Goal: Task Accomplishment & Management: Manage account settings

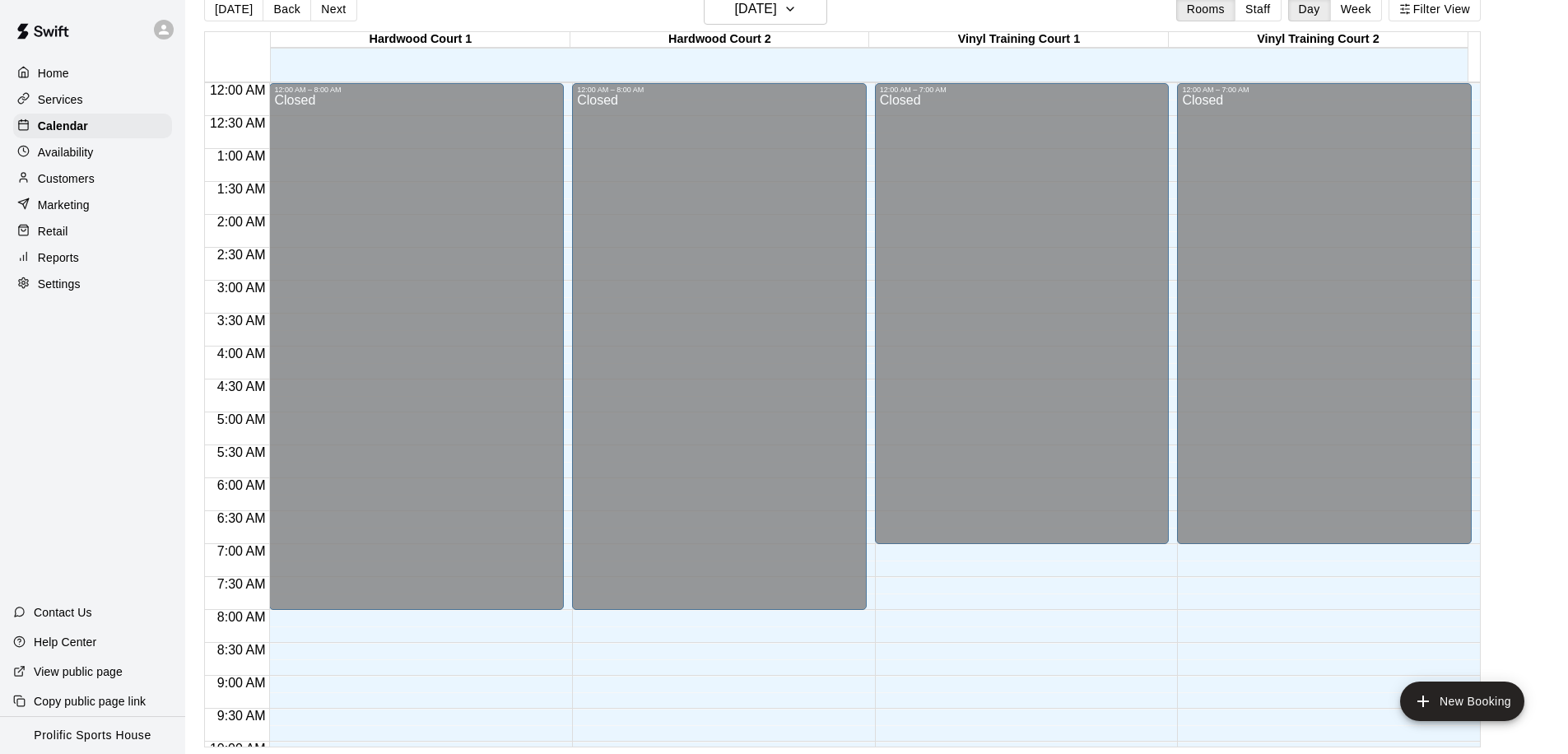
scroll to position [869, 0]
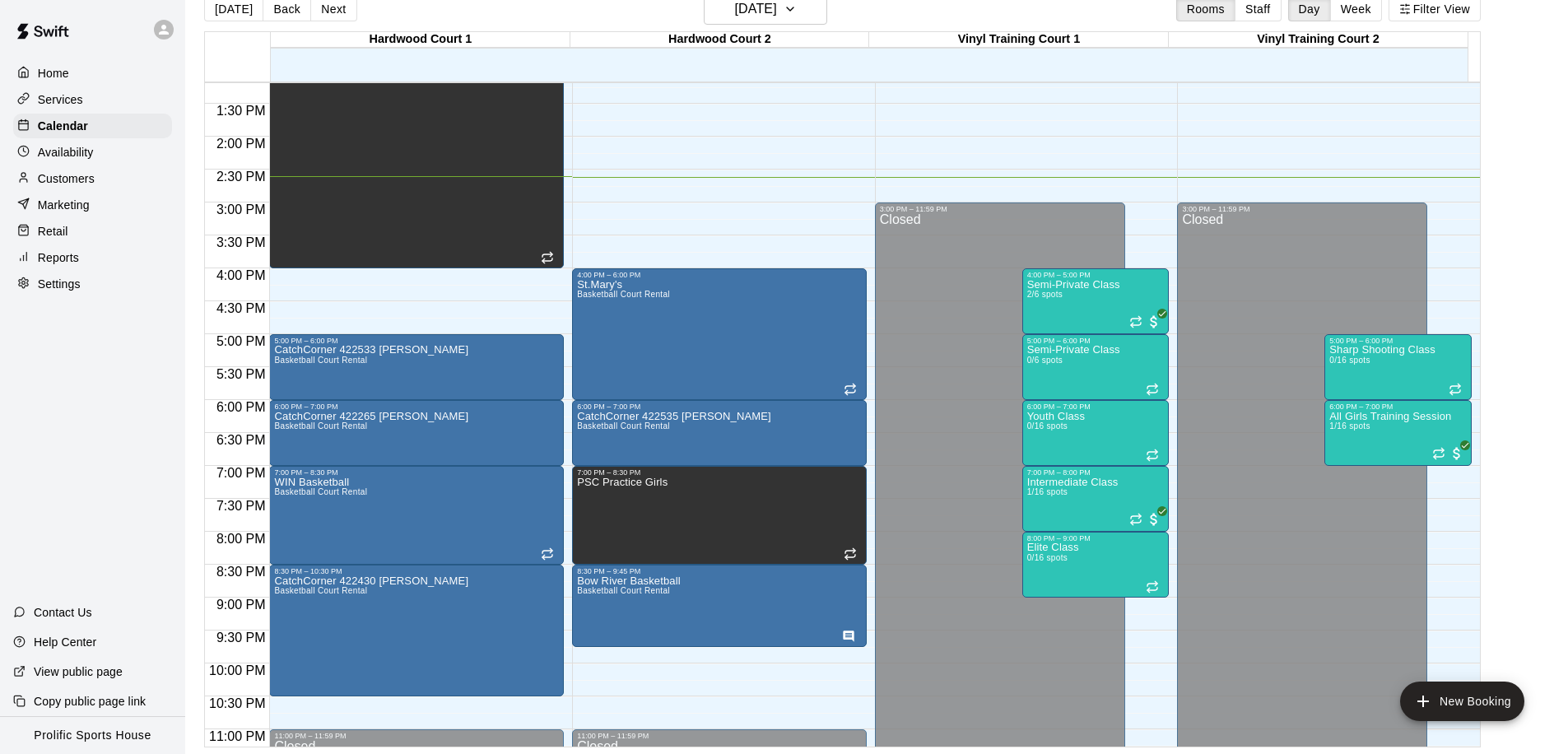
click at [97, 183] on div "Customers" at bounding box center [93, 179] width 159 height 25
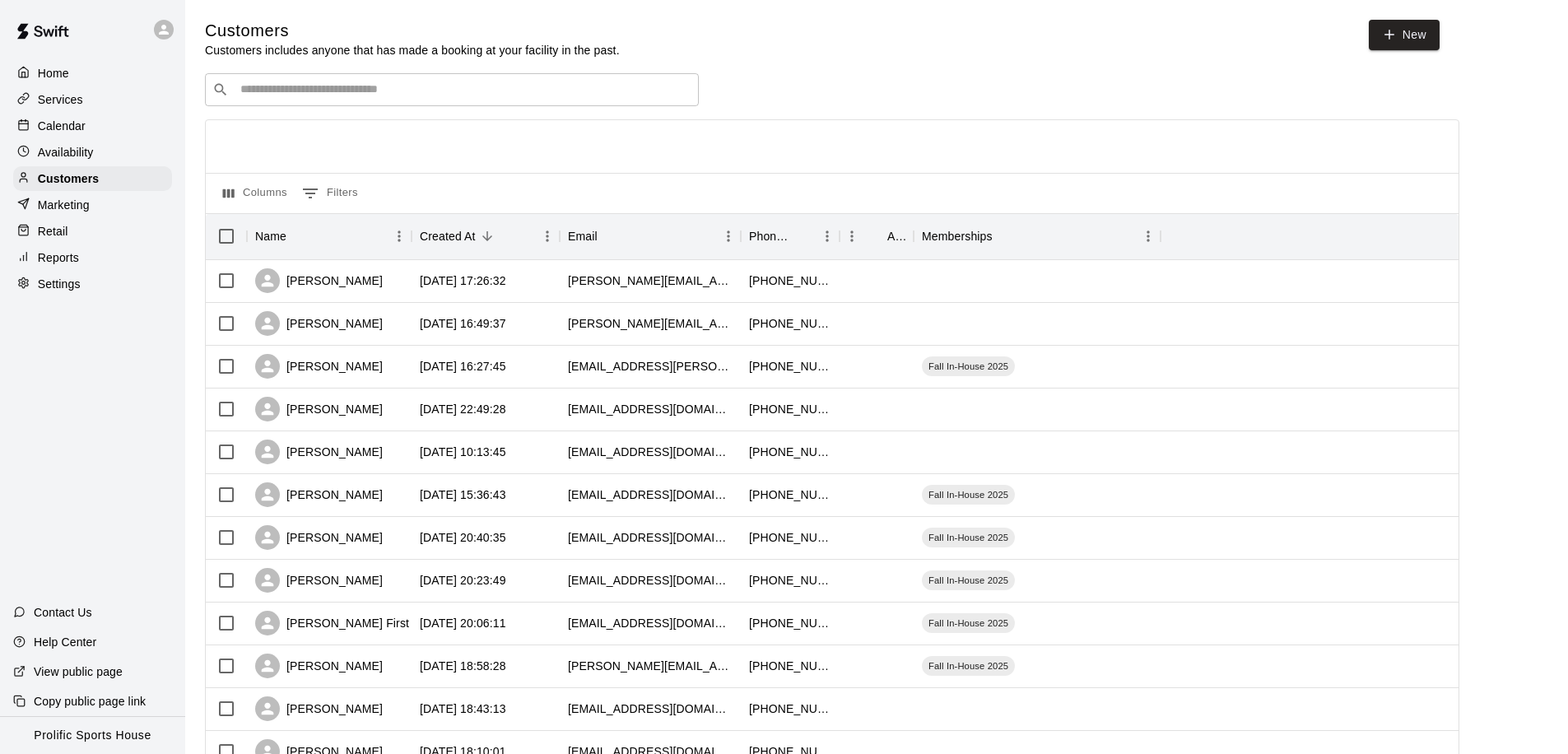
click at [292, 87] on input "Search customers by name or email" at bounding box center [463, 89] width 456 height 16
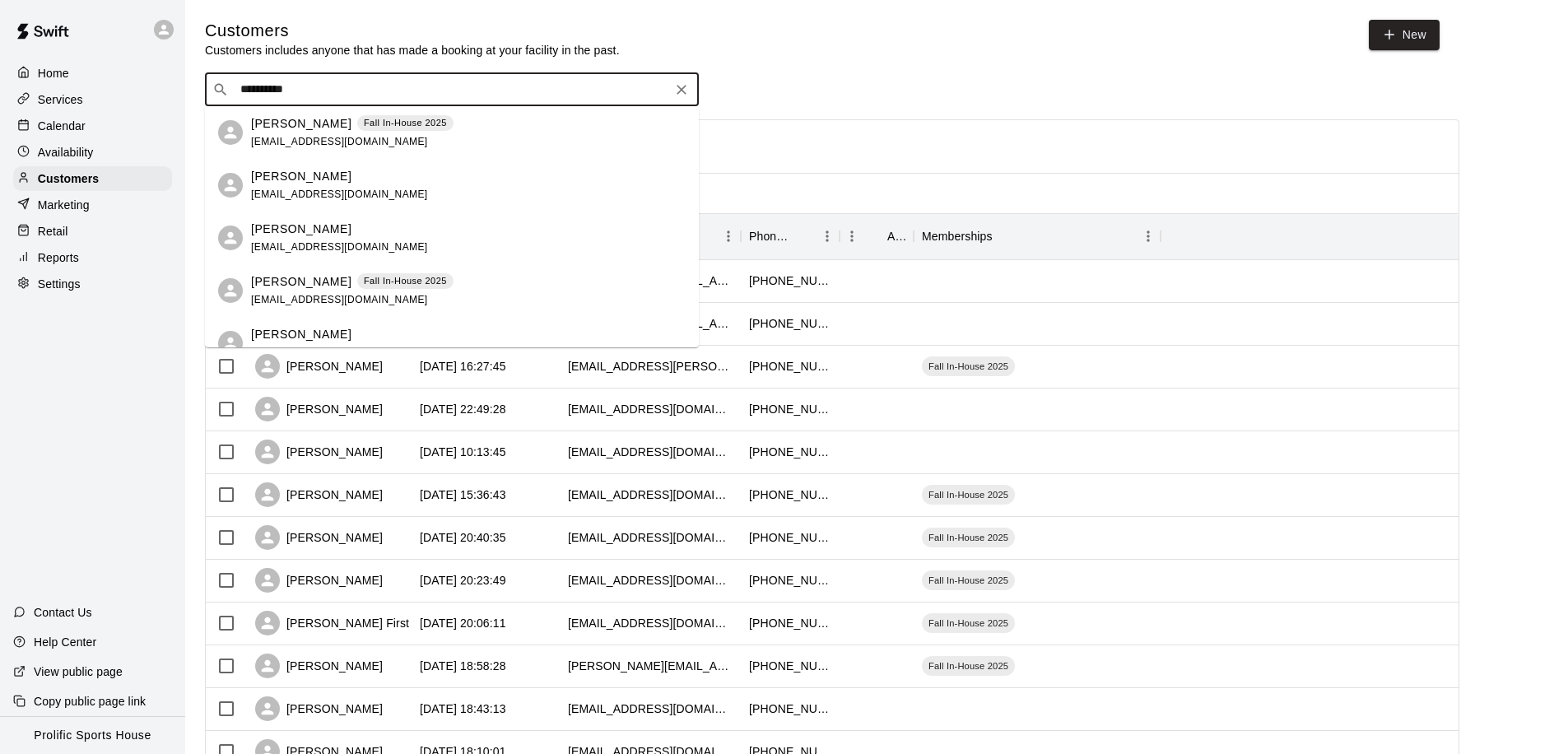
type input "**********"
click at [284, 133] on div "Christopher Howse Fall In-House 2025 davidshowse@gmail.com" at bounding box center [352, 132] width 202 height 35
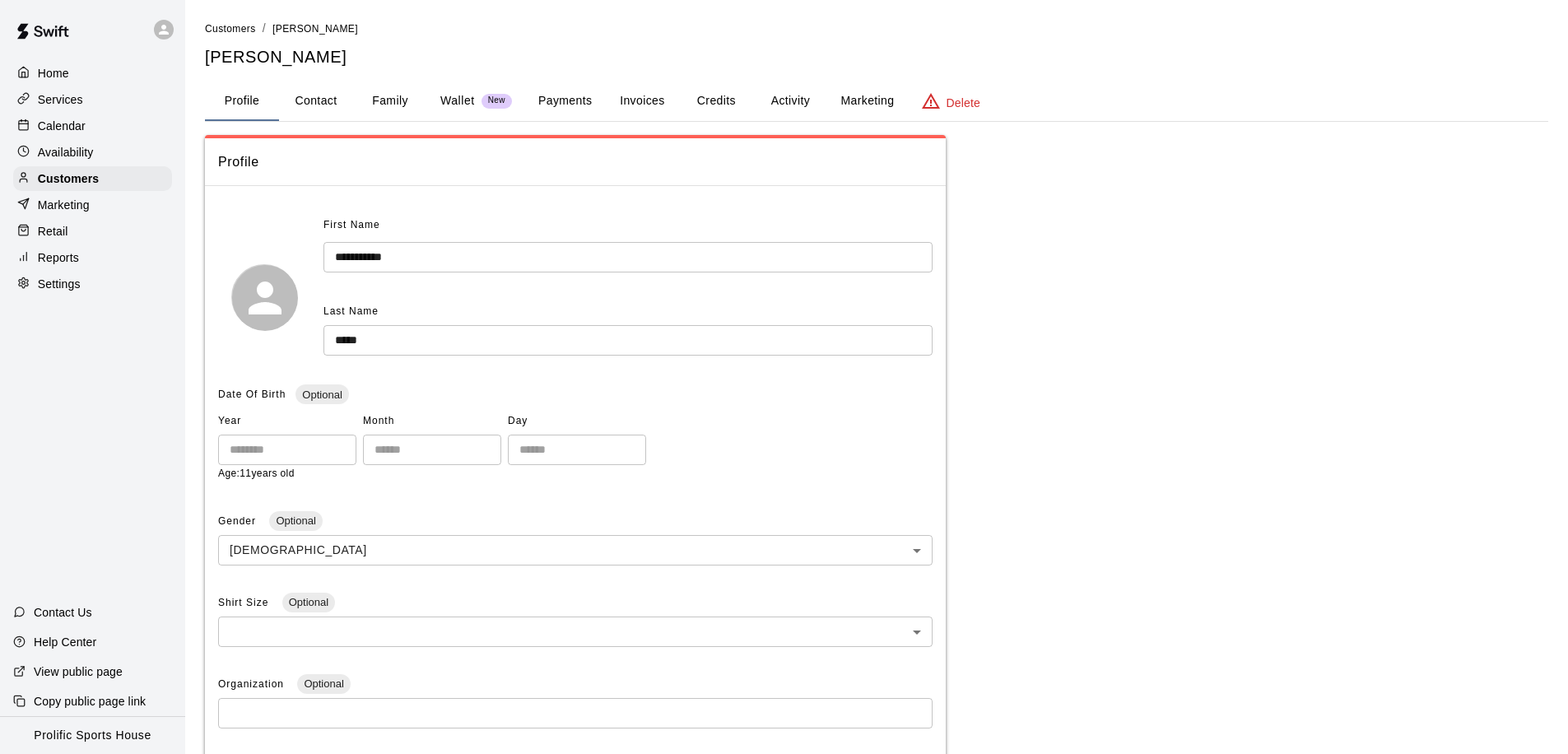
click at [561, 100] on button "Payments" at bounding box center [565, 101] width 80 height 40
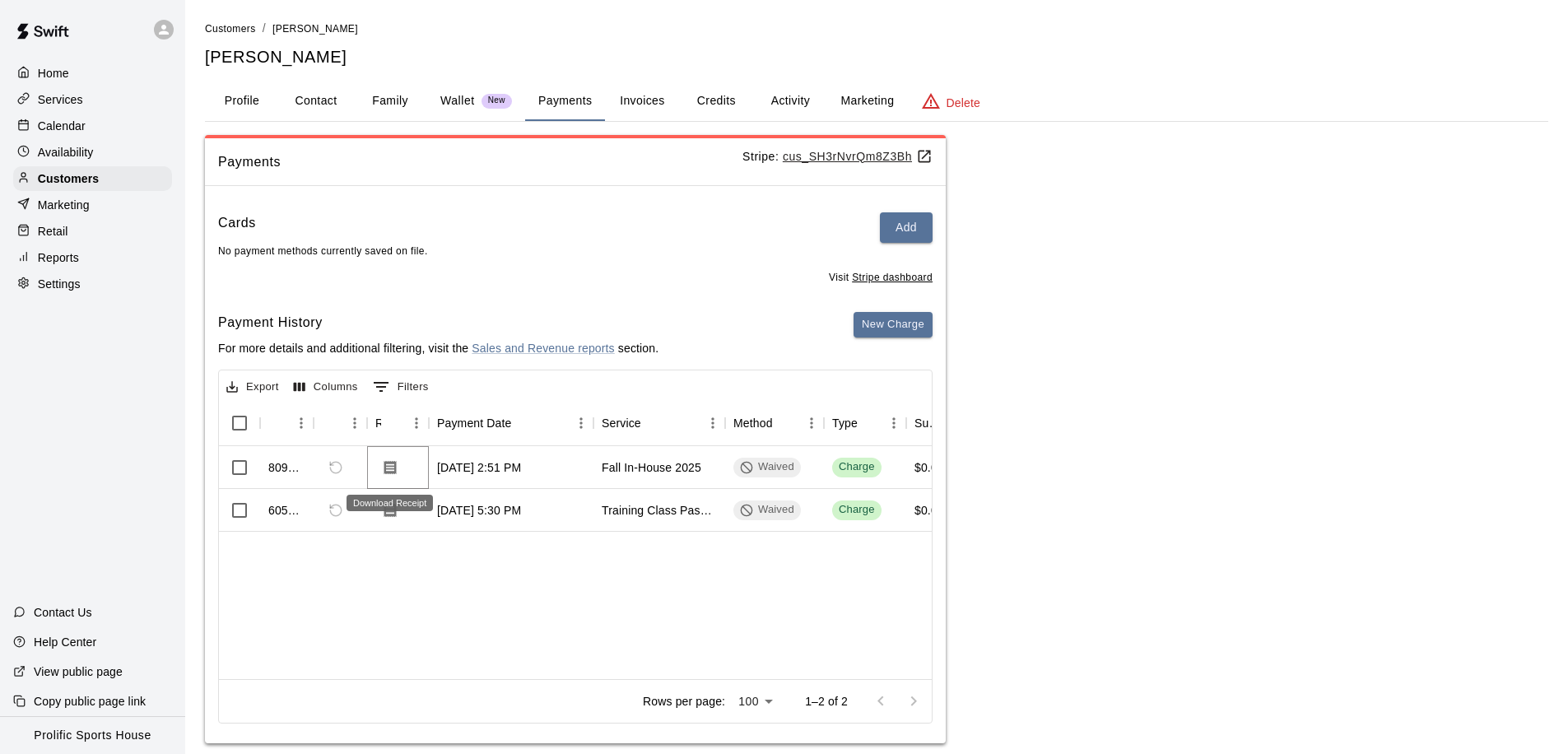
click at [389, 469] on icon "Download Receipt" at bounding box center [389, 467] width 16 height 16
click at [864, 697] on div at bounding box center [897, 701] width 66 height 33
click at [493, 351] on link "Sales and Revenue reports" at bounding box center [542, 349] width 143 height 13
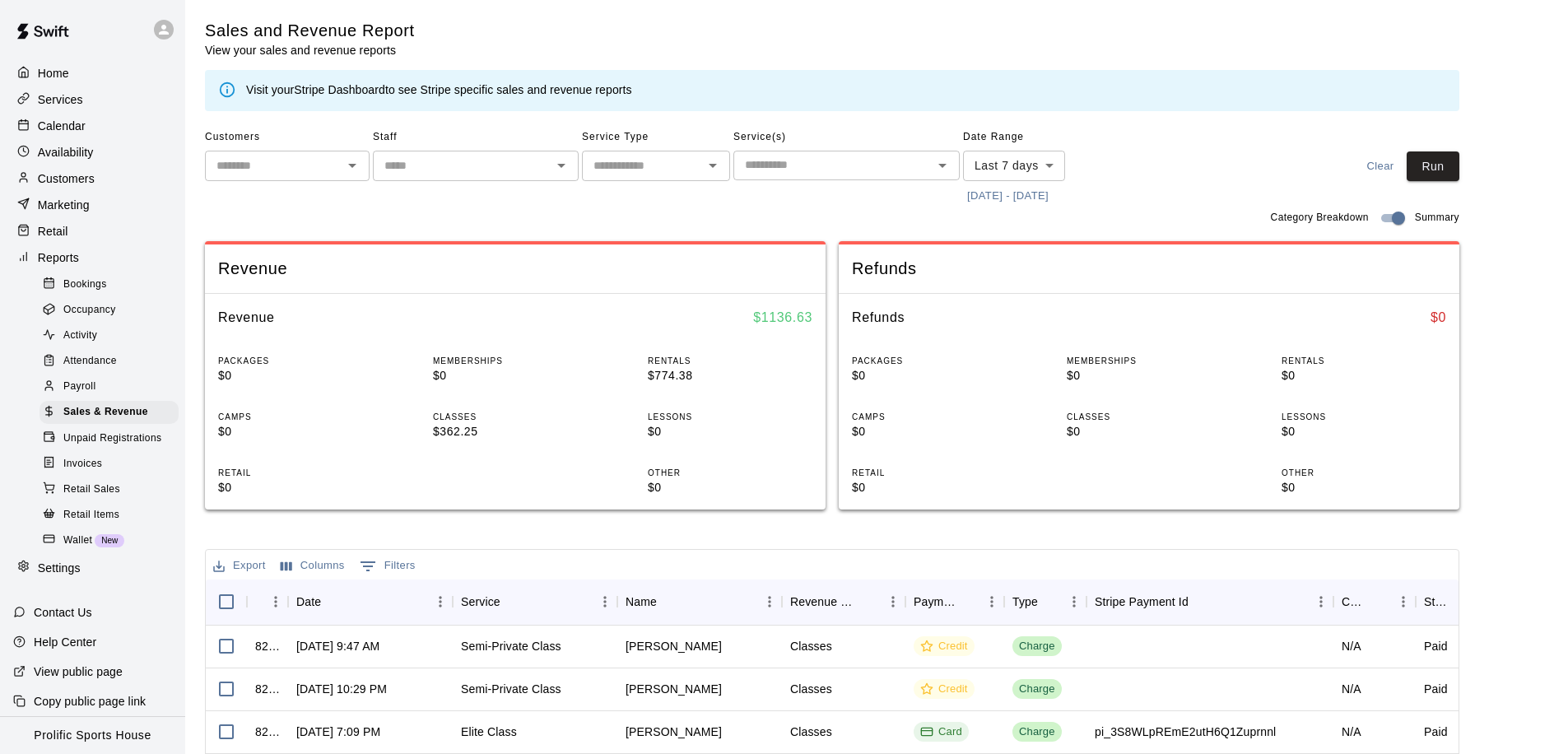
click at [292, 164] on input "text" at bounding box center [273, 166] width 128 height 21
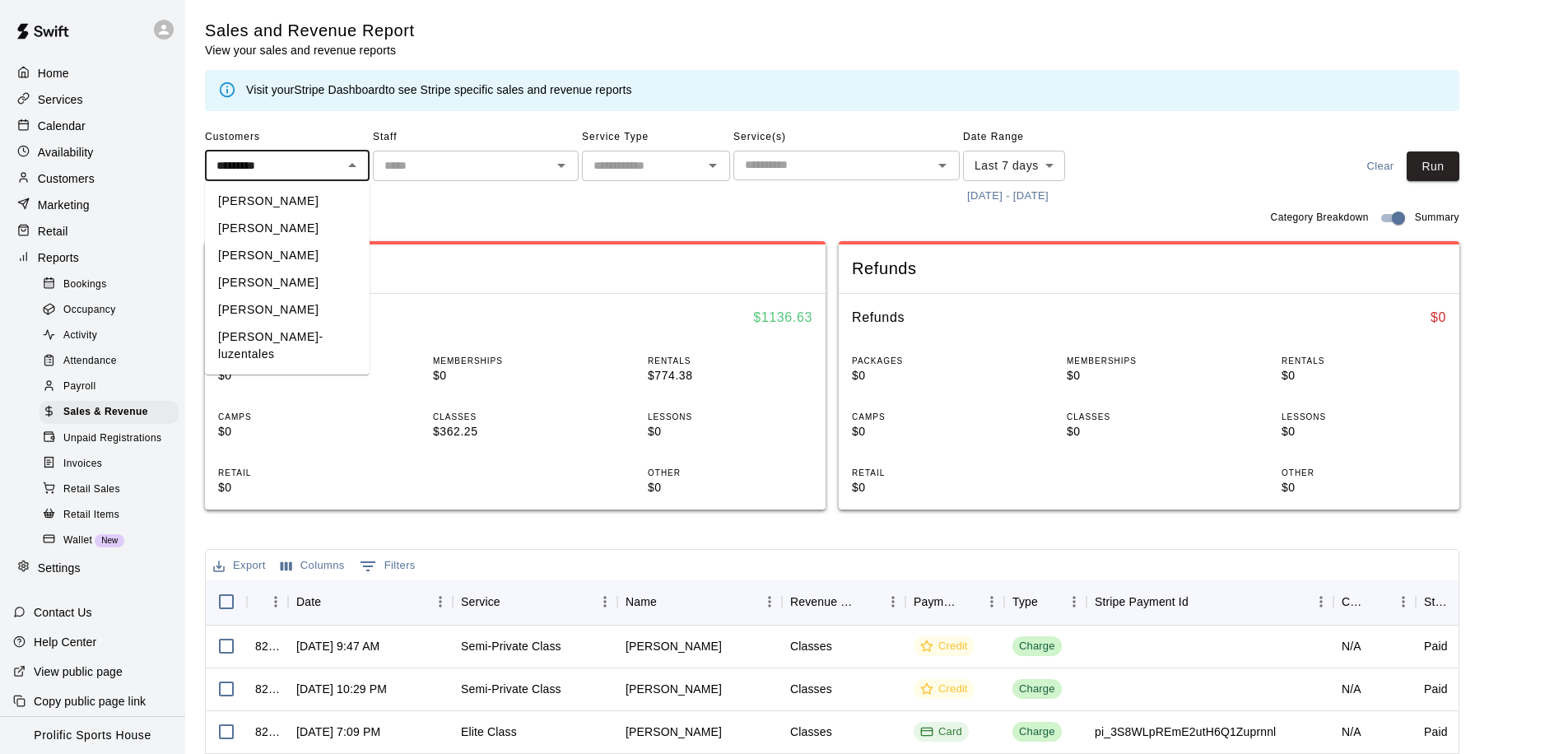
click at [307, 289] on li "[PERSON_NAME]" at bounding box center [287, 283] width 164 height 27
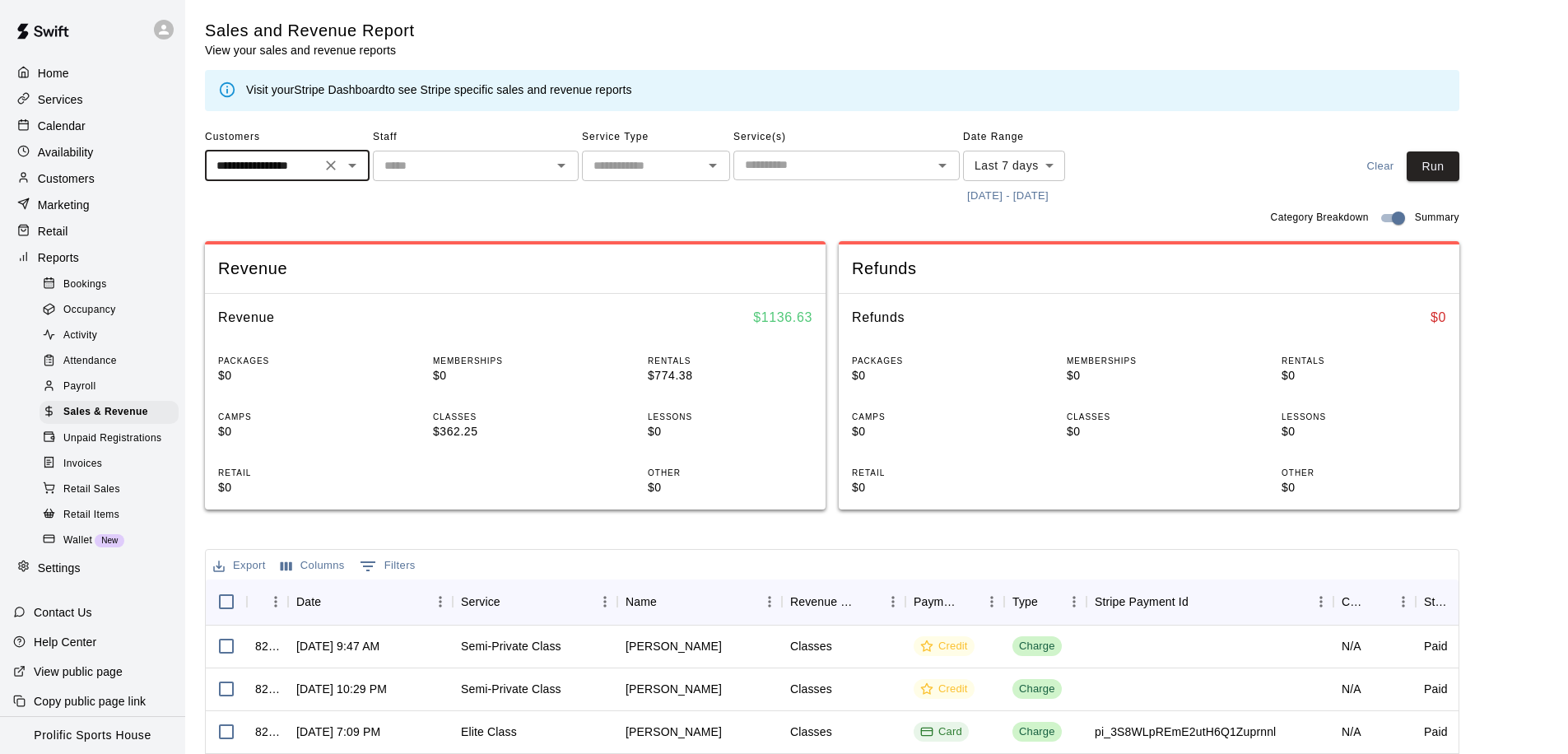
type input "**********"
click at [1048, 170] on body "**********" at bounding box center [784, 566] width 1568 height 1132
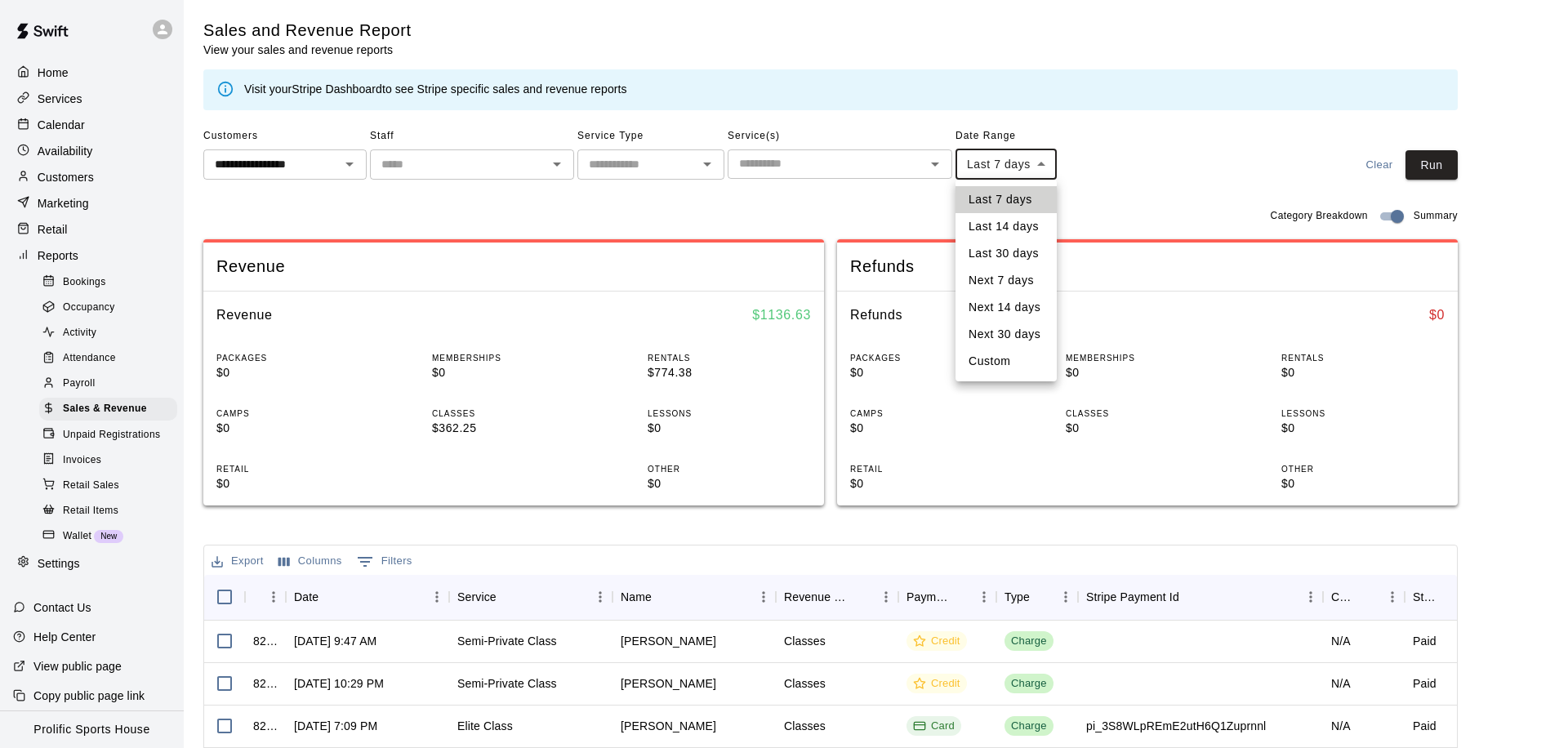
click at [981, 359] on li "Custom" at bounding box center [1007, 361] width 101 height 27
type input "******"
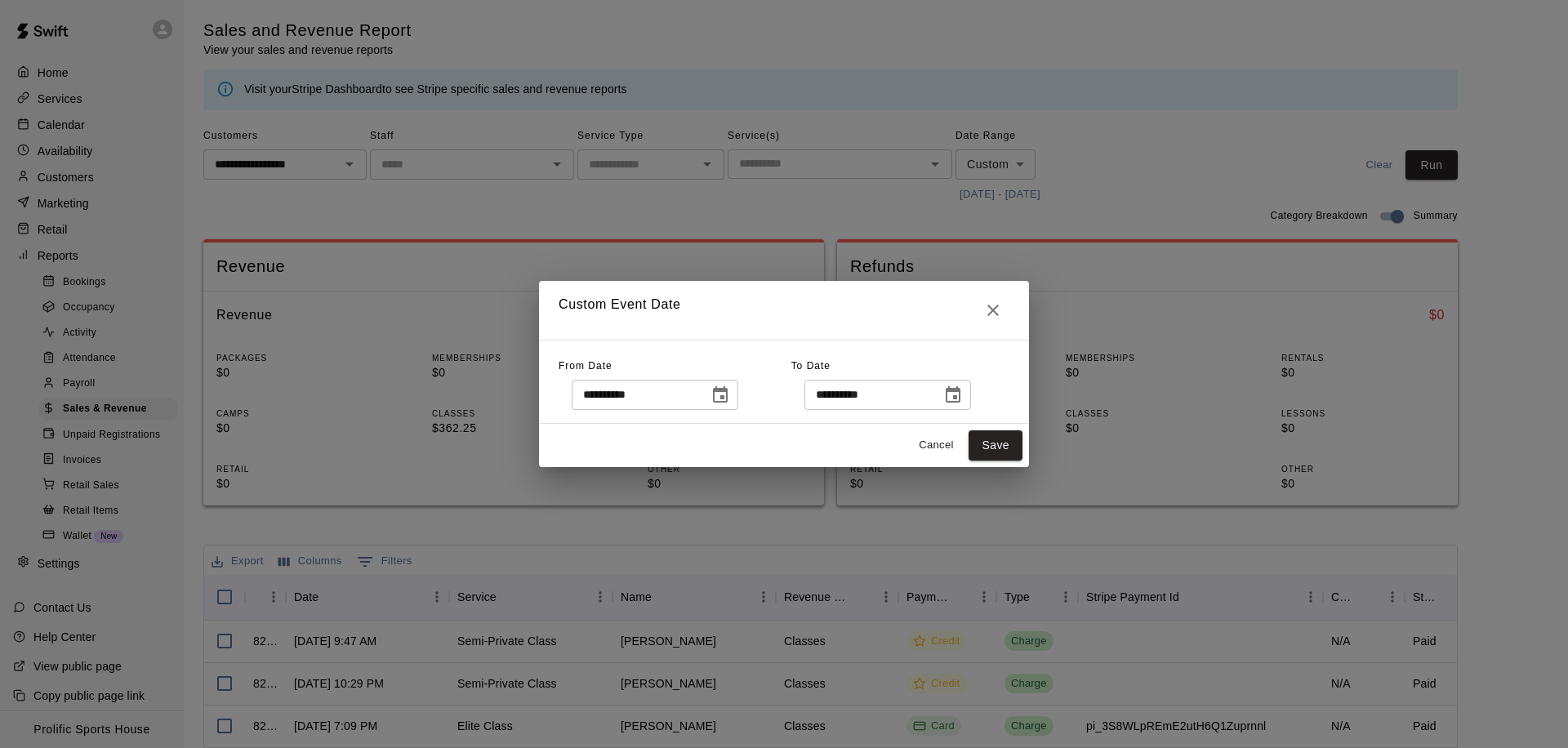
click at [724, 397] on icon "Choose date, selected date is Sep 11, 2025" at bounding box center [720, 395] width 20 height 20
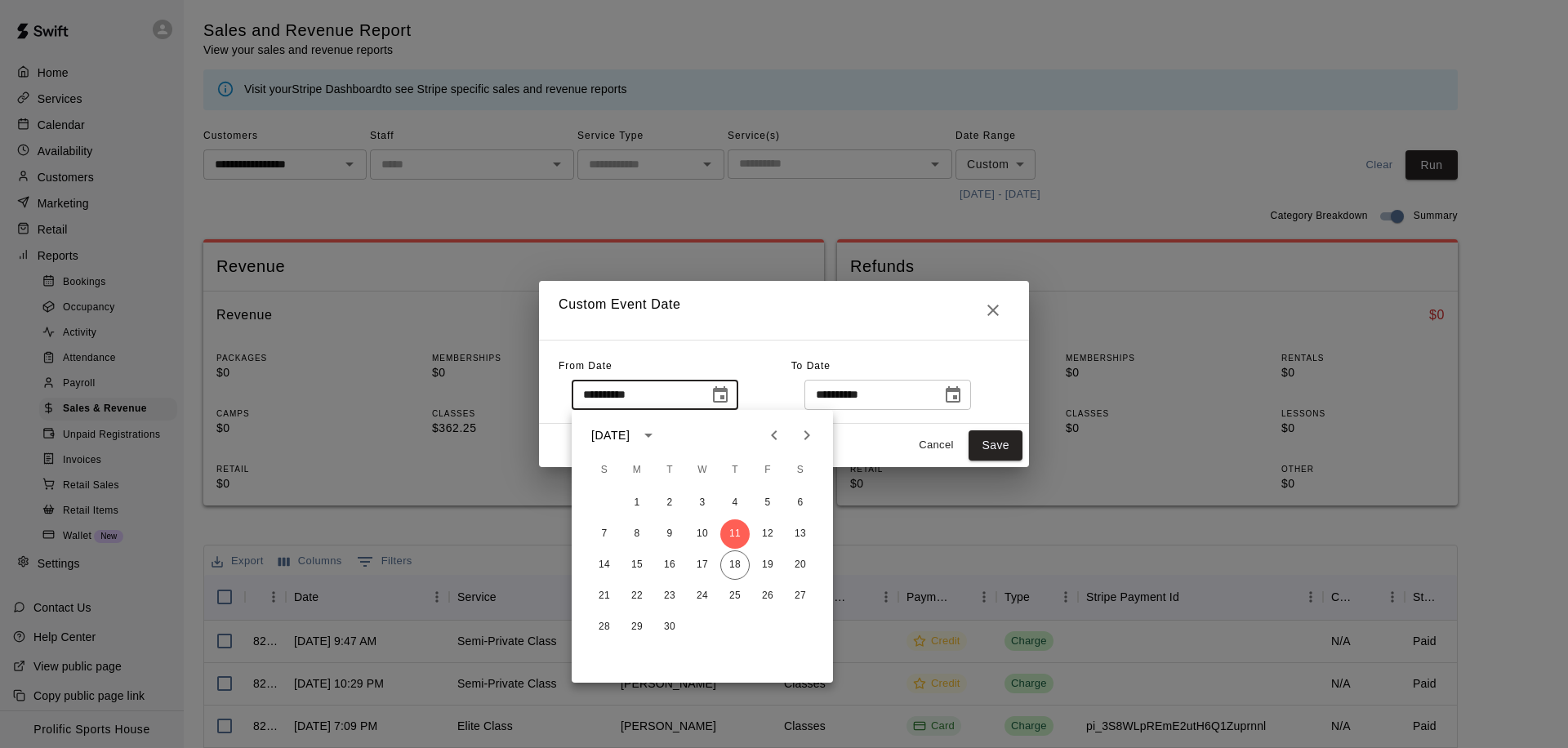
click at [777, 429] on icon "Previous month" at bounding box center [774, 435] width 20 height 20
click at [733, 500] on button "1" at bounding box center [735, 502] width 29 height 29
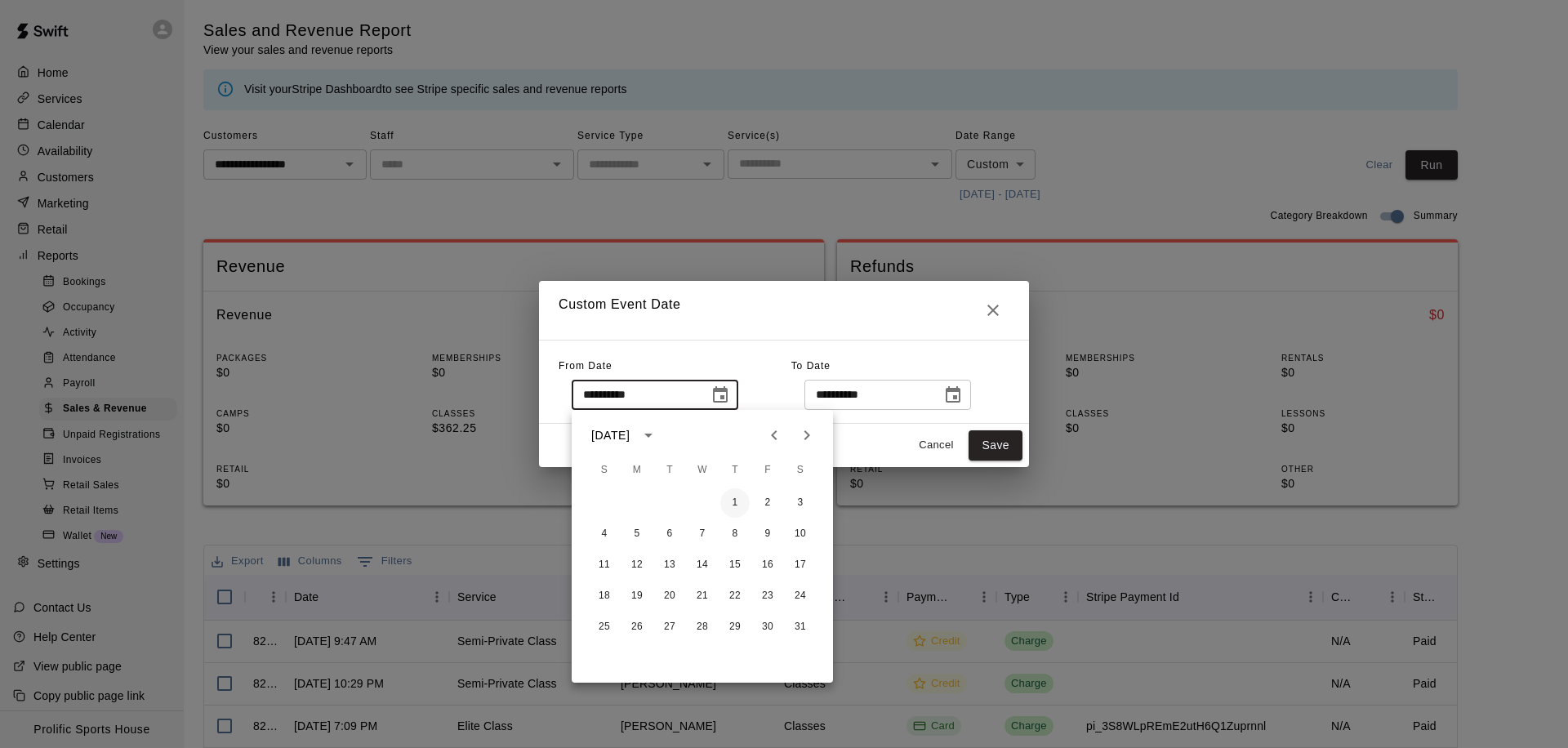
type input "**********"
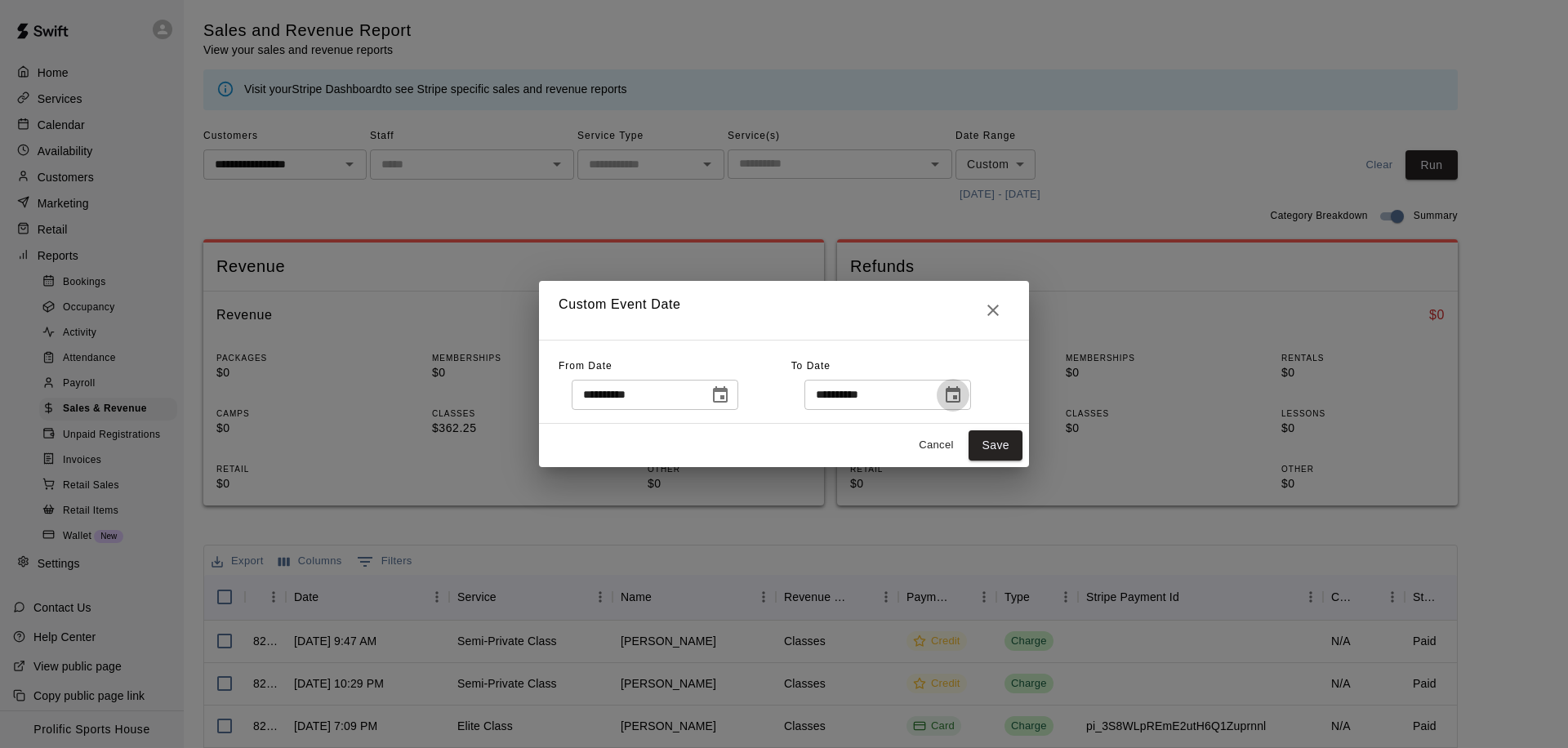
click at [945, 401] on button "Choose date, selected date is Sep 18, 2025" at bounding box center [953, 395] width 33 height 33
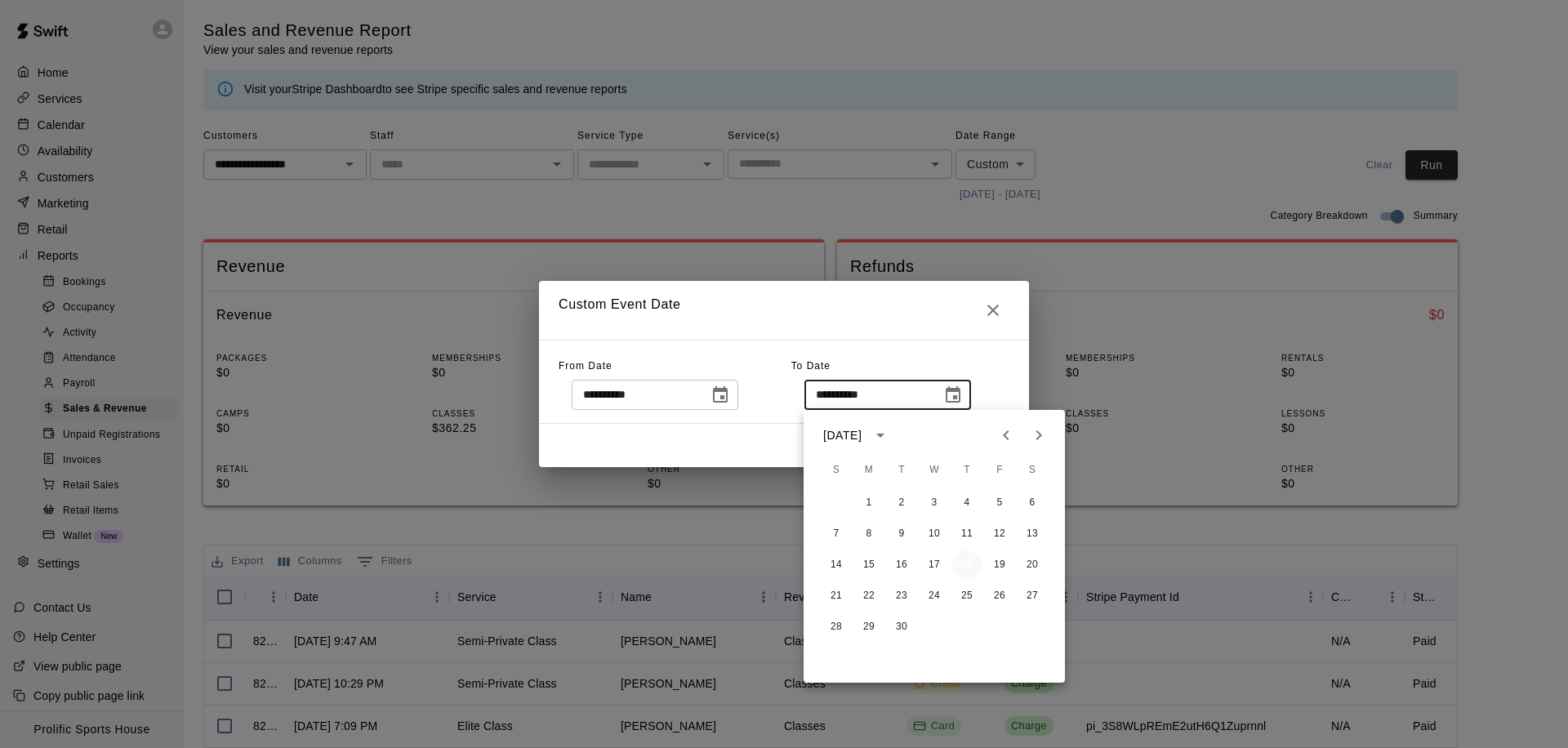
click at [967, 560] on button "18" at bounding box center [966, 564] width 29 height 29
click at [968, 562] on button "18" at bounding box center [966, 564] width 29 height 29
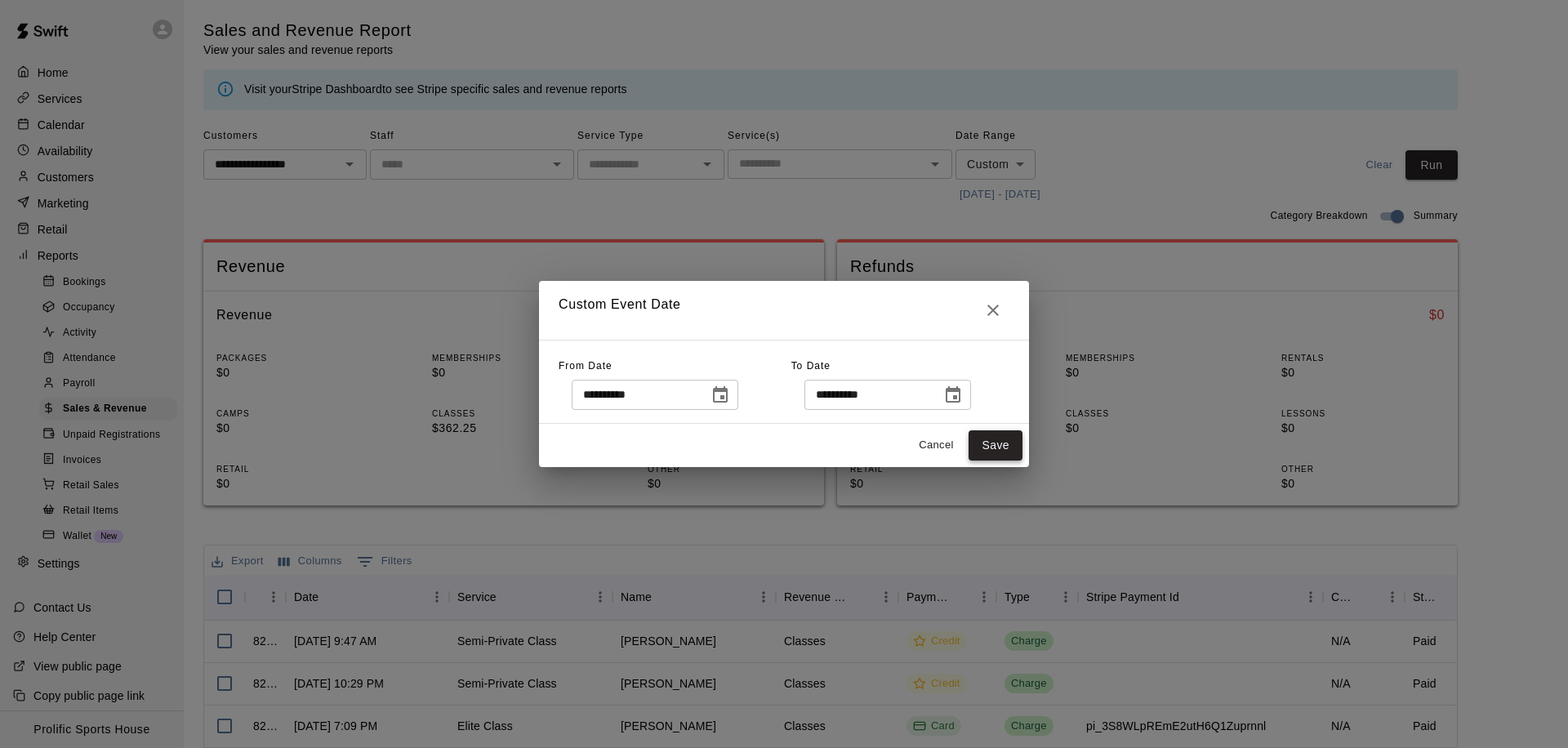
click at [996, 439] on button "Save" at bounding box center [996, 445] width 54 height 30
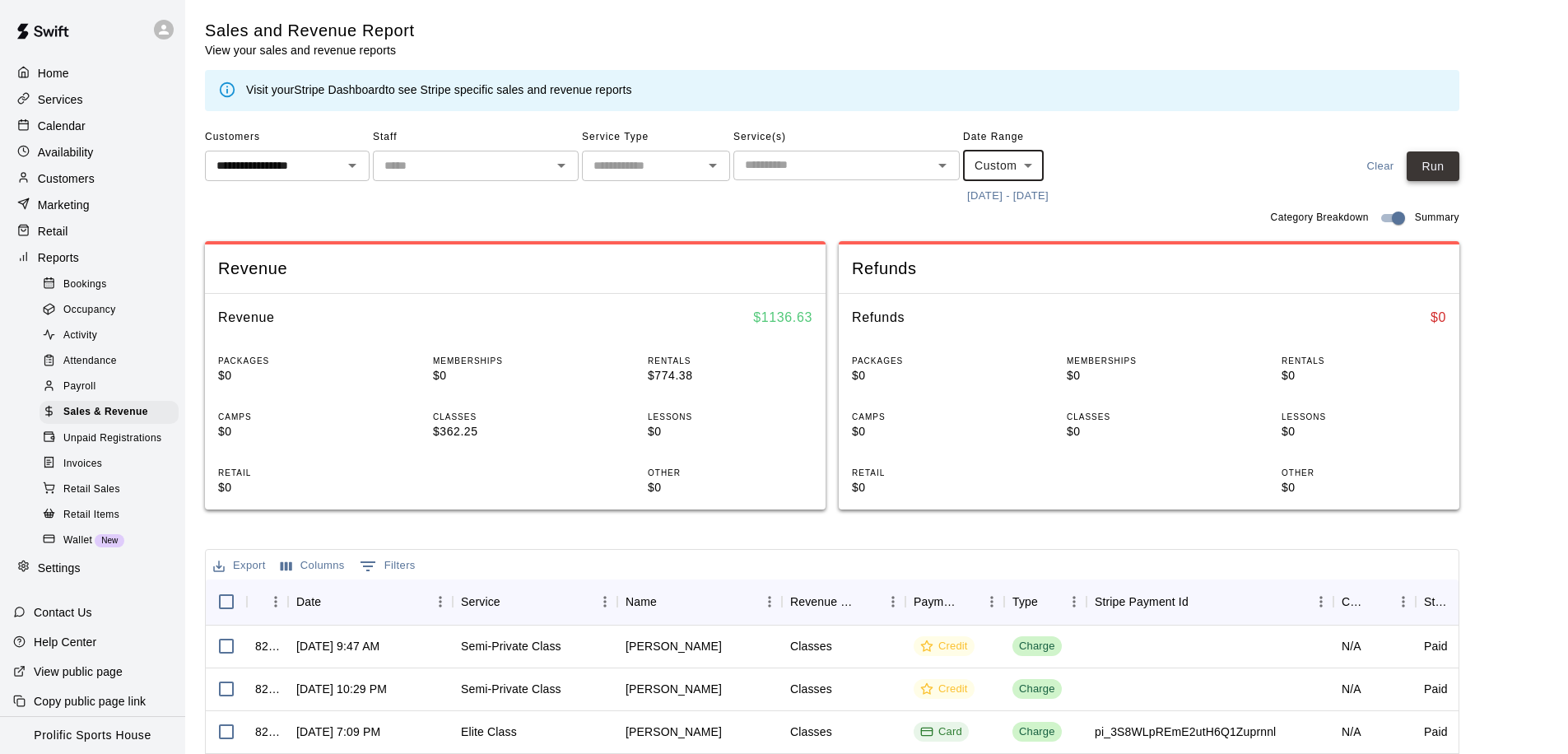
click at [1440, 159] on button "Run" at bounding box center [1434, 166] width 53 height 30
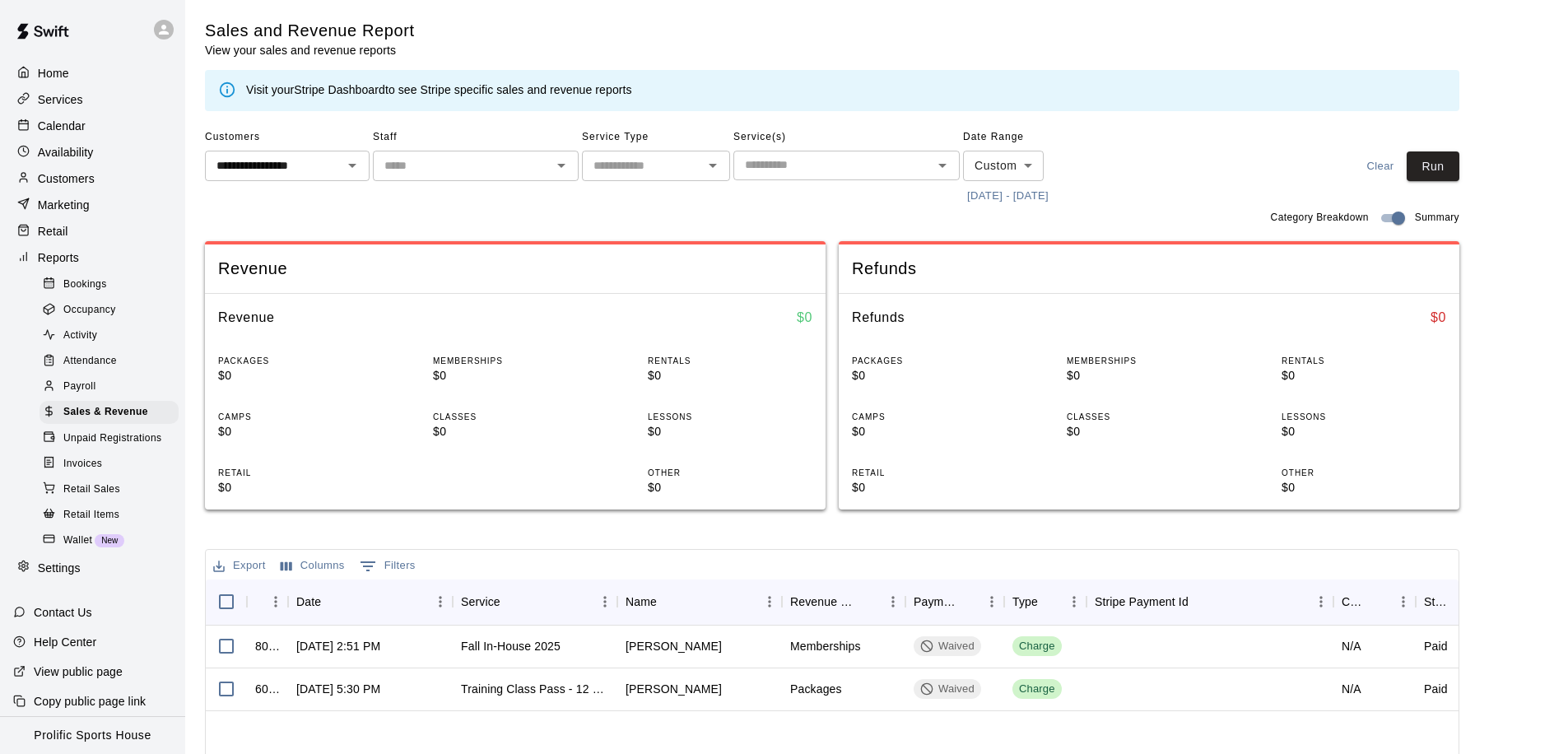
click at [76, 77] on div "Home" at bounding box center [93, 73] width 159 height 25
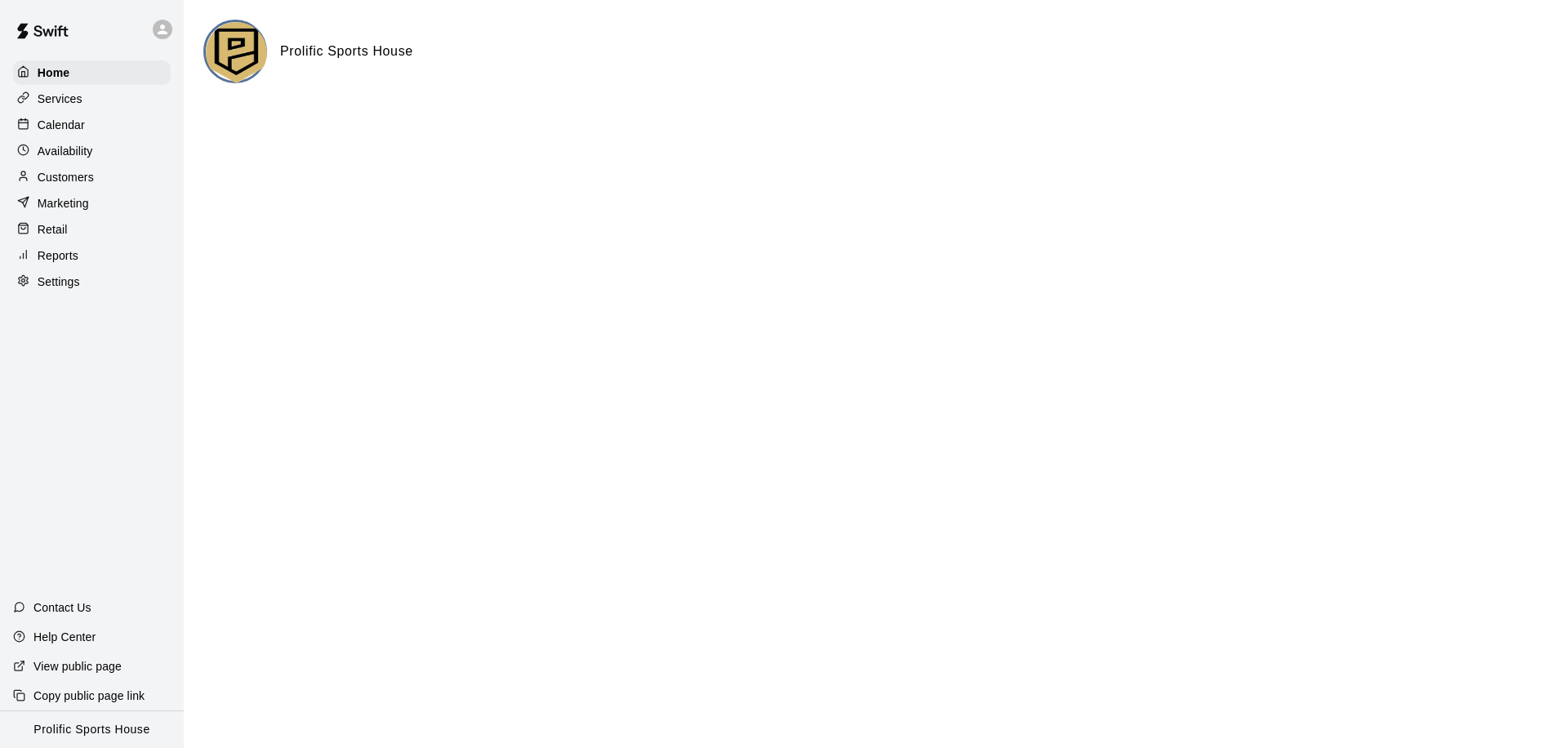
click at [64, 117] on p "Calendar" at bounding box center [61, 125] width 48 height 16
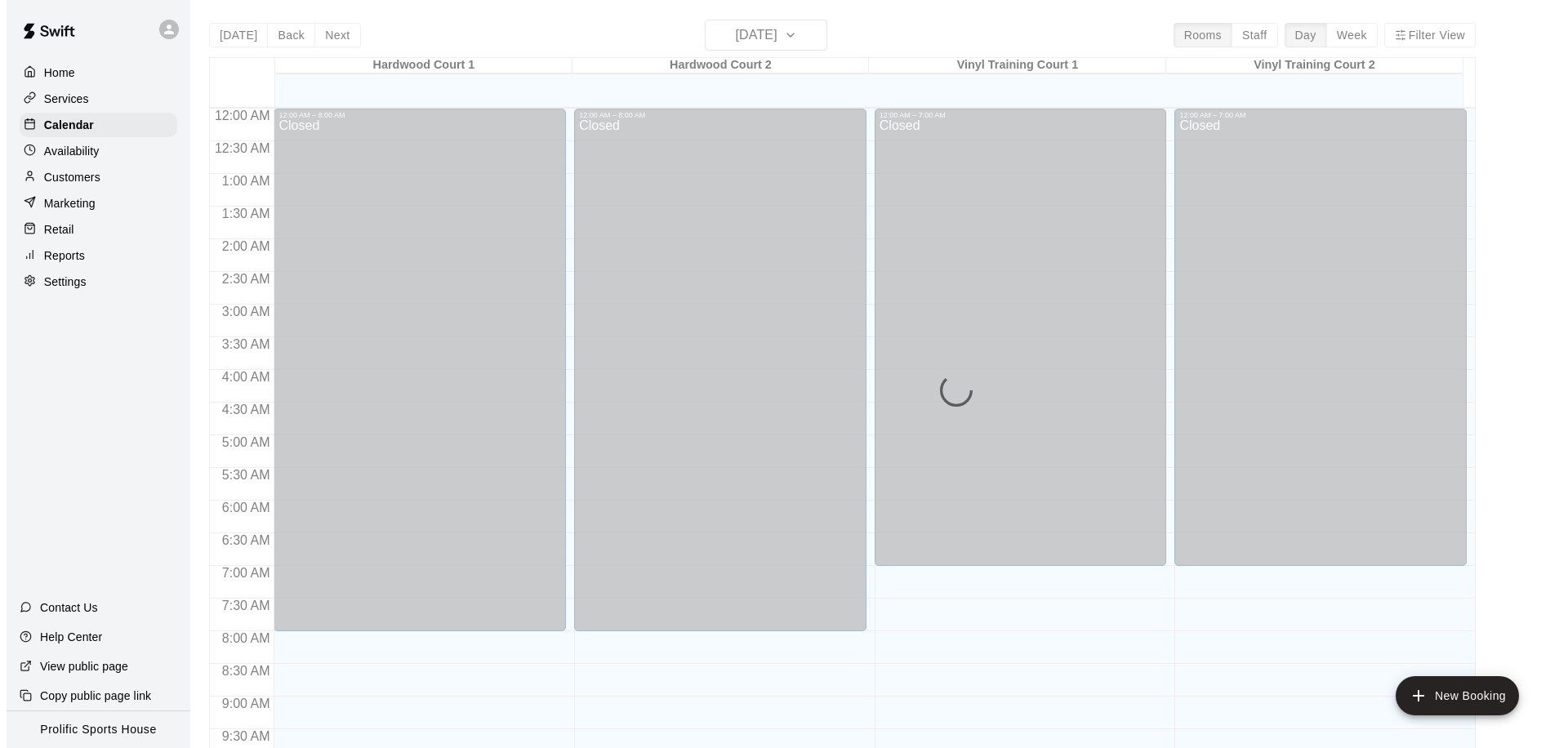
scroll to position [861, 0]
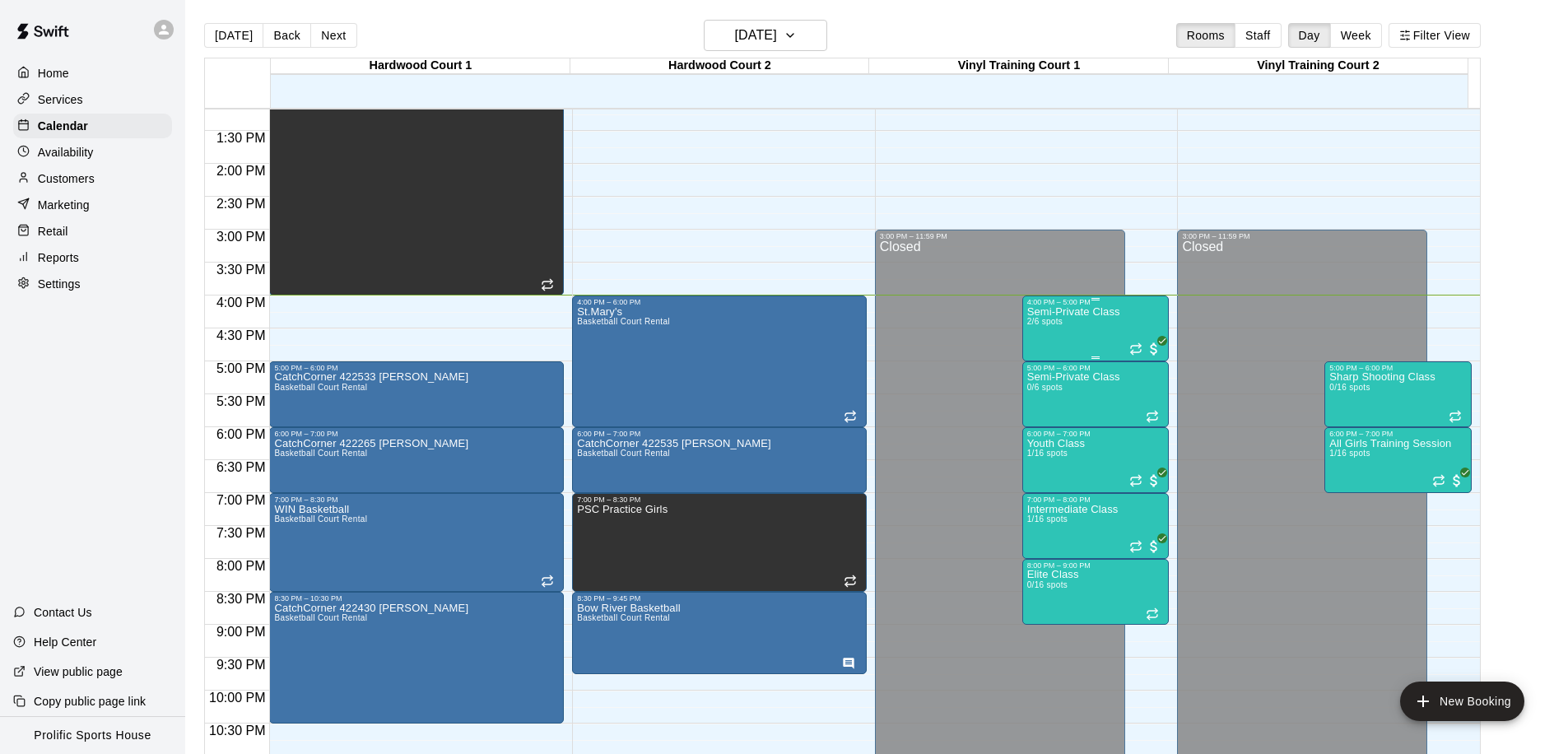
click at [1082, 332] on div "Semi-Private Class 2/6 spots" at bounding box center [1074, 683] width 93 height 754
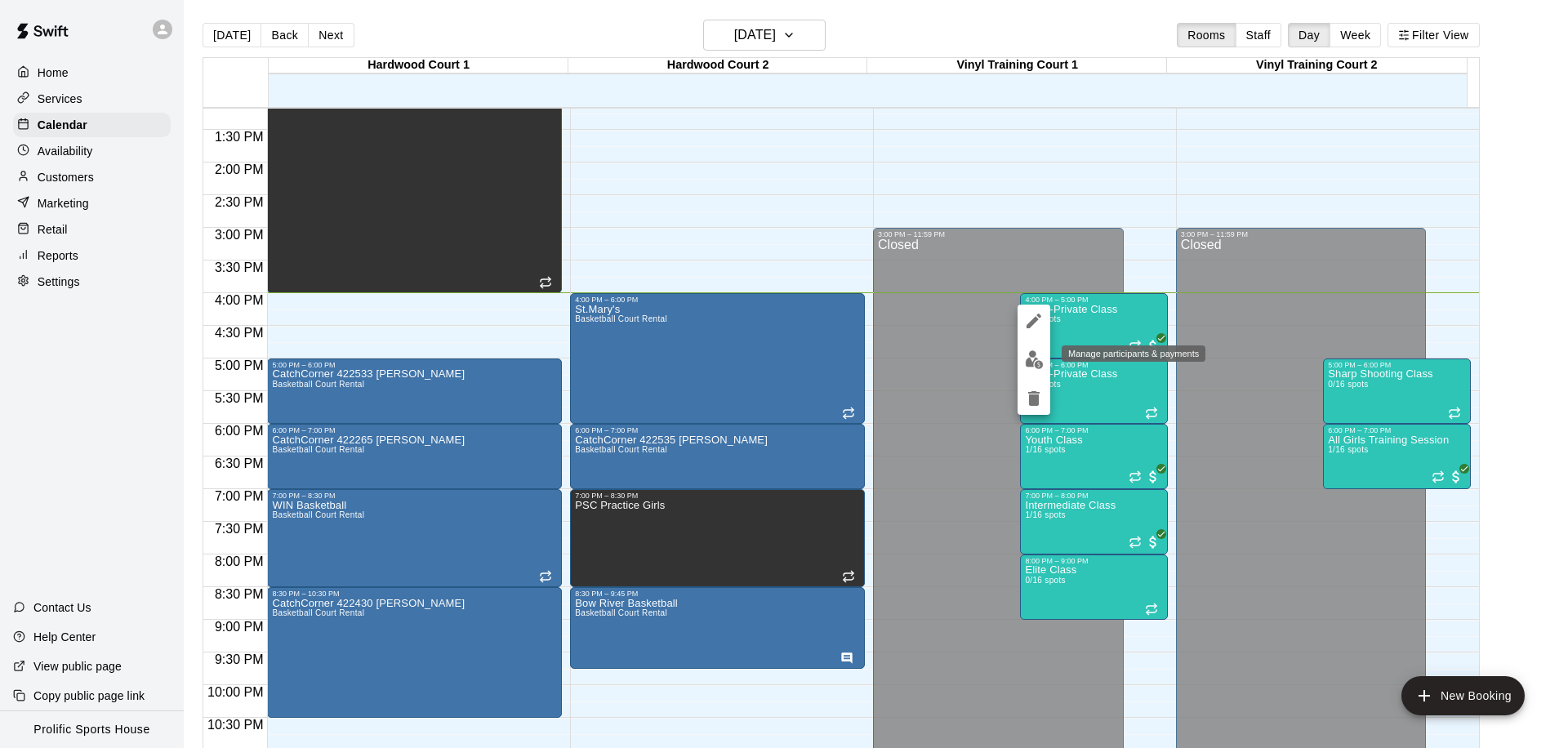
click at [1030, 355] on img "edit" at bounding box center [1035, 360] width 19 height 19
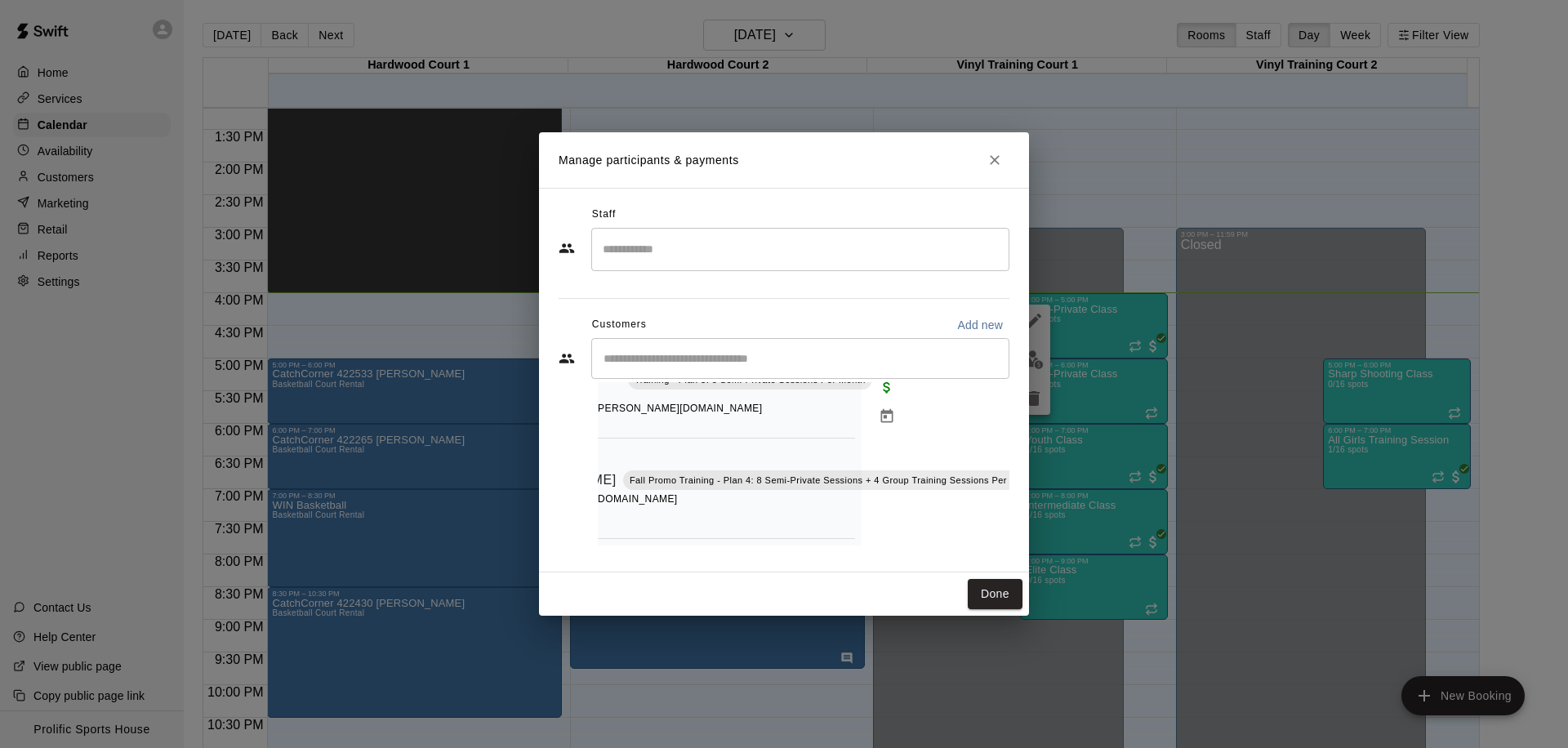
scroll to position [96, 156]
click at [1036, 445] on button "Mark attendance" at bounding box center [1050, 459] width 28 height 28
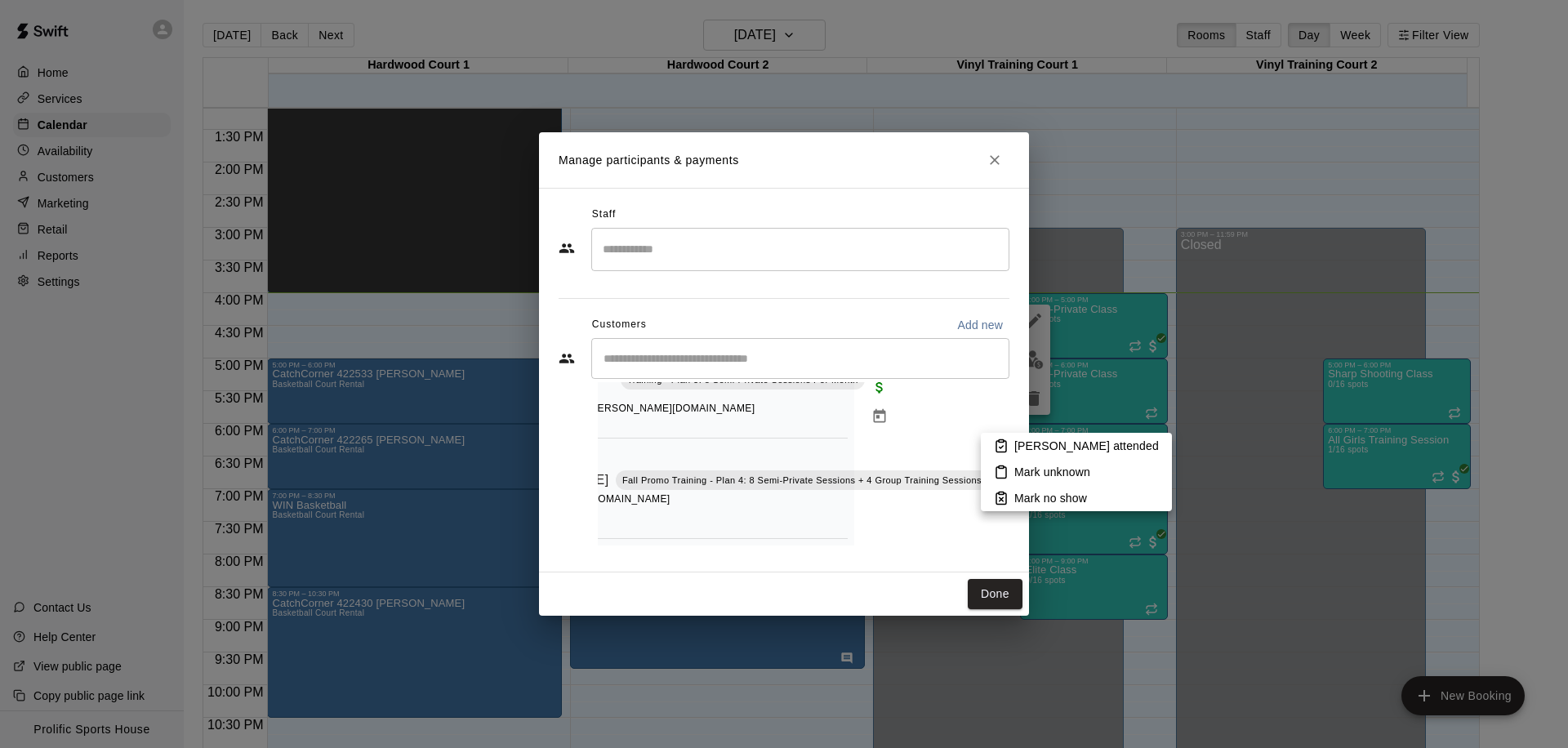
click at [1008, 443] on icon at bounding box center [1002, 446] width 15 height 15
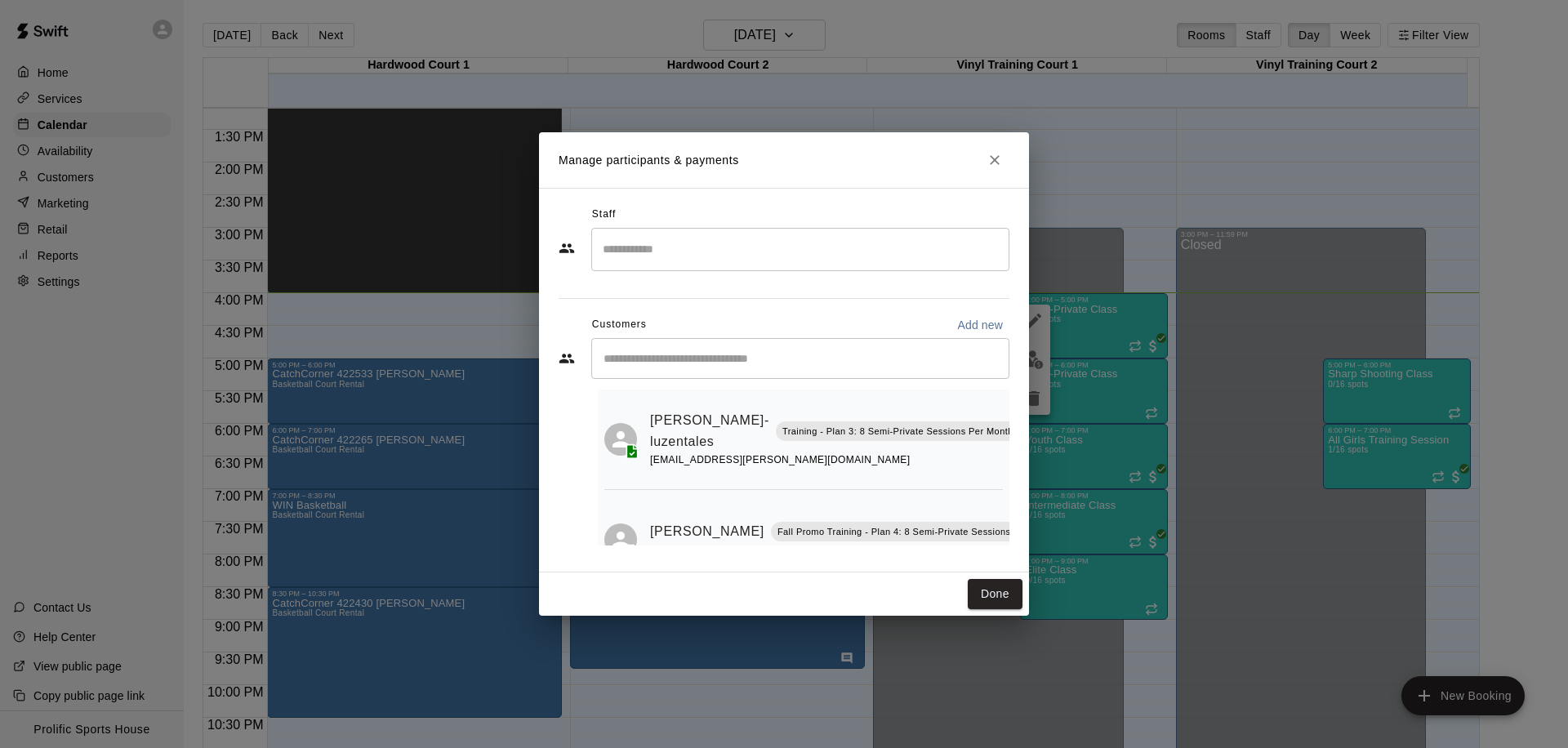
scroll to position [0, 0]
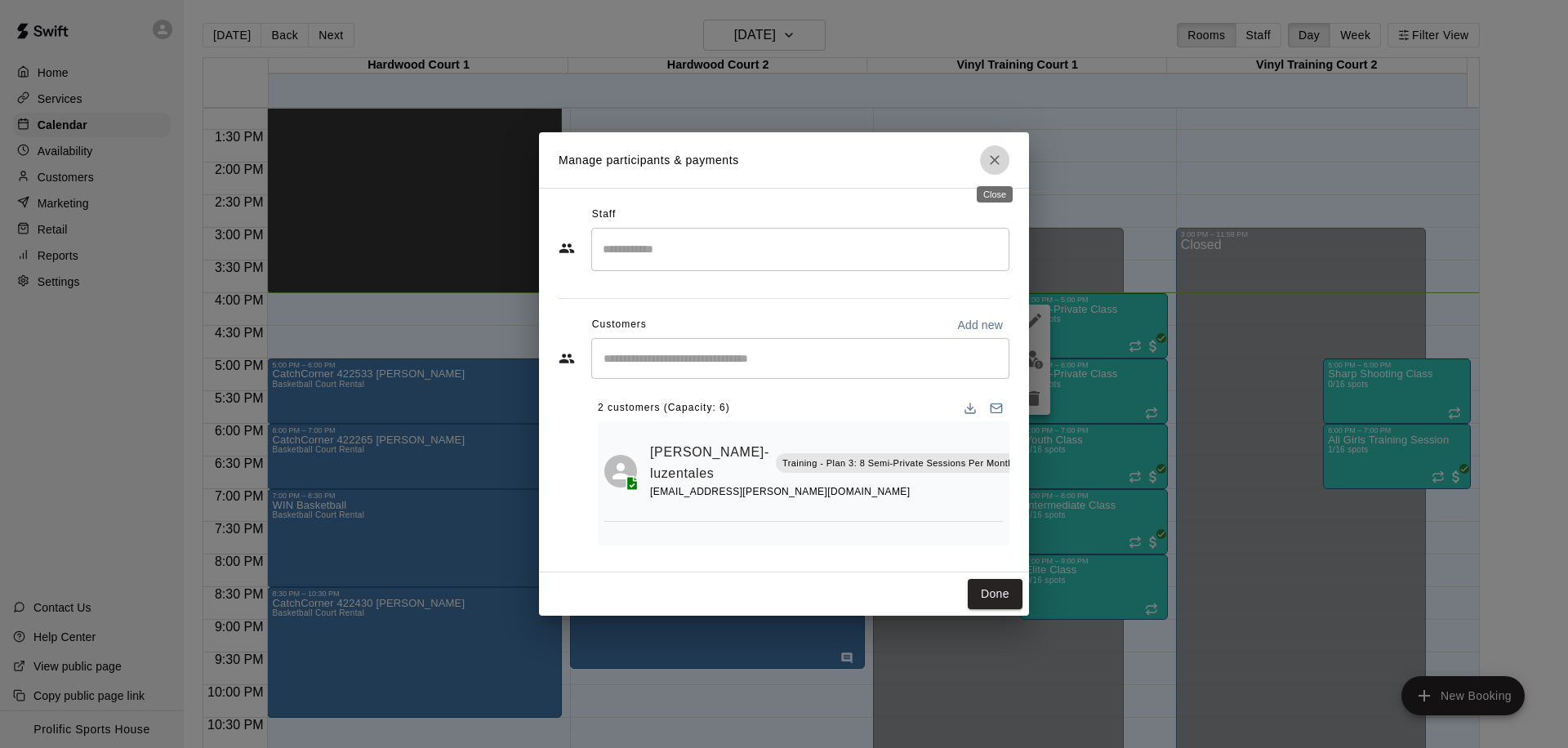
click at [993, 156] on icon "Close" at bounding box center [994, 159] width 16 height 16
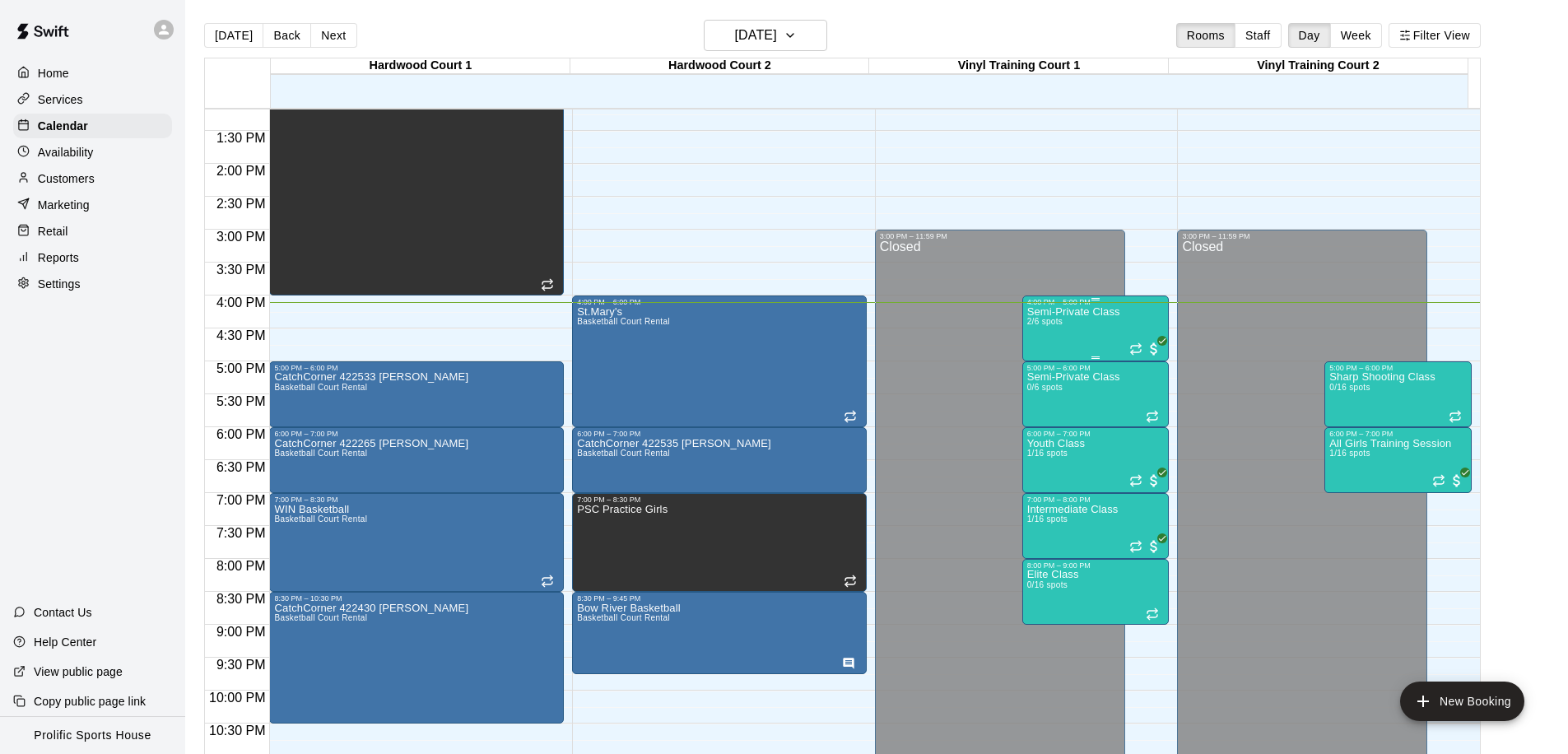
click at [1088, 324] on div "Semi-Private Class 2/6 spots" at bounding box center [1074, 683] width 93 height 754
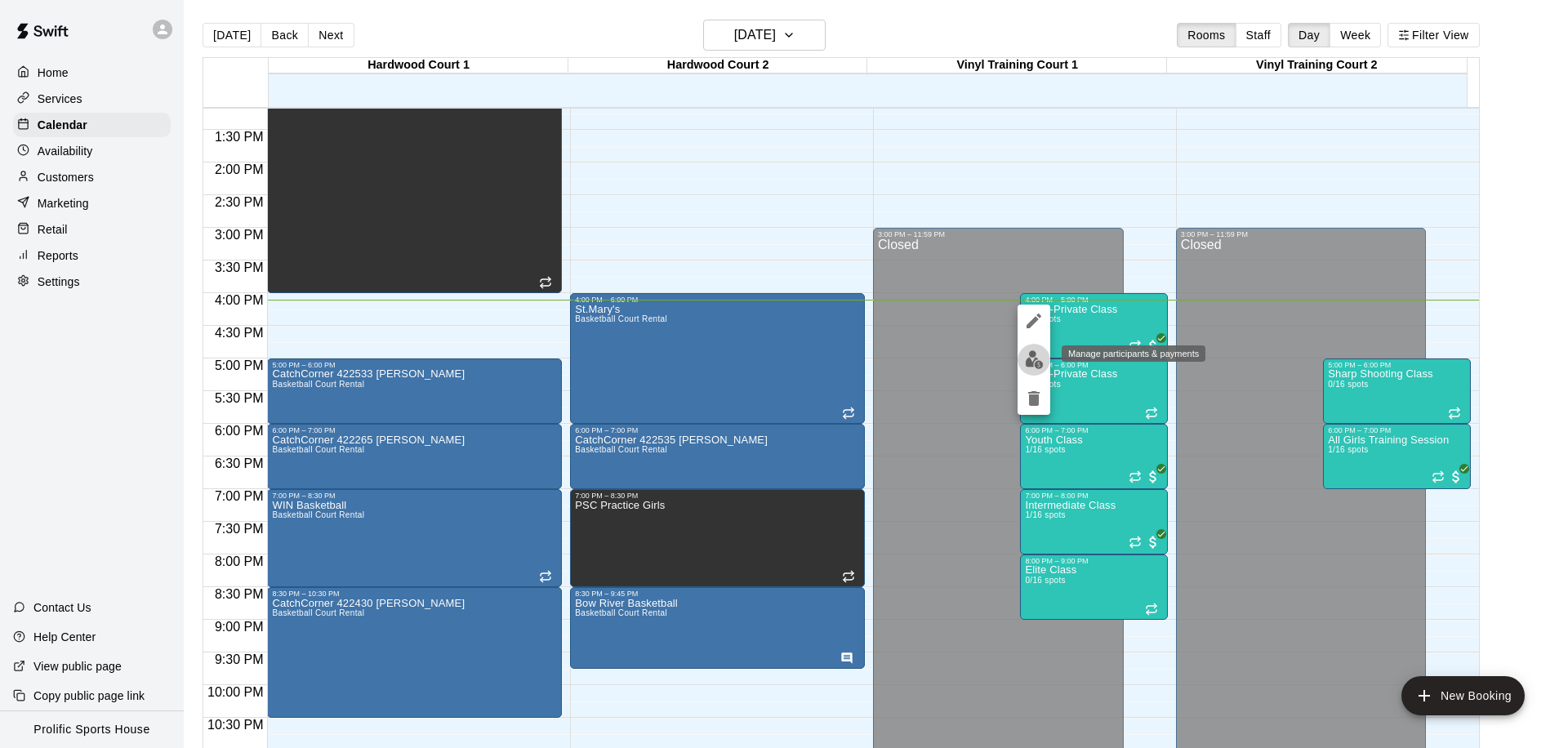
click at [1025, 359] on img "edit" at bounding box center [1035, 360] width 19 height 19
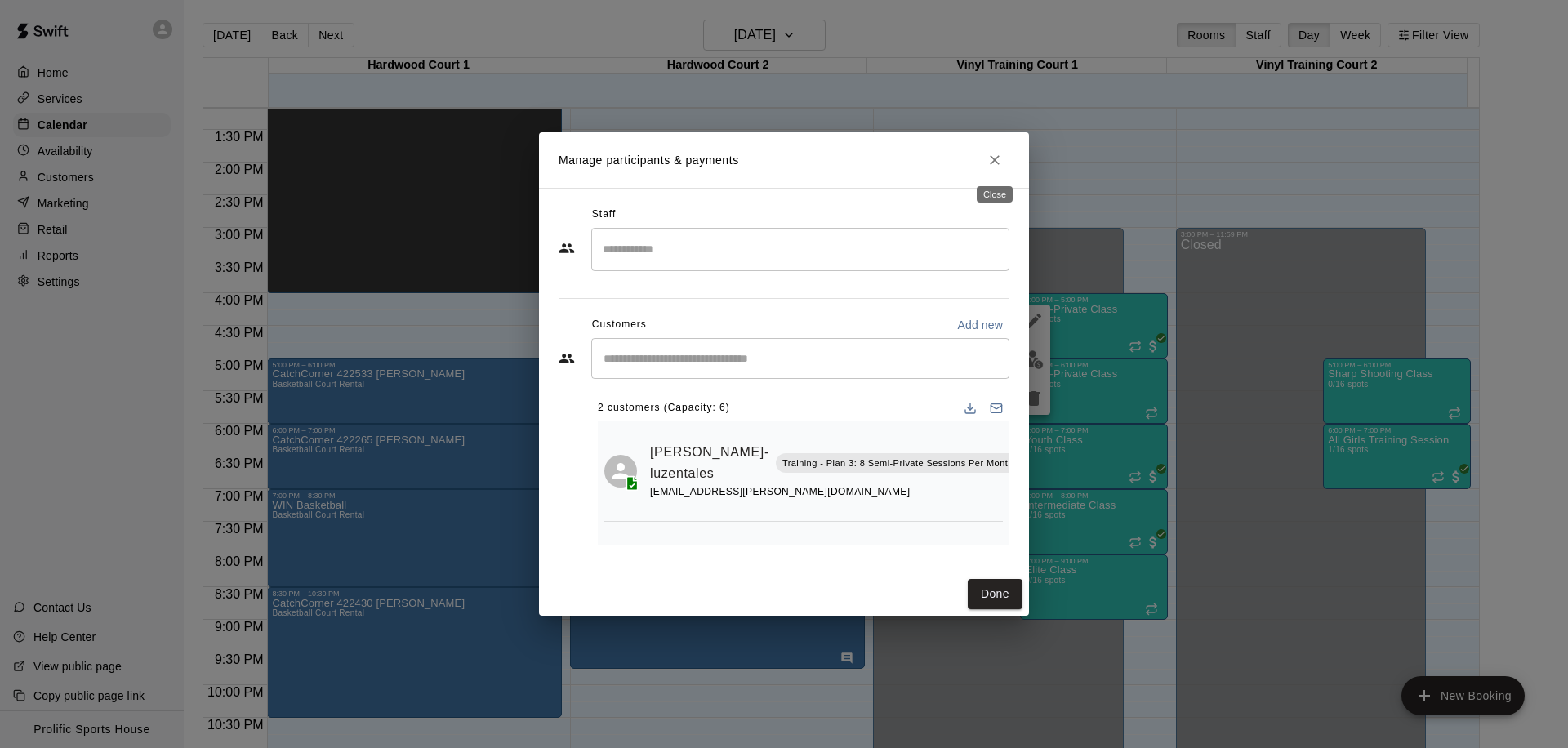
click at [1001, 159] on icon "Close" at bounding box center [994, 159] width 16 height 16
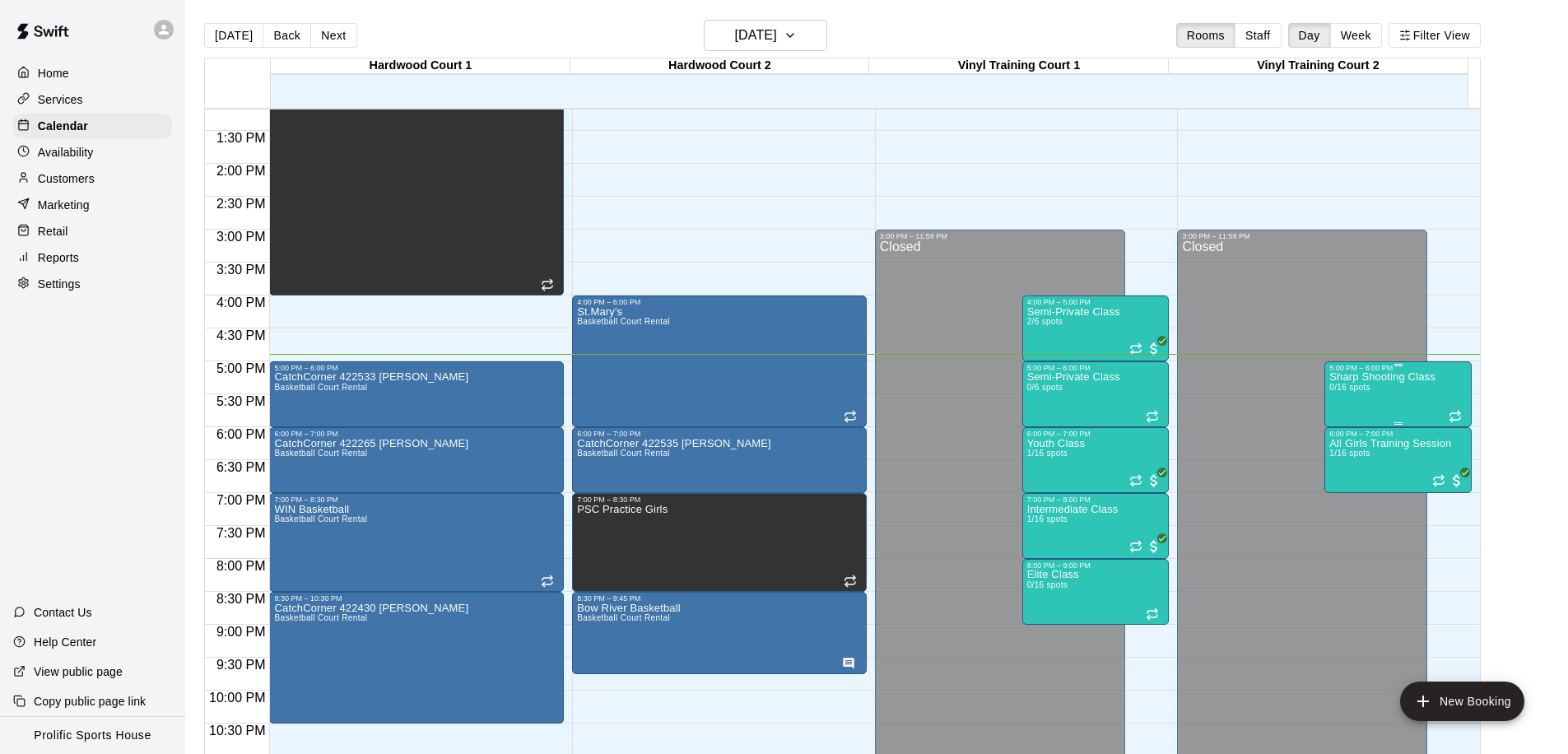
click at [1394, 394] on div "Sharp Shooting Class 0/16 spots" at bounding box center [1383, 749] width 106 height 754
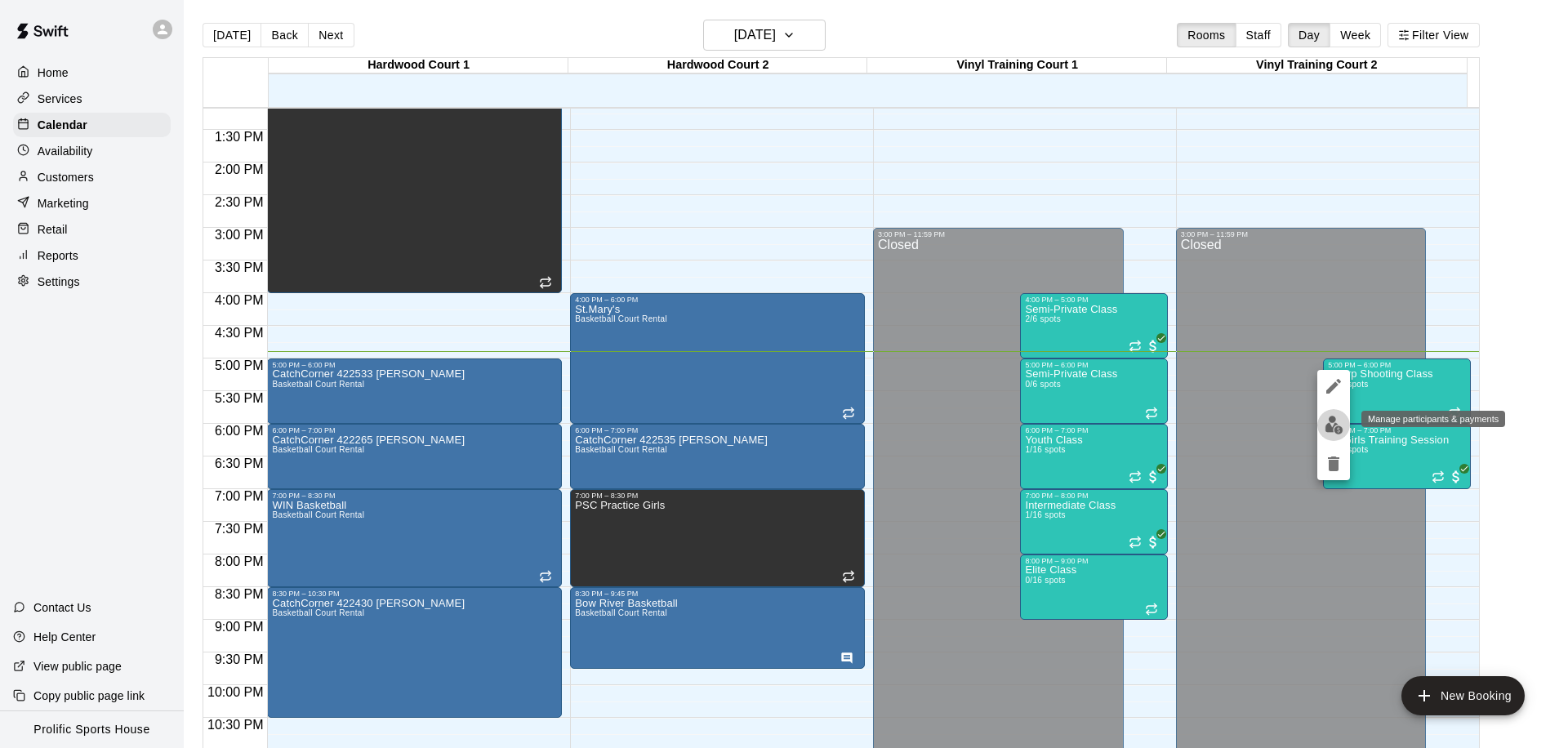
click at [1334, 429] on img "edit" at bounding box center [1335, 426] width 19 height 19
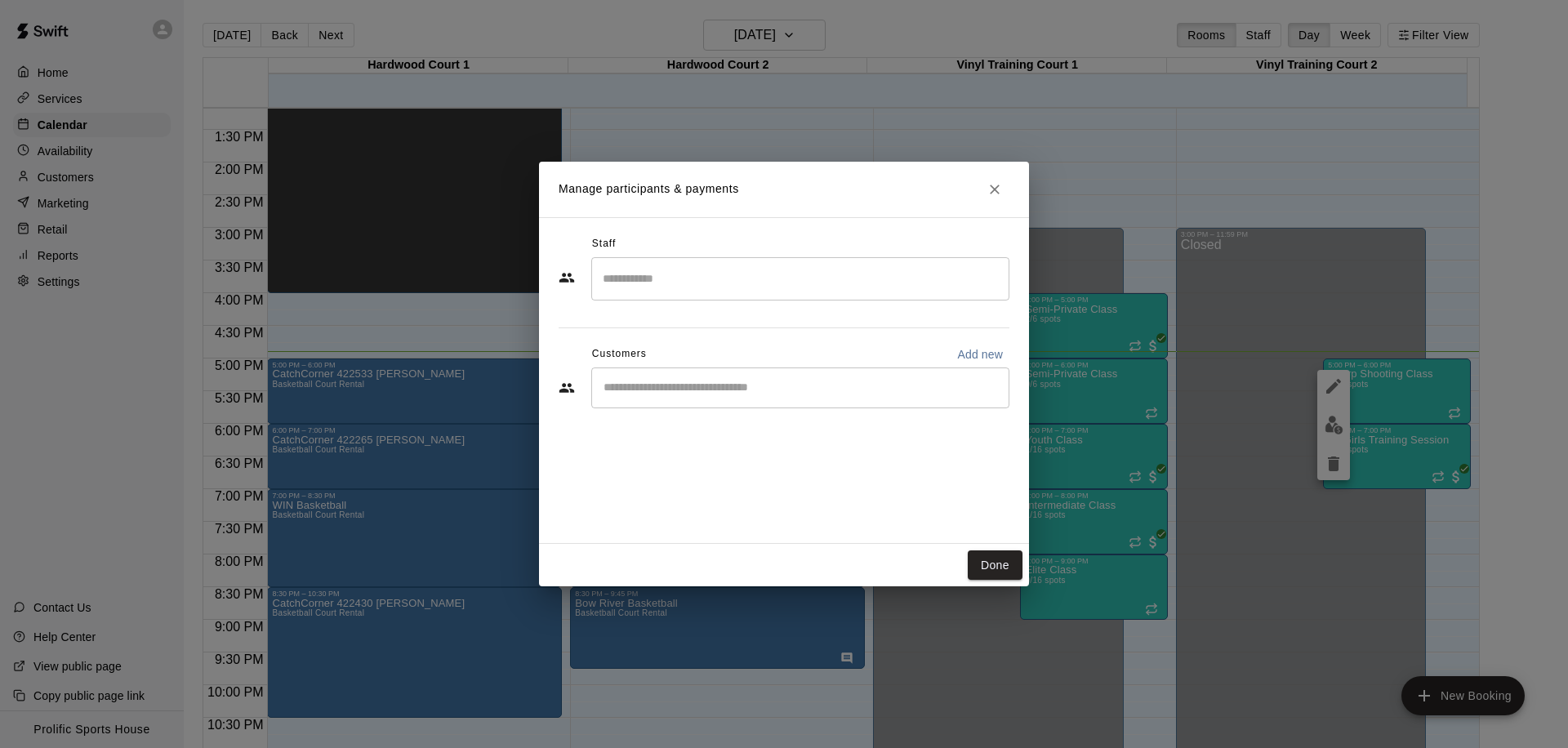
click at [685, 391] on input "Start typing to search customers..." at bounding box center [800, 387] width 404 height 16
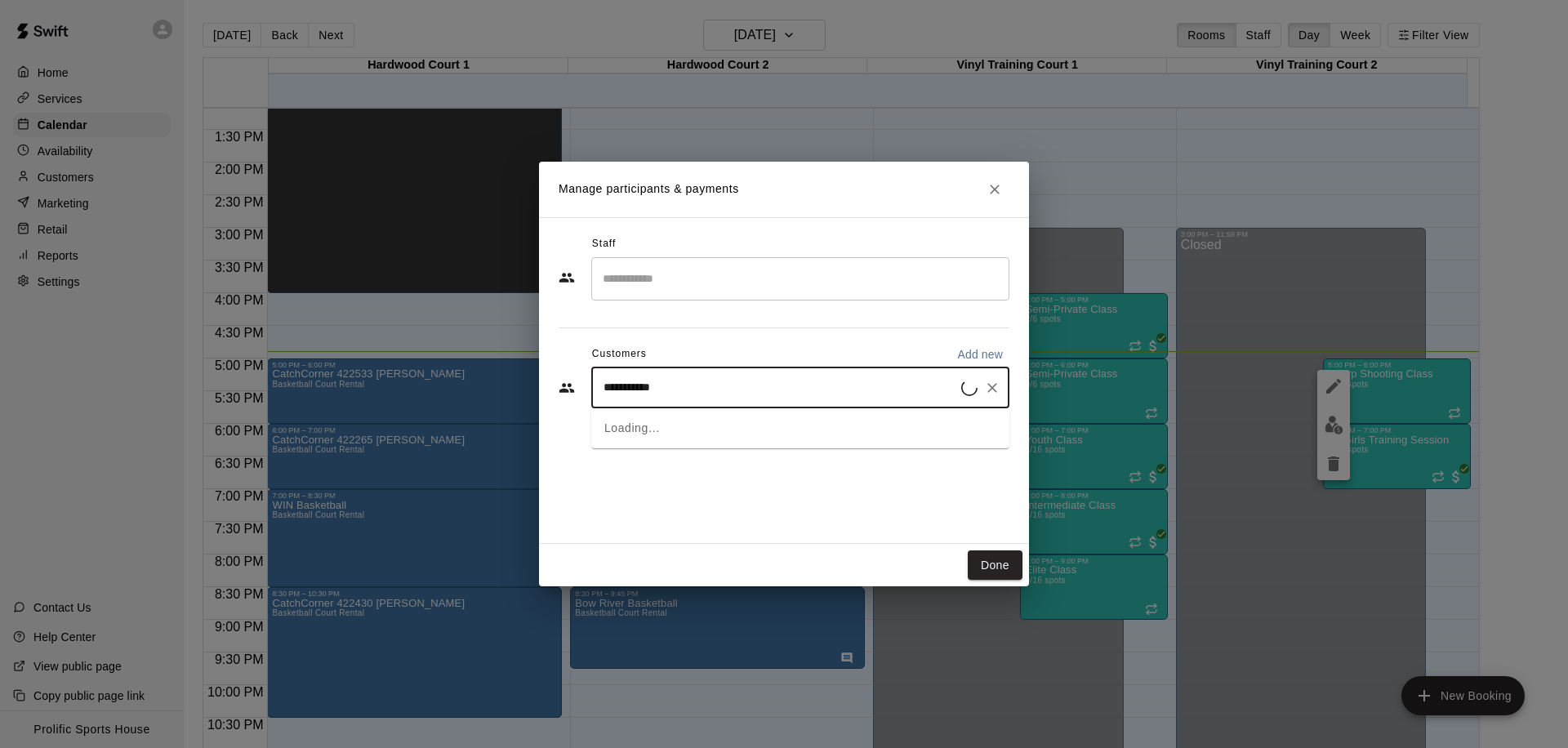
type input "**********"
click at [697, 430] on p "[PERSON_NAME]" at bounding box center [687, 426] width 99 height 17
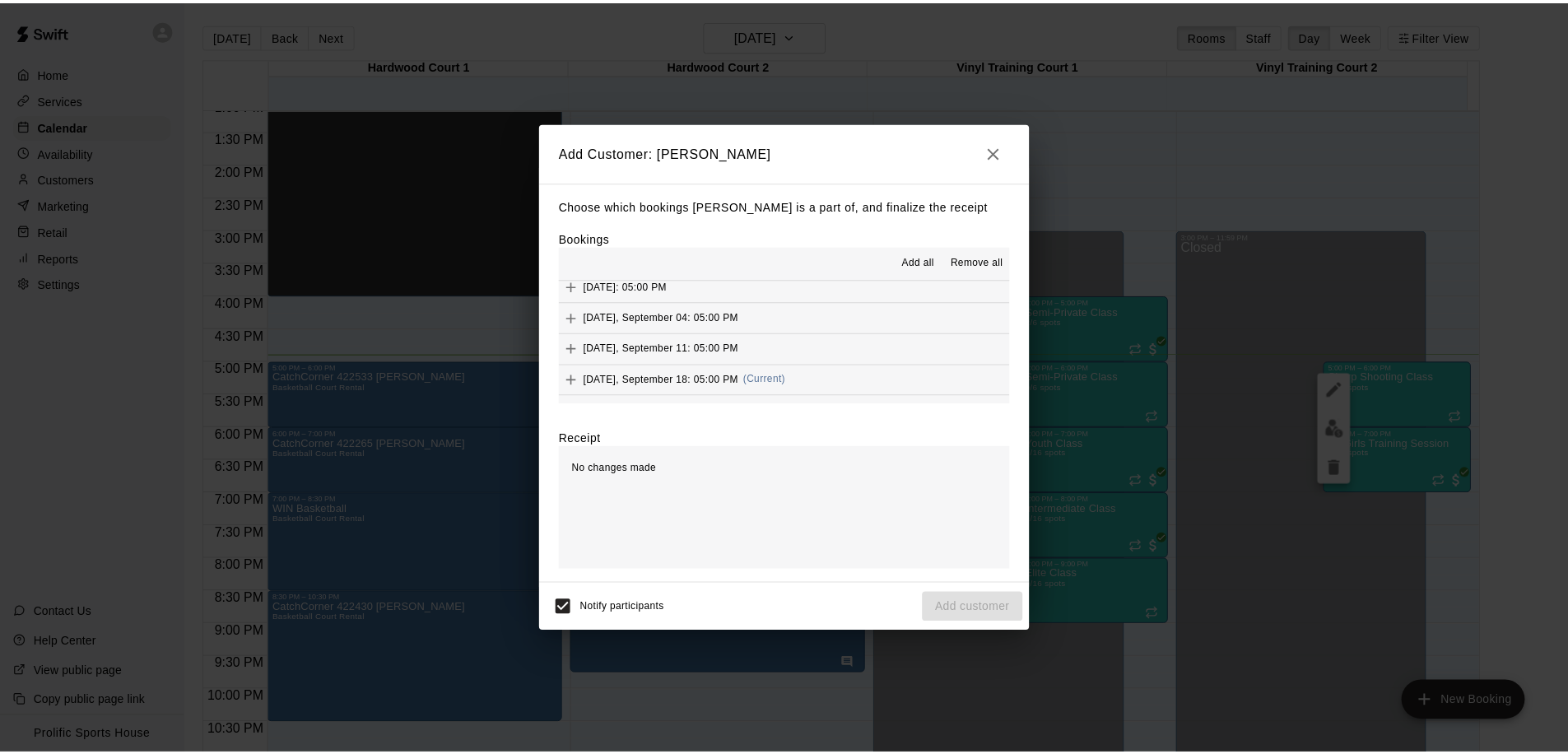
scroll to position [496, 0]
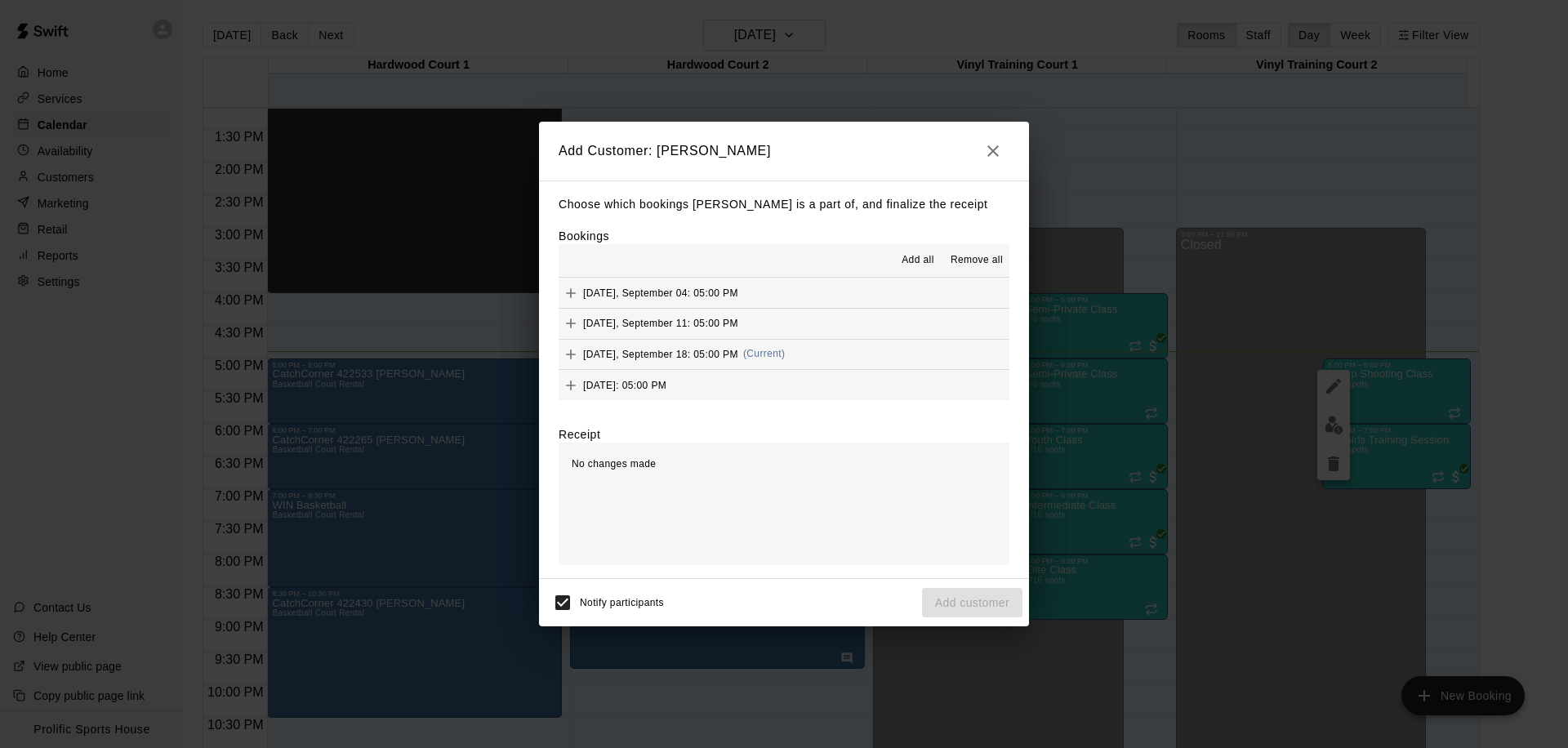
click at [815, 352] on button "Thursday, September 18: 05:00 PM (Current)" at bounding box center [784, 355] width 451 height 30
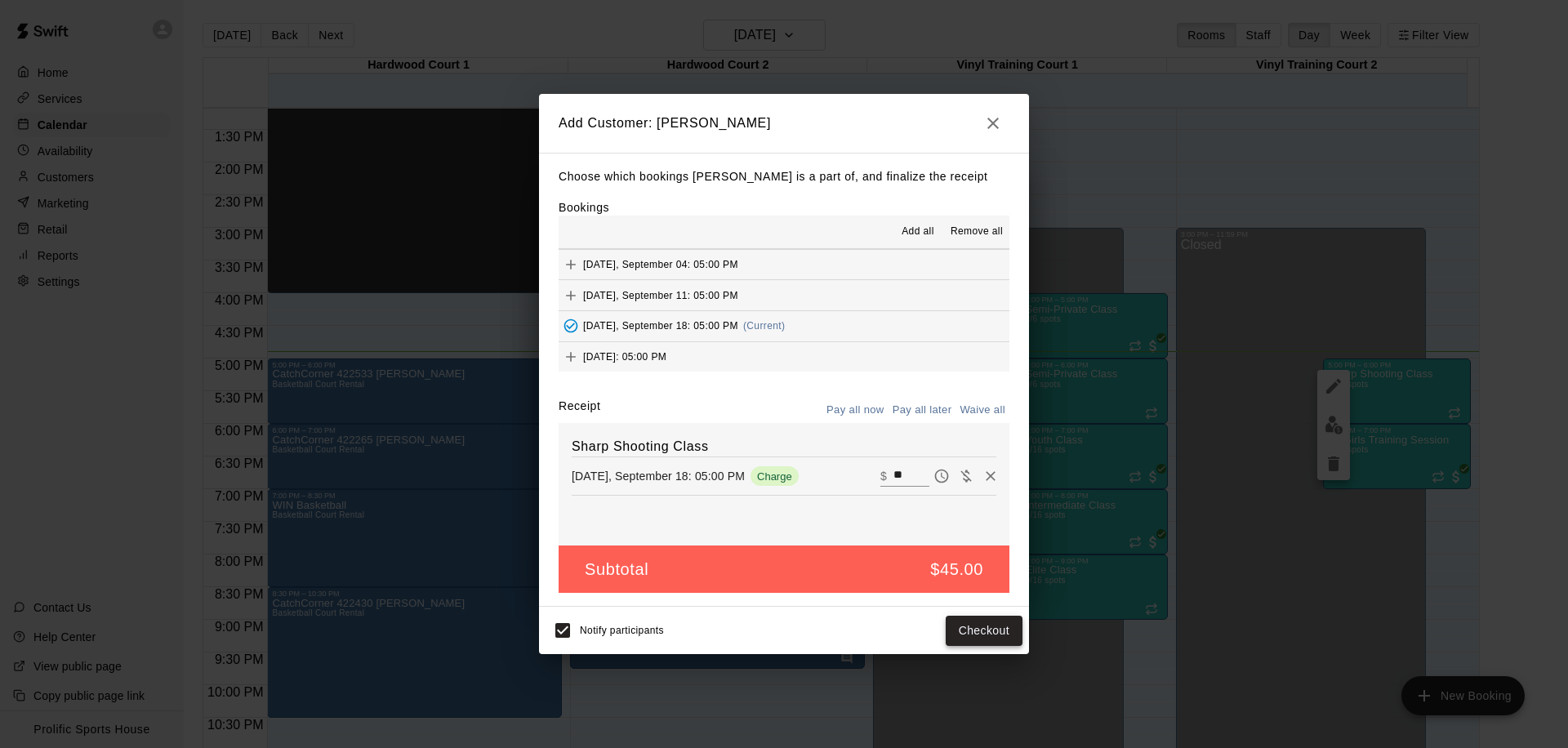
click at [981, 628] on button "Checkout" at bounding box center [984, 631] width 77 height 30
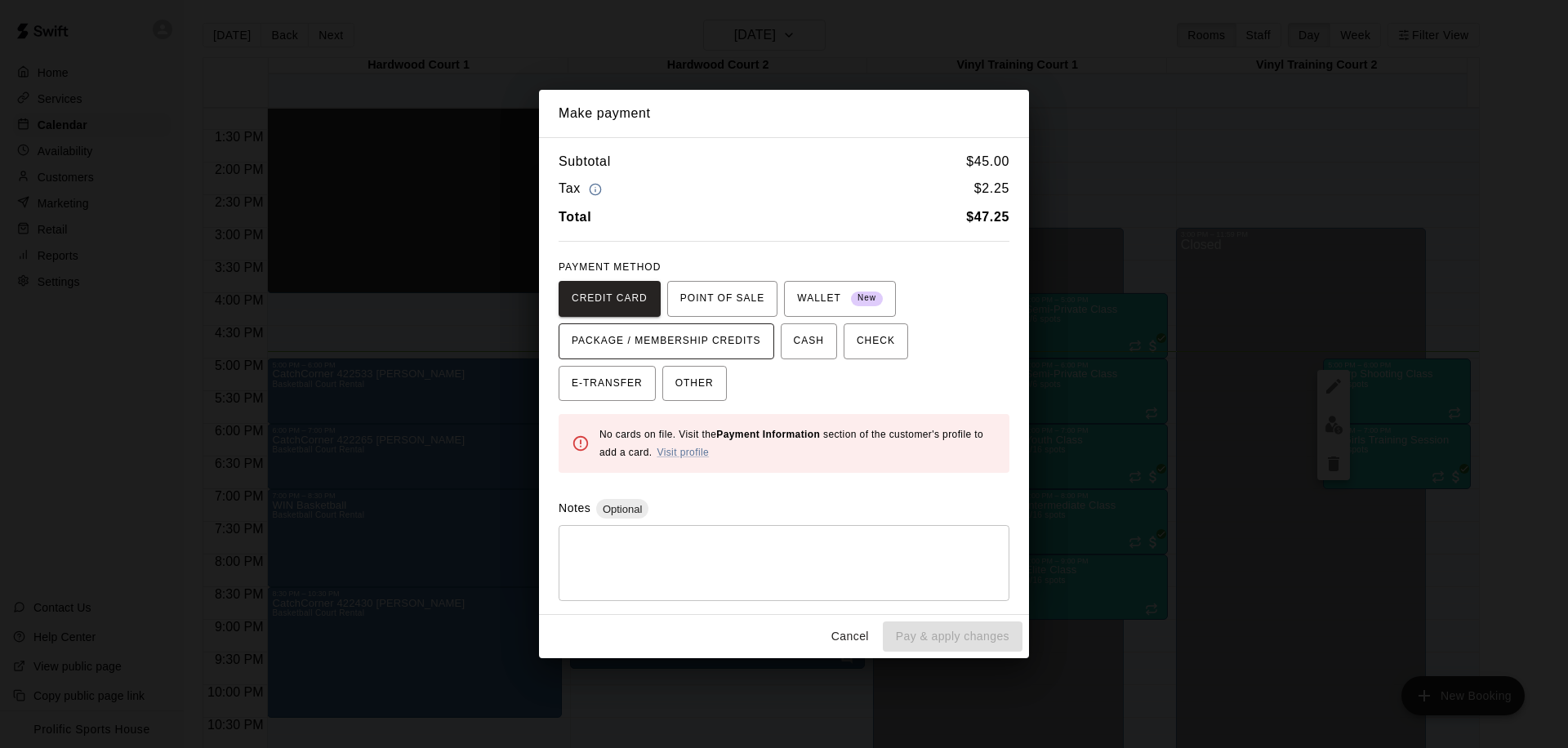
click at [728, 343] on span "PACKAGE / MEMBERSHIP CREDITS" at bounding box center [666, 341] width 189 height 26
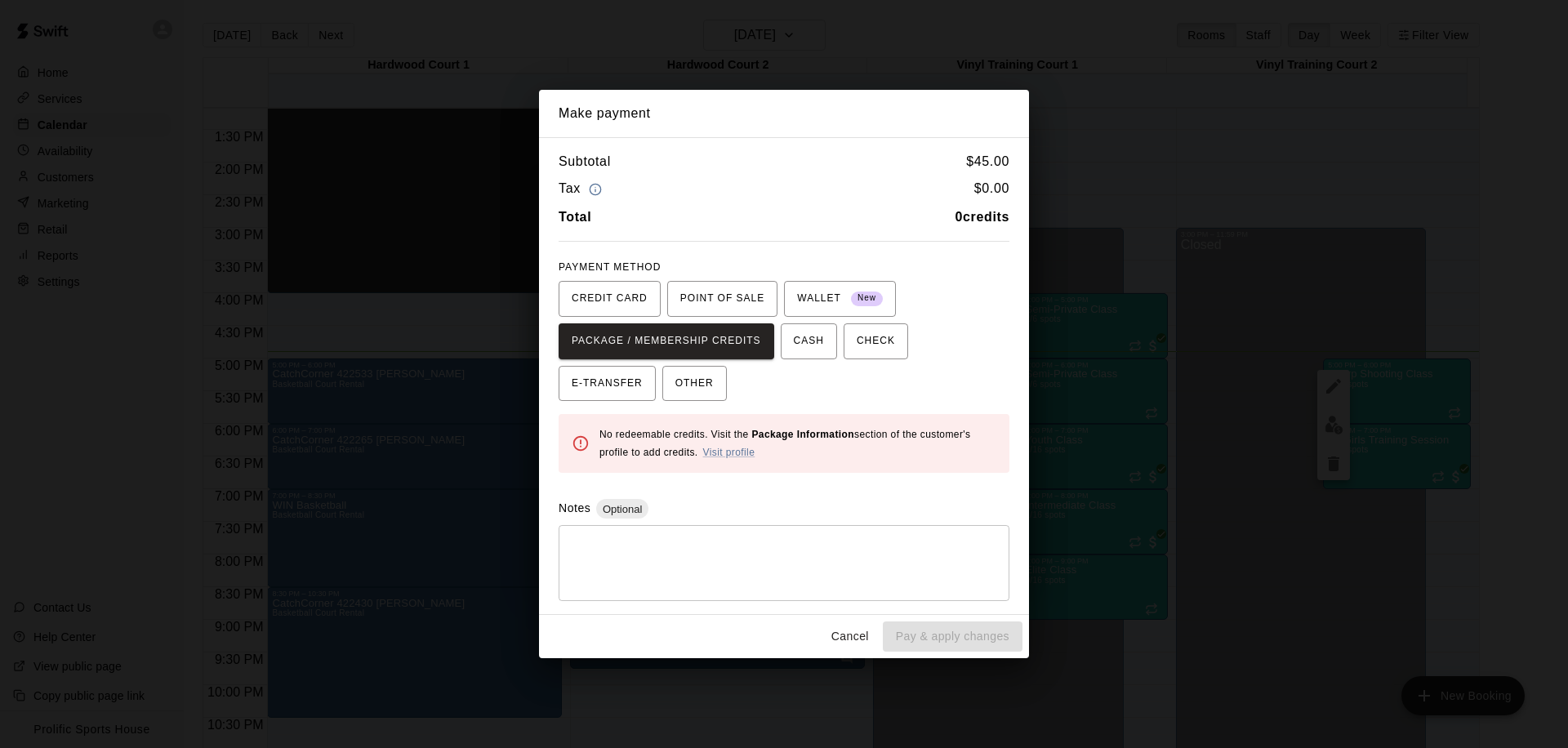
click at [893, 381] on div "CREDIT CARD POINT OF SALE WALLET New PACKAGE / MEMBERSHIP CREDITS CASH CHECK E-…" at bounding box center [784, 341] width 451 height 121
click at [847, 635] on button "Cancel" at bounding box center [850, 636] width 52 height 30
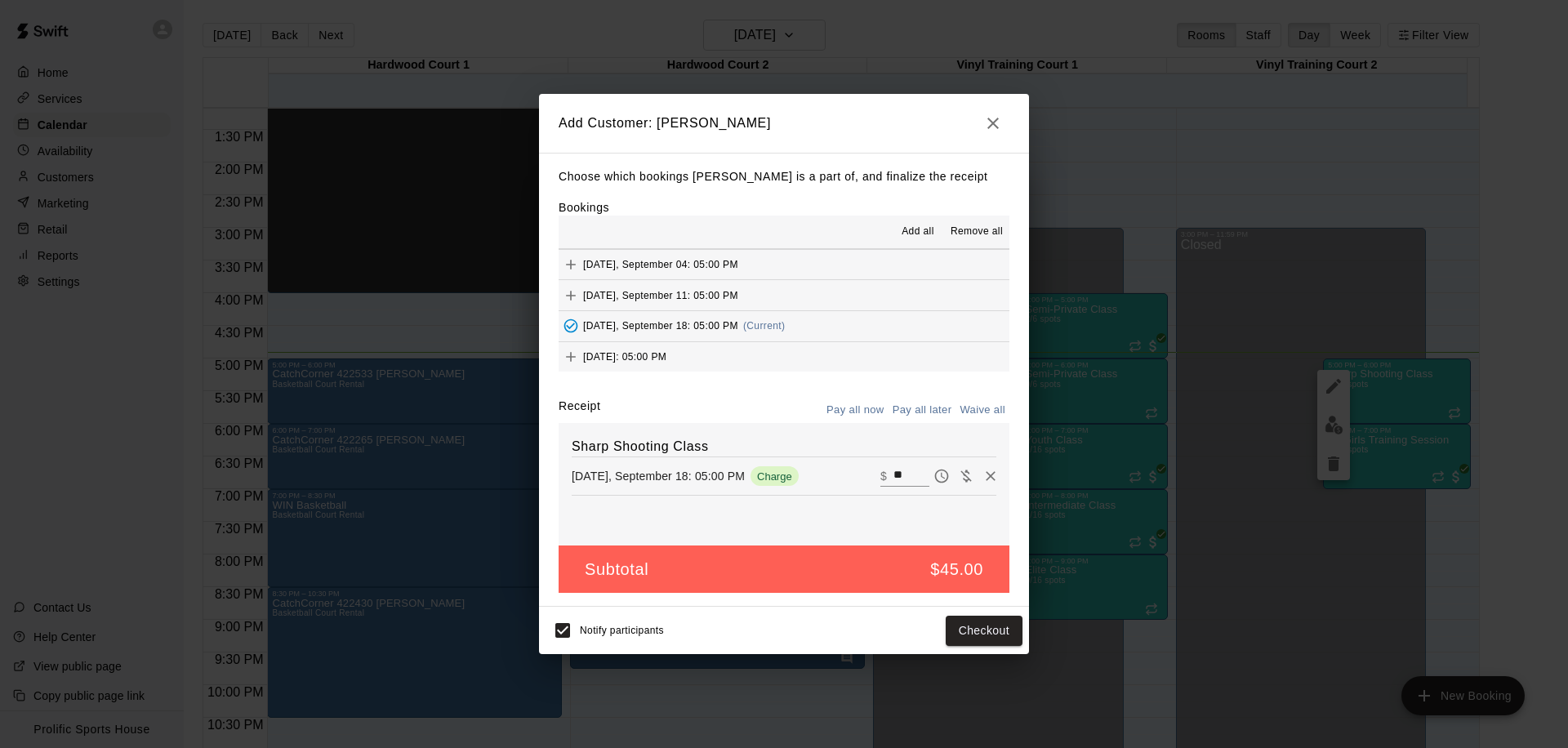
click at [995, 129] on icon "button" at bounding box center [993, 123] width 20 height 20
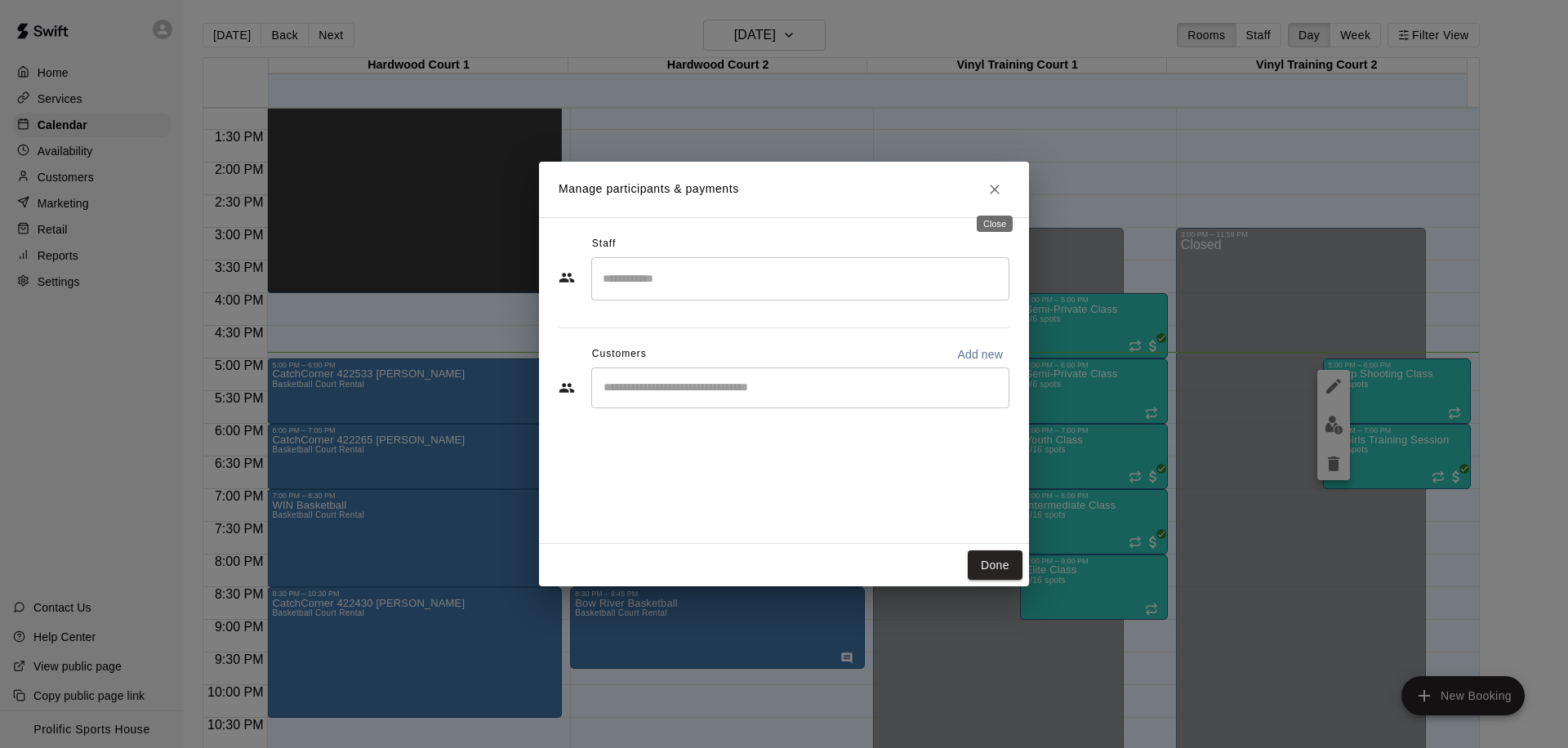
click at [999, 190] on icon "Close" at bounding box center [994, 188] width 16 height 16
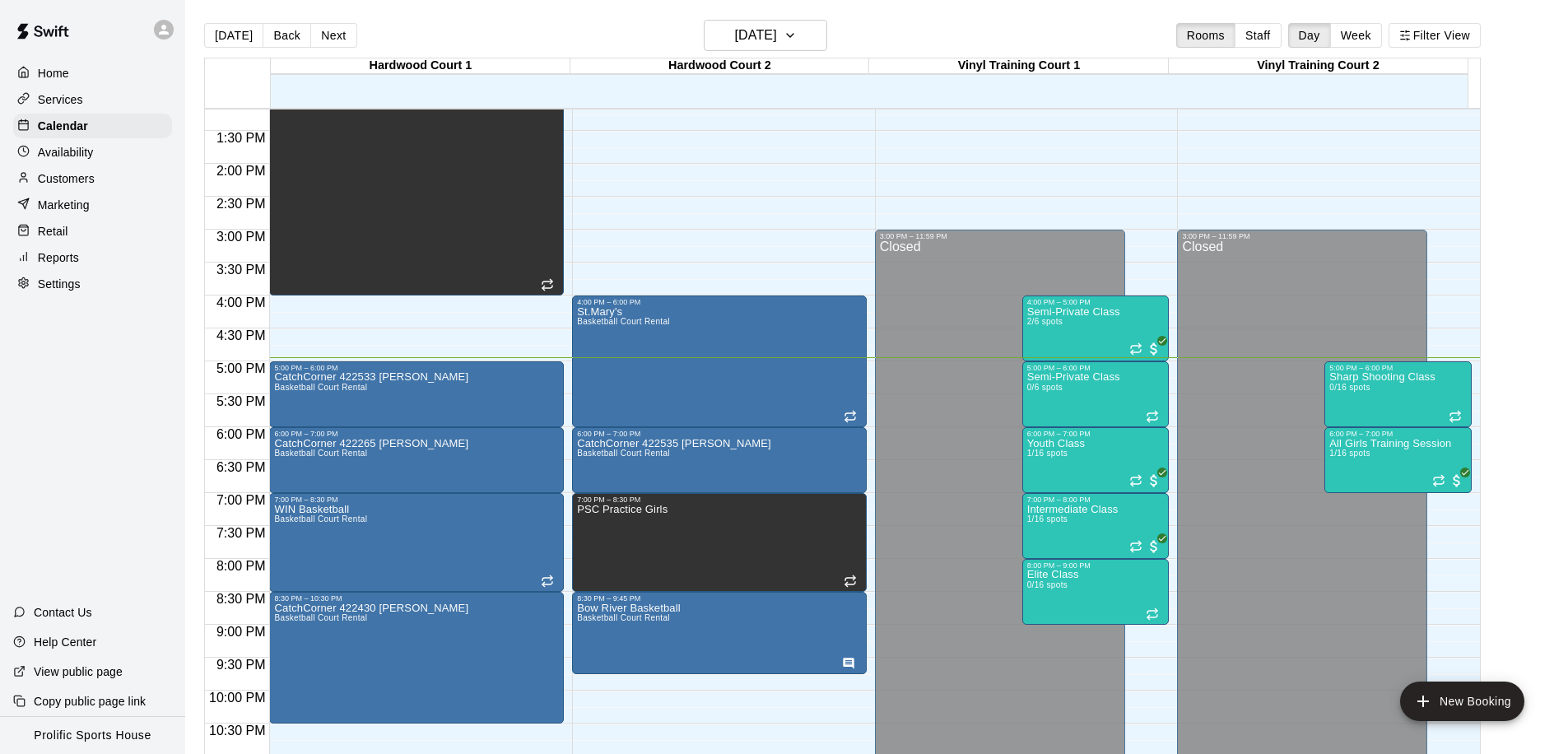
click at [108, 177] on div "Customers" at bounding box center [93, 179] width 159 height 25
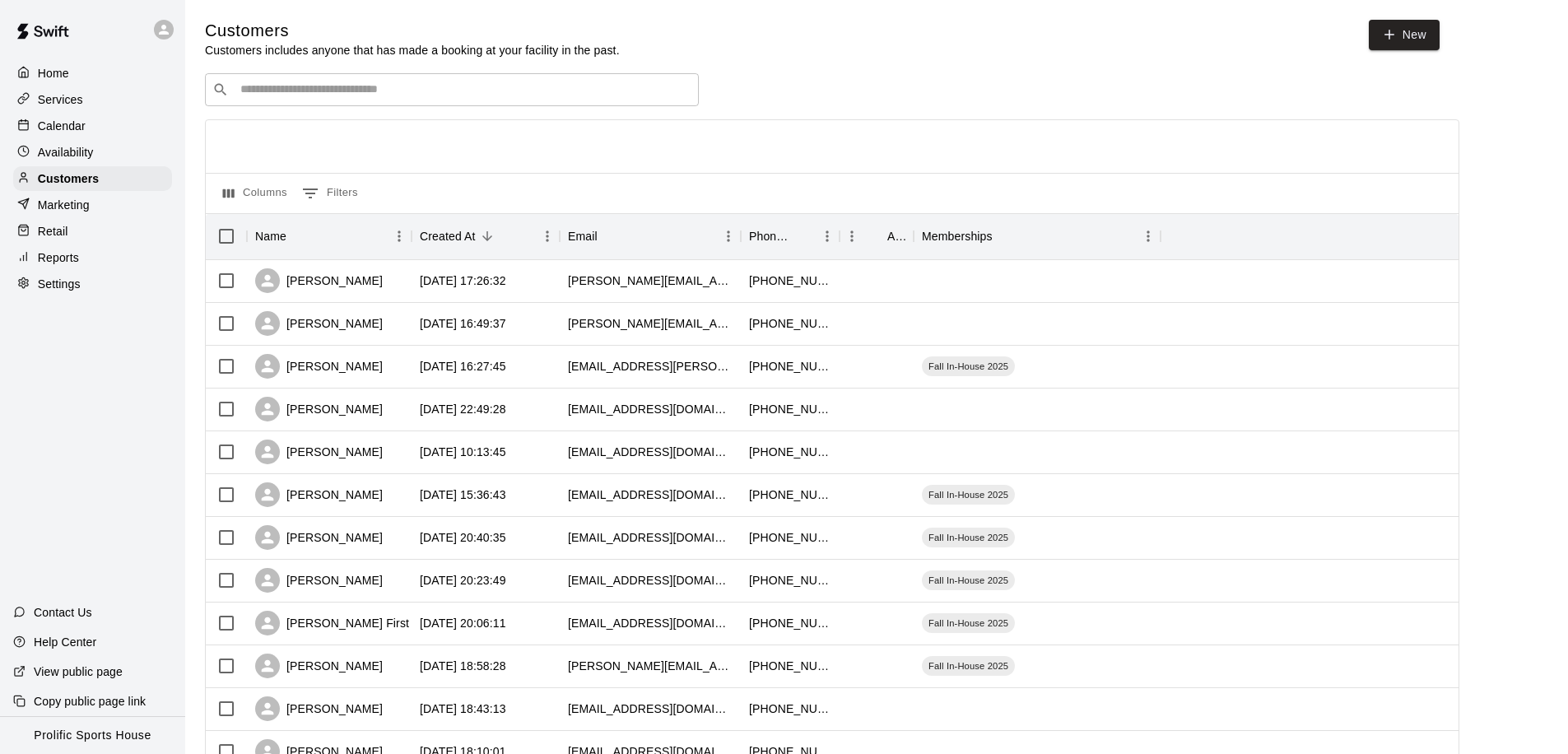
click at [259, 95] on input "Search customers by name or email" at bounding box center [463, 89] width 456 height 16
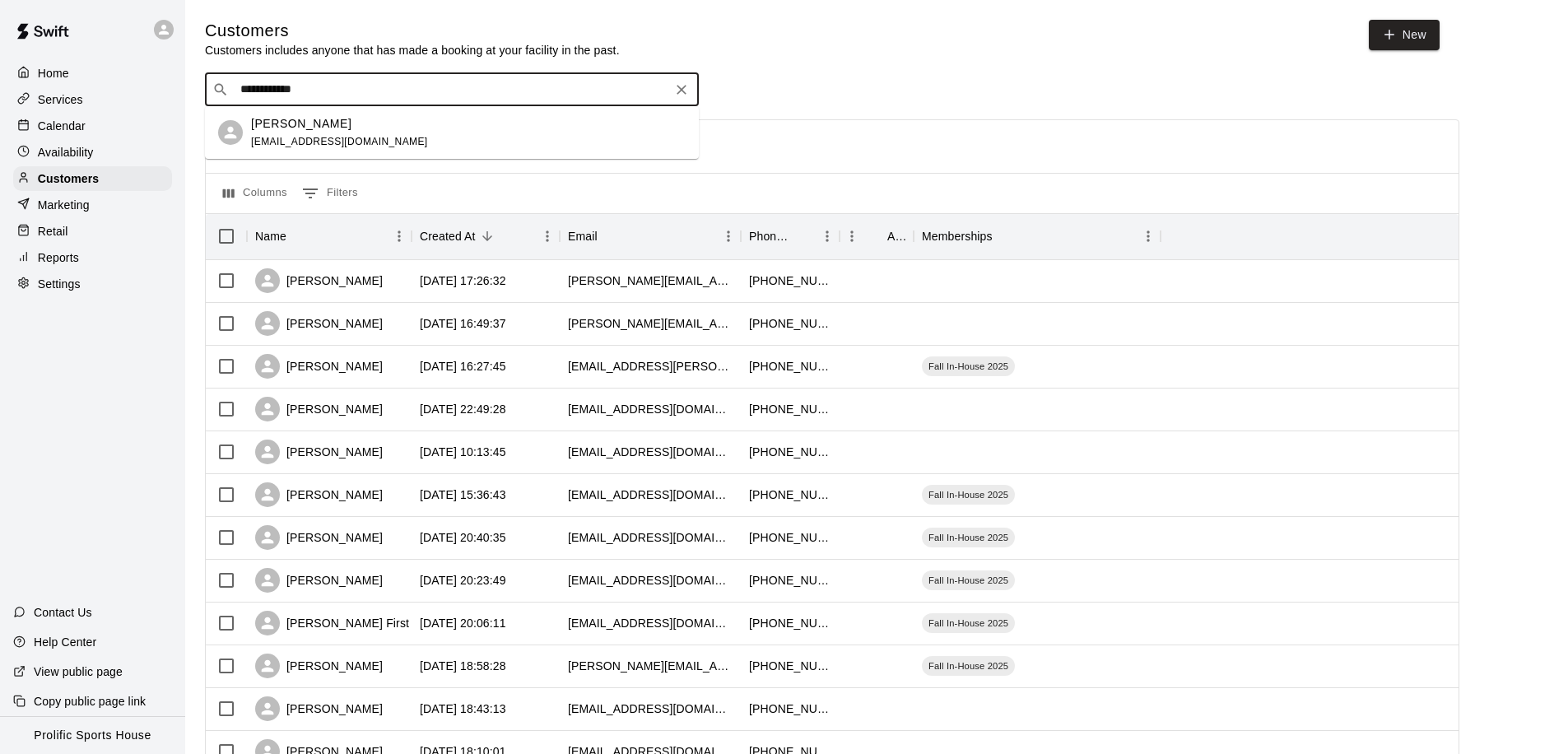
type input "**********"
click at [343, 89] on input "**********" at bounding box center [451, 89] width 432 height 16
click at [323, 127] on div "[PERSON_NAME]" at bounding box center [339, 124] width 177 height 17
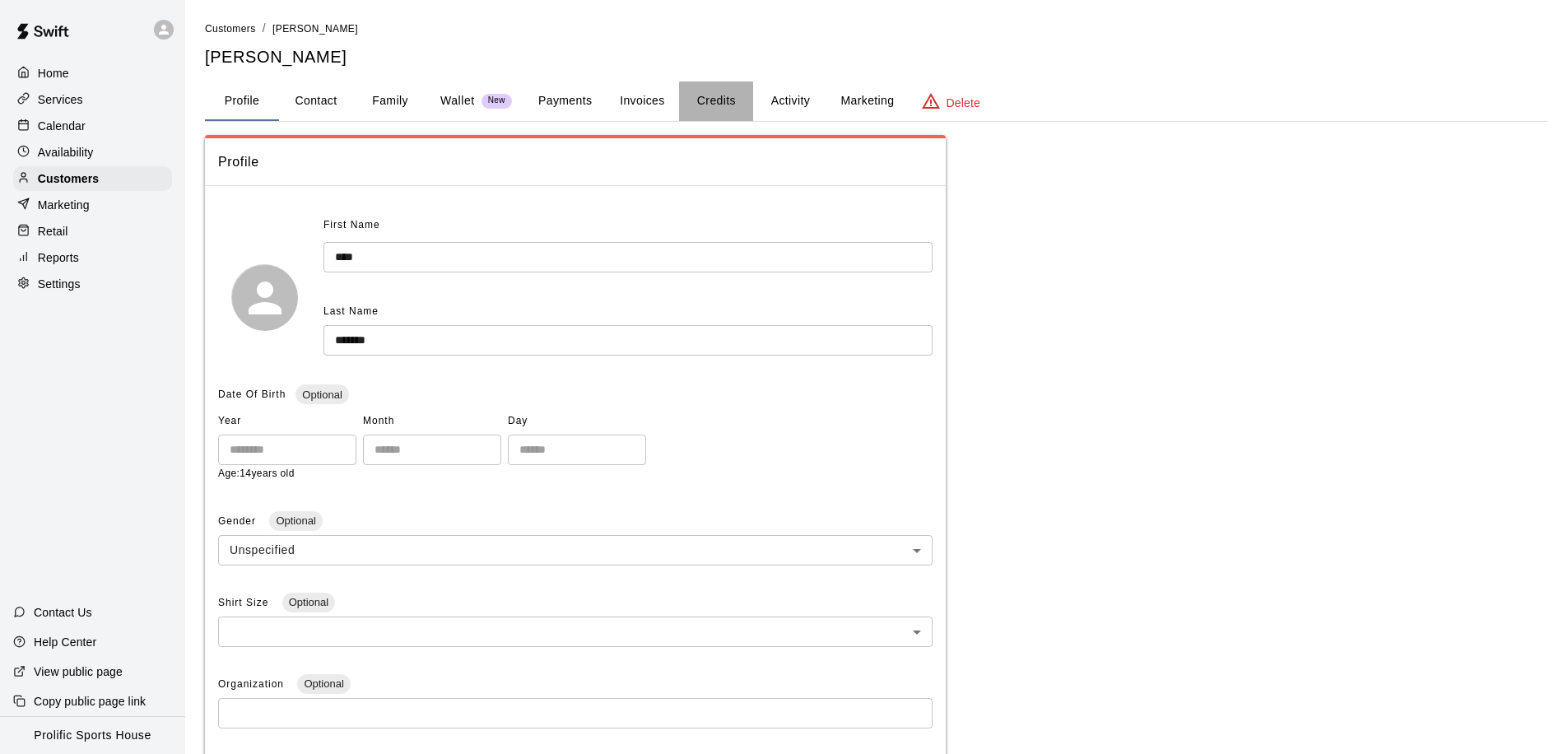
click at [709, 99] on button "Credits" at bounding box center [716, 101] width 74 height 40
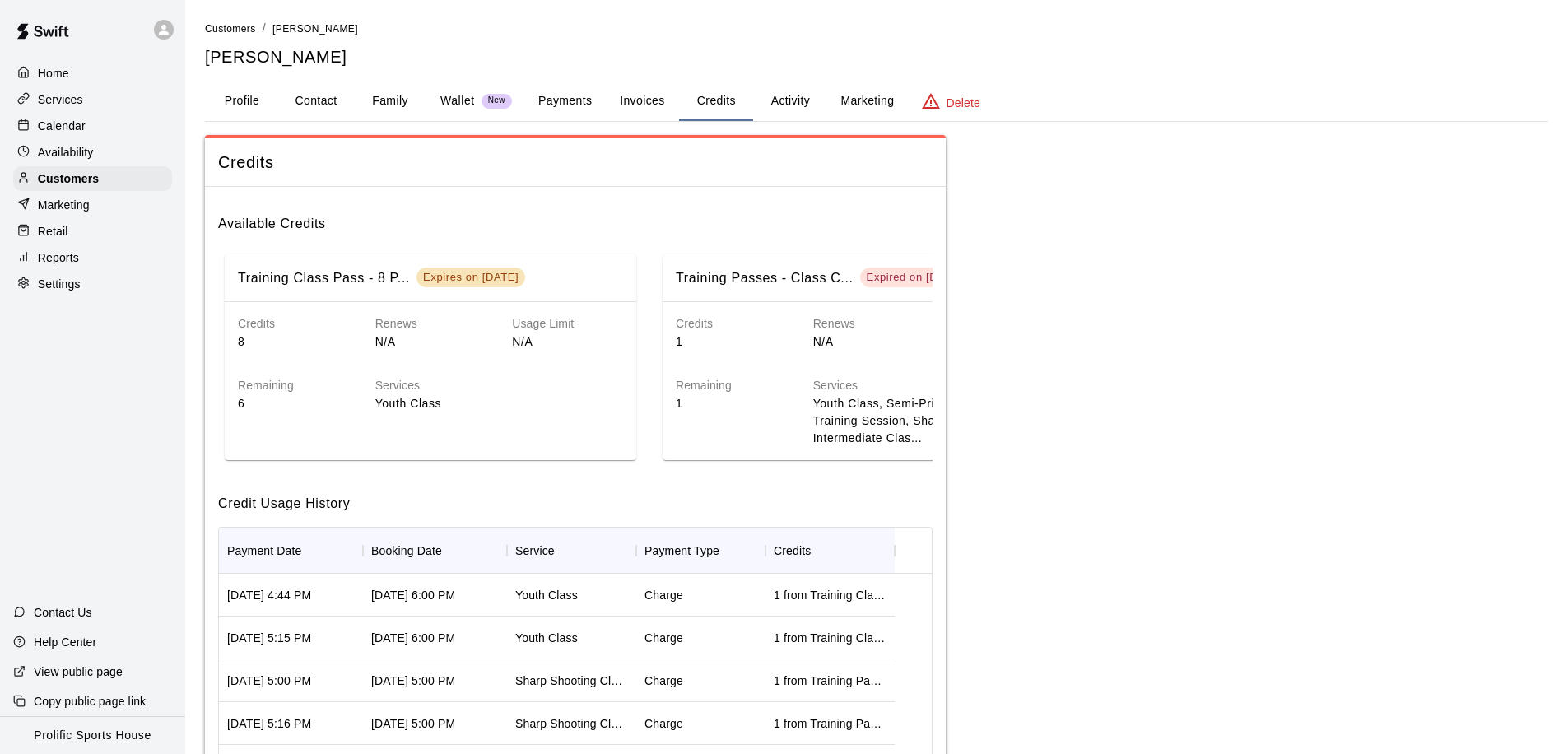
click at [534, 385] on h6 "Services" at bounding box center [499, 386] width 247 height 18
click at [784, 98] on button "Activity" at bounding box center [791, 101] width 74 height 40
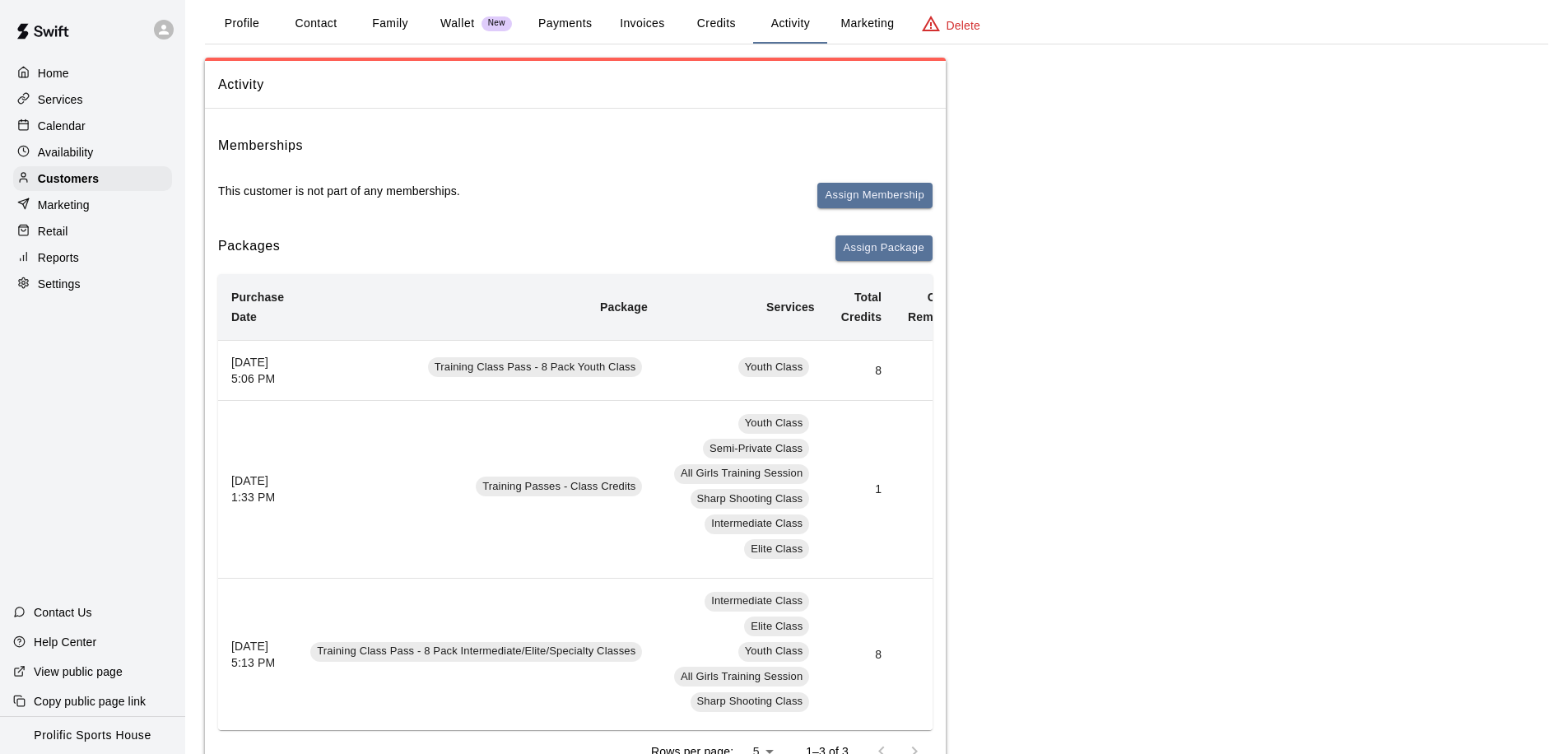
scroll to position [179, 0]
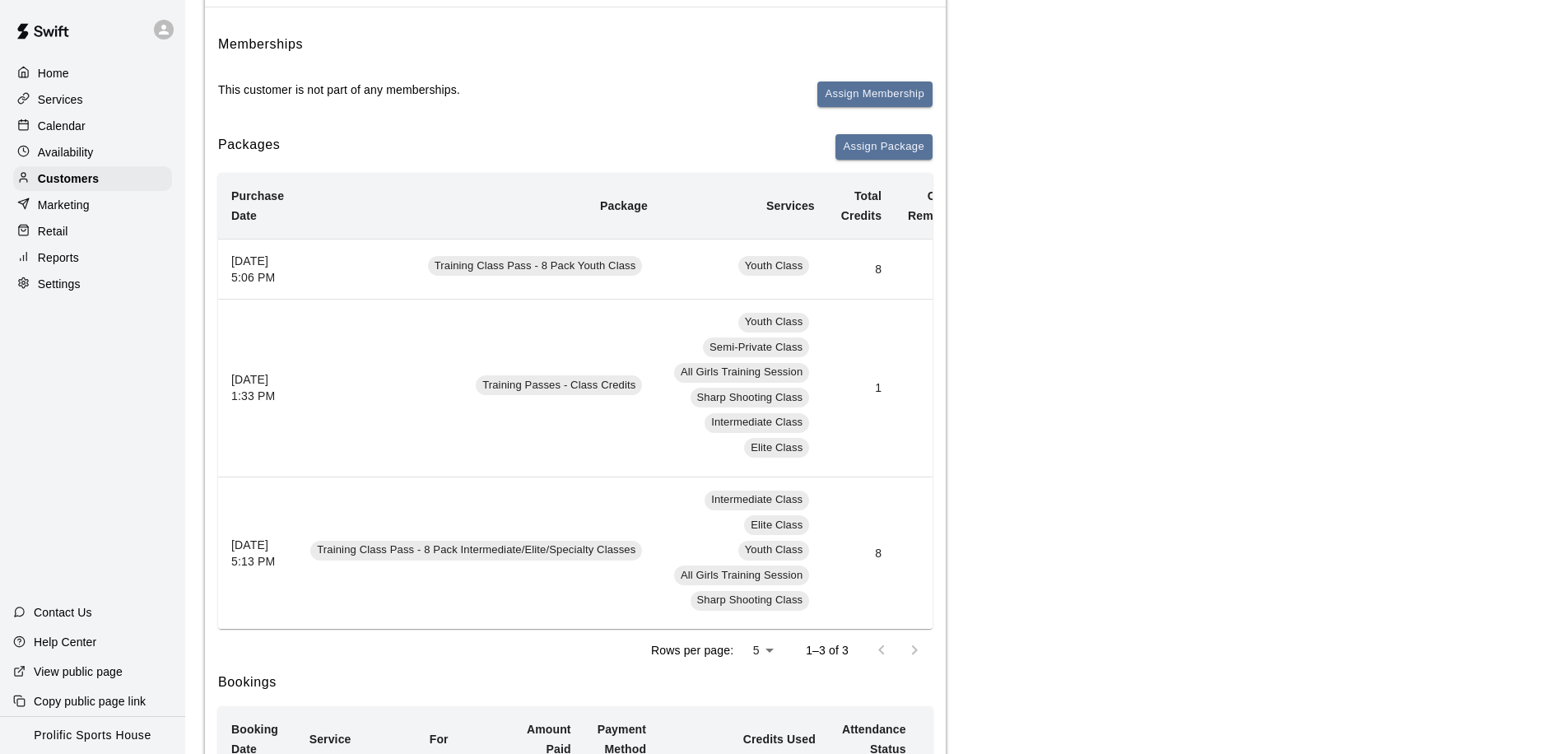
click at [708, 658] on div "Rows per page: 5 * 1–3 of 3" at bounding box center [575, 650] width 715 height 43
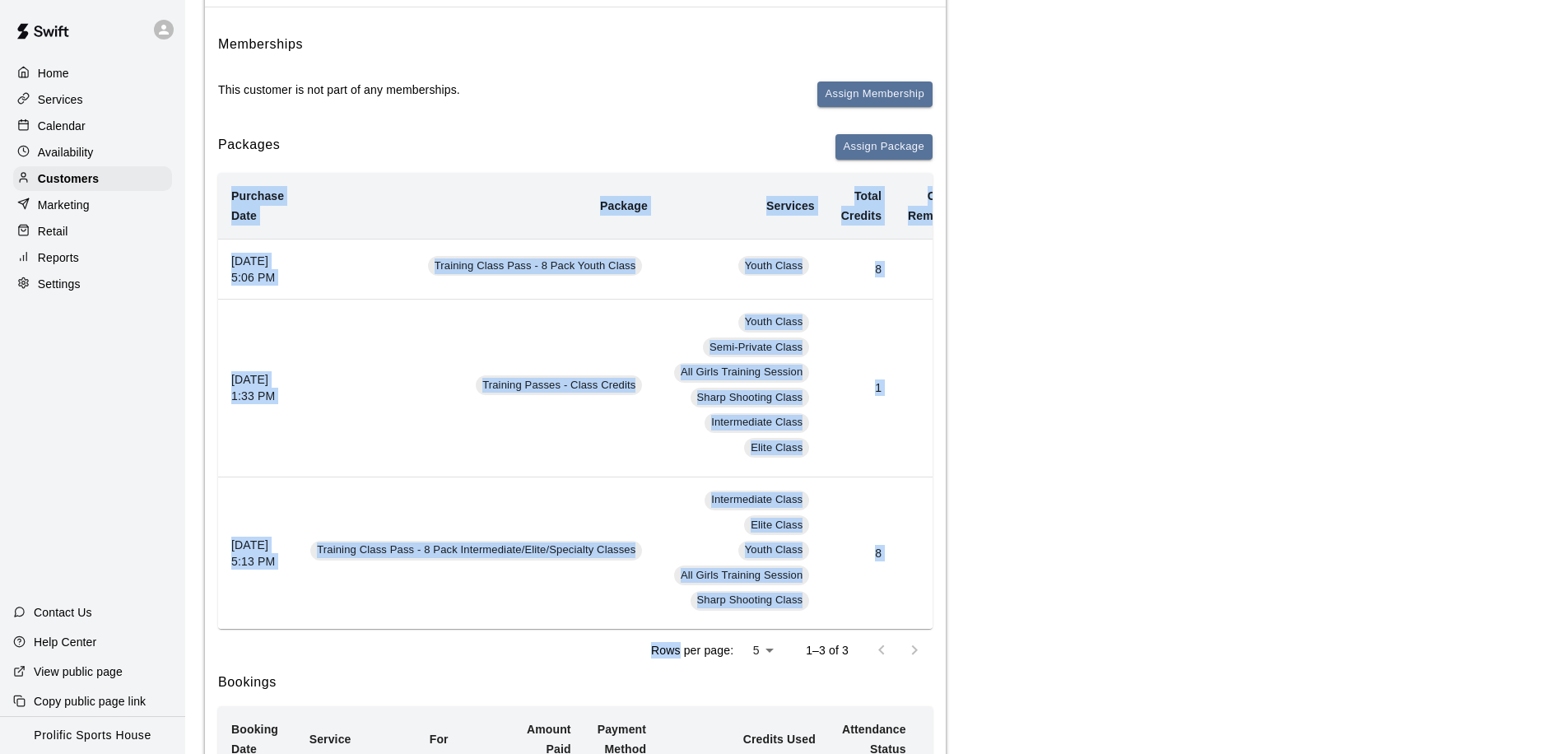
drag, startPoint x: 708, startPoint y: 658, endPoint x: 720, endPoint y: 654, distance: 12.6
click at [720, 654] on div "Purchase Date Package Services Total Credits Credits Remaining Expiry Credit Ac…" at bounding box center [575, 422] width 715 height 500
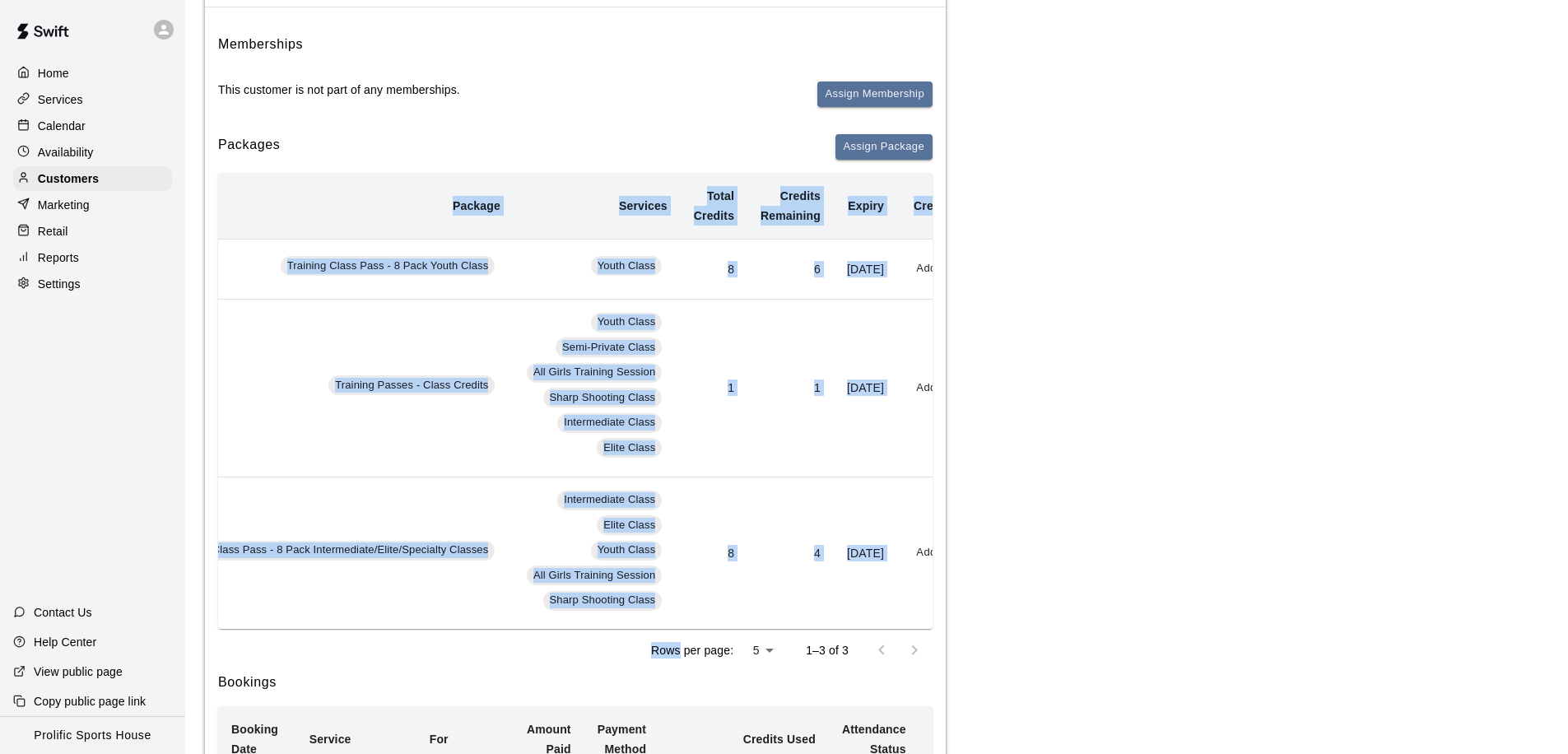
scroll to position [0, 243]
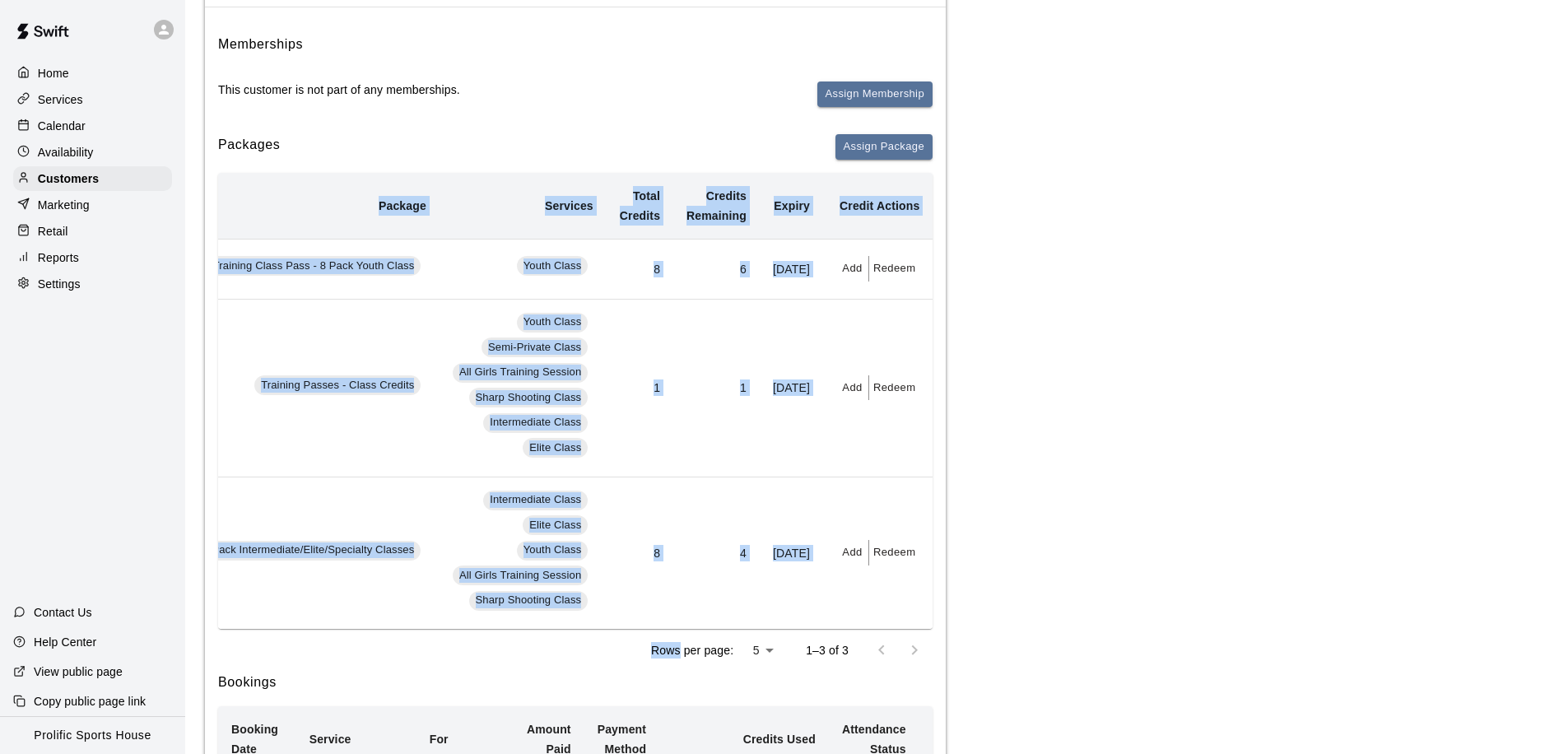
click at [890, 272] on button "Redeem" at bounding box center [894, 268] width 50 height 26
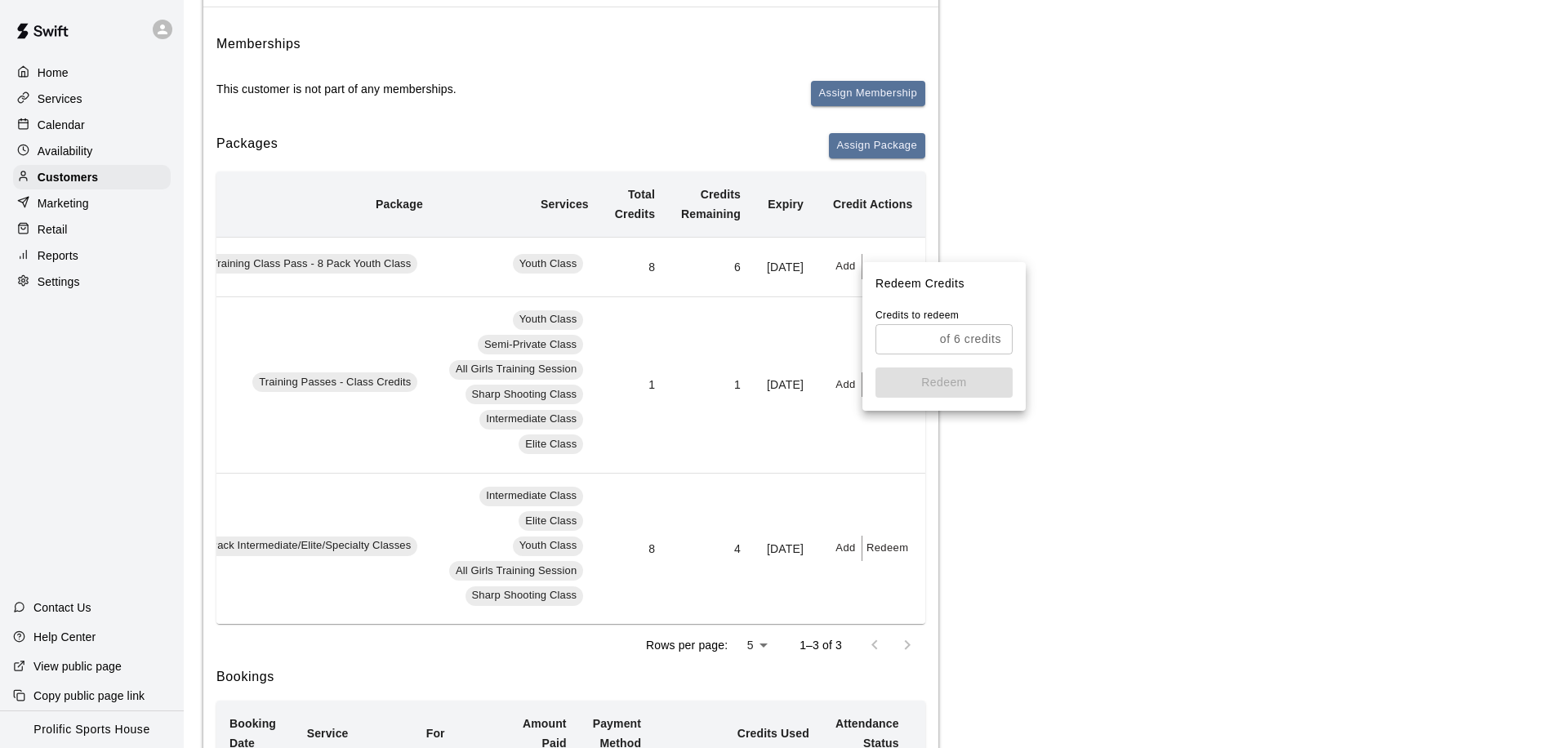
click at [928, 347] on input "text" at bounding box center [904, 339] width 58 height 30
type input "*"
click at [950, 385] on button "Redeem" at bounding box center [944, 382] width 137 height 30
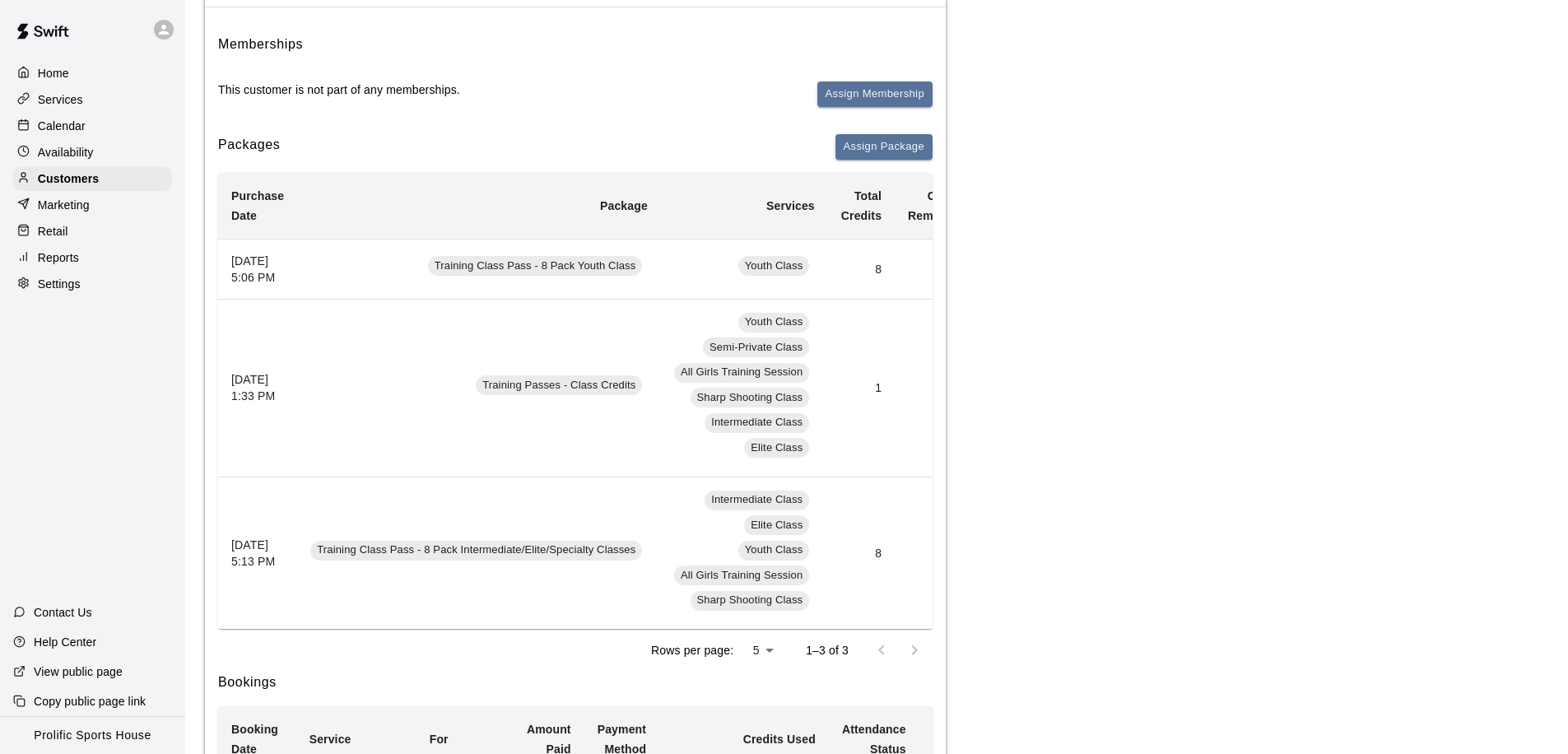
scroll to position [0, 0]
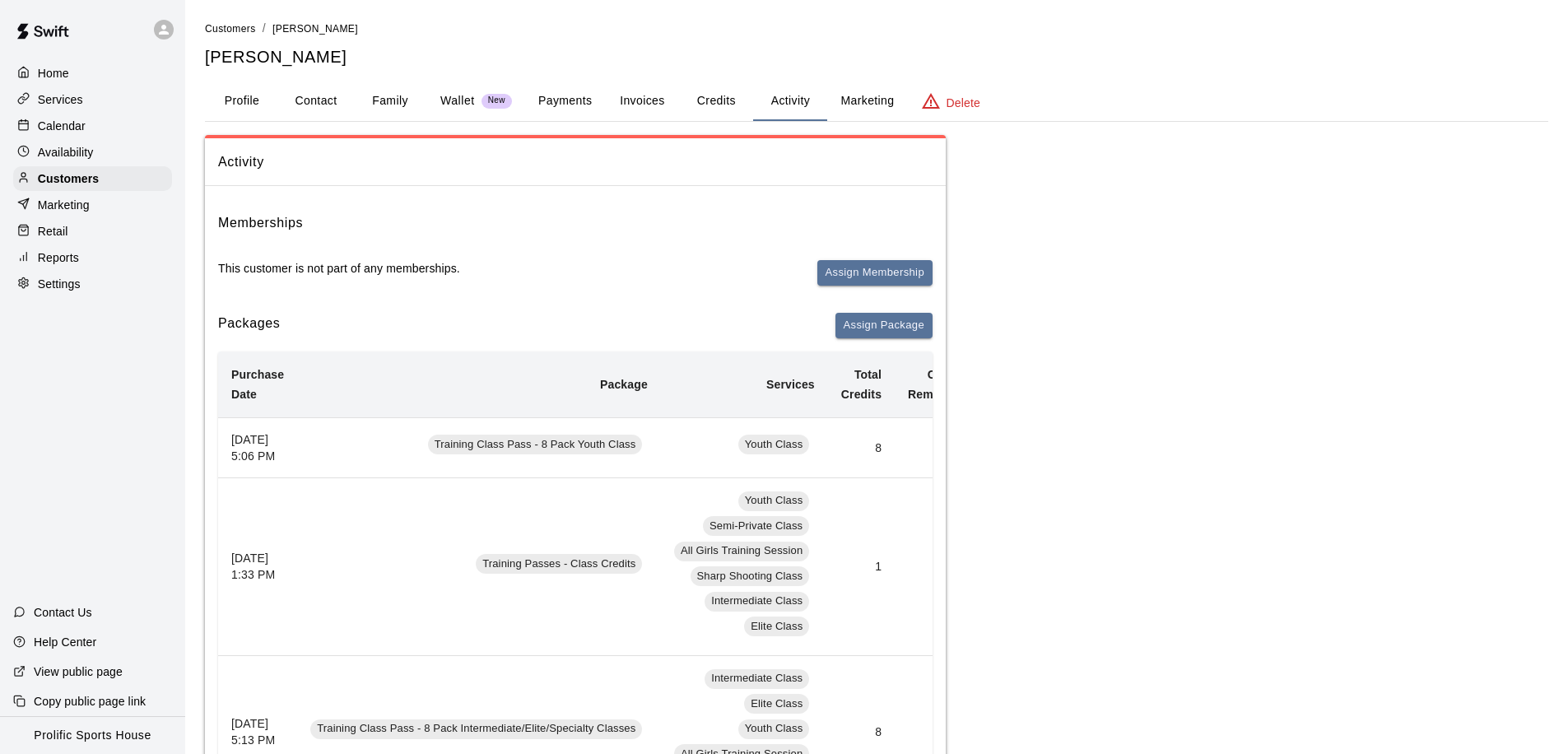
click at [103, 128] on div "Calendar" at bounding box center [93, 126] width 159 height 25
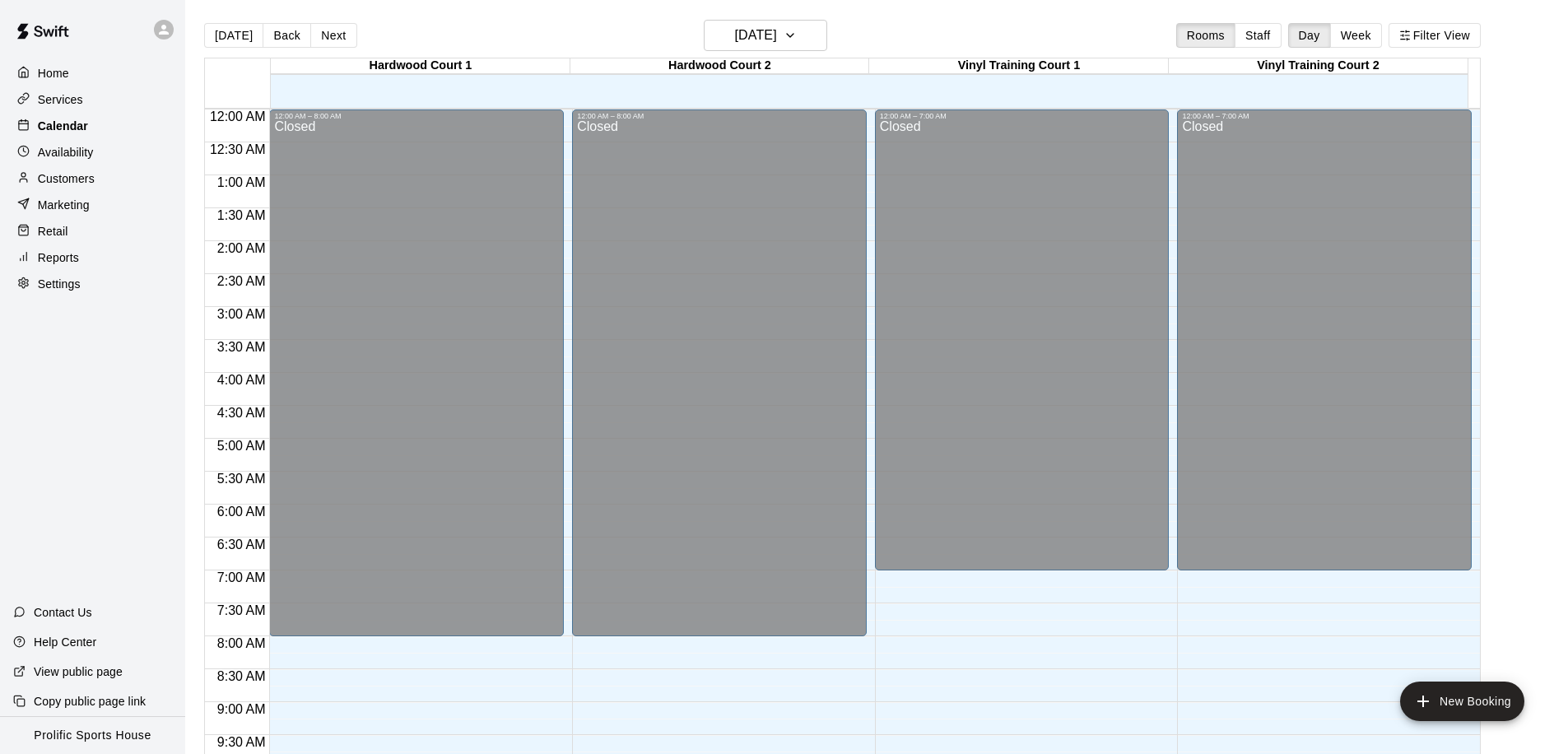
scroll to position [868, 0]
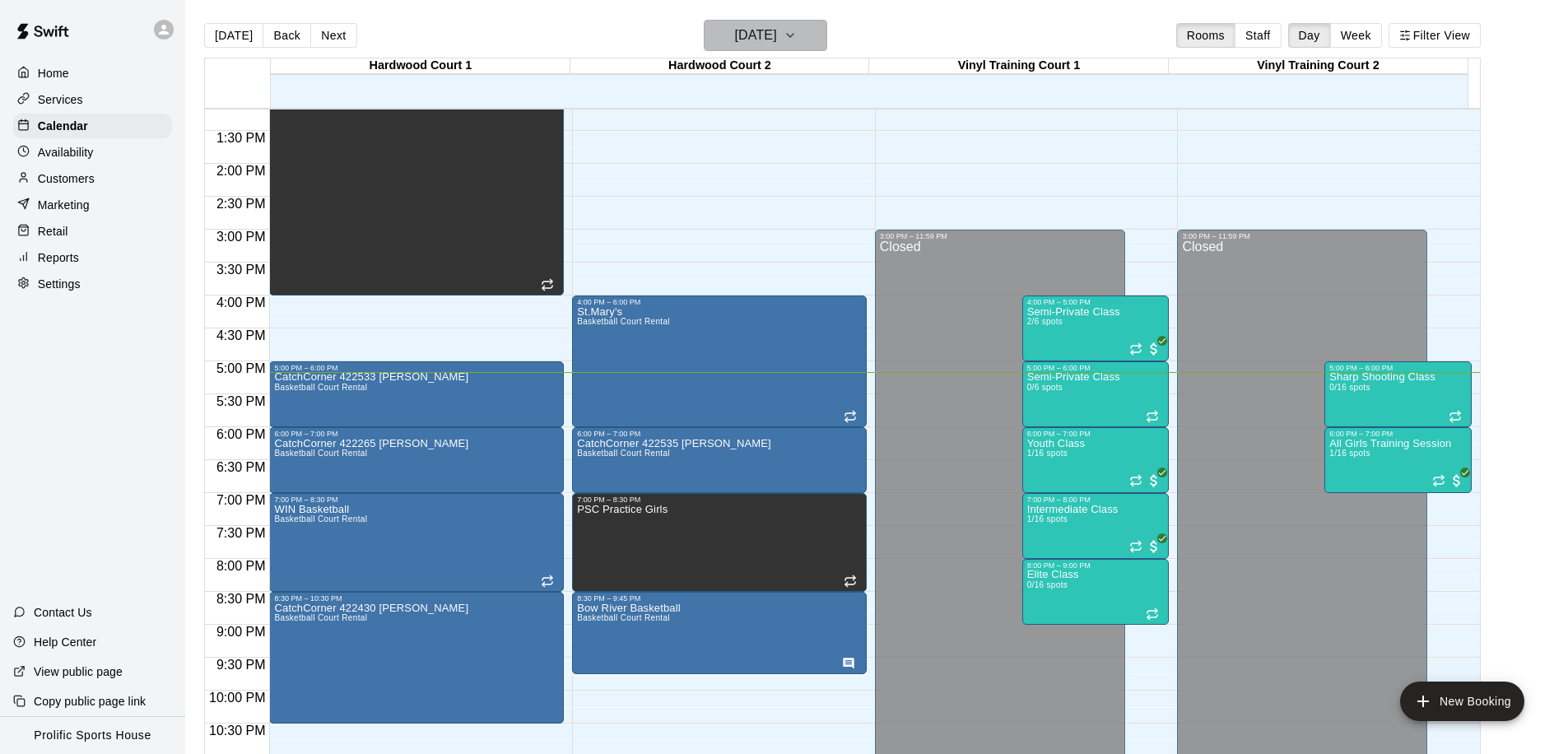
click at [761, 47] on button "[DATE]" at bounding box center [765, 35] width 124 height 31
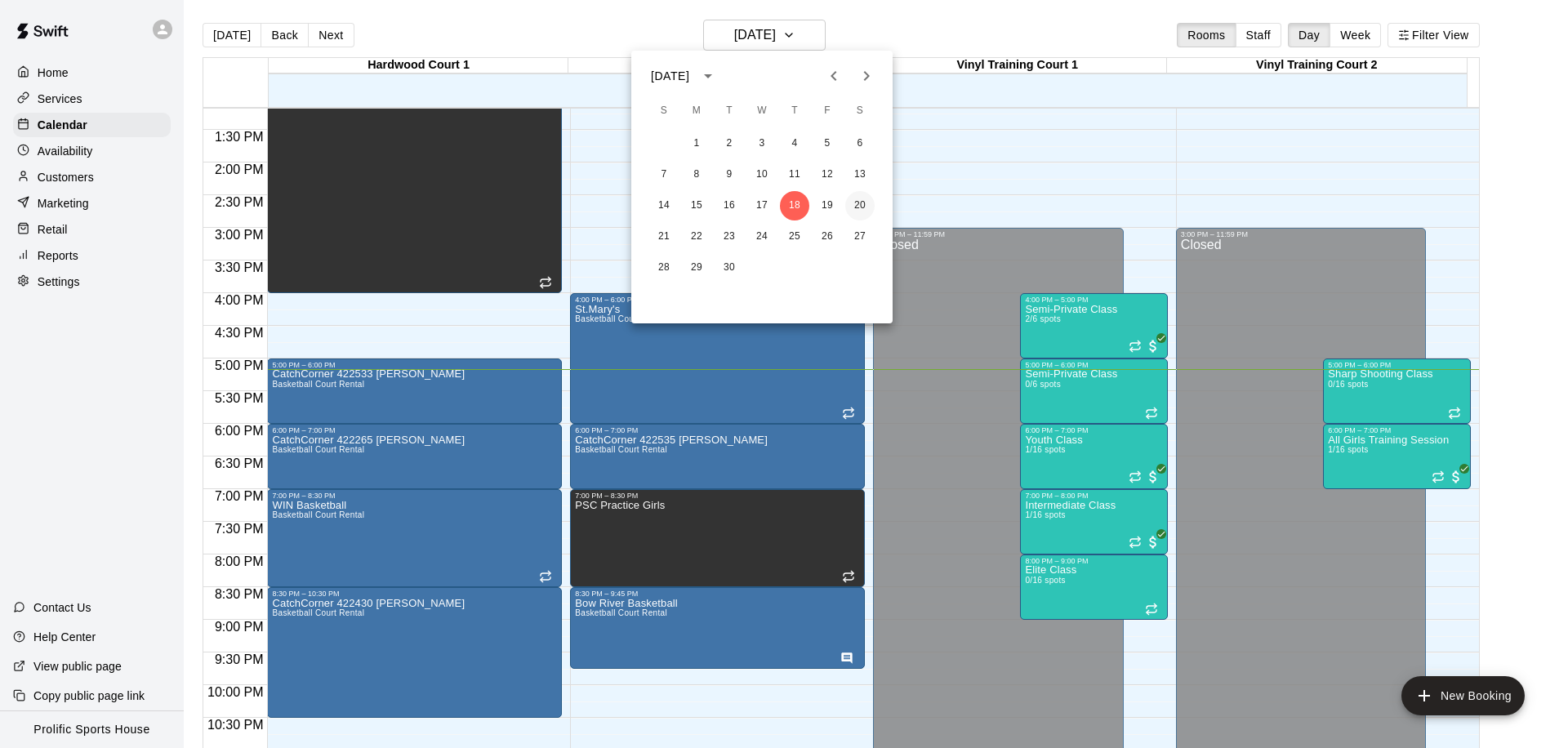
click at [868, 201] on button "20" at bounding box center [859, 205] width 29 height 29
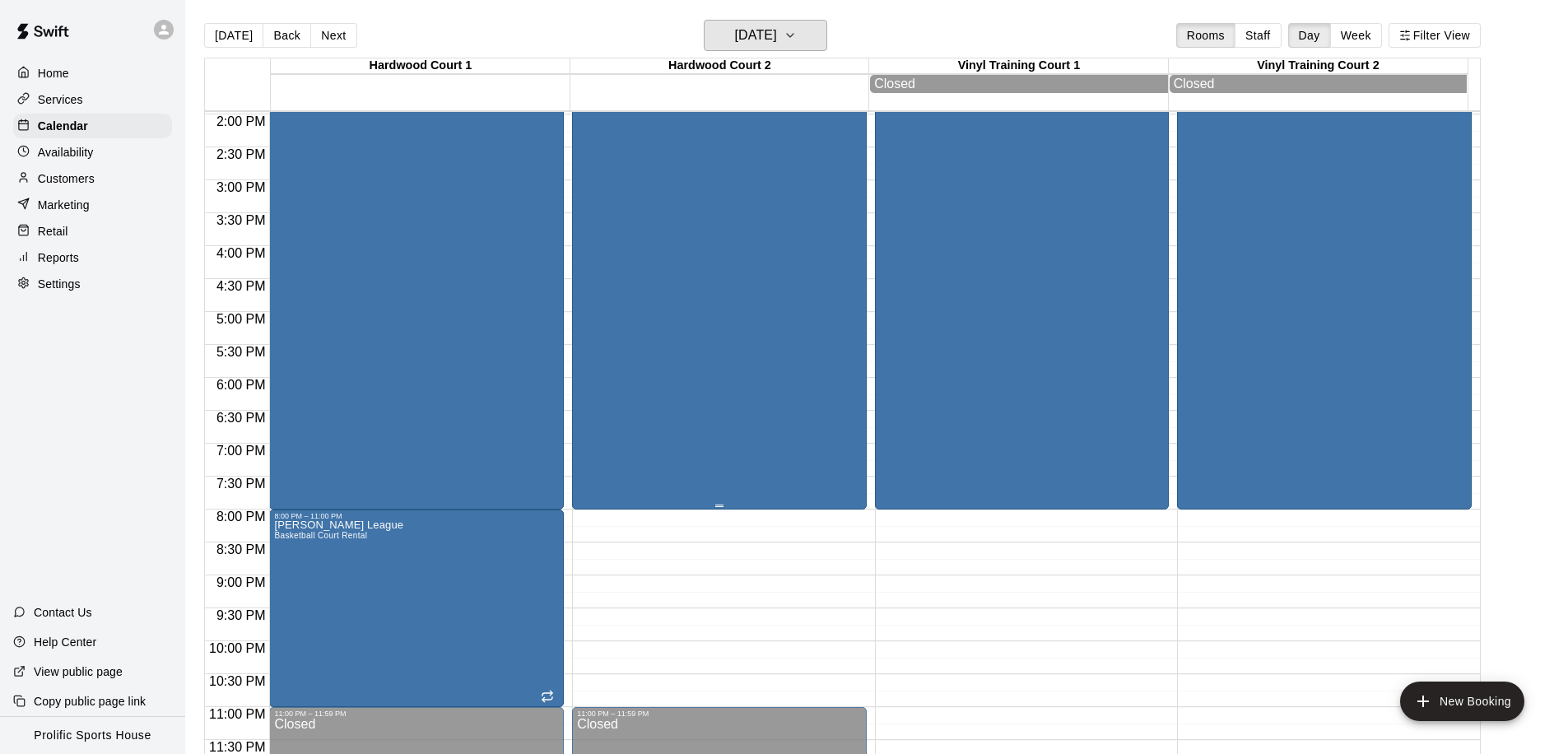
scroll to position [667, 0]
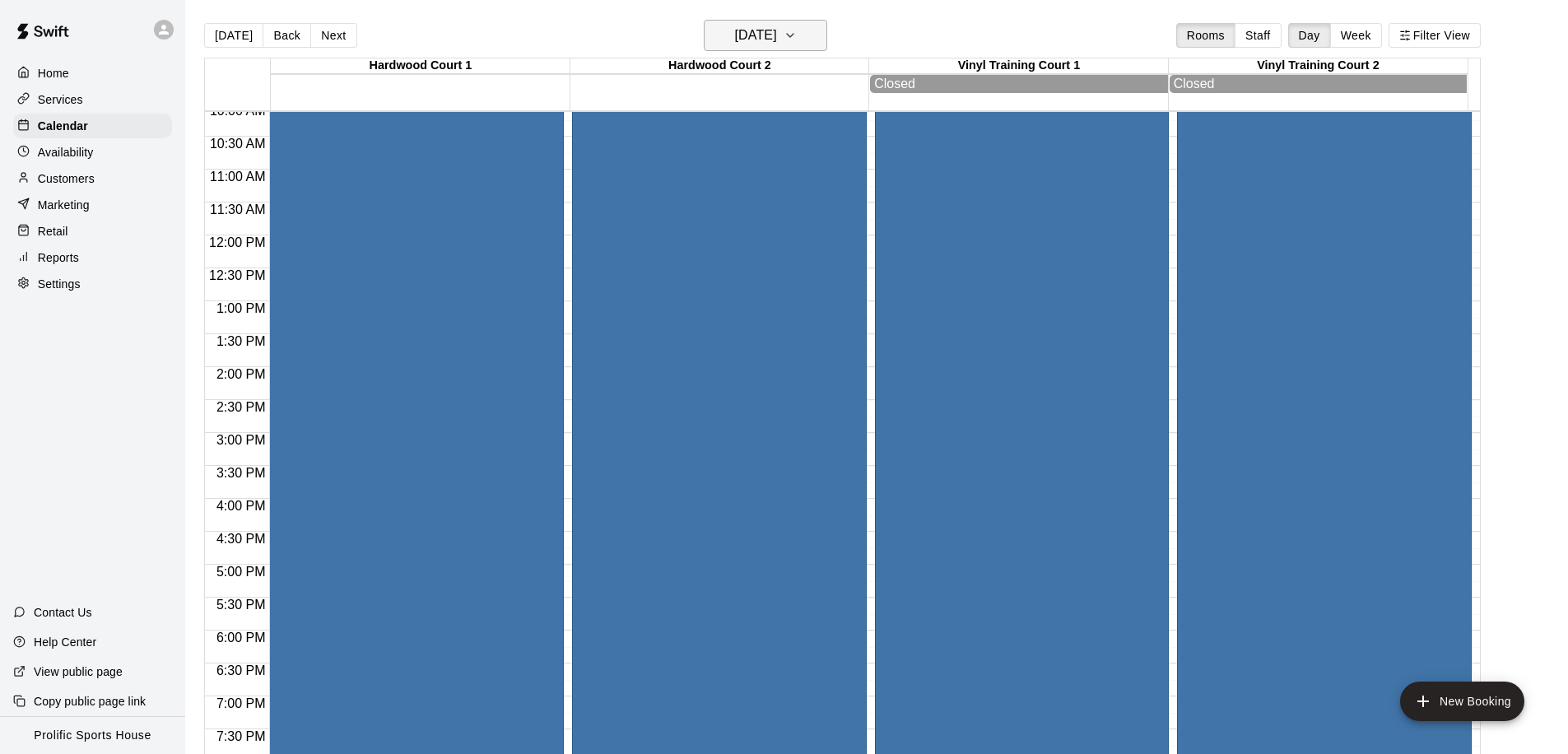
click at [759, 30] on h6 "Saturday Sep 20" at bounding box center [756, 35] width 42 height 23
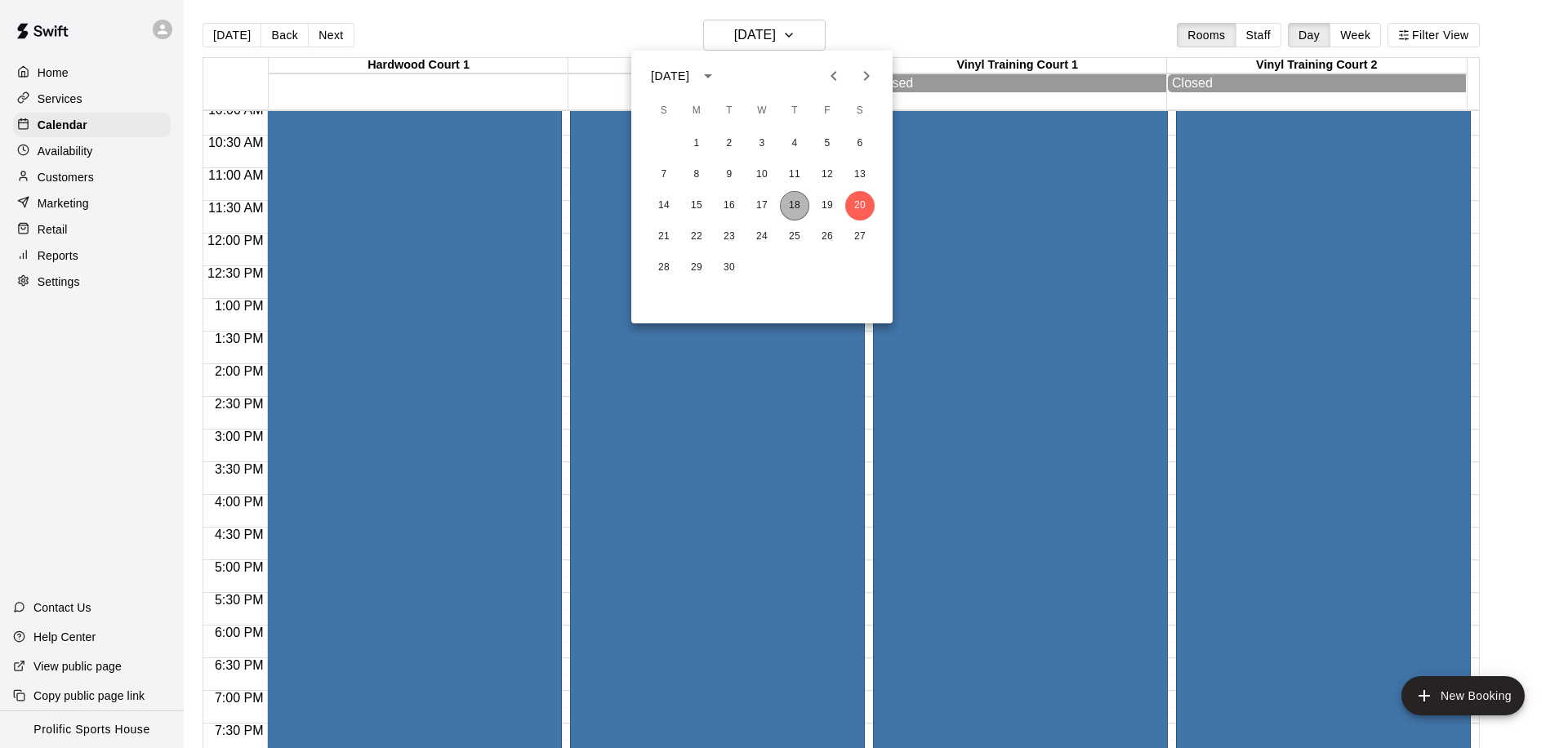
click at [800, 205] on button "18" at bounding box center [794, 205] width 29 height 29
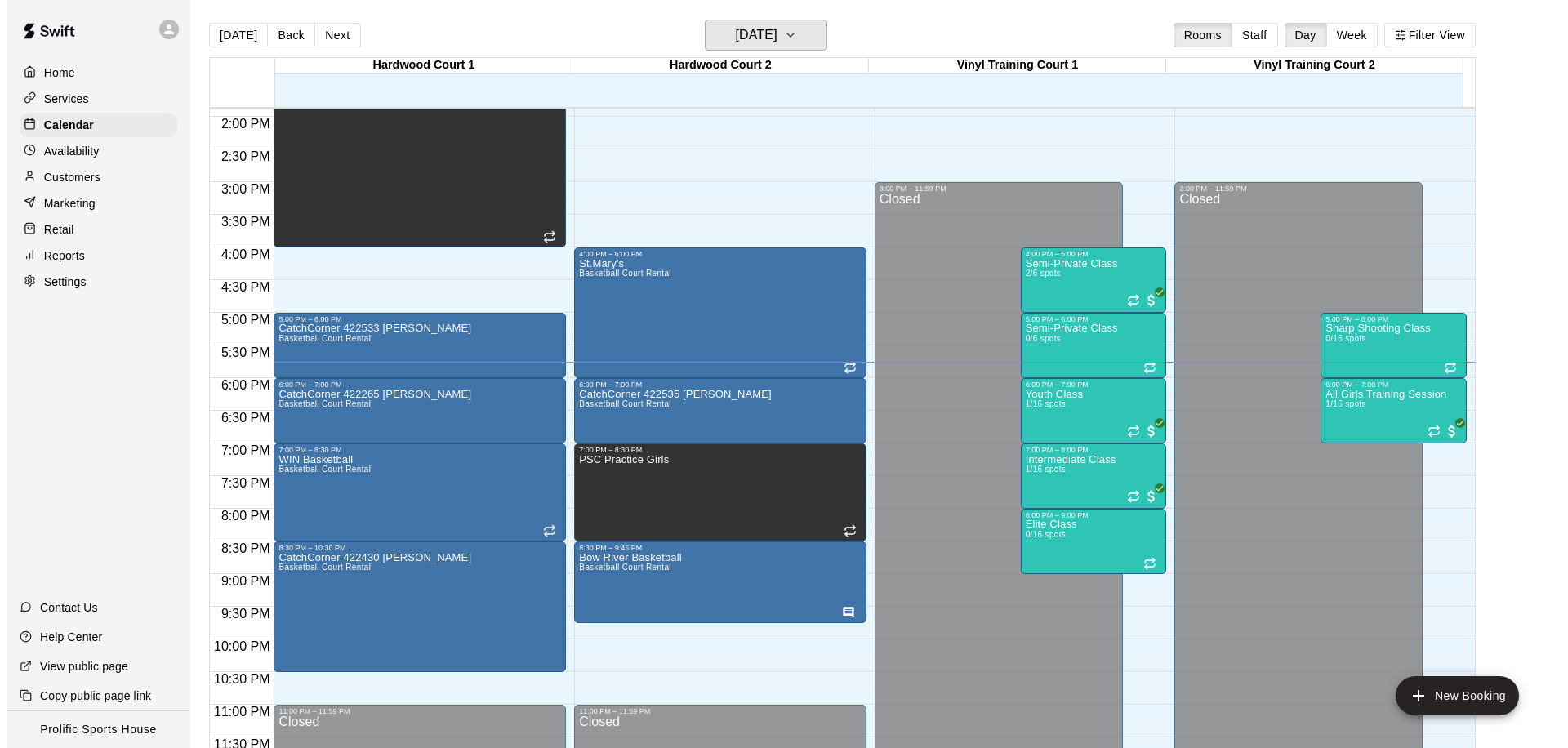
scroll to position [910, 0]
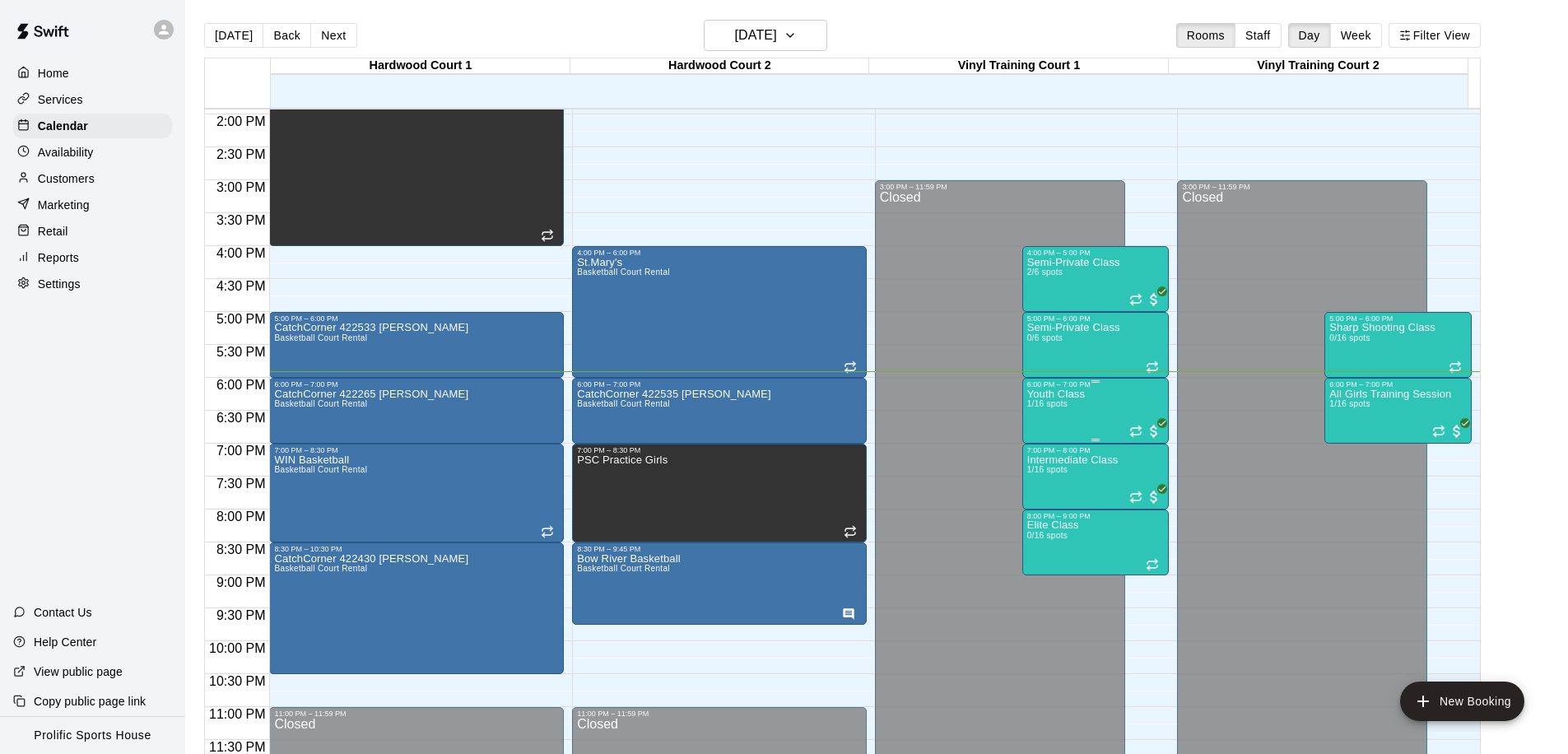
click at [1080, 414] on div "Youth Class 1/16 spots" at bounding box center [1056, 765] width 58 height 754
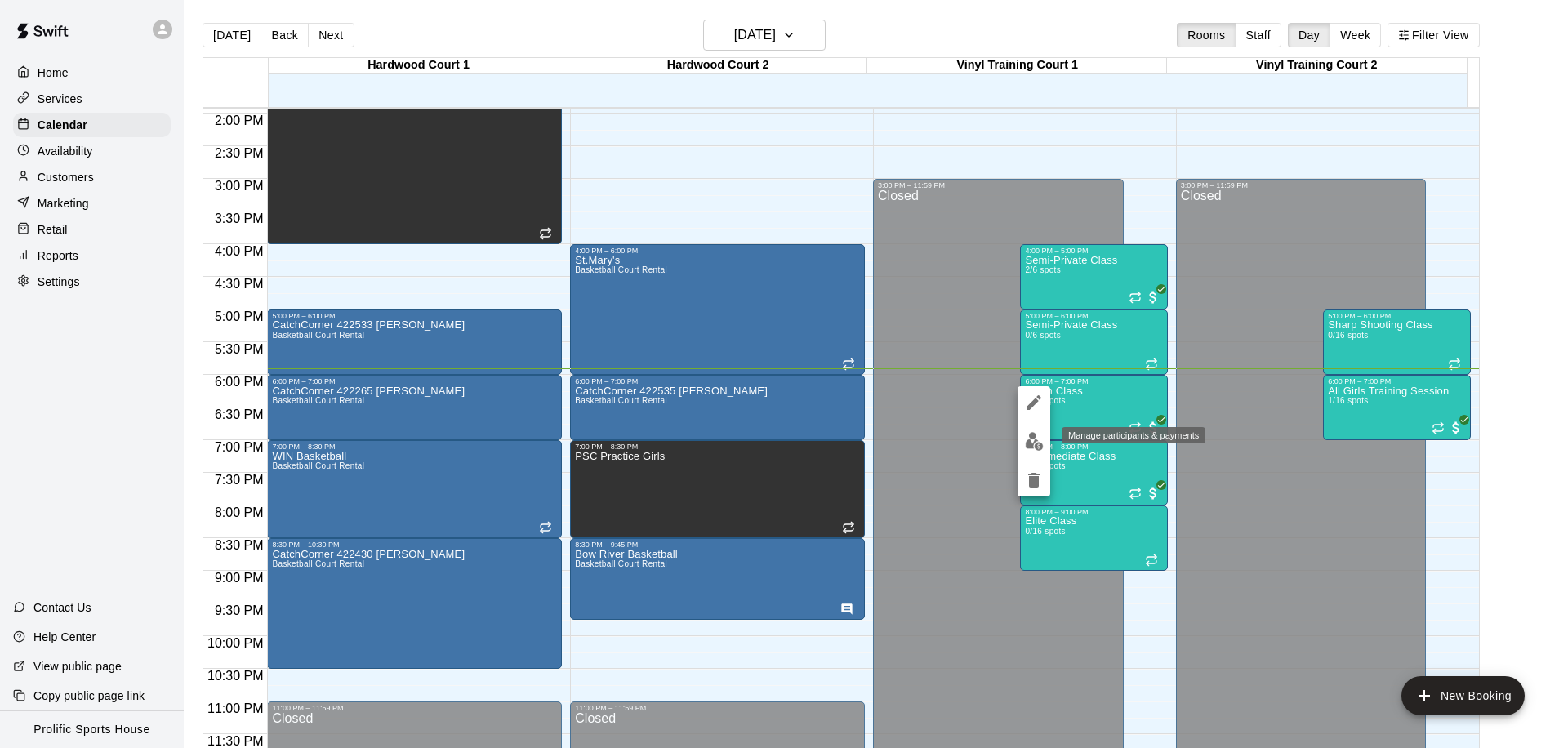
click at [1031, 447] on img "edit" at bounding box center [1035, 441] width 19 height 19
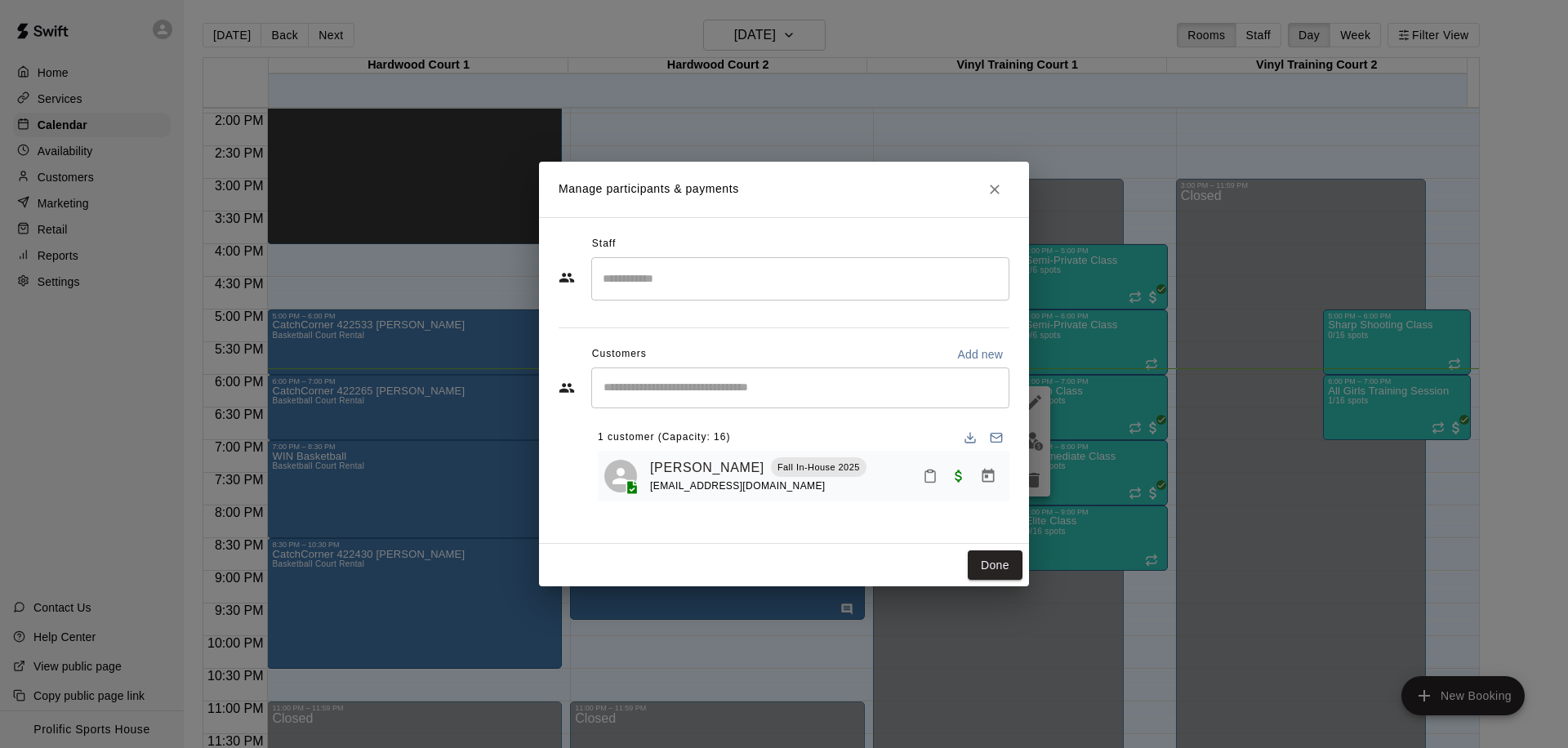
click at [993, 189] on icon "Close" at bounding box center [994, 189] width 9 height 9
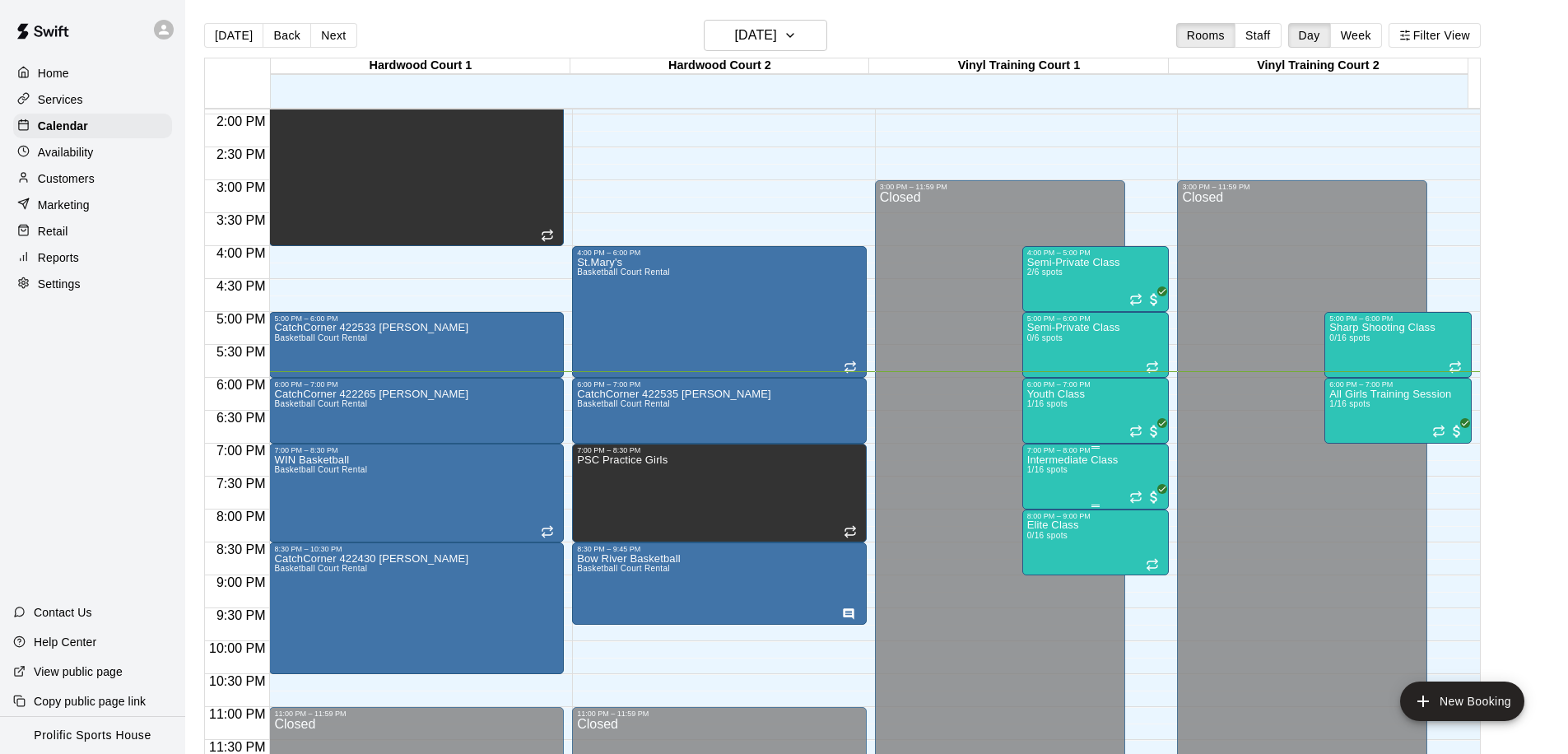
click at [1034, 469] on span "1/16 spots" at bounding box center [1048, 470] width 41 height 9
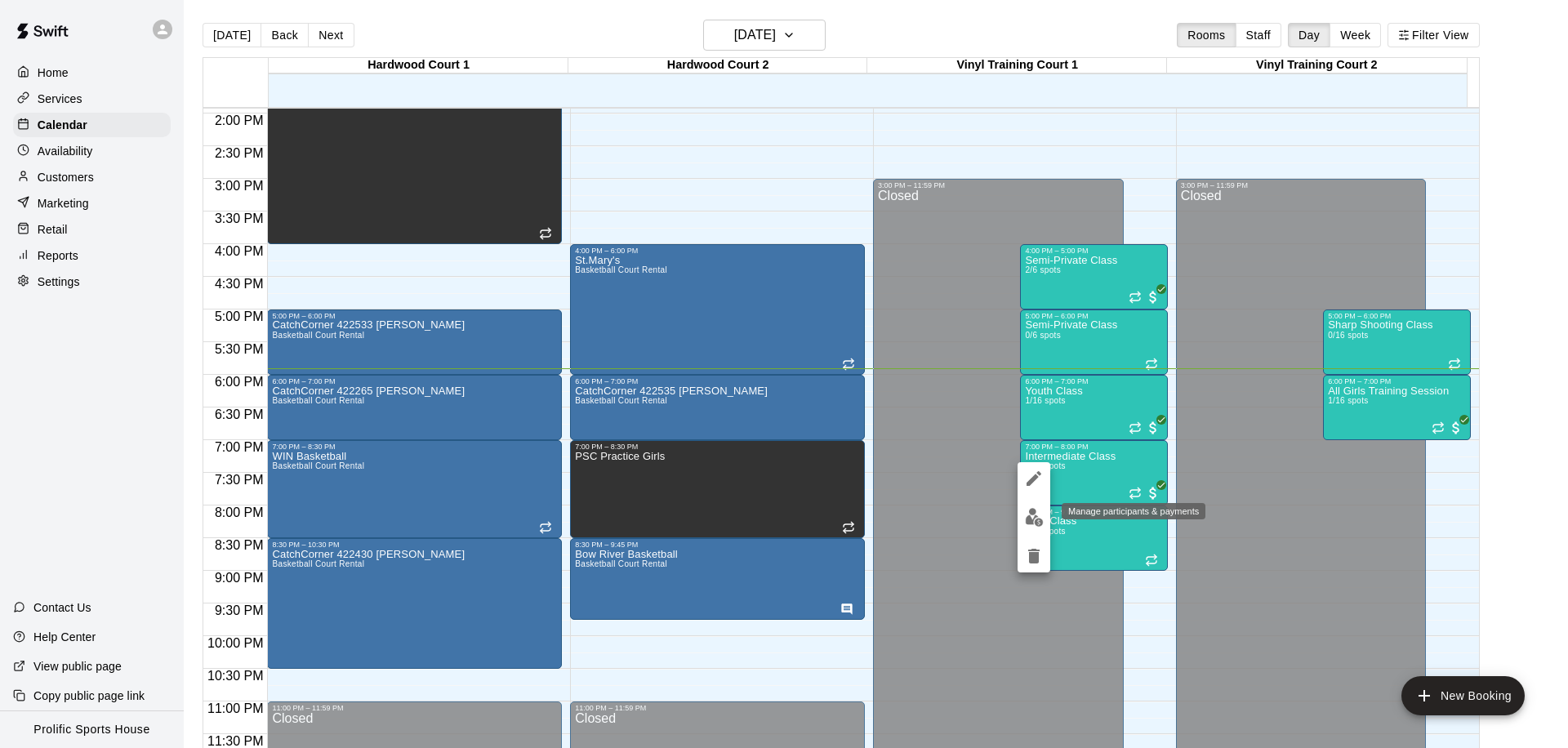
click at [1027, 510] on img "edit" at bounding box center [1035, 517] width 19 height 19
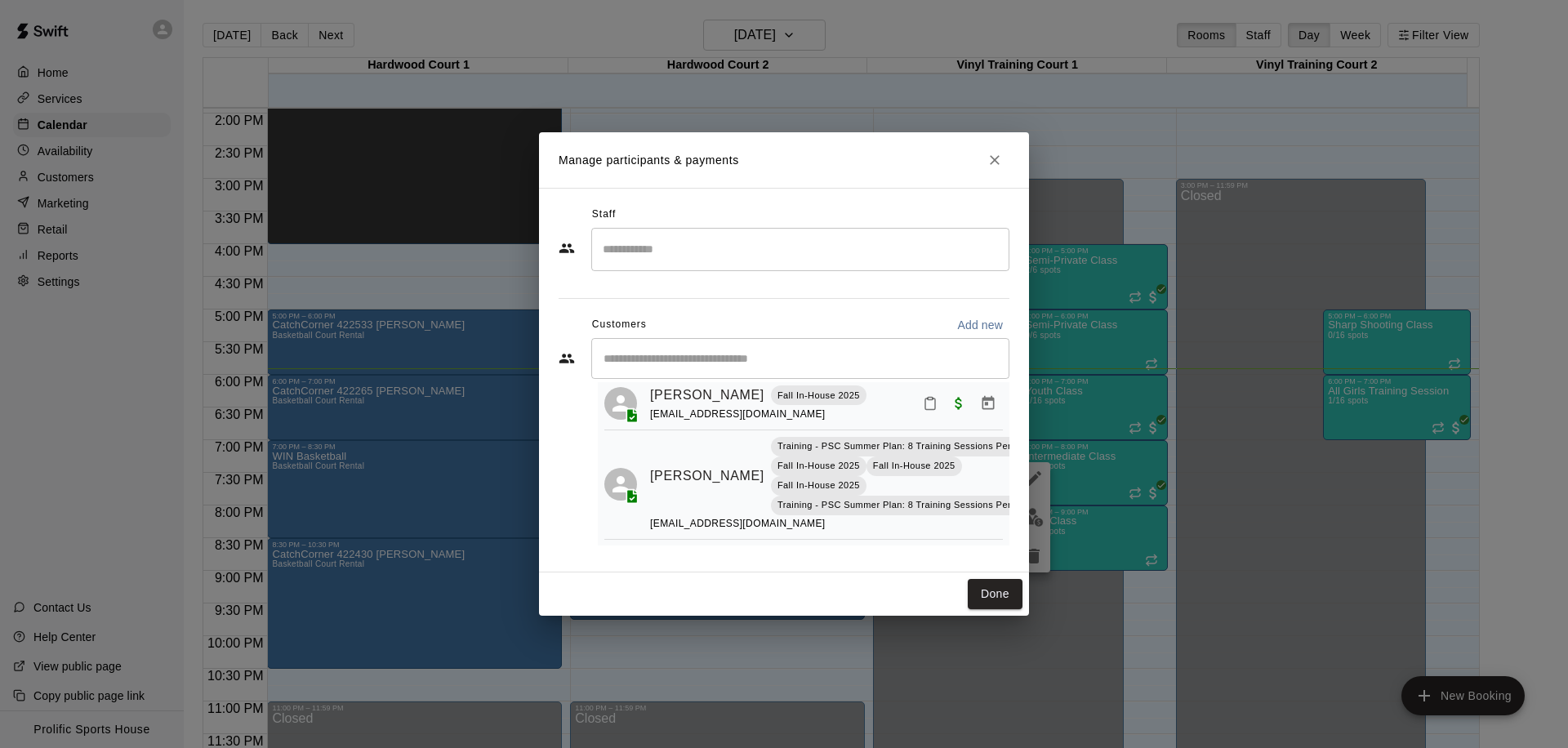
scroll to position [0, 0]
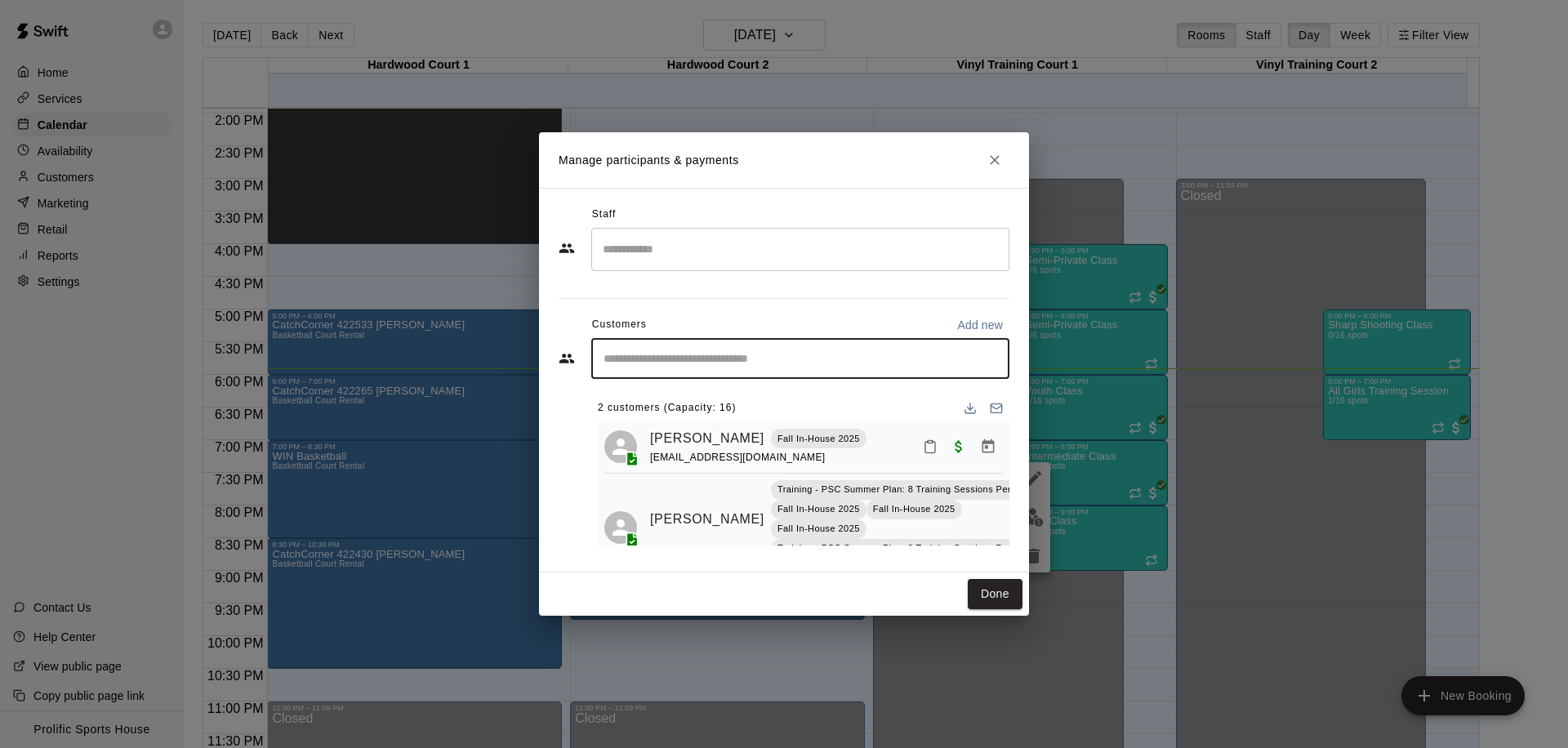
click at [671, 362] on input "Start typing to search customers..." at bounding box center [800, 358] width 404 height 16
type input "******"
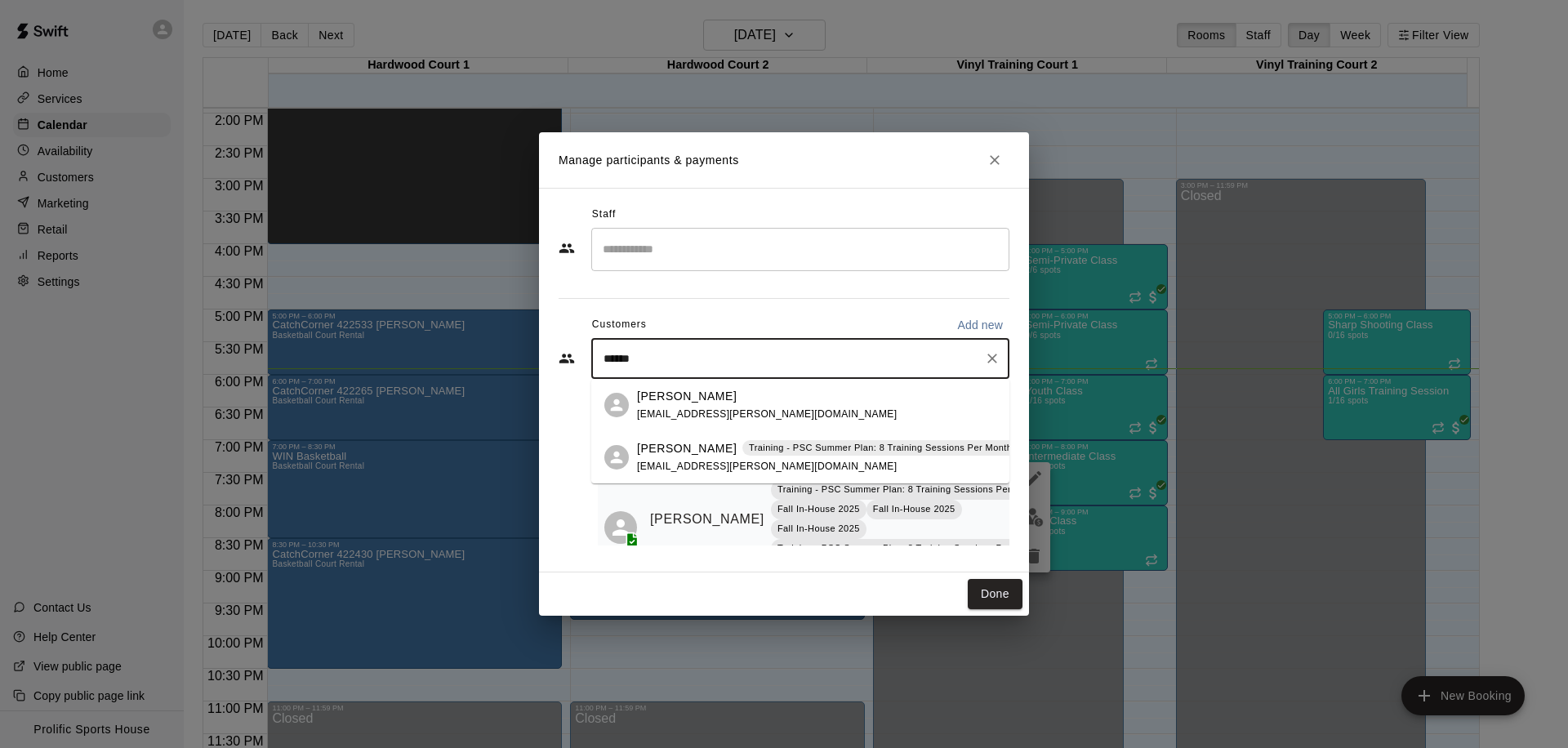
click at [678, 404] on p "[PERSON_NAME]" at bounding box center [687, 396] width 99 height 17
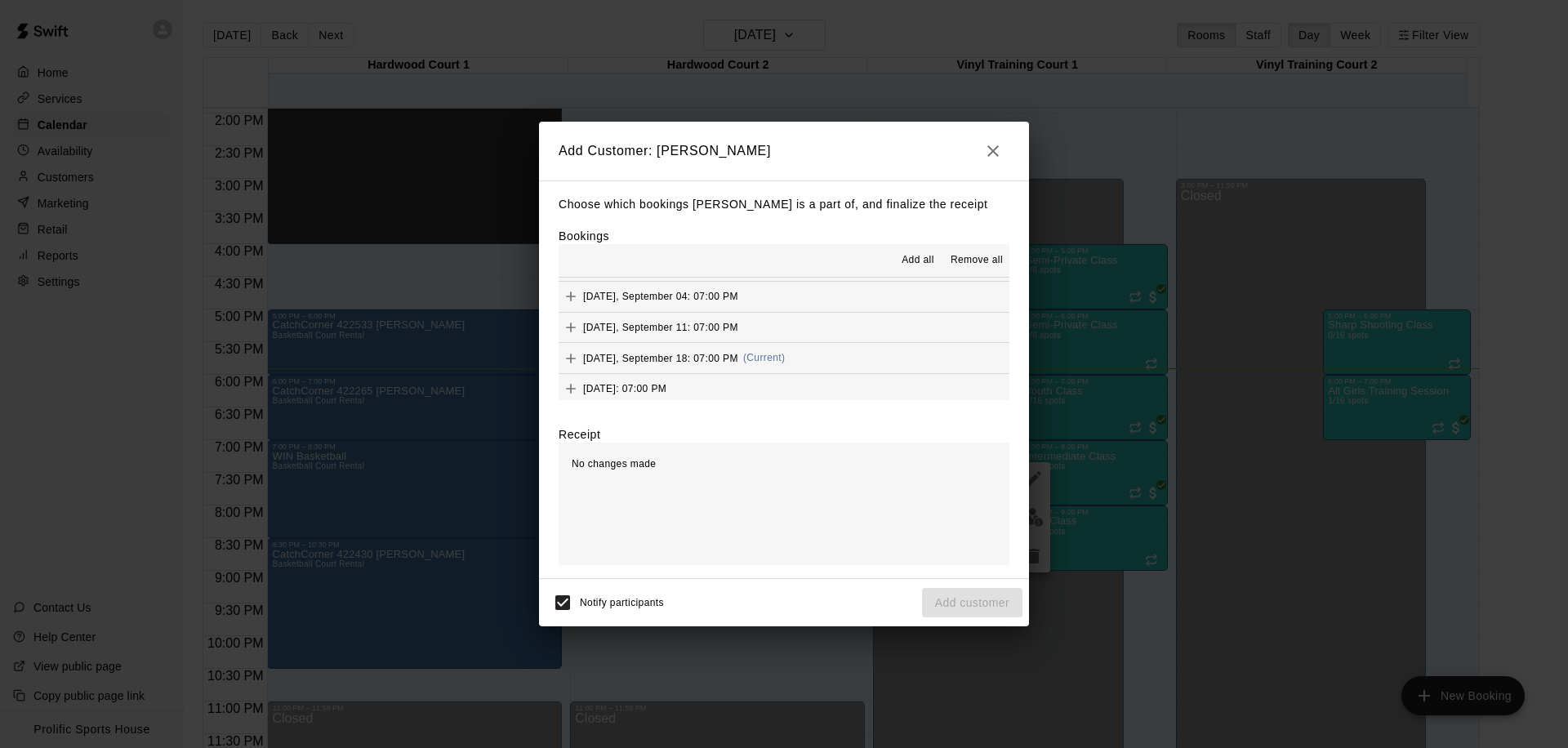
scroll to position [561, 0]
click at [812, 322] on button "Thursday, September 18: 07:00 PM (Current)" at bounding box center [784, 316] width 451 height 30
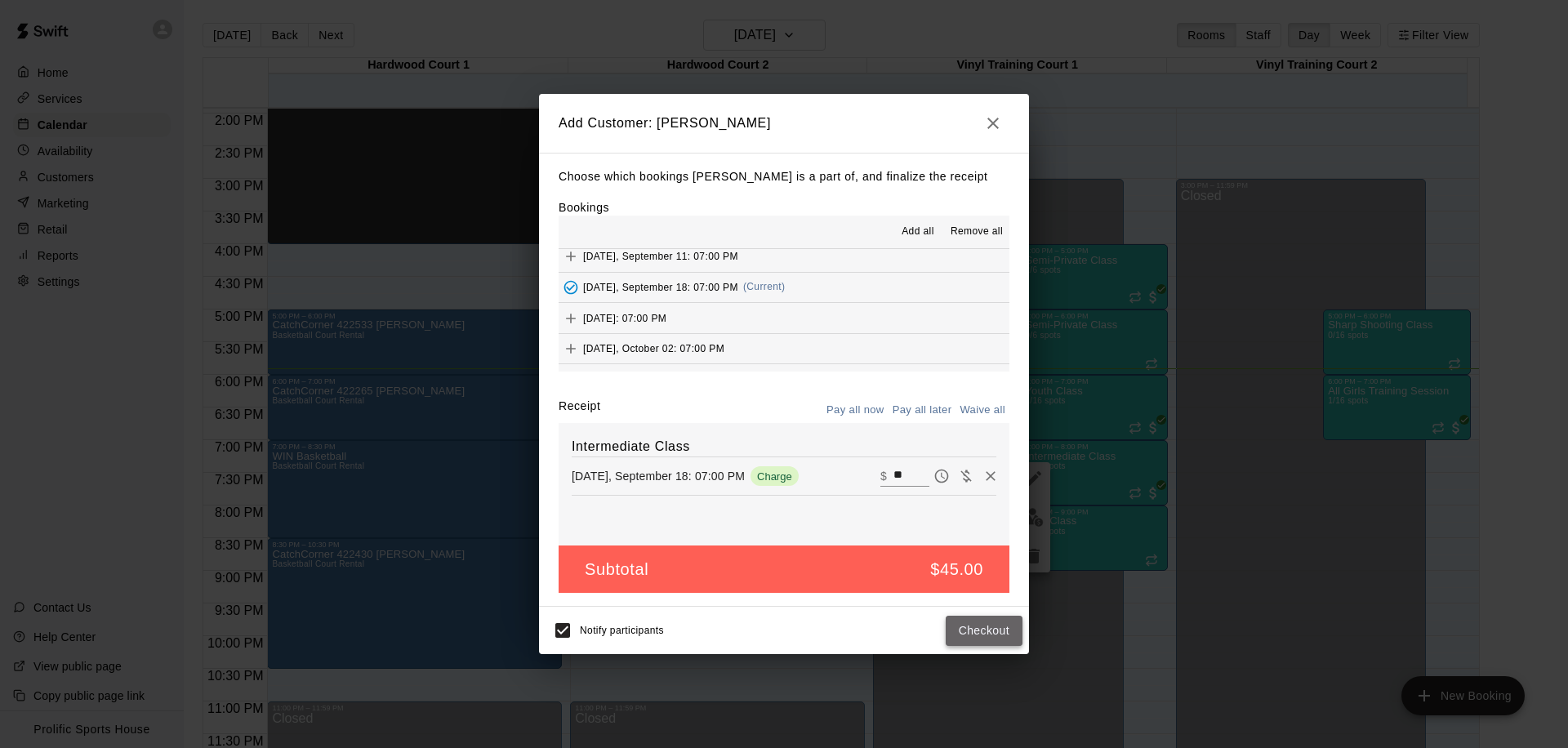
click at [982, 628] on button "Checkout" at bounding box center [984, 631] width 77 height 30
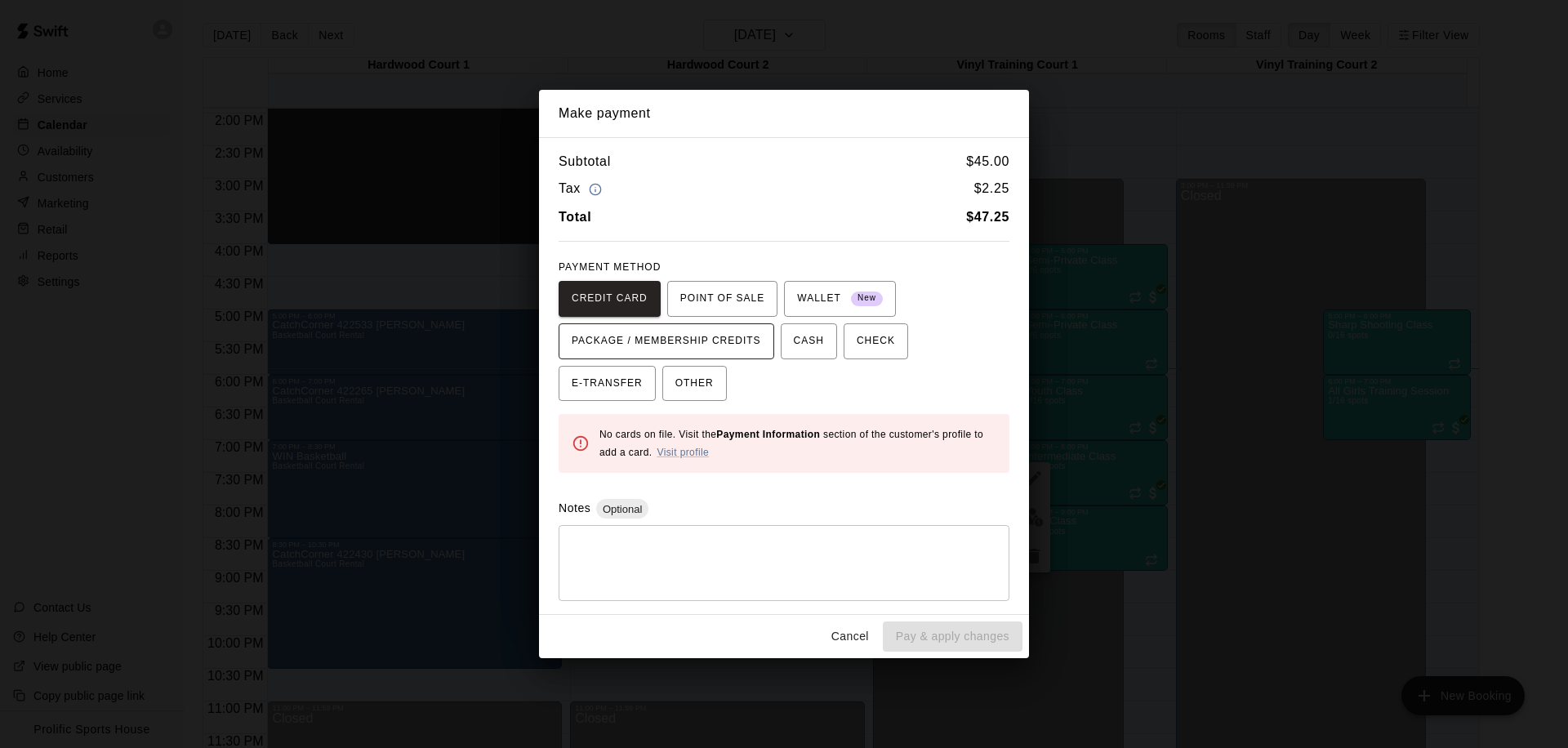
click at [724, 338] on span "PACKAGE / MEMBERSHIP CREDITS" at bounding box center [666, 341] width 189 height 26
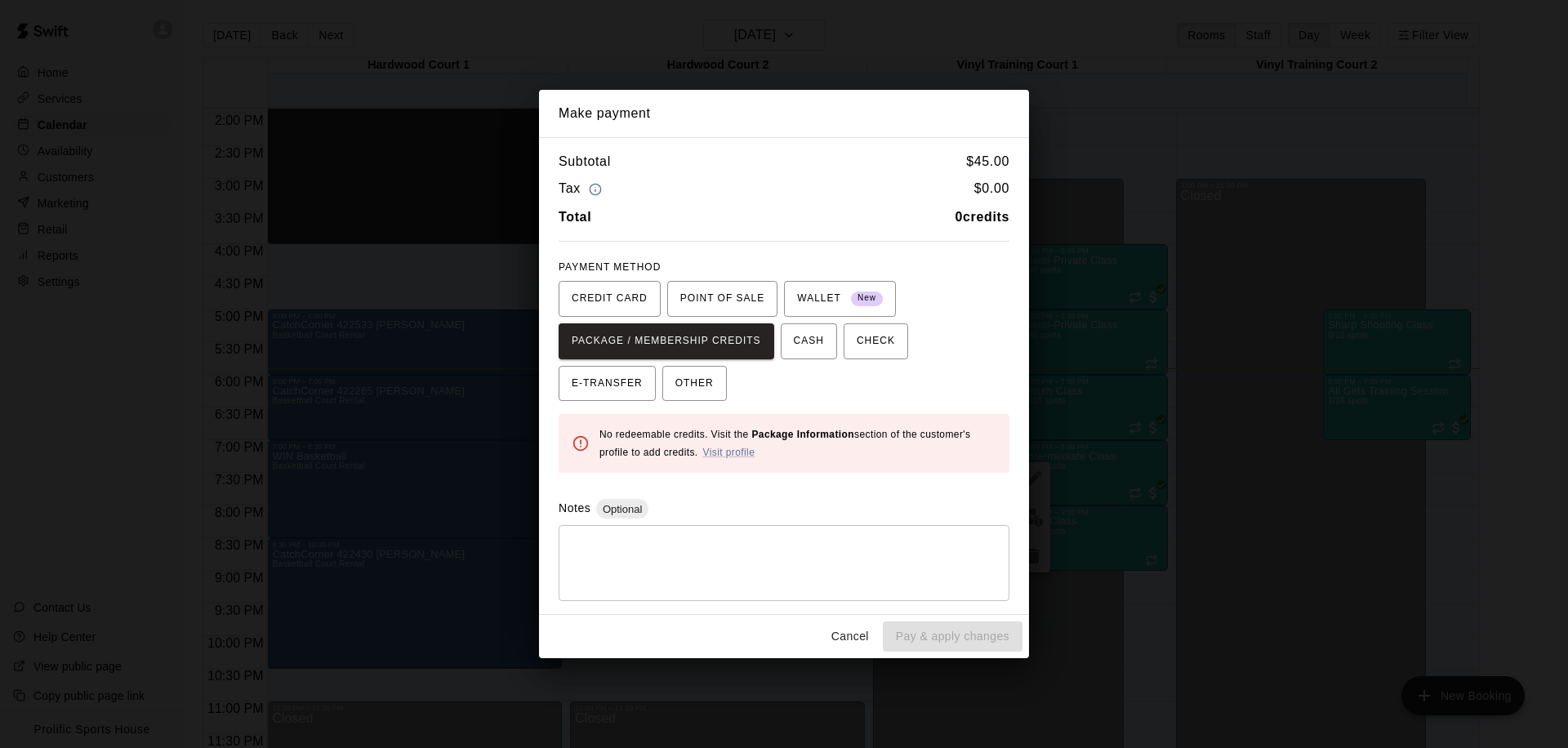
click at [852, 646] on button "Cancel" at bounding box center [850, 636] width 52 height 30
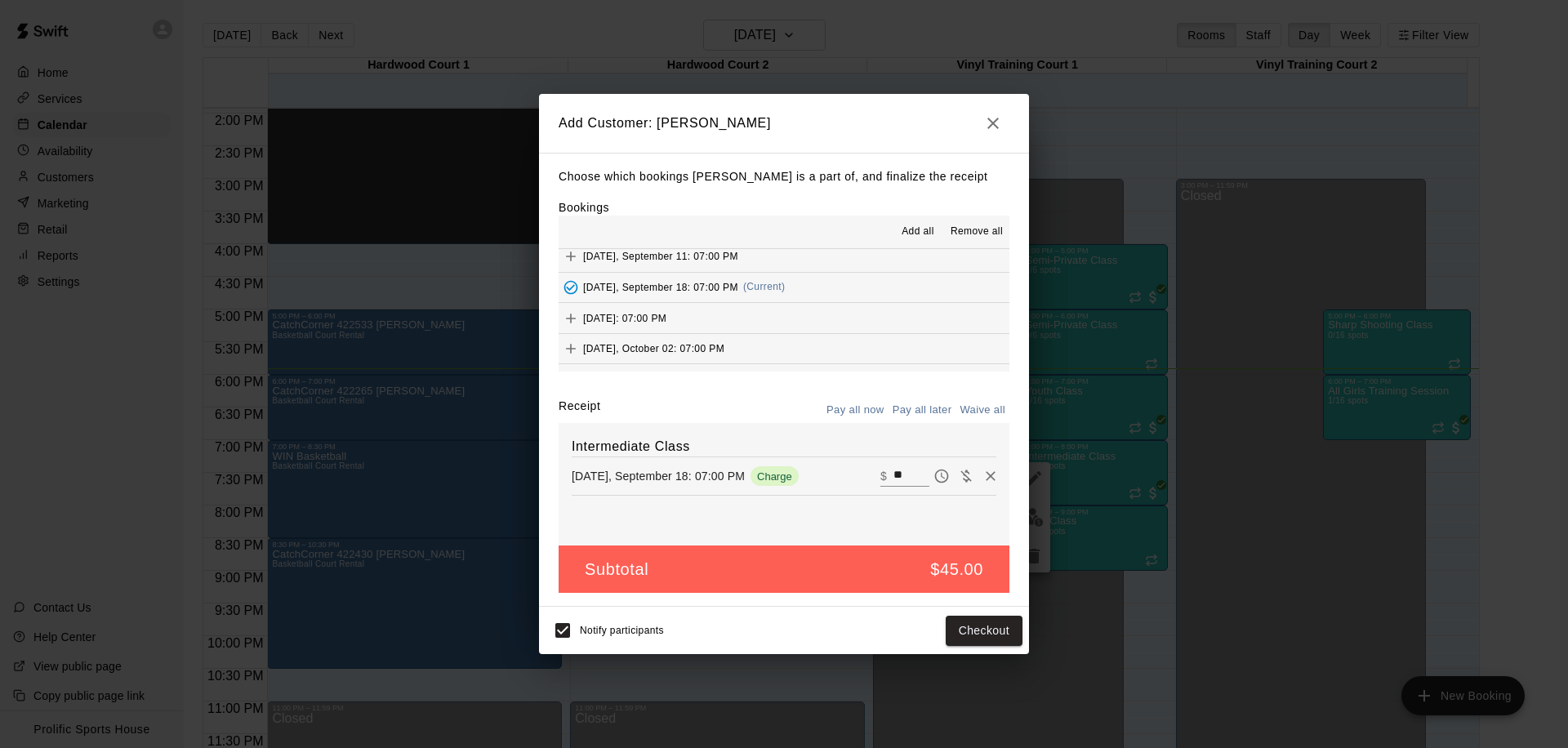
click at [983, 124] on icon "button" at bounding box center [993, 123] width 20 height 20
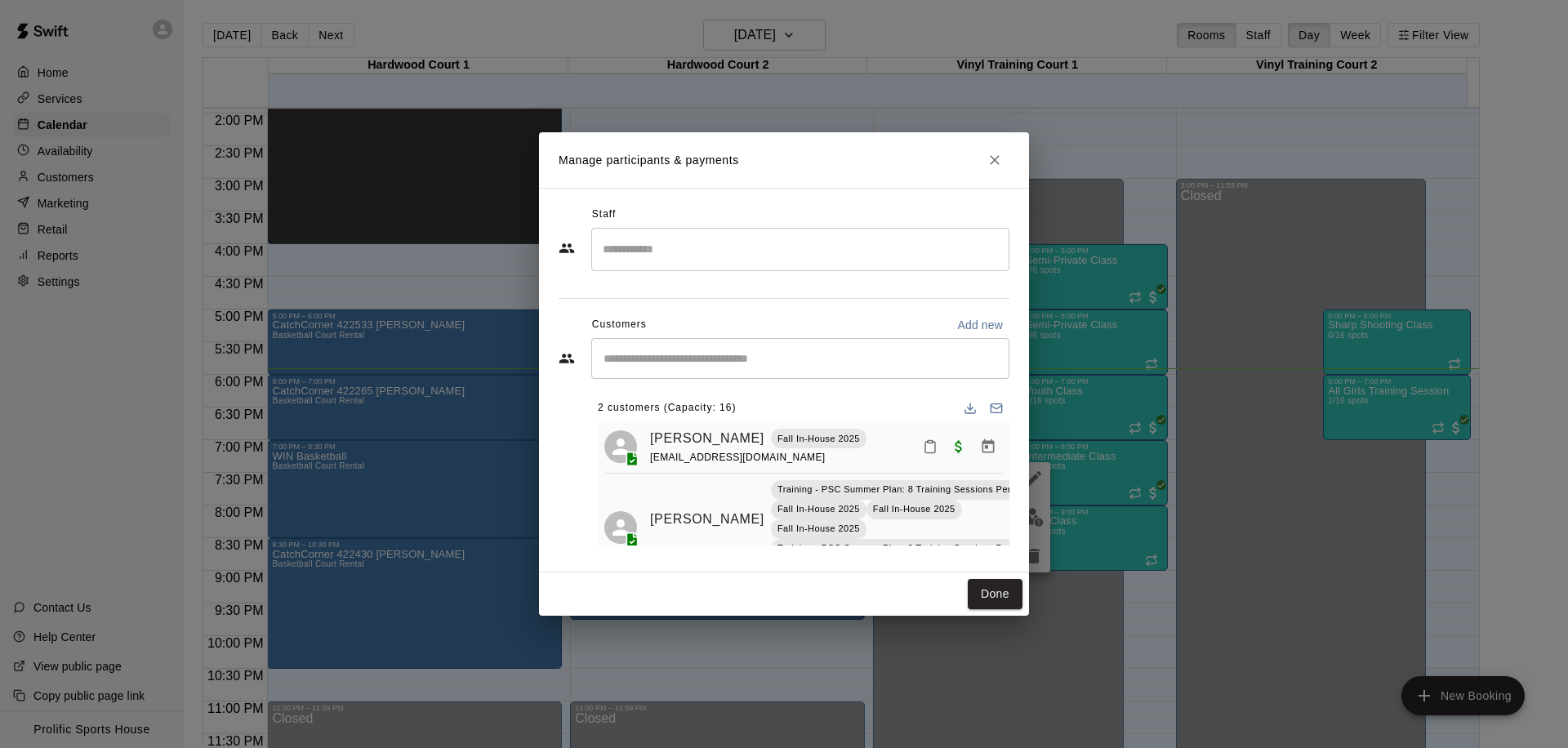
scroll to position [0, 0]
click at [709, 359] on input "Start typing to search customers..." at bounding box center [800, 358] width 404 height 16
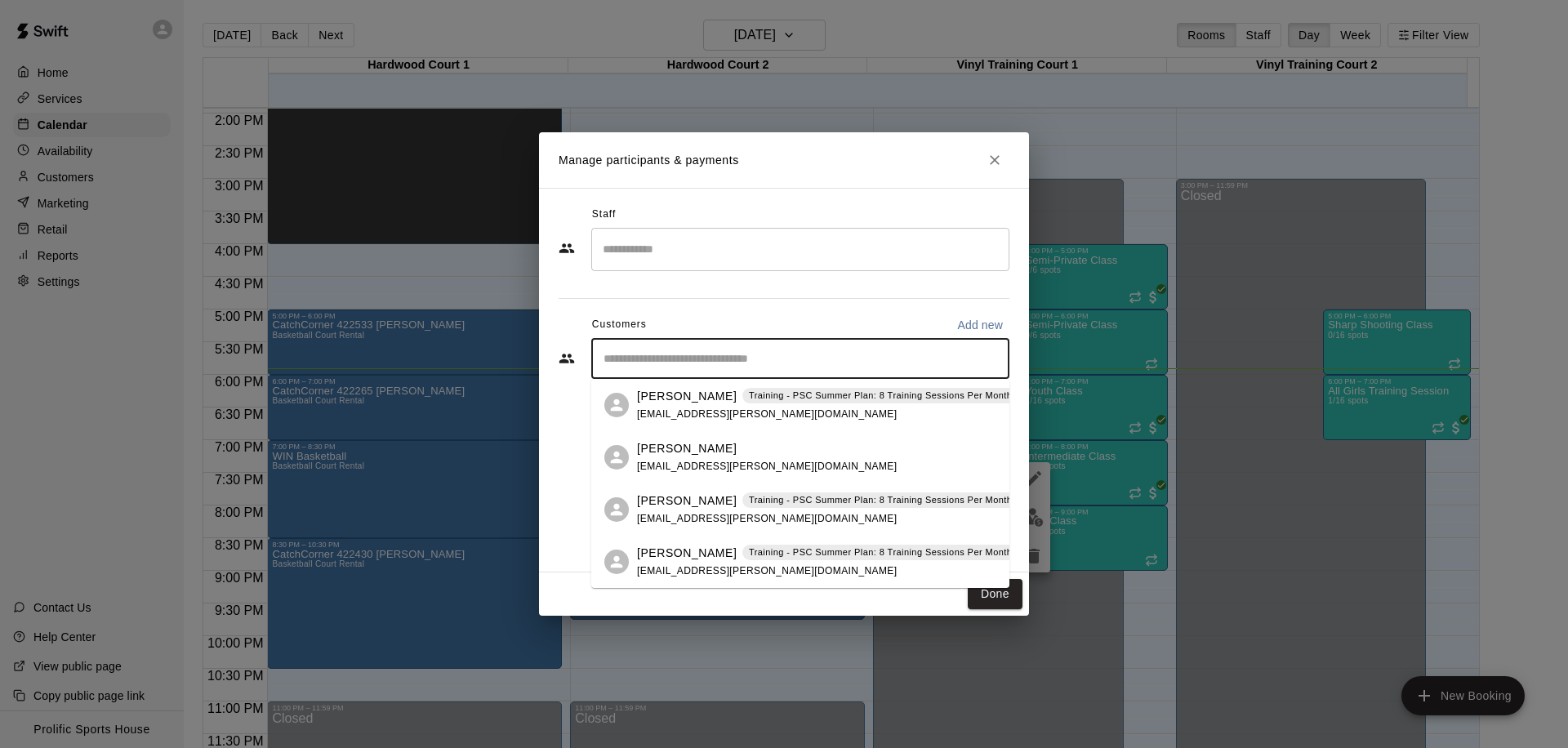
click at [689, 503] on p "[PERSON_NAME]" at bounding box center [687, 501] width 99 height 17
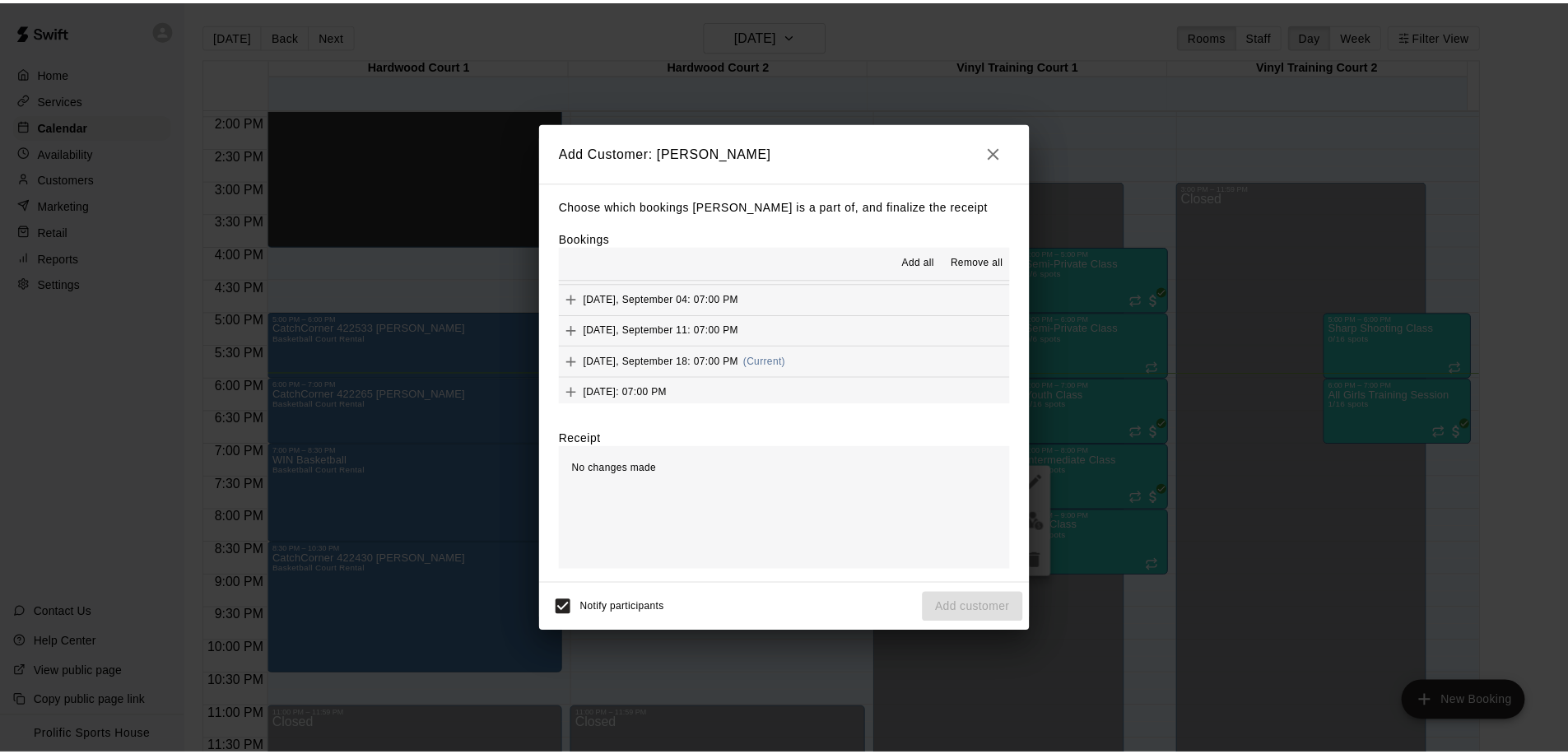
scroll to position [580, 0]
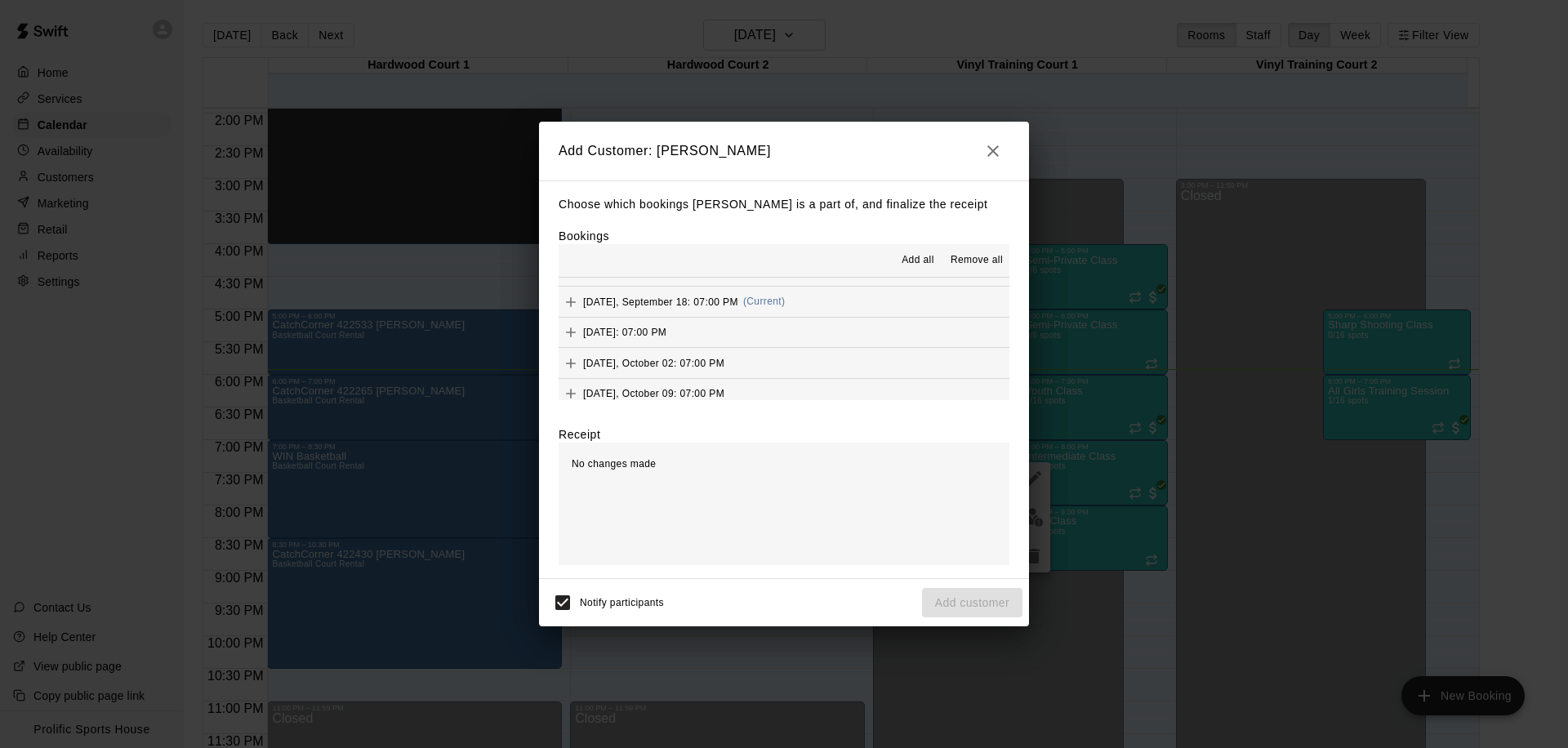
click at [829, 292] on button "Thursday, September 18: 07:00 PM (Current)" at bounding box center [784, 302] width 451 height 30
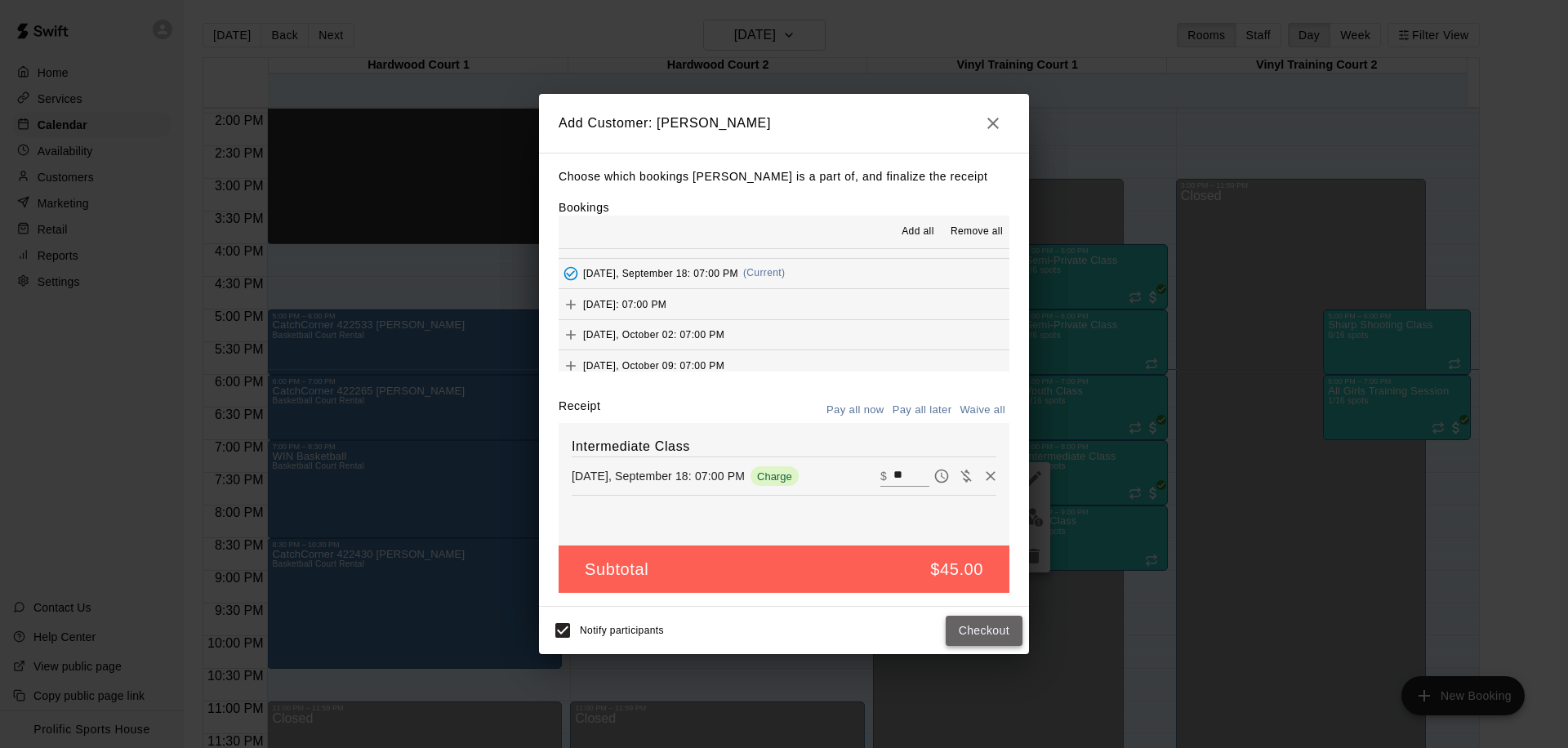
click at [976, 631] on button "Checkout" at bounding box center [984, 631] width 77 height 30
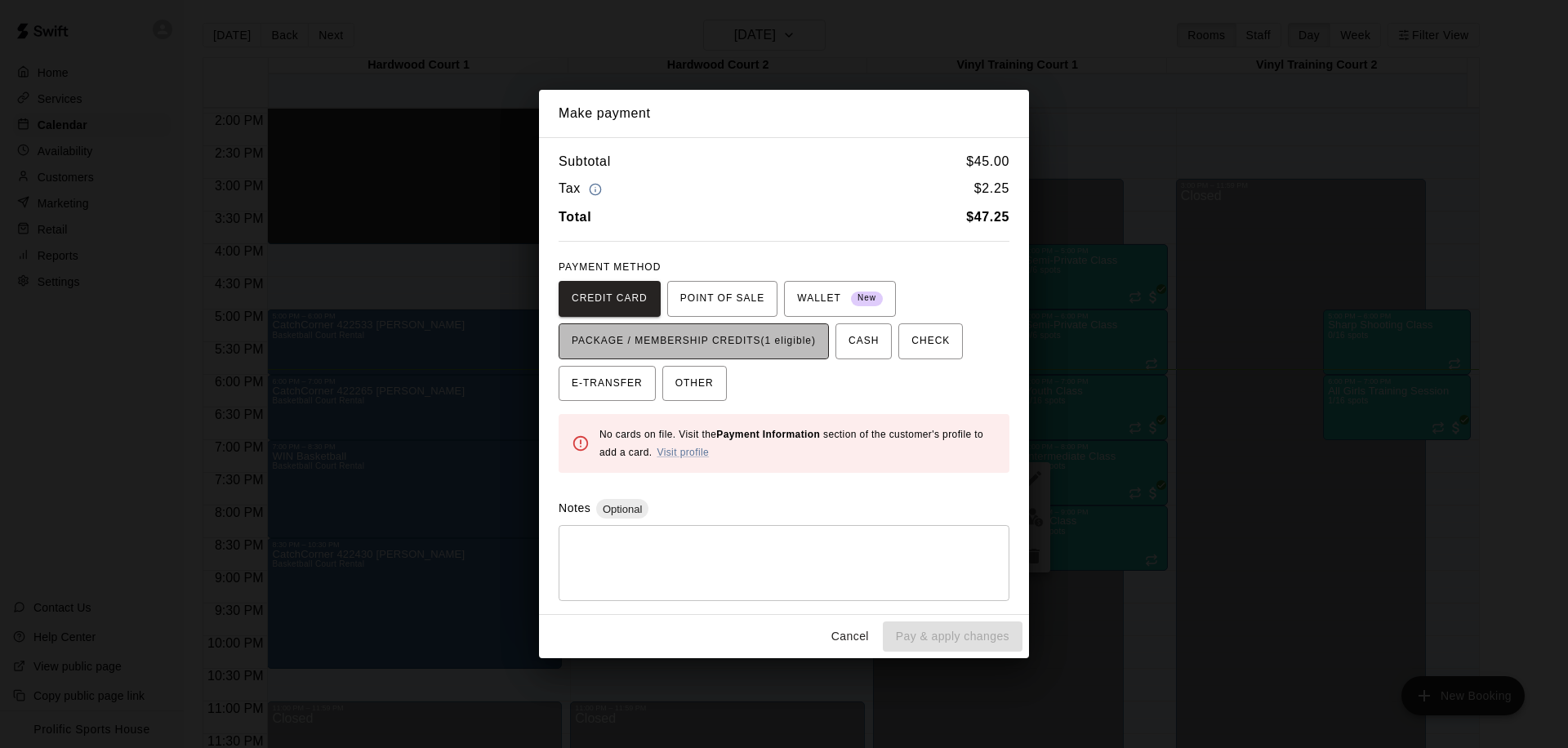
click at [769, 352] on span "PACKAGE / MEMBERSHIP CREDITS (1 eligible)" at bounding box center [694, 341] width 245 height 26
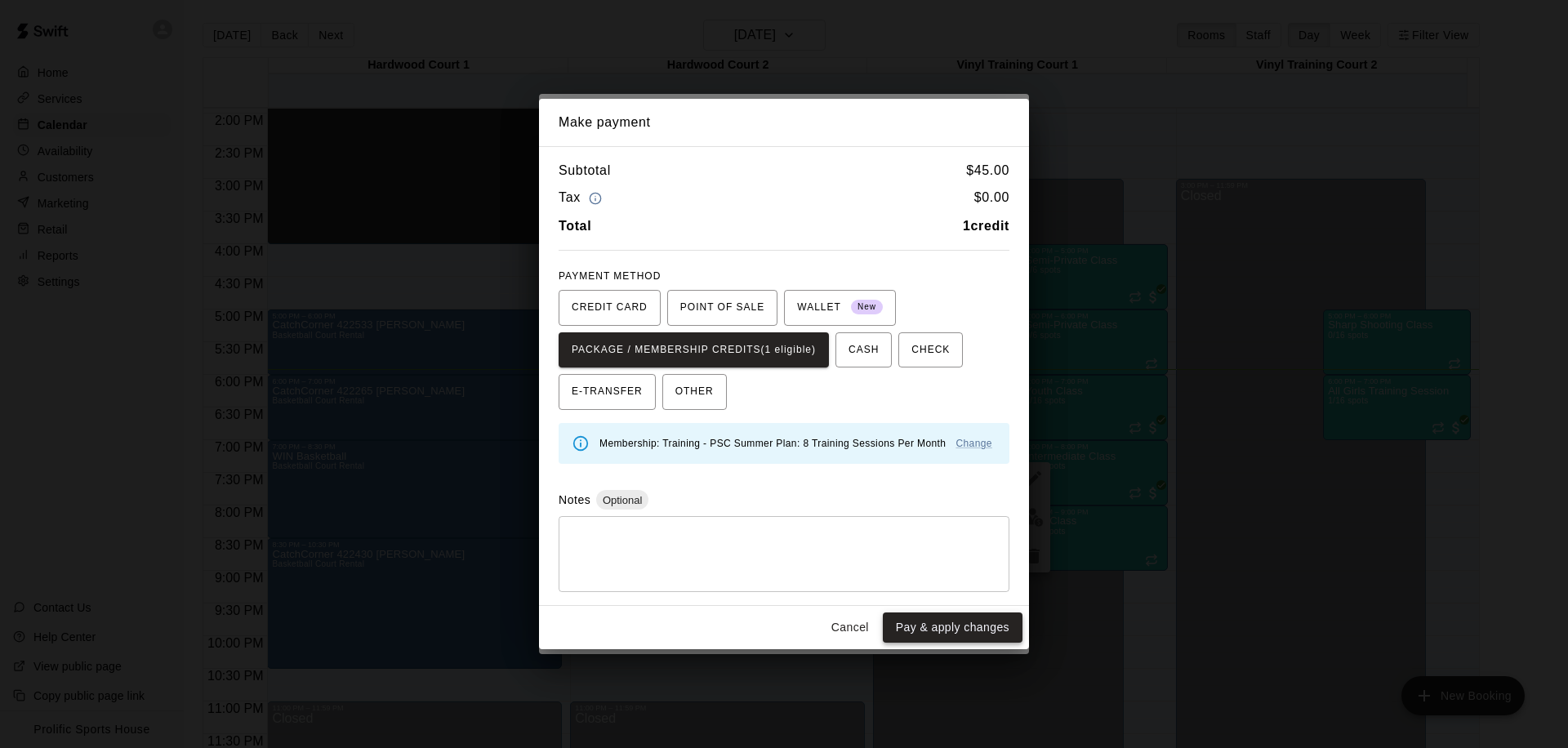
click at [941, 639] on button "Pay & apply changes" at bounding box center [952, 628] width 140 height 30
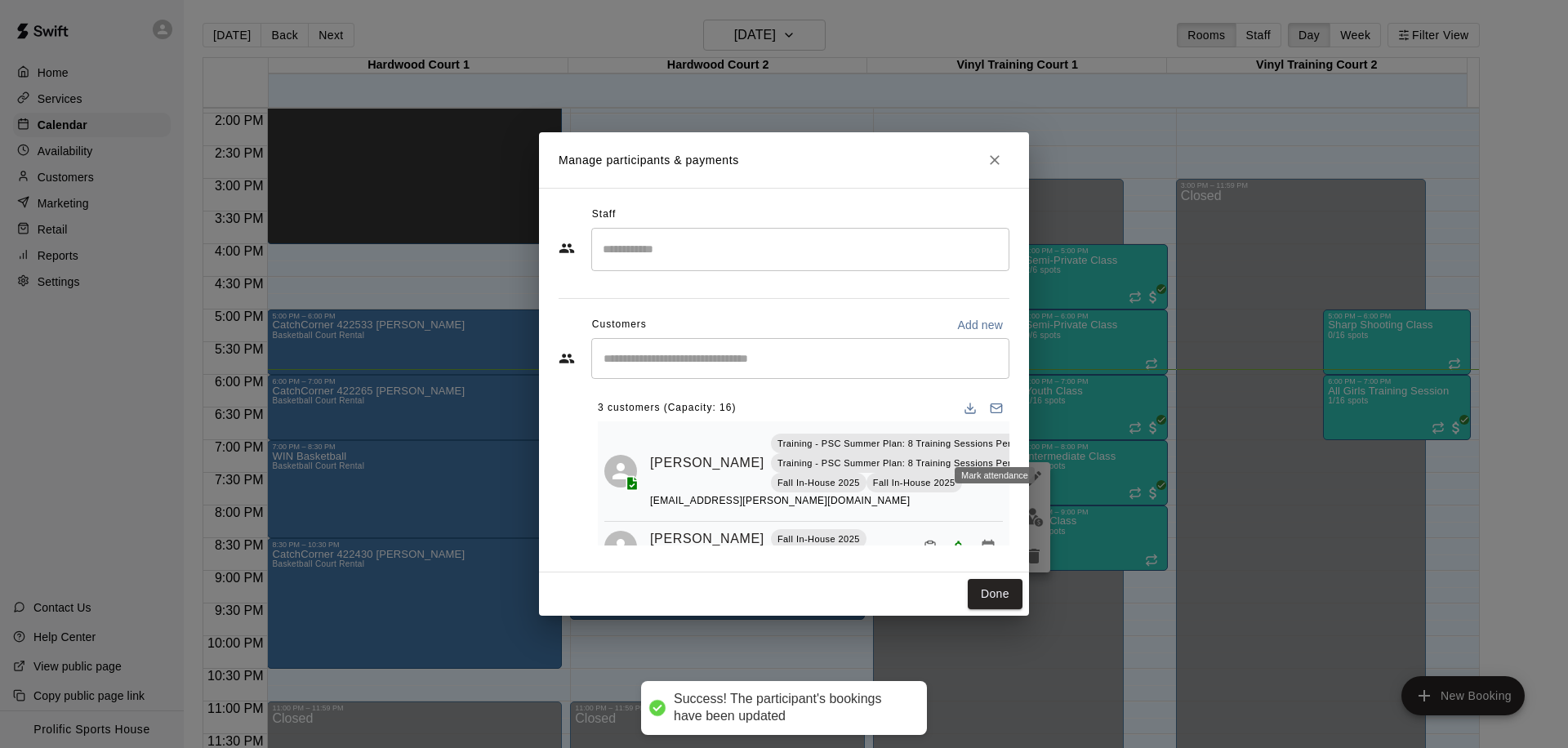
click at [1053, 446] on icon "Mark attendance" at bounding box center [1061, 442] width 15 height 15
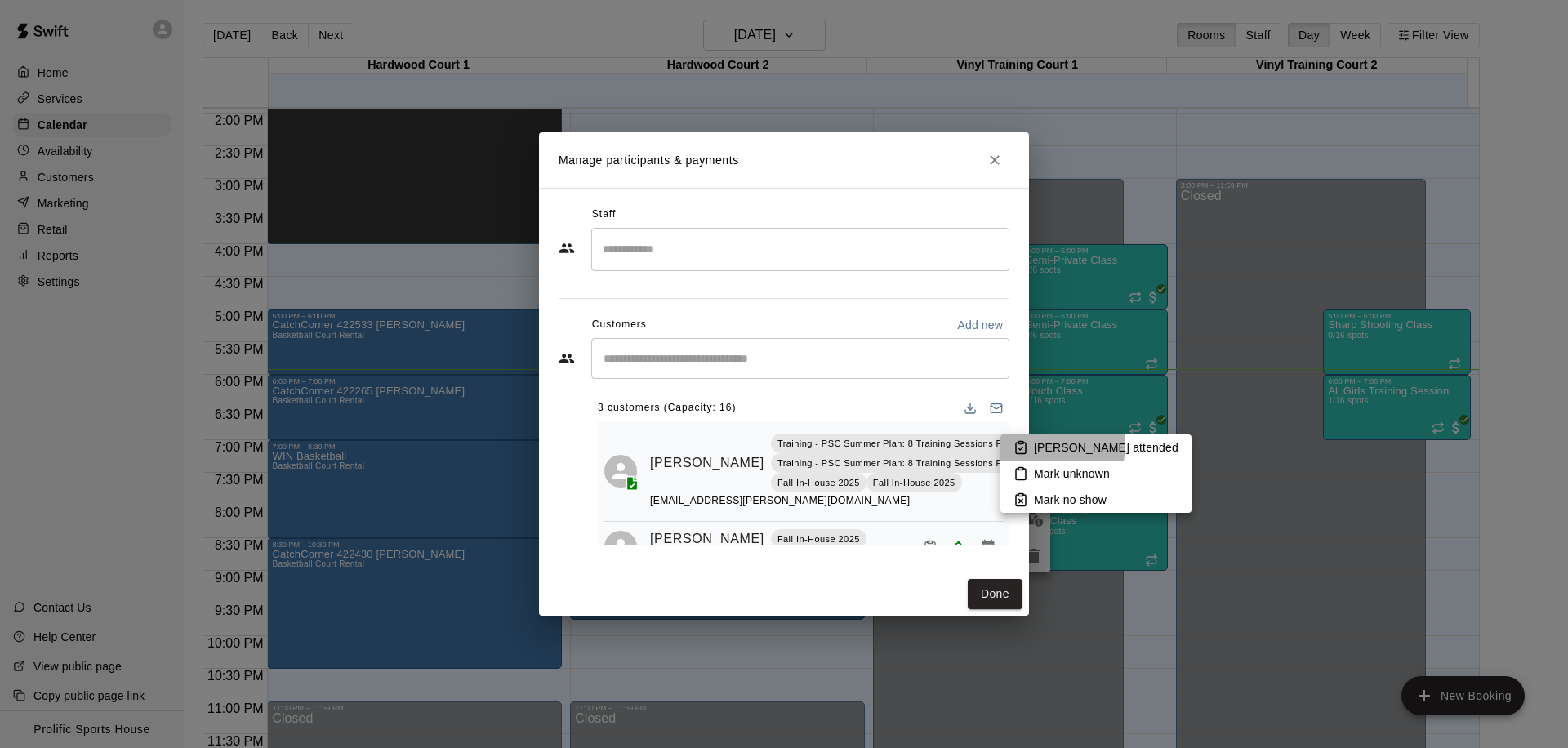
click at [1053, 446] on p "Mark attended" at bounding box center [1106, 447] width 144 height 16
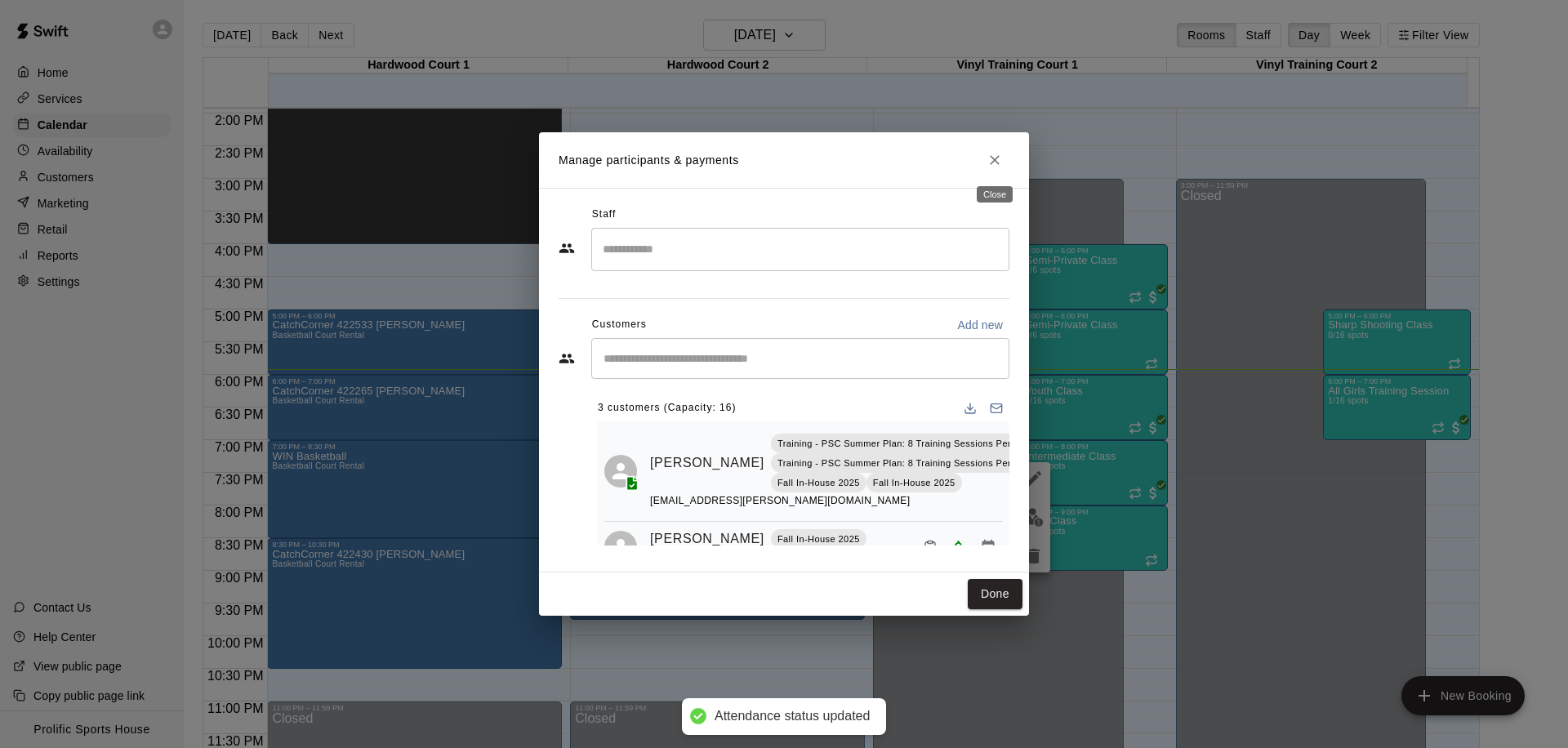
click at [993, 162] on icon "Close" at bounding box center [994, 160] width 9 height 9
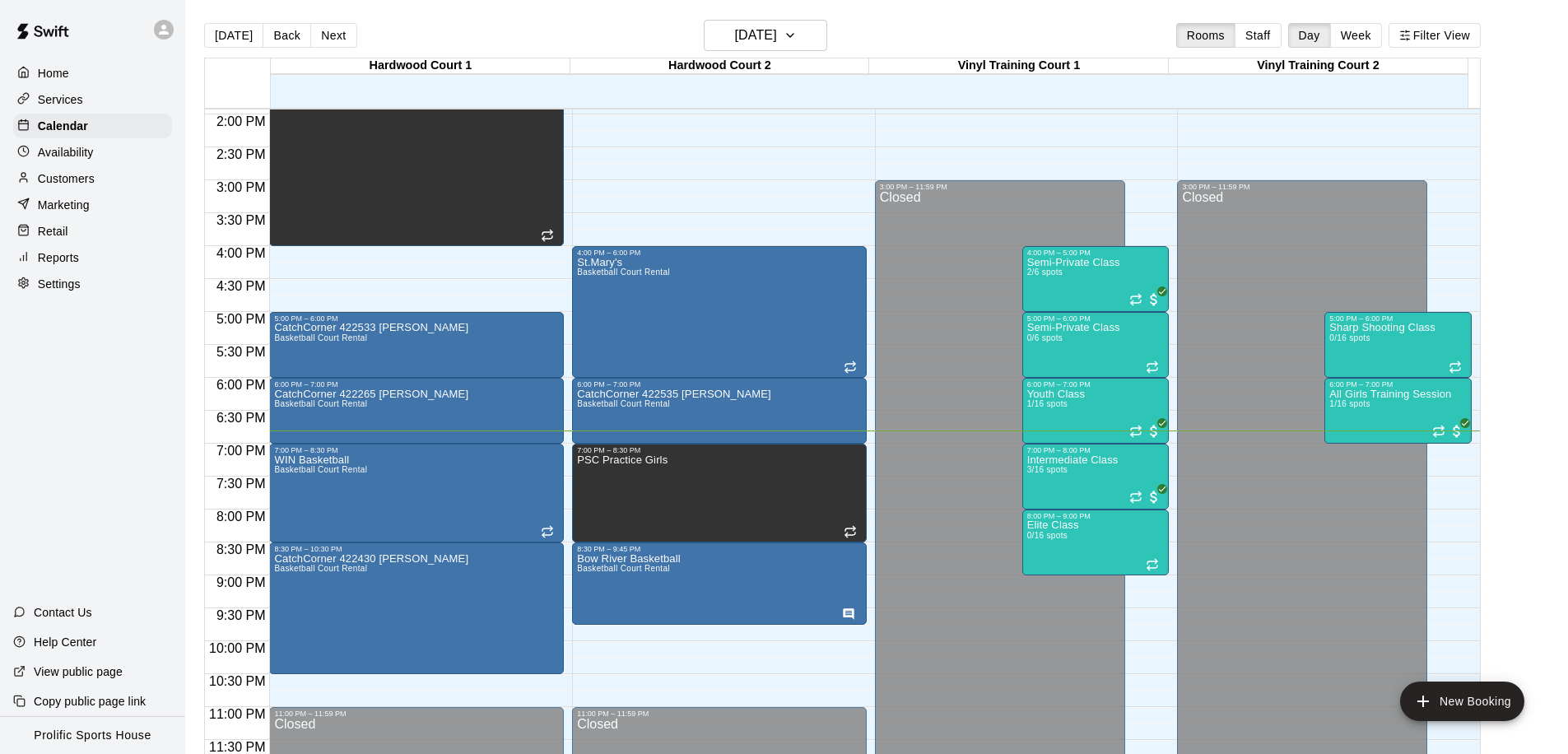
click at [111, 170] on div "Customers" at bounding box center [93, 179] width 159 height 25
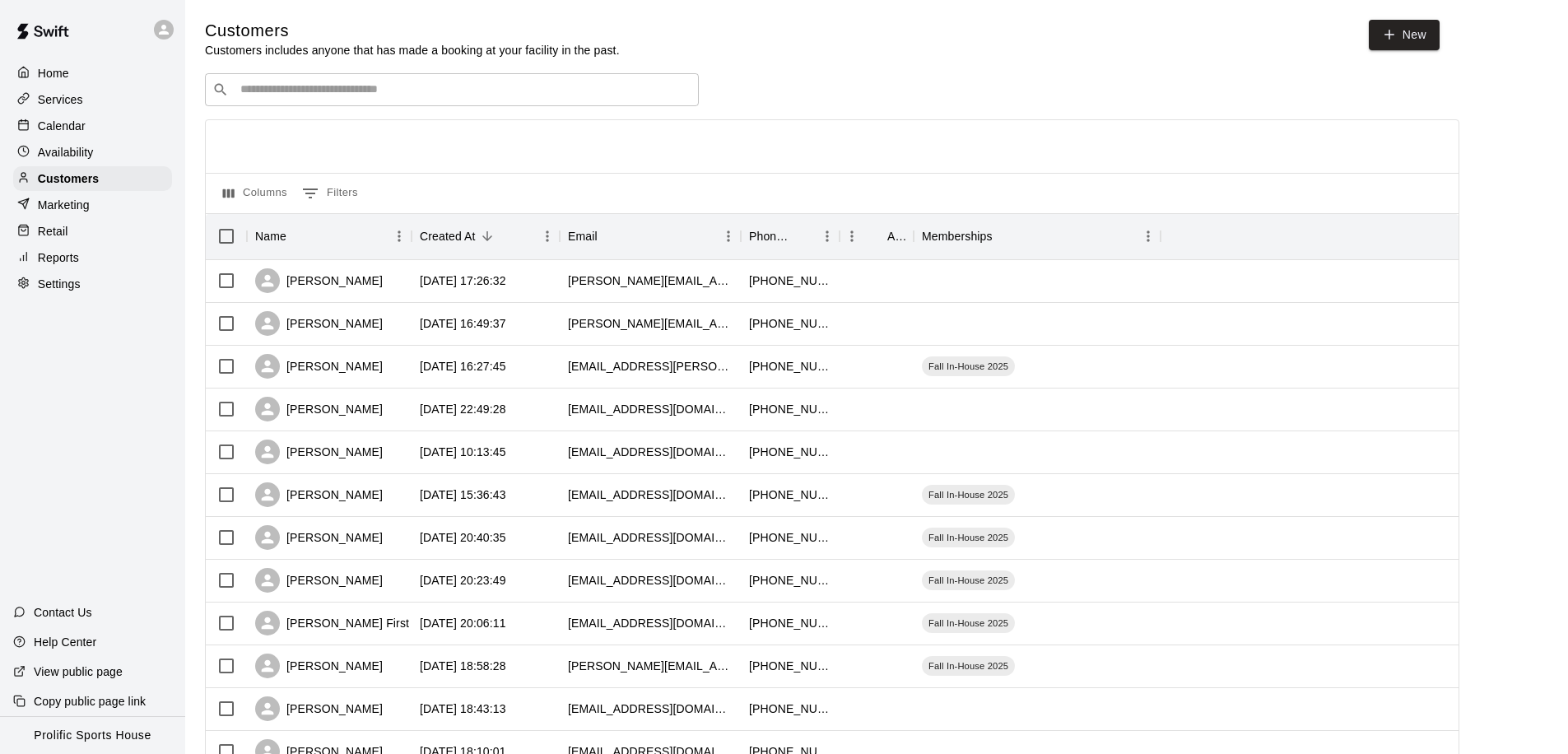
click at [405, 99] on div "​ ​" at bounding box center [452, 90] width 494 height 33
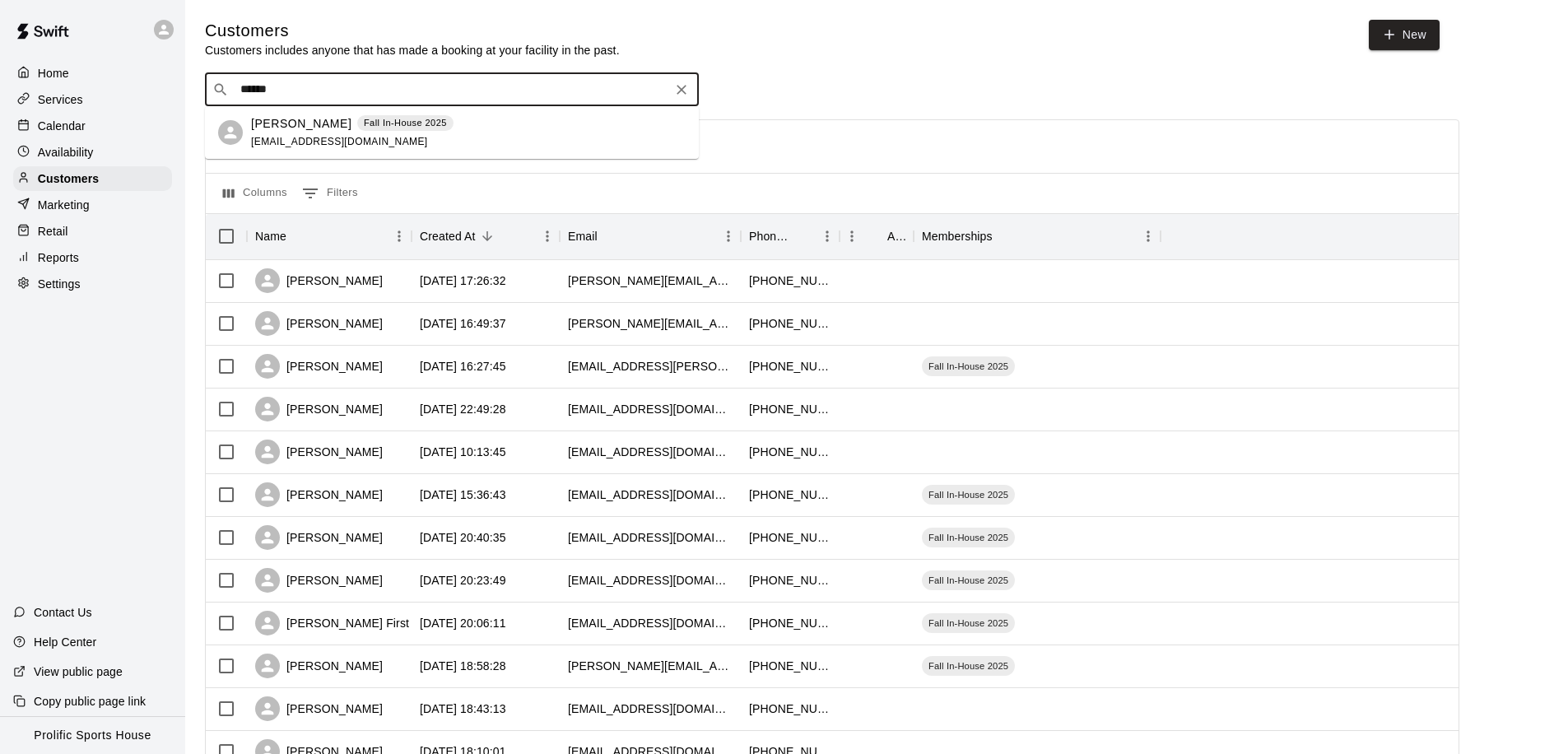
type input "*******"
click at [303, 123] on p "[PERSON_NAME]" at bounding box center [301, 124] width 100 height 17
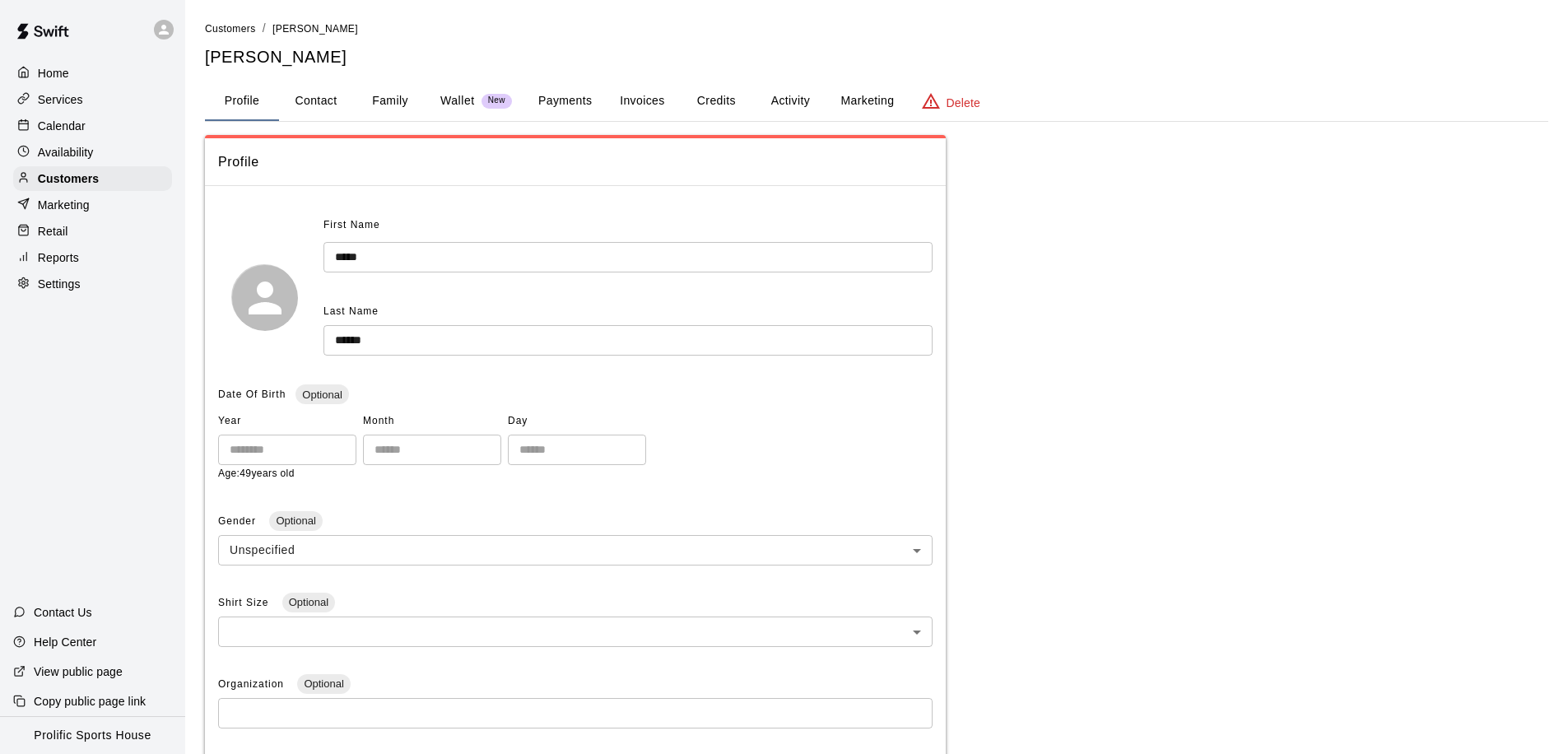
click at [774, 99] on button "Activity" at bounding box center [791, 101] width 74 height 40
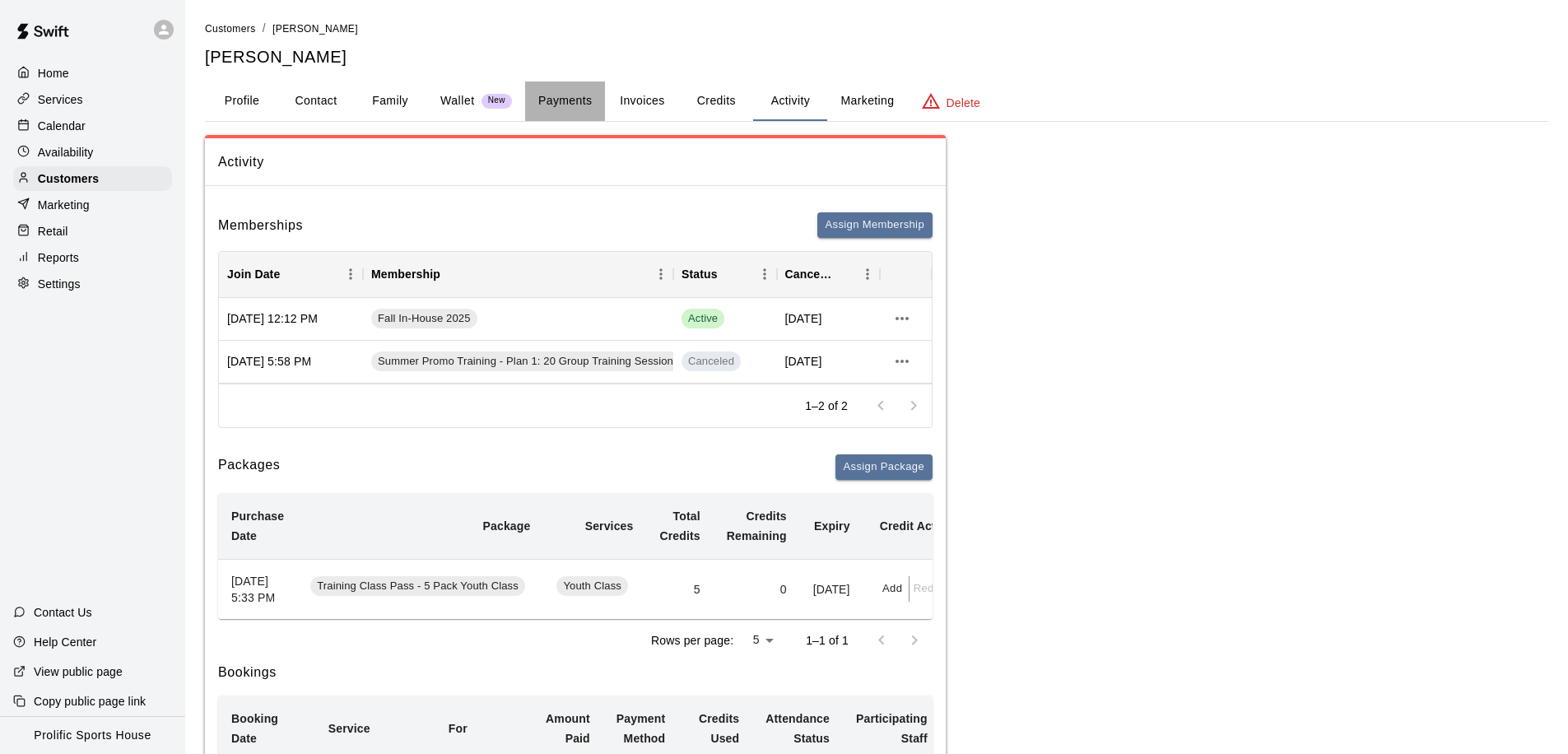
click at [571, 104] on button "Payments" at bounding box center [565, 101] width 80 height 40
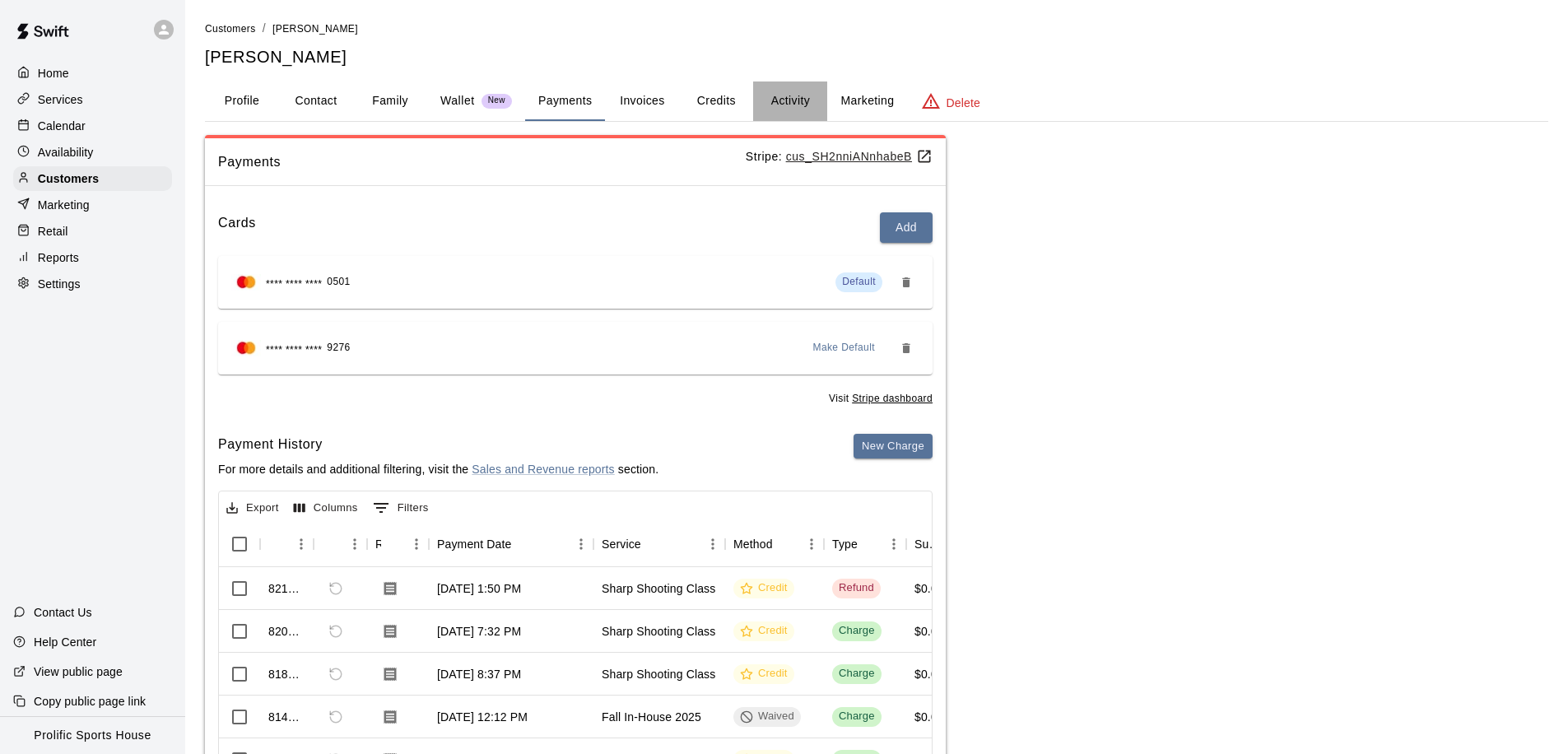
click at [770, 96] on button "Activity" at bounding box center [791, 101] width 74 height 40
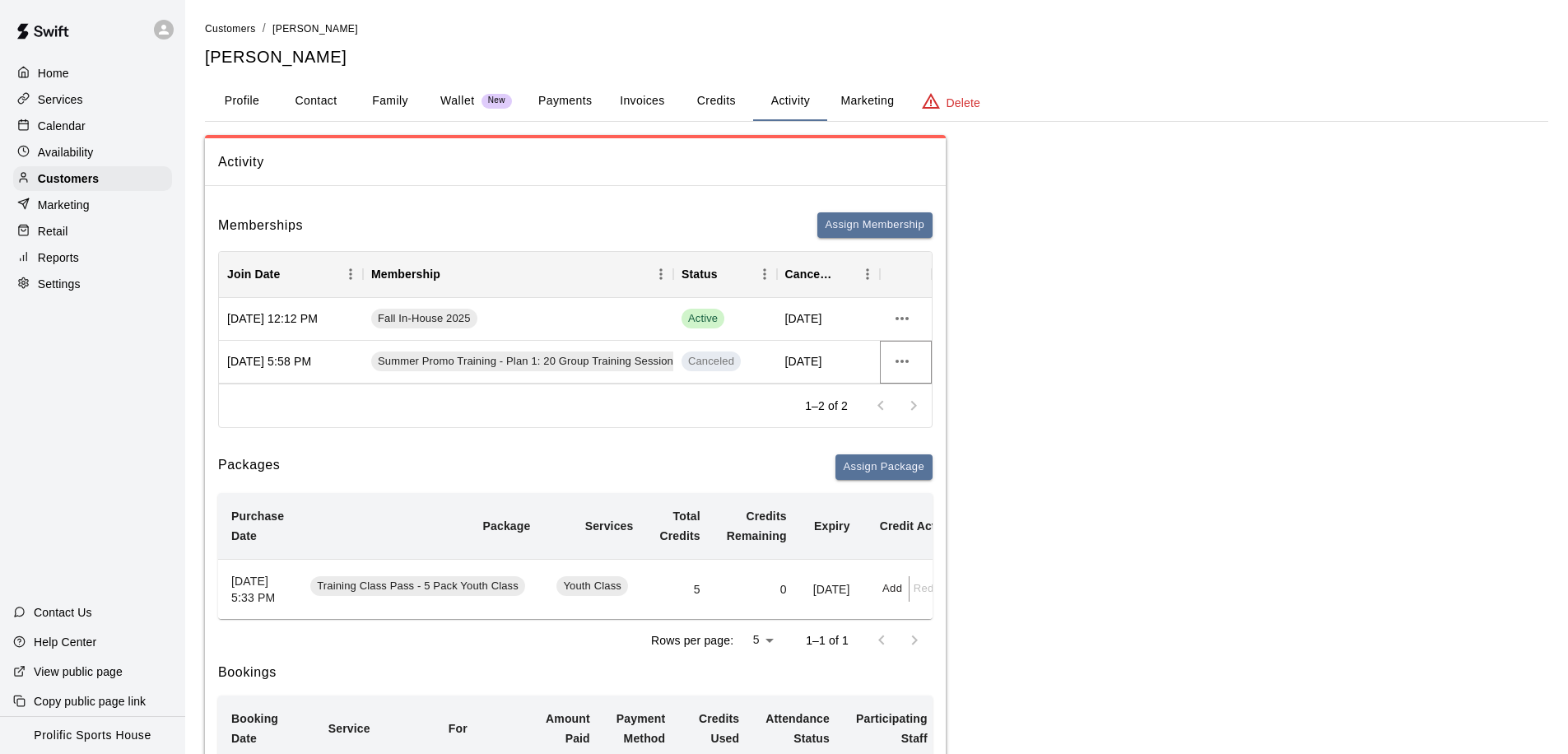
click at [898, 368] on icon "more actions" at bounding box center [902, 361] width 20 height 20
click at [924, 400] on li "View details" at bounding box center [934, 395] width 93 height 27
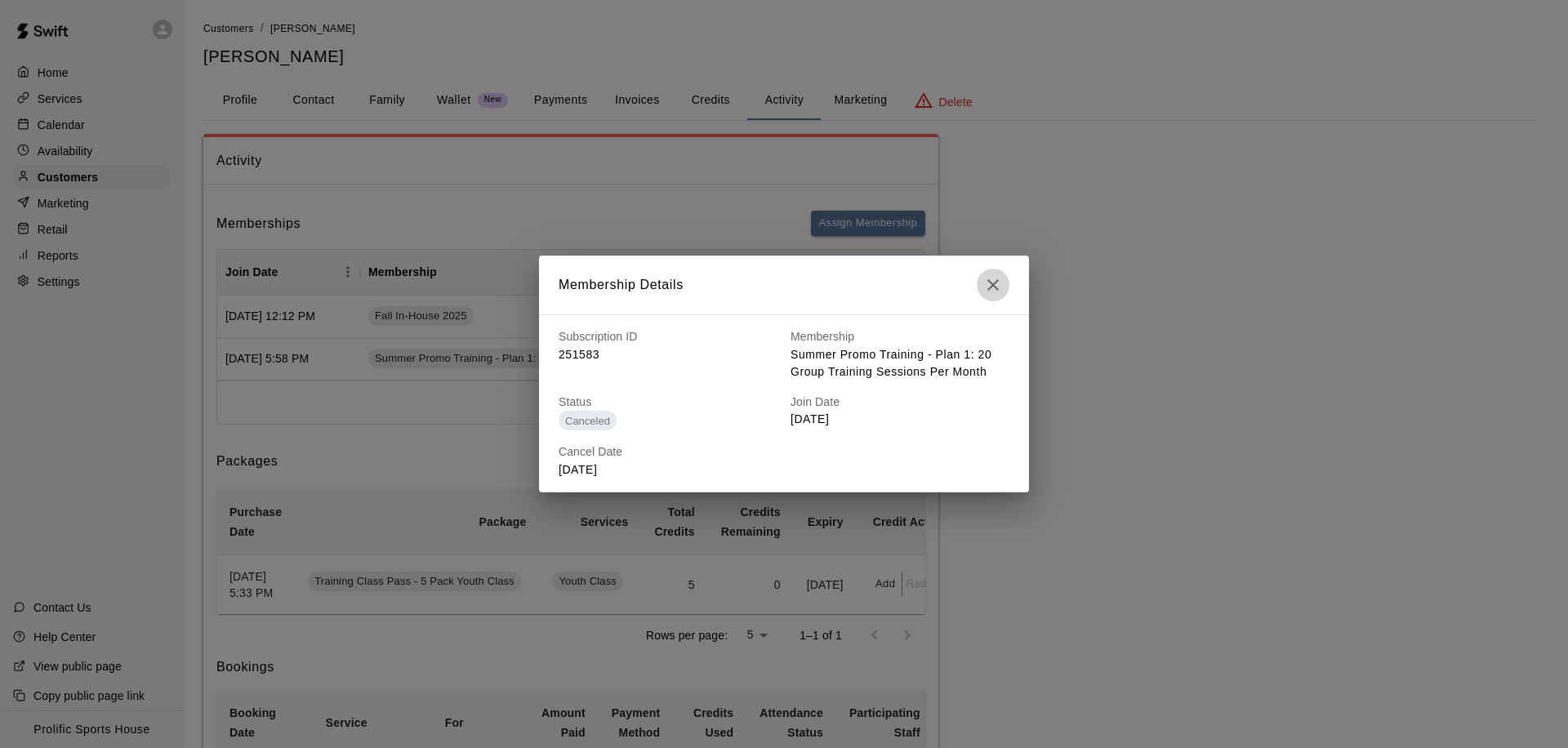
click at [999, 277] on icon "button" at bounding box center [993, 285] width 20 height 20
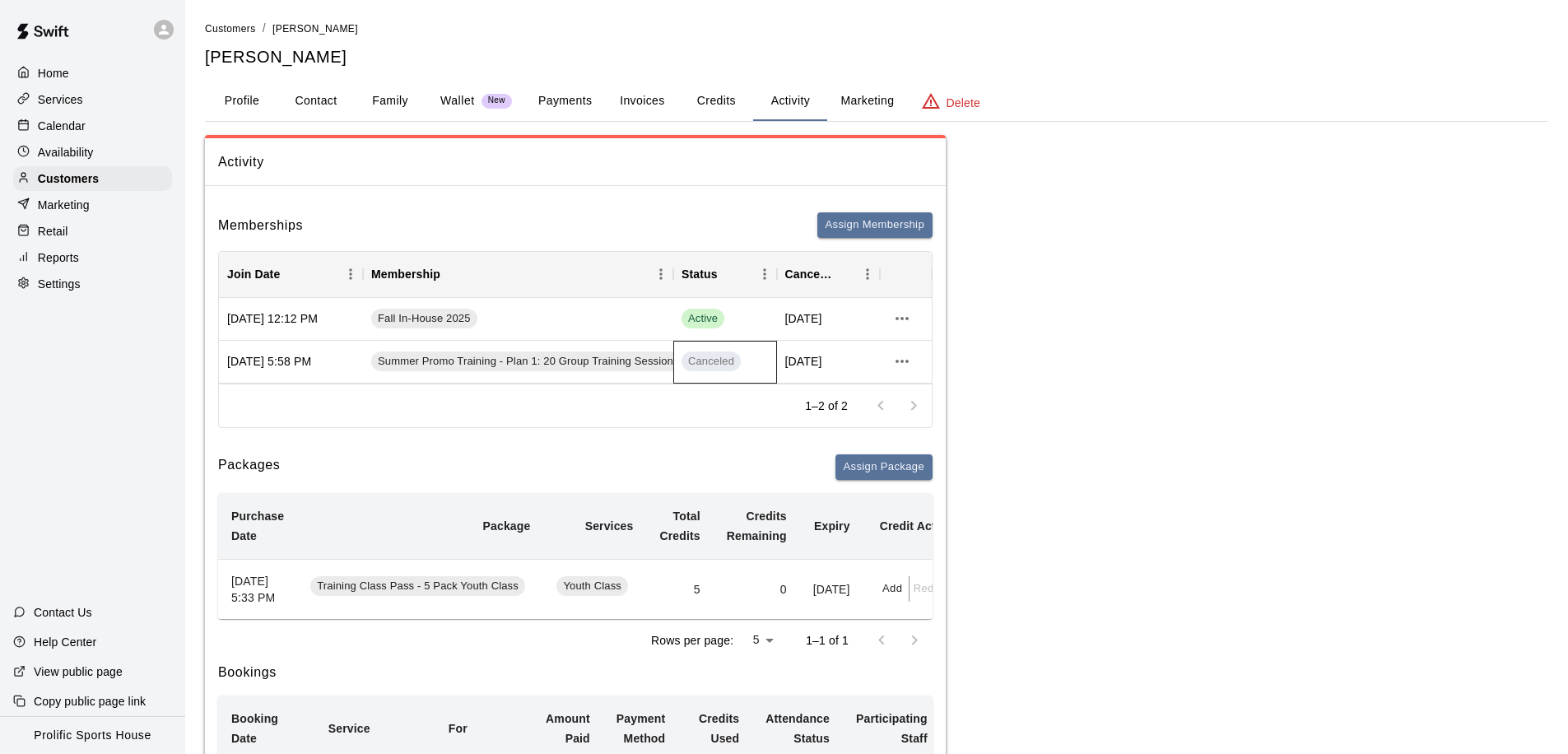
click at [763, 357] on div "Canceled" at bounding box center [725, 361] width 87 height 20
click at [607, 368] on span "Summer Promo Training - Plan 1: 20 Group Training Sessions Per Month" at bounding box center [555, 362] width 368 height 16
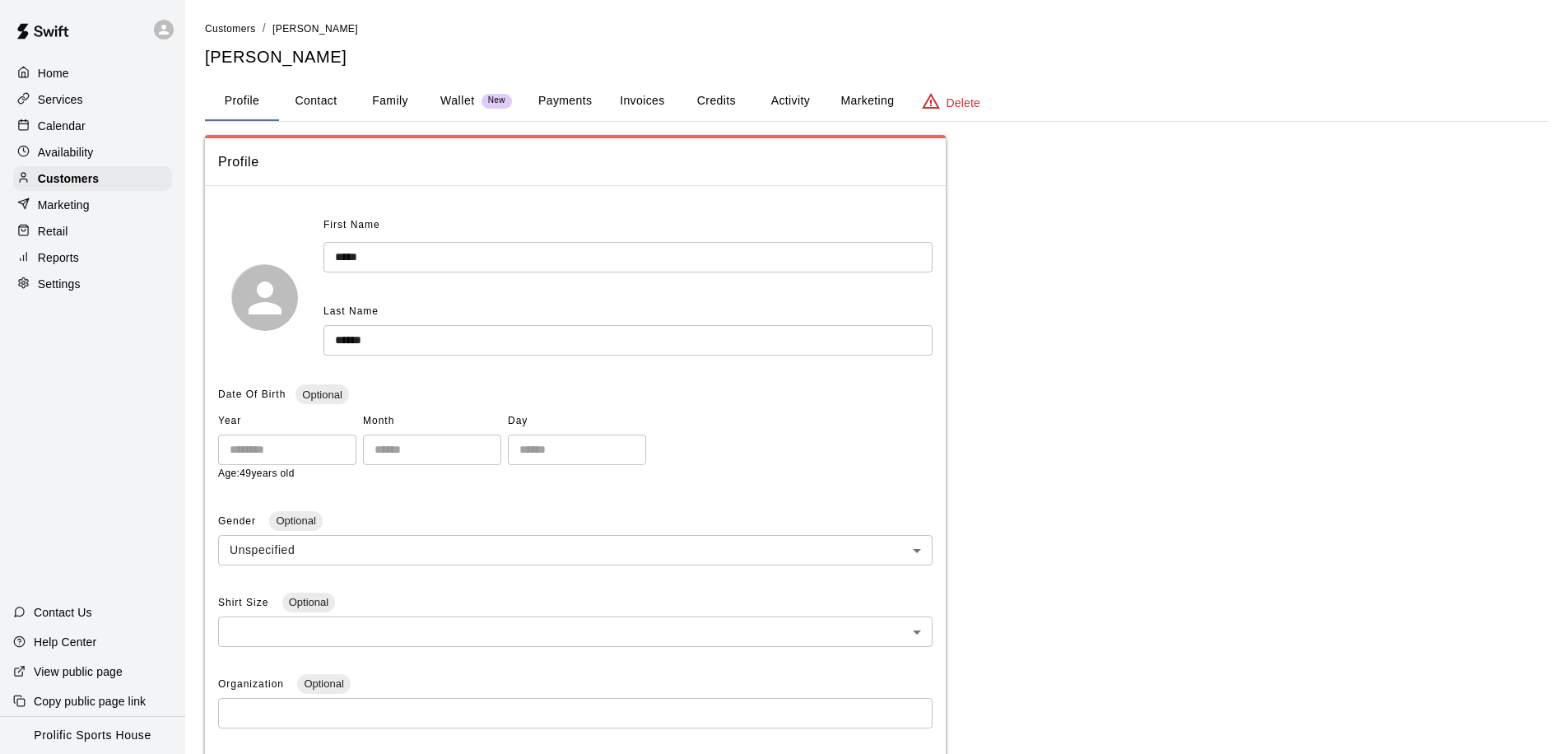
click at [732, 106] on button "Credits" at bounding box center [716, 101] width 74 height 40
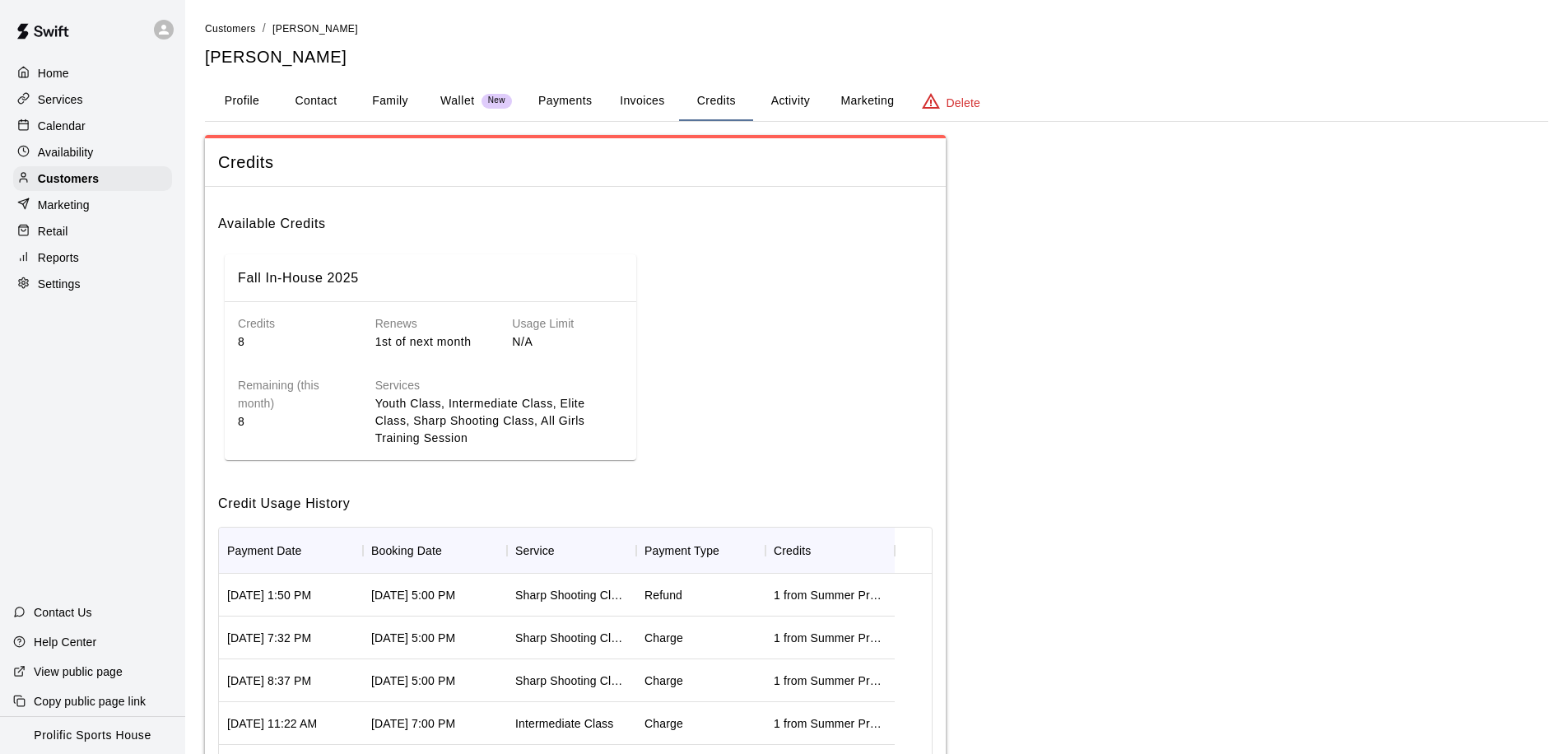
click at [560, 101] on button "Payments" at bounding box center [565, 101] width 80 height 40
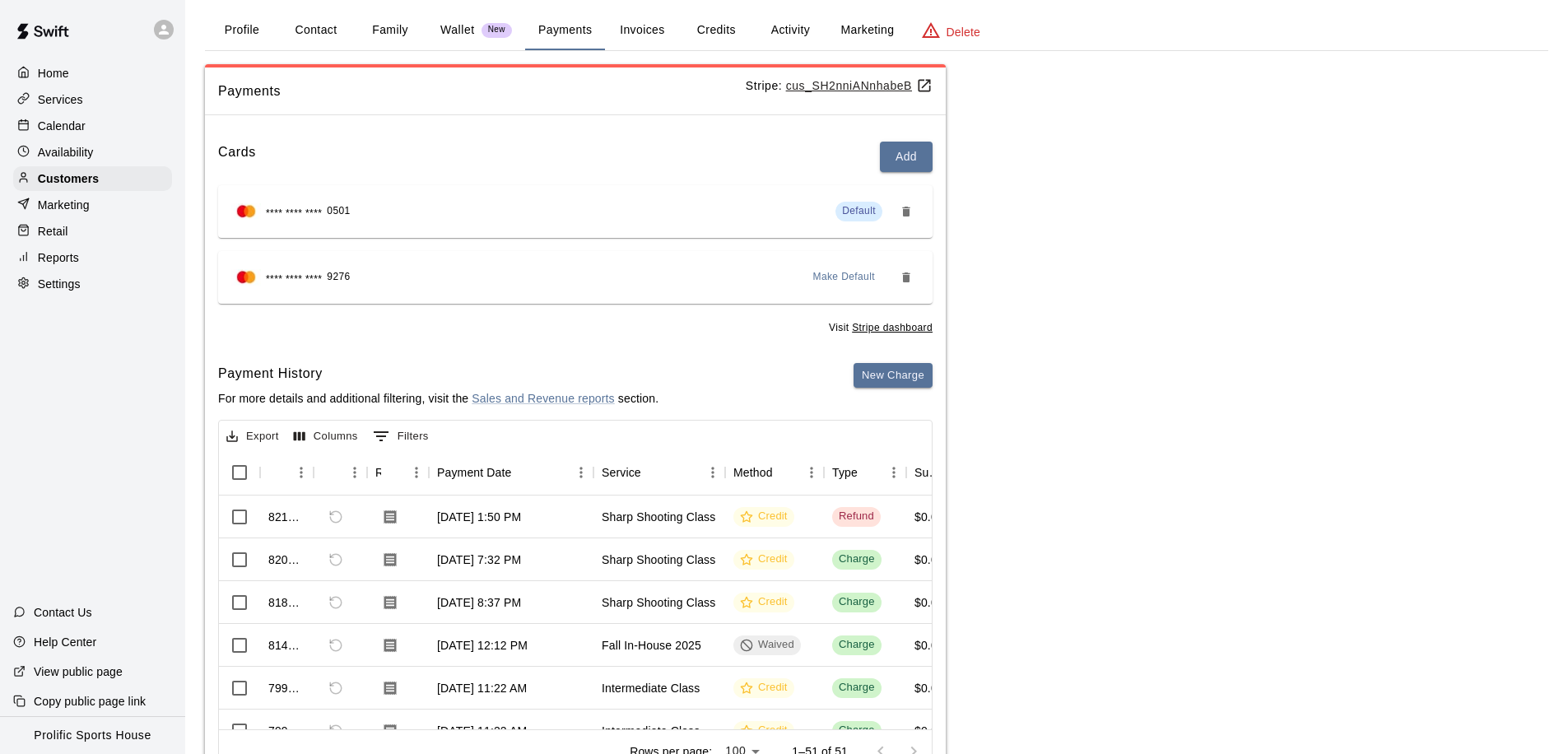
scroll to position [144, 0]
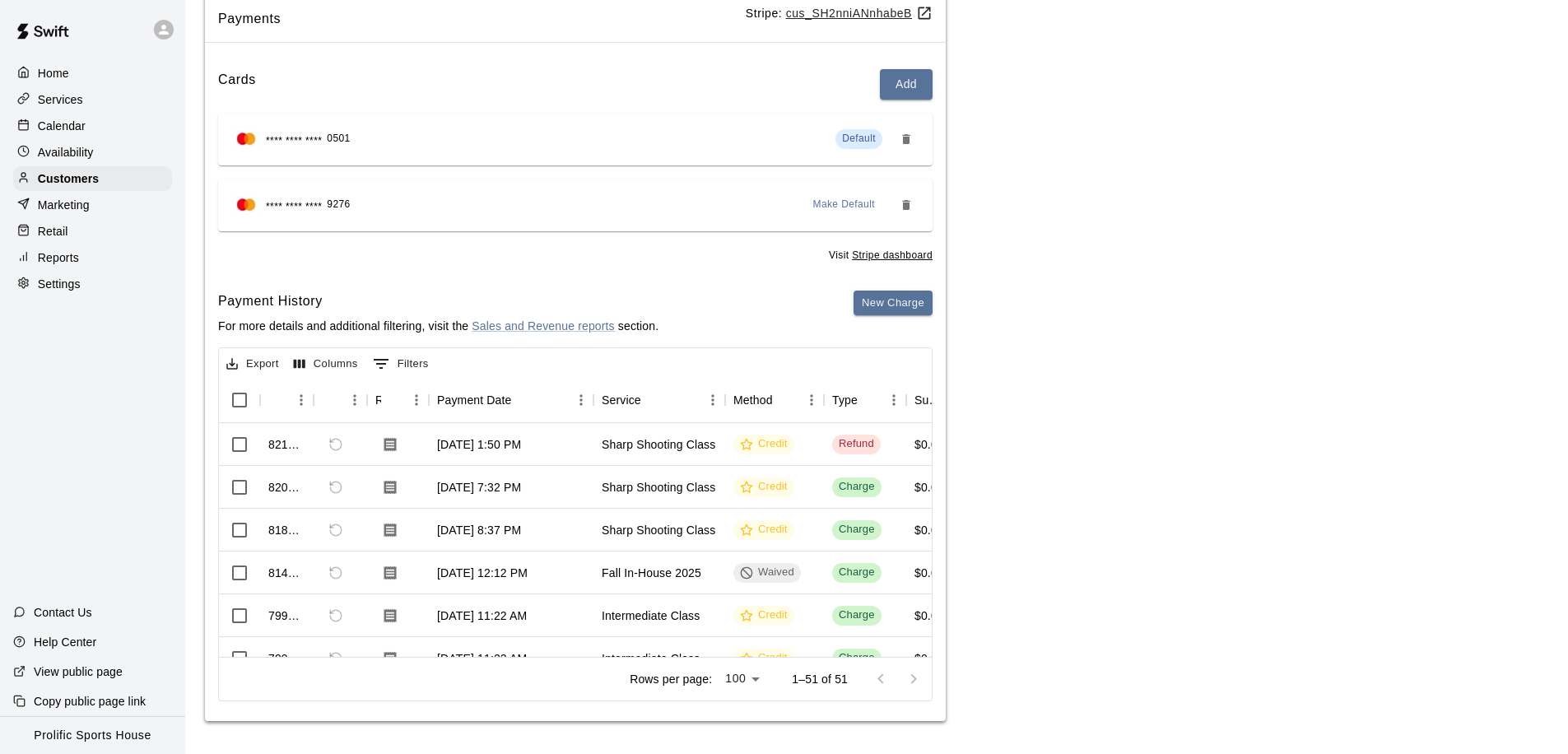
click at [504, 315] on div "Payment History For more details and additional filtering, visit the Sales and …" at bounding box center [438, 313] width 440 height 44
click at [504, 320] on link "Sales and Revenue reports" at bounding box center [542, 326] width 143 height 13
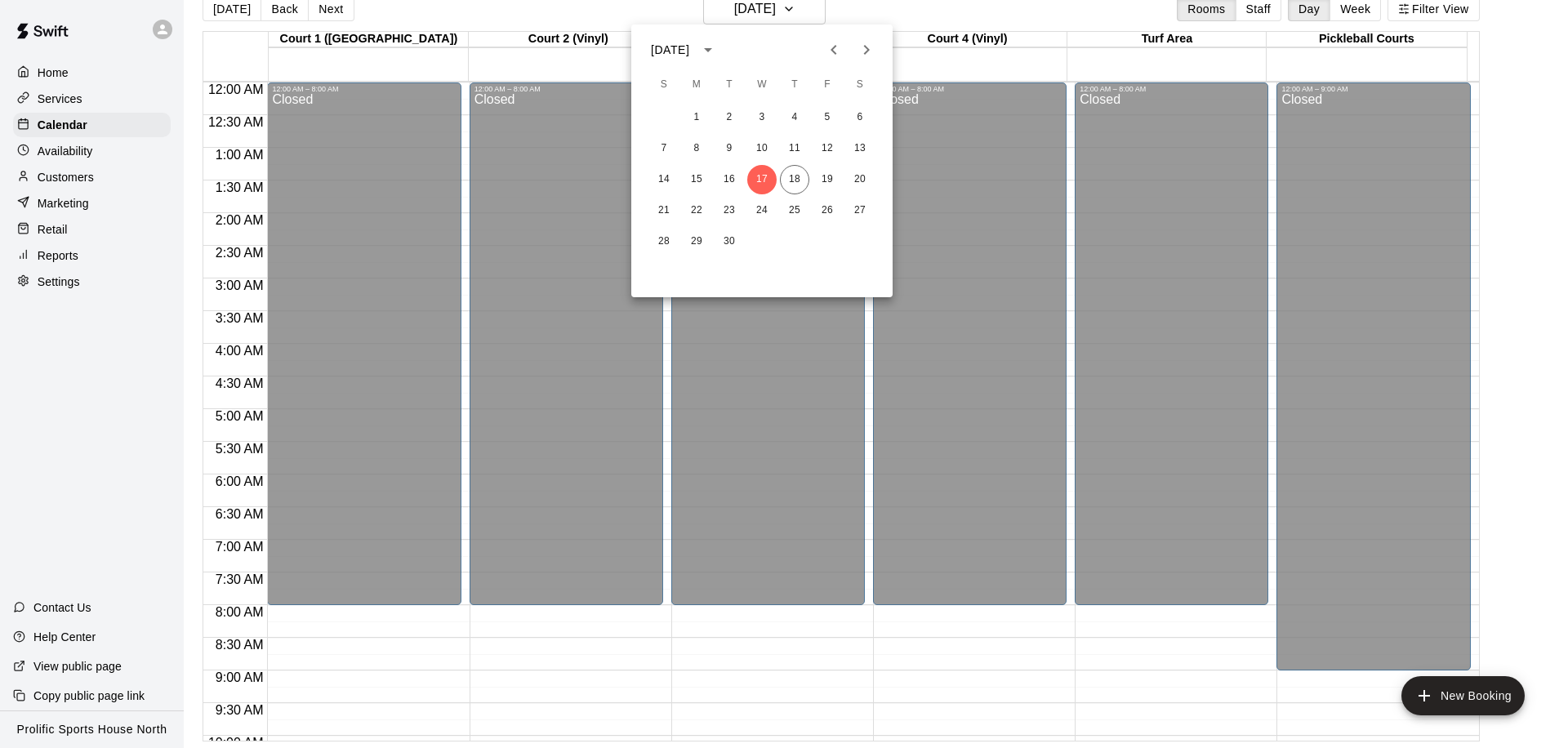
scroll to position [910, 0]
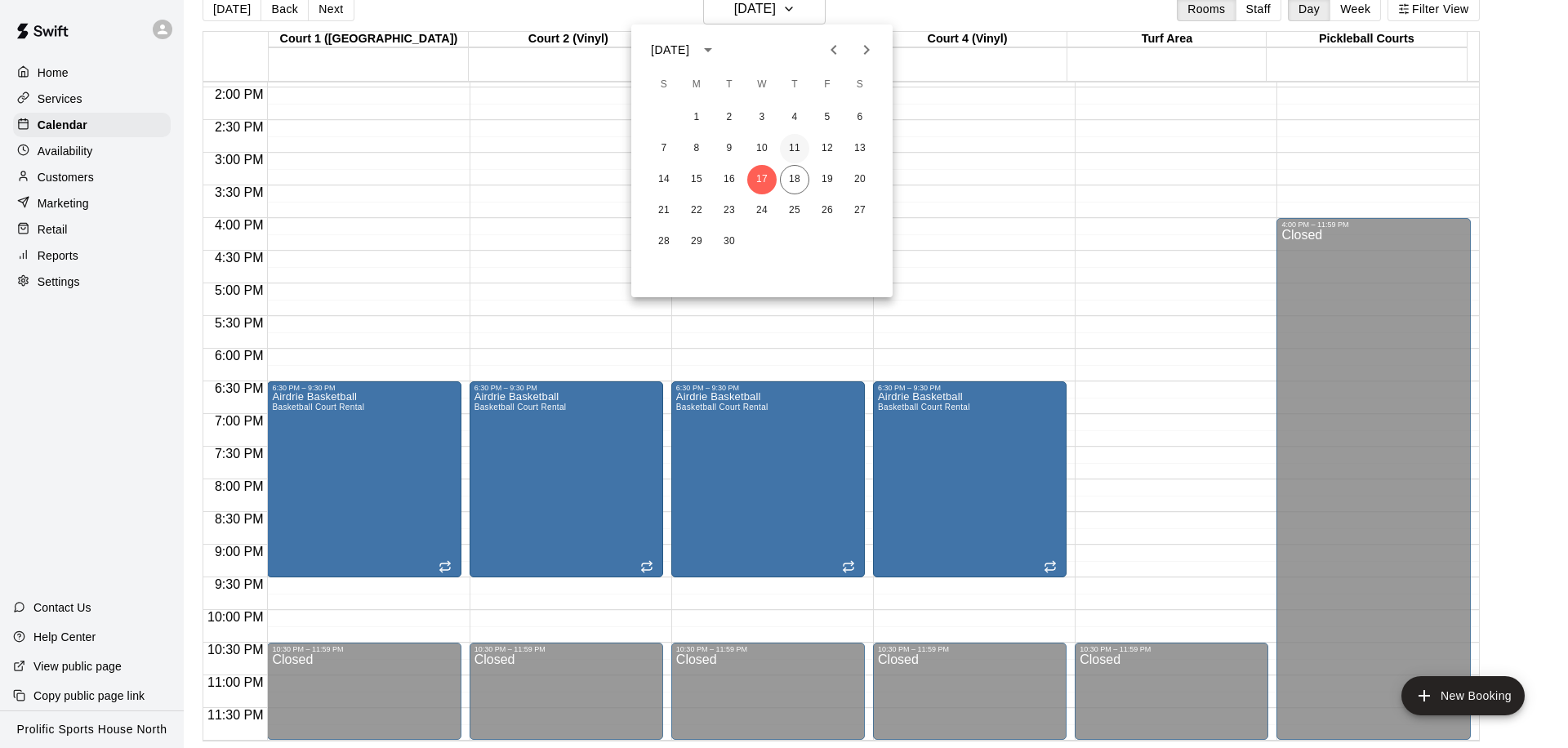
click at [787, 147] on button "11" at bounding box center [794, 148] width 29 height 29
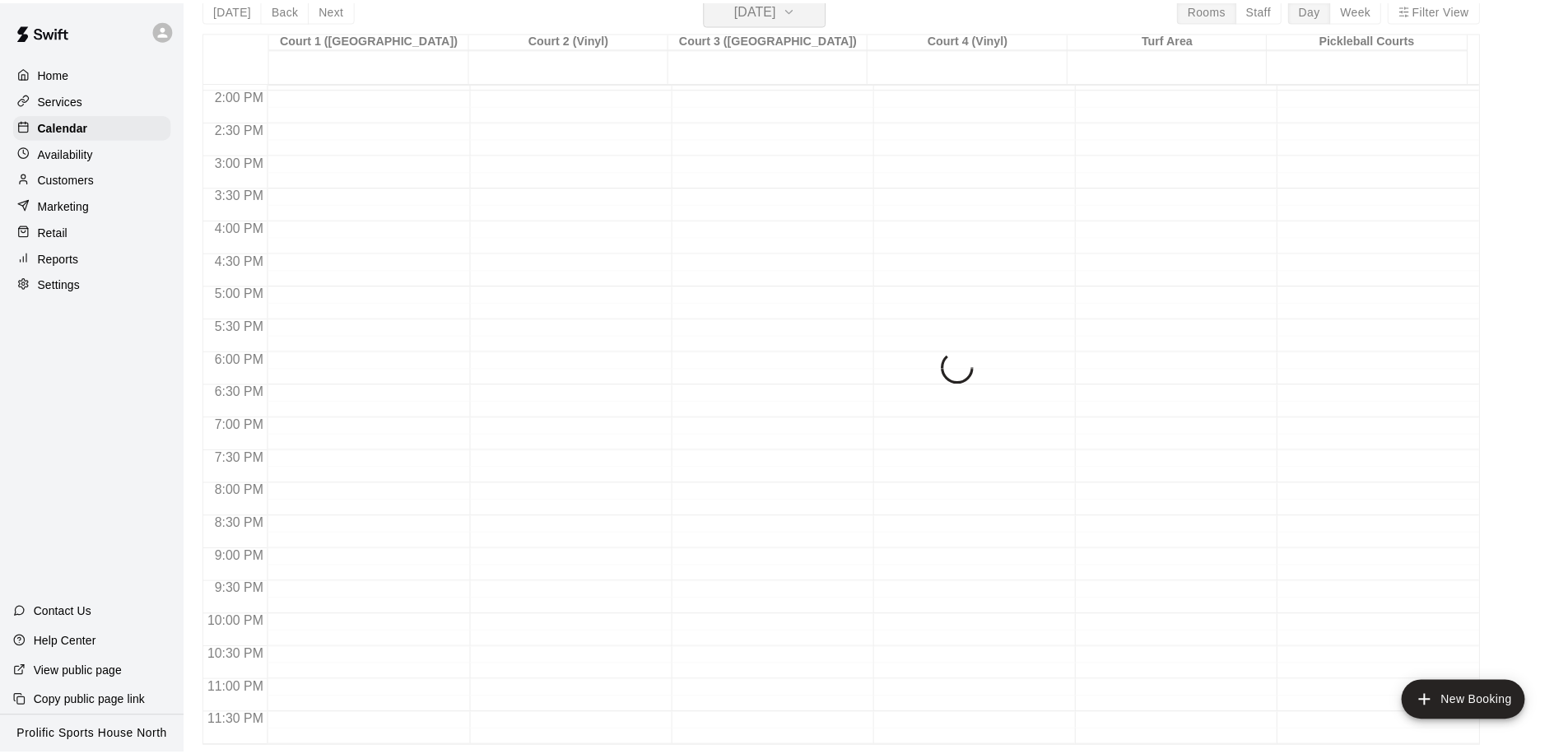
scroll to position [20, 0]
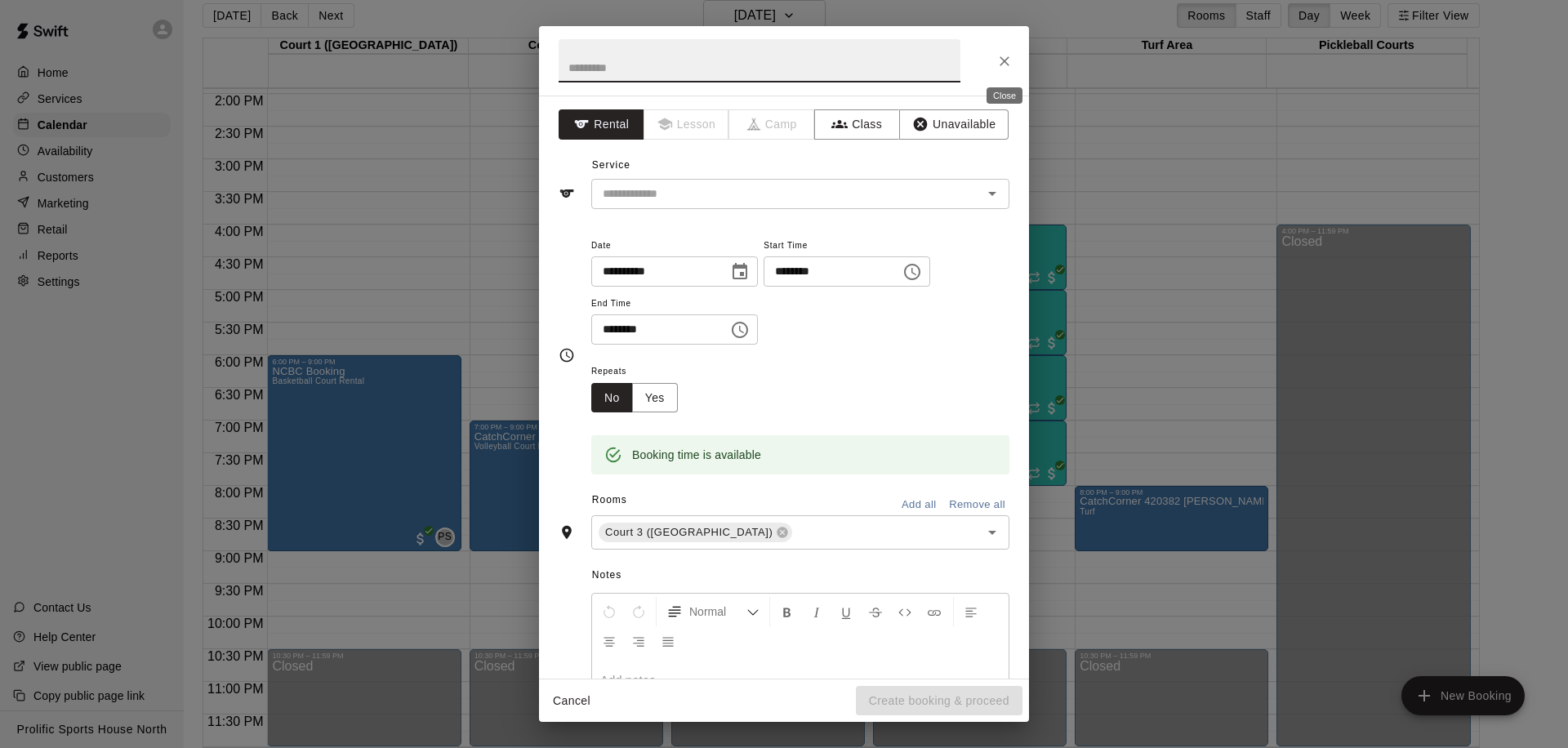
click at [1008, 64] on icon "Close" at bounding box center [1004, 61] width 16 height 16
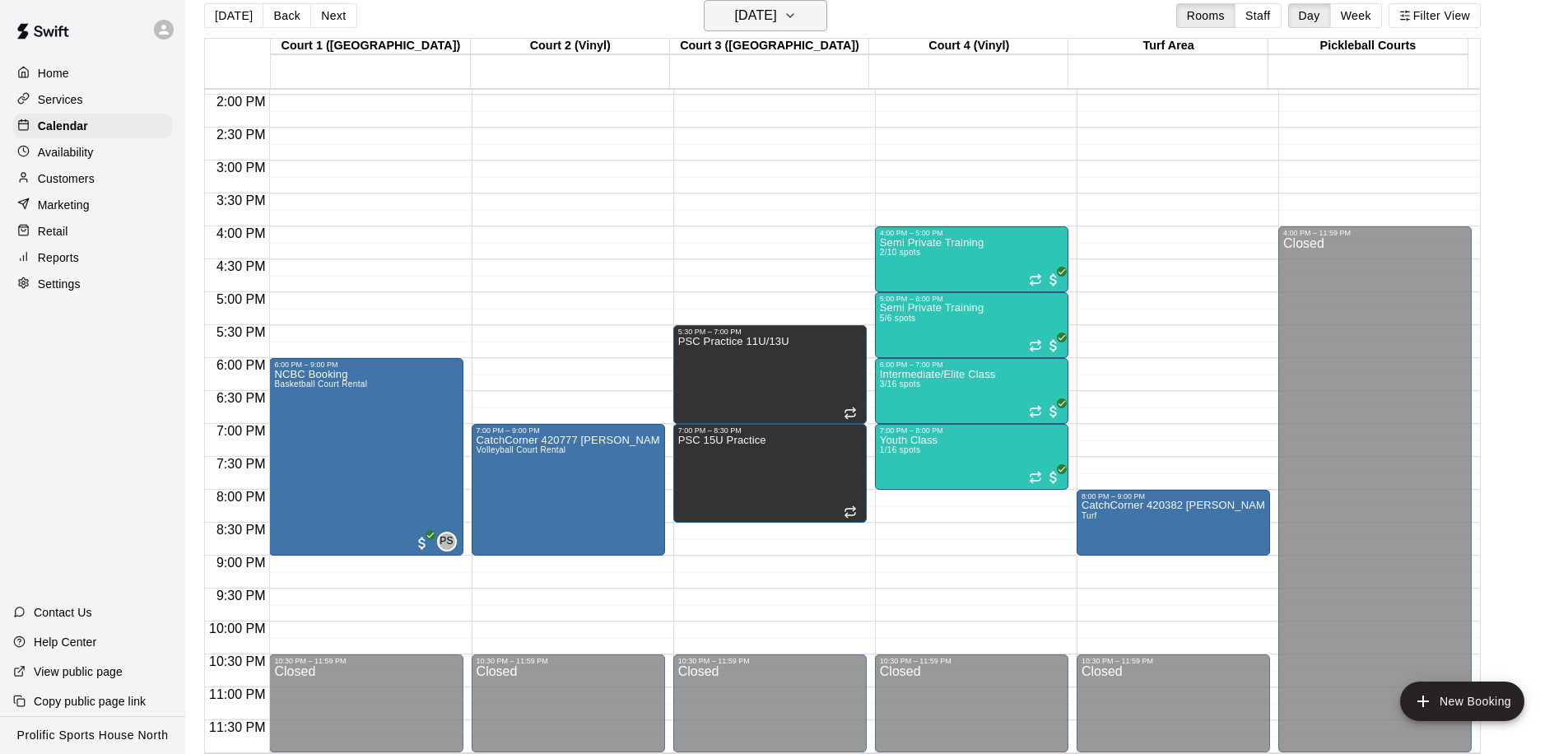
click at [747, 17] on h6 "Thursday Sep 11" at bounding box center [756, 15] width 42 height 23
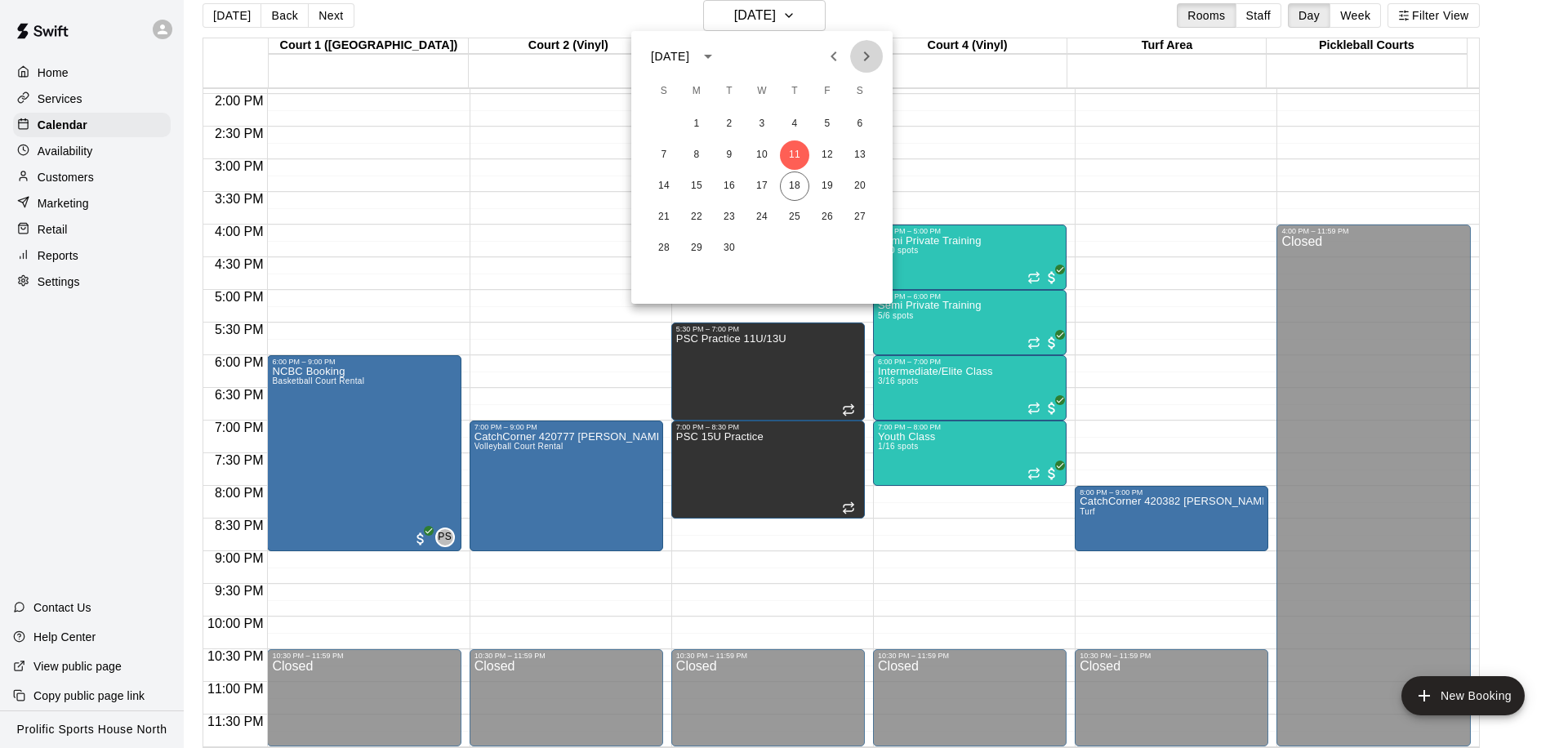
click at [862, 51] on icon "Next month" at bounding box center [866, 56] width 20 height 20
click at [827, 245] on button "31" at bounding box center [827, 247] width 29 height 29
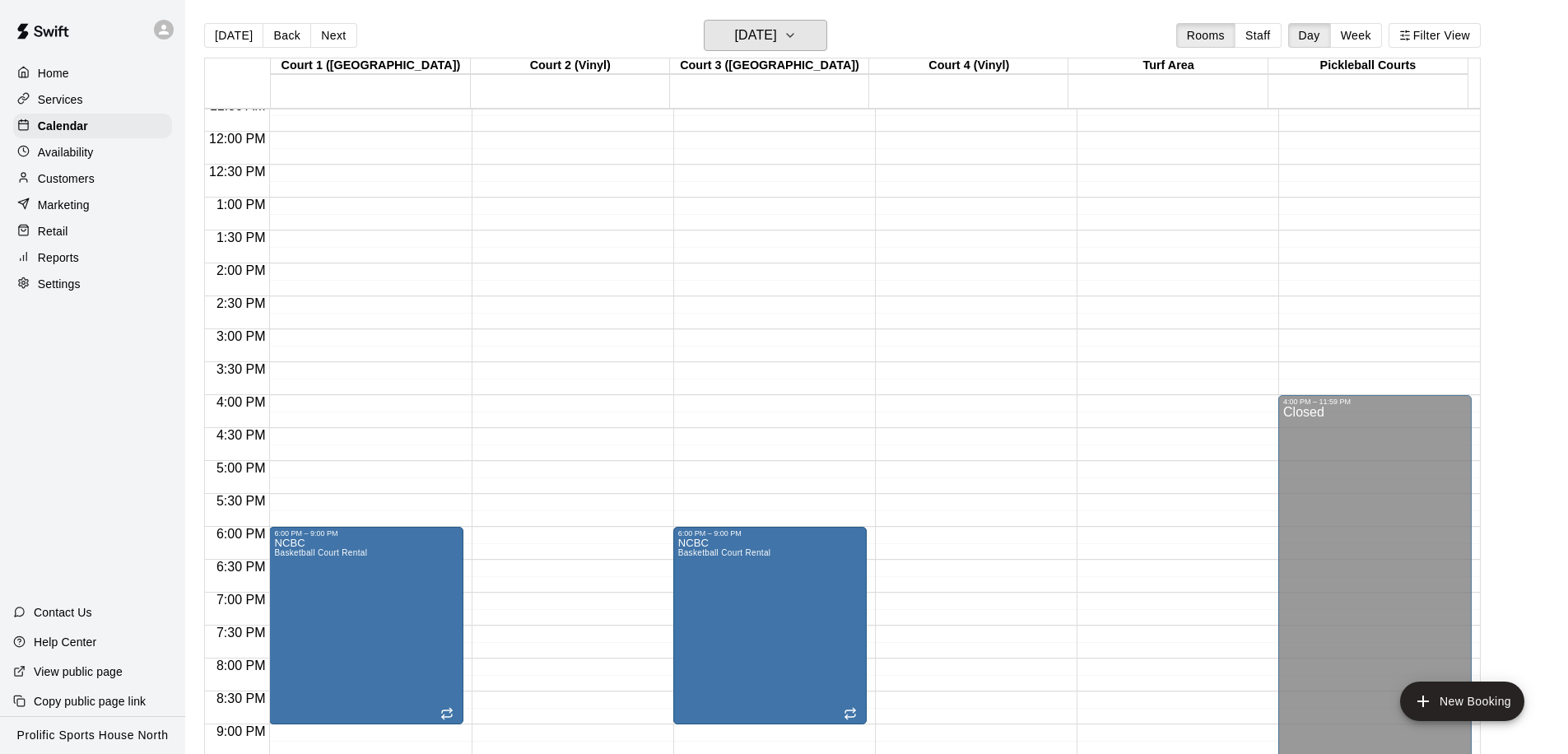
scroll to position [689, 0]
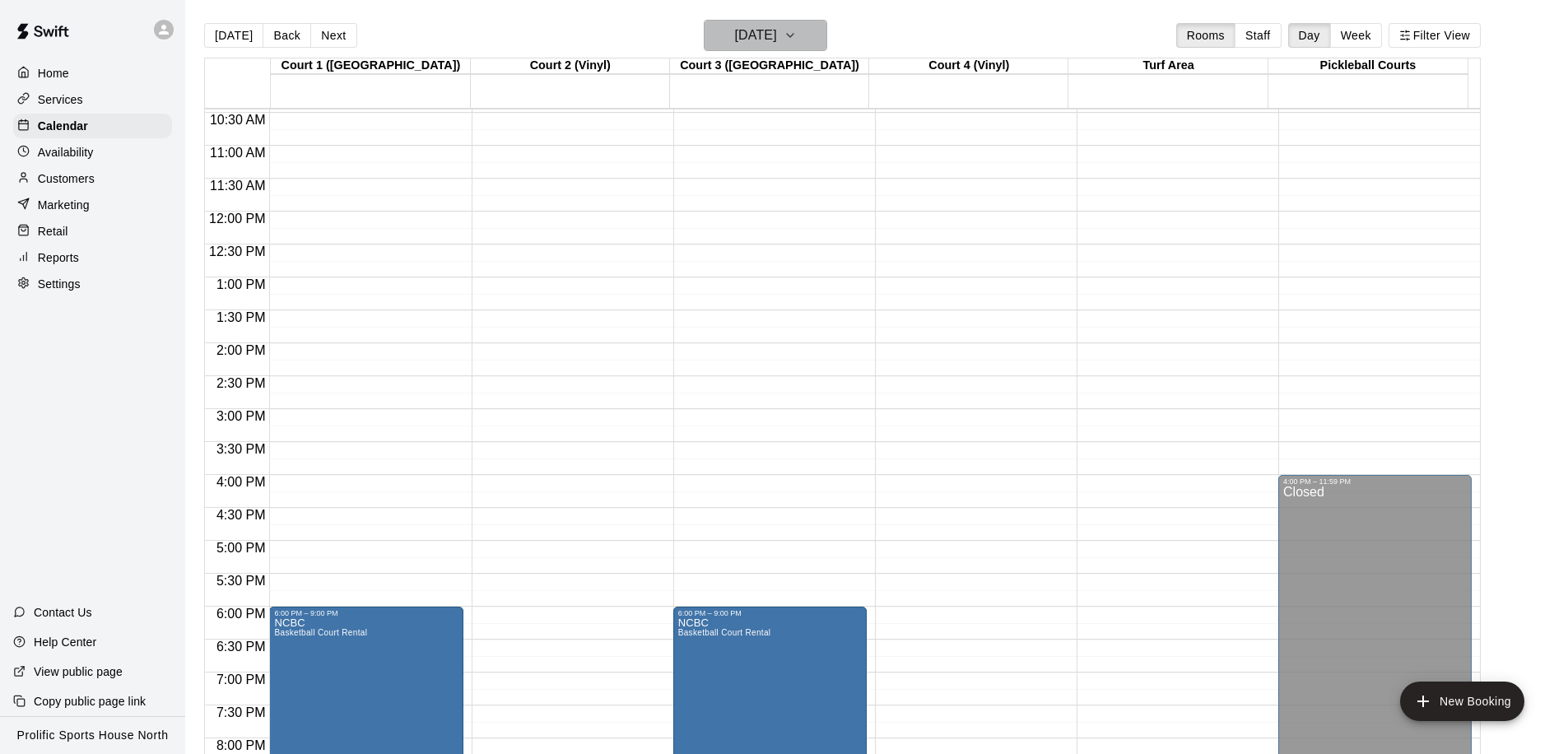
click at [763, 38] on h6 "Friday Oct 31" at bounding box center [756, 35] width 42 height 23
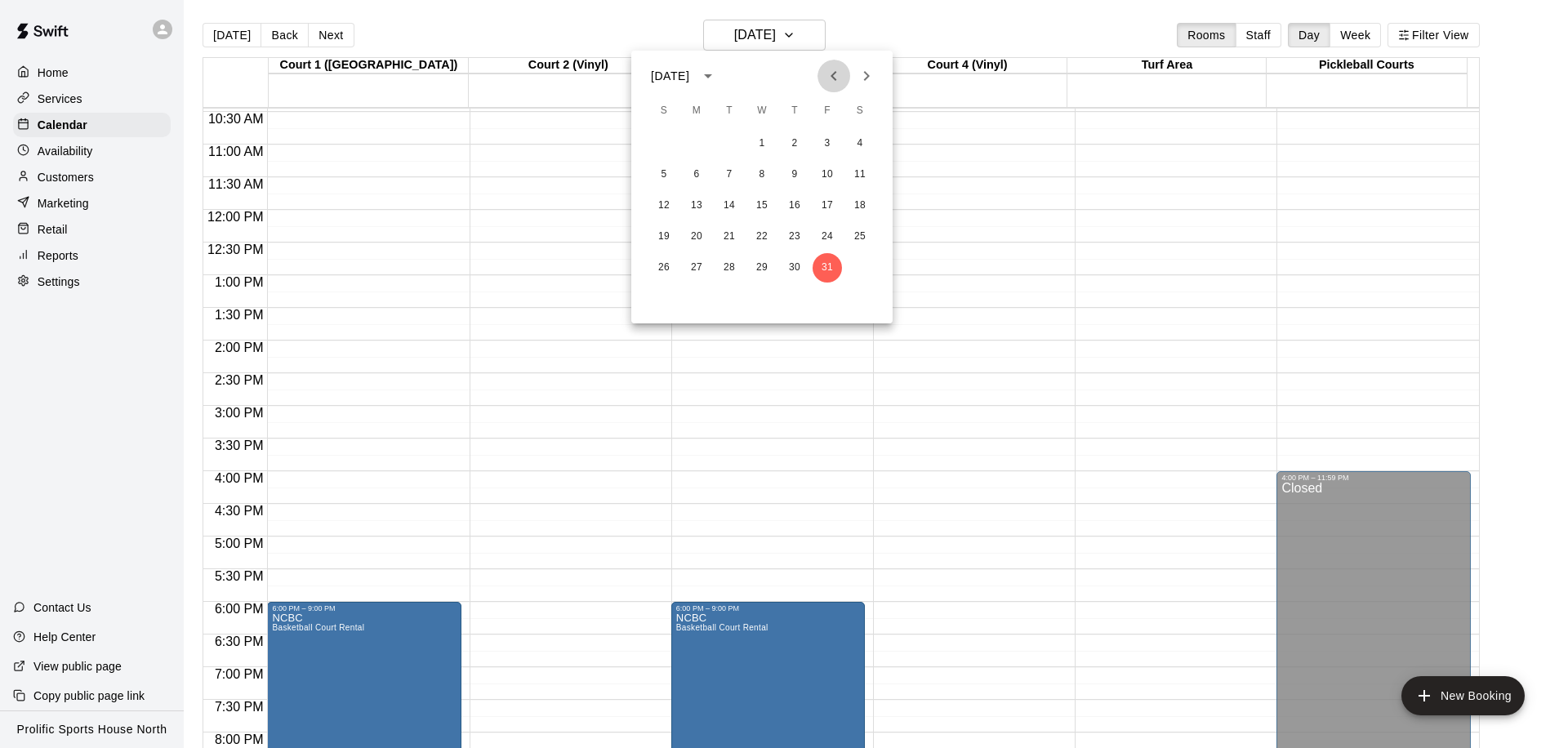
click at [834, 77] on icon "Previous month" at bounding box center [833, 76] width 20 height 20
click at [664, 233] on button "21" at bounding box center [664, 236] width 29 height 29
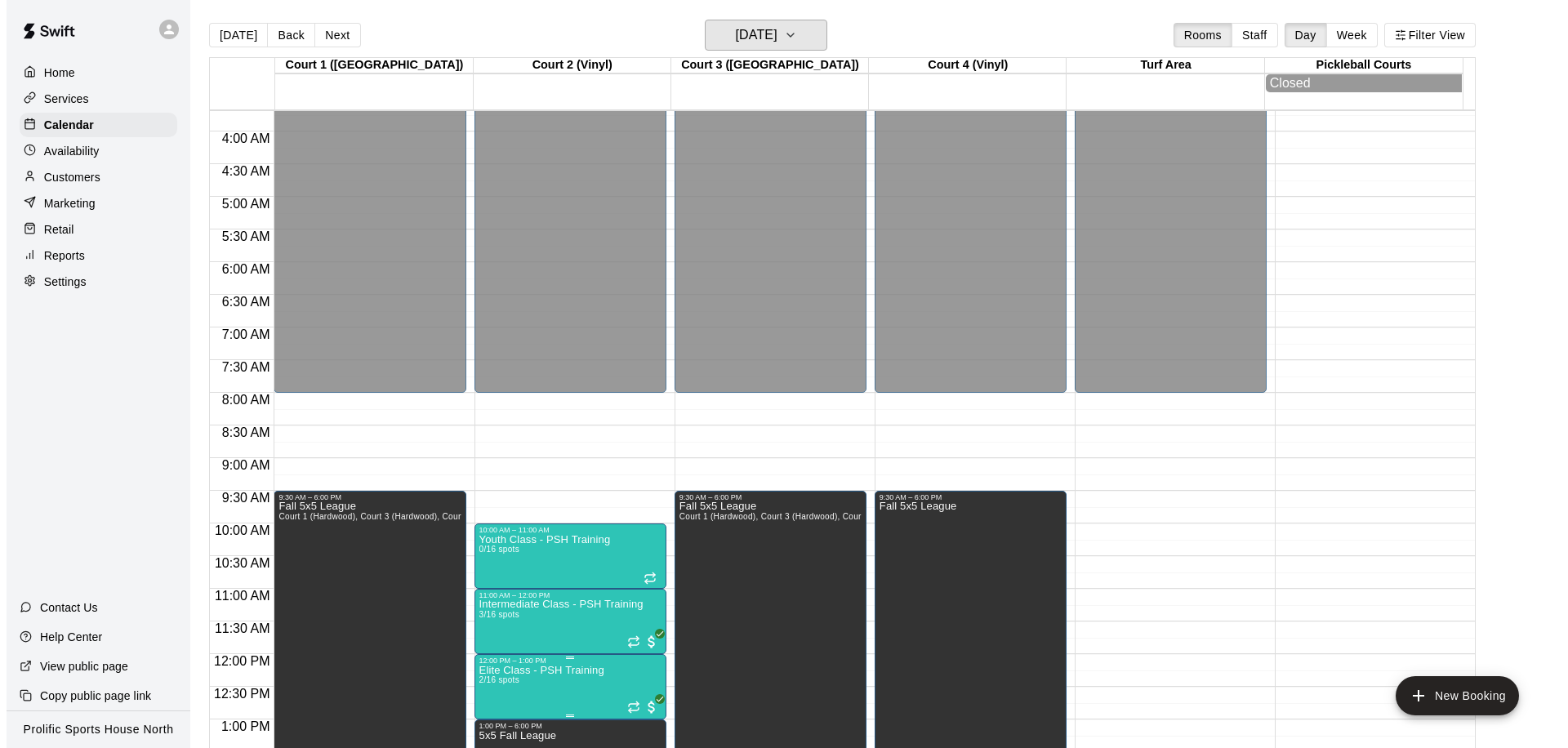
scroll to position [446, 0]
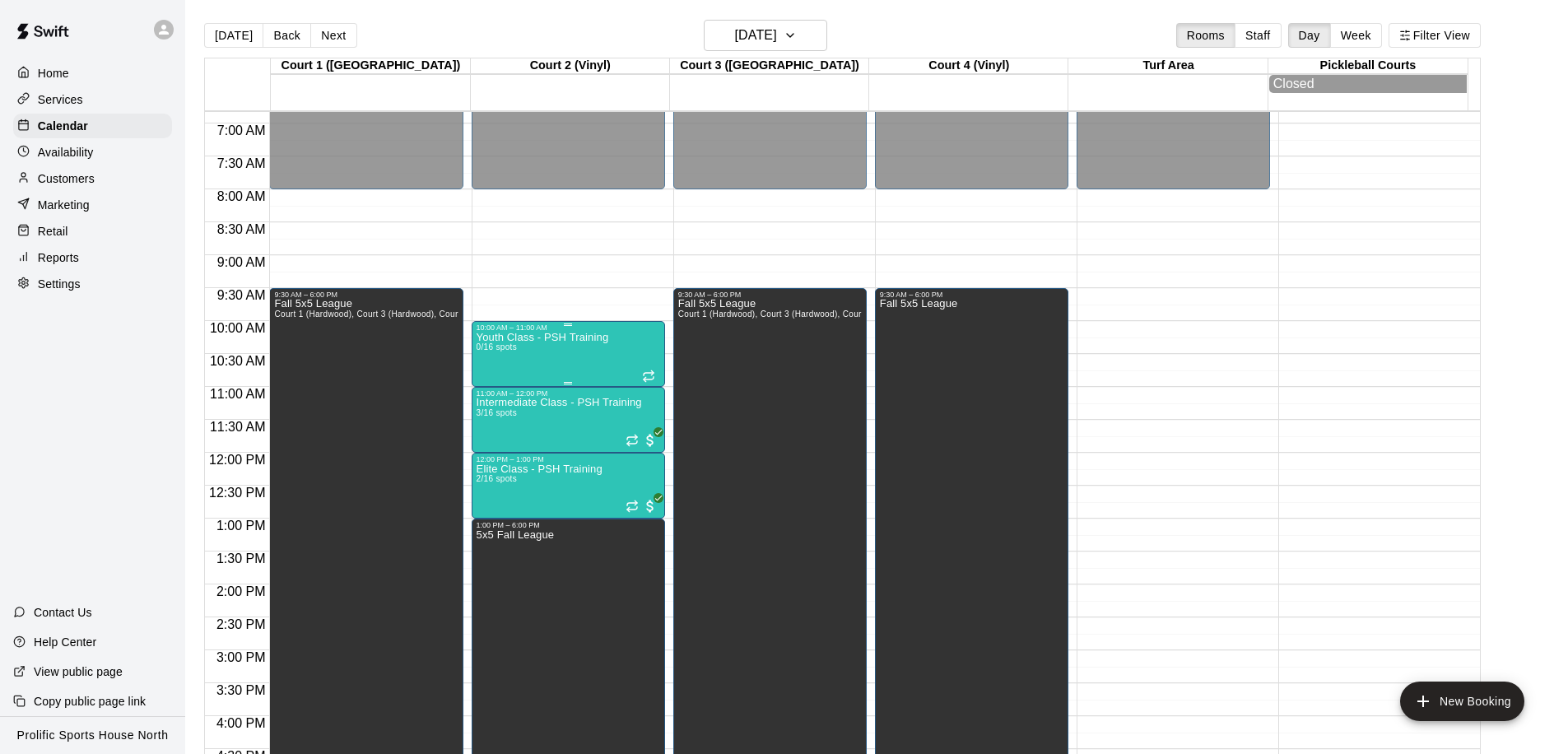
click at [520, 344] on div "Youth Class - PSH Training 0/16 spots" at bounding box center [543, 709] width 132 height 754
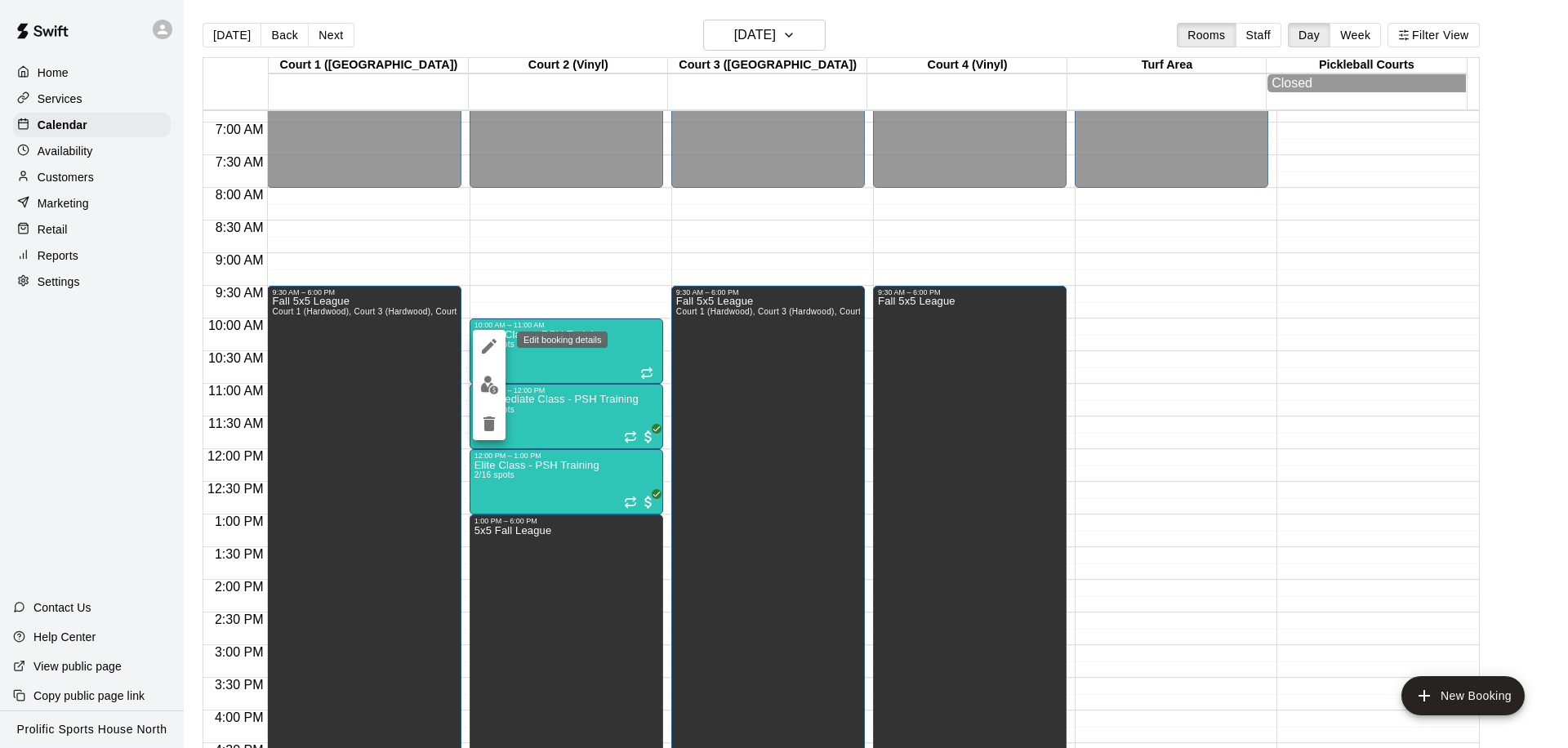
click at [484, 341] on icon "edit" at bounding box center [489, 346] width 20 height 20
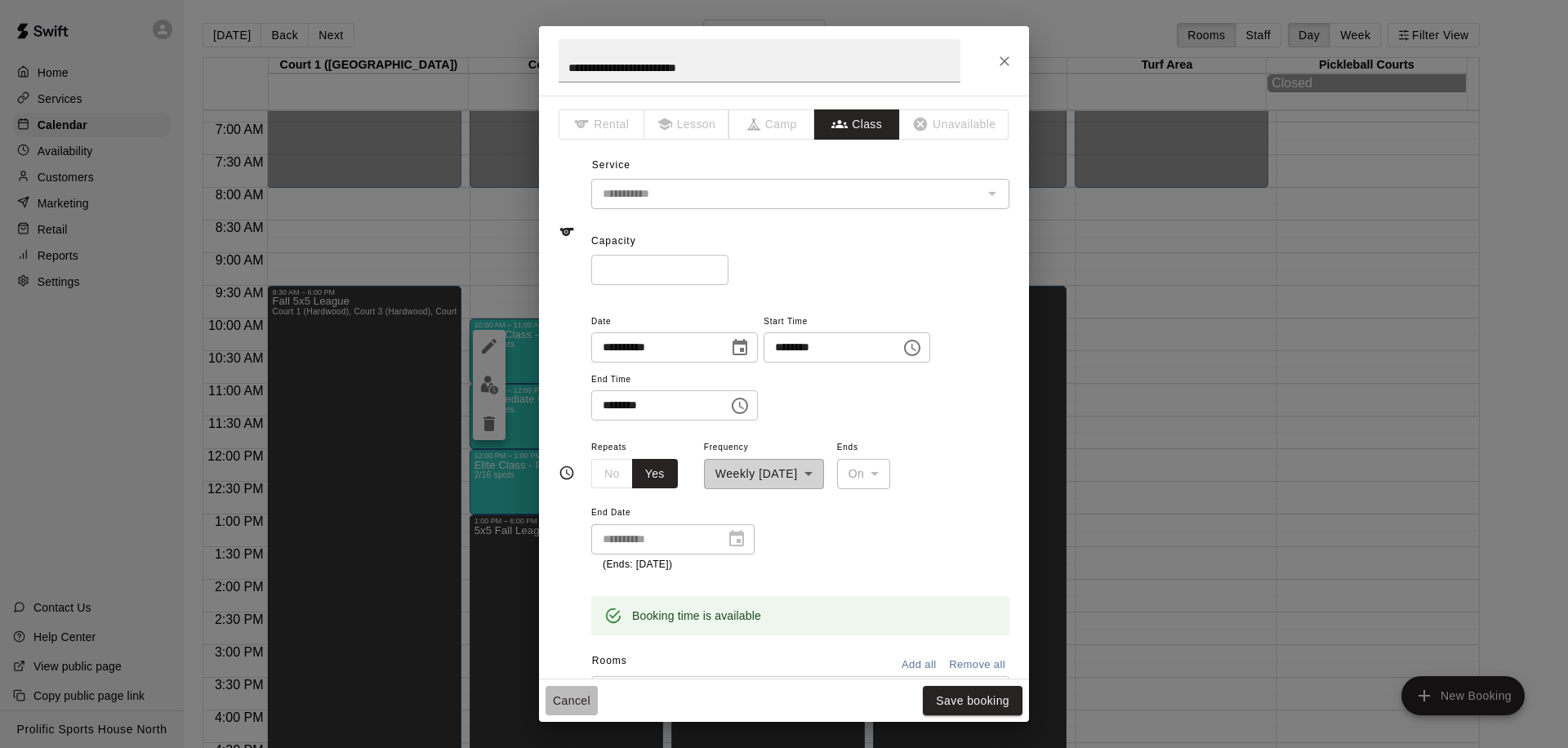
click at [557, 705] on button "Cancel" at bounding box center [572, 701] width 52 height 30
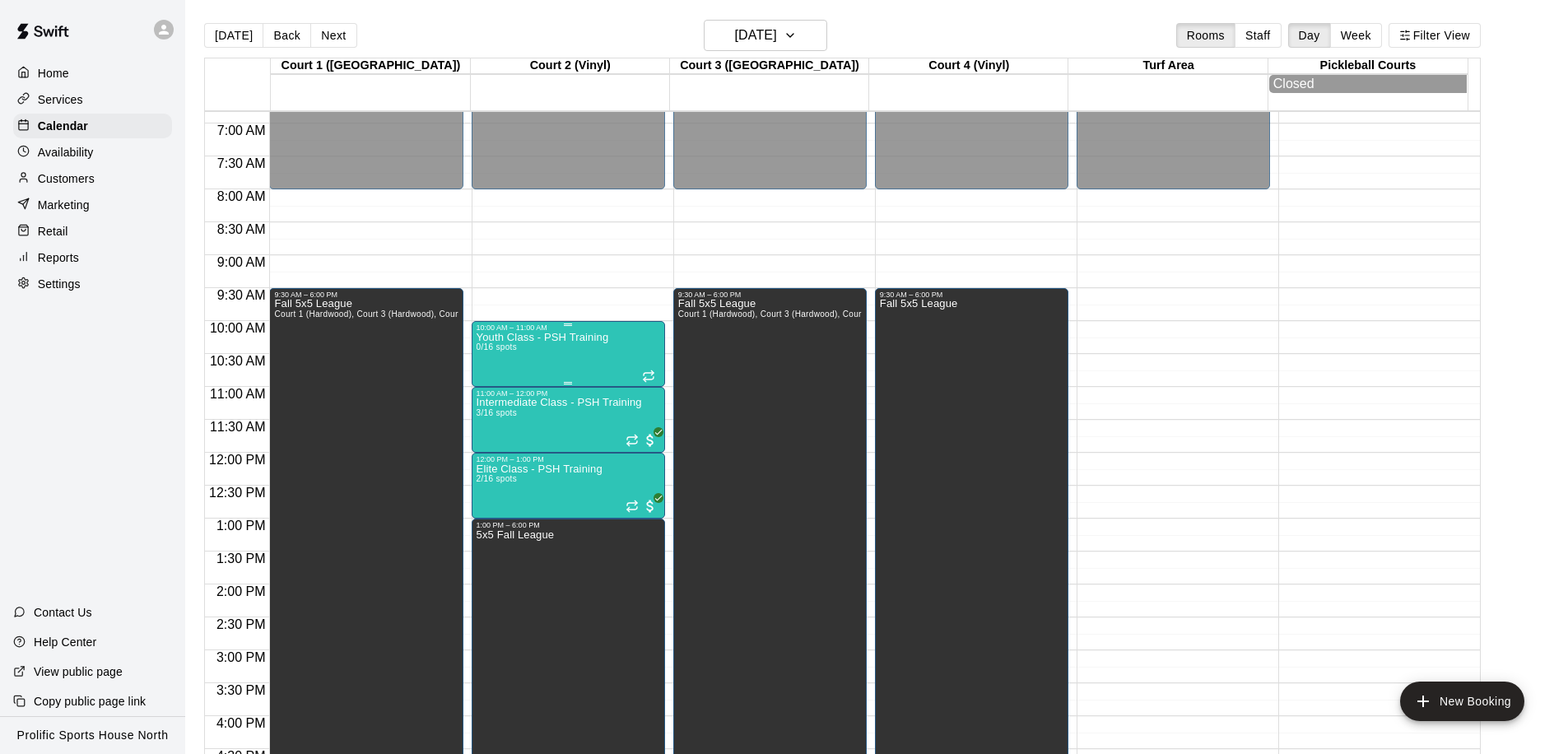
click at [524, 337] on p "Youth Class - PSH Training" at bounding box center [543, 337] width 132 height 0
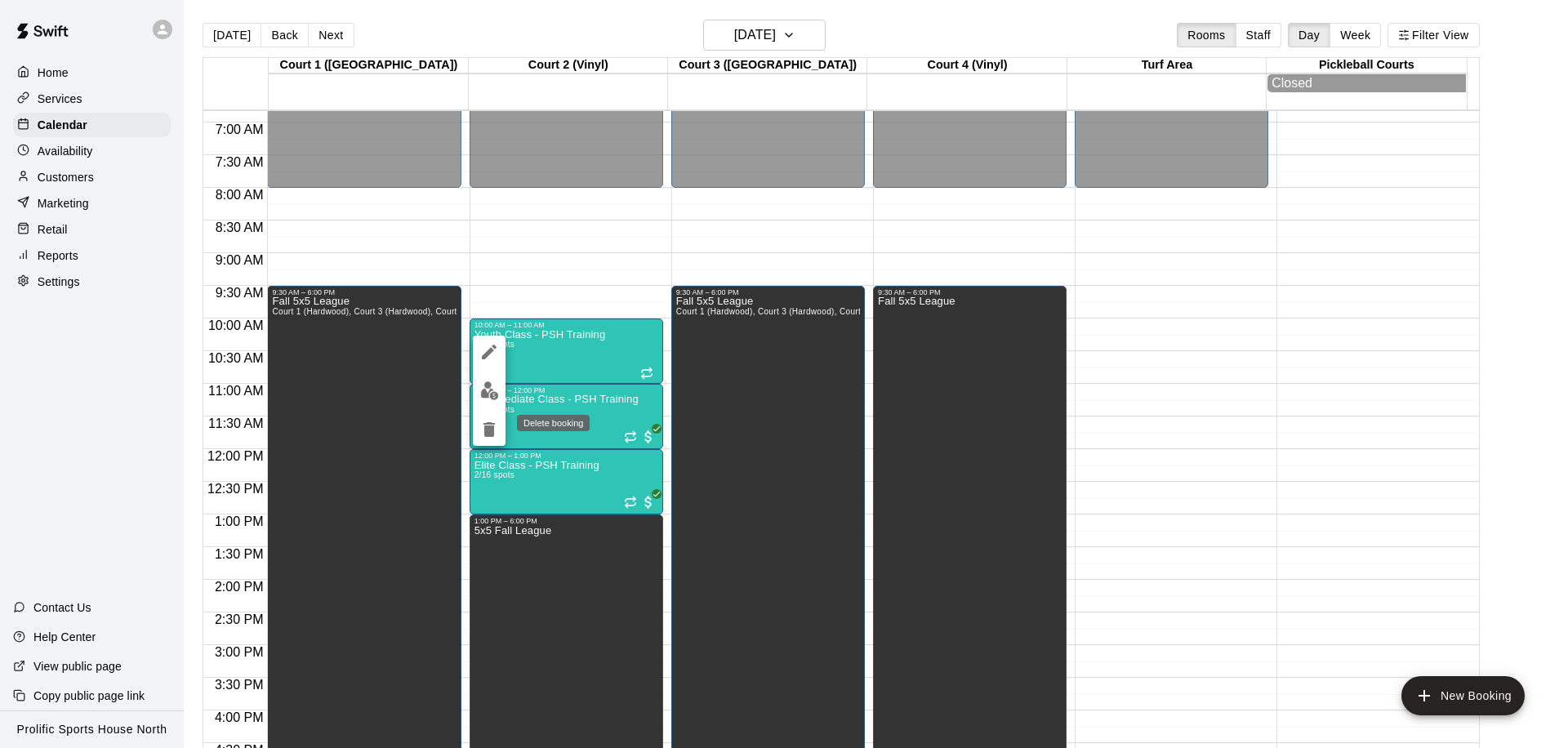
click at [496, 430] on icon "delete" at bounding box center [489, 429] width 20 height 20
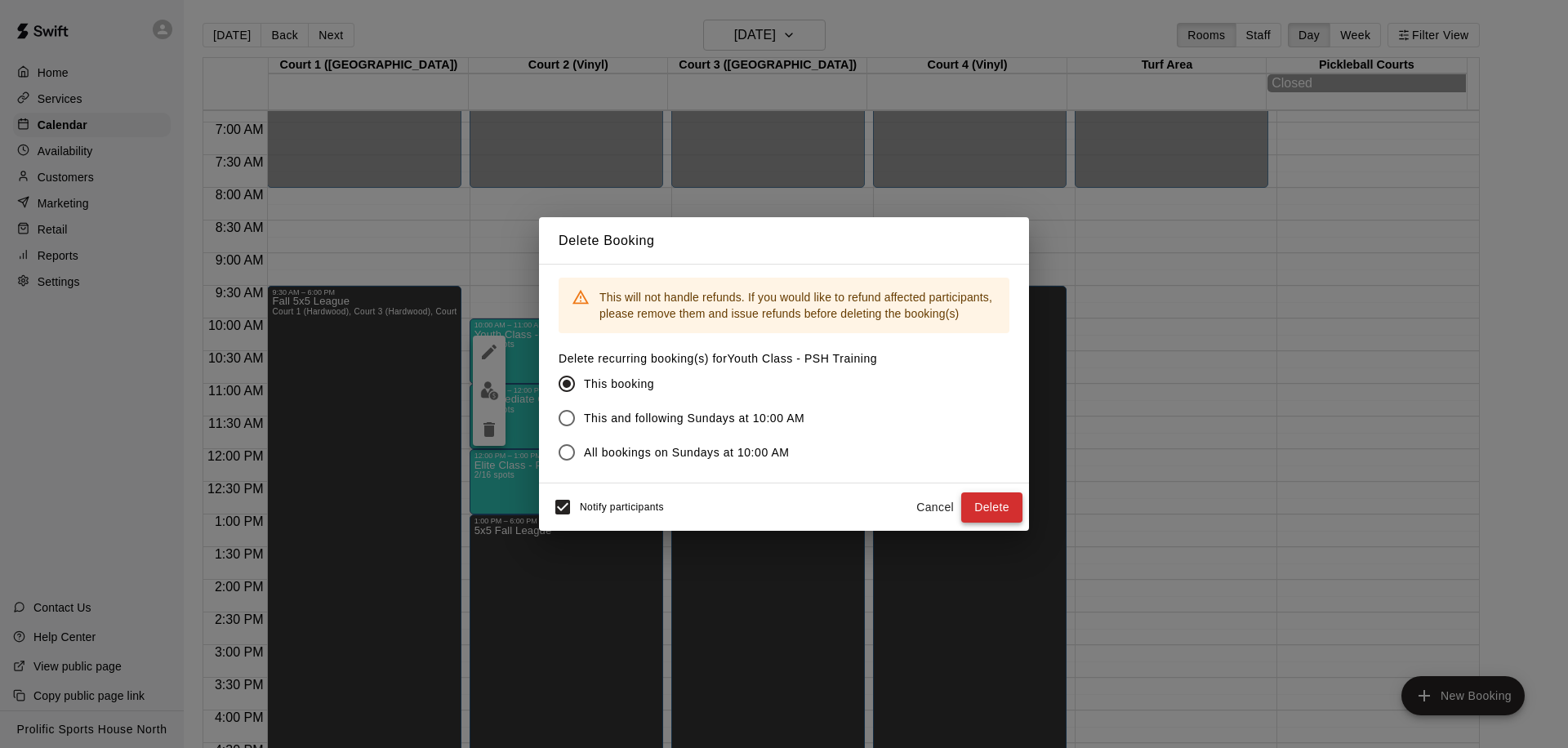
click at [978, 512] on button "Delete" at bounding box center [992, 508] width 61 height 30
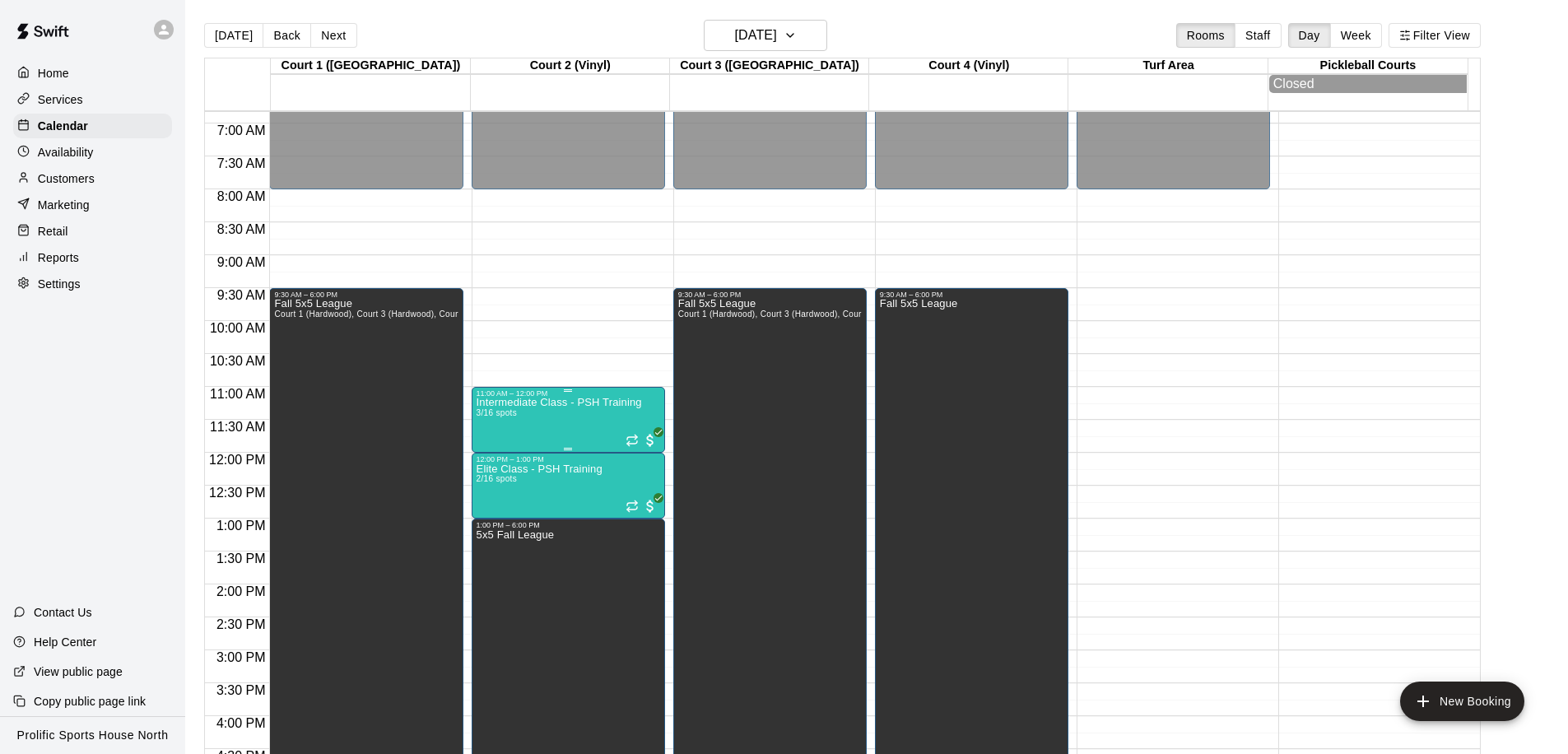
click at [552, 403] on p "Intermediate Class - PSH Training" at bounding box center [559, 403] width 165 height 0
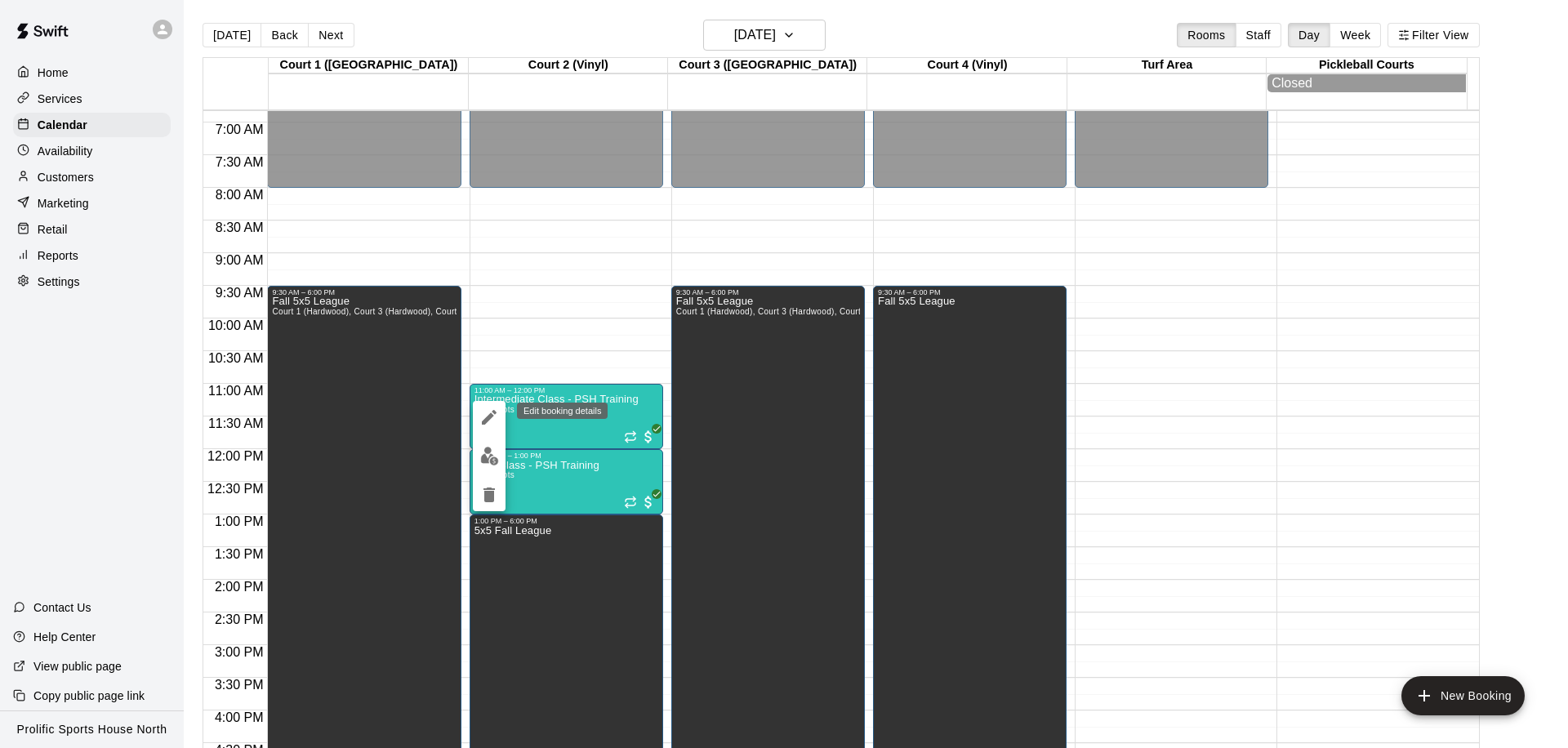
click at [487, 418] on icon "edit" at bounding box center [489, 418] width 15 height 15
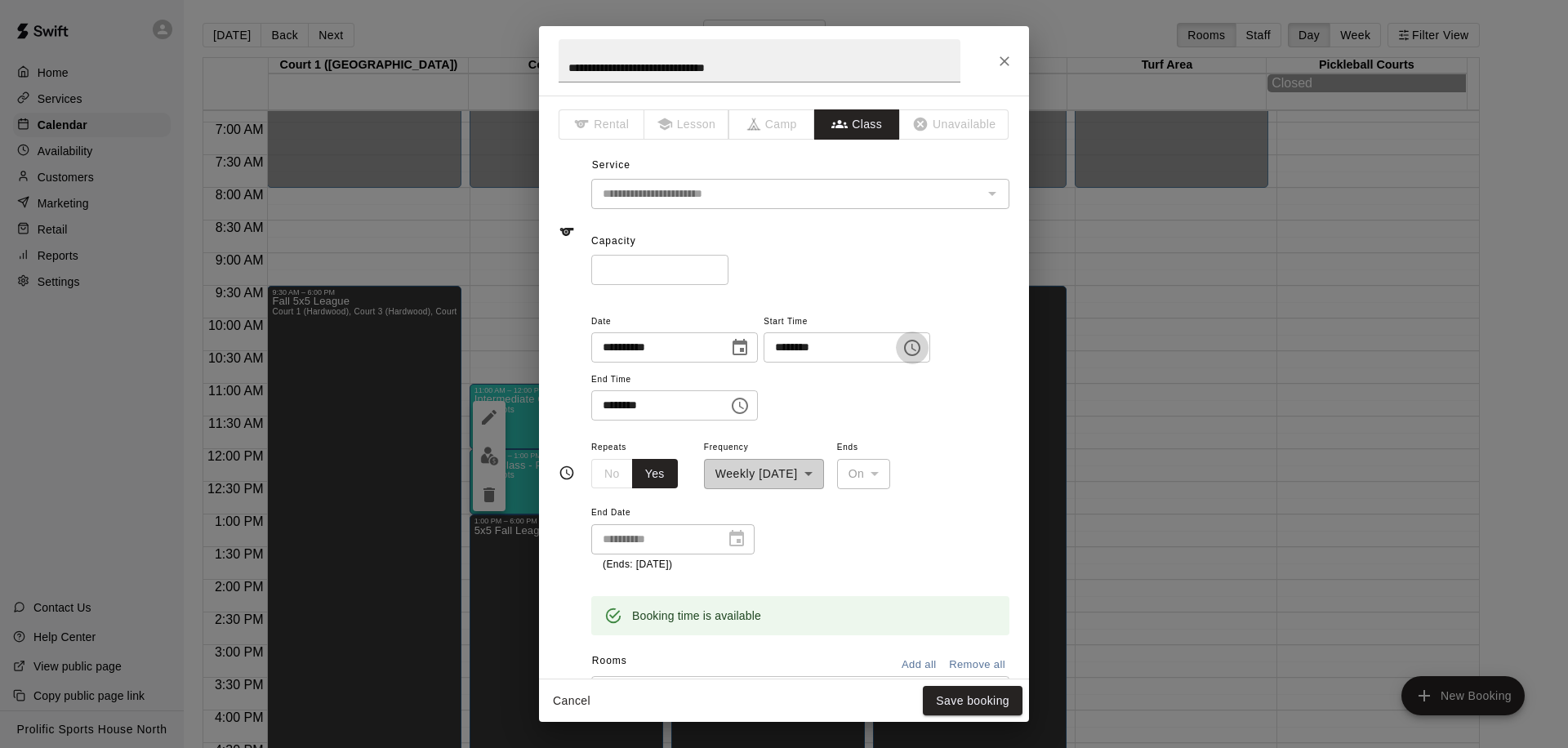
click at [914, 346] on icon "Choose time, selected time is 11:00 AM" at bounding box center [912, 348] width 20 height 20
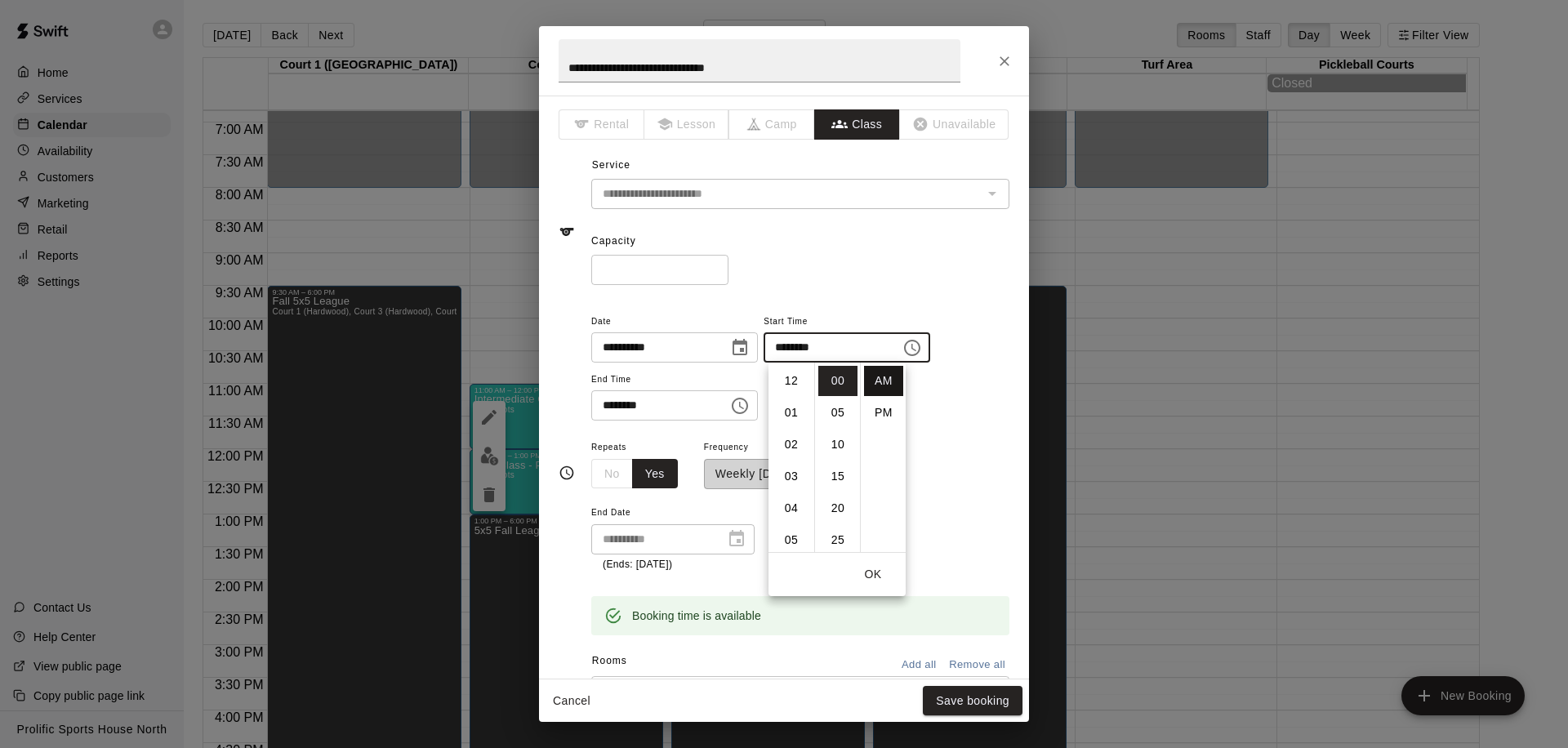
scroll to position [348, 0]
click at [791, 351] on input "********" at bounding box center [827, 348] width 126 height 30
drag, startPoint x: 791, startPoint y: 347, endPoint x: 768, endPoint y: 346, distance: 23.0
click at [768, 346] on div "**********" at bounding box center [800, 367] width 418 height 111
type input "********"
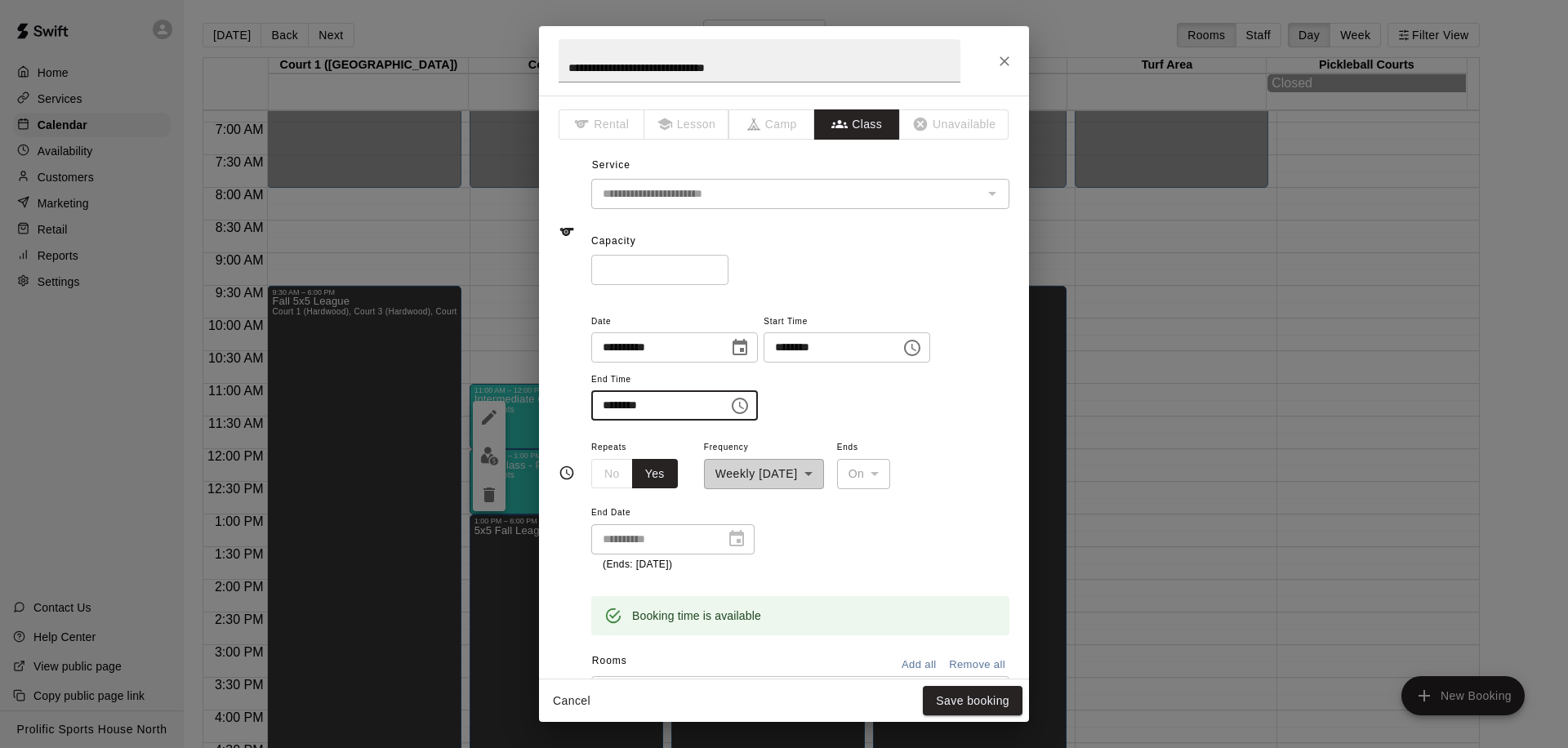
click at [614, 411] on input "********" at bounding box center [654, 406] width 126 height 30
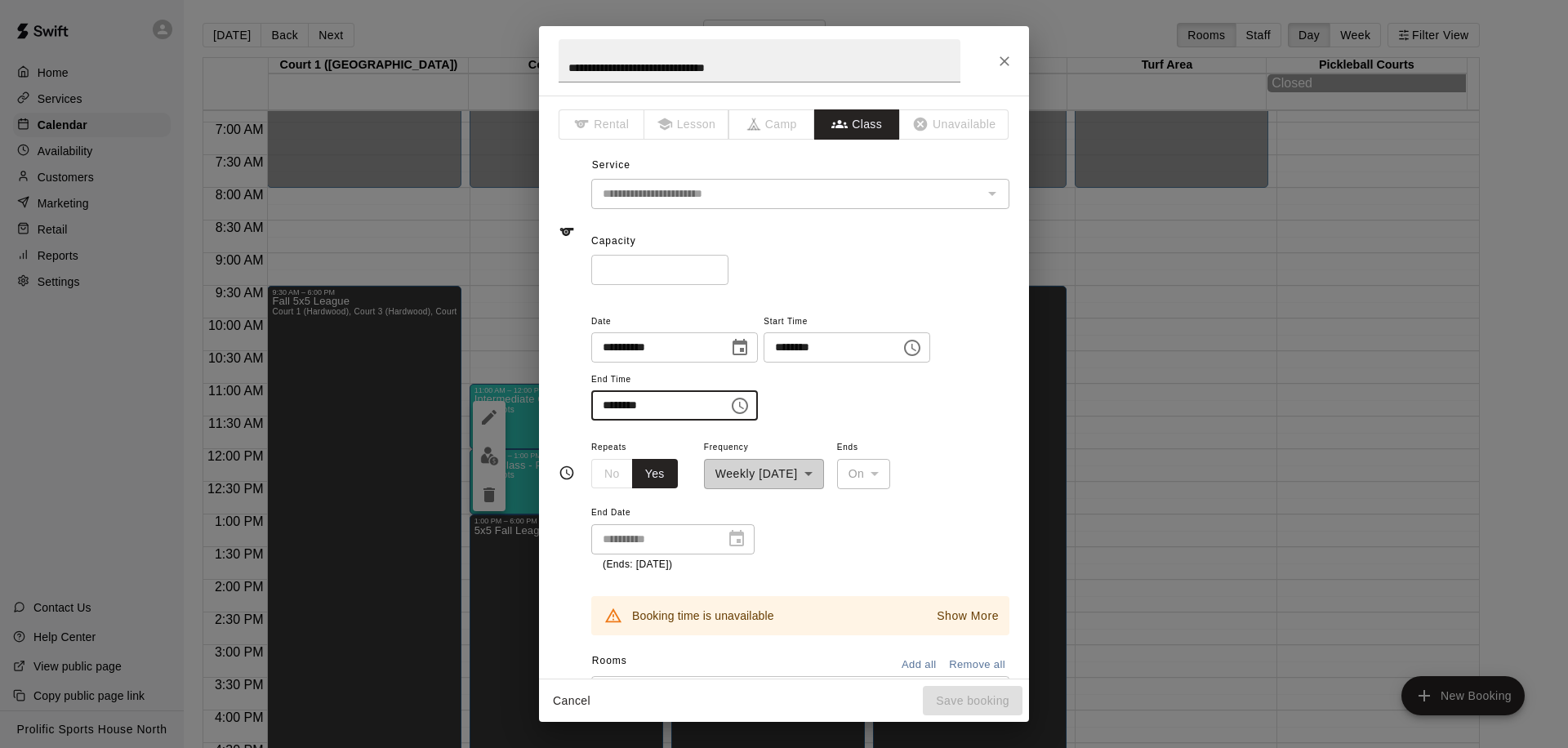
click at [685, 407] on input "********" at bounding box center [654, 406] width 126 height 30
drag, startPoint x: 655, startPoint y: 403, endPoint x: 635, endPoint y: 407, distance: 20.4
click at [635, 407] on input "********" at bounding box center [654, 406] width 126 height 30
drag, startPoint x: 655, startPoint y: 407, endPoint x: 638, endPoint y: 407, distance: 17.0
click at [638, 407] on input "********" at bounding box center [654, 406] width 126 height 30
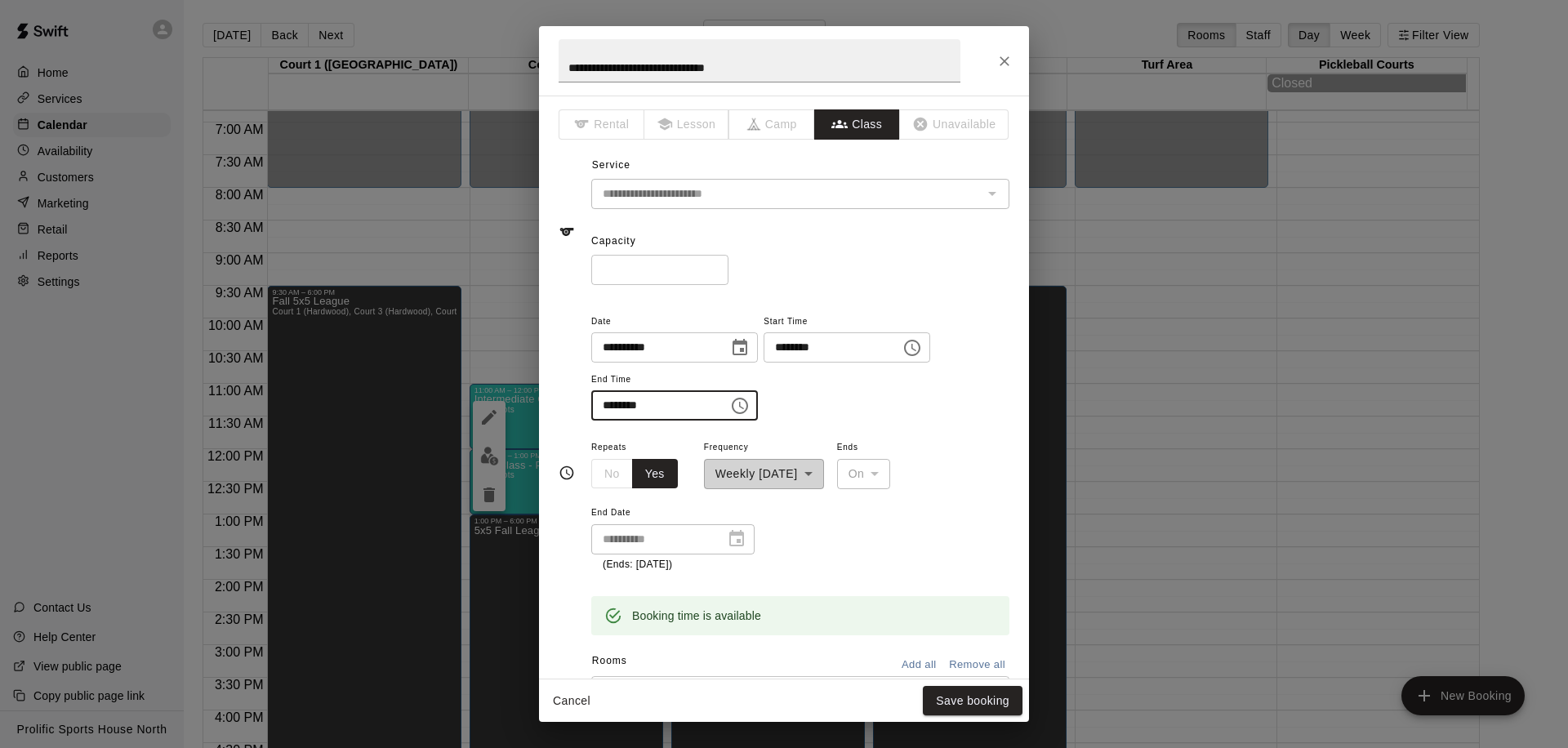
type input "********"
click at [821, 401] on div "**********" at bounding box center [800, 367] width 418 height 111
click at [954, 704] on button "Save booking" at bounding box center [973, 701] width 99 height 30
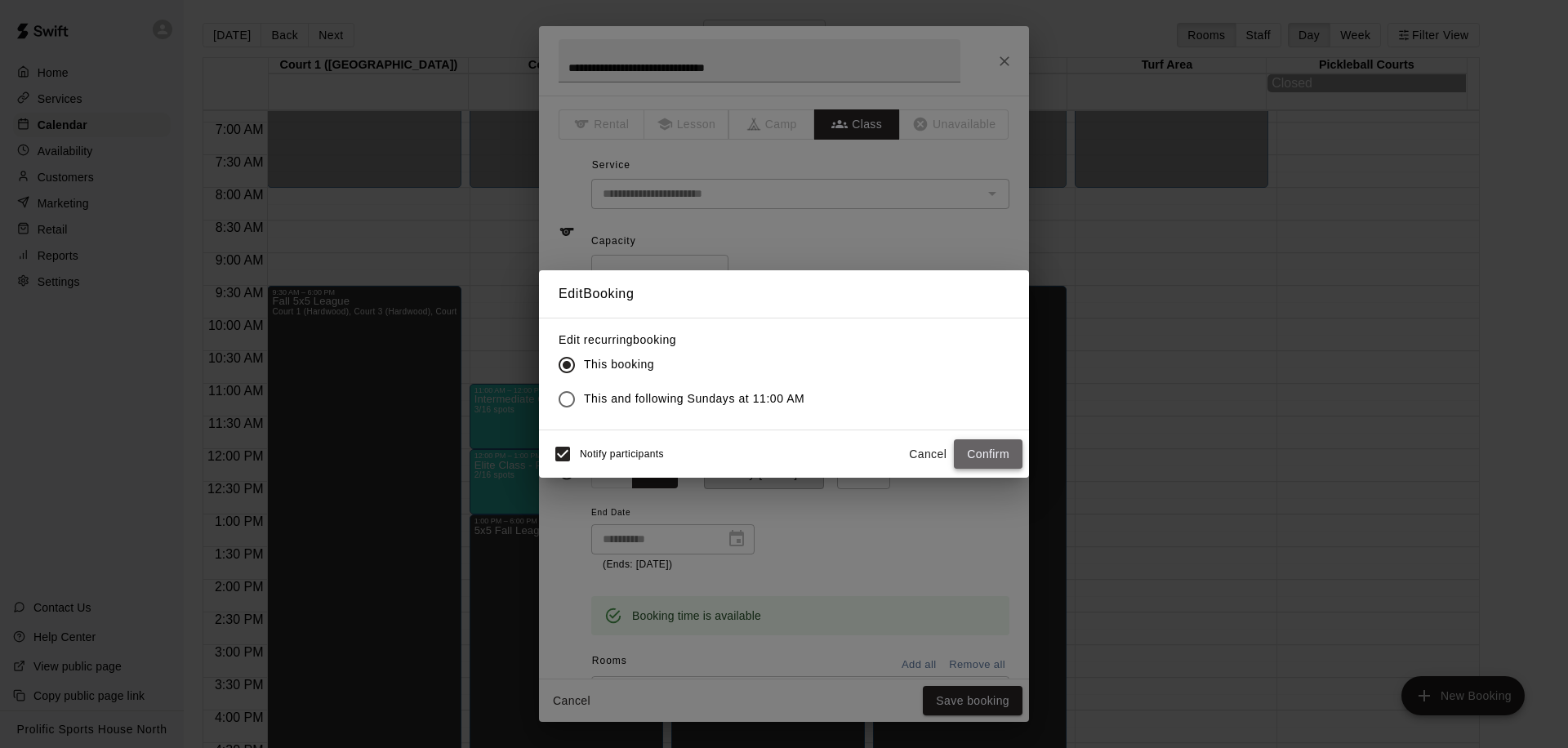
click at [974, 450] on button "Confirm" at bounding box center [988, 455] width 68 height 30
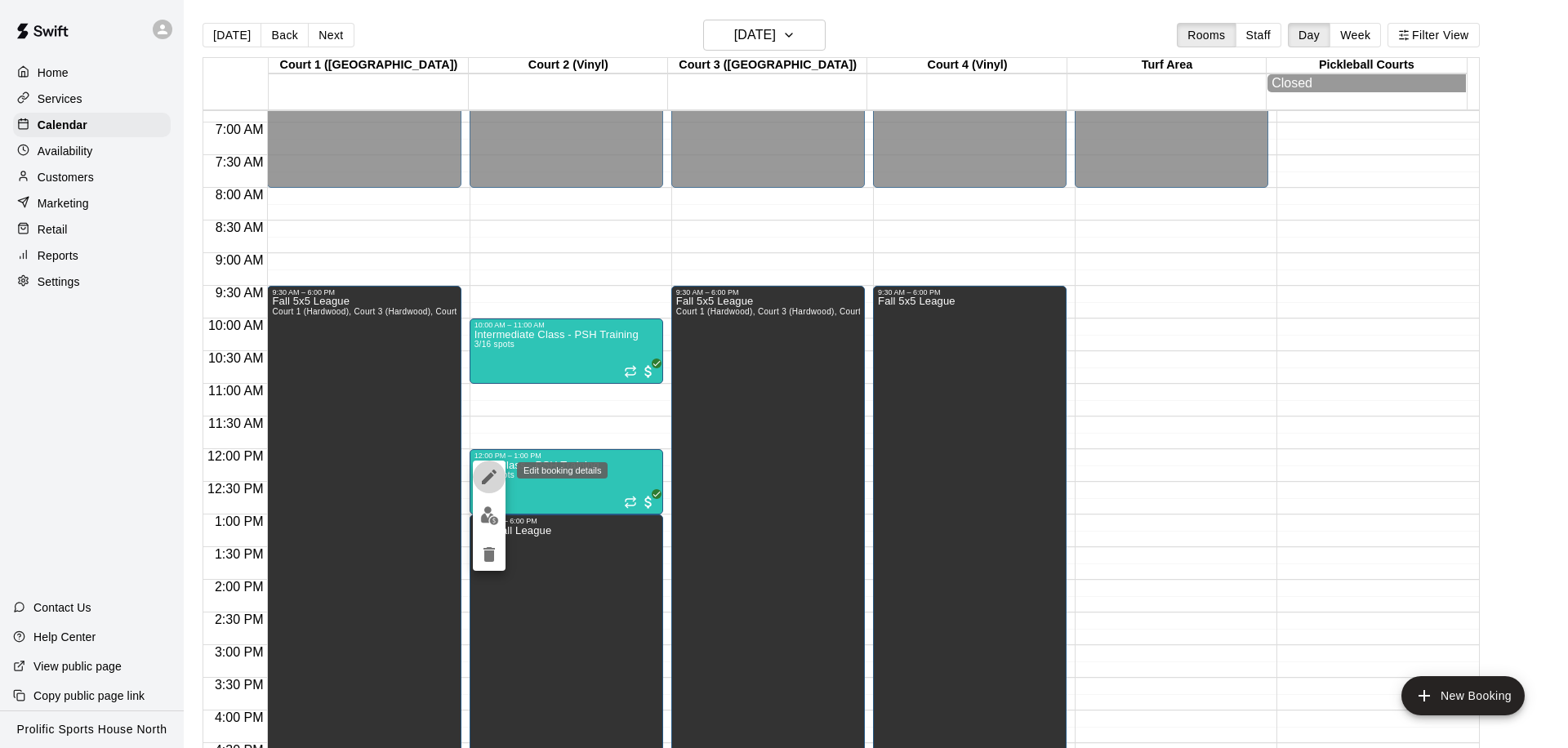
click at [477, 470] on button "edit" at bounding box center [489, 477] width 33 height 33
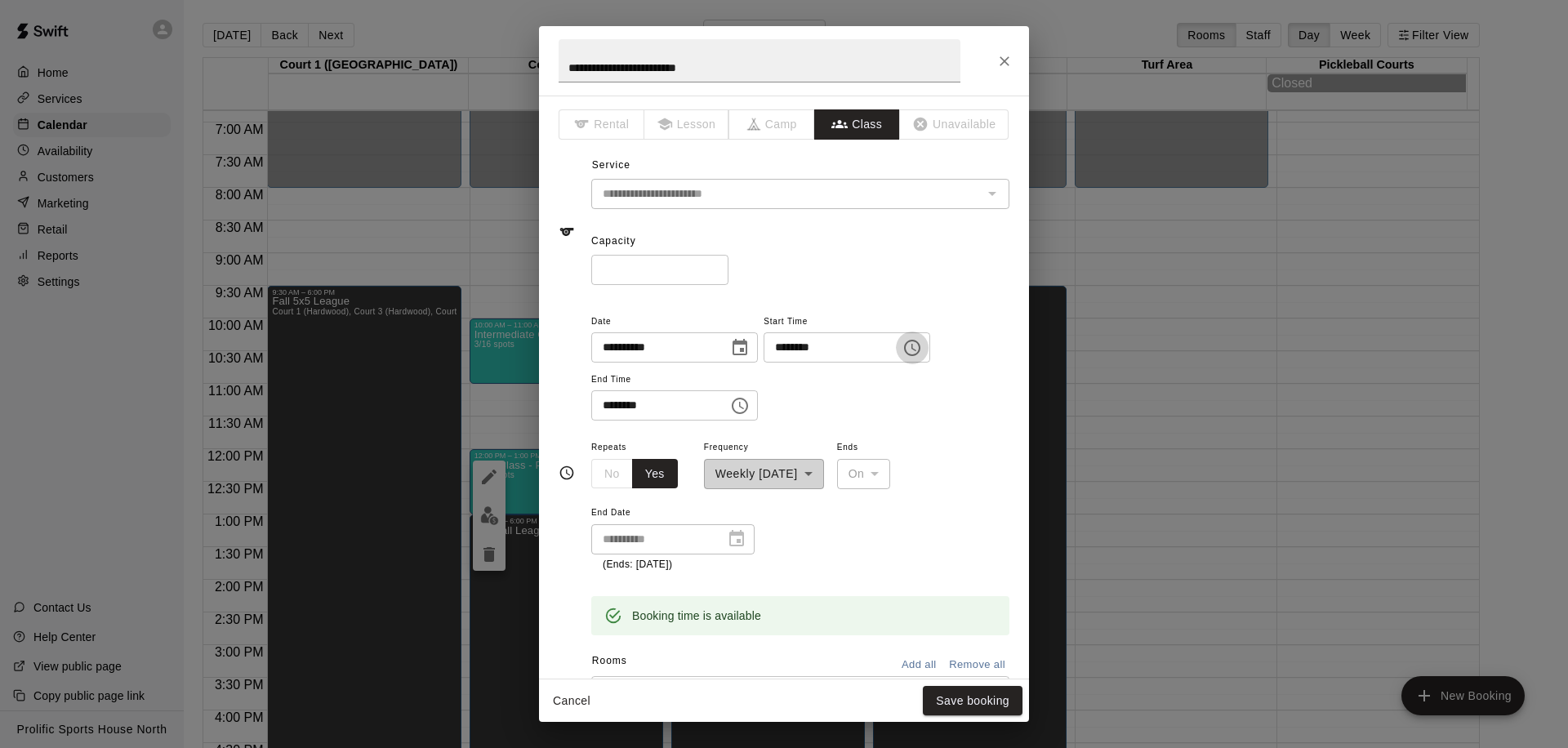
click at [917, 349] on icon "Choose time, selected time is 12:00 PM" at bounding box center [912, 348] width 20 height 20
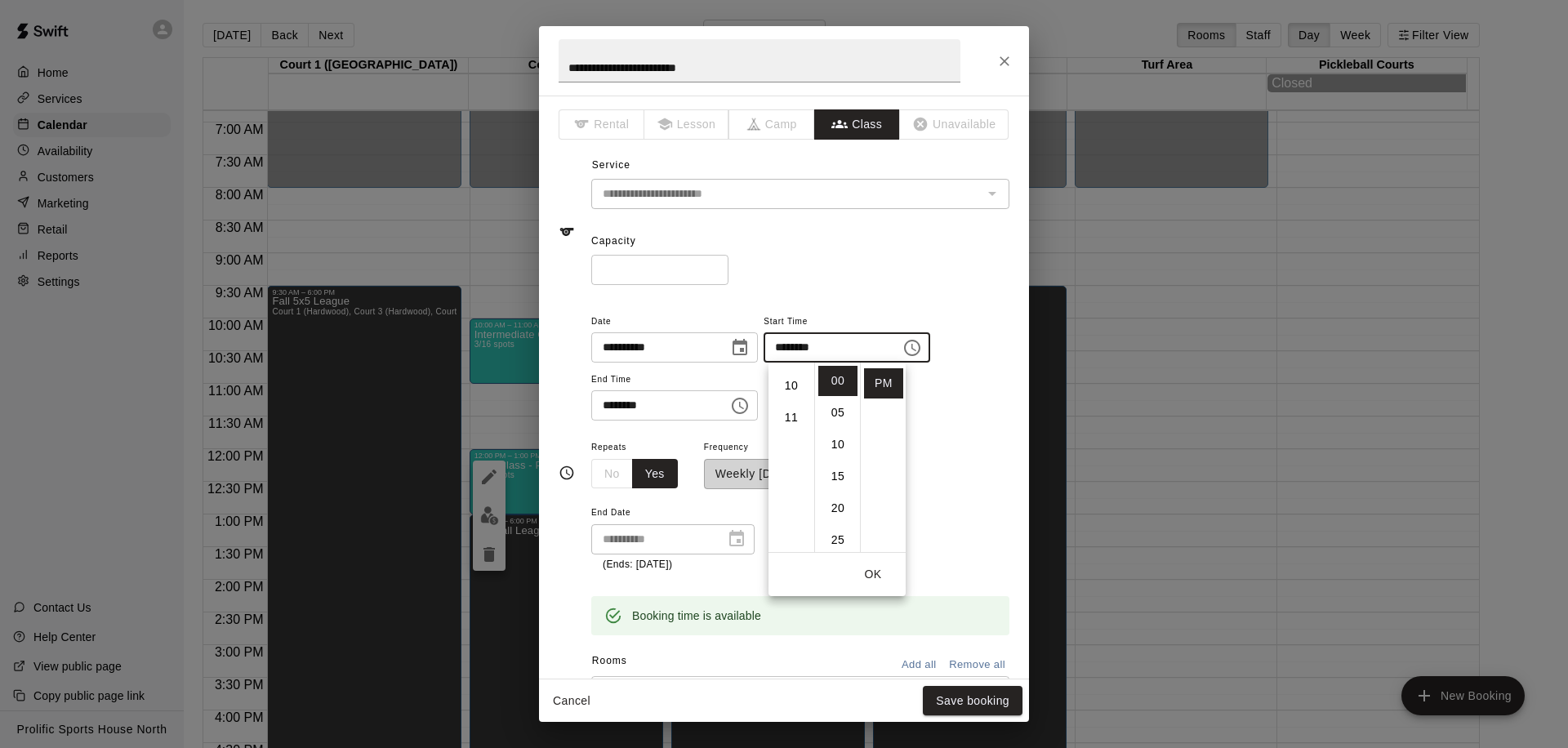
scroll to position [315, 0]
click at [786, 420] on li "11" at bounding box center [792, 416] width 39 height 30
click at [887, 381] on li "AM" at bounding box center [884, 381] width 39 height 30
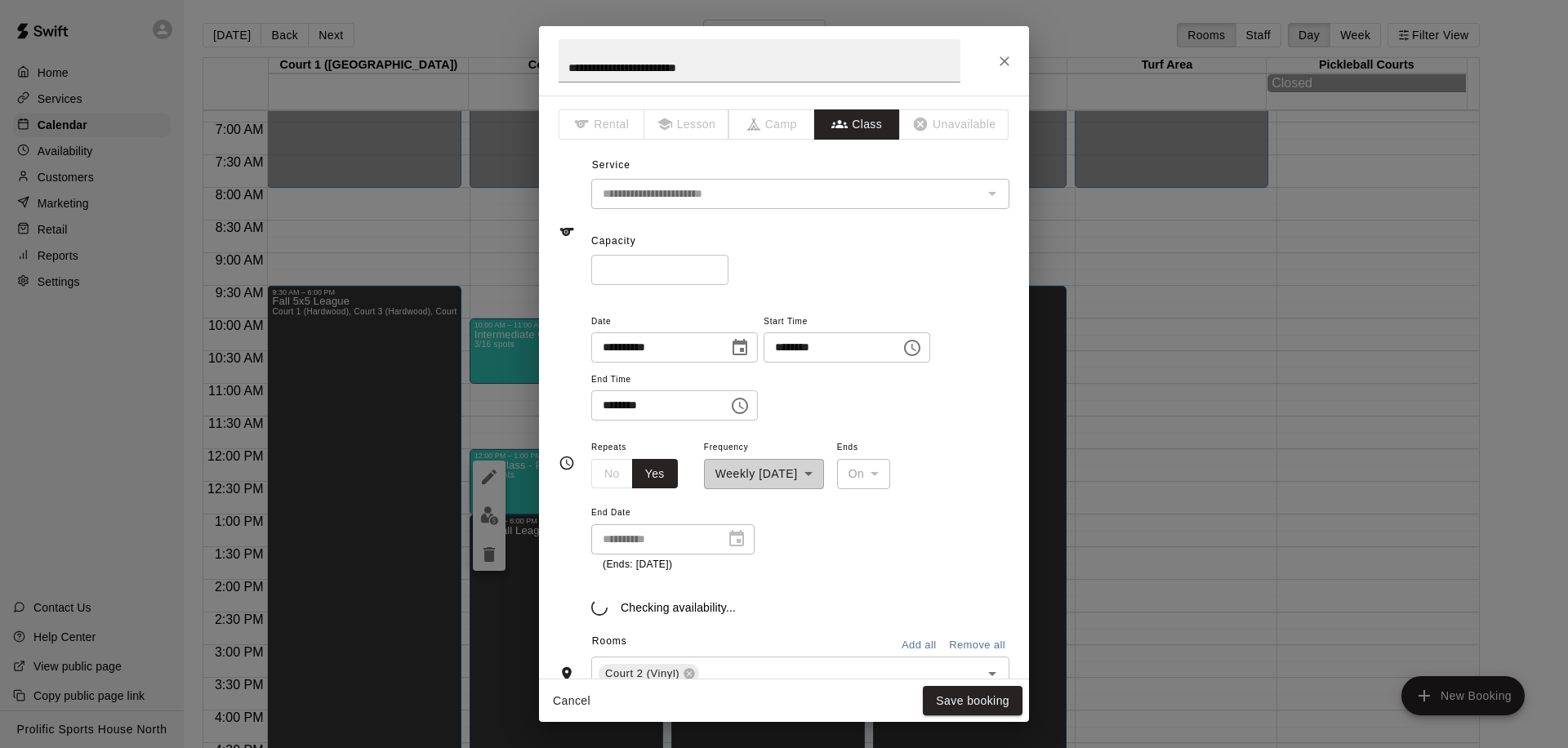
type input "********"
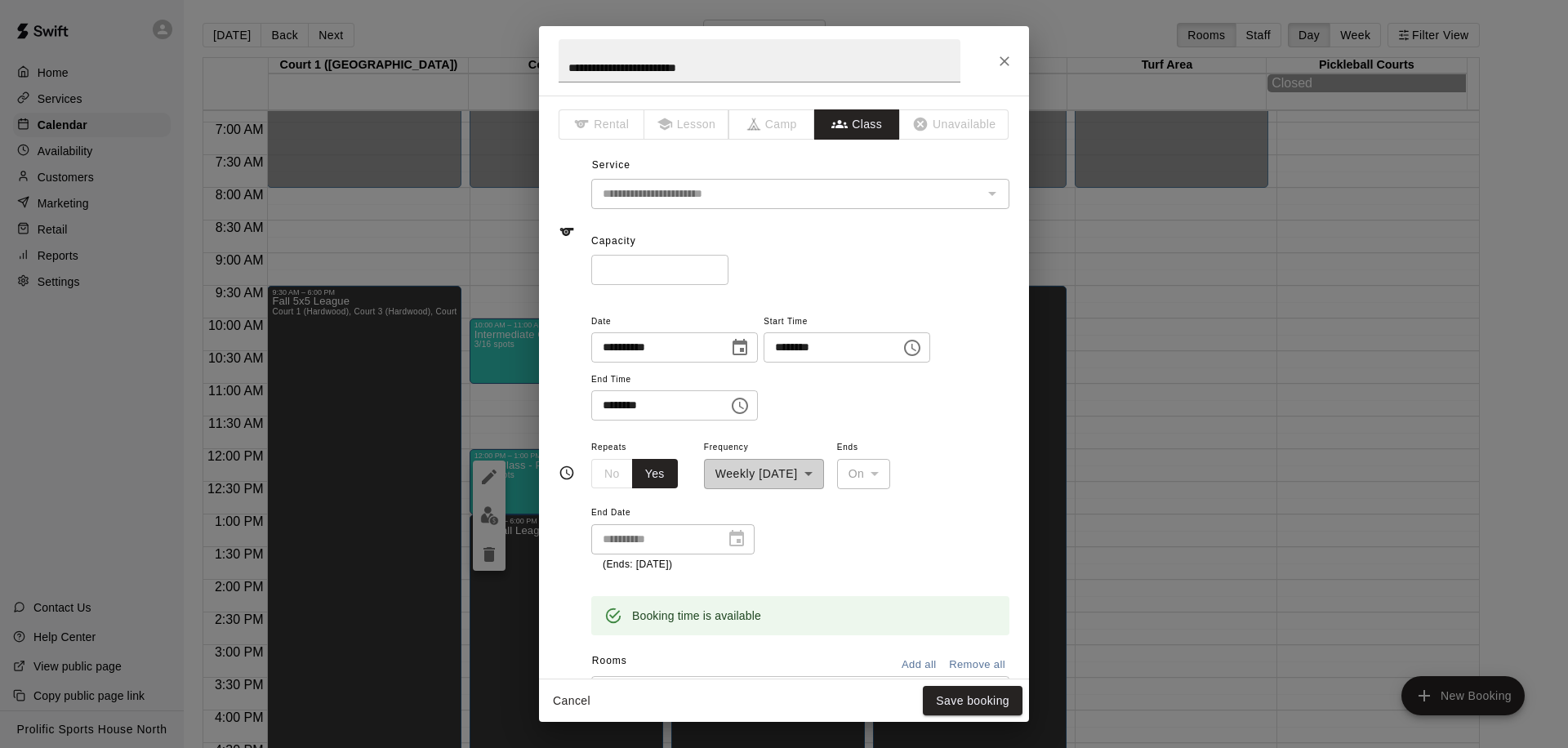
click at [735, 411] on icon "Choose time, selected time is 1:00 PM" at bounding box center [739, 406] width 20 height 20
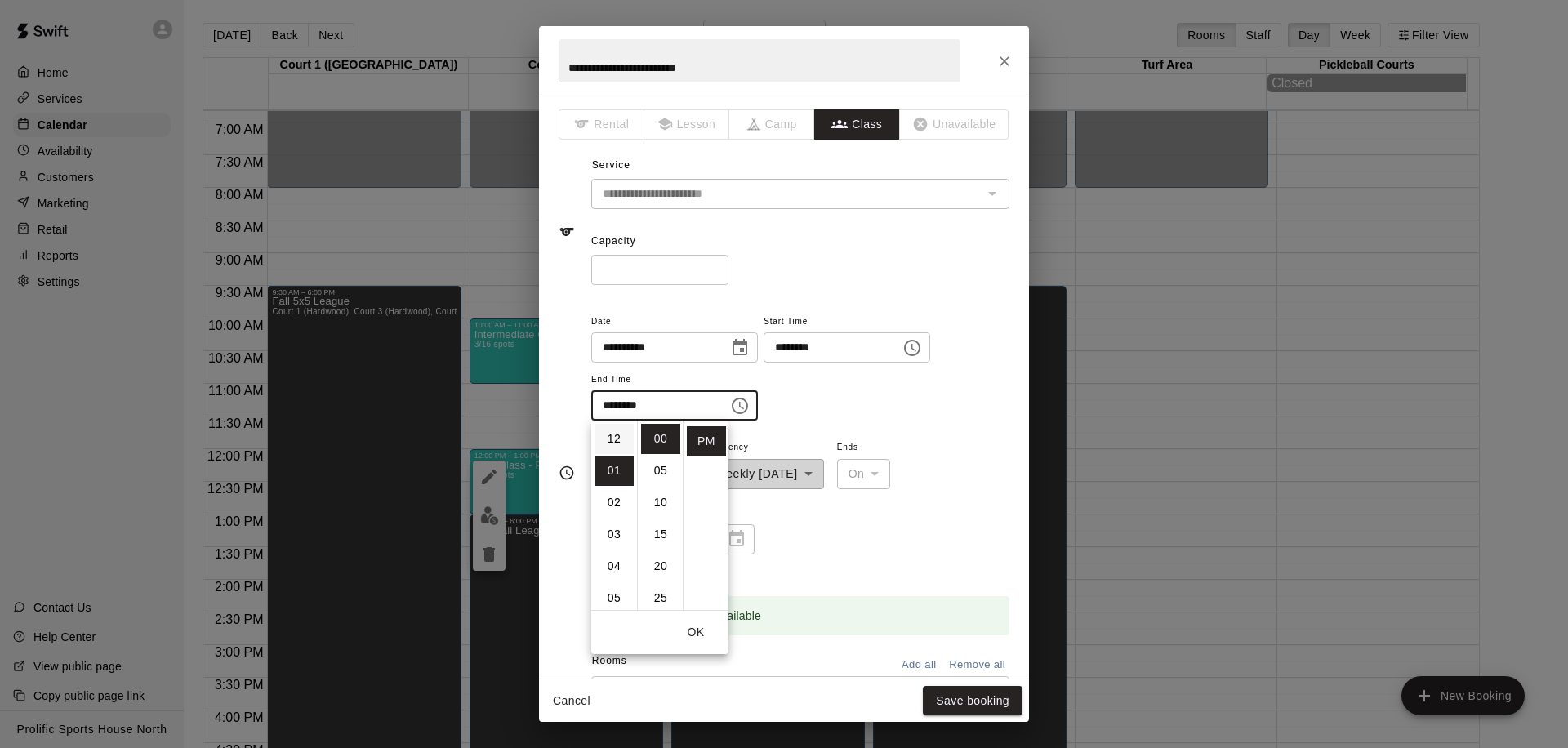
click at [616, 441] on li "12" at bounding box center [615, 439] width 39 height 30
type input "********"
click at [700, 634] on button "OK" at bounding box center [696, 633] width 52 height 30
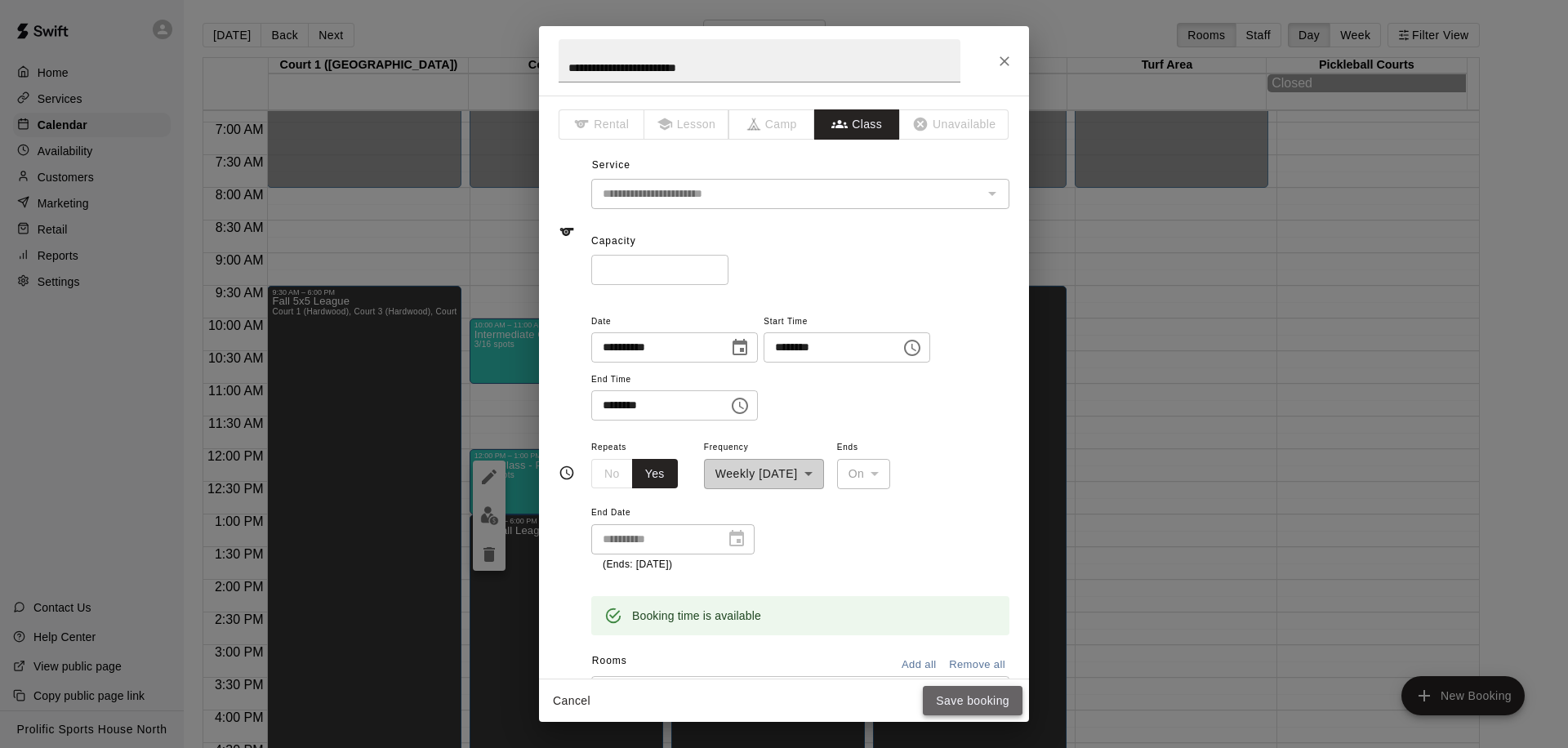
click at [946, 698] on button "Save booking" at bounding box center [973, 701] width 99 height 30
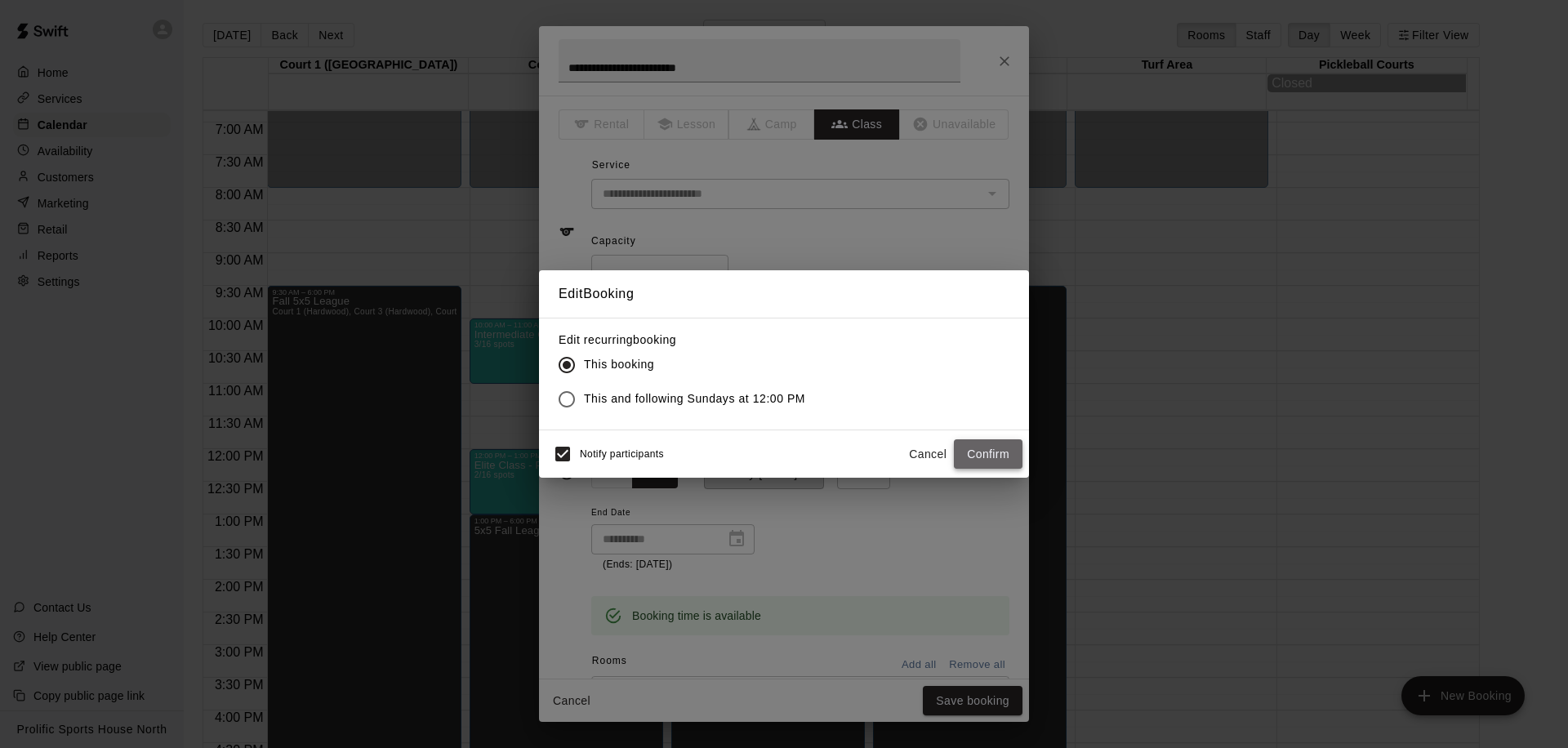
click at [970, 451] on button "Confirm" at bounding box center [988, 455] width 68 height 30
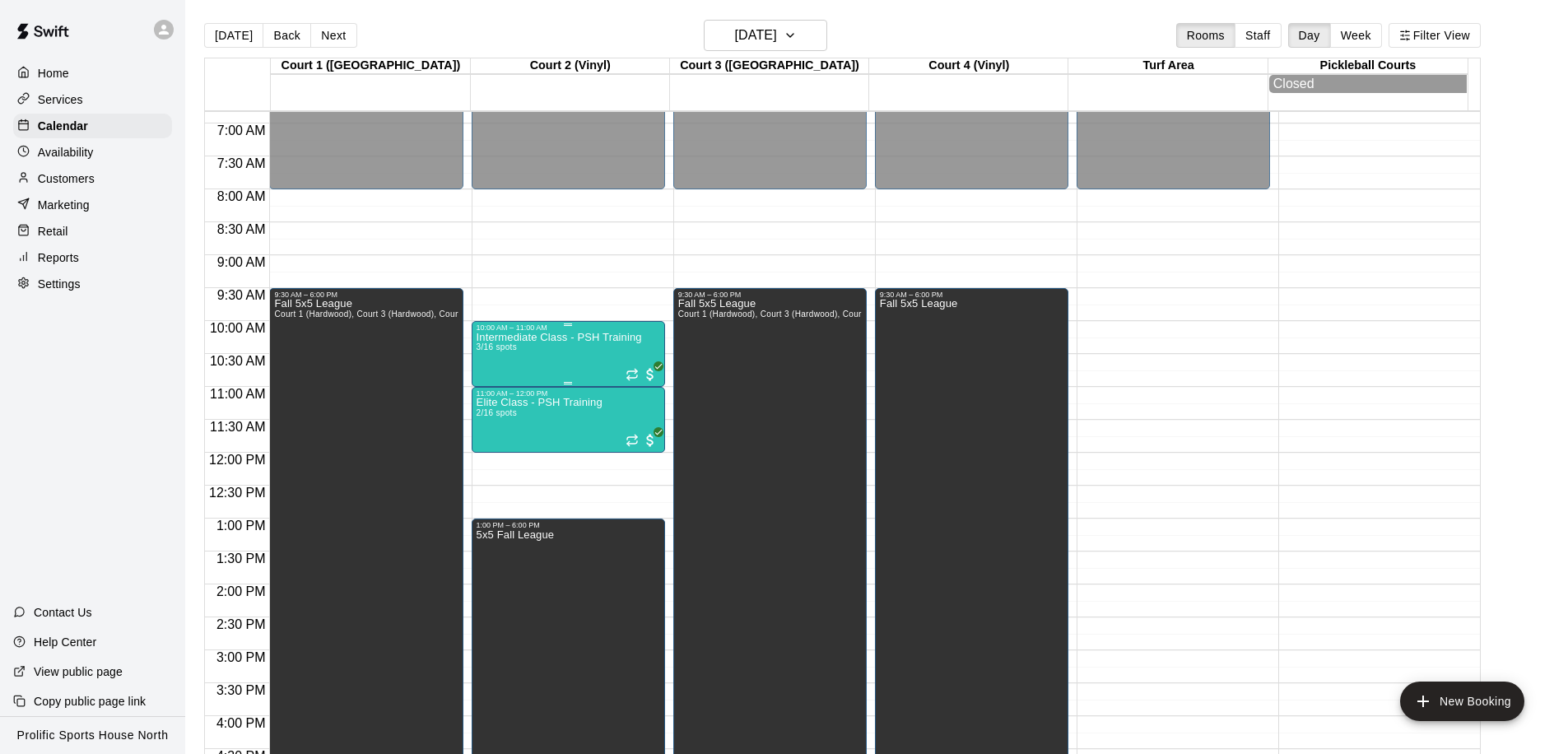
click at [588, 360] on div "Intermediate Class - PSH Training 3/16 spots" at bounding box center [559, 709] width 165 height 754
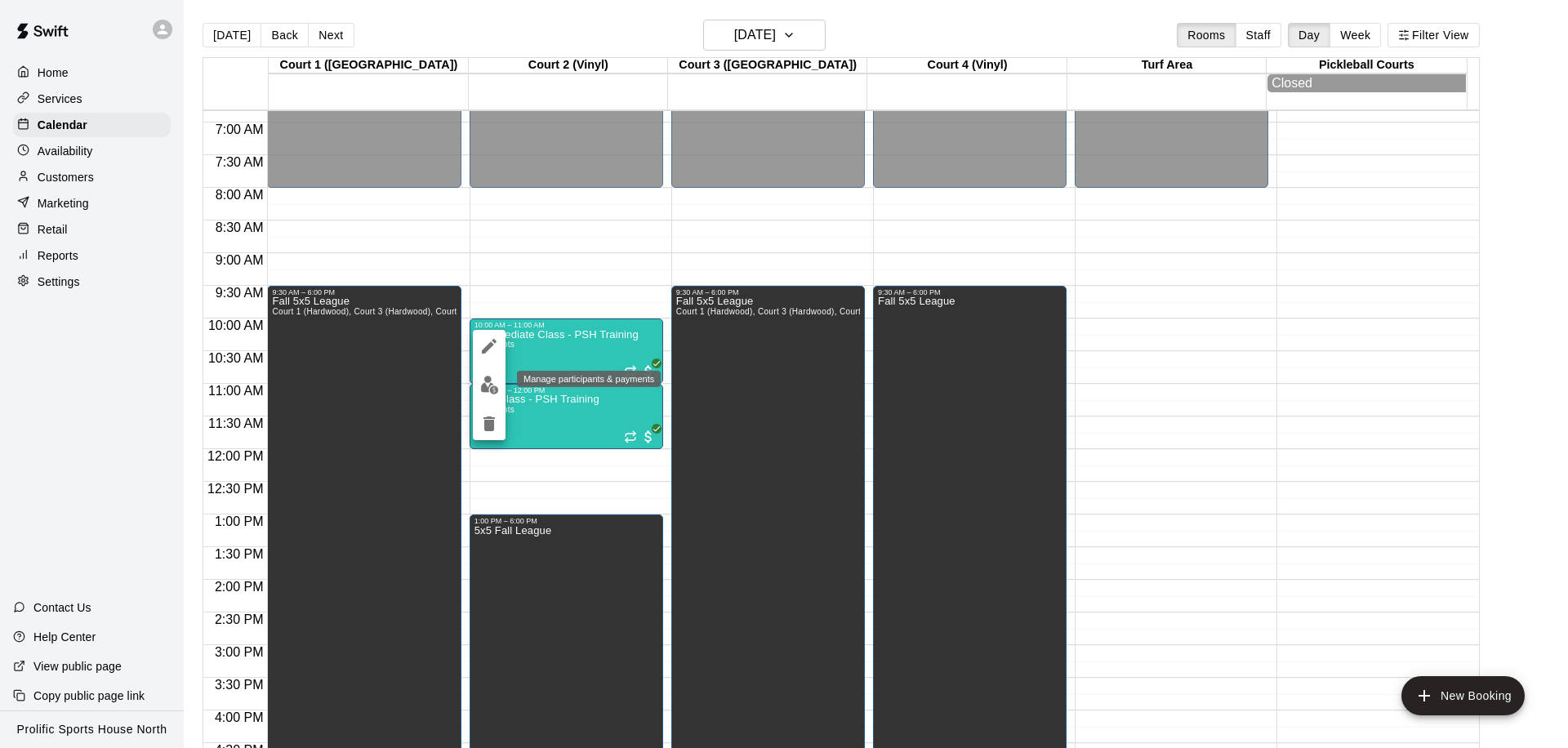
click at [488, 381] on img "edit" at bounding box center [489, 385] width 19 height 19
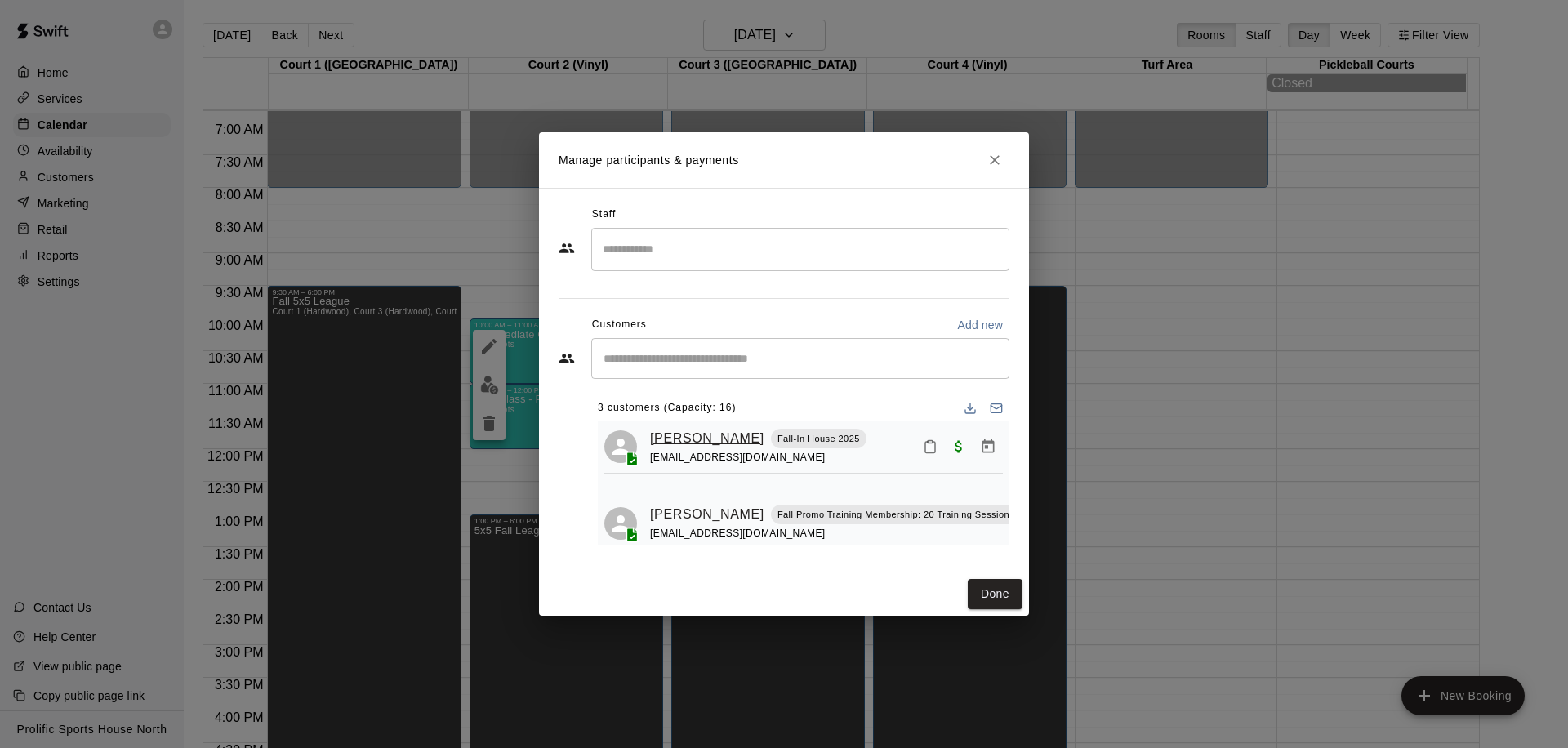
click at [668, 436] on link "[PERSON_NAME]" at bounding box center [708, 439] width 114 height 22
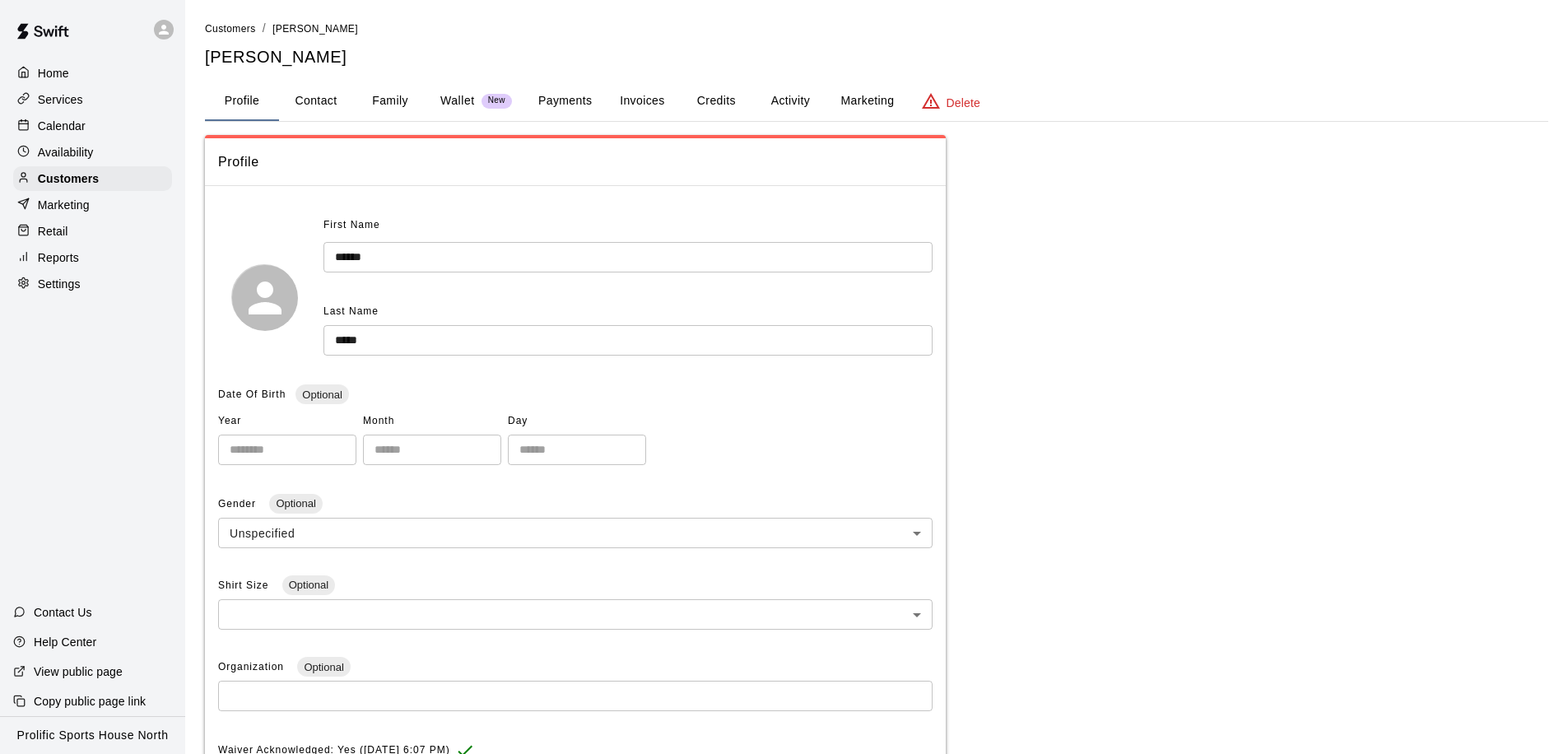
click at [311, 106] on button "Contact" at bounding box center [315, 101] width 74 height 40
select select "**"
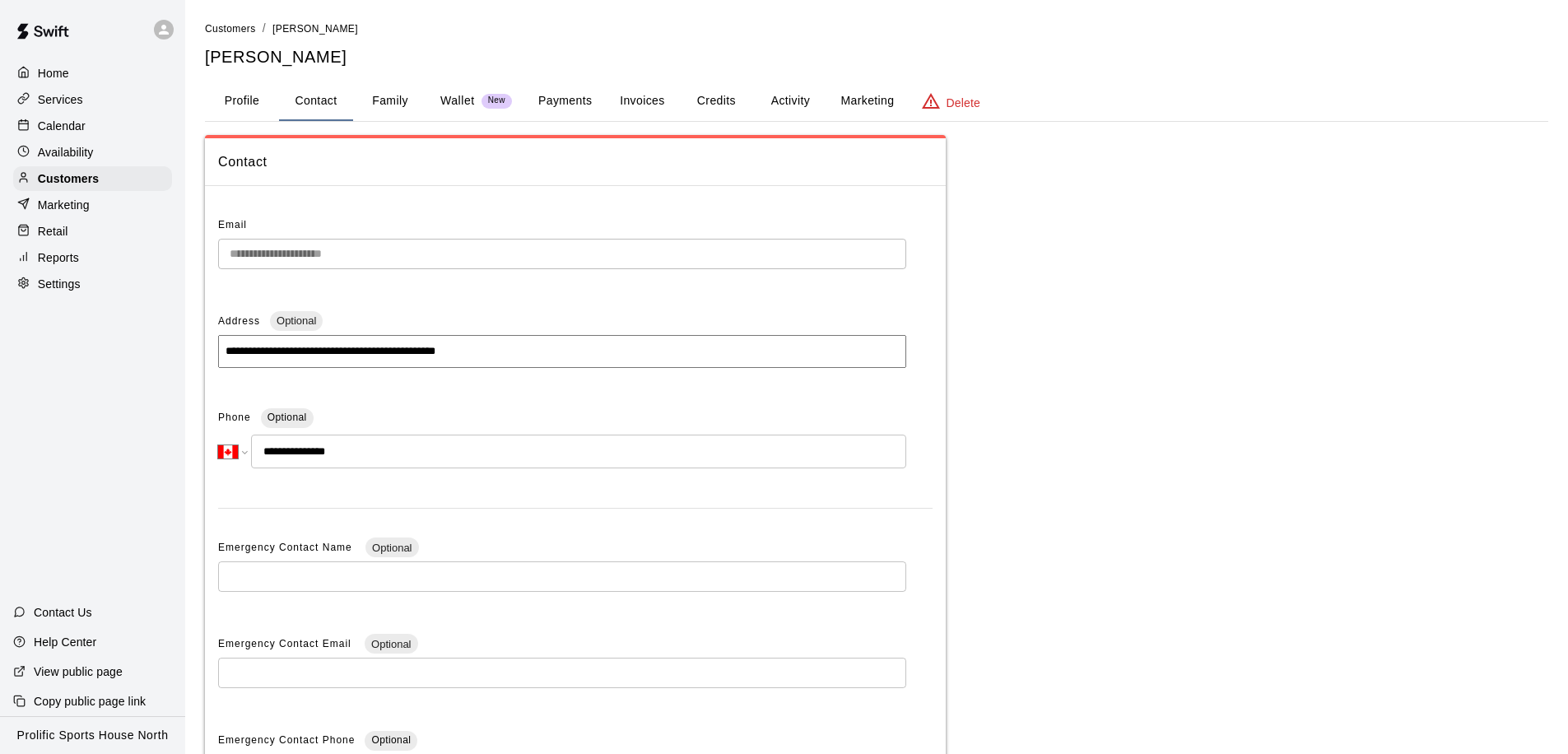
click at [79, 124] on p "Calendar" at bounding box center [61, 126] width 48 height 16
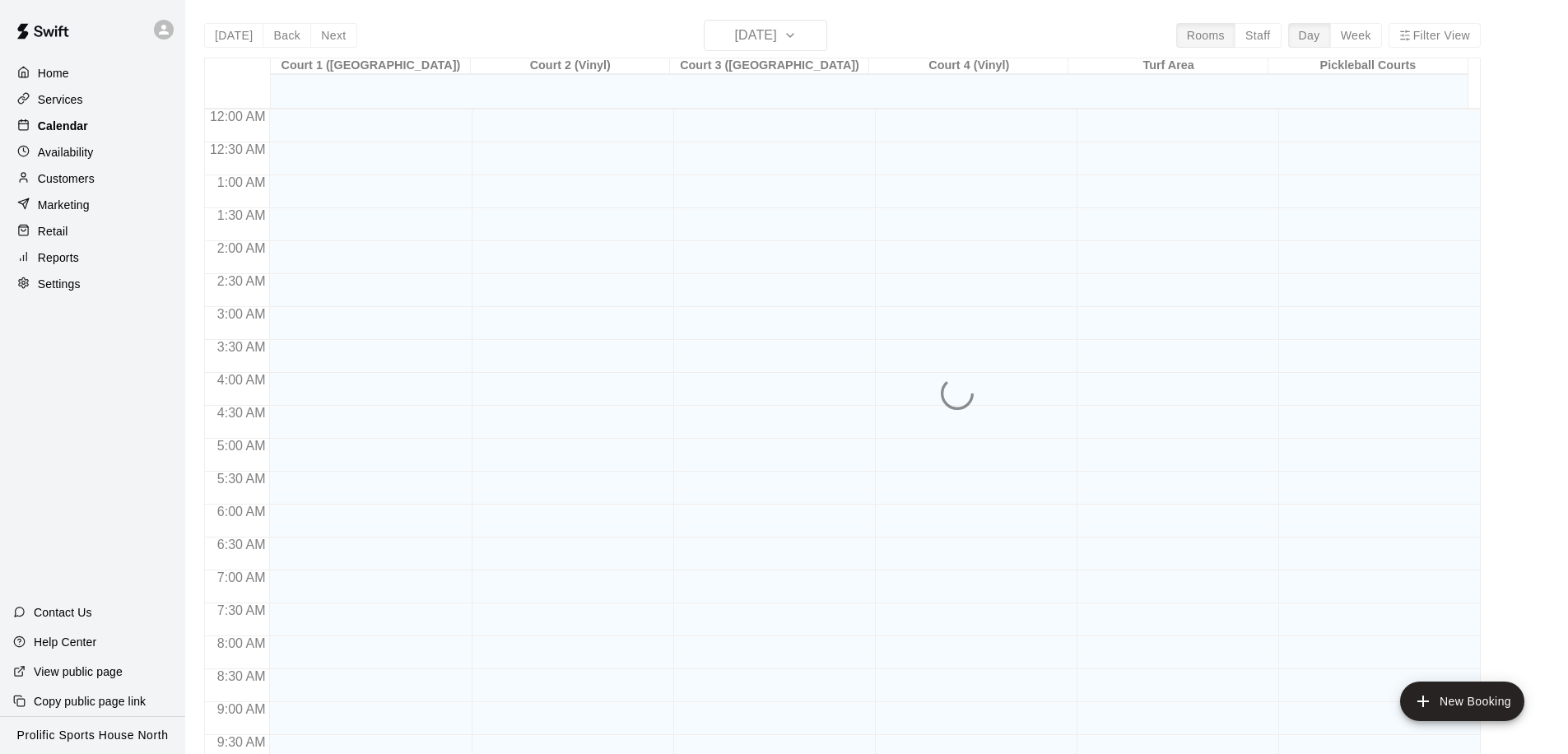
scroll to position [868, 0]
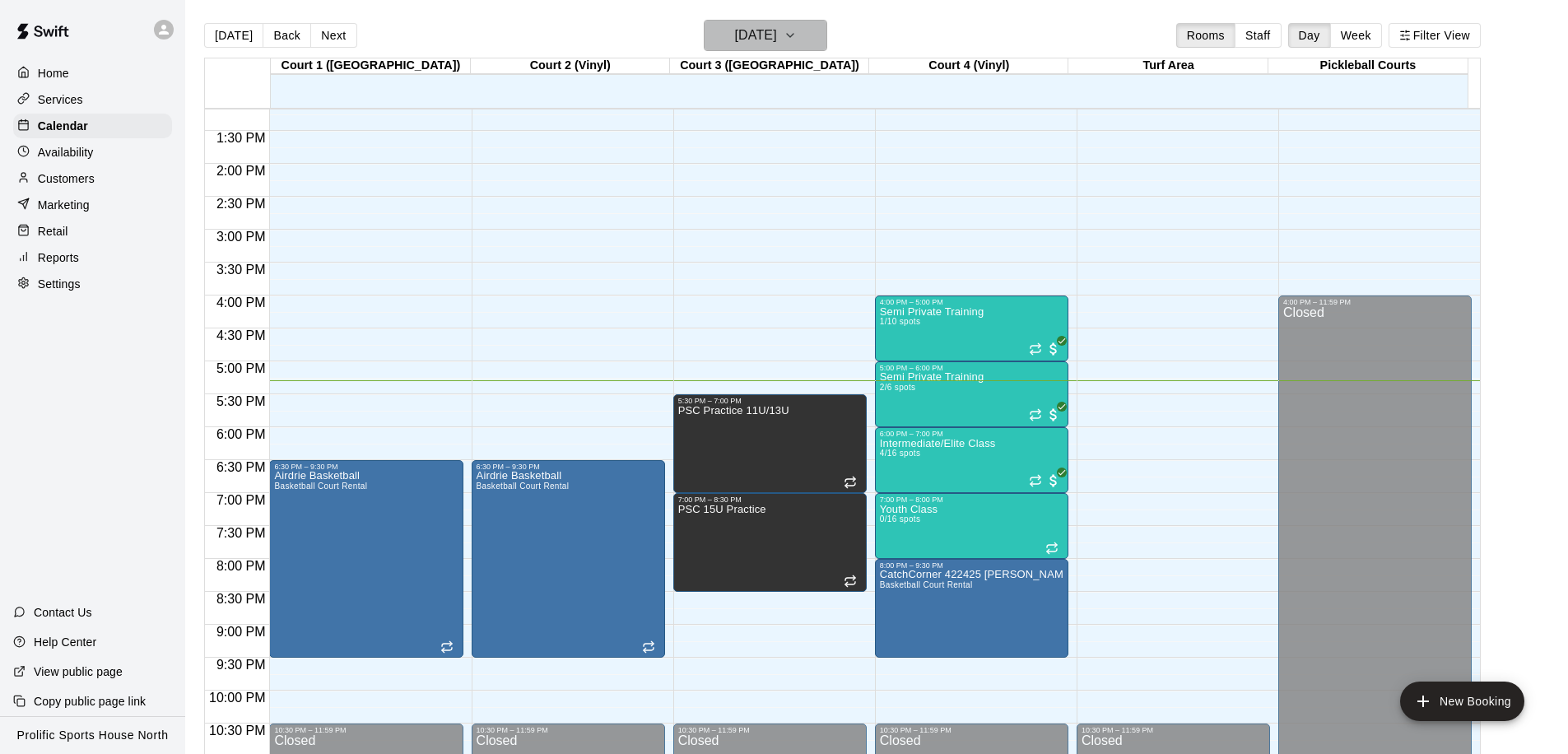
click at [767, 40] on h6 "[DATE]" at bounding box center [756, 35] width 42 height 23
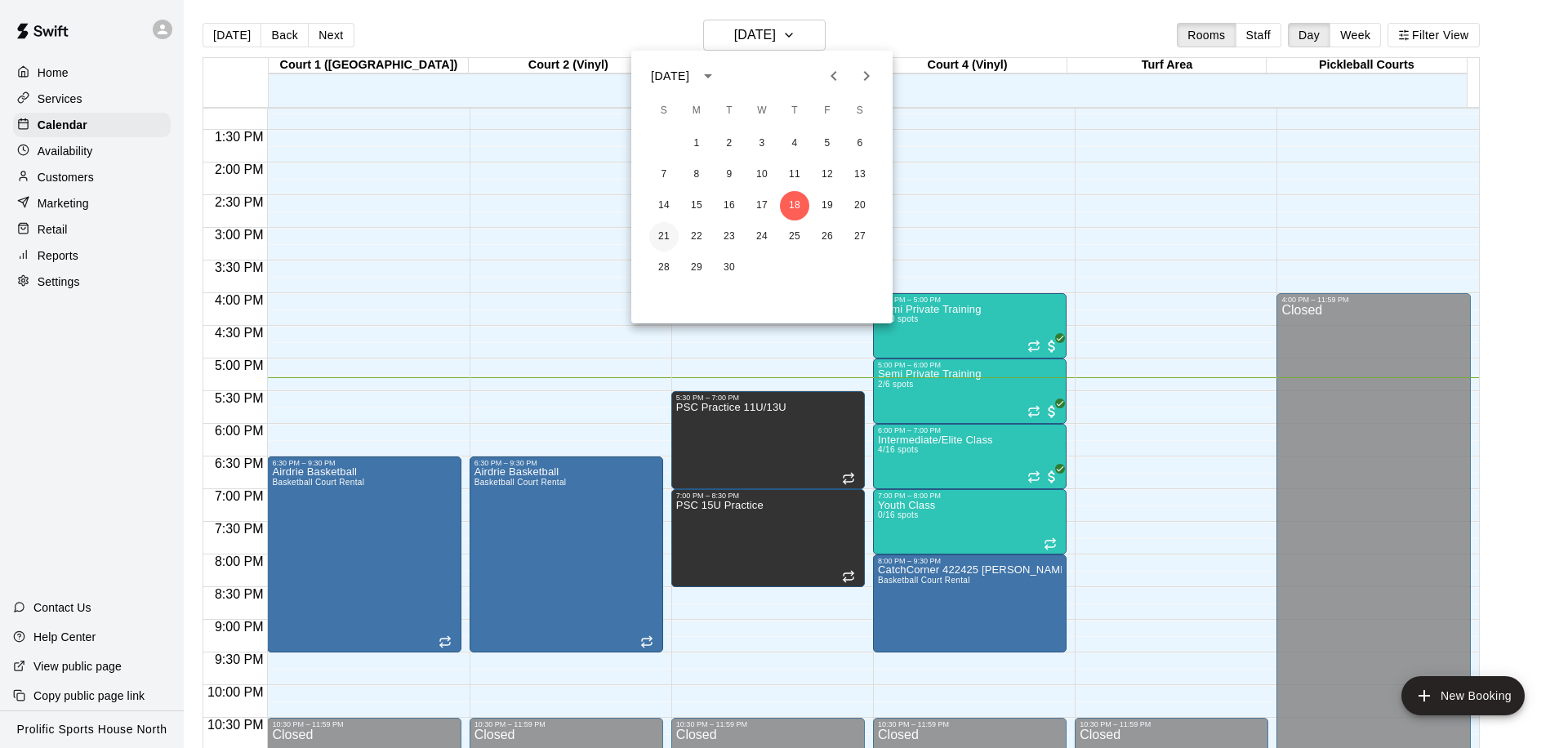
click at [671, 233] on button "21" at bounding box center [664, 236] width 29 height 29
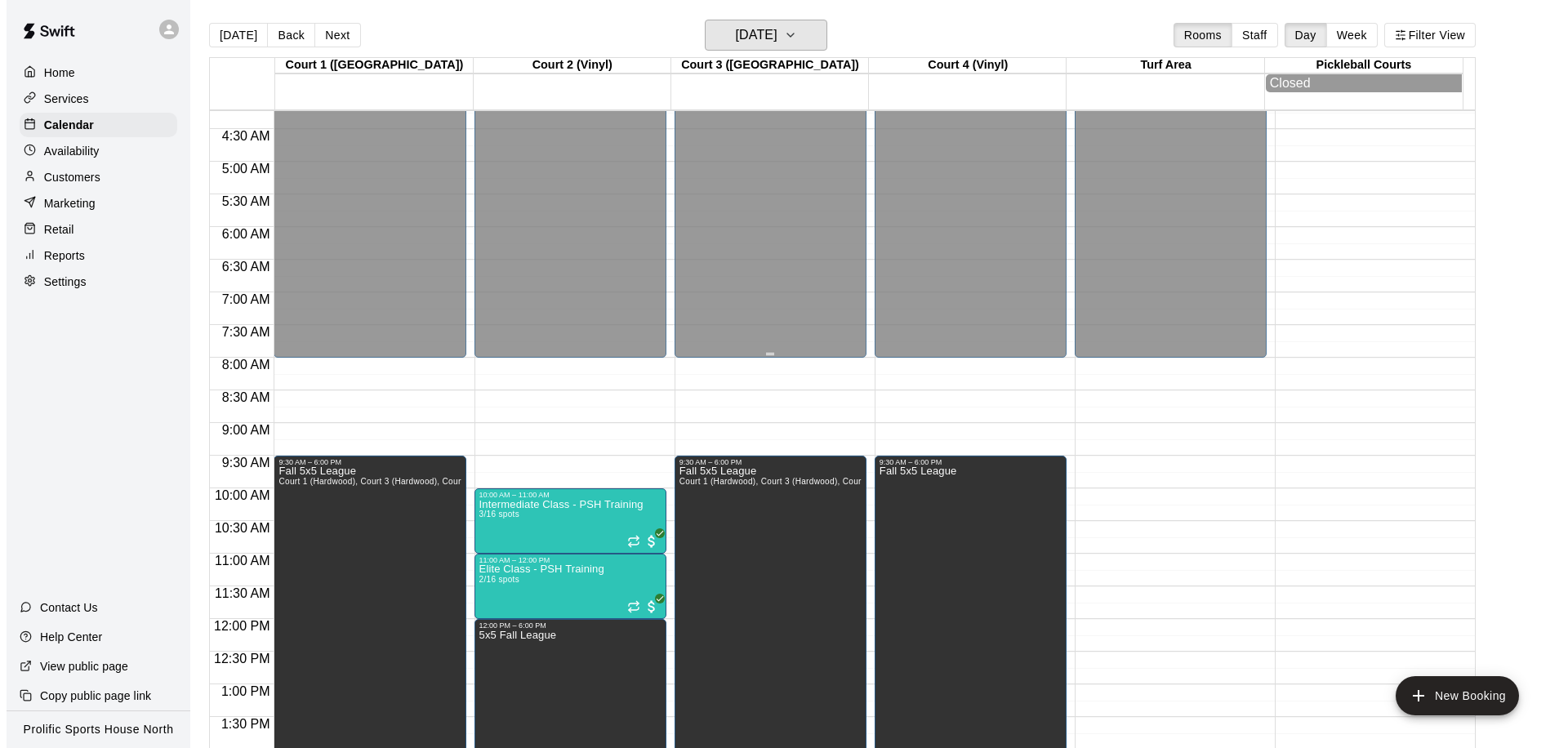
scroll to position [297, 0]
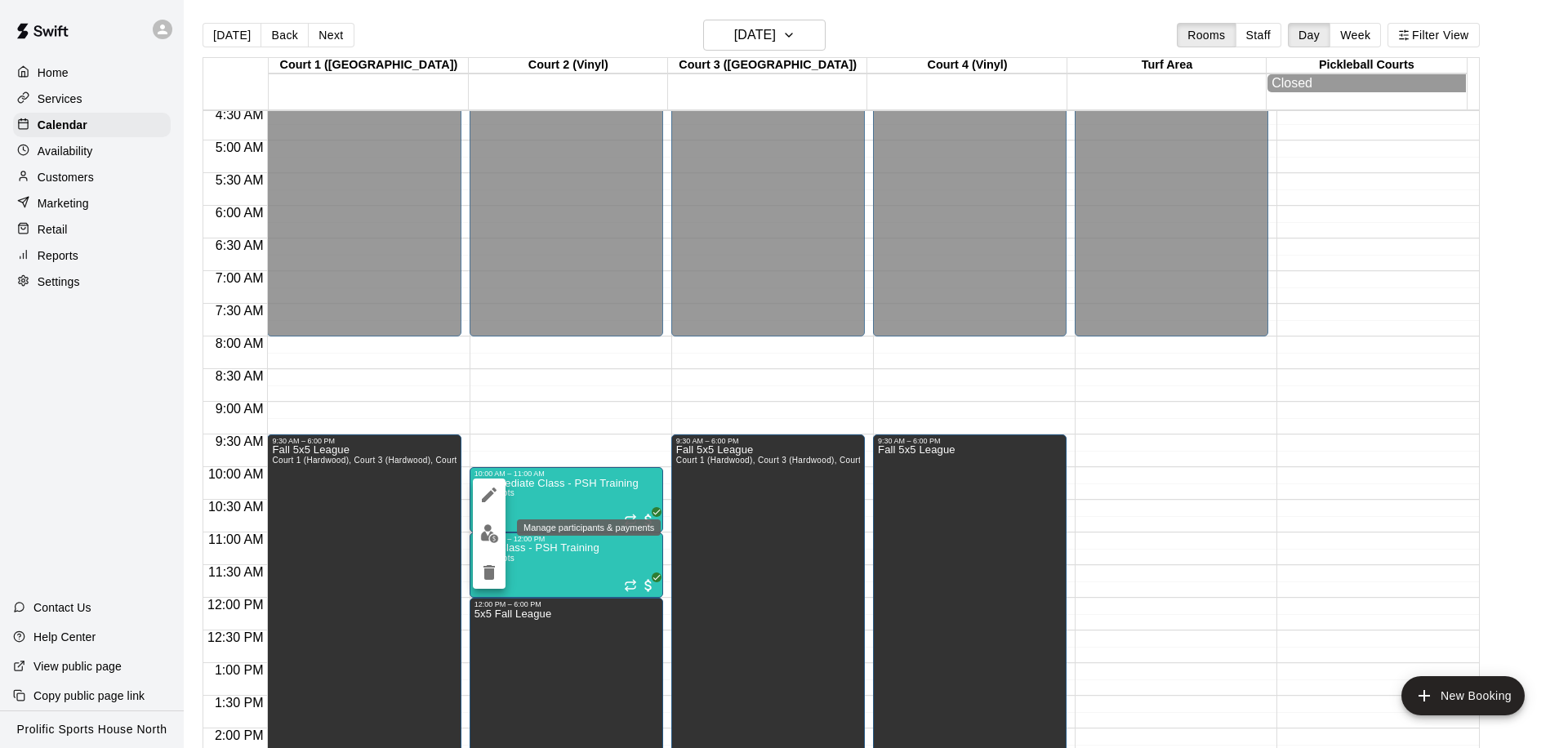
click at [492, 535] on img "edit" at bounding box center [489, 534] width 19 height 19
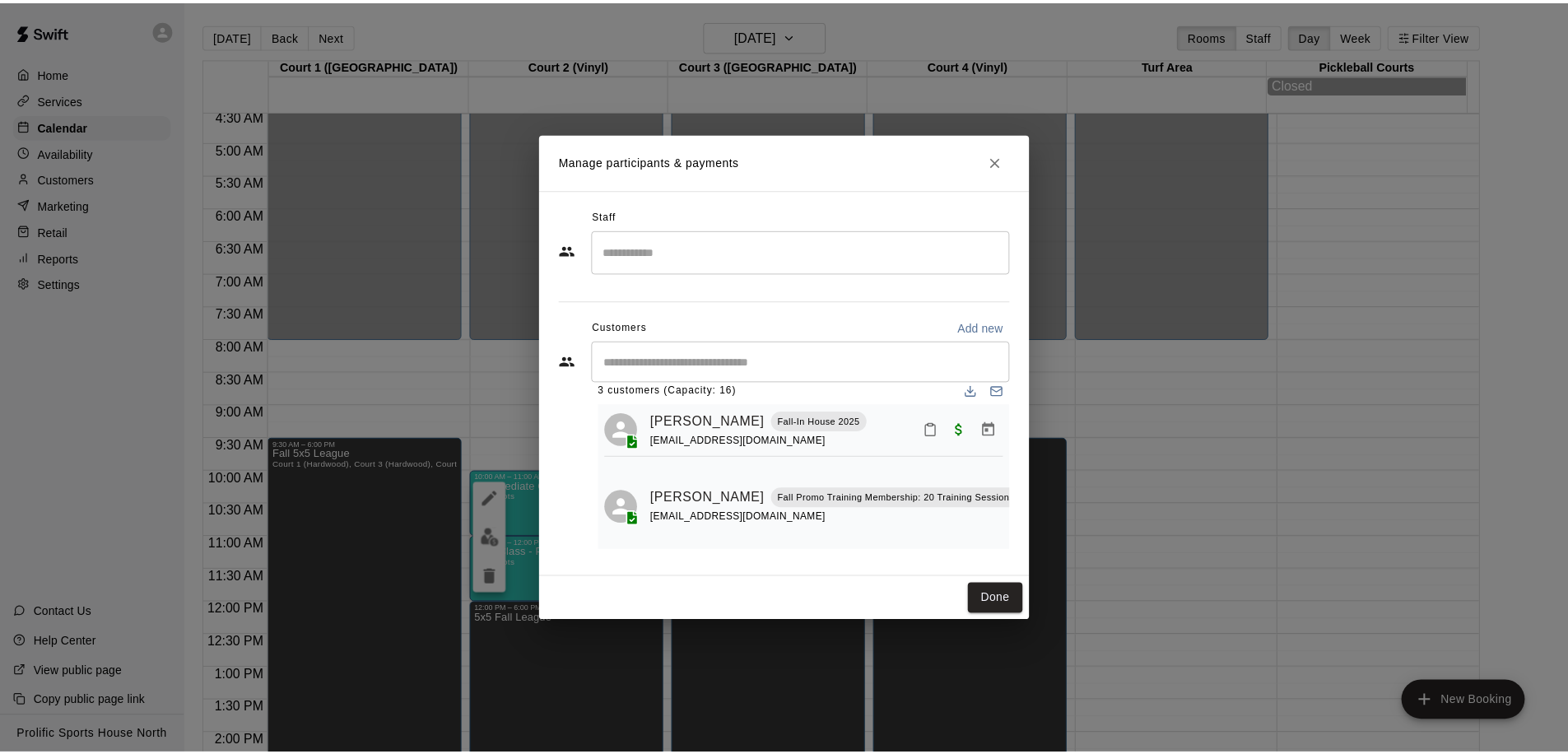
scroll to position [23, 0]
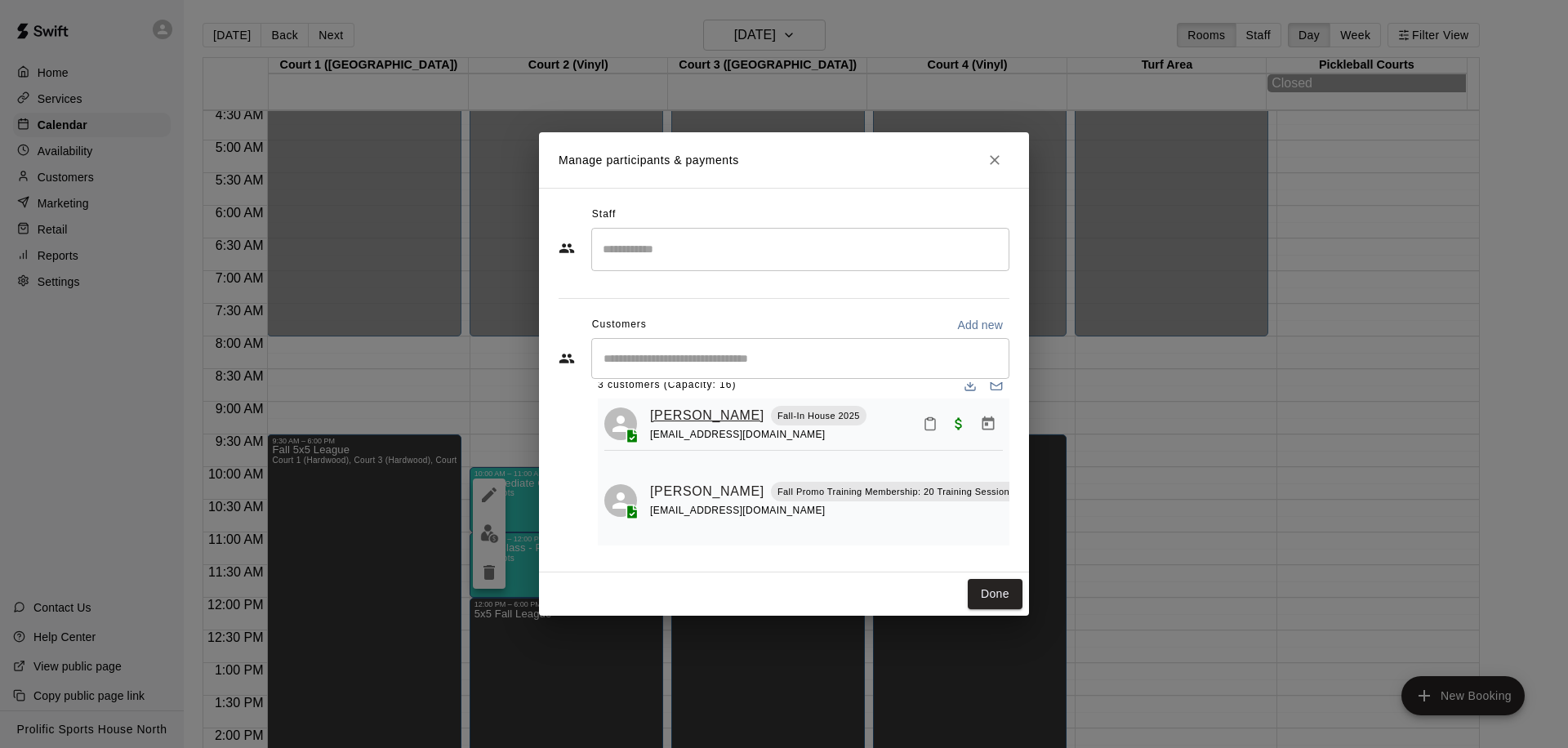
click at [678, 414] on link "[PERSON_NAME]" at bounding box center [708, 415] width 114 height 22
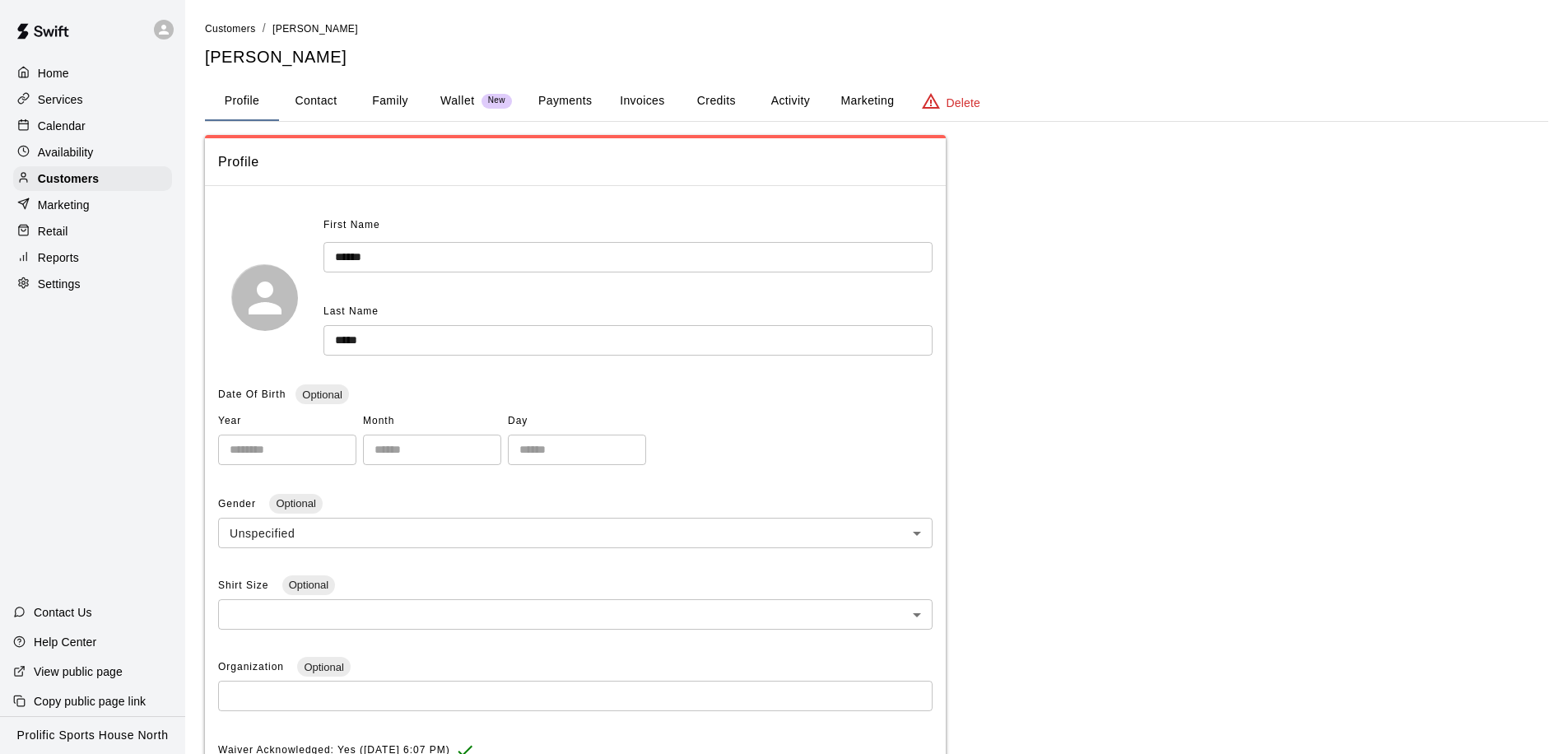
click at [322, 101] on button "Contact" at bounding box center [315, 101] width 74 height 40
select select "**"
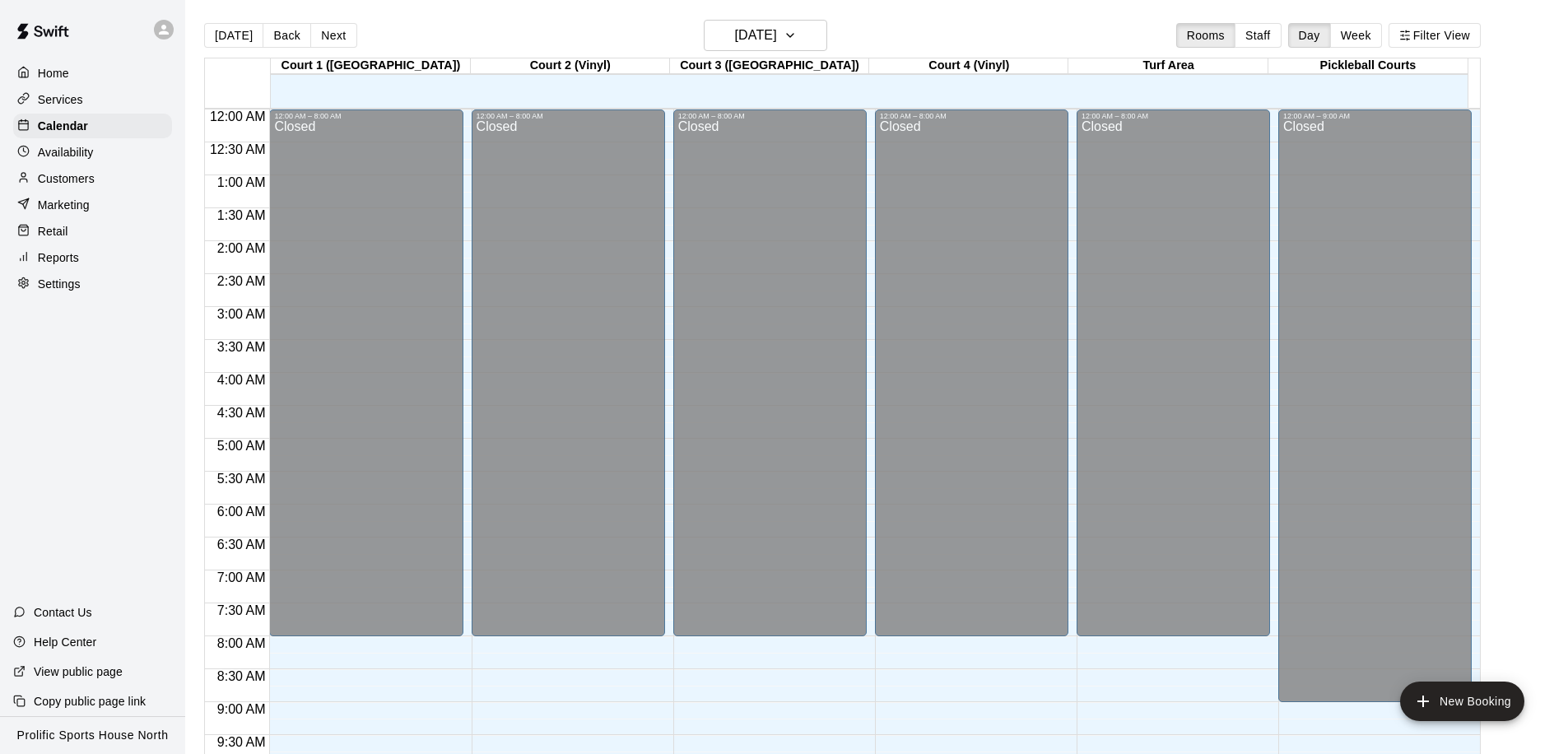
scroll to position [868, 0]
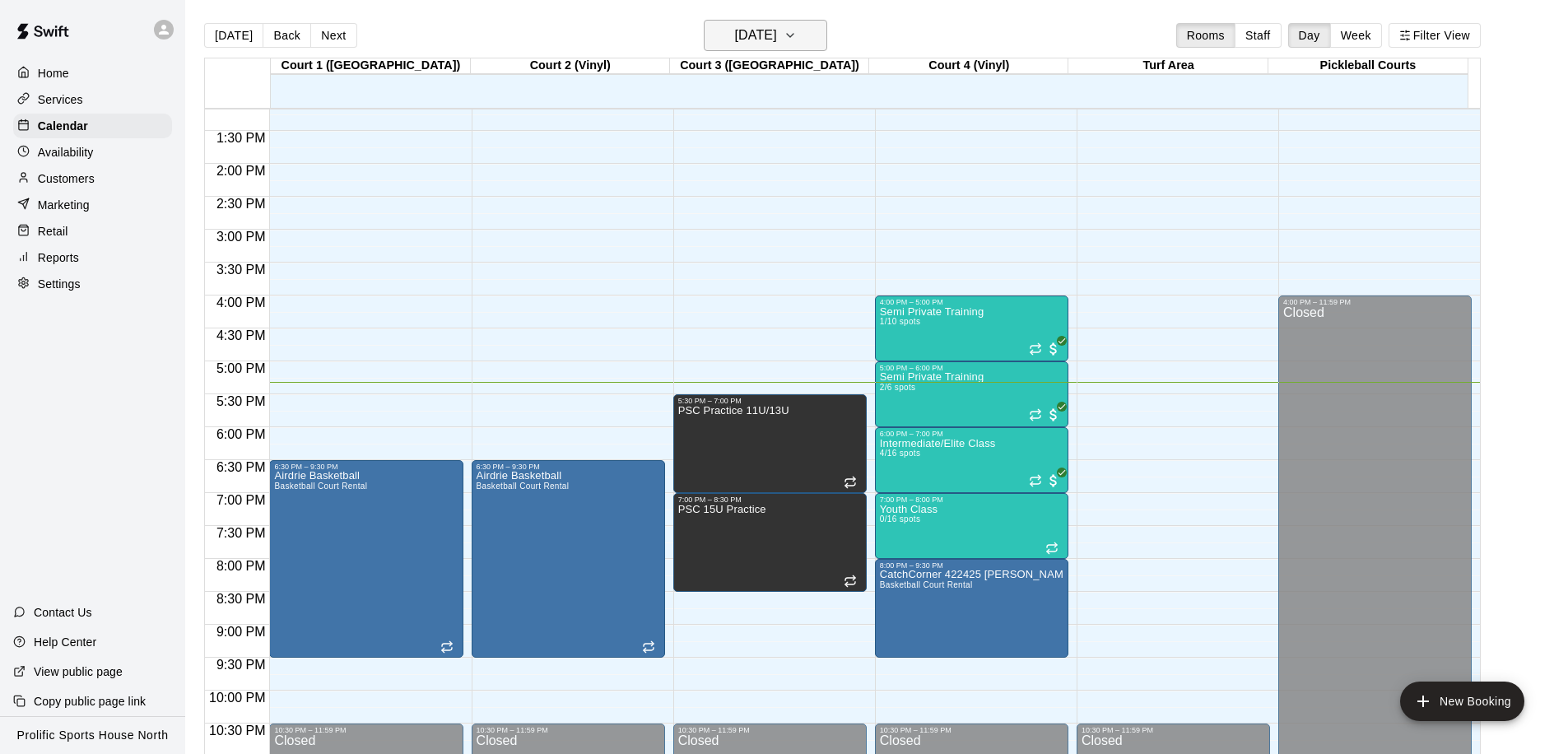
click at [758, 38] on h6 "[DATE]" at bounding box center [756, 35] width 42 height 23
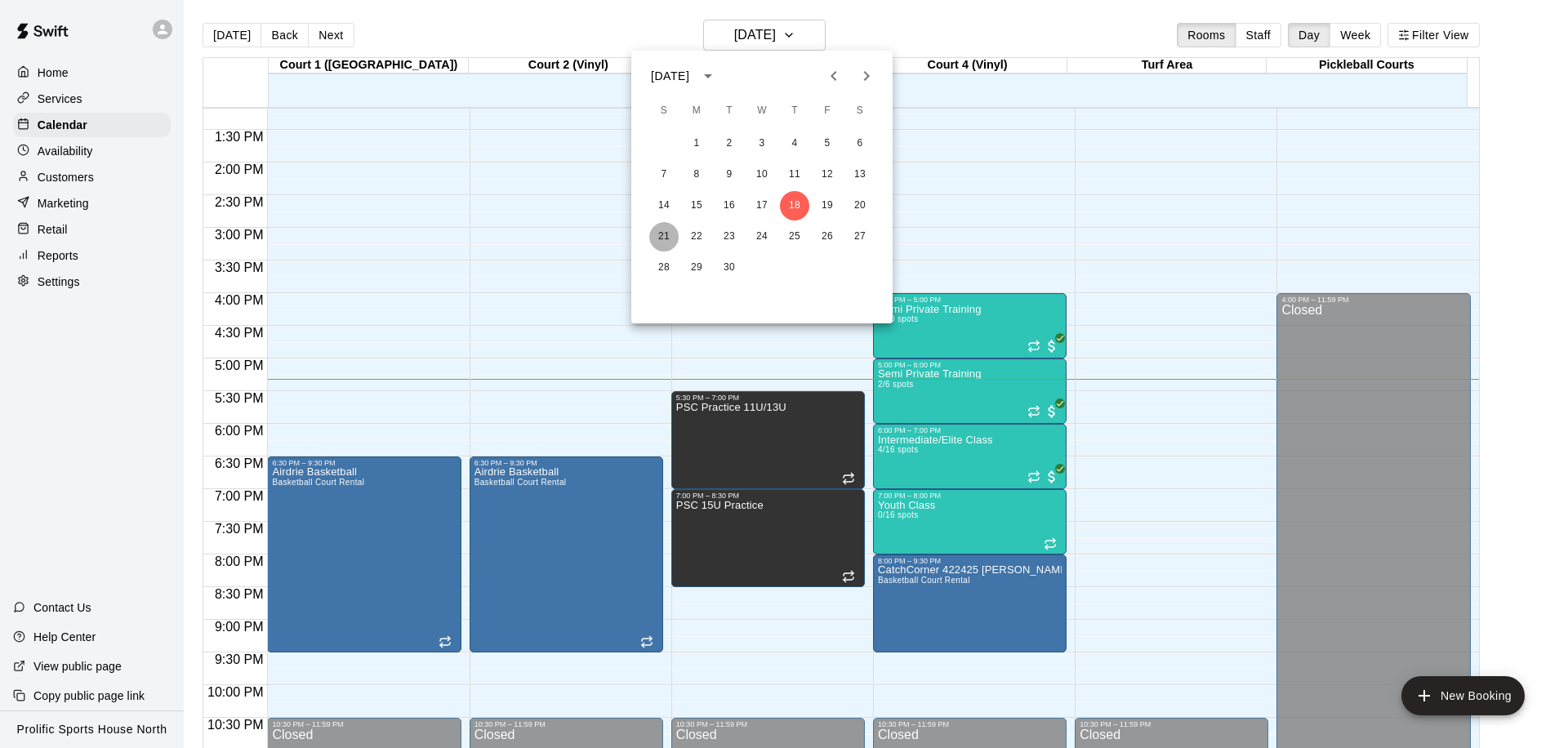
click at [665, 228] on button "21" at bounding box center [664, 236] width 29 height 29
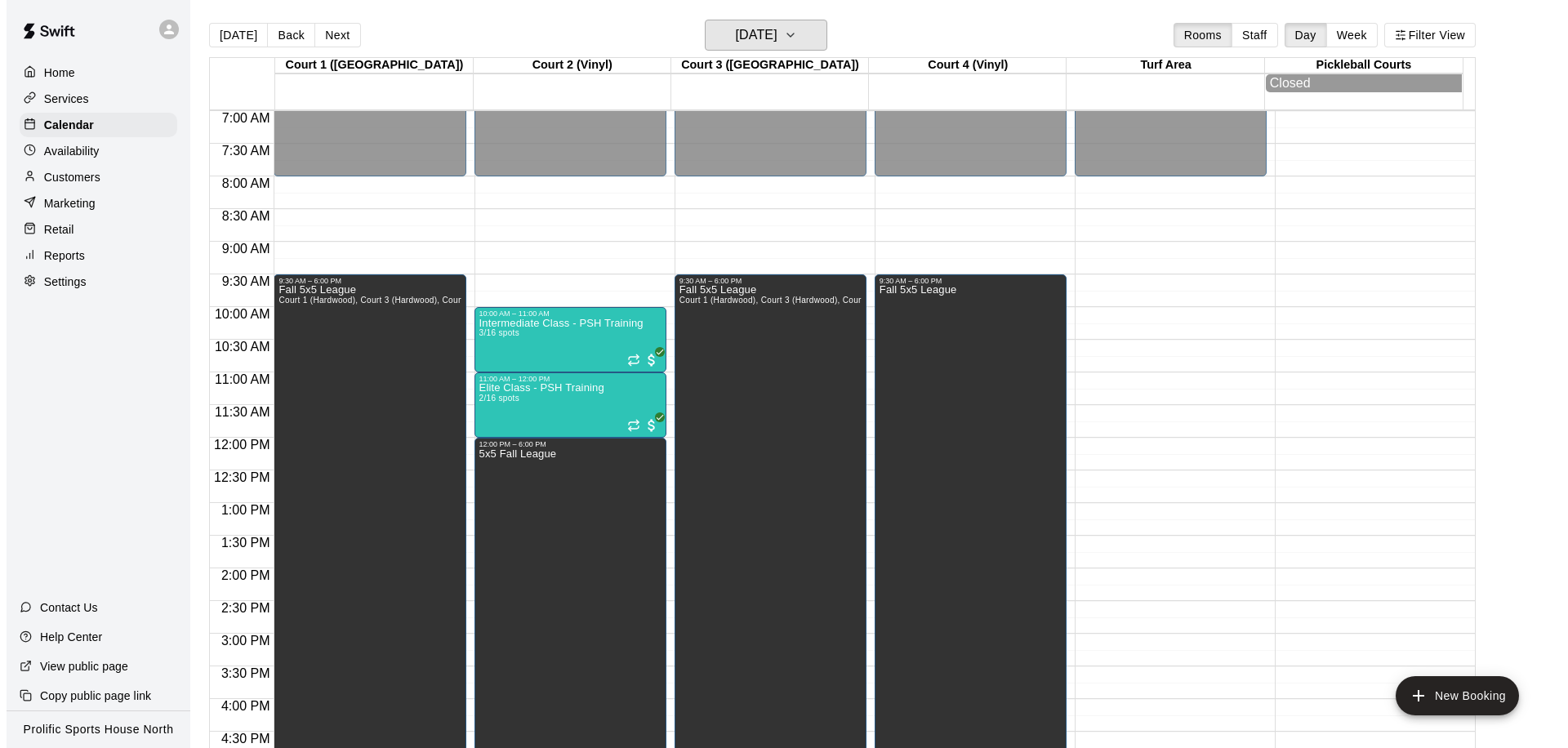
scroll to position [549, 0]
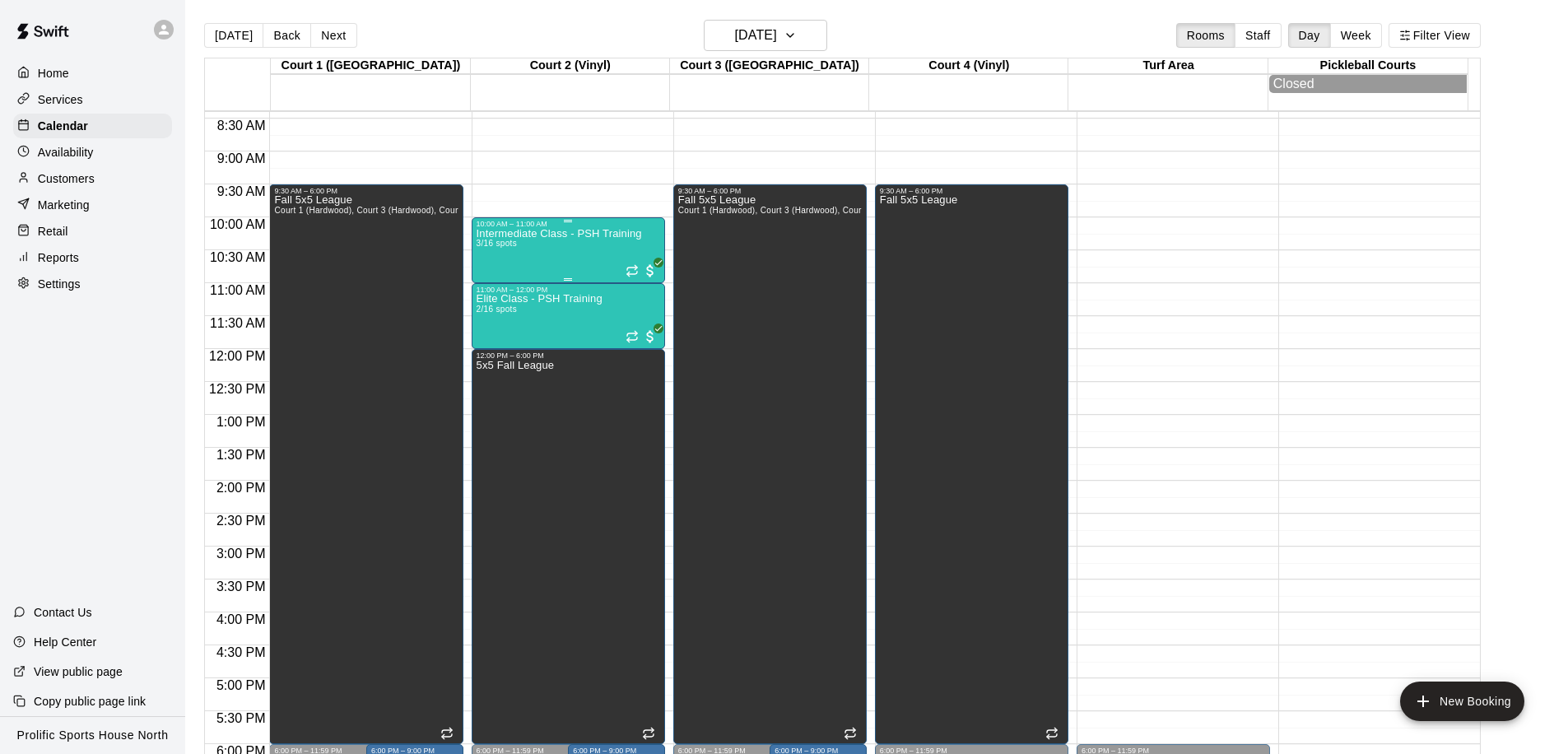
click at [564, 243] on div "Intermediate Class - PSH Training 3/16 spots" at bounding box center [559, 605] width 165 height 754
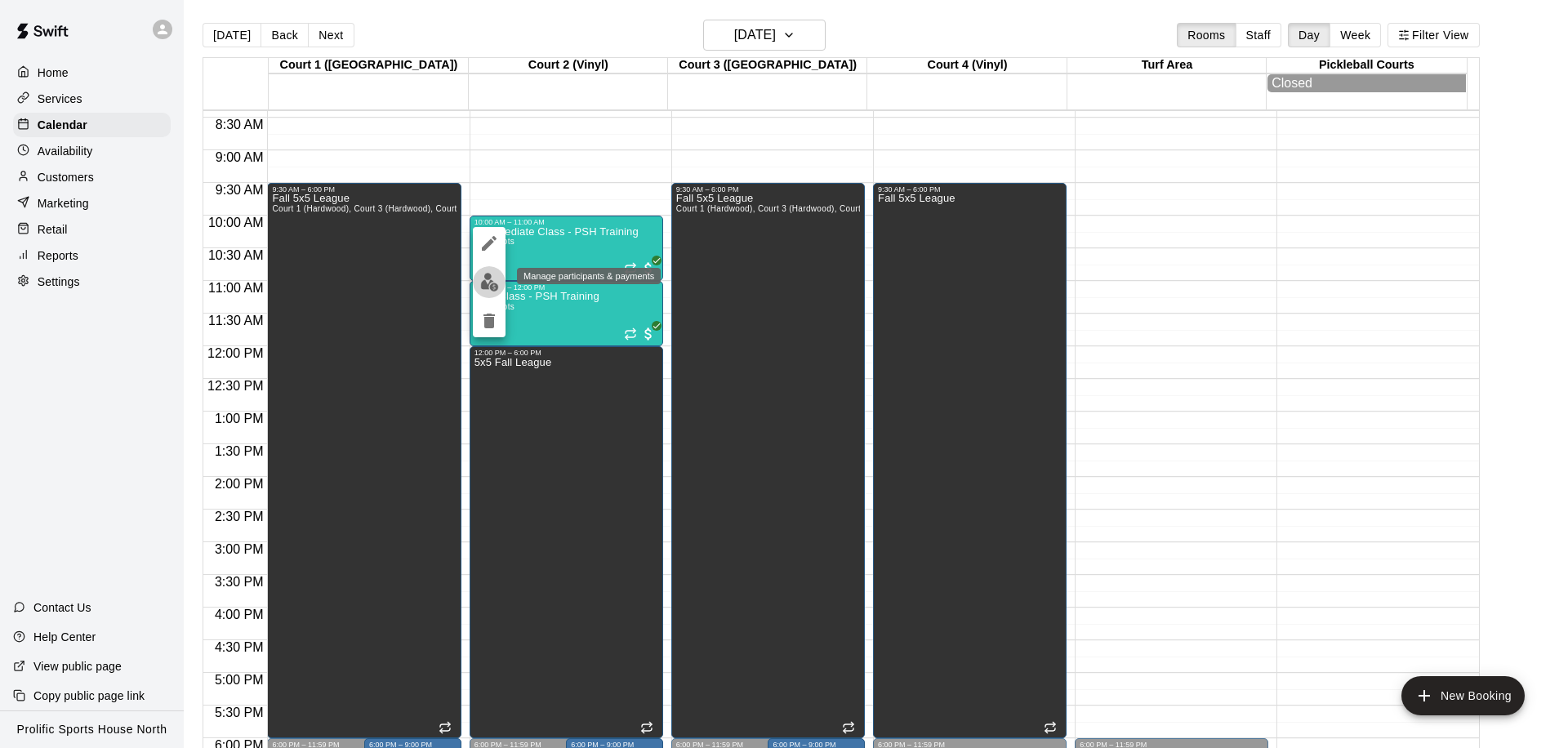
click at [490, 279] on img "edit" at bounding box center [489, 282] width 19 height 19
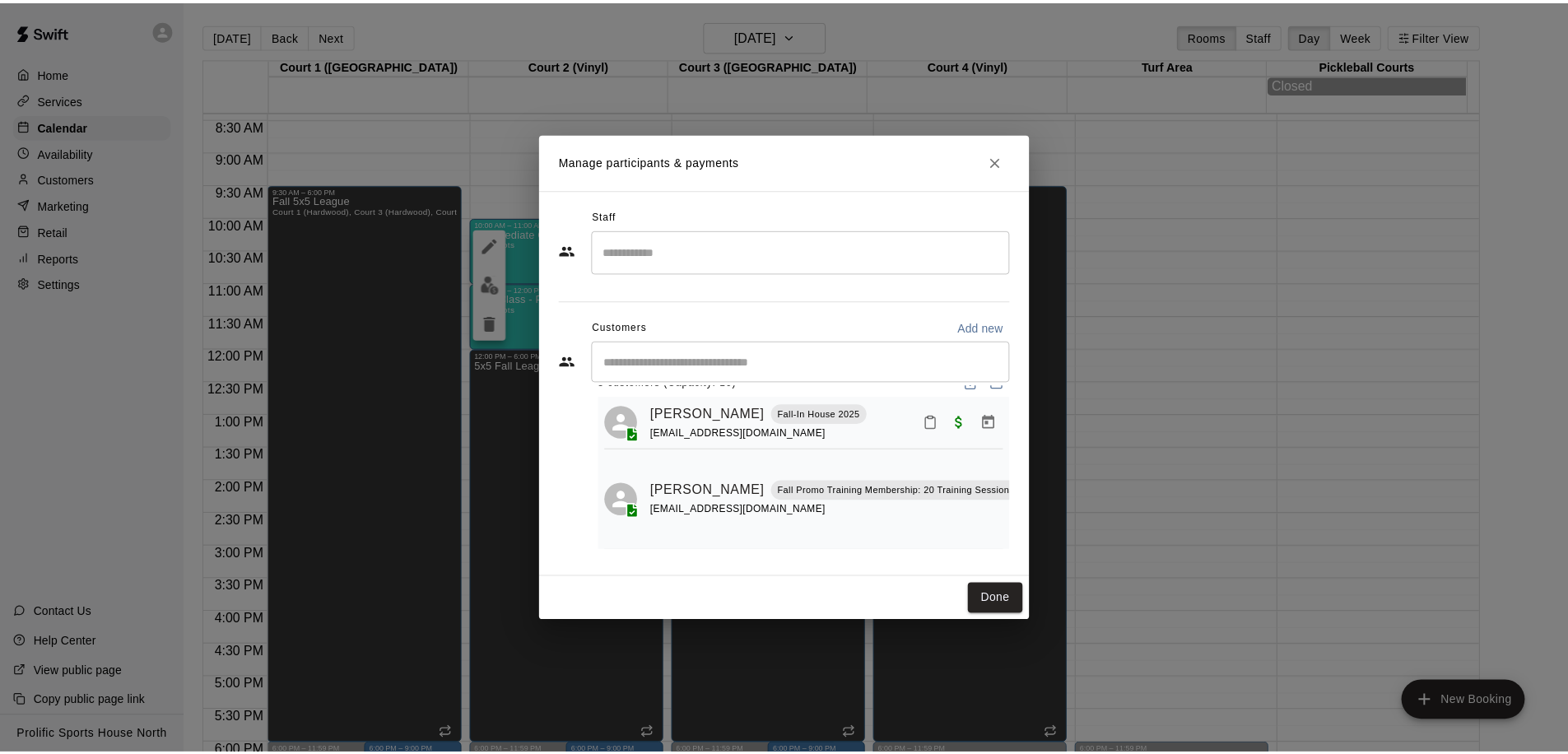
scroll to position [29, 0]
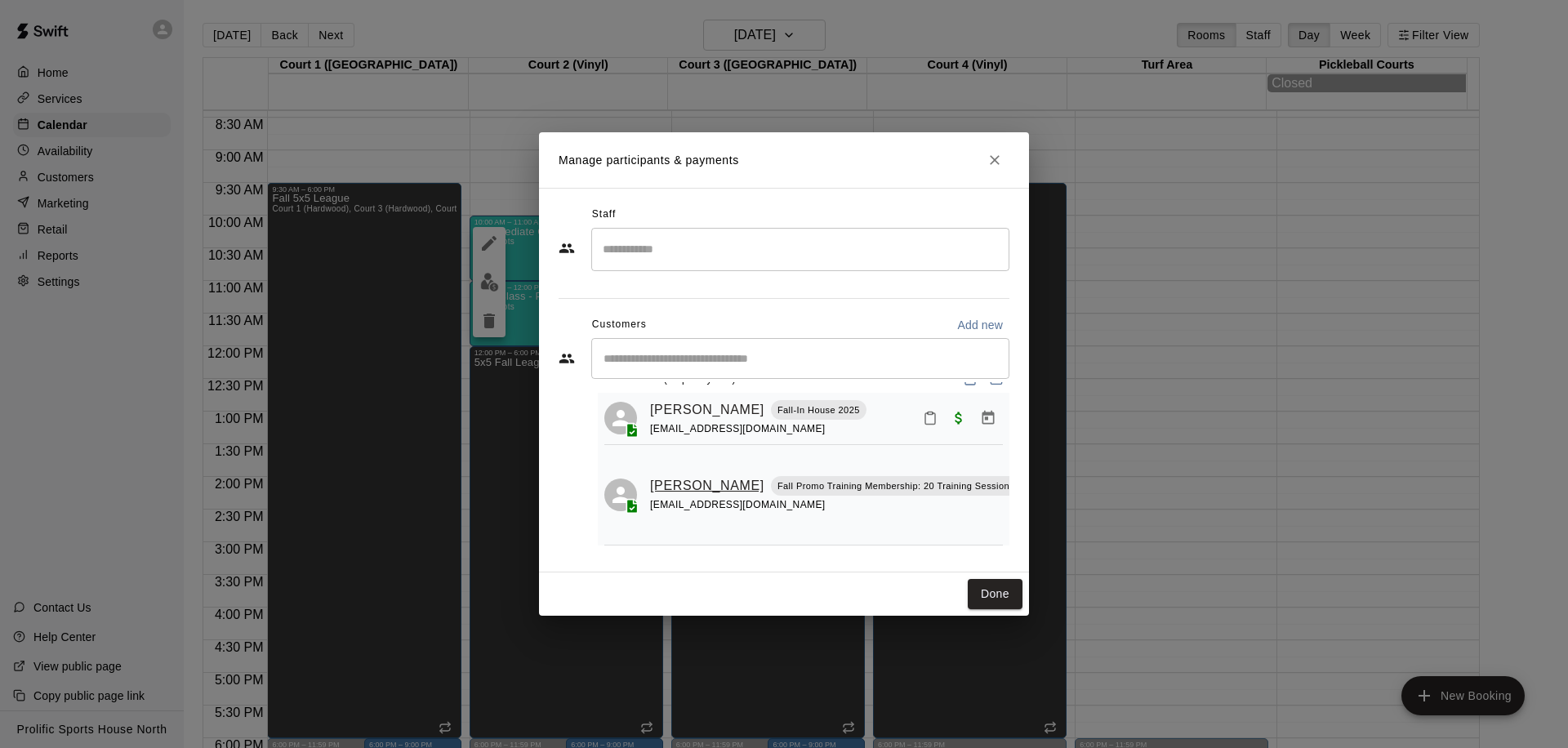
click at [663, 475] on link "[PERSON_NAME]" at bounding box center [708, 486] width 114 height 22
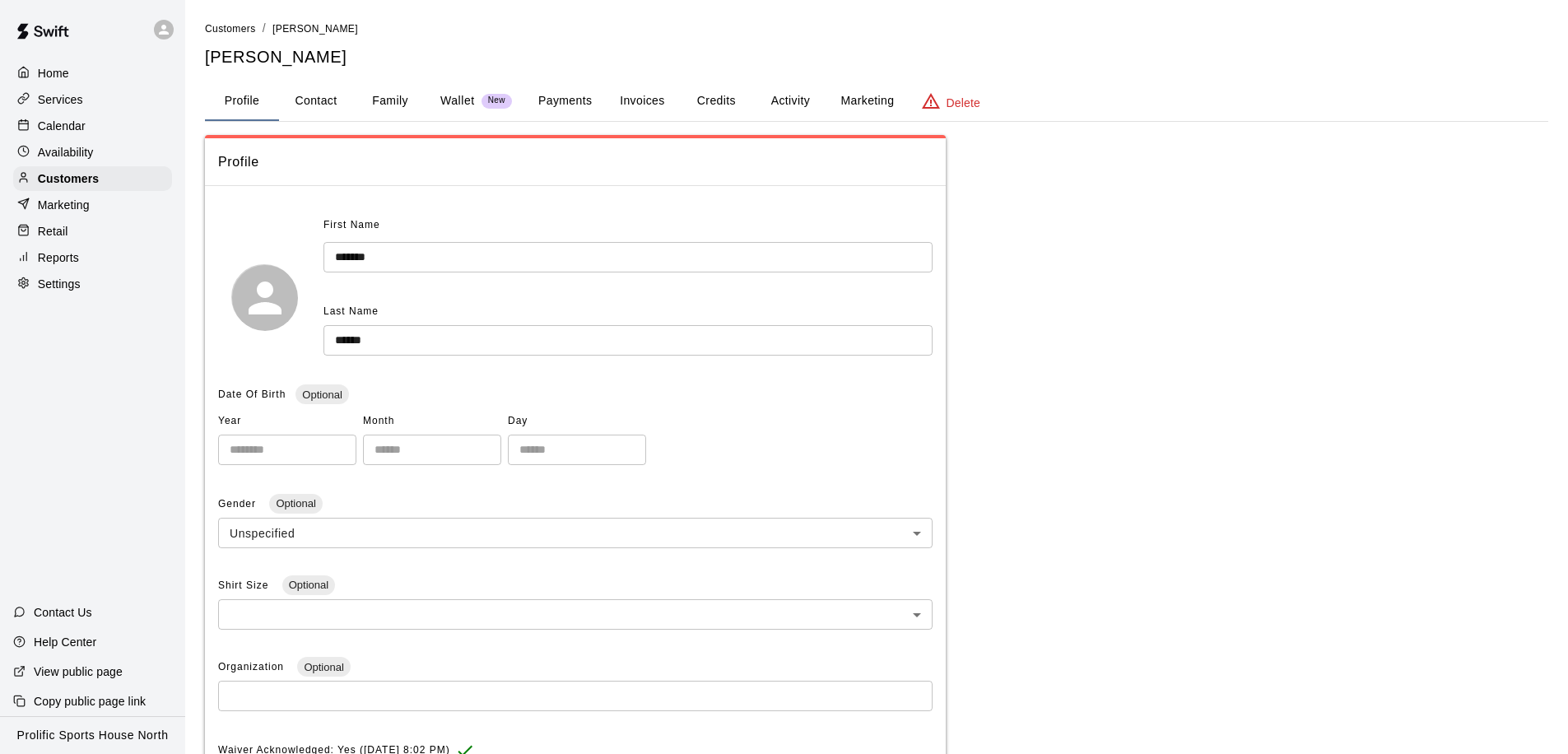
click at [300, 105] on button "Contact" at bounding box center [315, 101] width 74 height 40
select select "**"
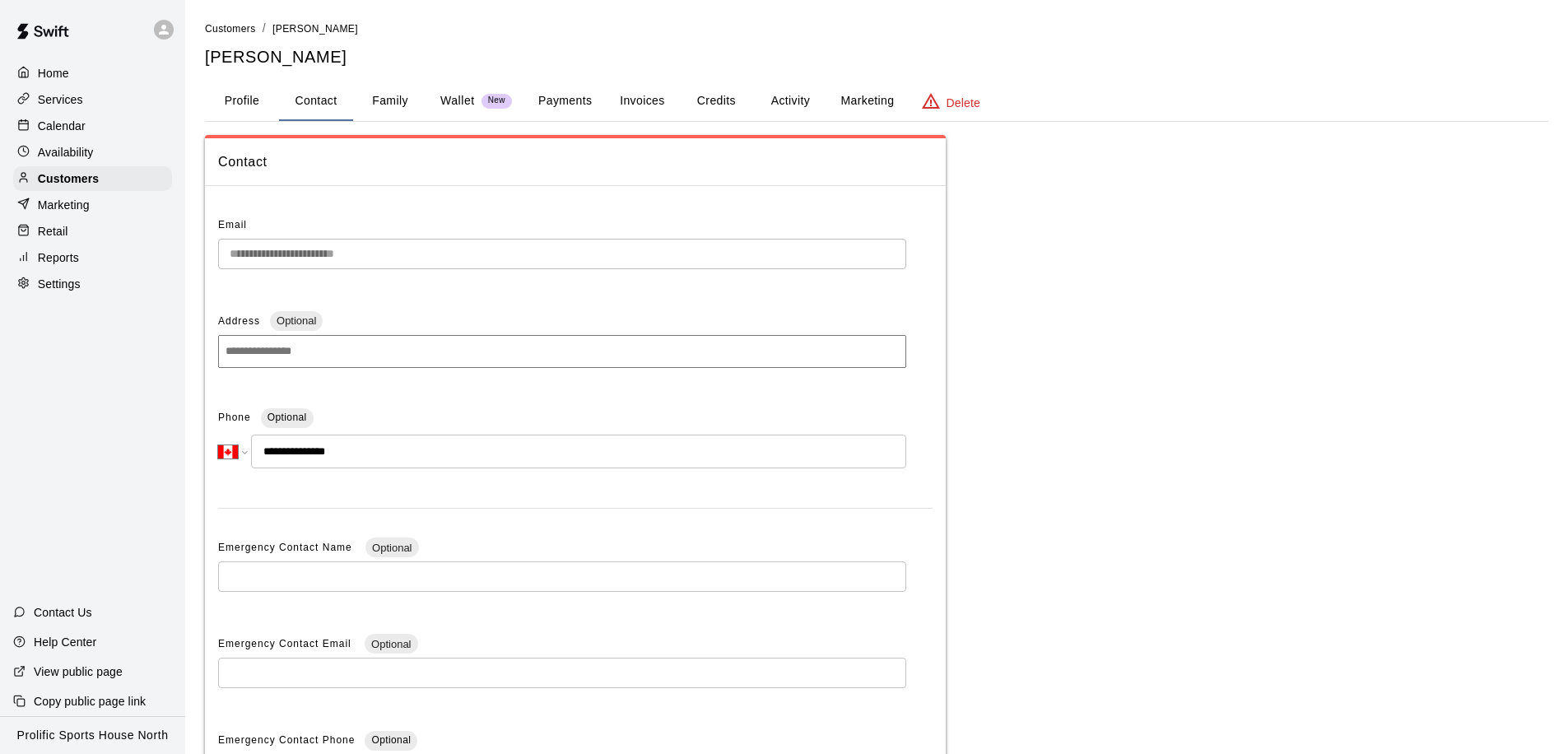
click at [78, 129] on p "Calendar" at bounding box center [61, 126] width 48 height 16
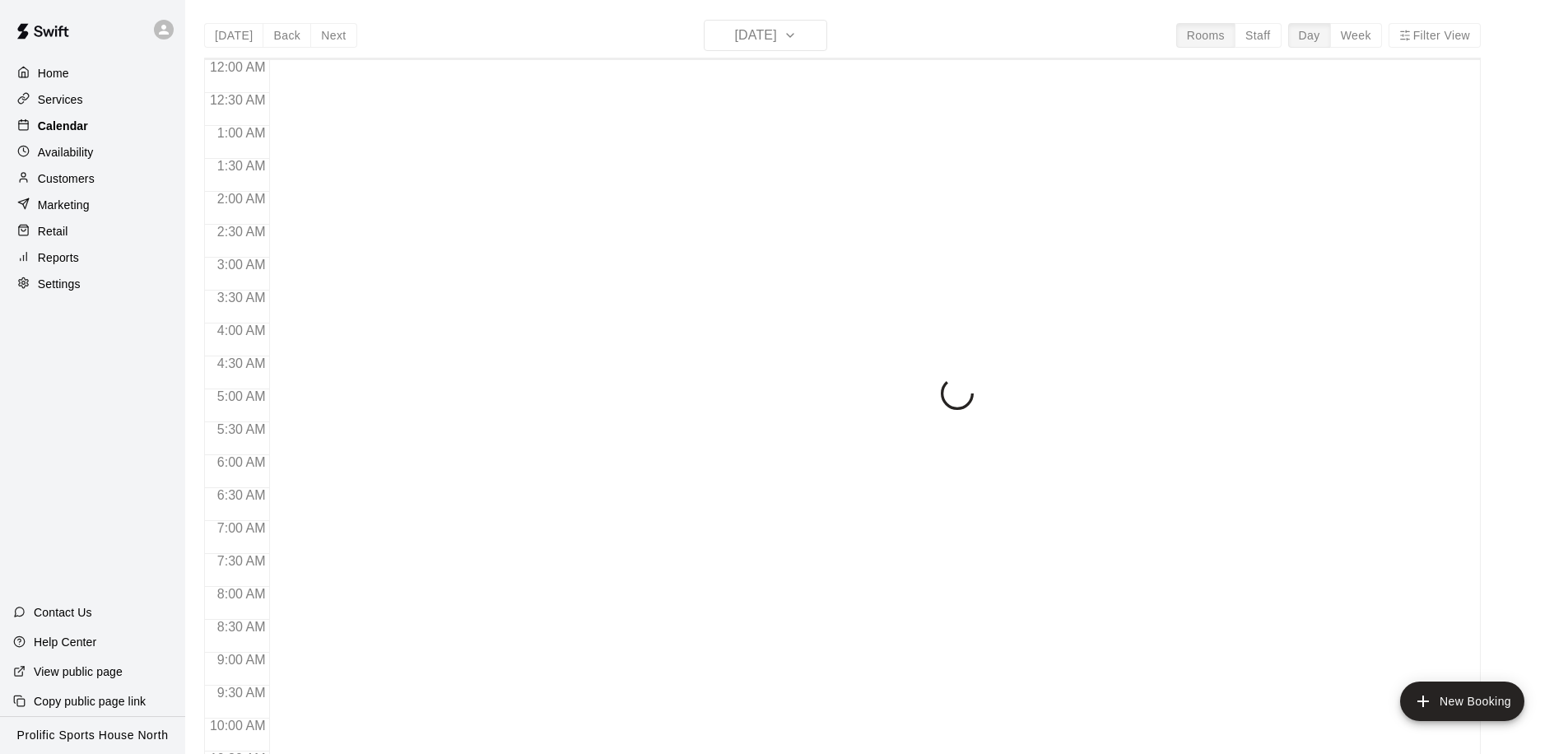
scroll to position [868, 0]
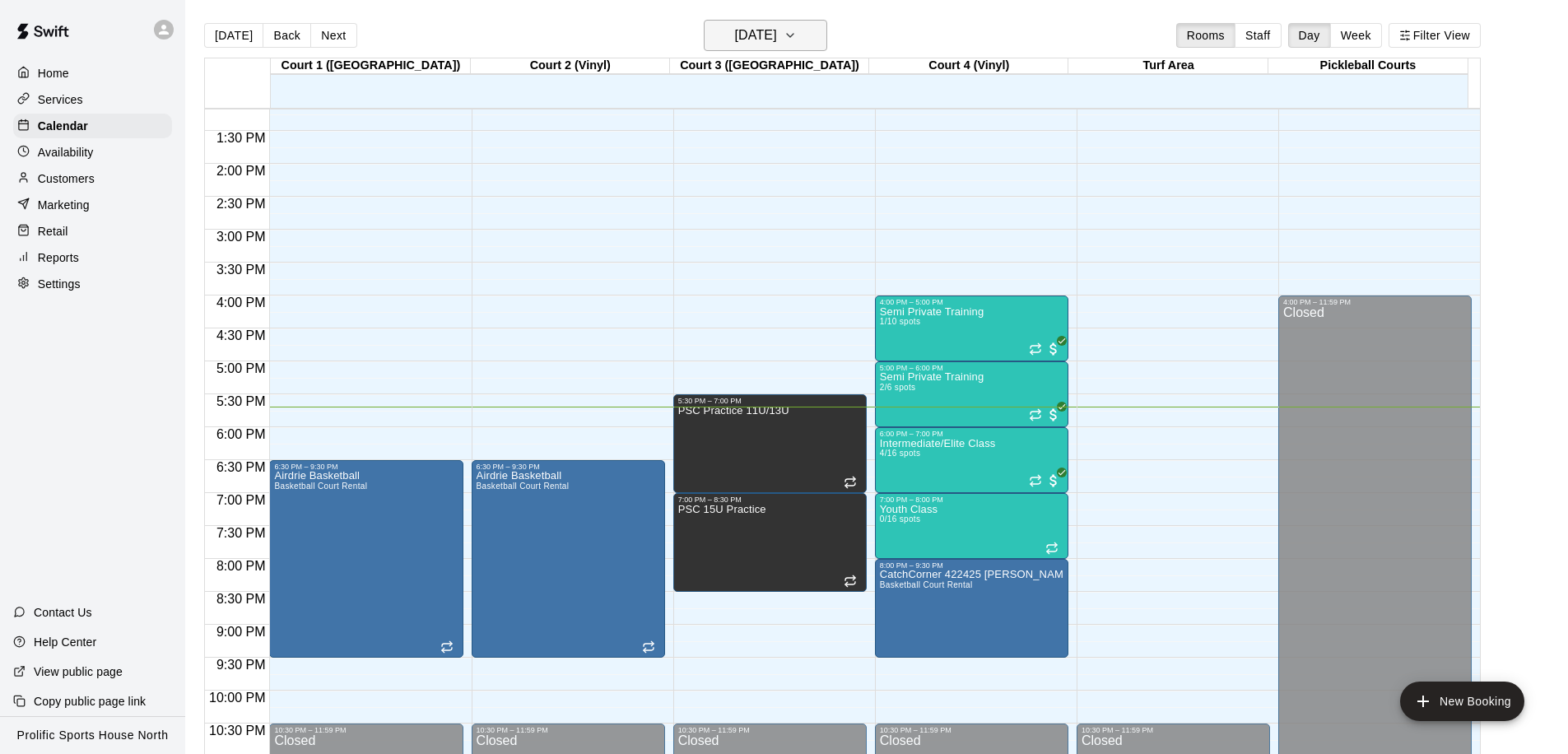
click at [812, 40] on button "[DATE]" at bounding box center [765, 35] width 124 height 31
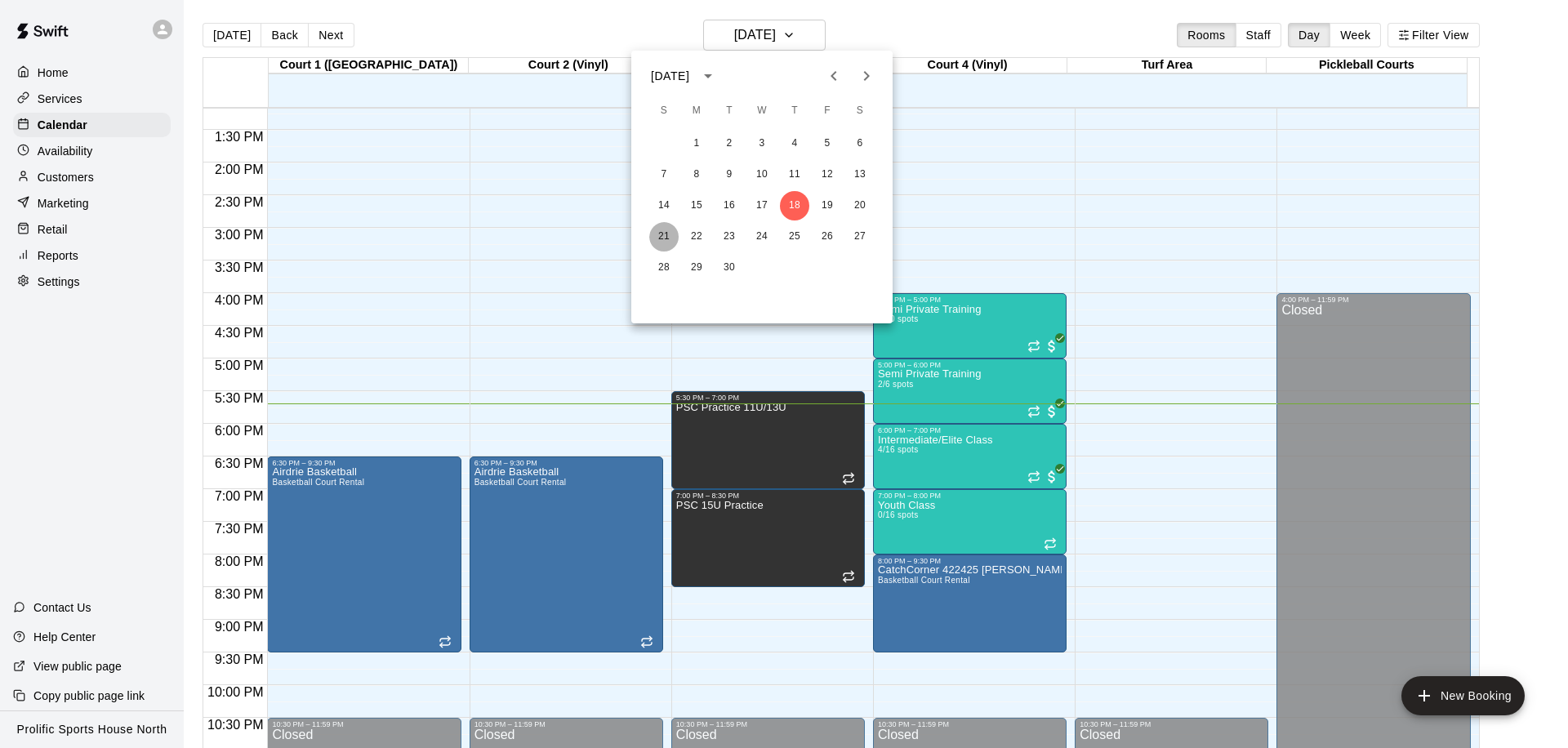
click at [654, 239] on button "21" at bounding box center [664, 236] width 29 height 29
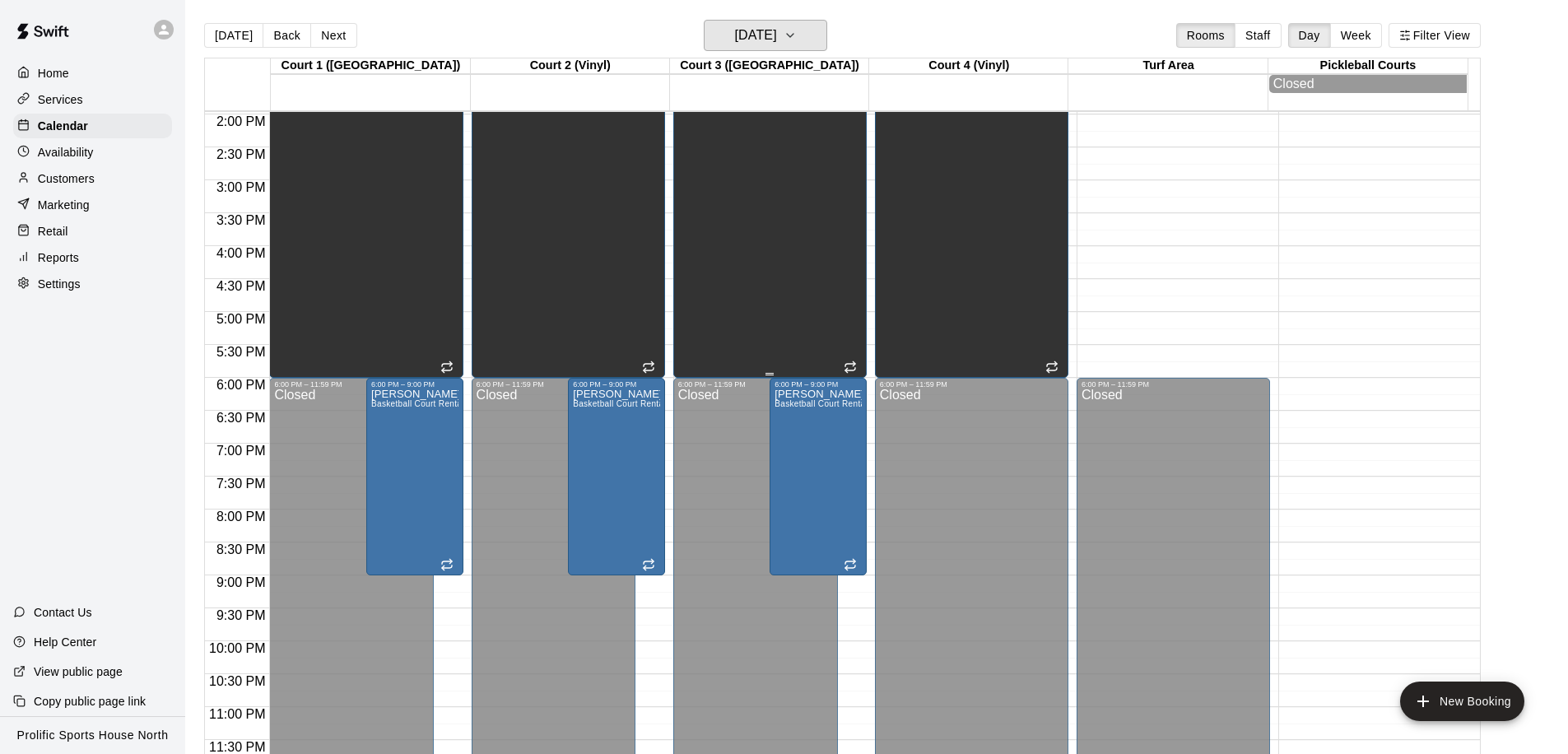
scroll to position [398, 0]
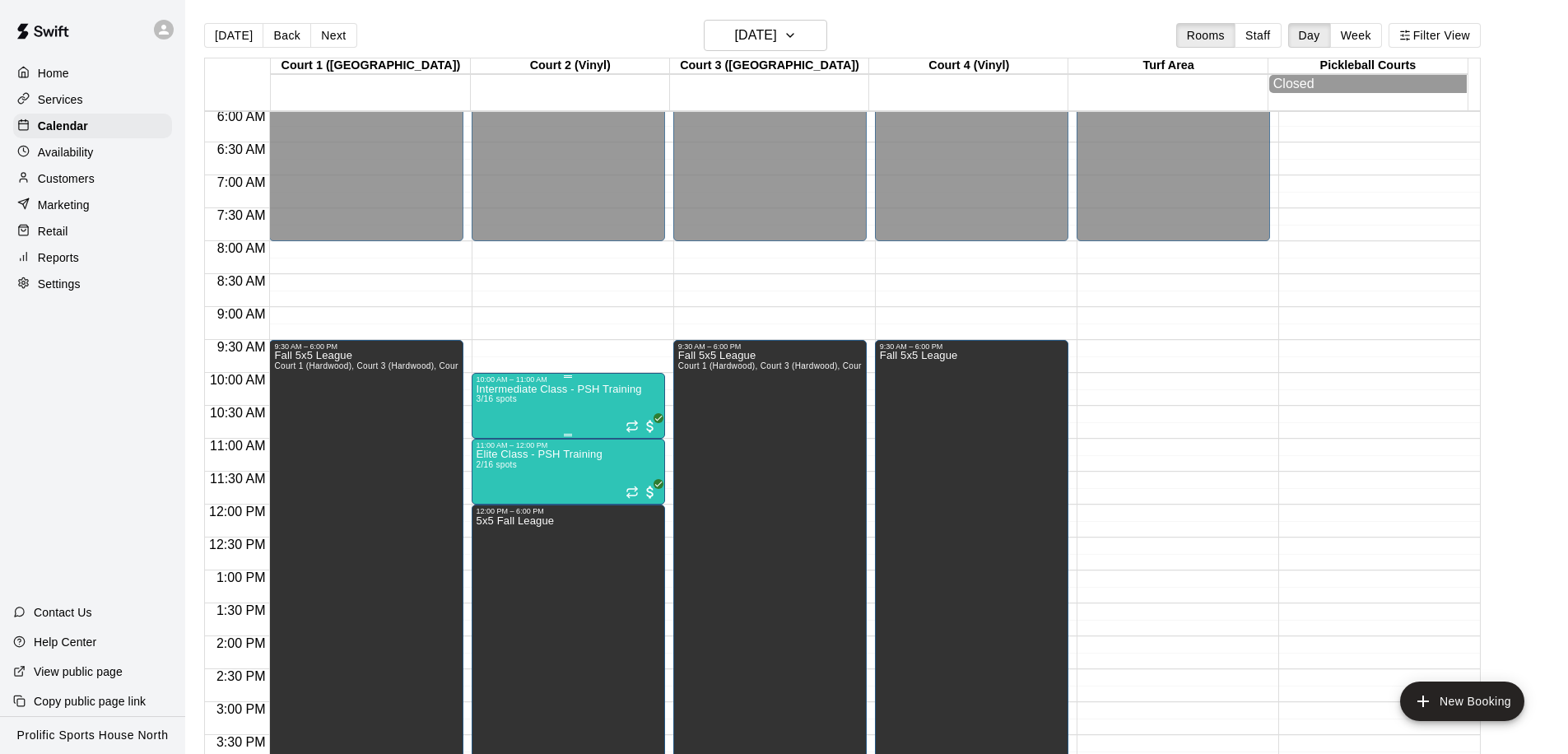
click at [561, 389] on p "Intermediate Class - PSH Training" at bounding box center [559, 389] width 165 height 0
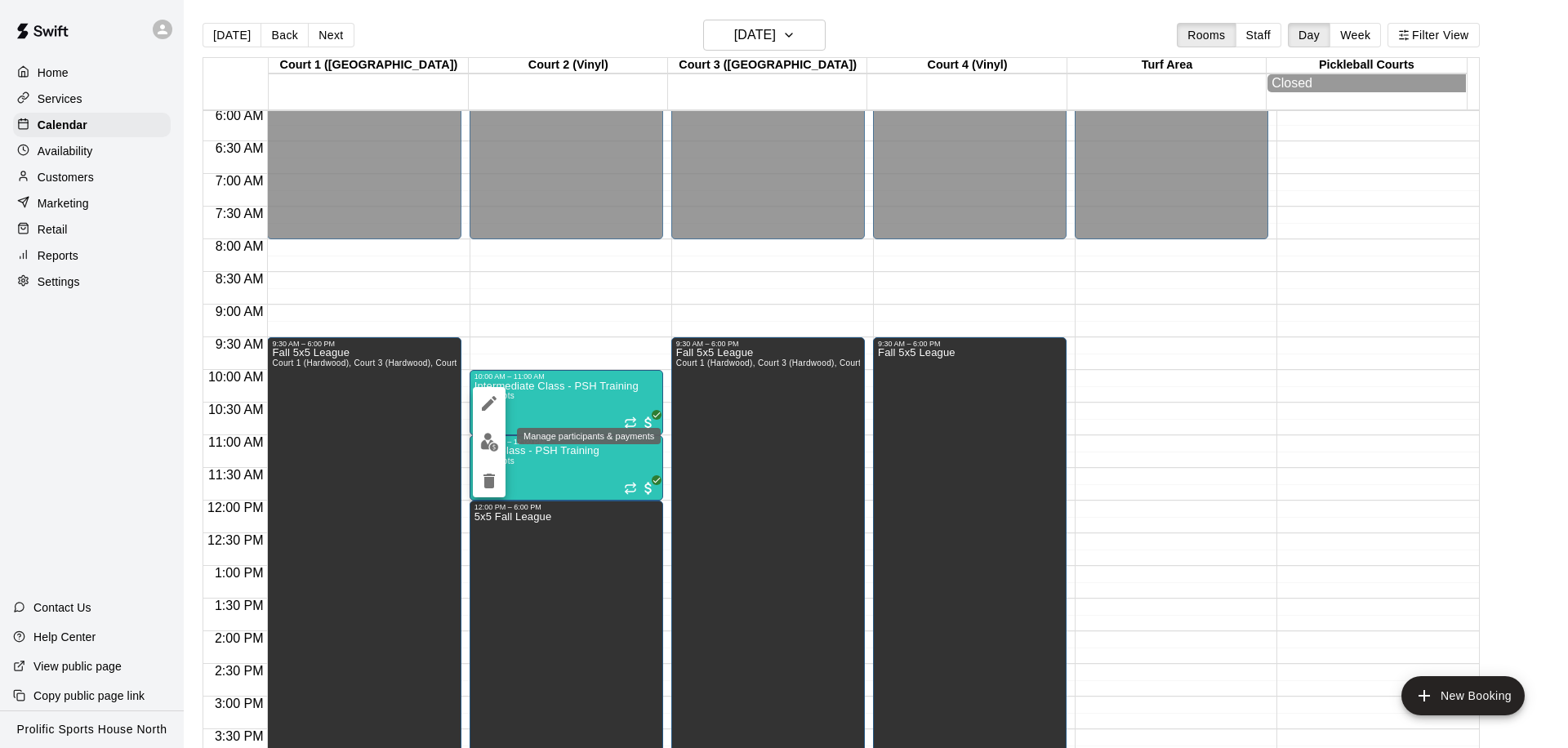
click at [494, 437] on img "edit" at bounding box center [489, 442] width 19 height 19
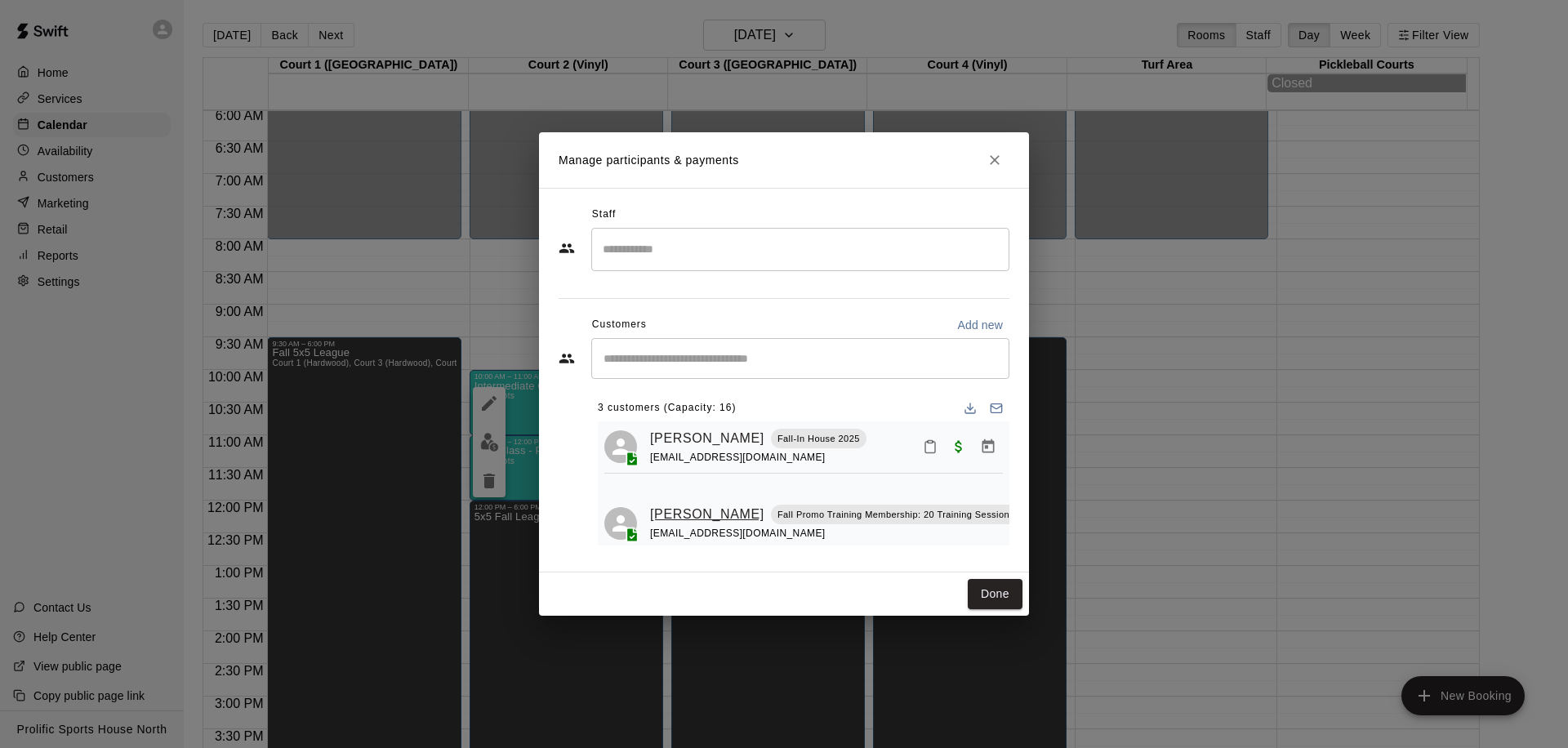
click at [665, 504] on link "[PERSON_NAME]" at bounding box center [708, 515] width 114 height 22
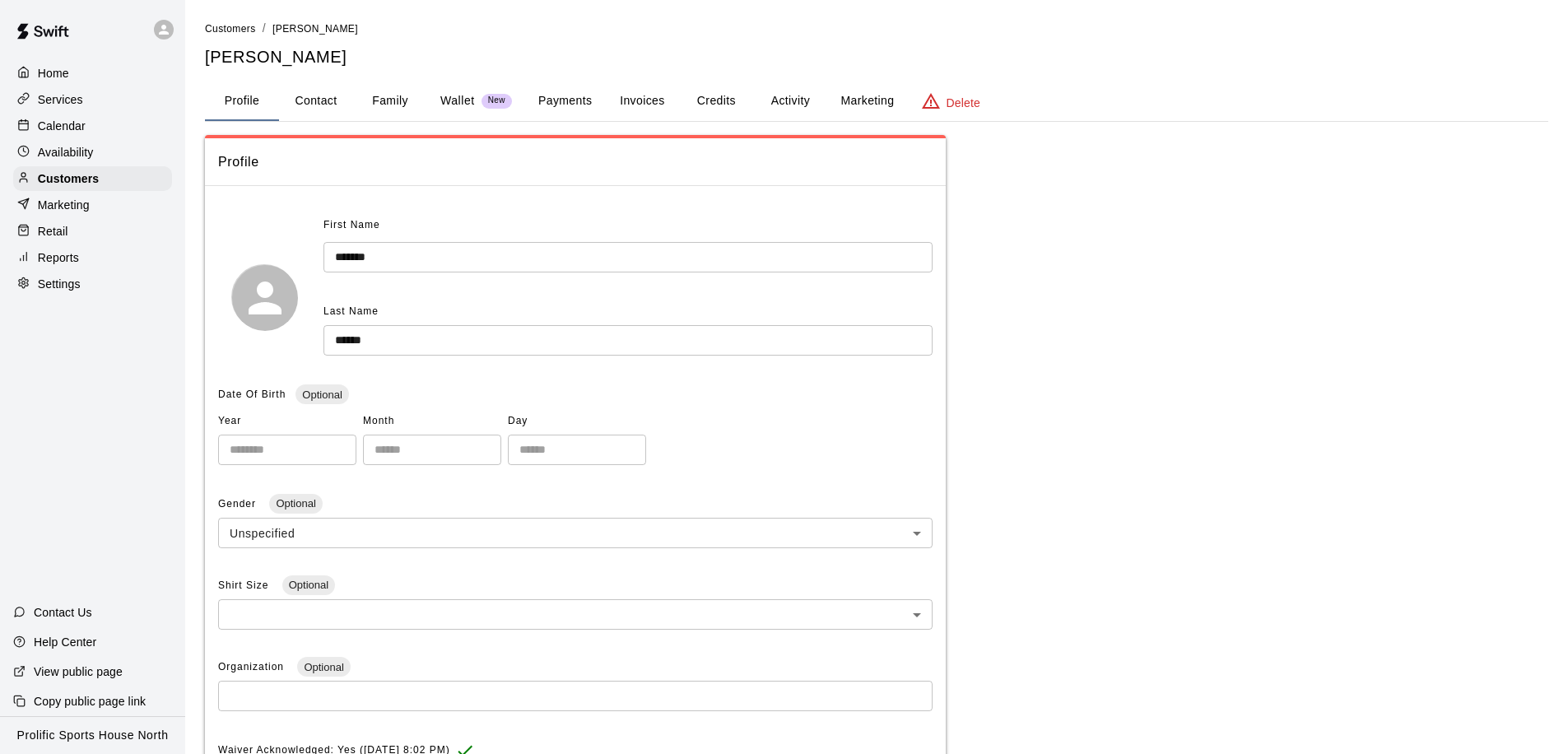
click at [315, 104] on button "Contact" at bounding box center [315, 101] width 74 height 40
select select "**"
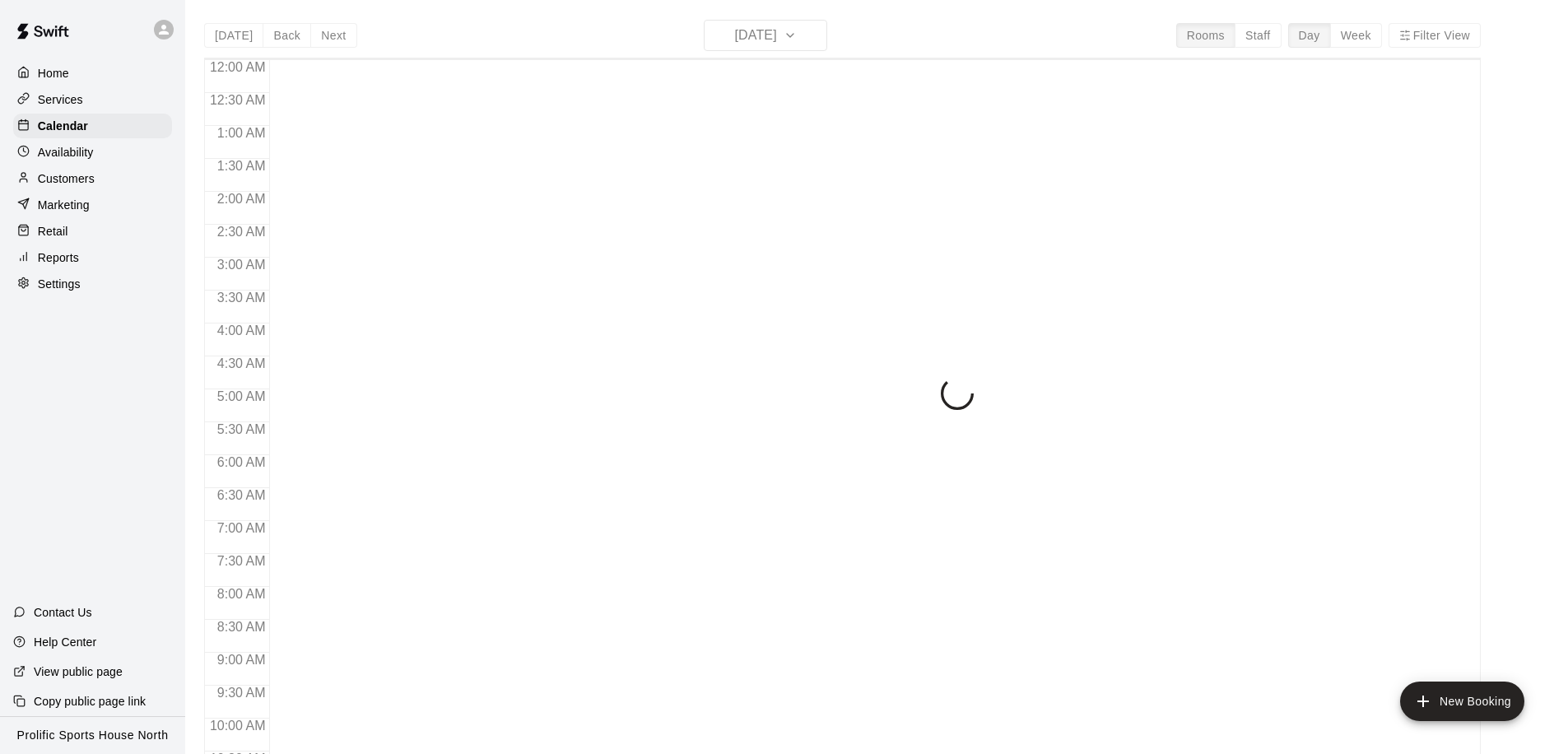
scroll to position [868, 0]
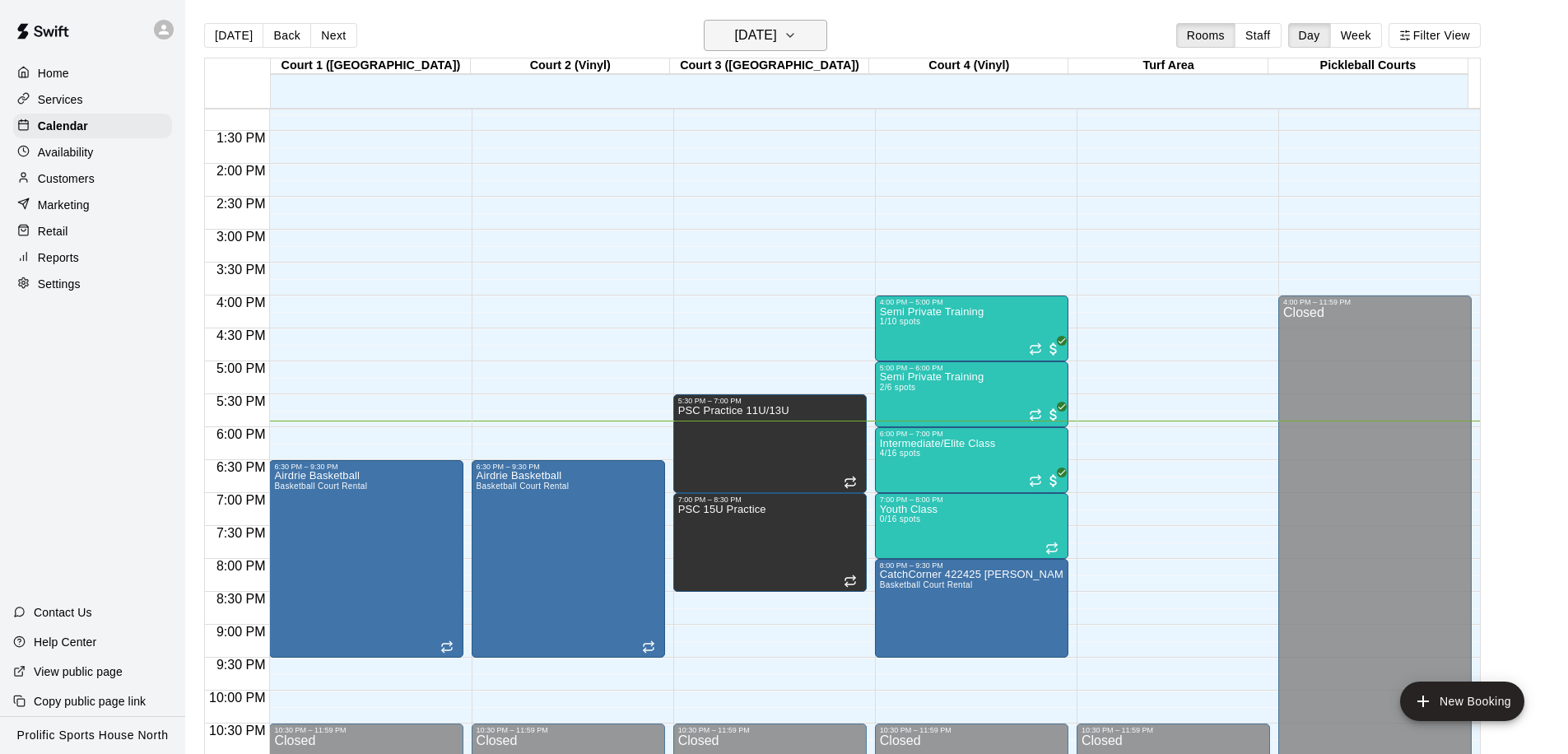
click at [759, 32] on h6 "[DATE]" at bounding box center [756, 35] width 42 height 23
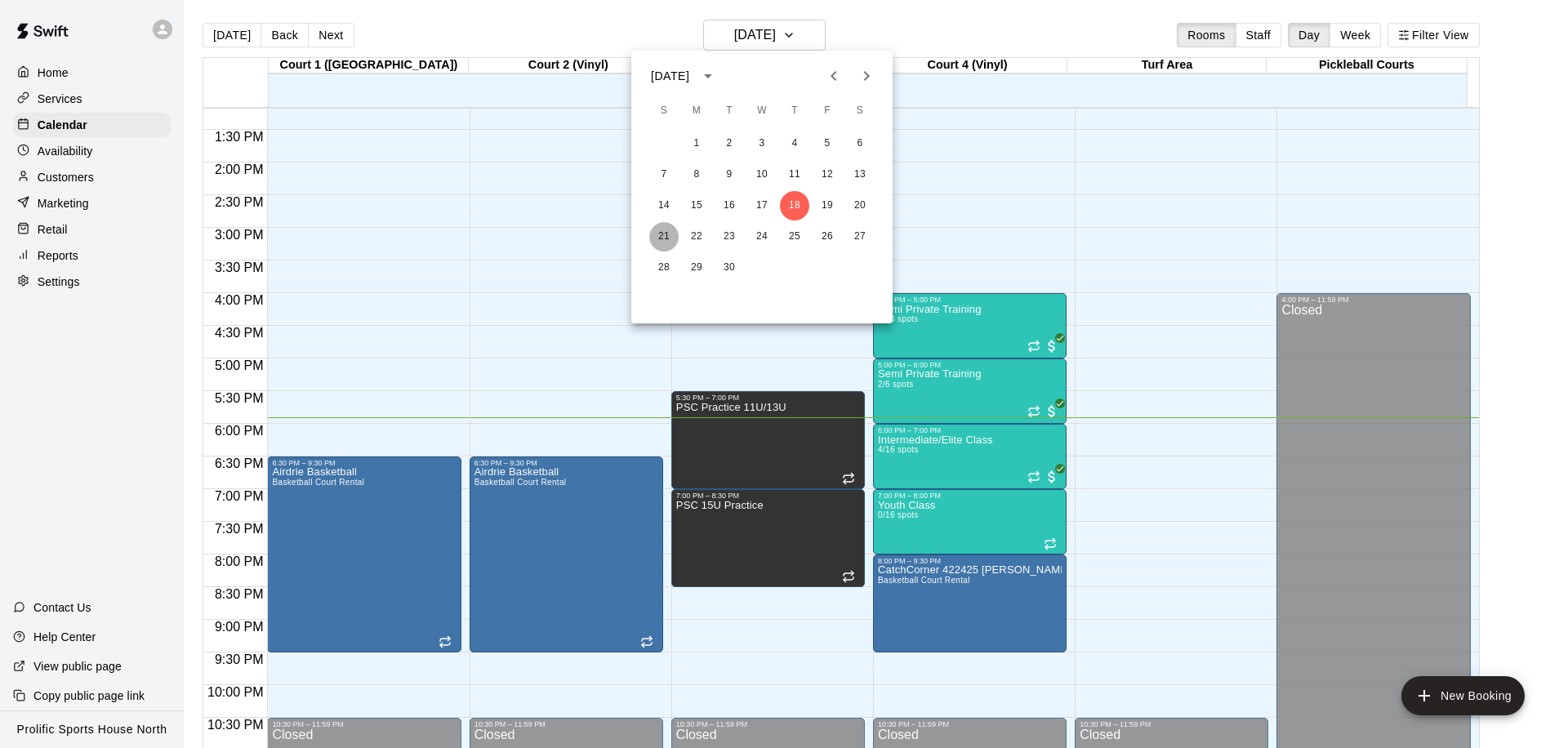
click at [661, 231] on button "21" at bounding box center [664, 236] width 29 height 29
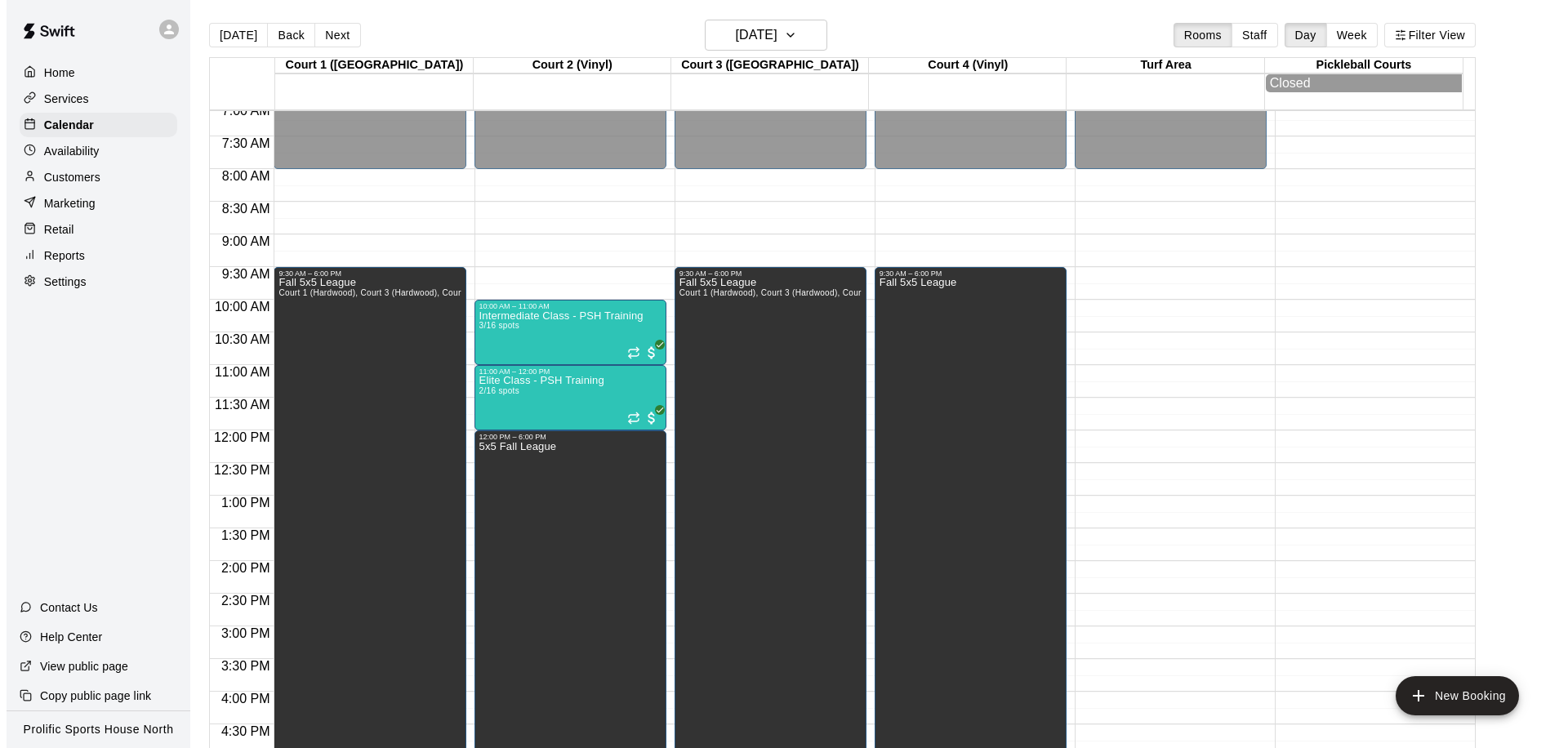
scroll to position [556, 0]
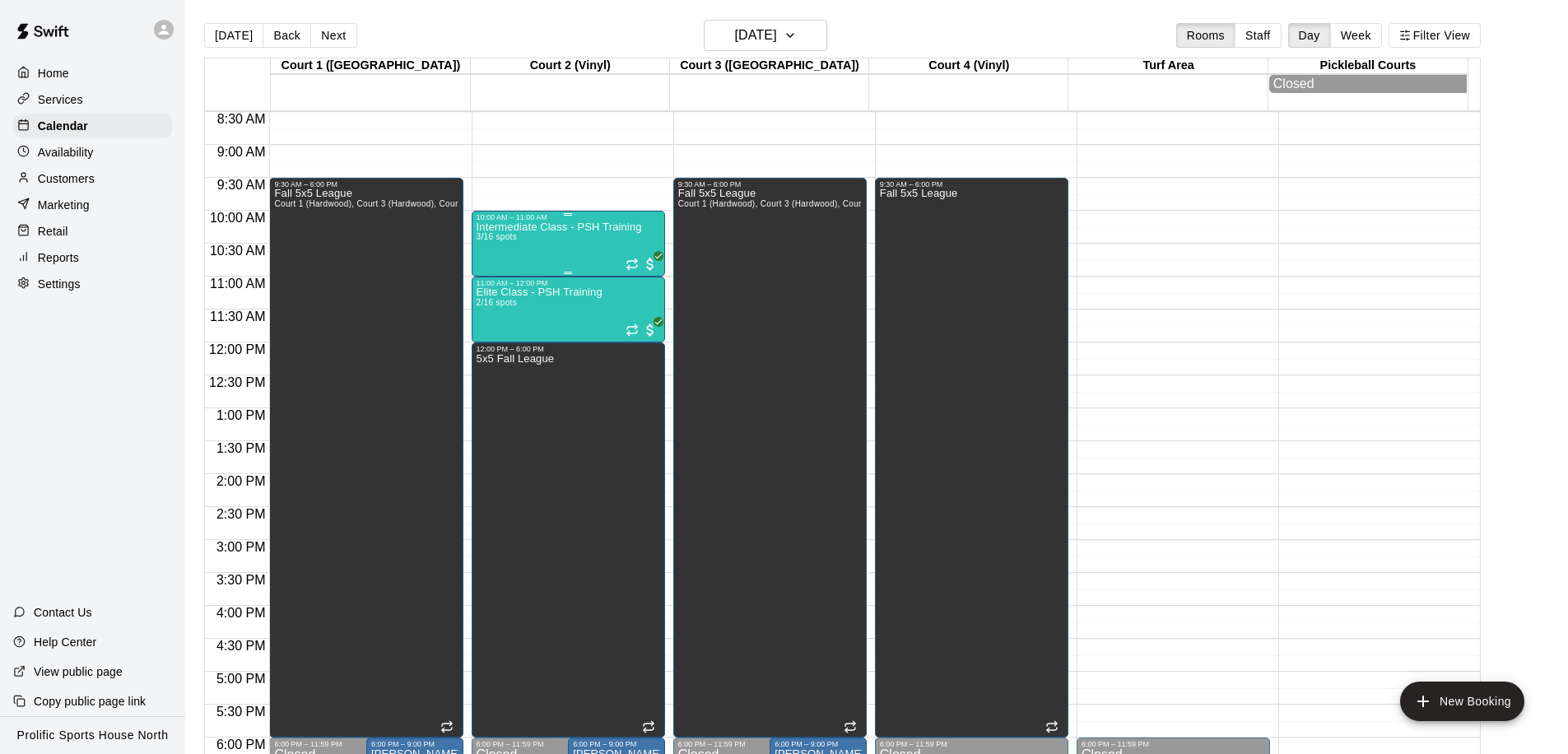
click at [536, 228] on p "Intermediate Class - PSH Training" at bounding box center [559, 228] width 165 height 0
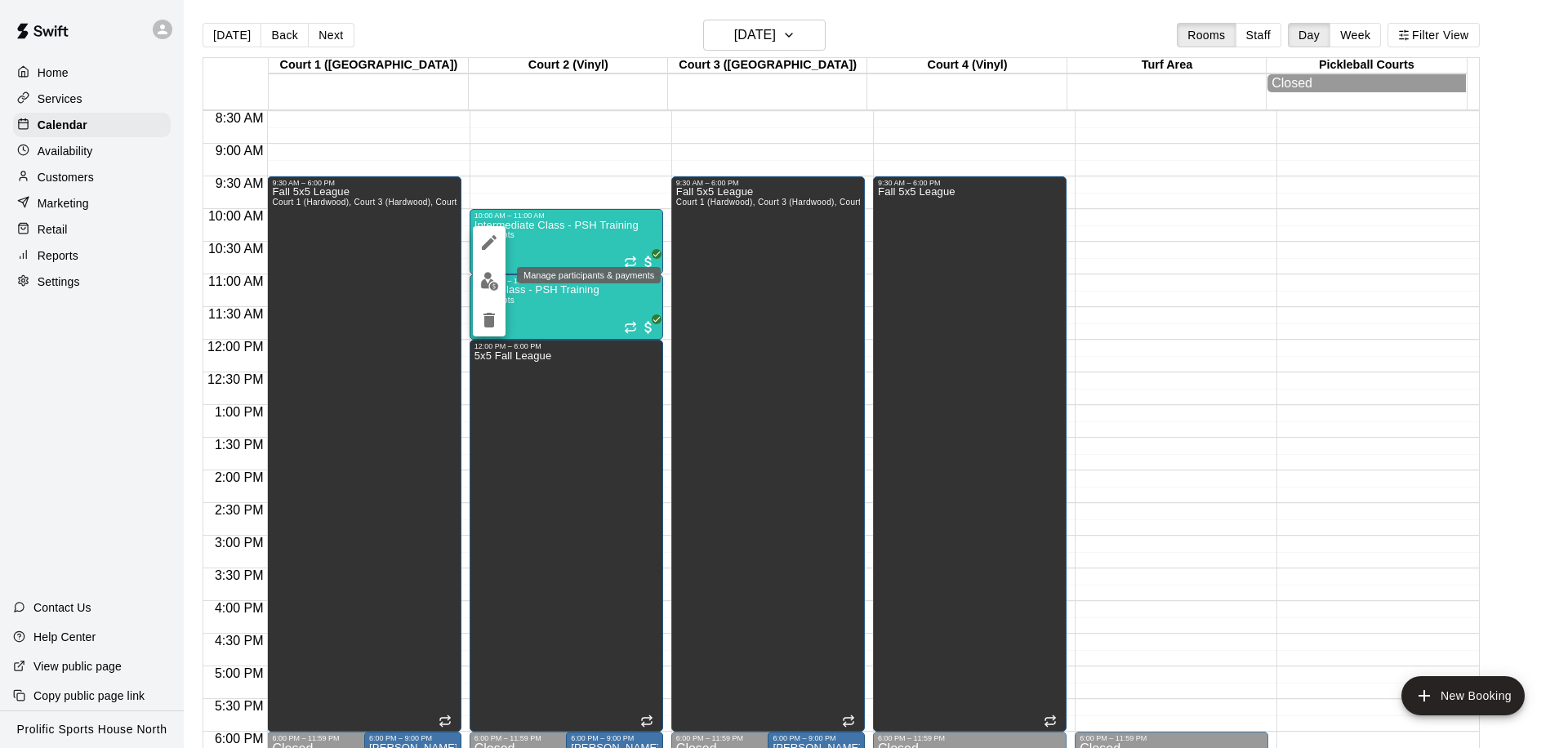
click at [494, 277] on img "edit" at bounding box center [489, 281] width 19 height 19
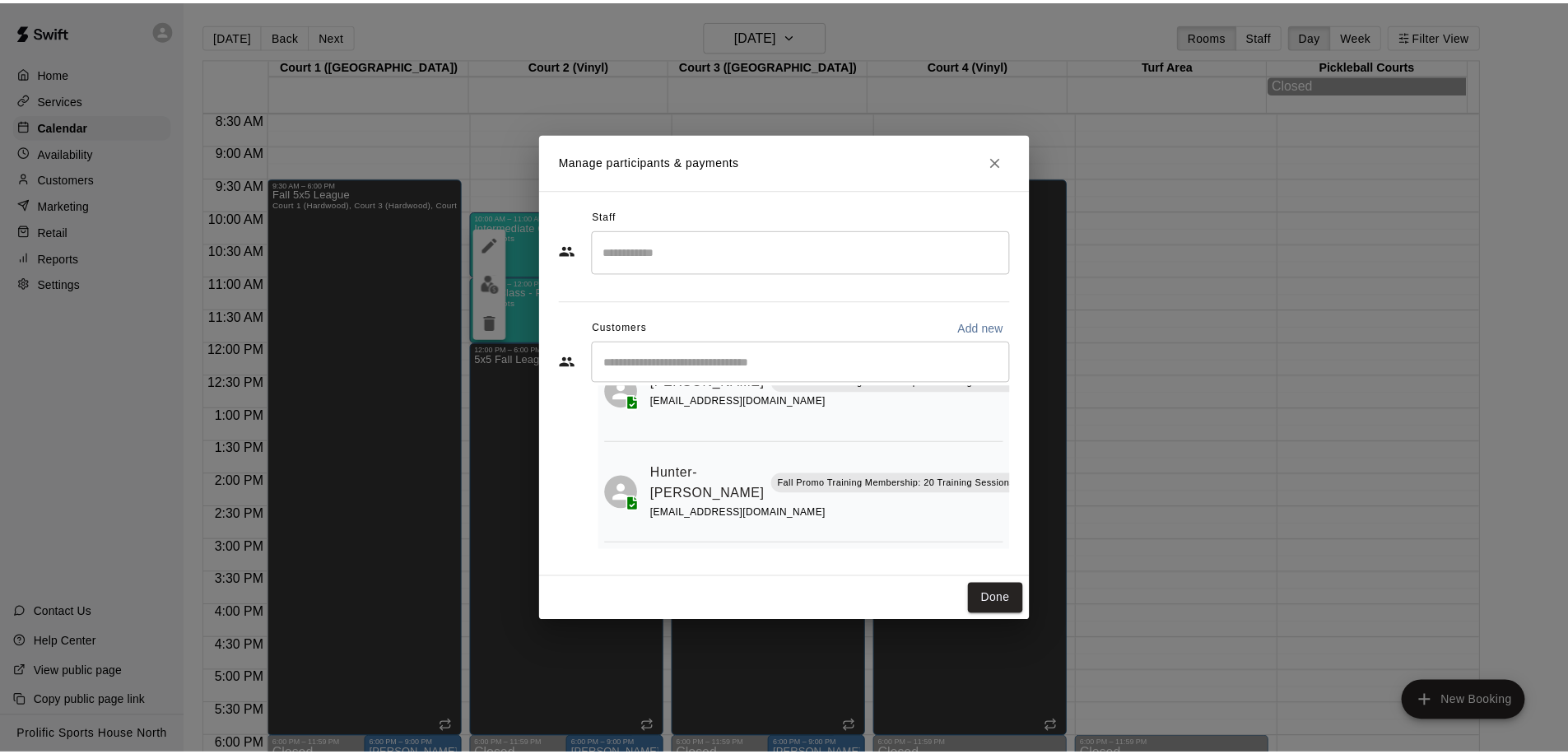
scroll to position [150, 0]
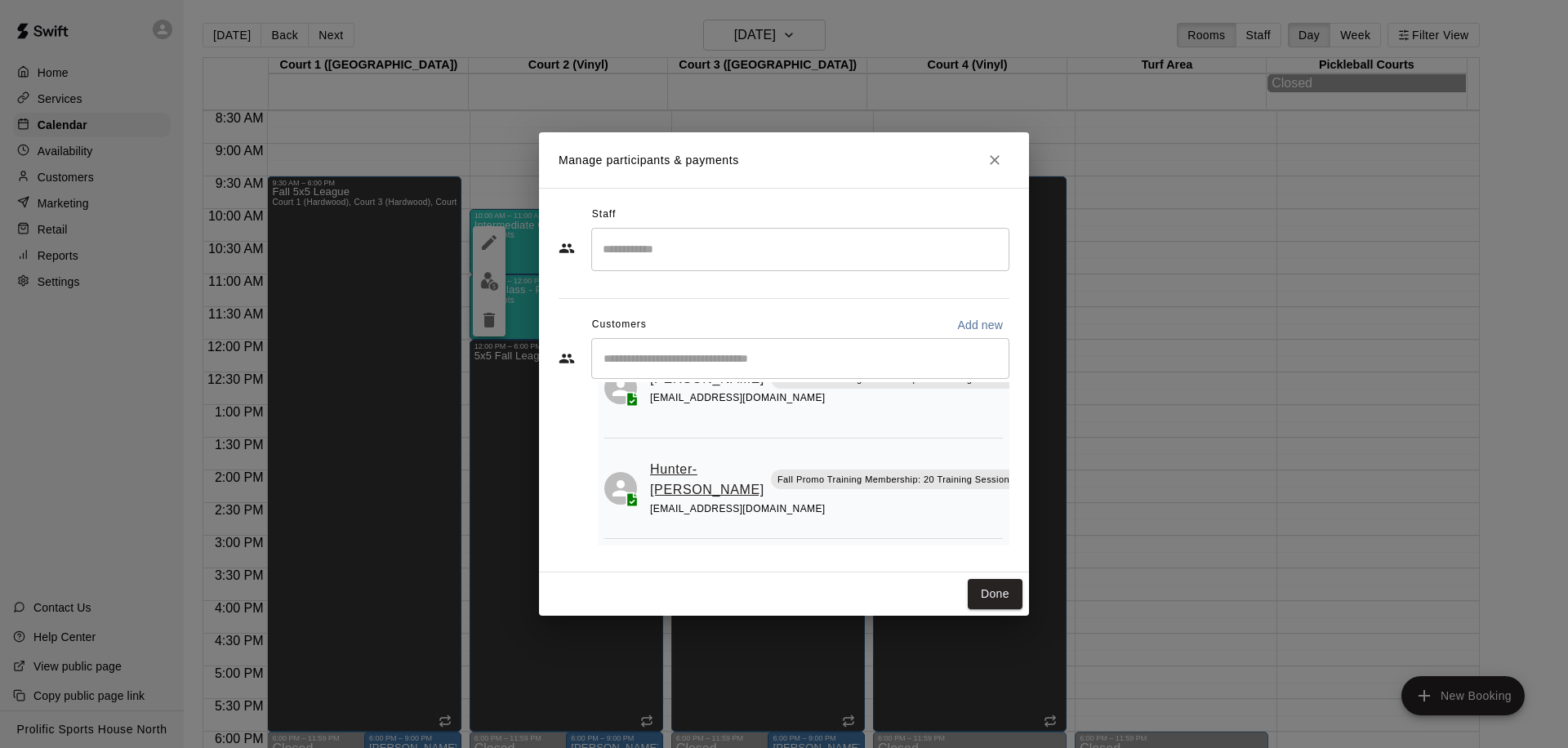
click at [667, 469] on link "Hunter-[PERSON_NAME]" at bounding box center [708, 480] width 114 height 41
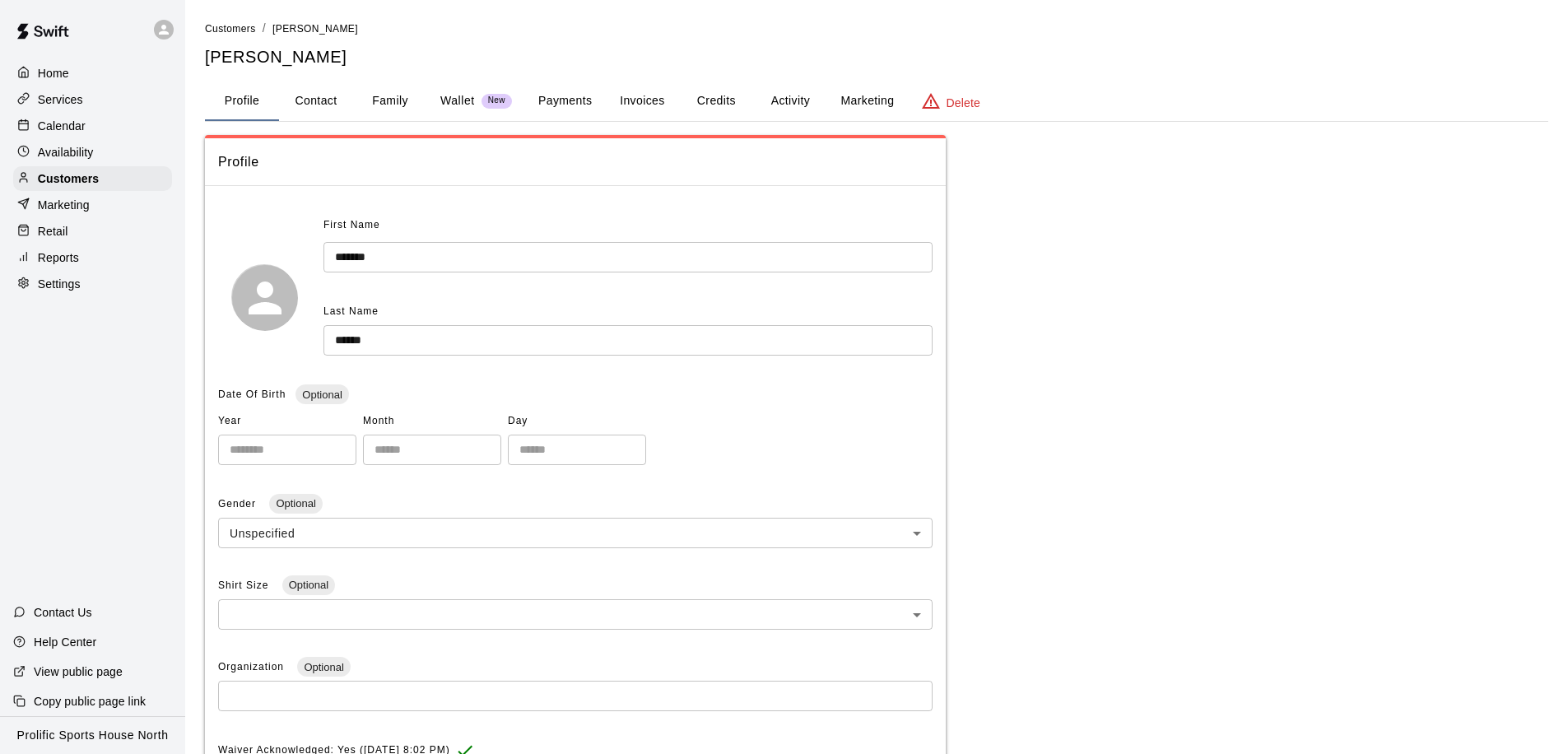
click at [329, 95] on button "Contact" at bounding box center [315, 101] width 74 height 40
select select "**"
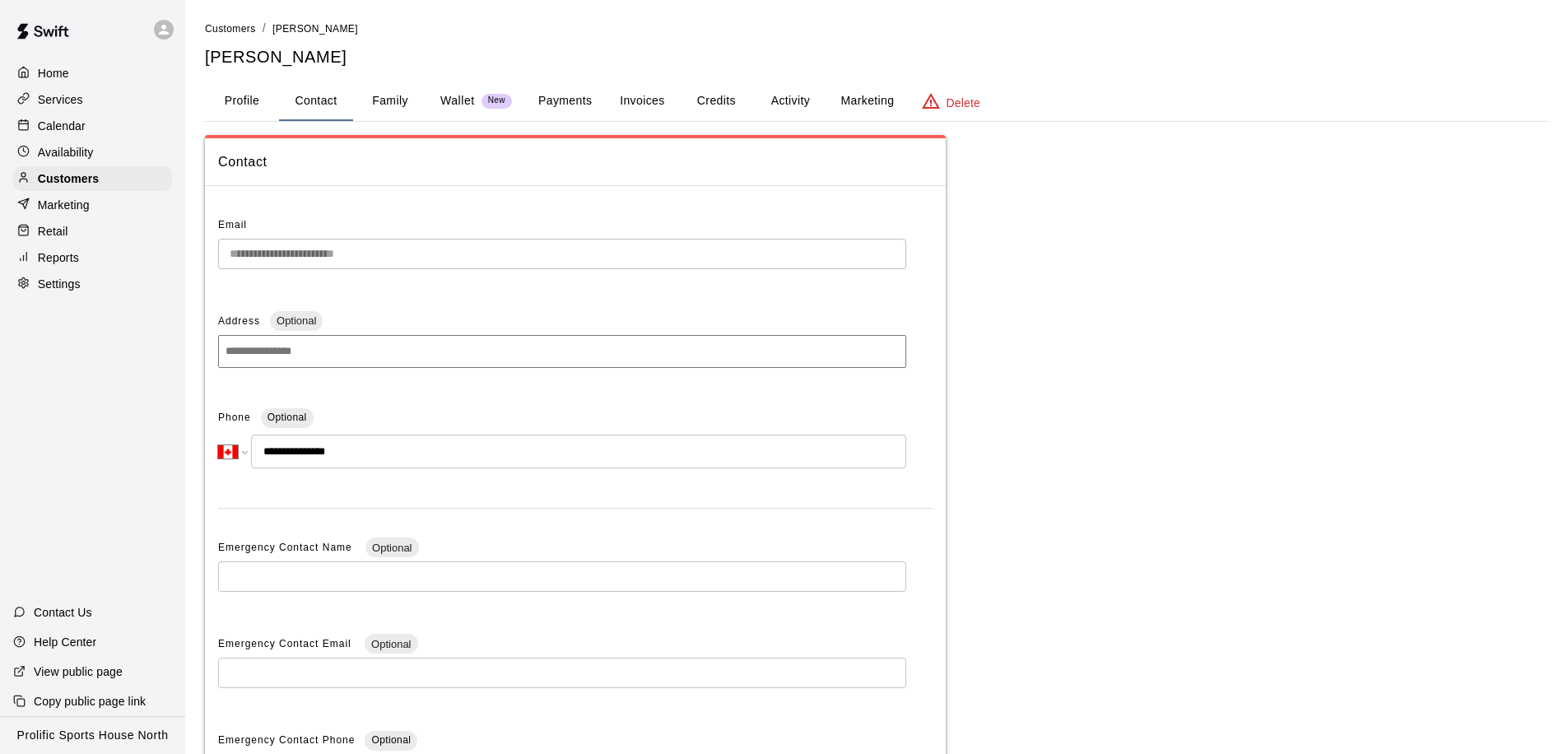
click at [401, 106] on button "Family" at bounding box center [390, 101] width 74 height 40
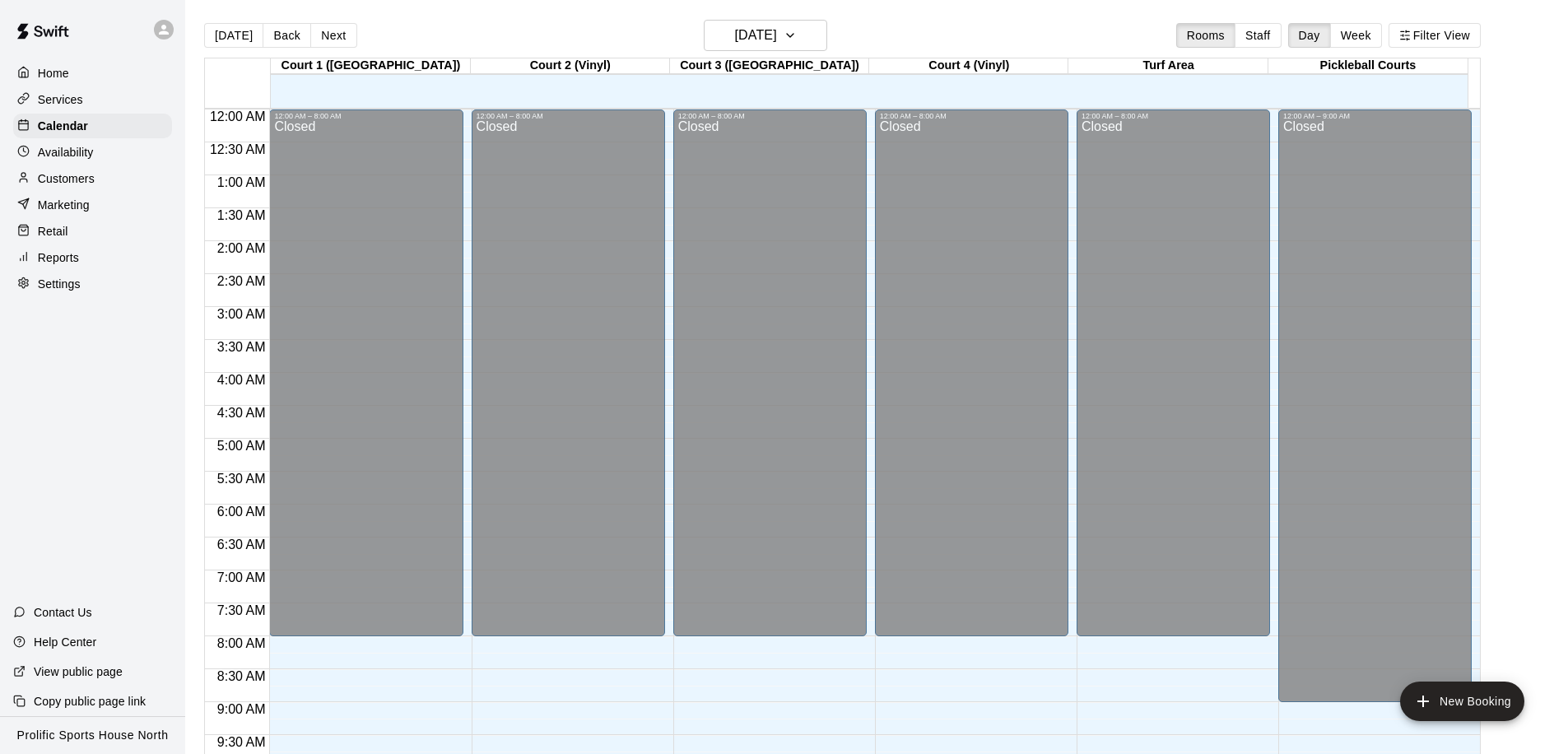
scroll to position [868, 0]
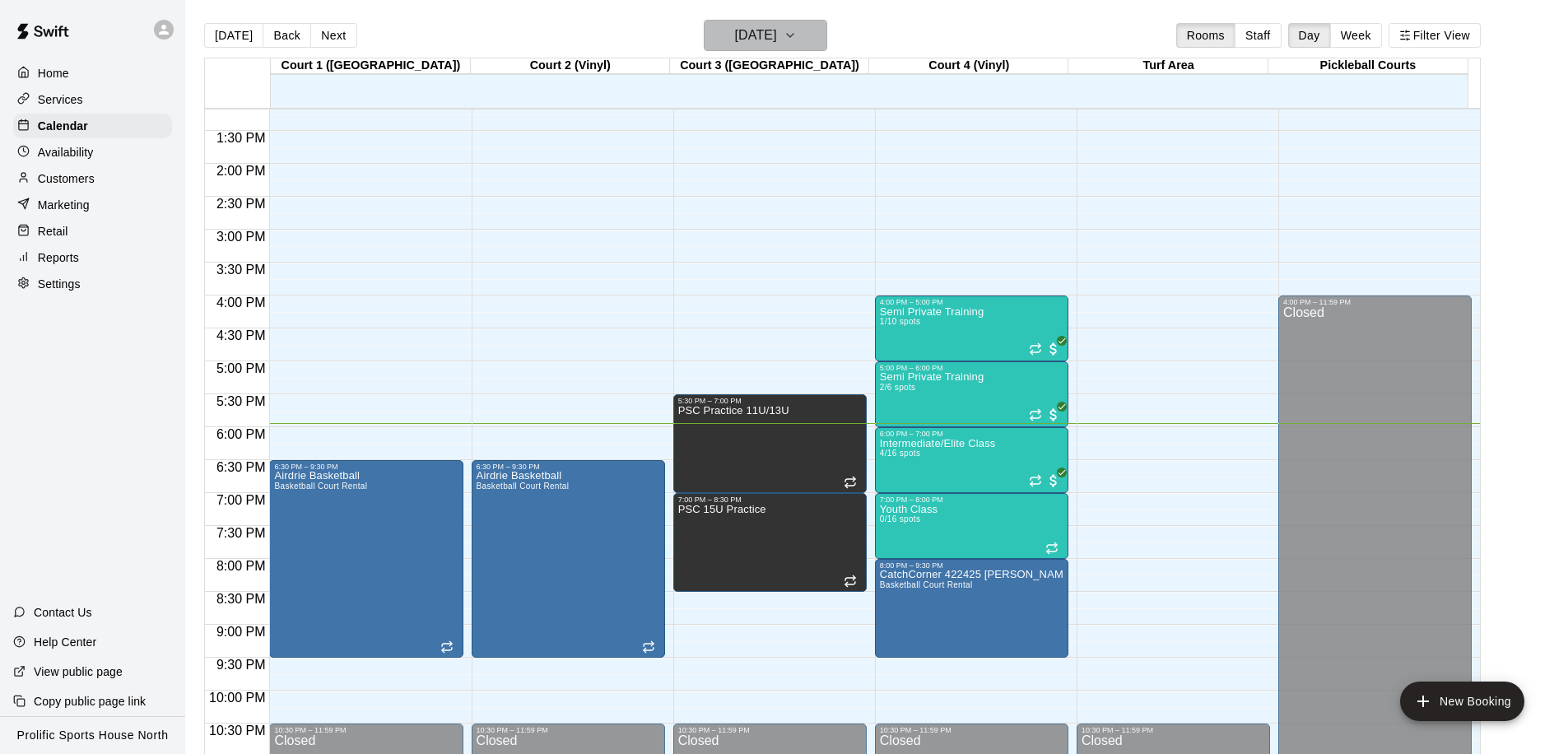
click at [751, 31] on h6 "[DATE]" at bounding box center [756, 35] width 42 height 23
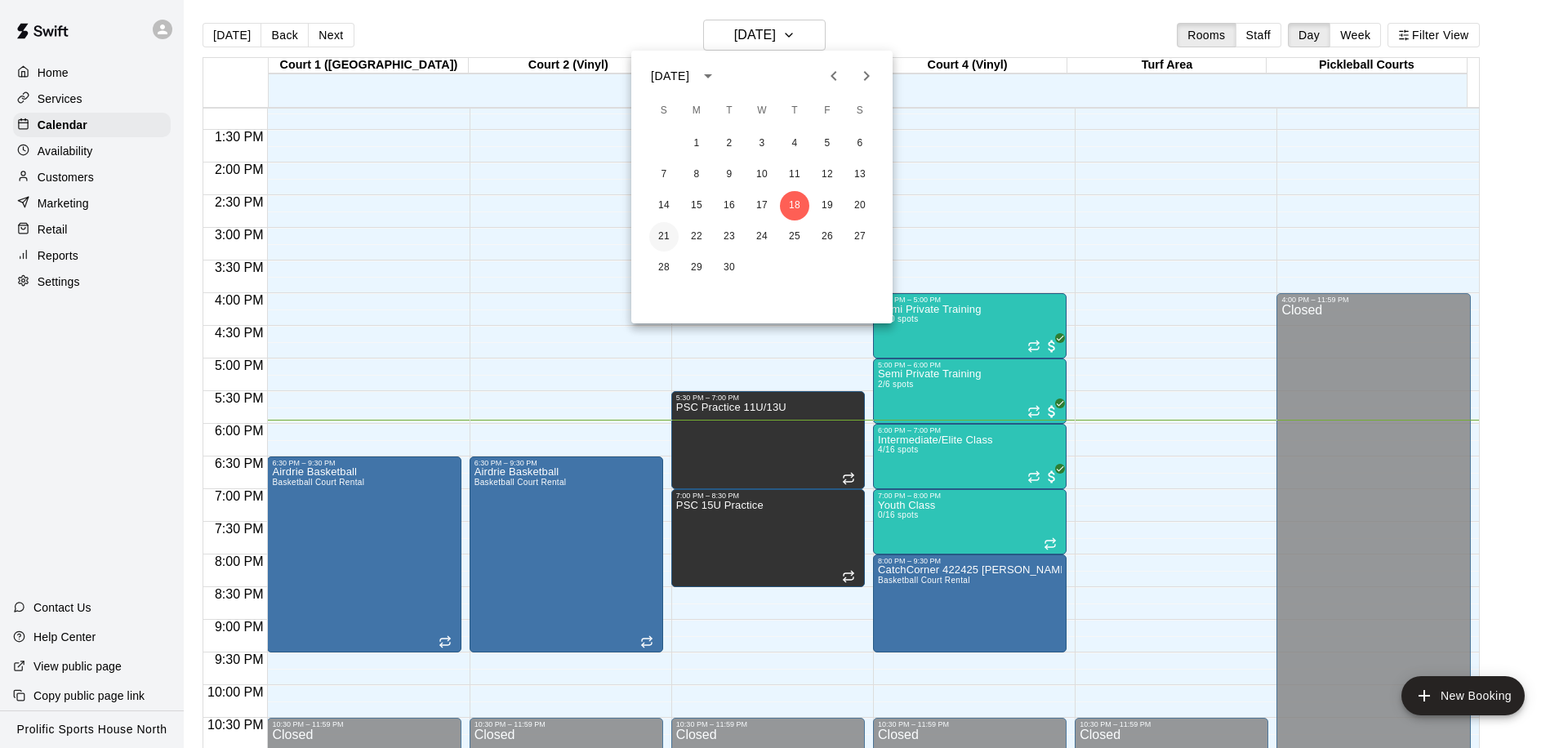
click at [668, 233] on button "21" at bounding box center [664, 236] width 29 height 29
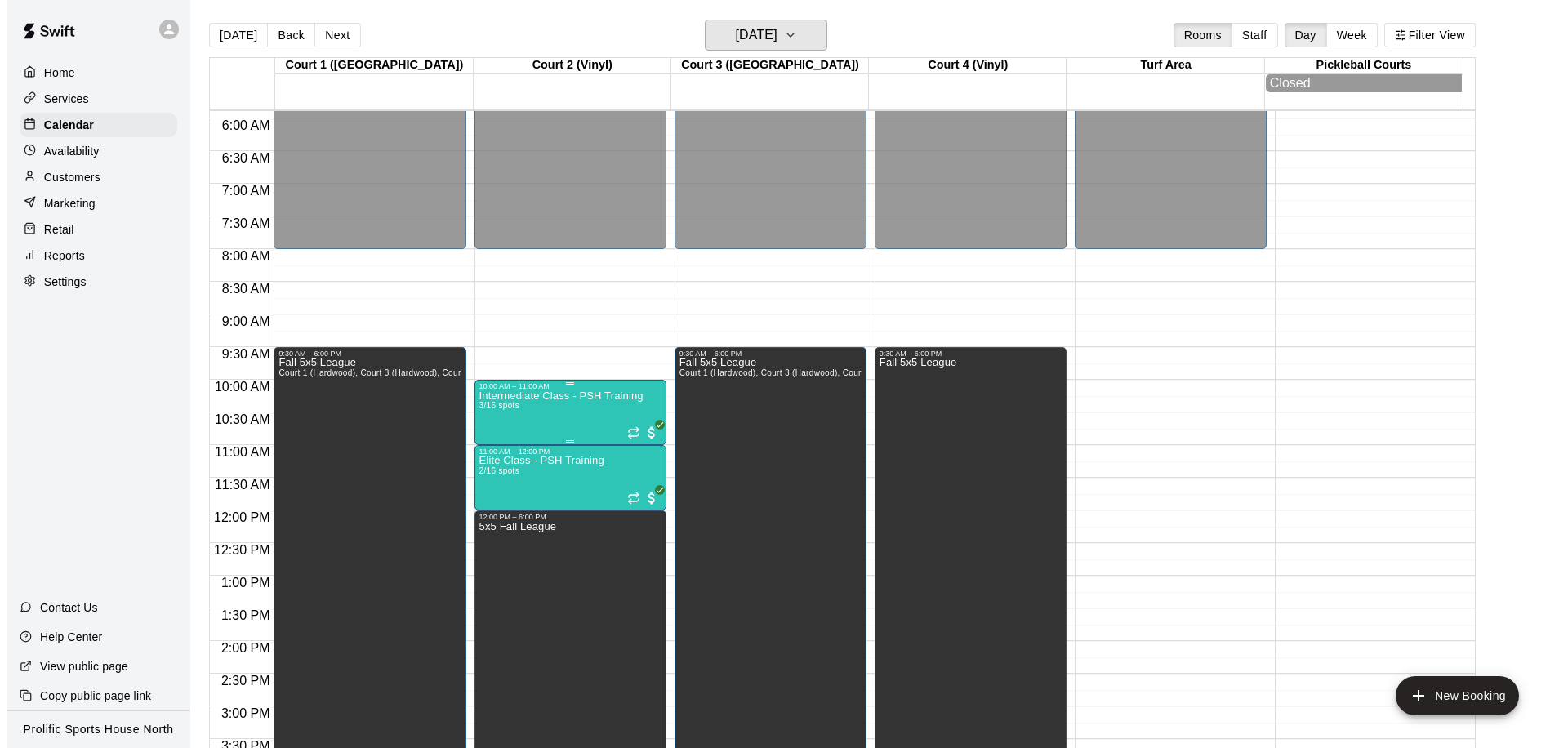
scroll to position [406, 0]
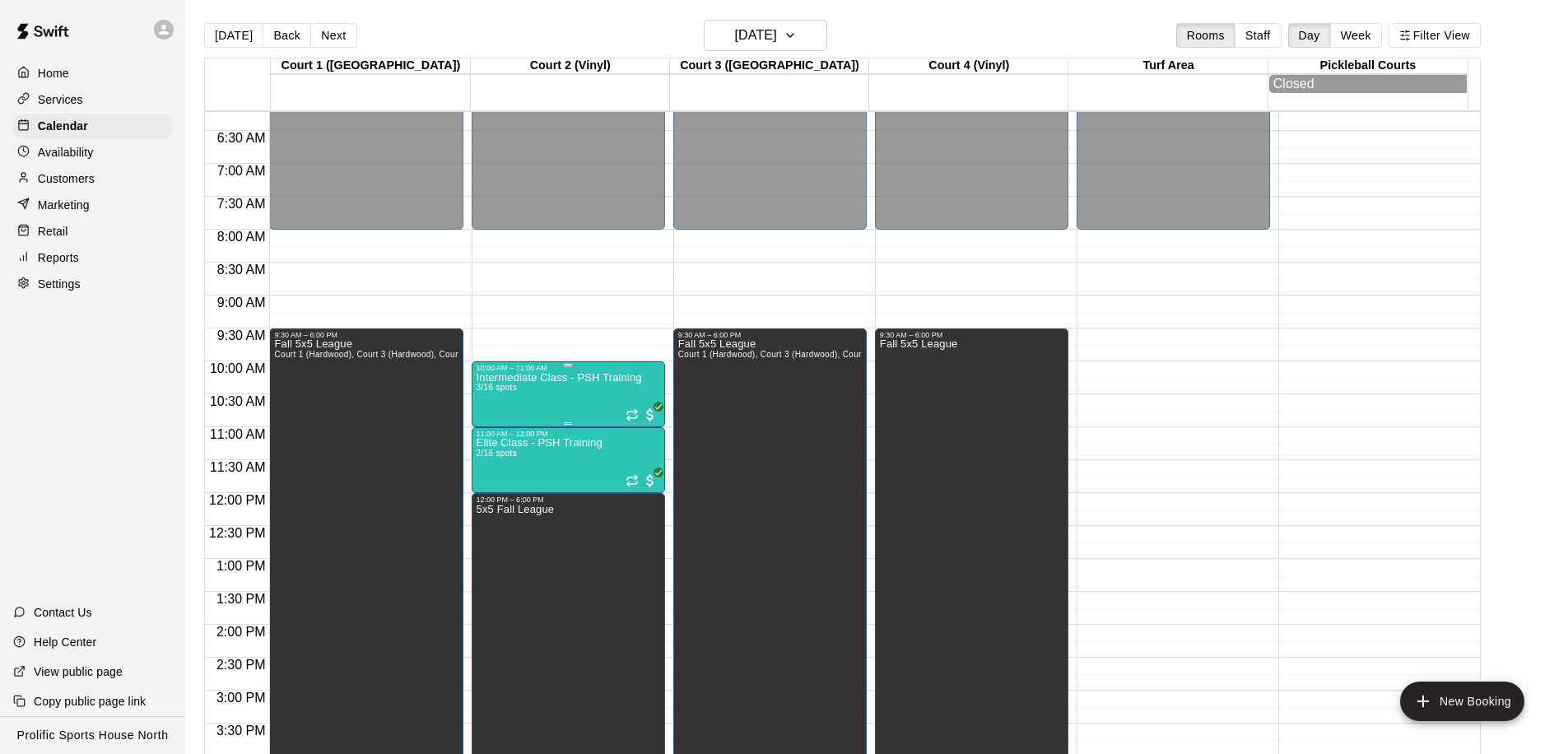
click at [550, 378] on p "Intermediate Class - PSH Training" at bounding box center [559, 378] width 165 height 0
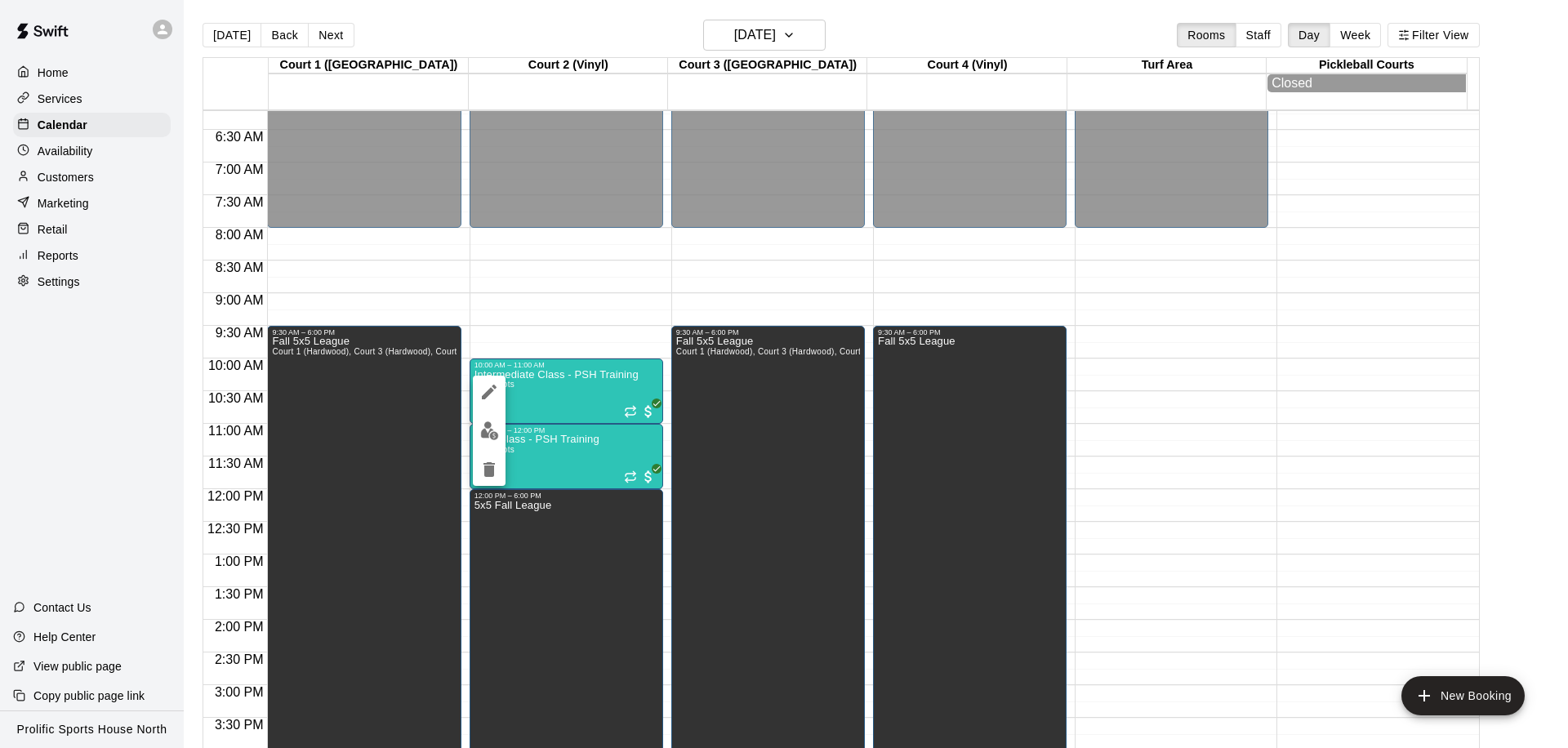
click at [495, 426] on img "edit" at bounding box center [489, 431] width 19 height 19
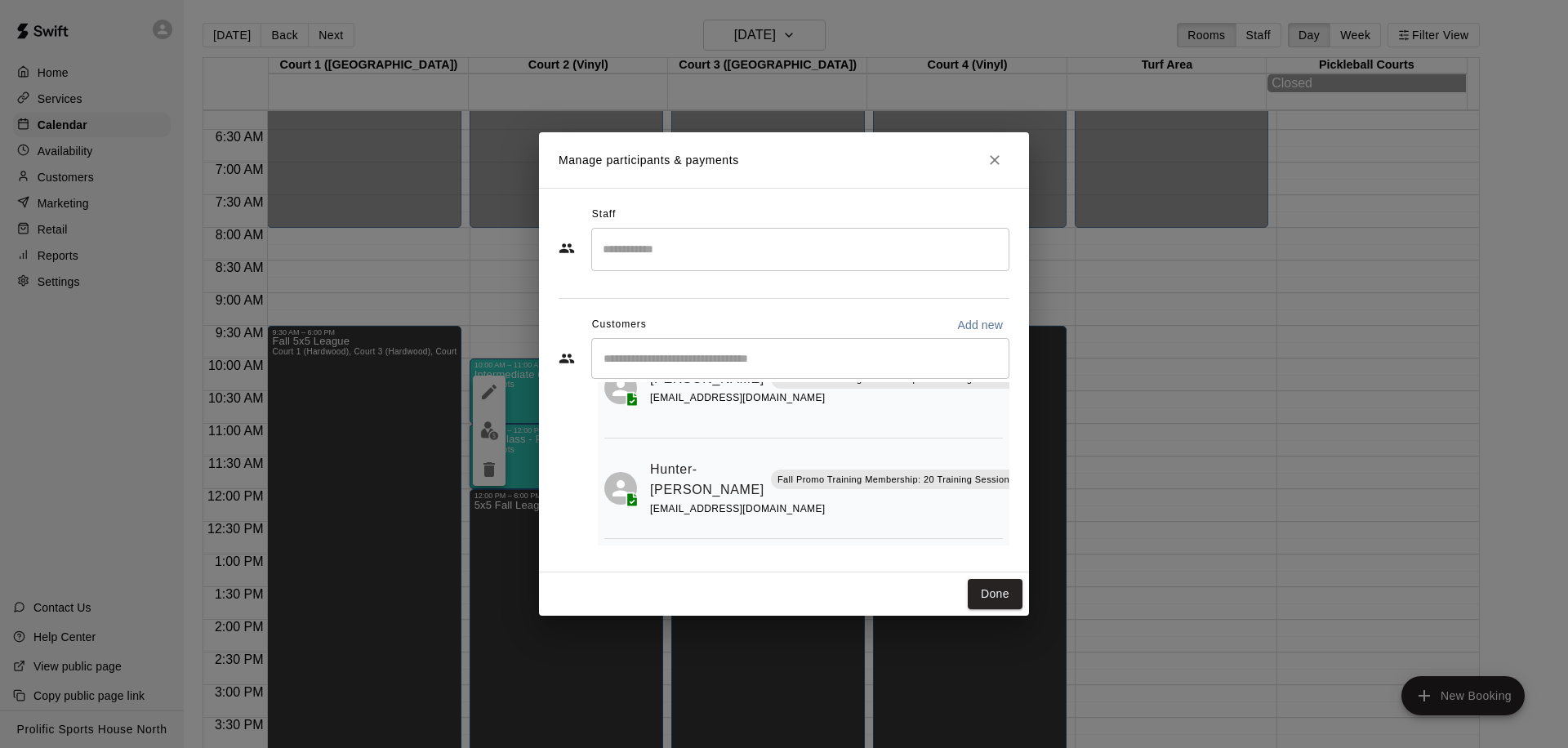
scroll to position [107, 0]
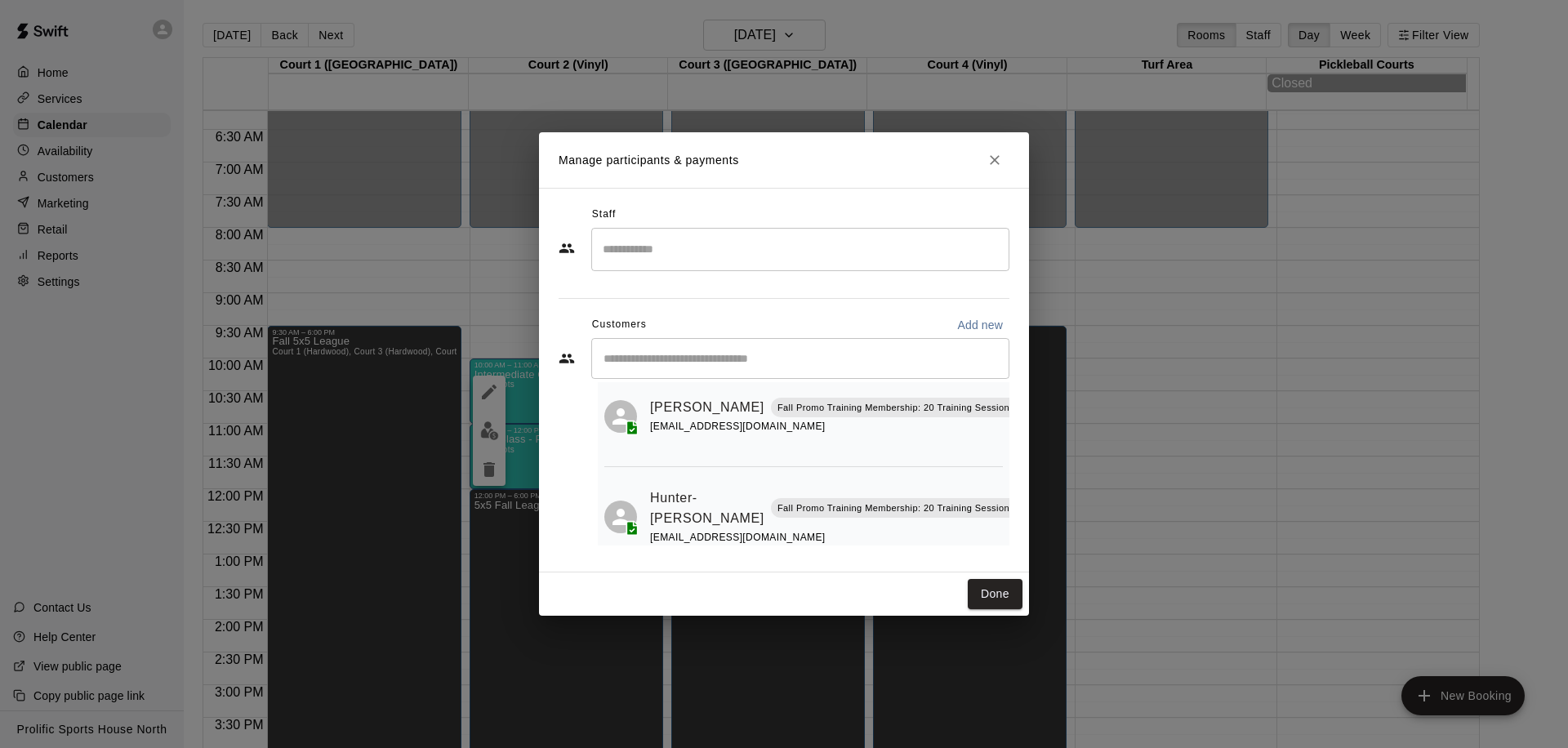
click at [993, 163] on icon "Close" at bounding box center [994, 159] width 16 height 16
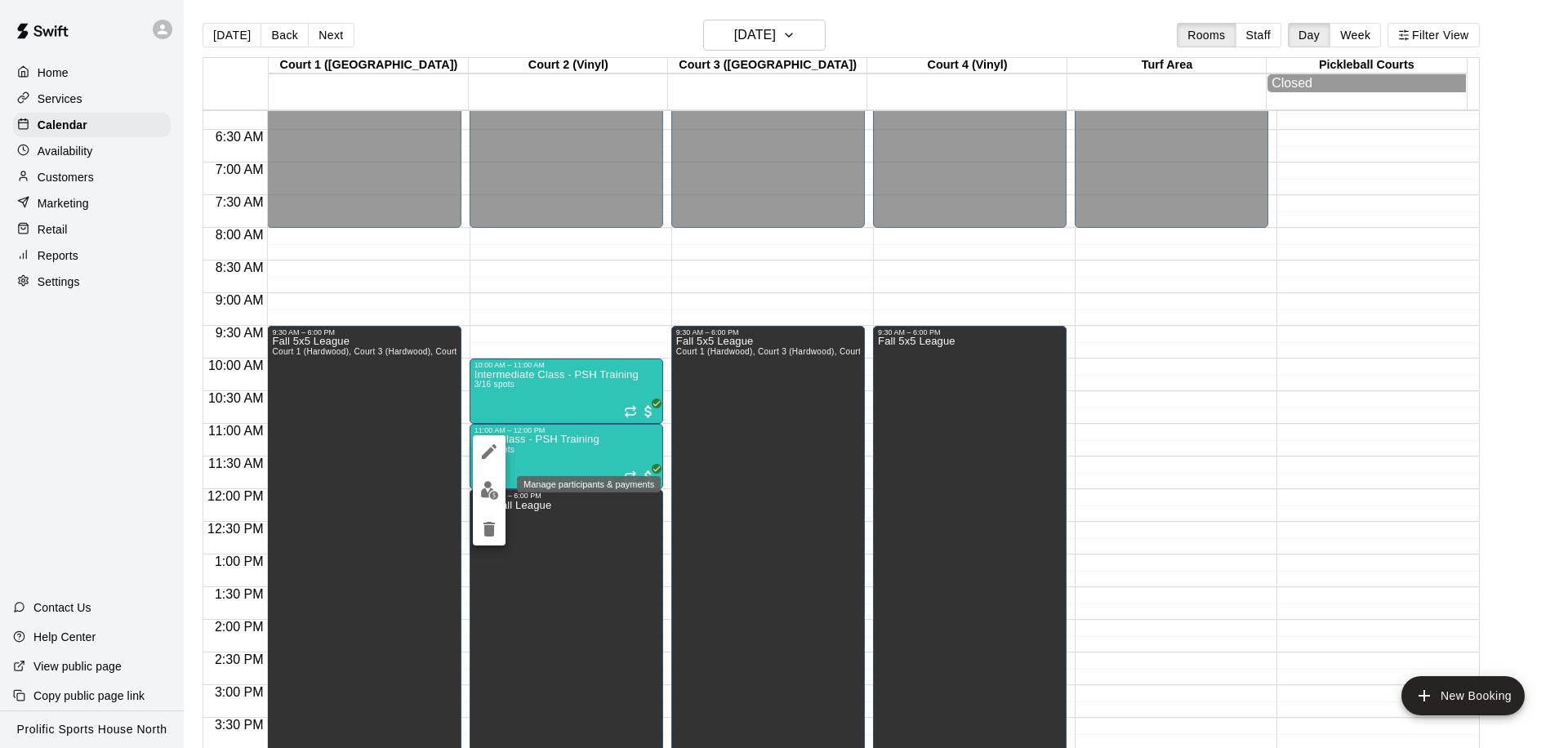
click at [494, 486] on img "edit" at bounding box center [489, 490] width 19 height 19
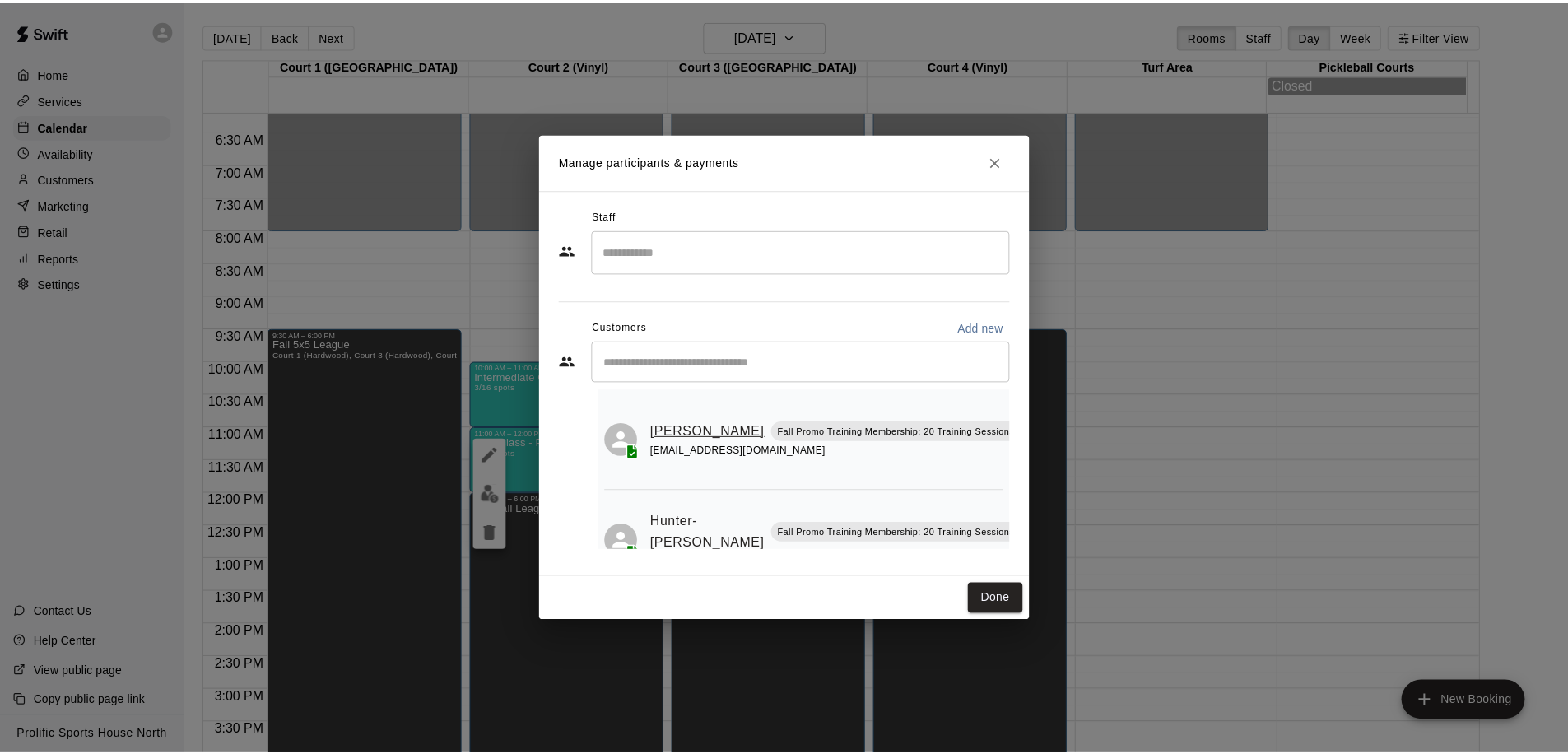
scroll to position [74, 0]
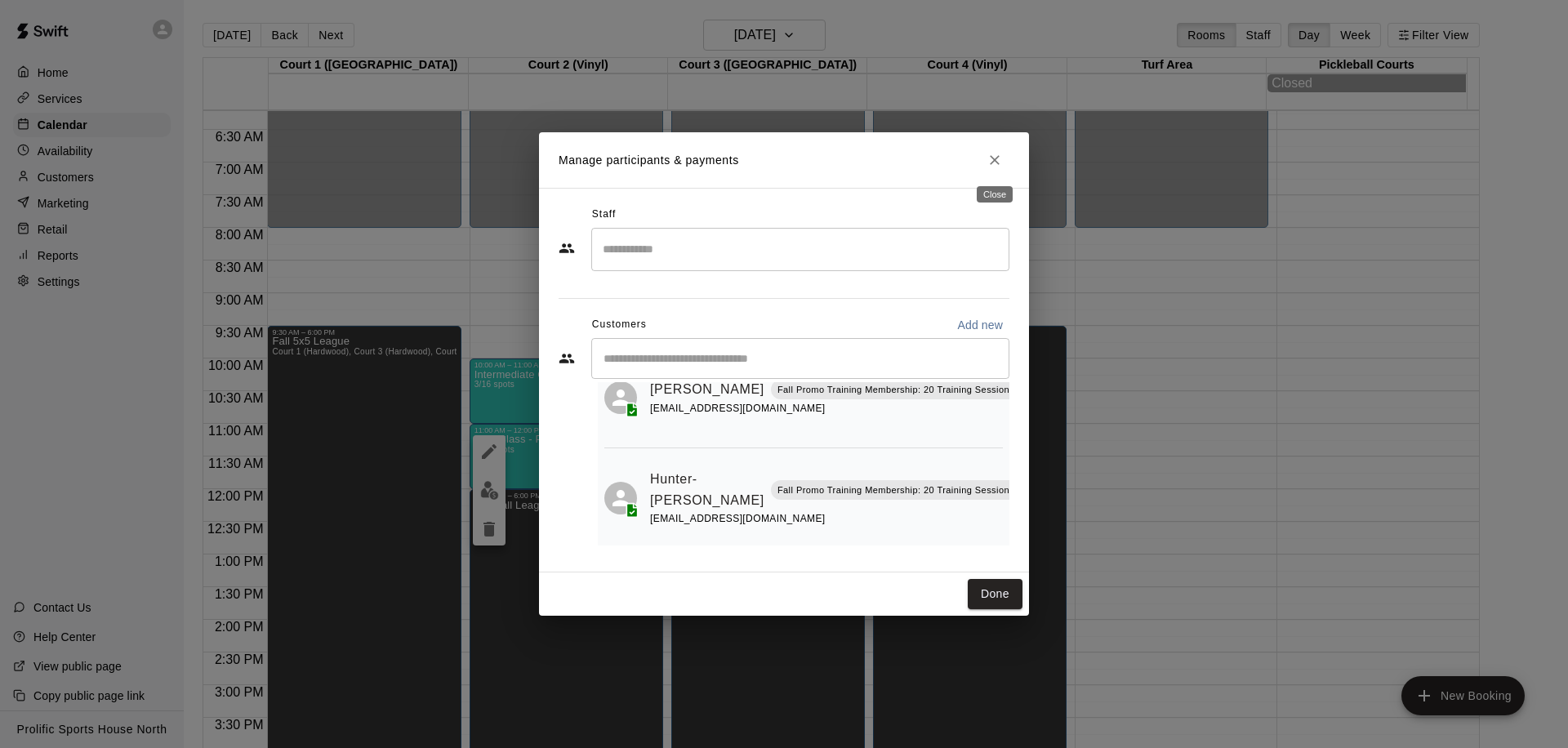
click at [993, 157] on icon "Close" at bounding box center [994, 159] width 16 height 16
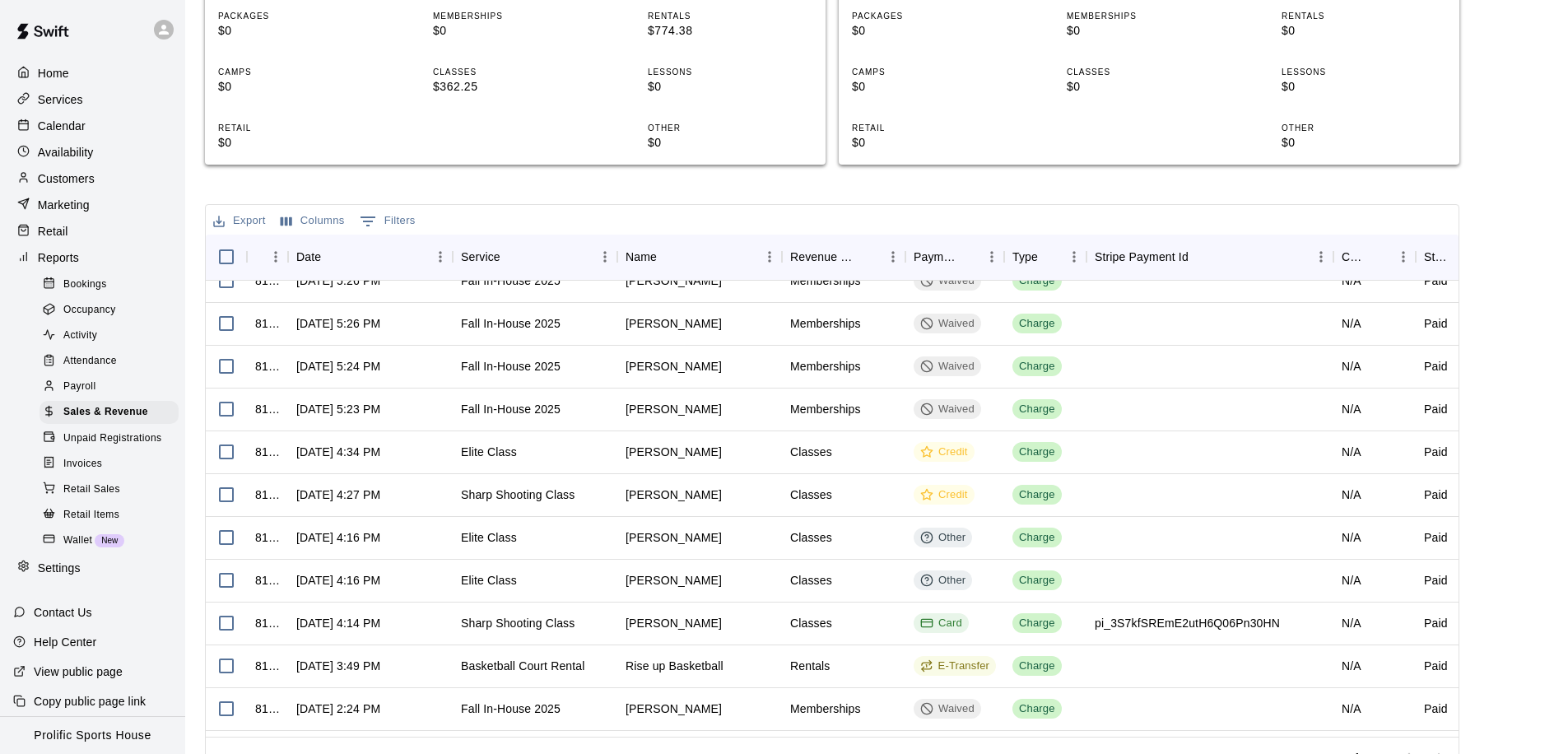
scroll to position [1403, 0]
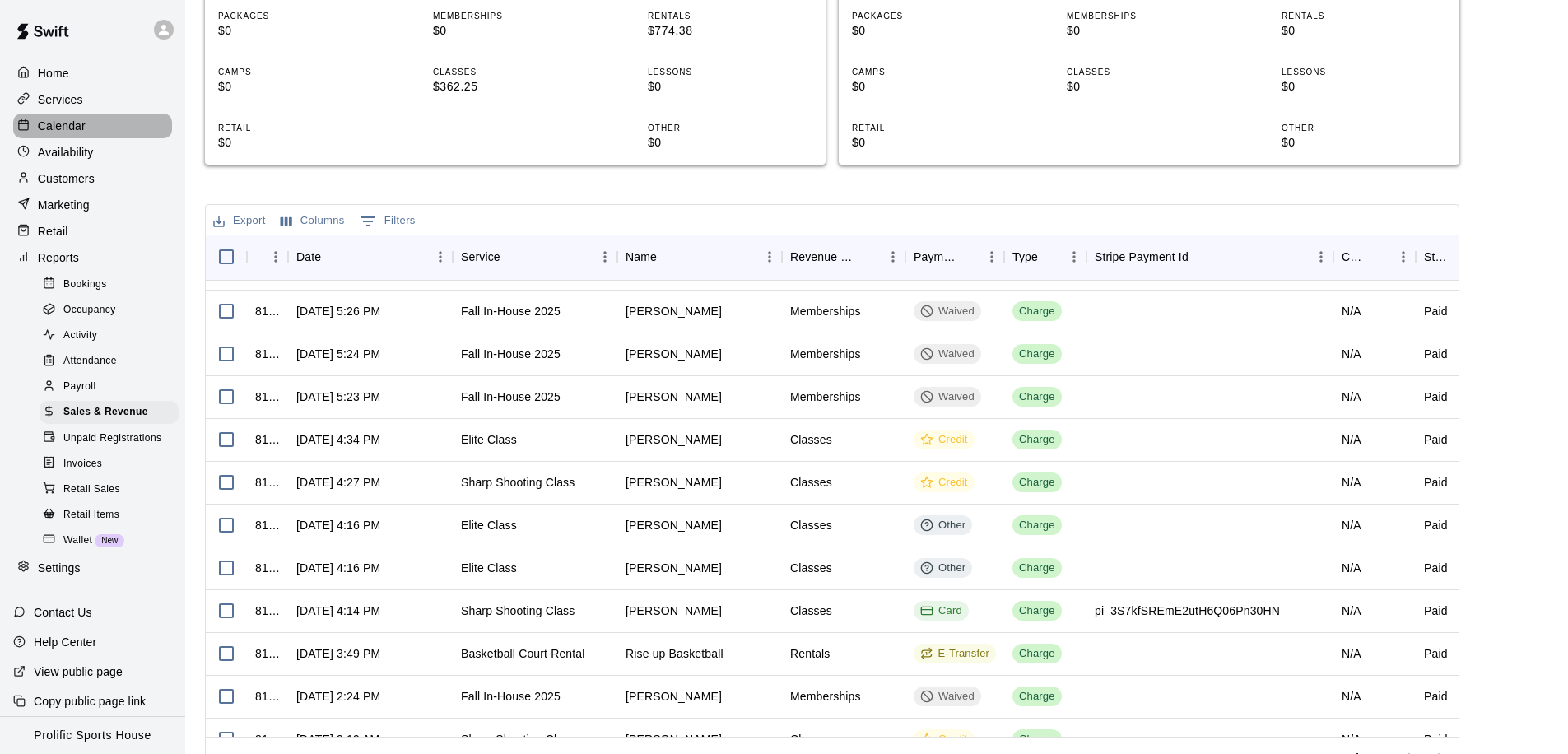
click at [94, 131] on div "Calendar" at bounding box center [93, 126] width 159 height 25
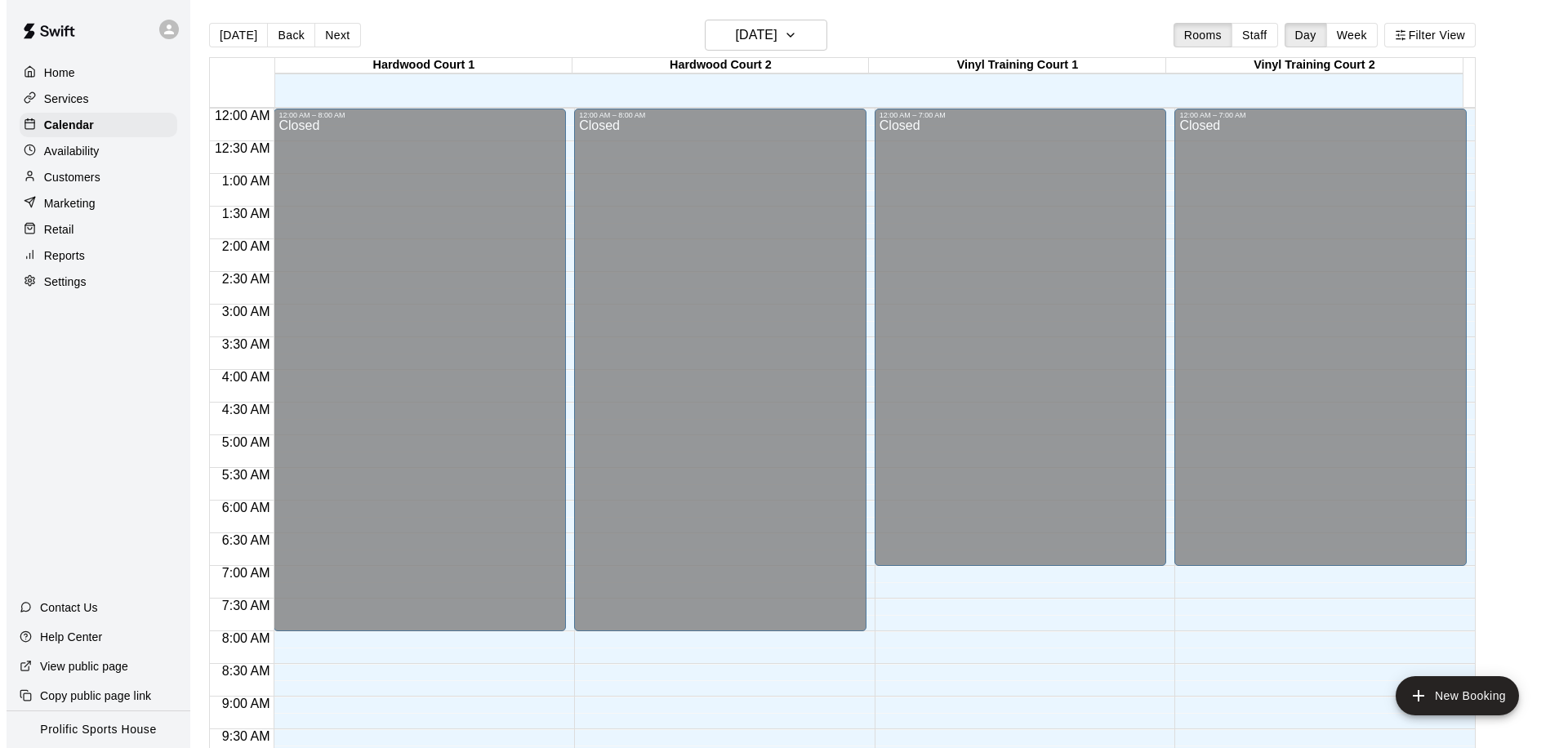
scroll to position [861, 0]
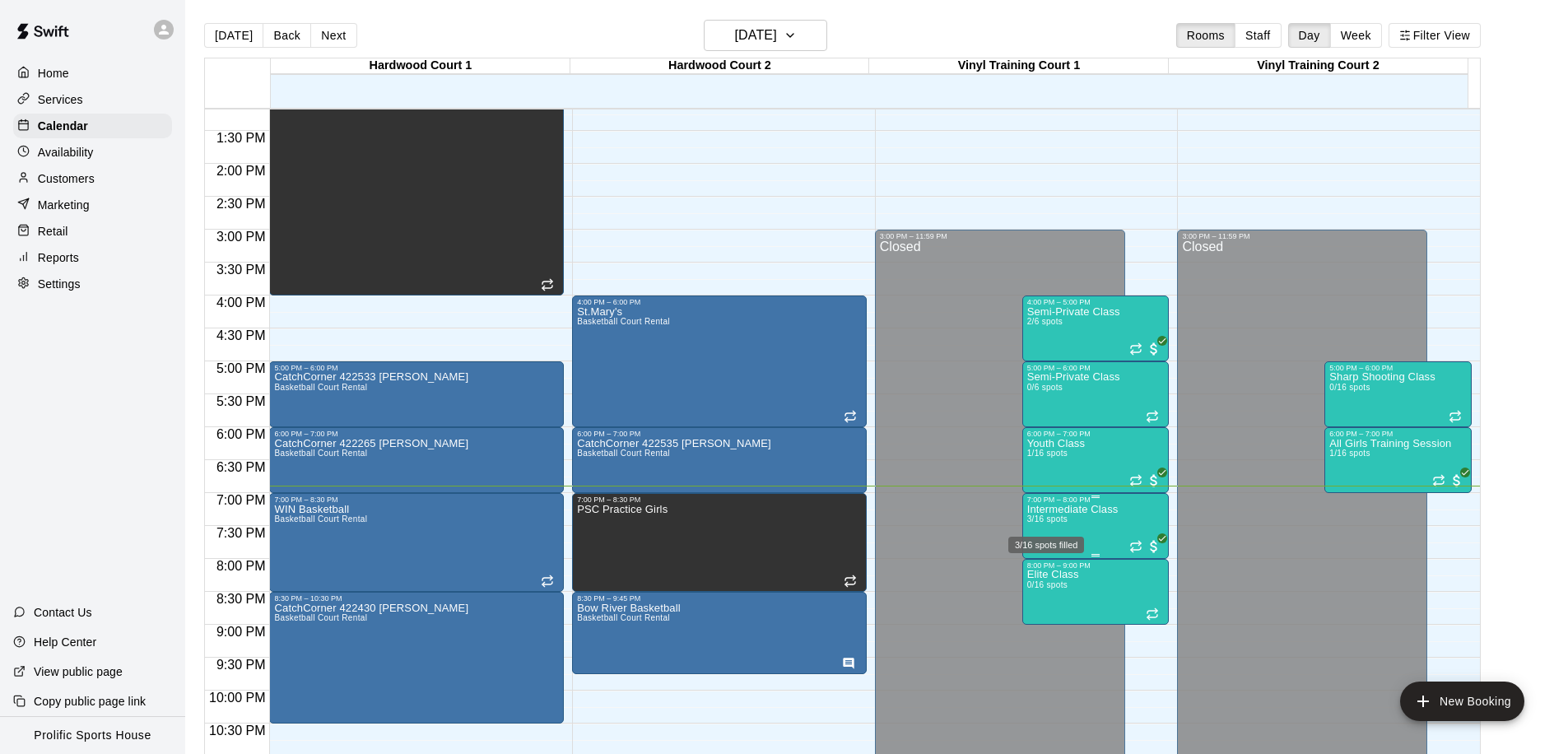
click at [1031, 522] on span "3/16 spots" at bounding box center [1048, 520] width 41 height 9
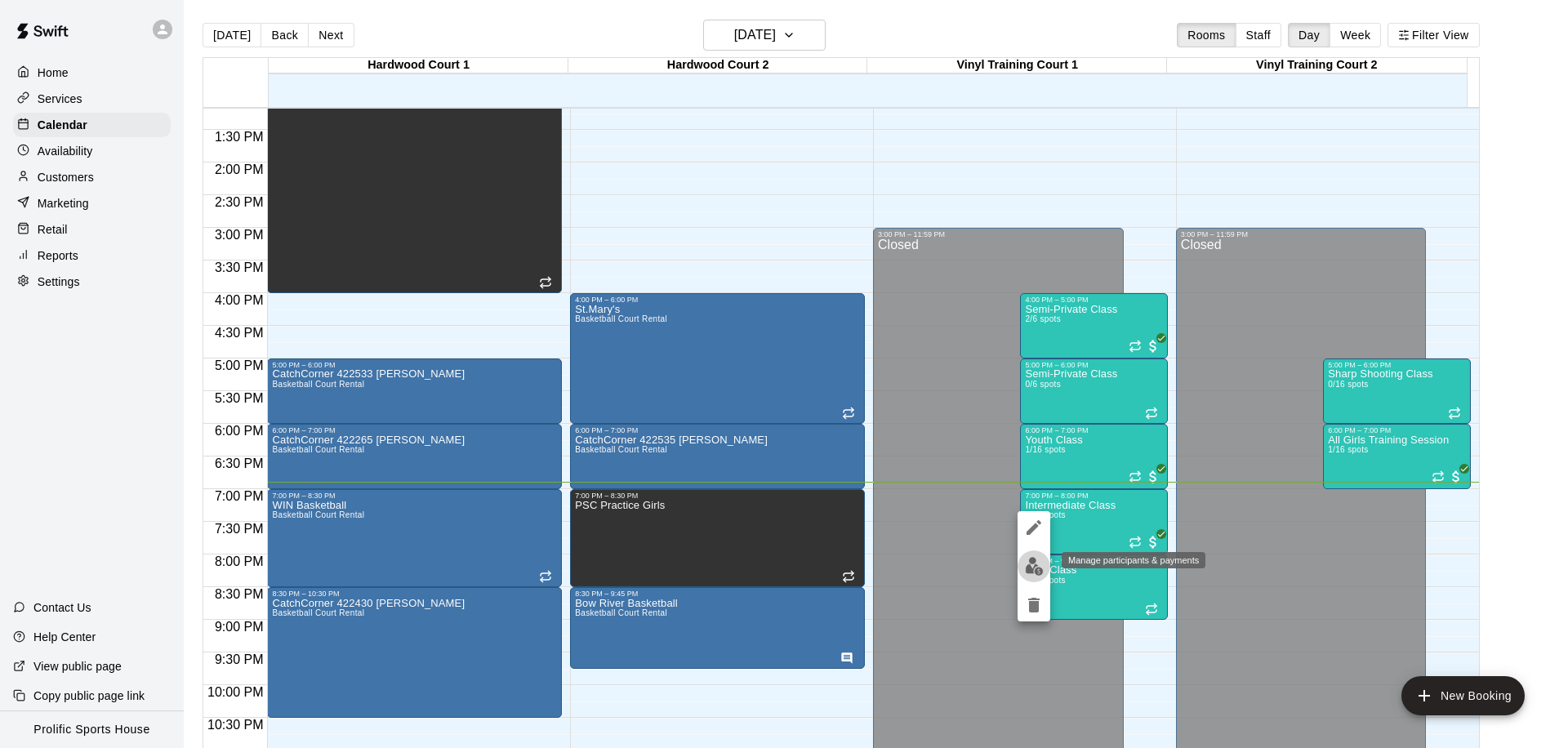
click at [1021, 565] on button "edit" at bounding box center [1034, 566] width 33 height 32
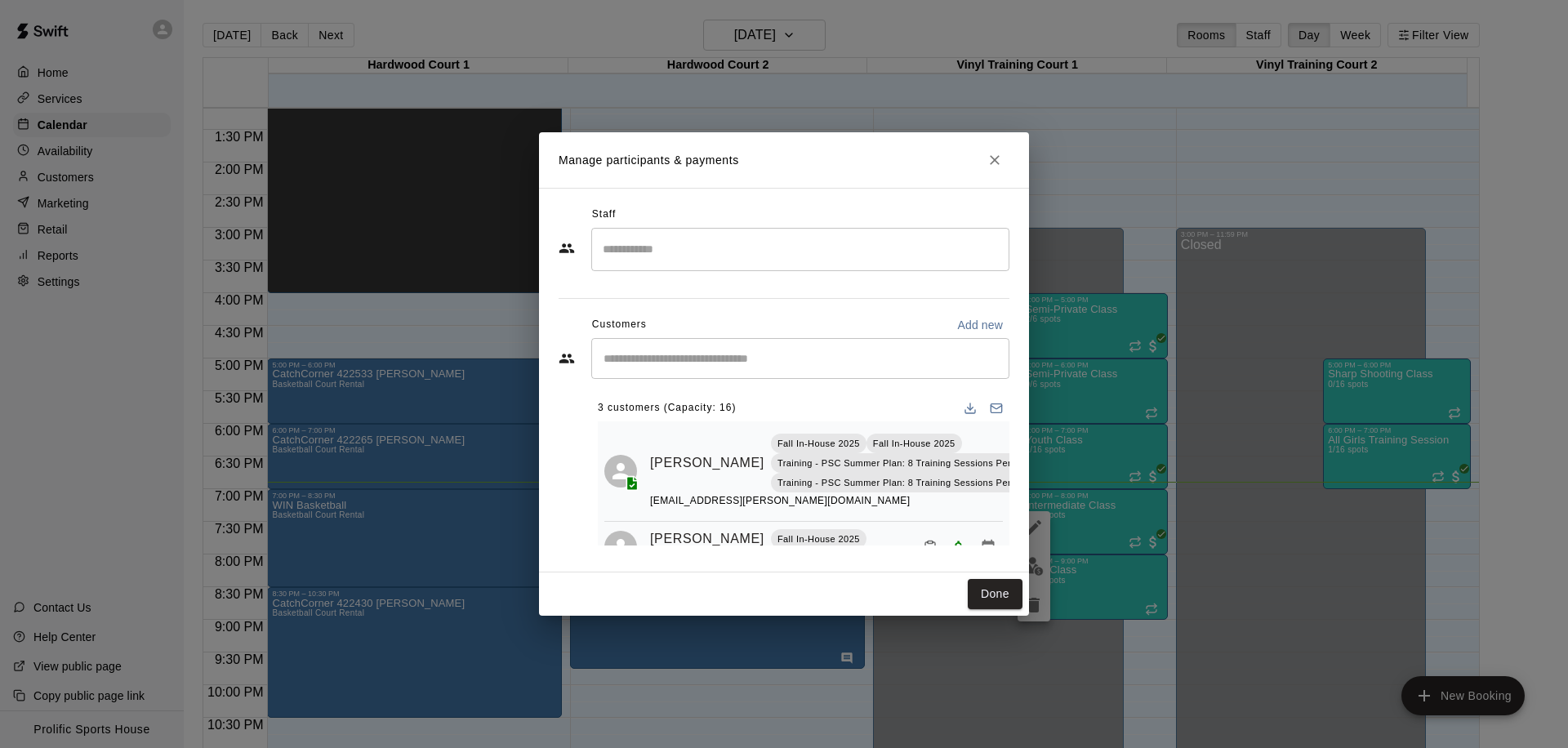
click at [692, 366] on input "Start typing to search customers..." at bounding box center [800, 358] width 404 height 16
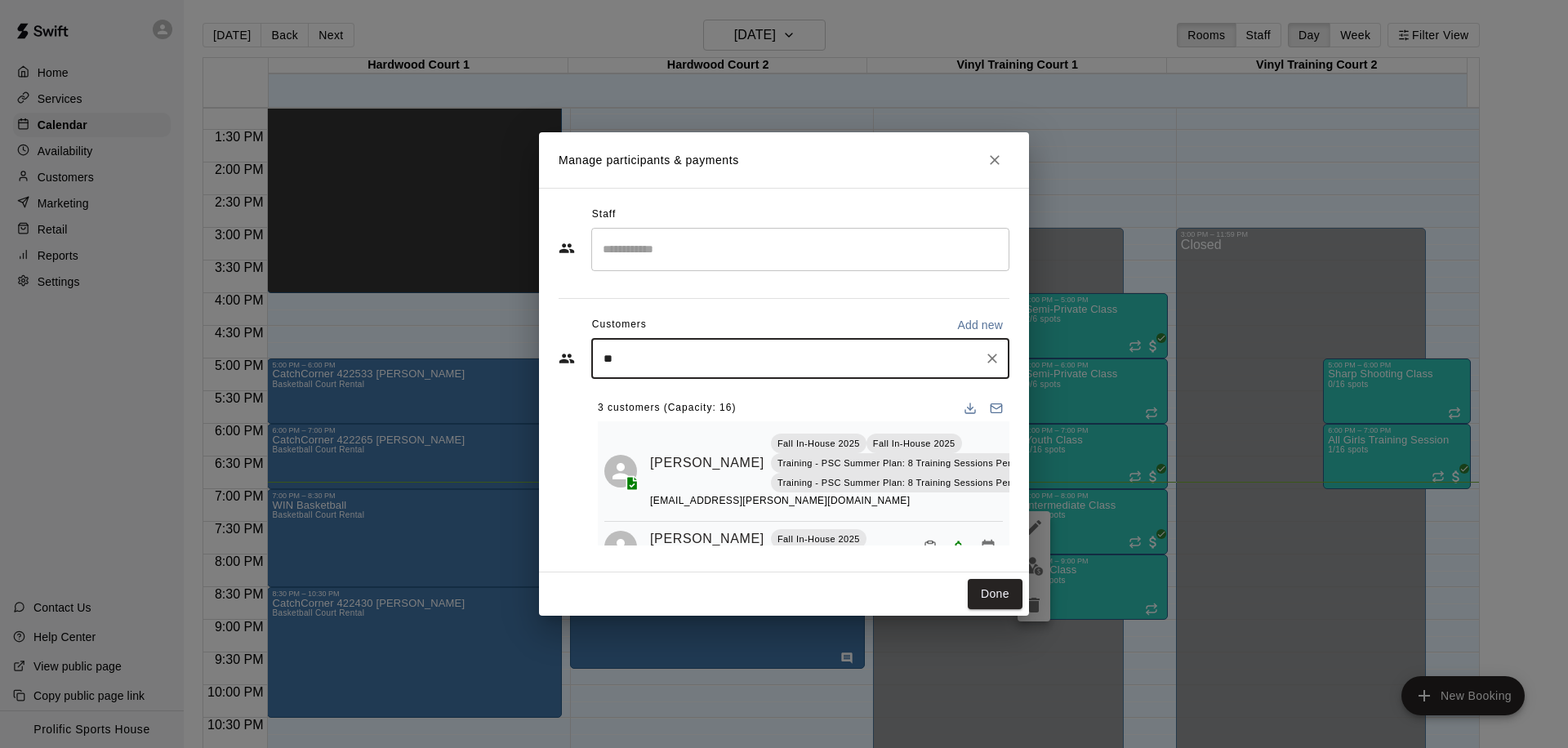
type input "*"
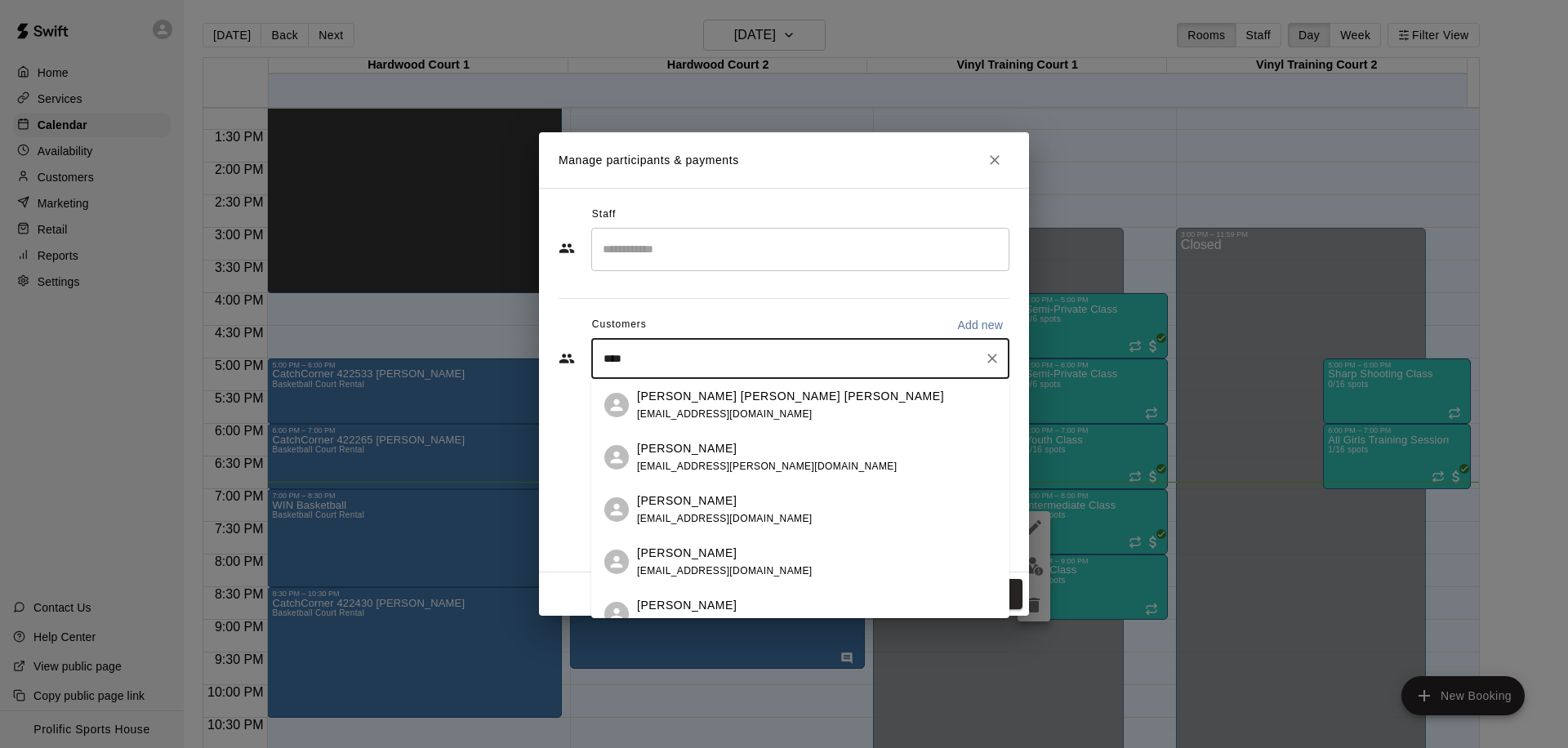
type input "*****"
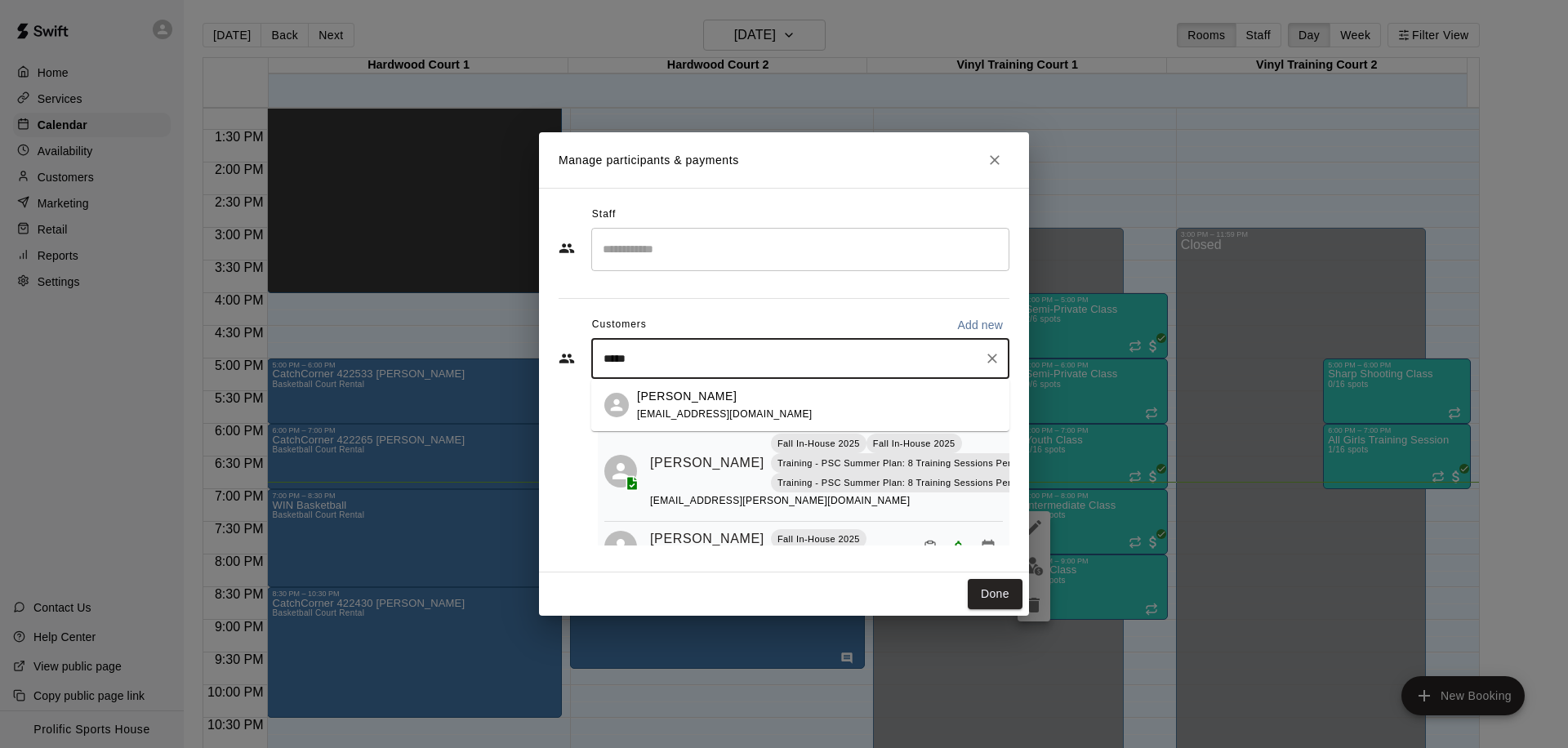
click at [690, 403] on p "[PERSON_NAME]" at bounding box center [687, 396] width 99 height 17
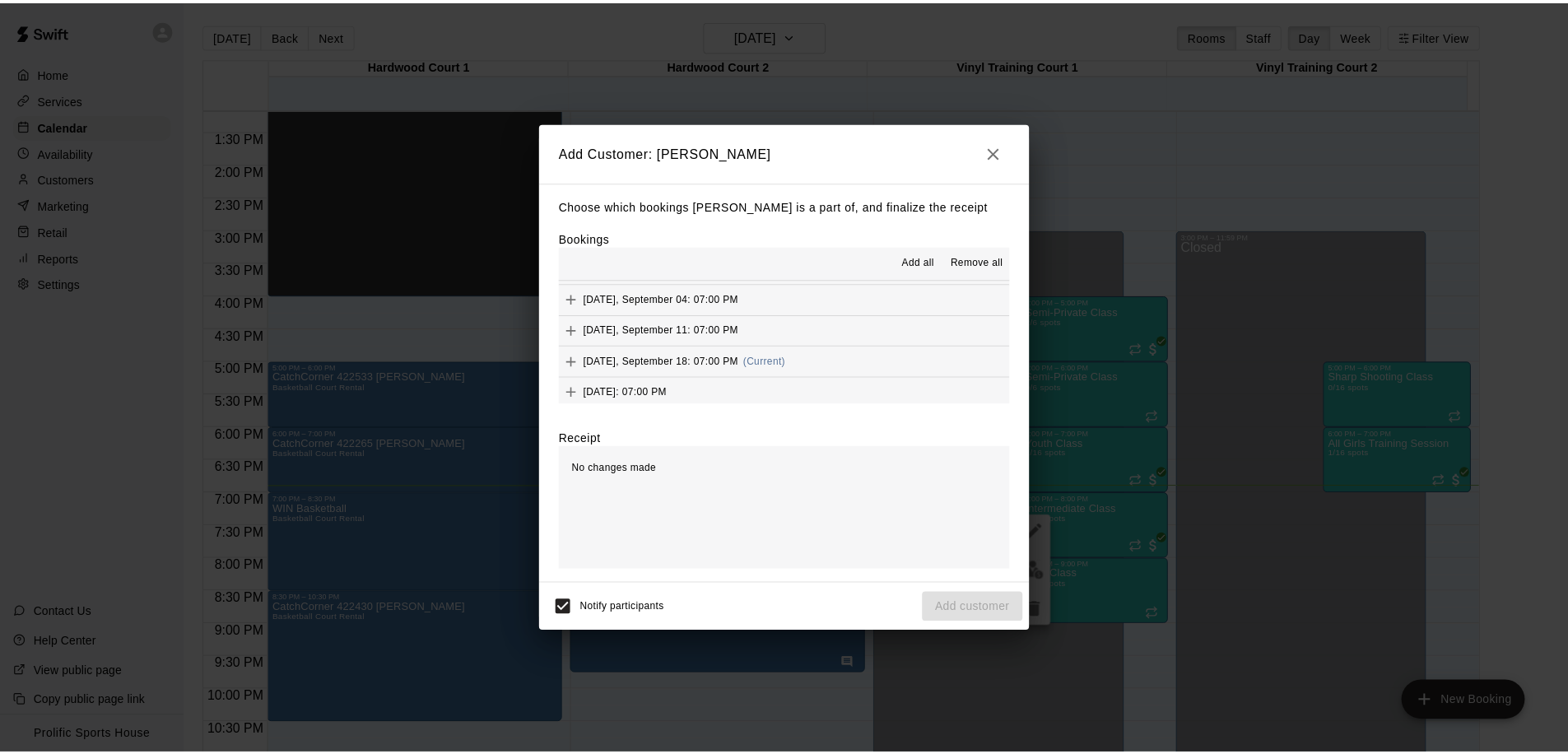
scroll to position [573, 0]
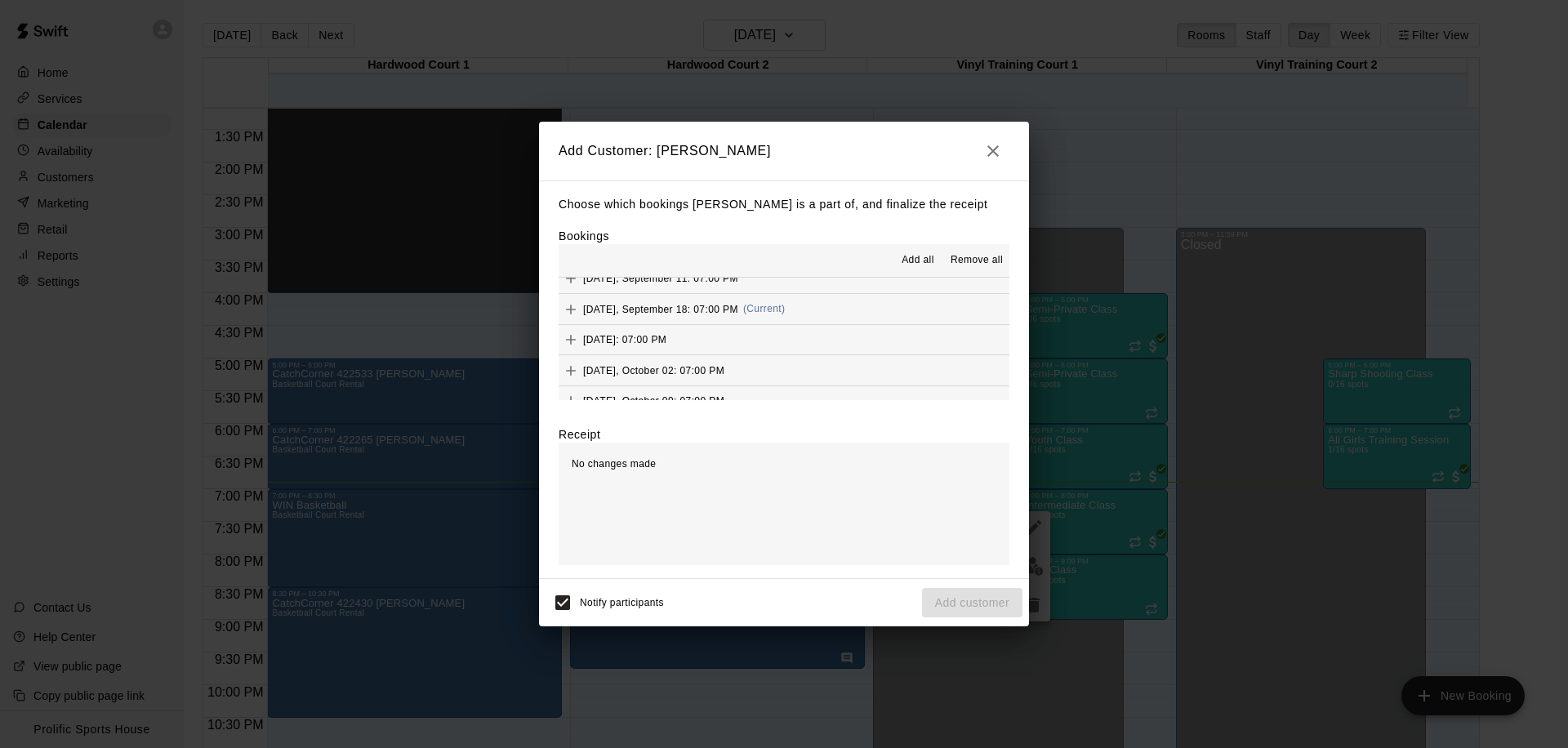
click at [814, 308] on button "[DATE], September 18: 07:00 PM (Current)" at bounding box center [784, 309] width 451 height 30
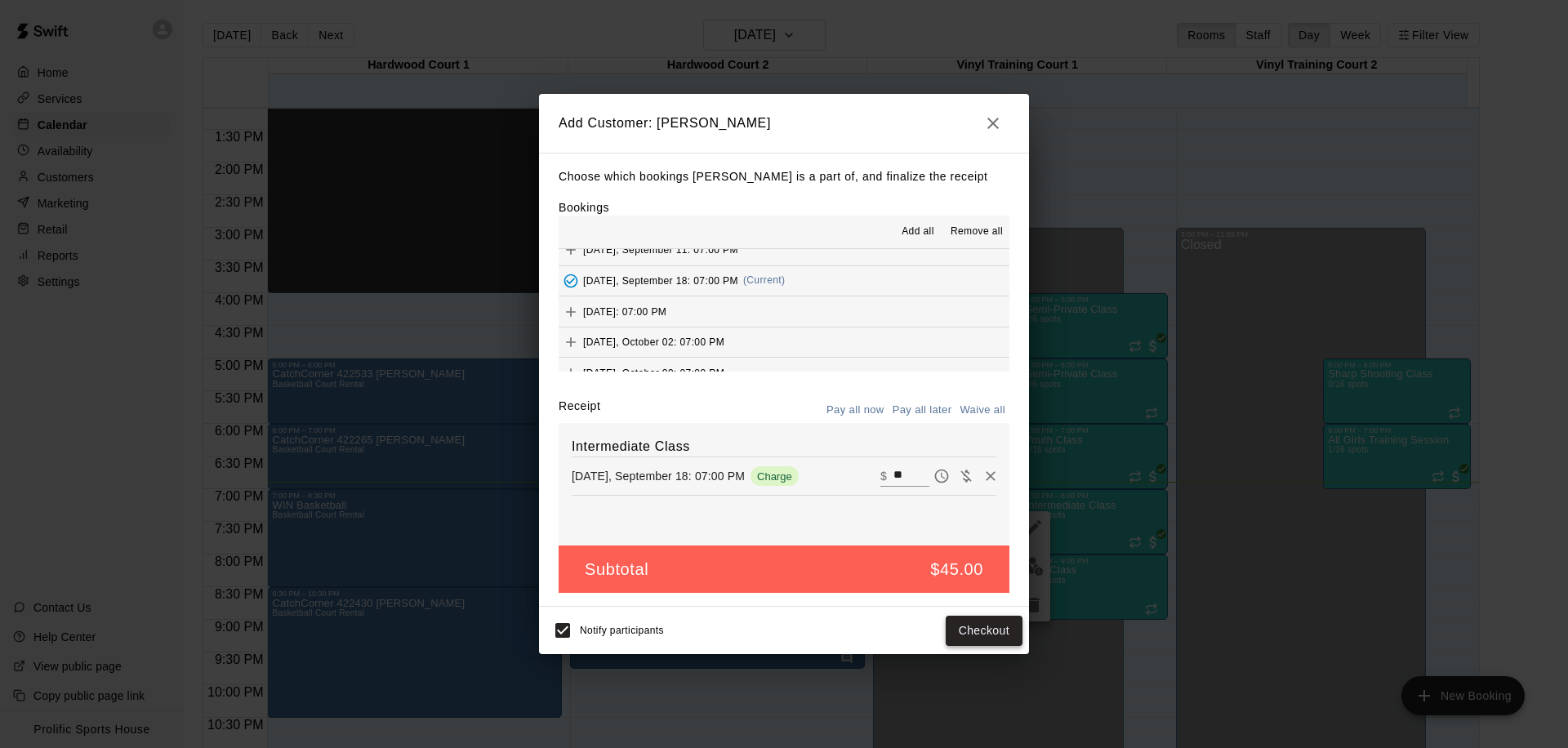
click at [964, 635] on button "Checkout" at bounding box center [984, 631] width 77 height 30
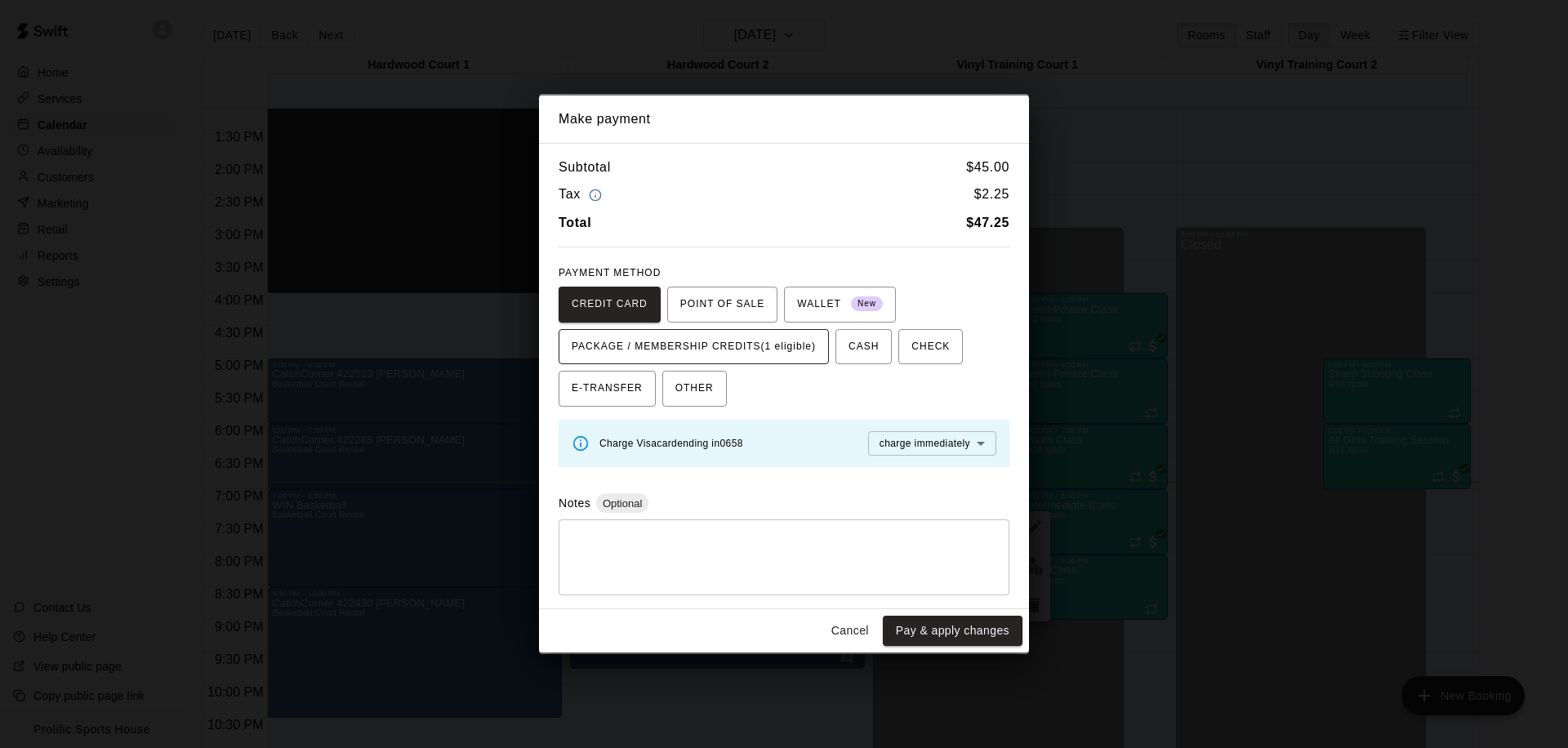
click at [764, 342] on span "PACKAGE / MEMBERSHIP CREDITS (1 eligible)" at bounding box center [694, 347] width 245 height 26
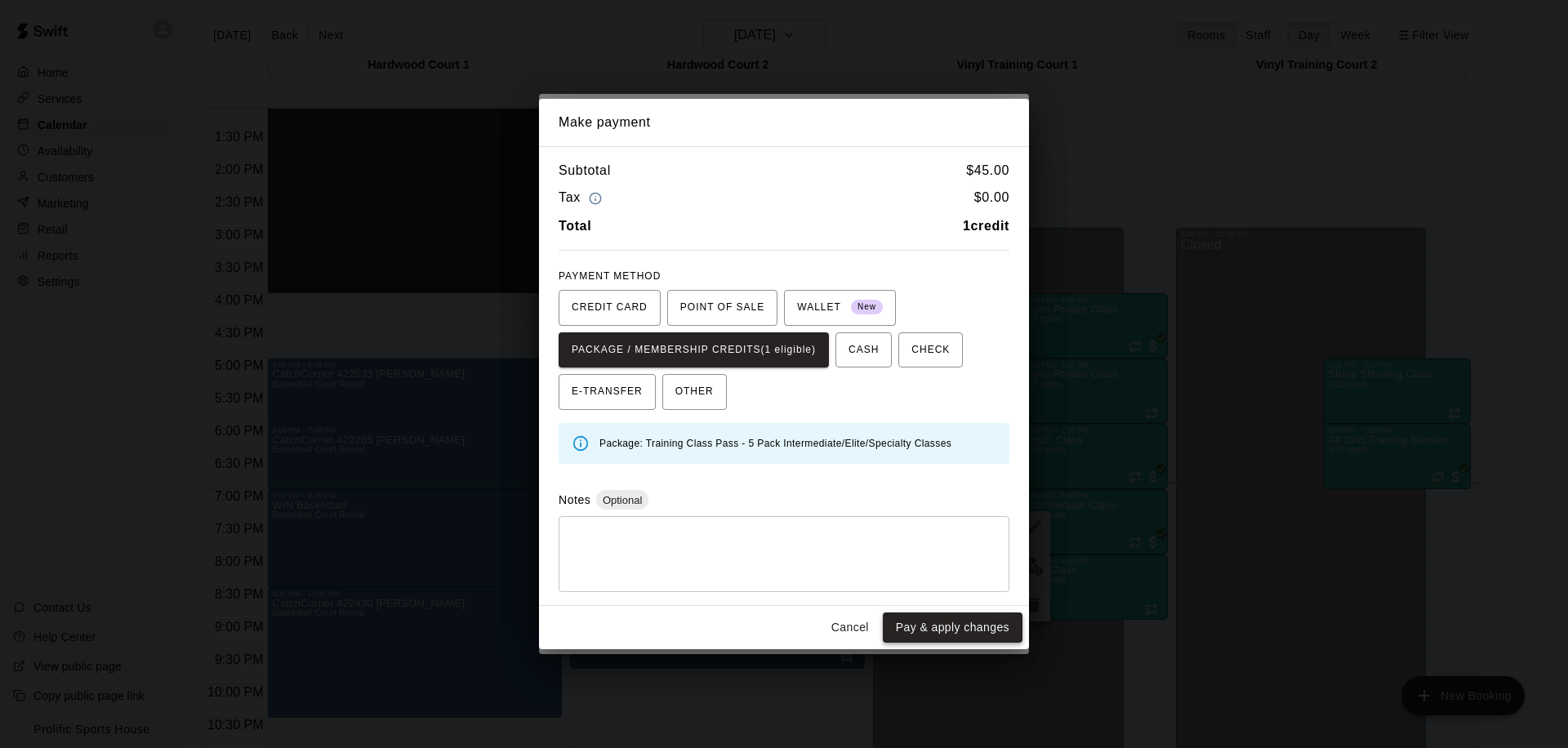
click at [934, 623] on button "Pay & apply changes" at bounding box center [952, 628] width 140 height 30
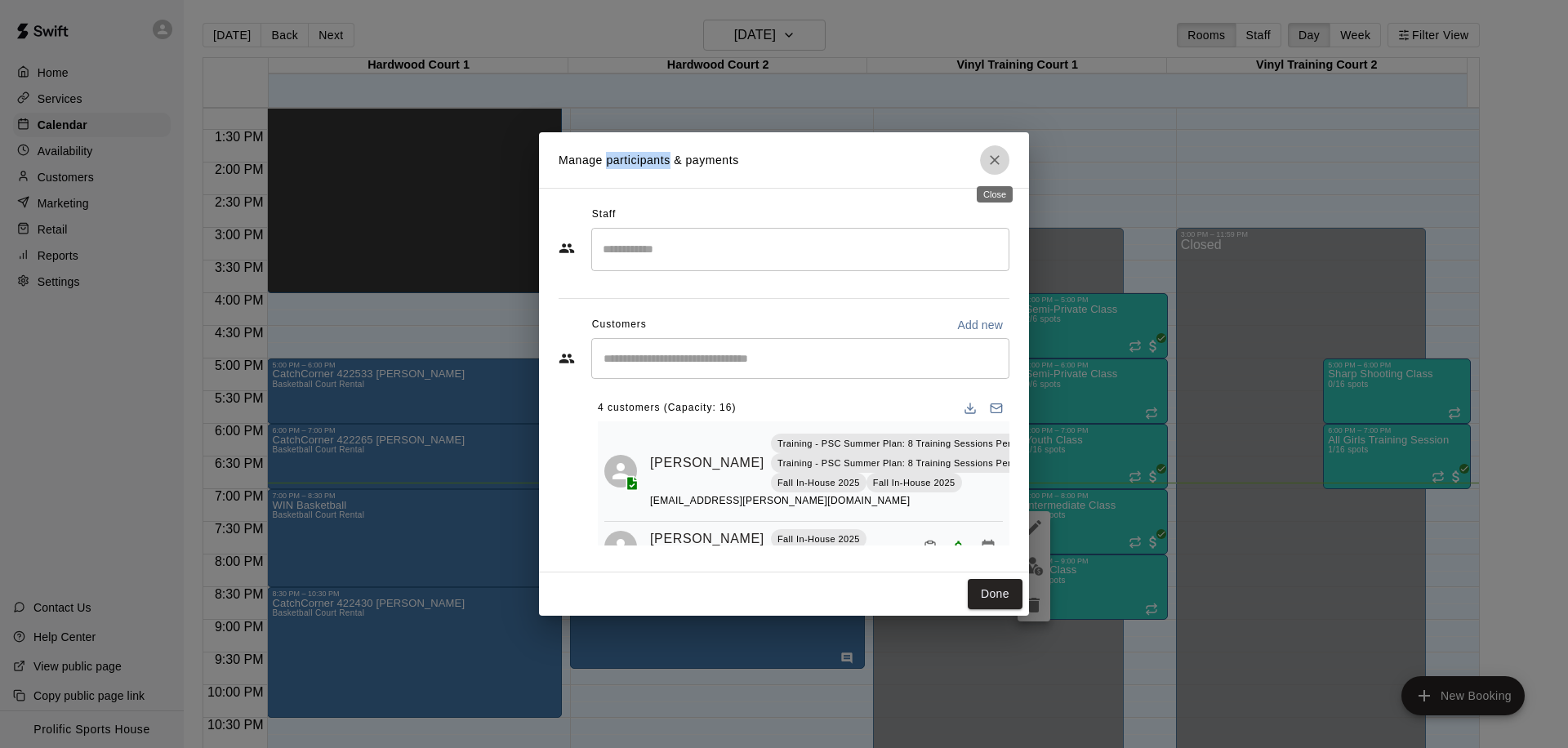
click at [993, 162] on icon "Close" at bounding box center [994, 160] width 9 height 9
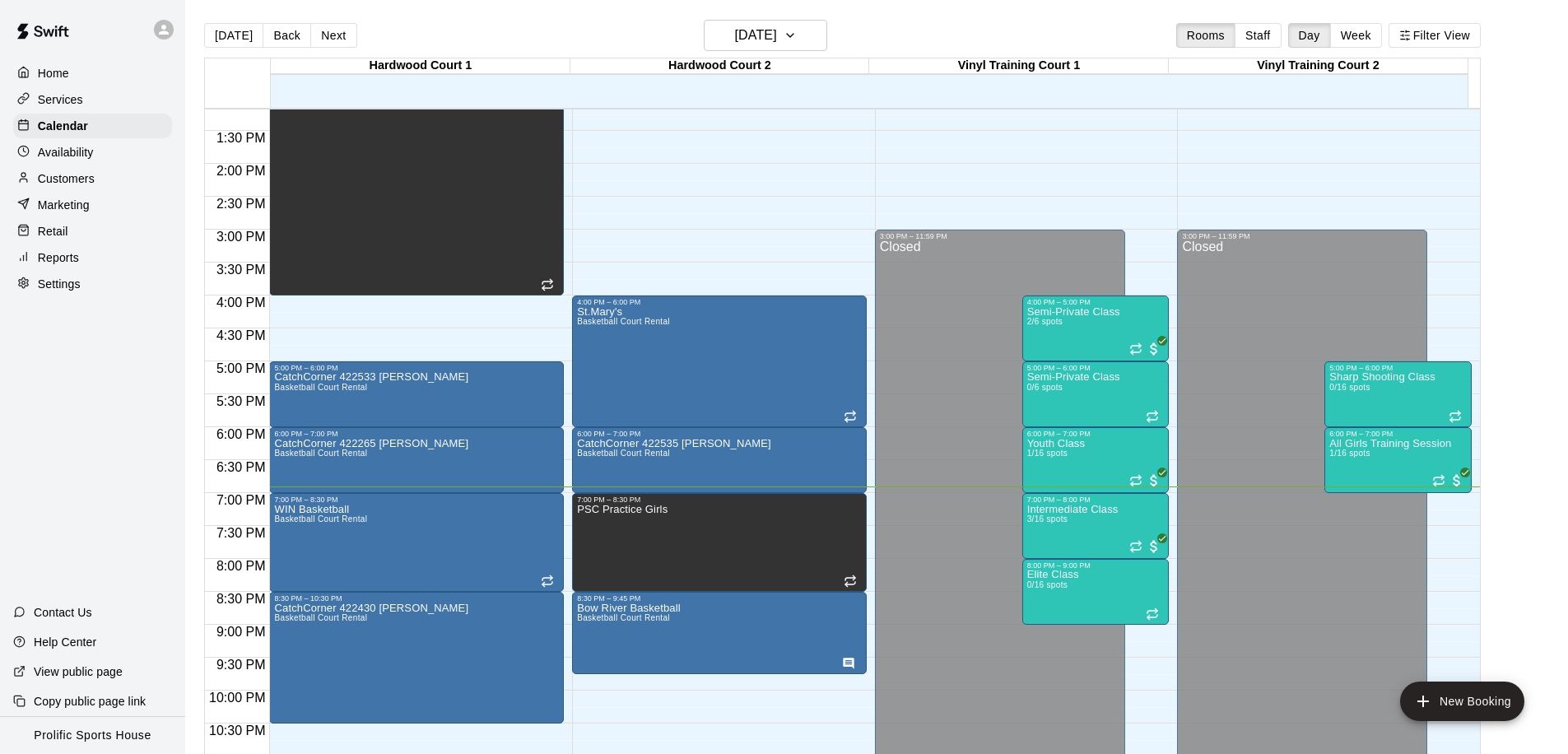
click at [48, 180] on p "Customers" at bounding box center [66, 178] width 57 height 16
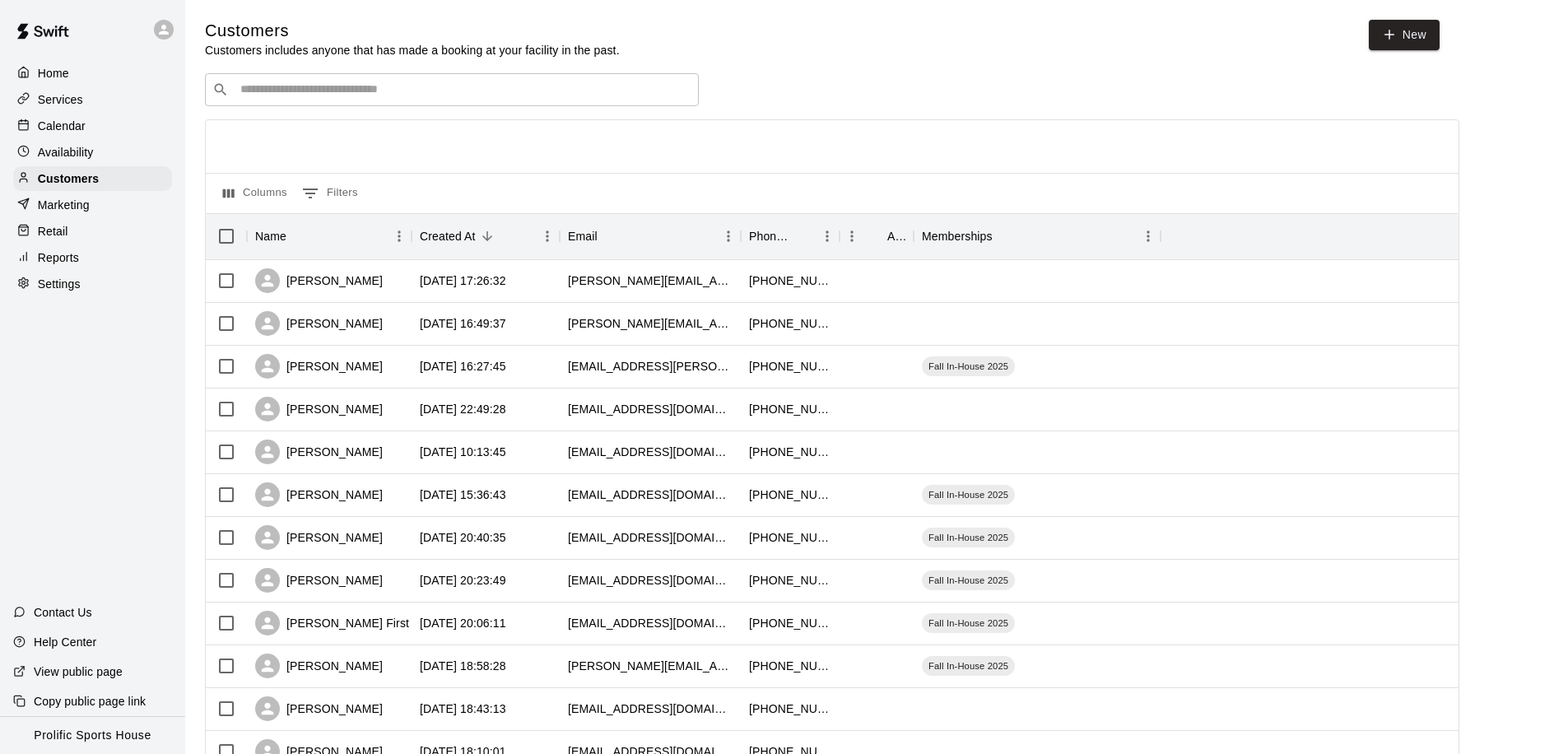
click at [536, 100] on div "​ ​" at bounding box center [452, 90] width 494 height 33
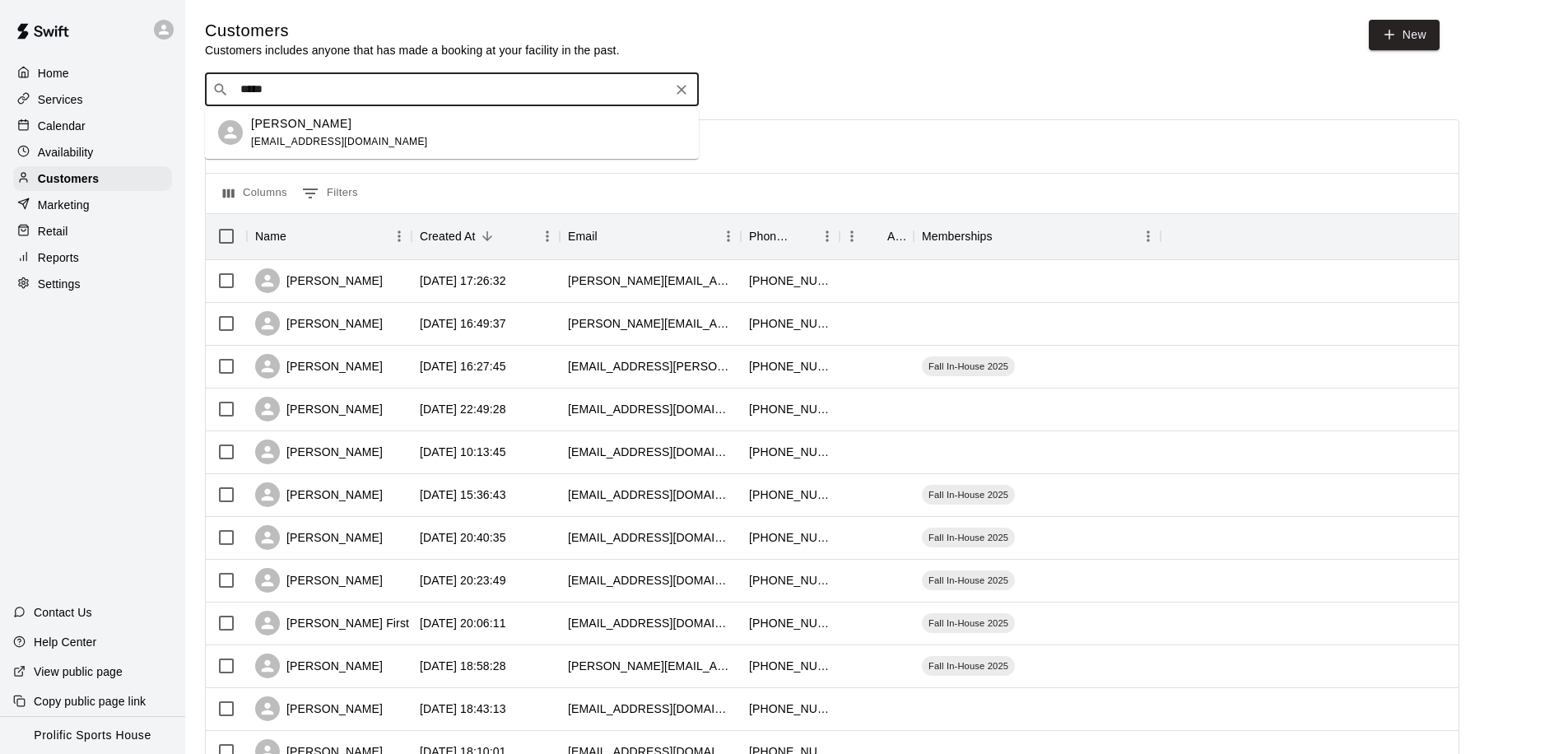
type input "******"
click at [401, 131] on div "[PERSON_NAME] [EMAIL_ADDRESS][DOMAIN_NAME]" at bounding box center [469, 132] width 435 height 35
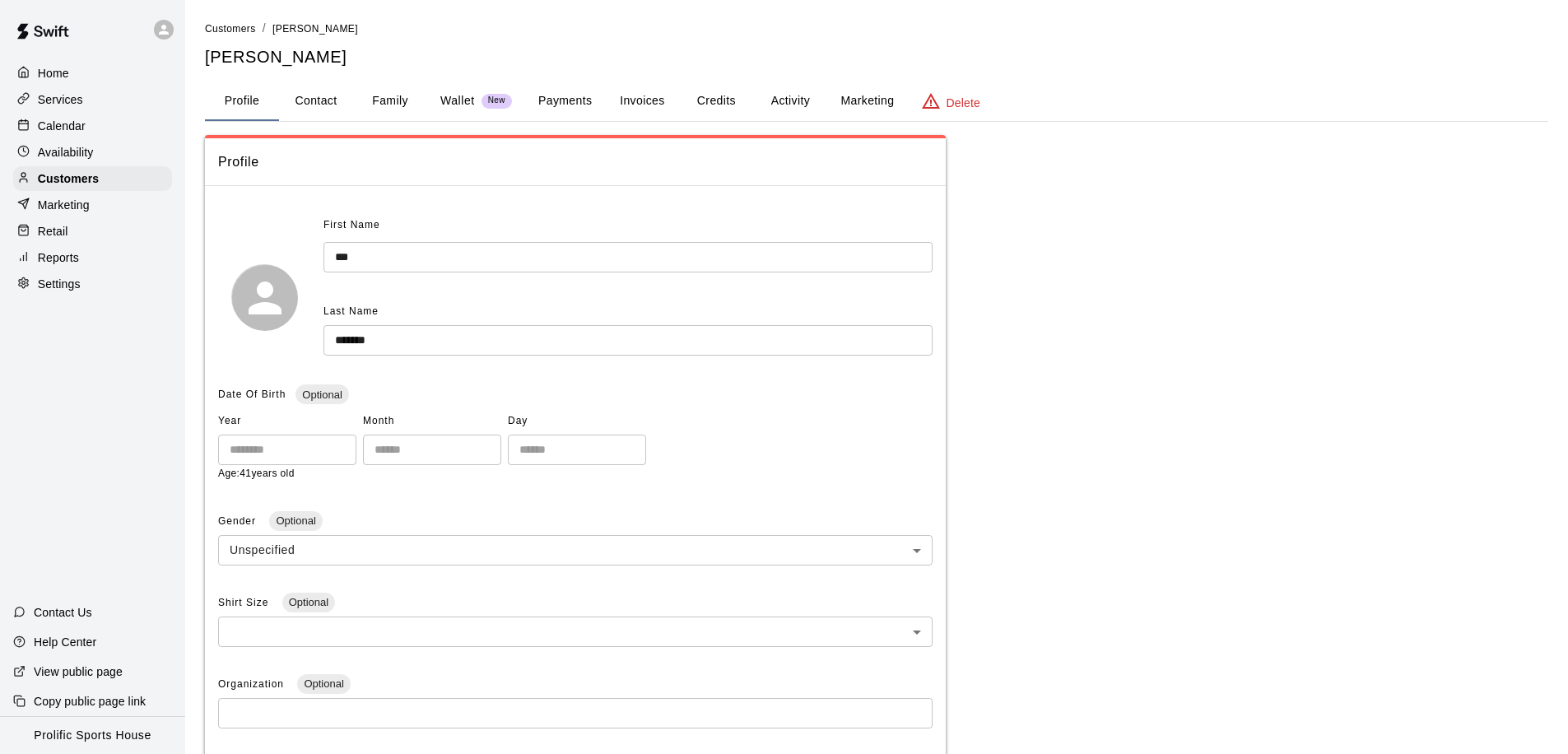
click at [793, 99] on button "Activity" at bounding box center [791, 101] width 74 height 40
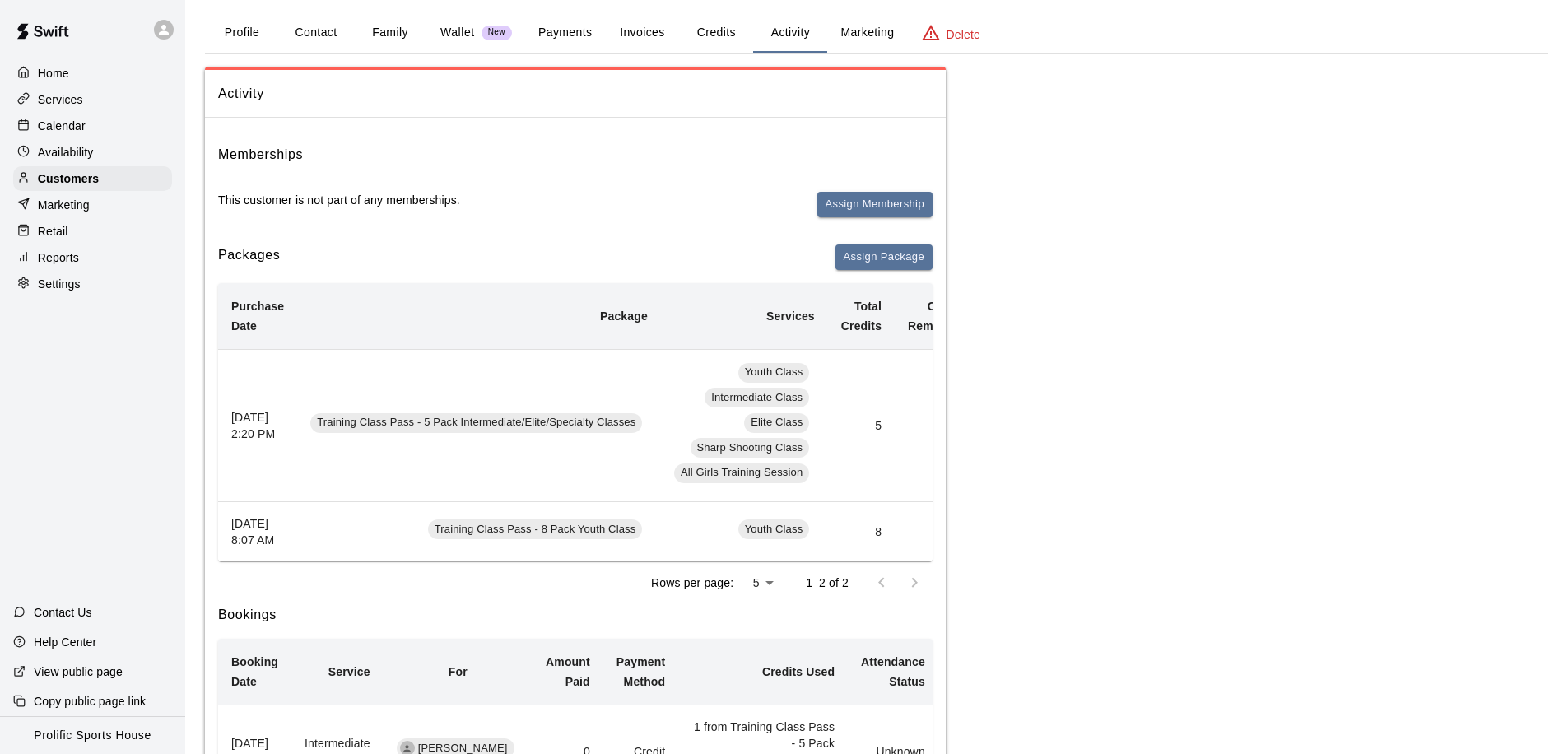
scroll to position [243, 0]
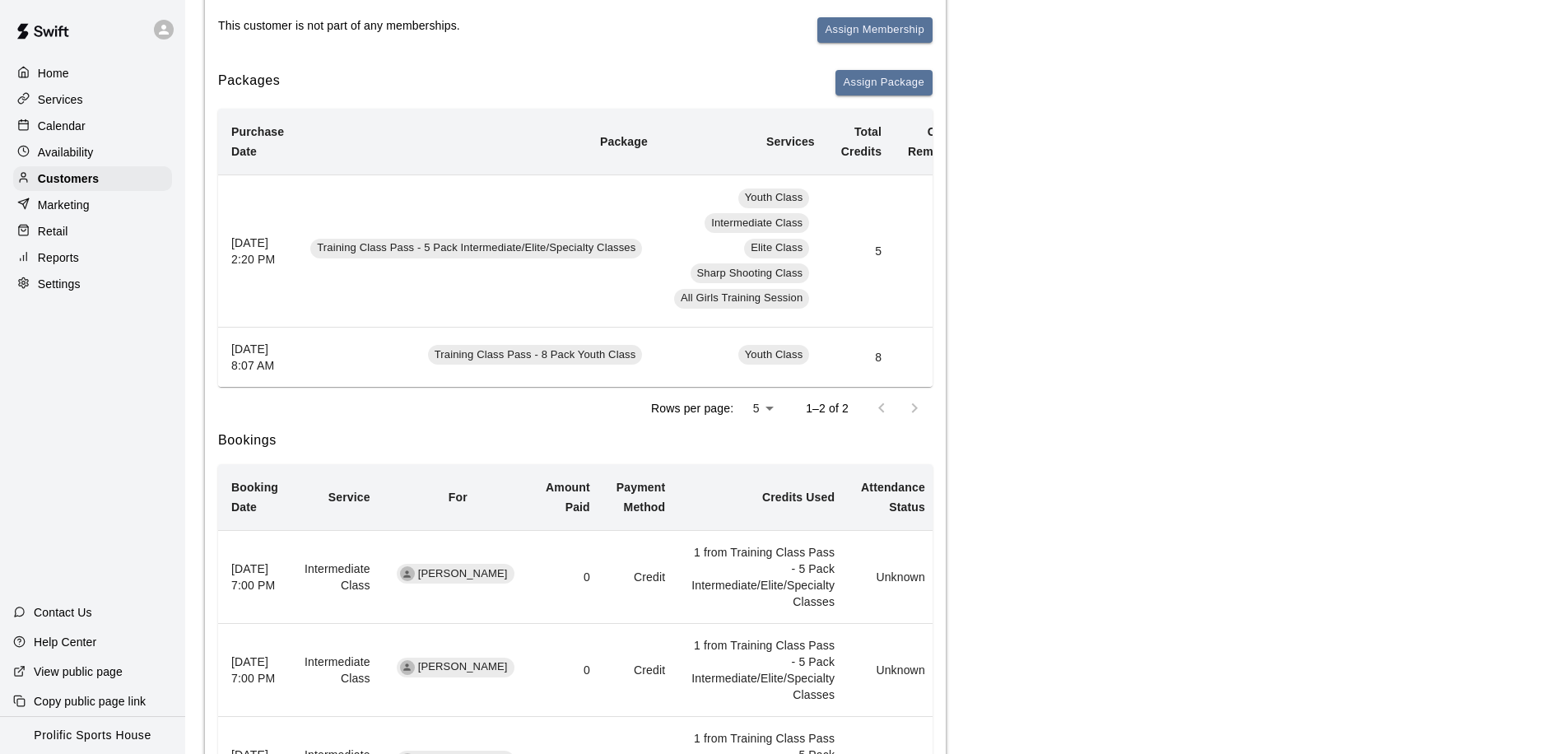
drag, startPoint x: 657, startPoint y: 416, endPoint x: 734, endPoint y: 429, distance: 78.1
click at [734, 429] on div "Rows per page: 5 * 1–2 of 2" at bounding box center [575, 408] width 715 height 43
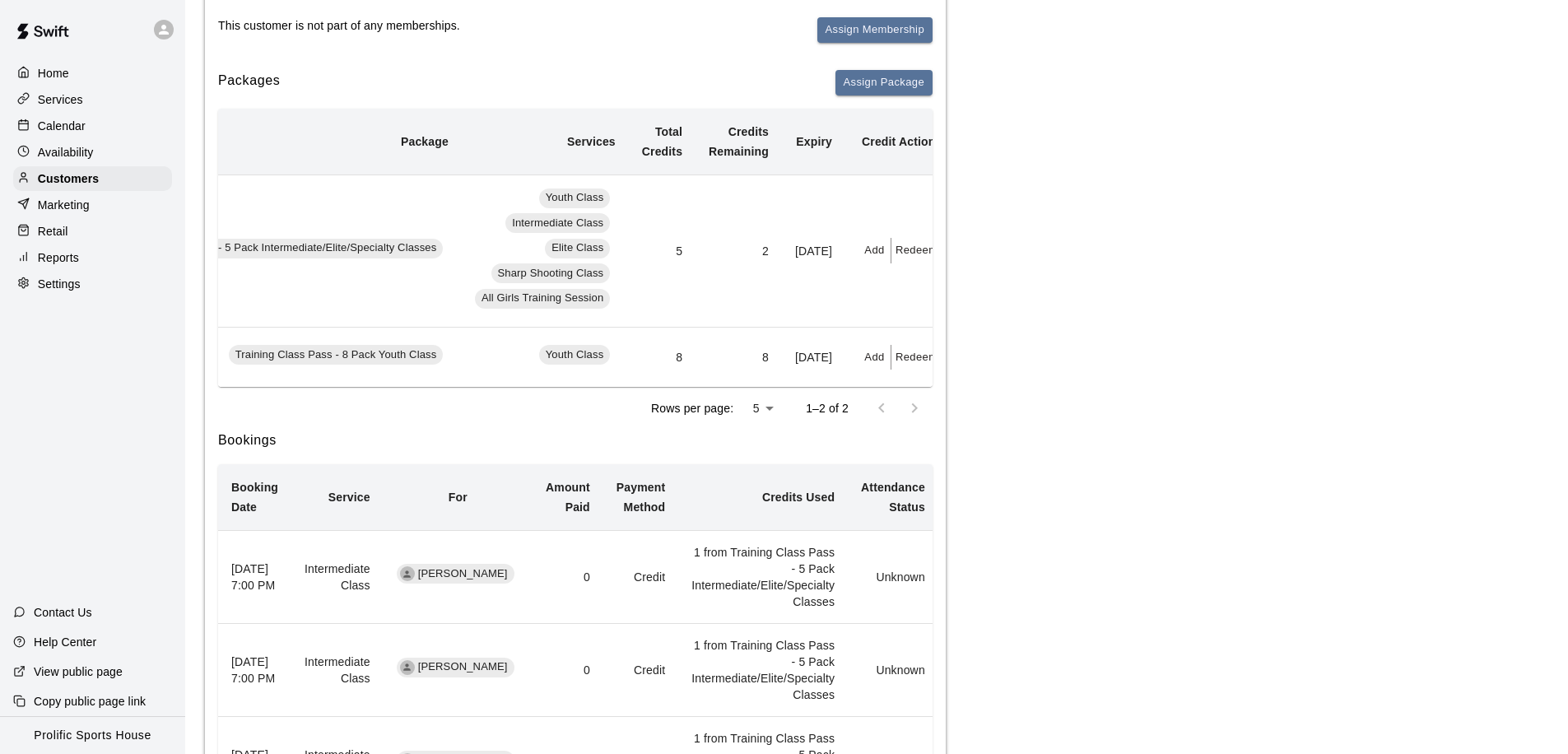
scroll to position [0, 244]
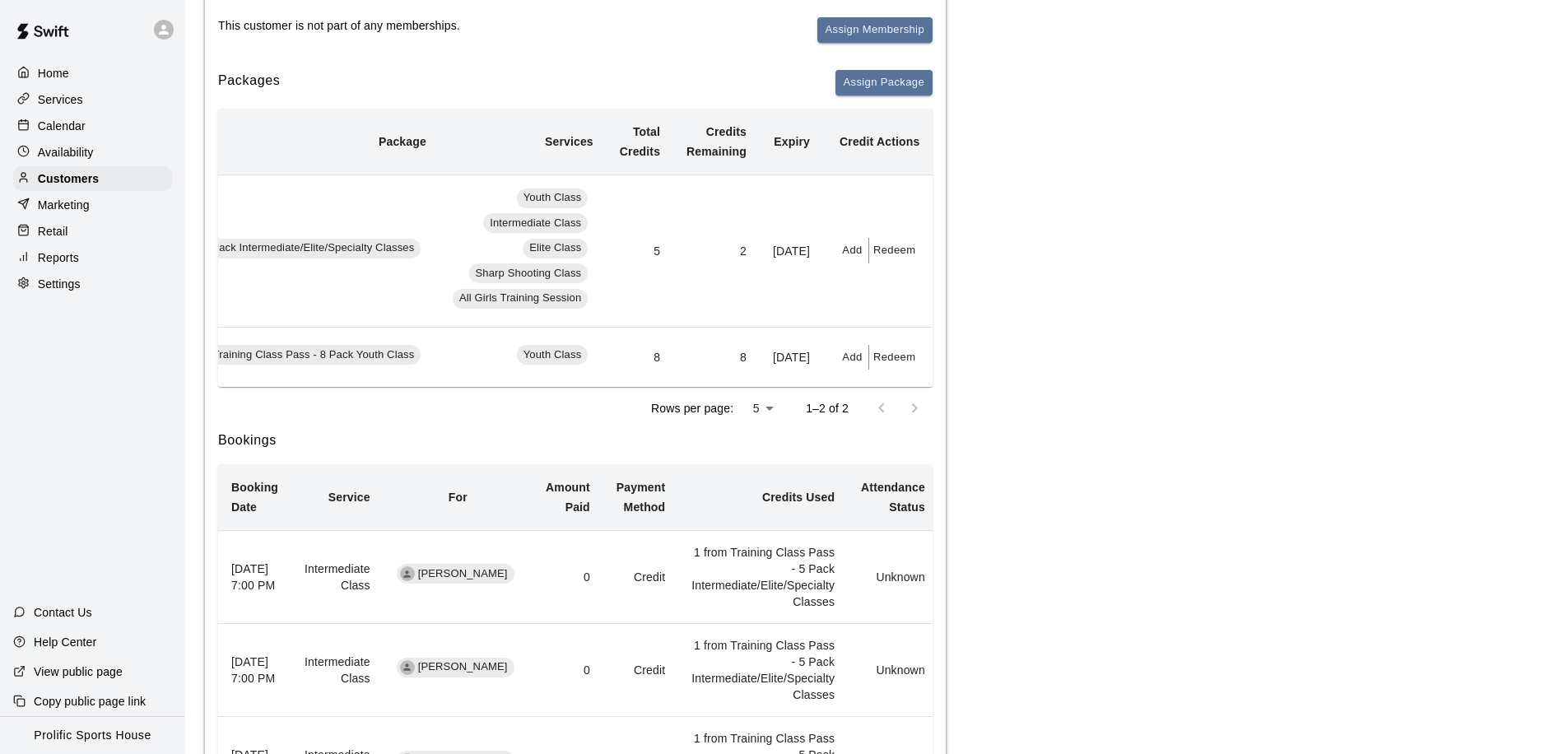
click at [844, 249] on button "Add" at bounding box center [853, 250] width 33 height 26
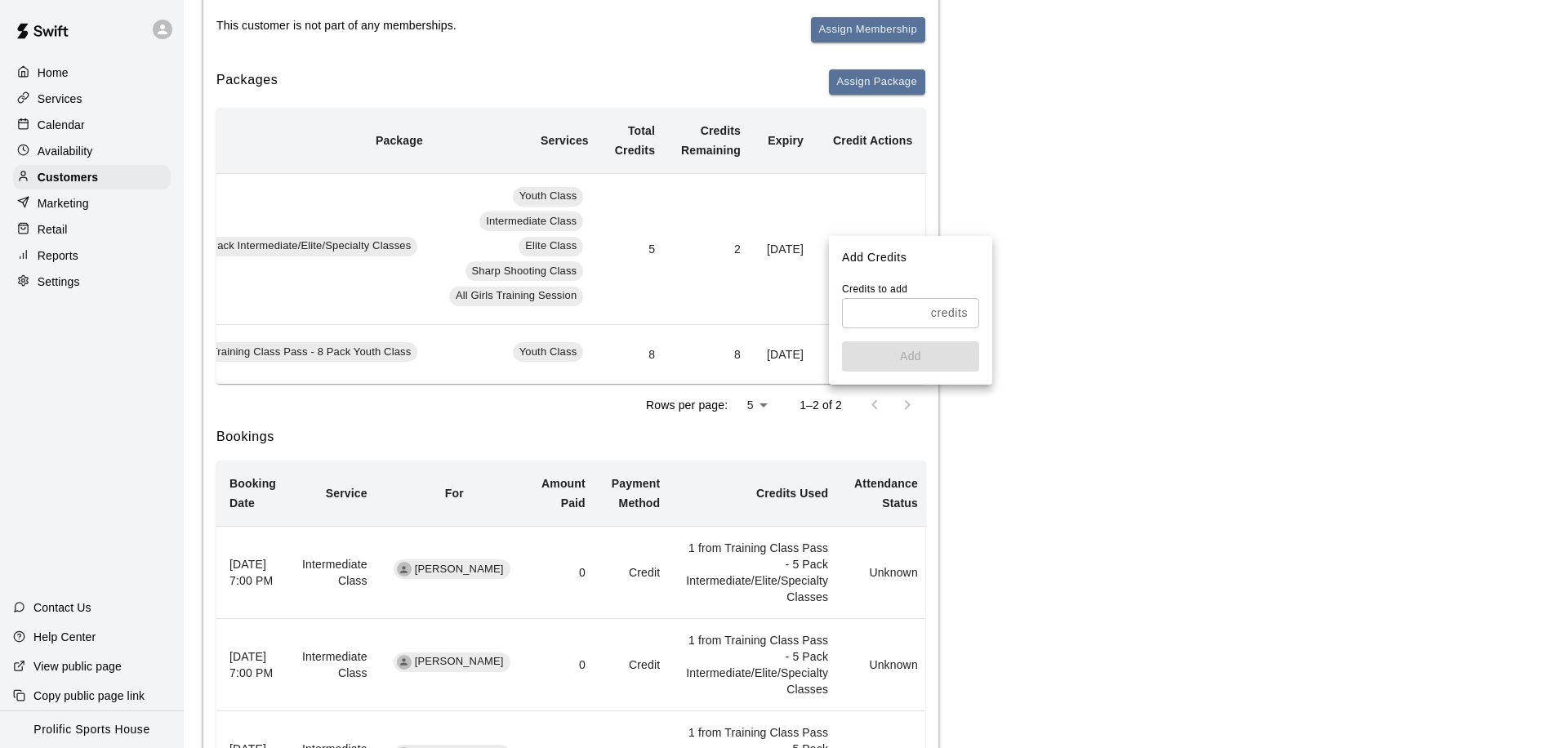
click at [881, 322] on input "text" at bounding box center [884, 313] width 82 height 30
type input "*"
click at [873, 356] on button "Add" at bounding box center [911, 356] width 137 height 30
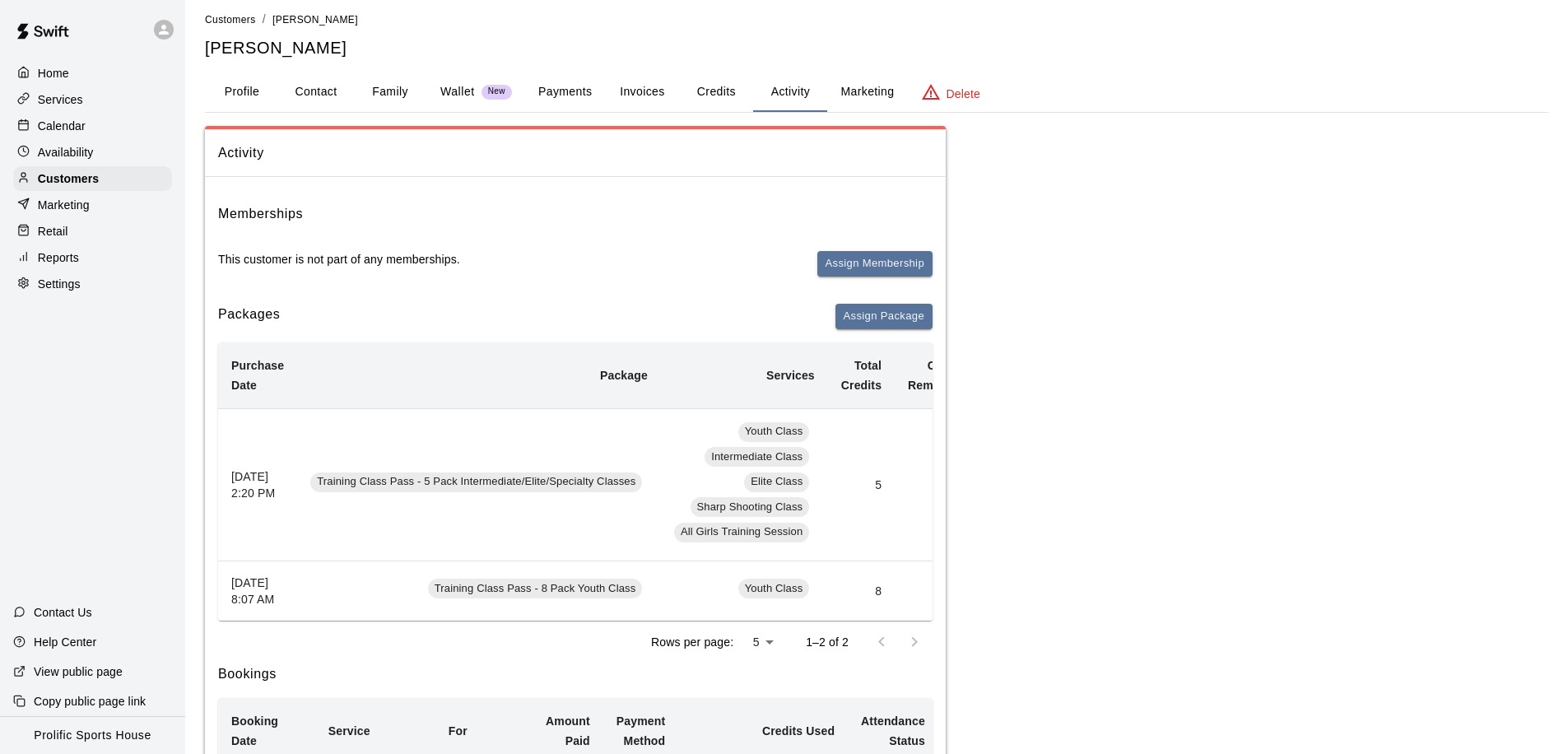
scroll to position [0, 0]
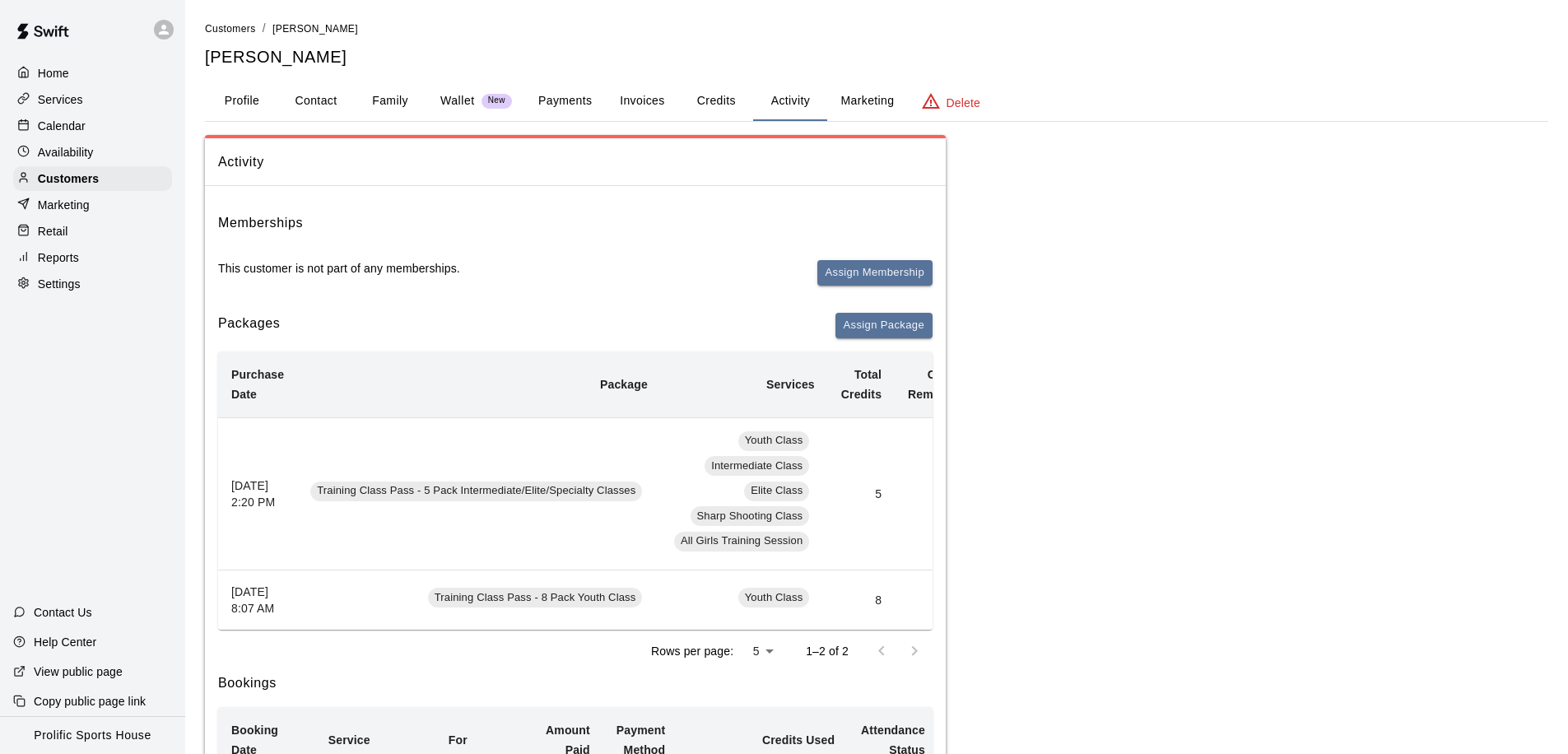
click at [406, 94] on button "Family" at bounding box center [390, 101] width 74 height 40
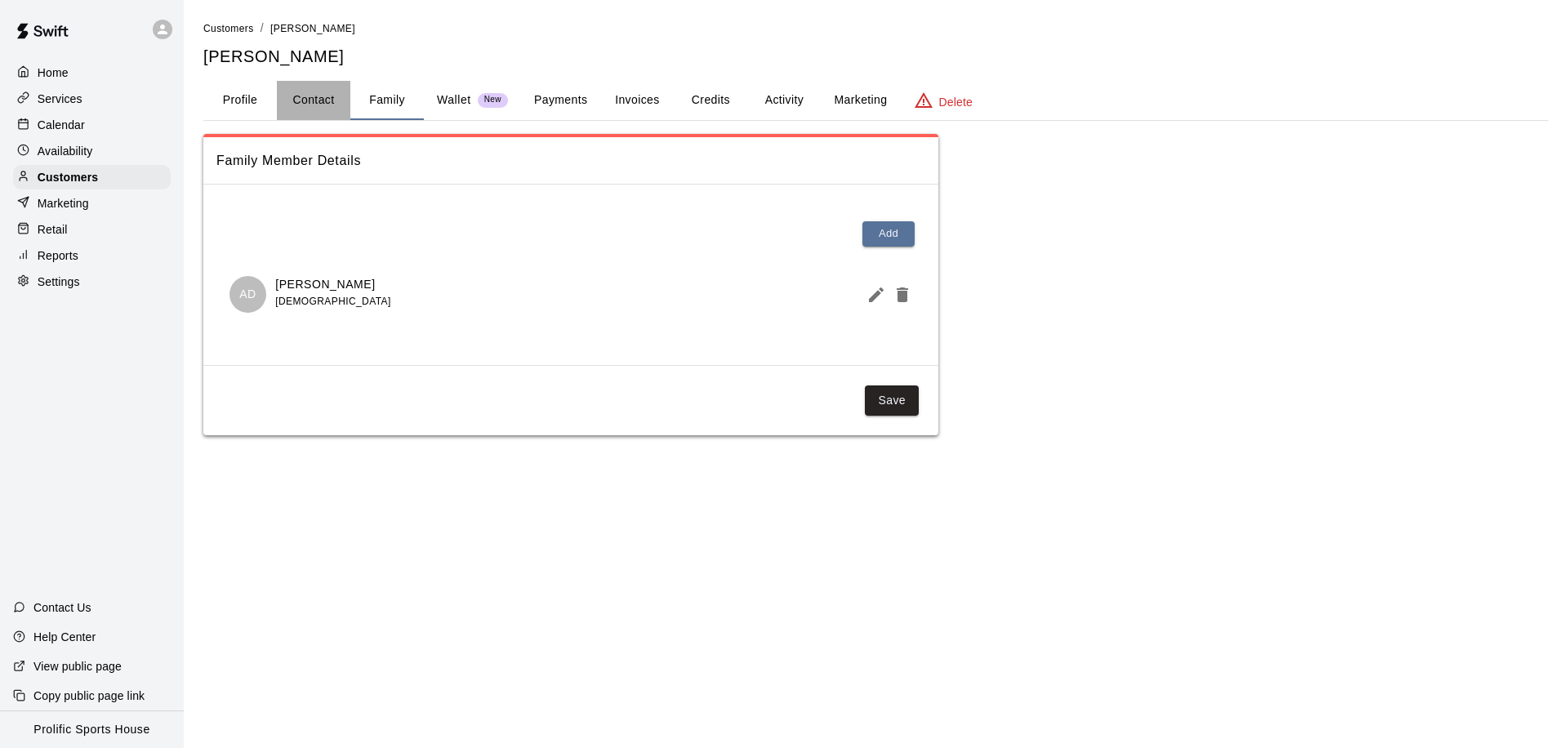
click at [321, 106] on button "Contact" at bounding box center [313, 100] width 73 height 39
select select "**"
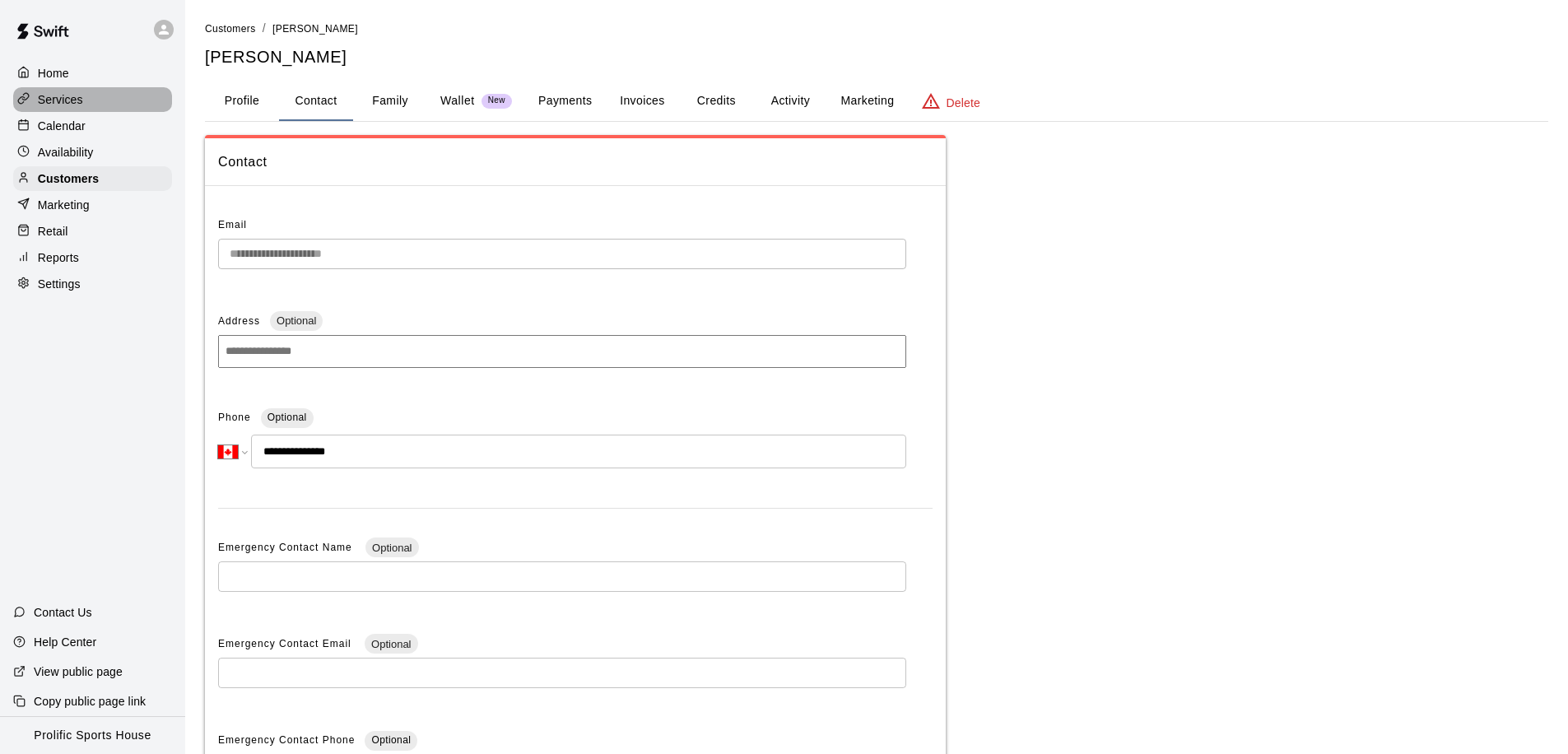
click at [86, 105] on div "Services" at bounding box center [93, 99] width 159 height 25
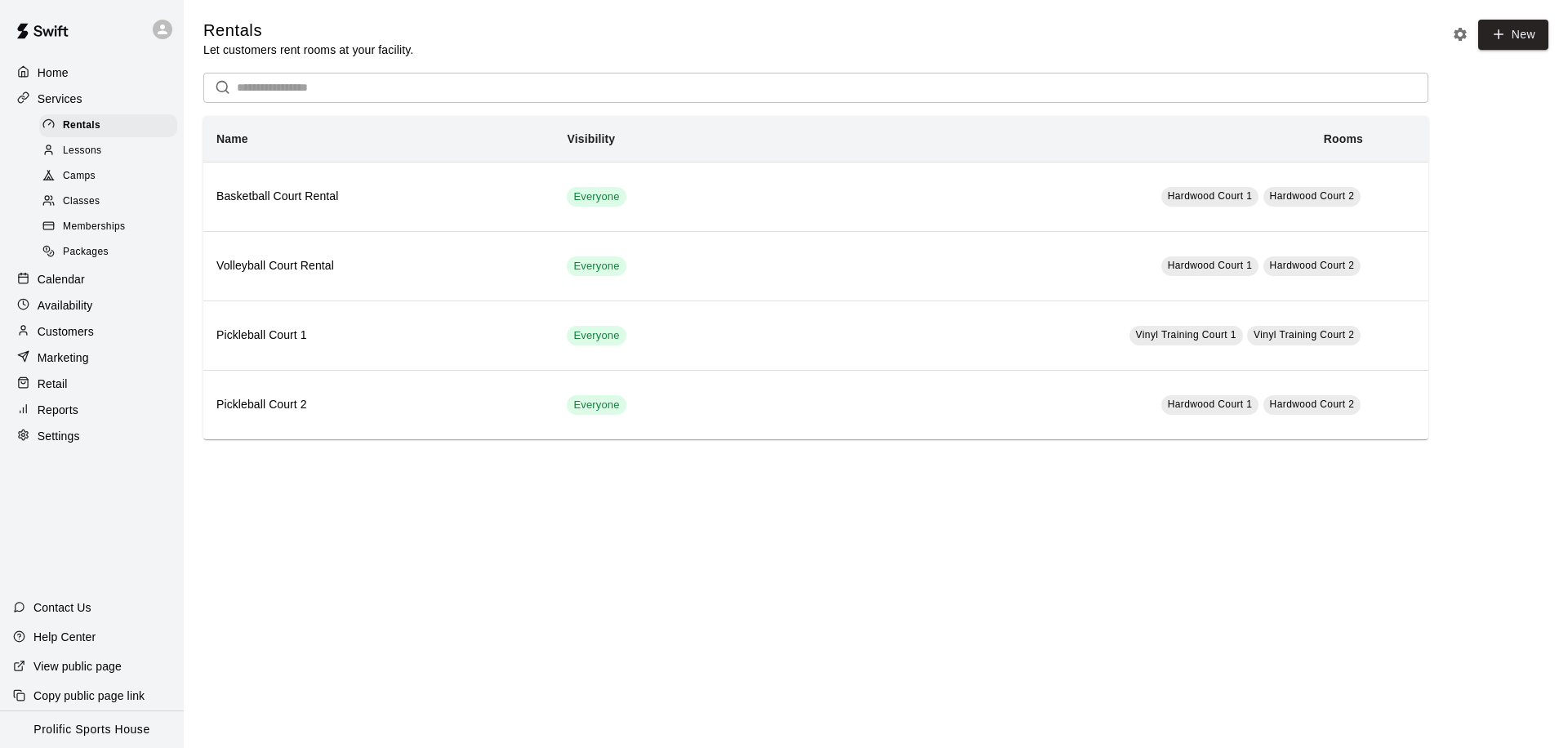
click at [109, 225] on span "Memberships" at bounding box center [94, 227] width 62 height 16
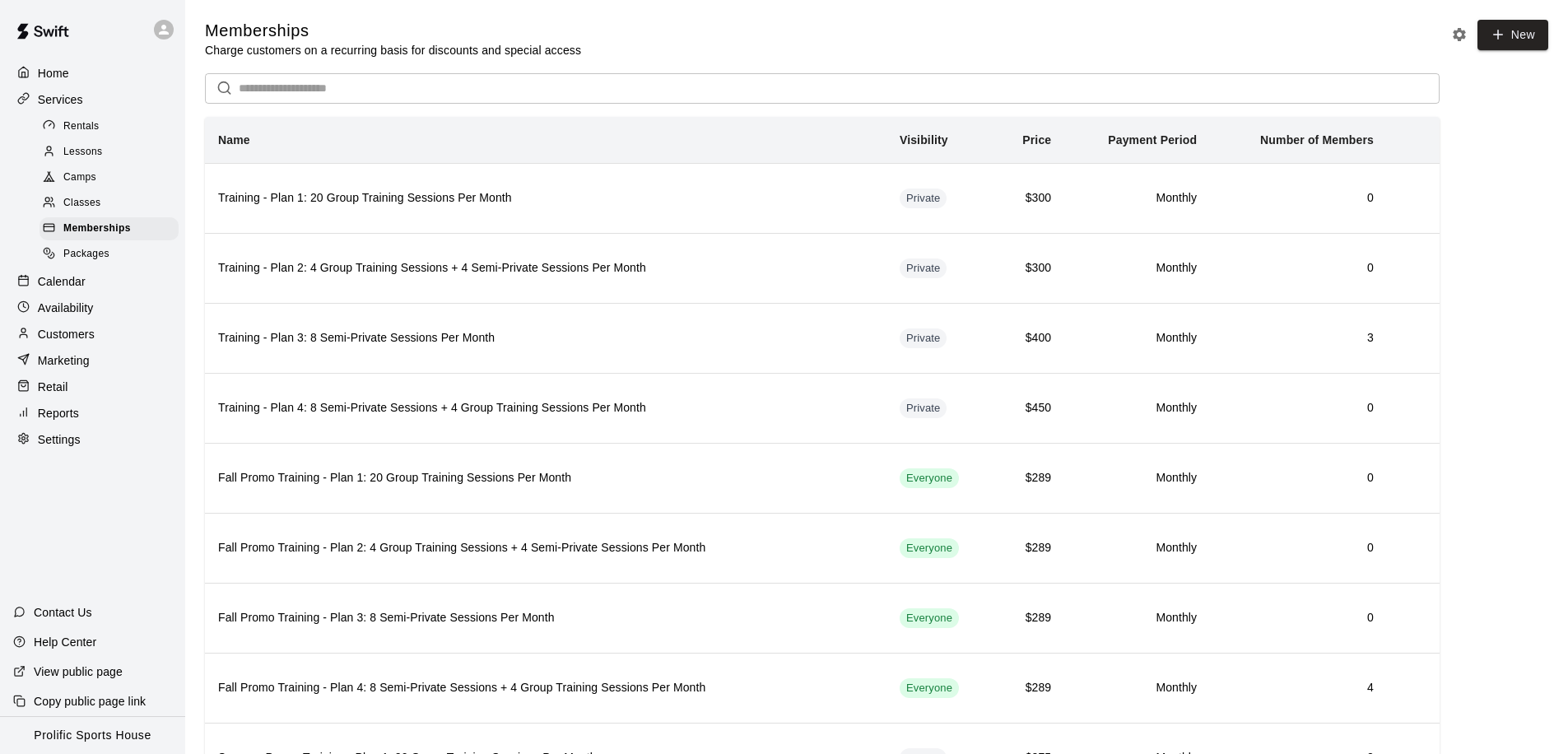
click at [1452, 34] on icon "Memberships settings" at bounding box center [1459, 34] width 16 height 16
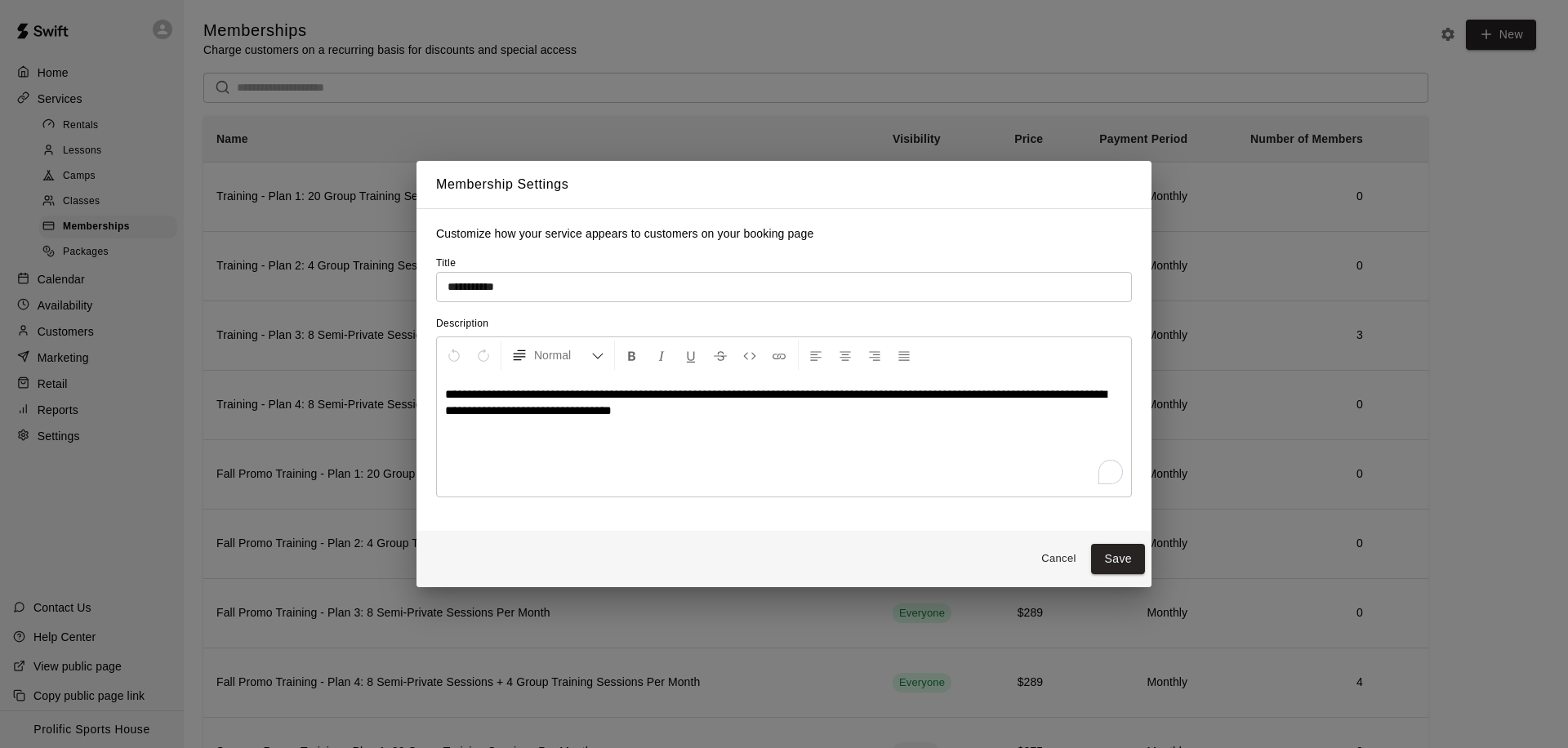
click at [1041, 563] on button "Cancel" at bounding box center [1059, 559] width 52 height 25
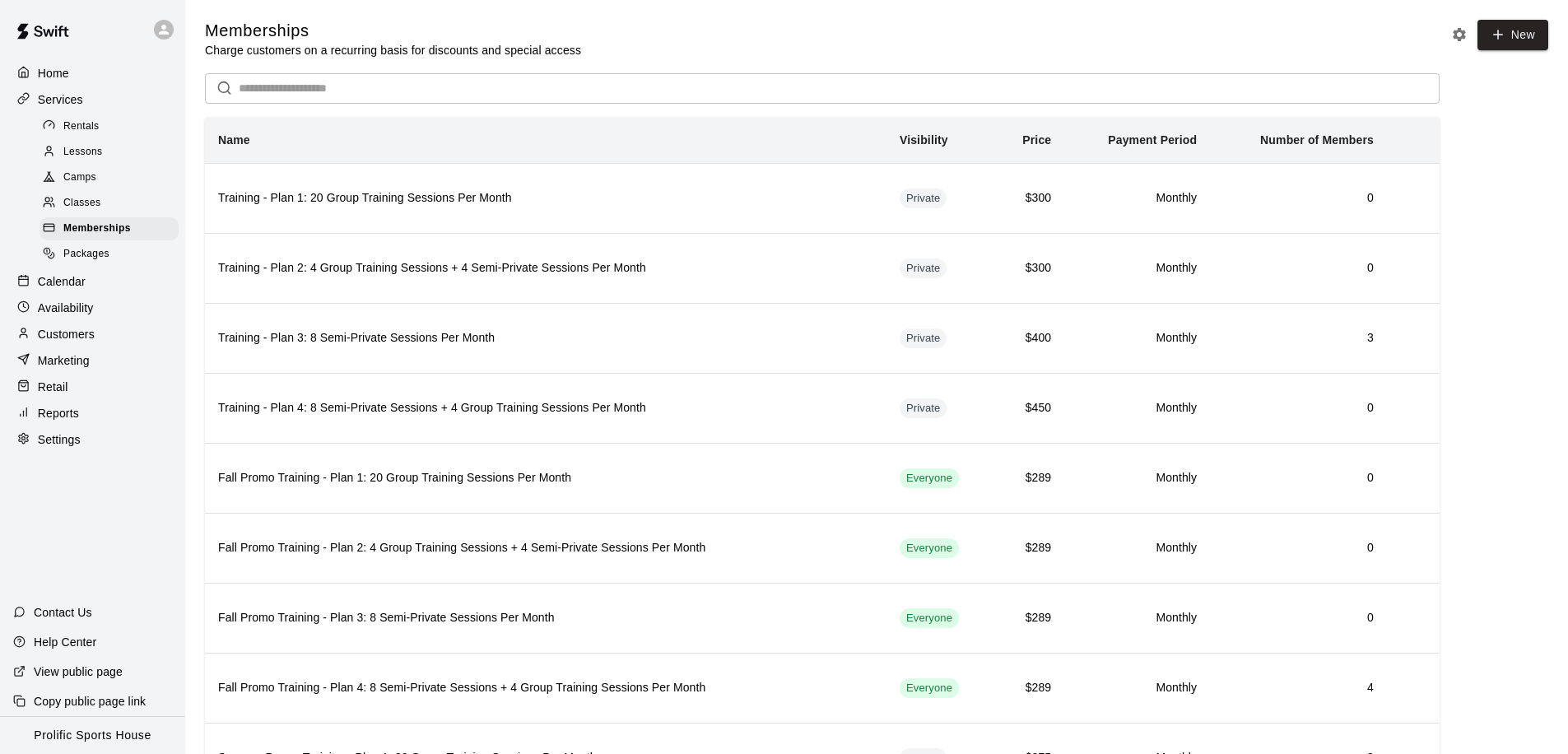
click at [79, 328] on p "Customers" at bounding box center [66, 334] width 57 height 16
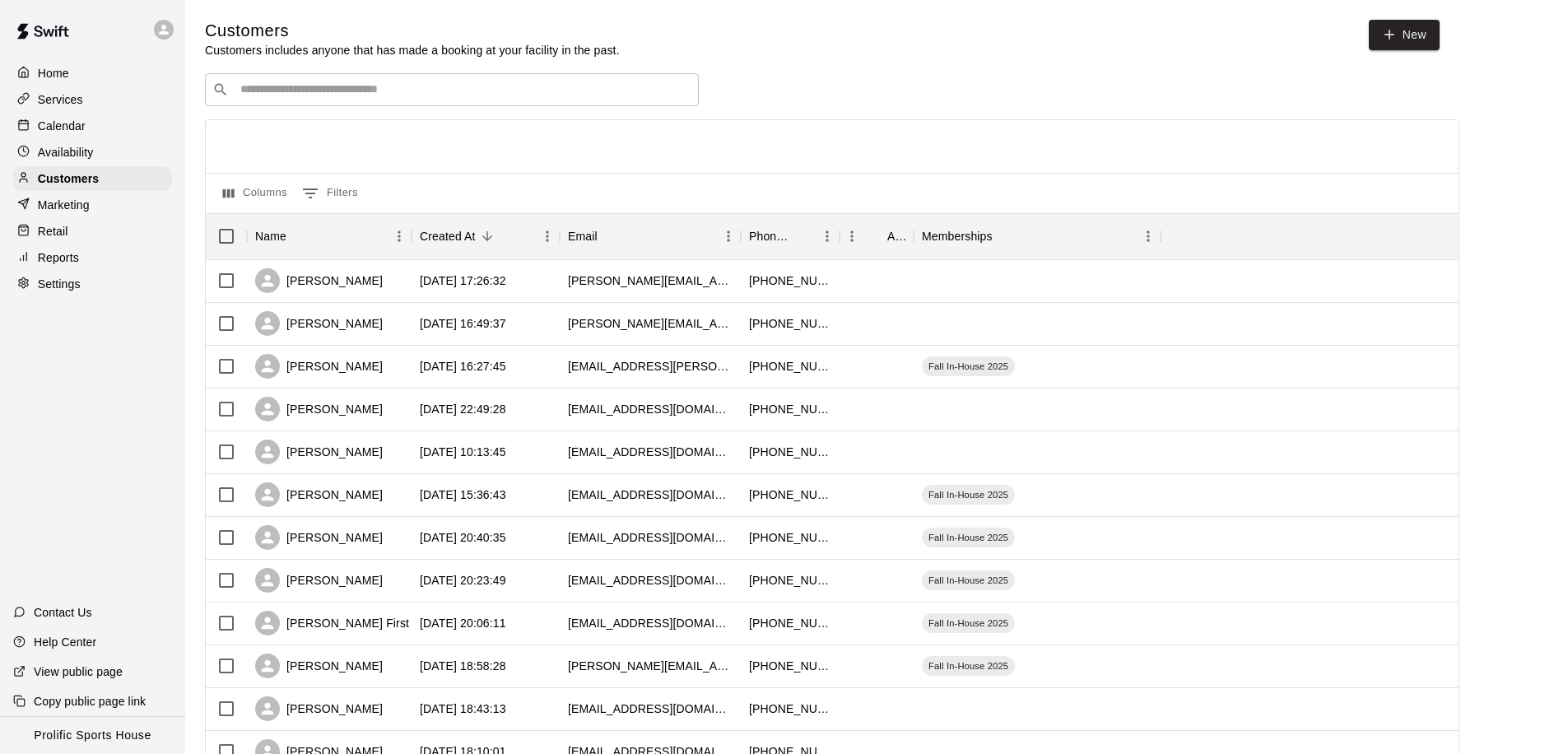
click at [287, 104] on div "​ ​" at bounding box center [452, 90] width 494 height 33
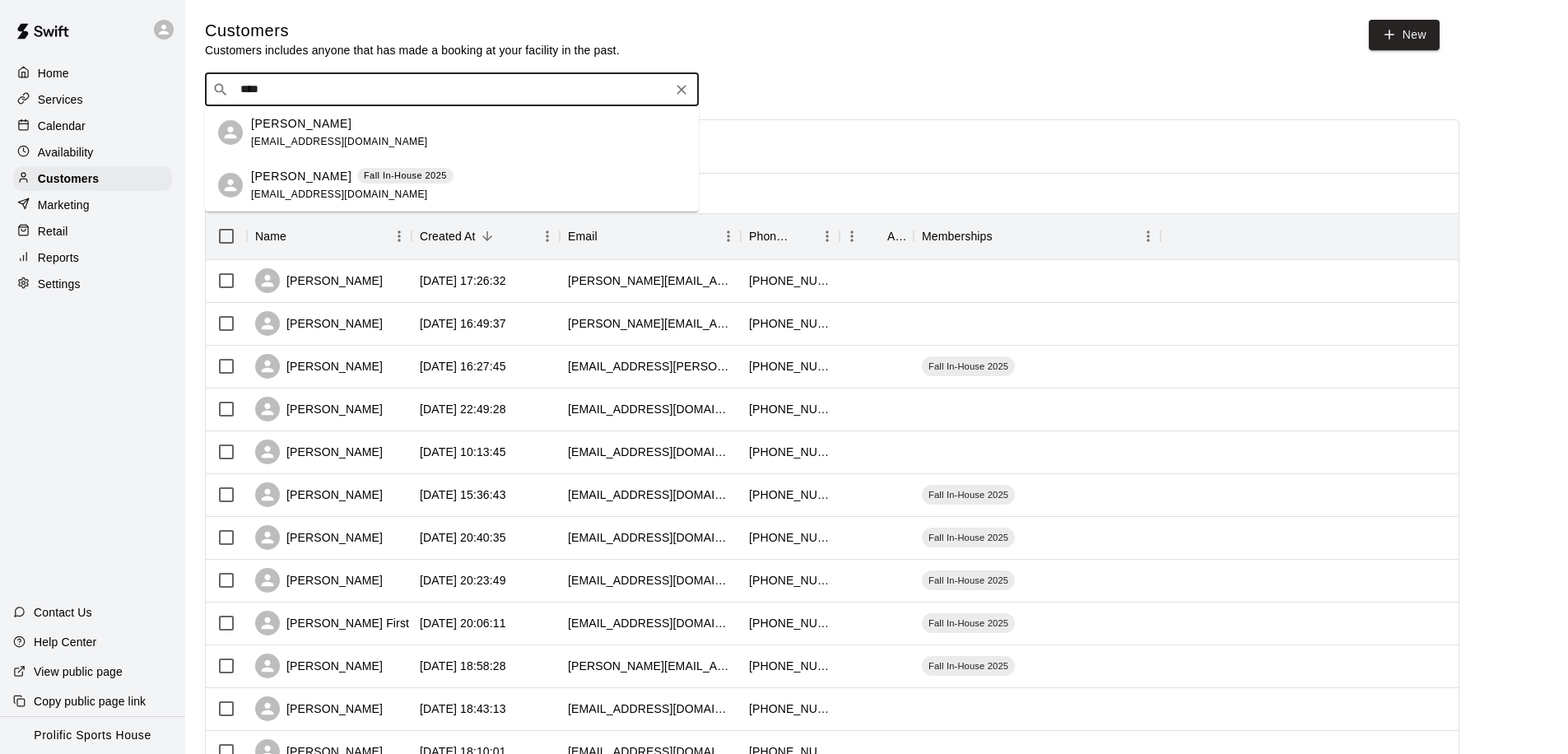
type input "*****"
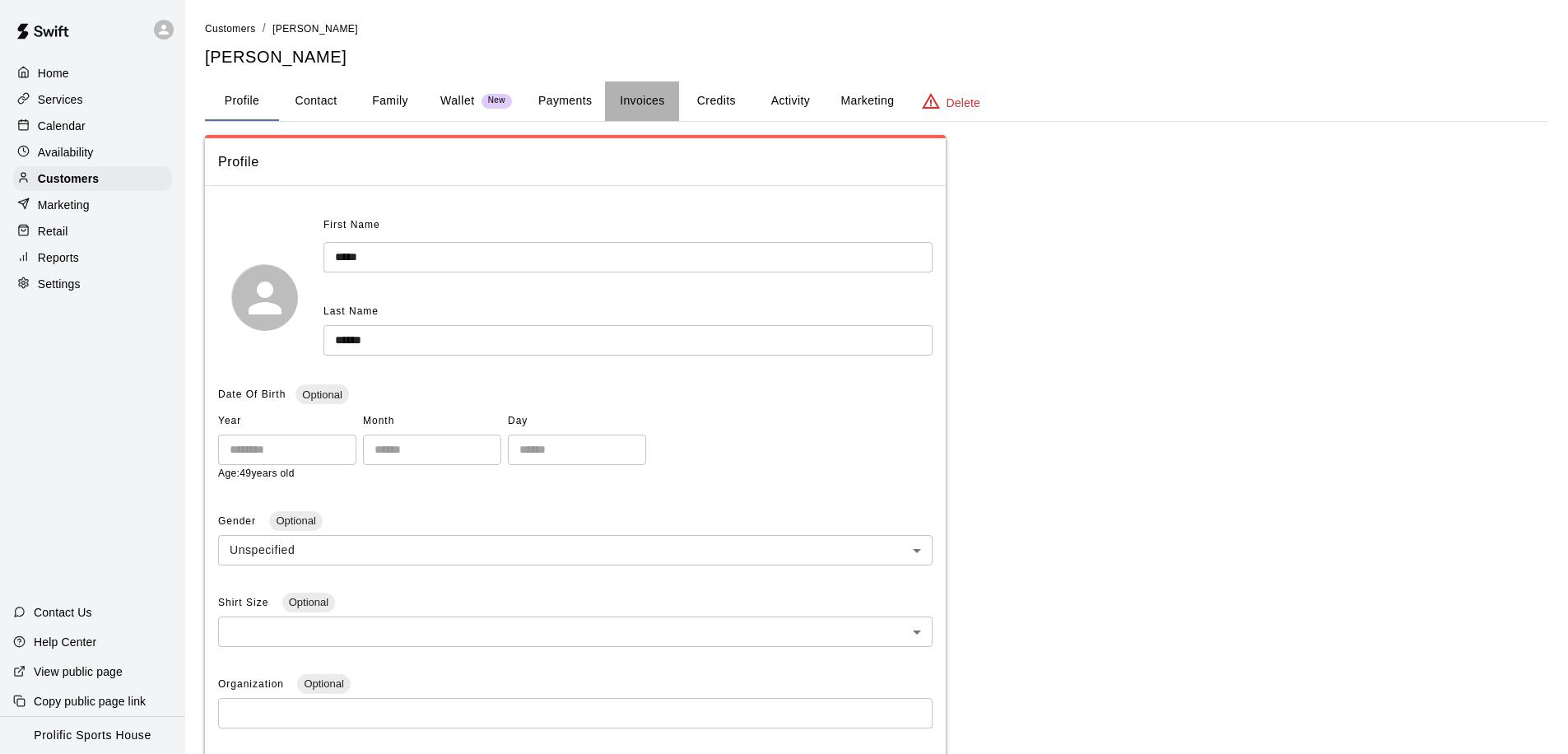
click at [657, 99] on button "Invoices" at bounding box center [642, 101] width 74 height 40
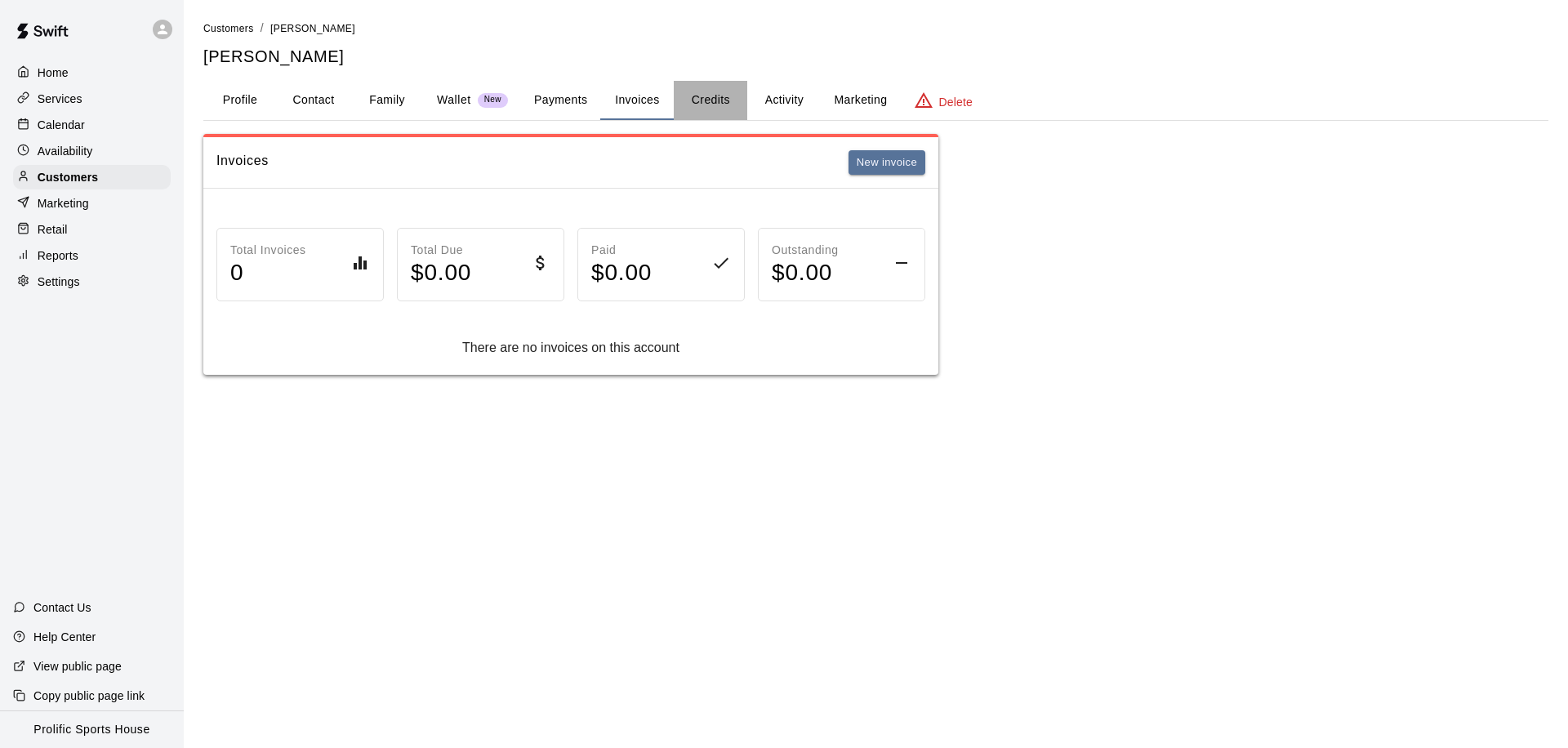
click at [701, 97] on button "Credits" at bounding box center [710, 100] width 73 height 39
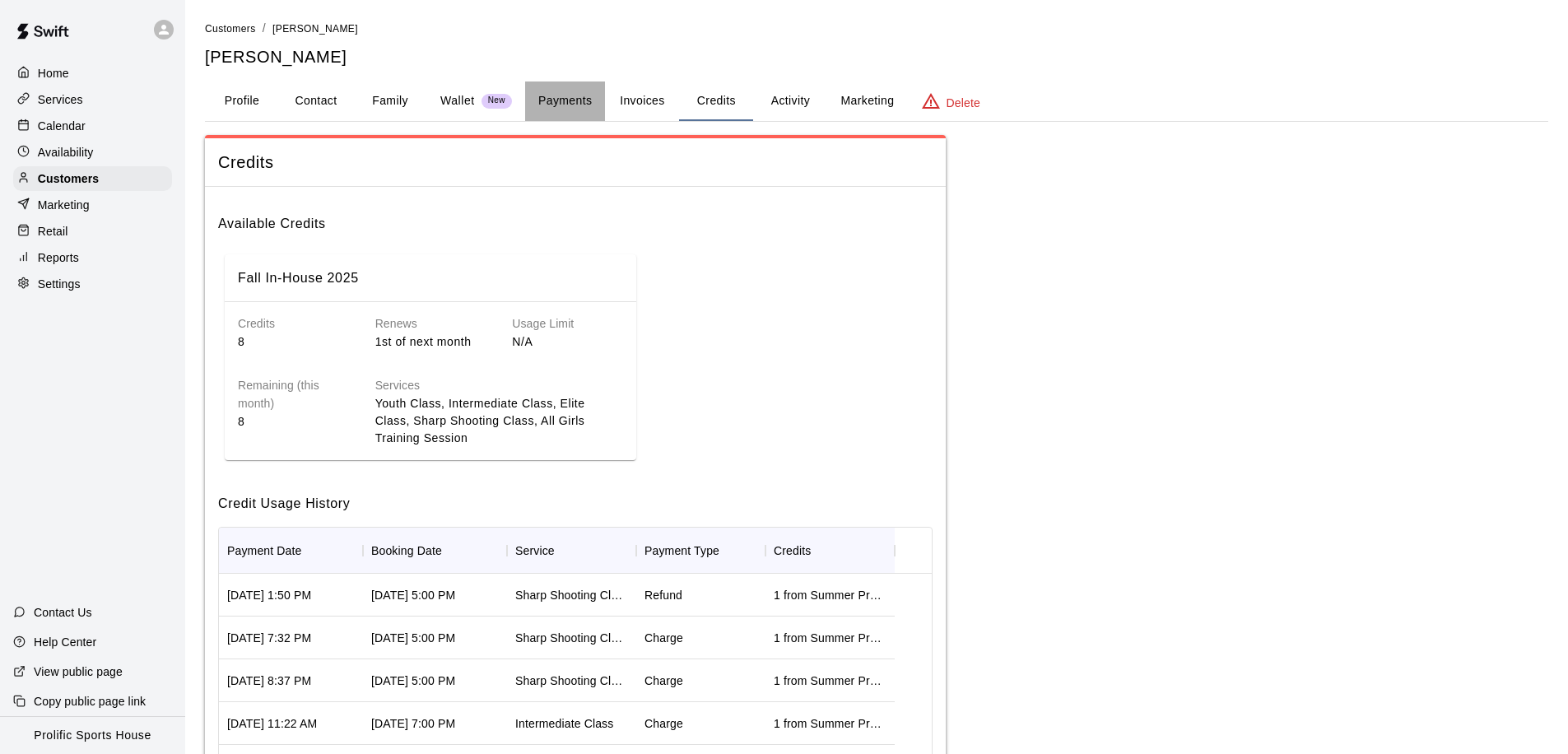
click at [578, 106] on button "Payments" at bounding box center [565, 101] width 80 height 40
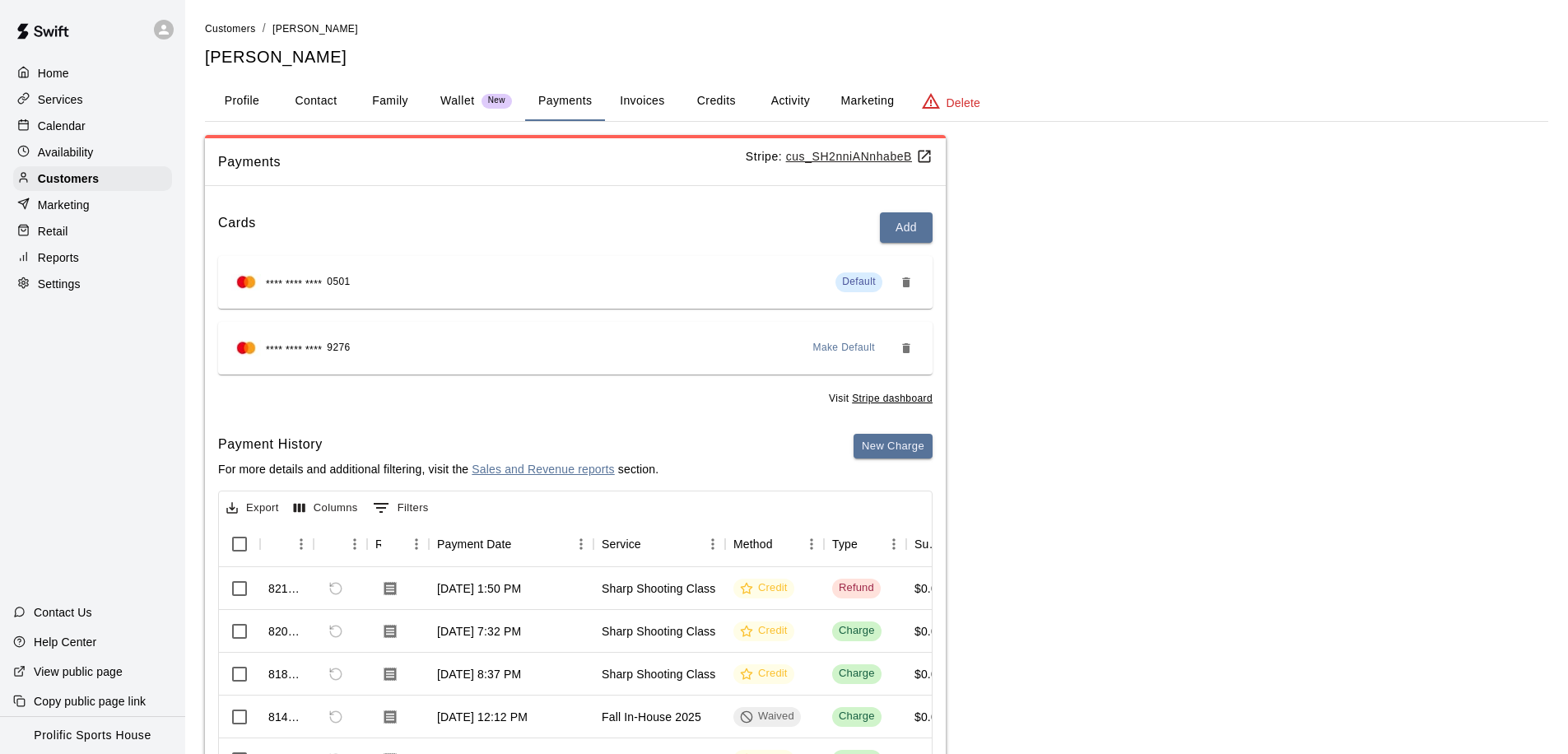
click at [532, 465] on link "Sales and Revenue reports" at bounding box center [542, 470] width 143 height 13
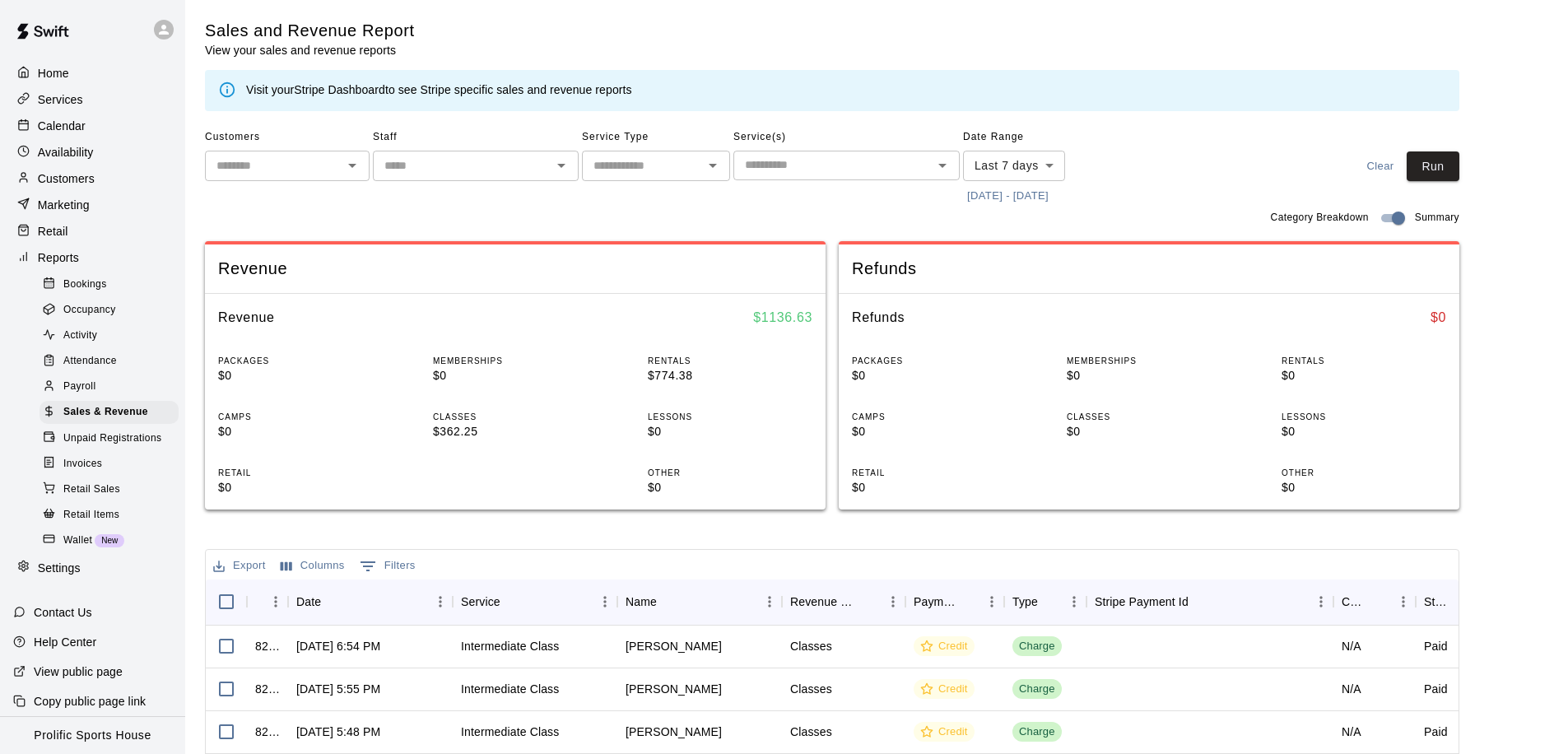
click at [1015, 274] on span "Refunds" at bounding box center [1149, 269] width 594 height 23
click at [895, 278] on span "Refunds" at bounding box center [1149, 269] width 594 height 23
click at [894, 352] on div "PACKAGES $0 MEMBERSHIPS $0 RENTALS $0 CAMPS $0 CLASSES $0 LESSONS $0 RETAIL $0 …" at bounding box center [1149, 426] width 621 height 168
click at [1074, 353] on div "PACKAGES $0 MEMBERSHIPS $0 RENTALS $0 CAMPS $0 CLASSES $0 LESSONS $0 RETAIL $0 …" at bounding box center [1149, 426] width 621 height 168
click at [1097, 367] on p "MEMBERSHIPS" at bounding box center [1150, 361] width 164 height 12
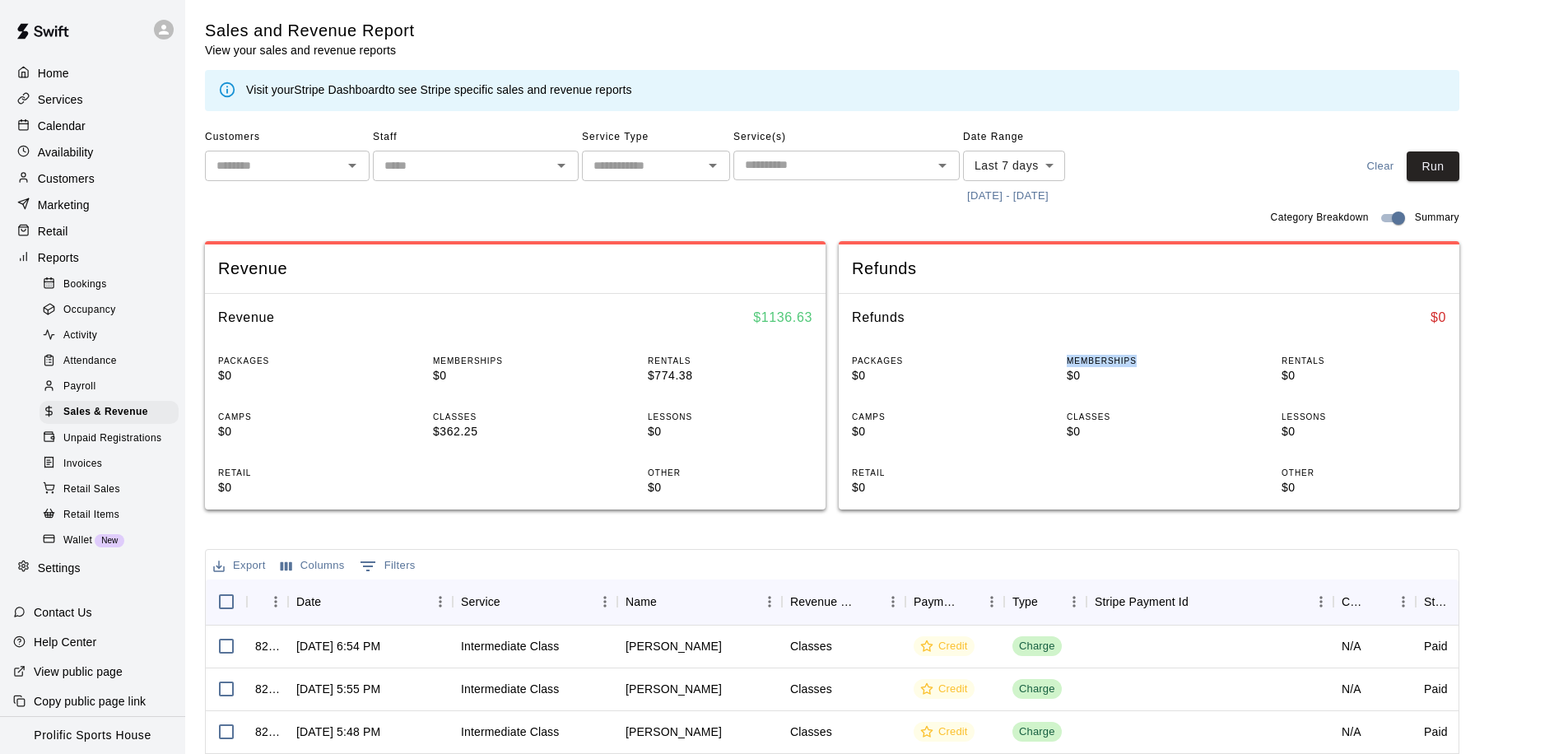
click at [1097, 367] on p "MEMBERSHIPS" at bounding box center [1150, 361] width 164 height 12
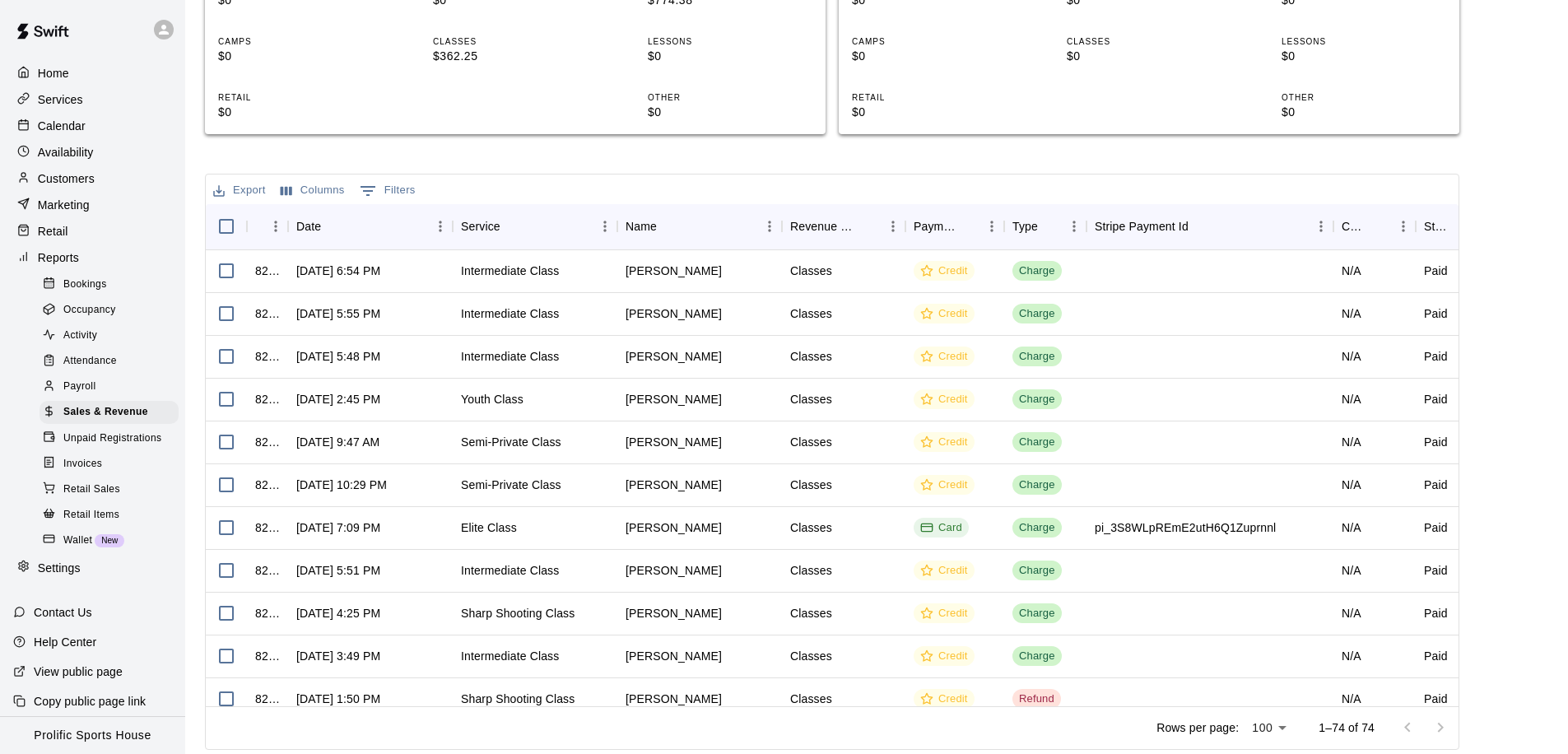
scroll to position [3, 0]
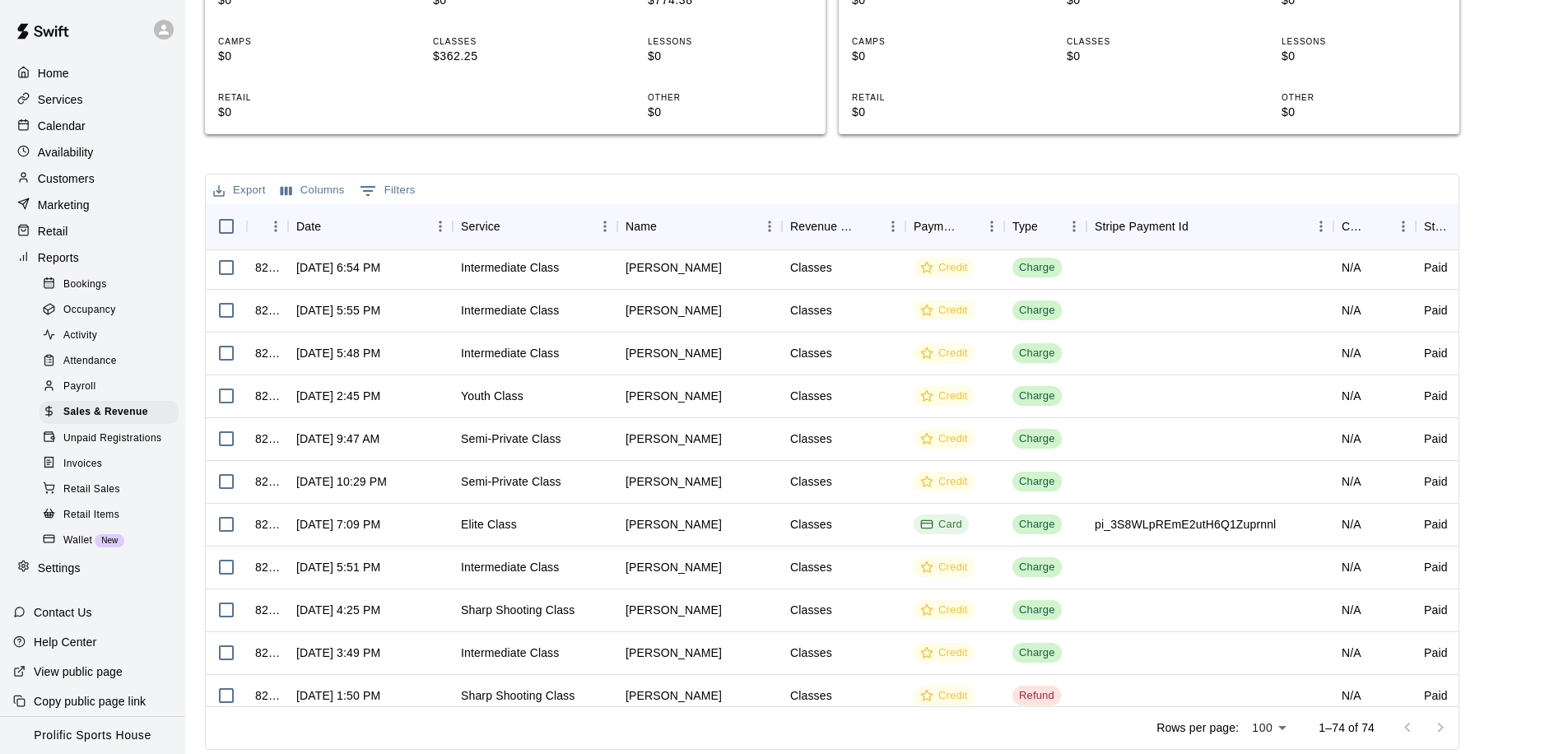
click at [382, 186] on button "0 Filters" at bounding box center [388, 191] width 64 height 26
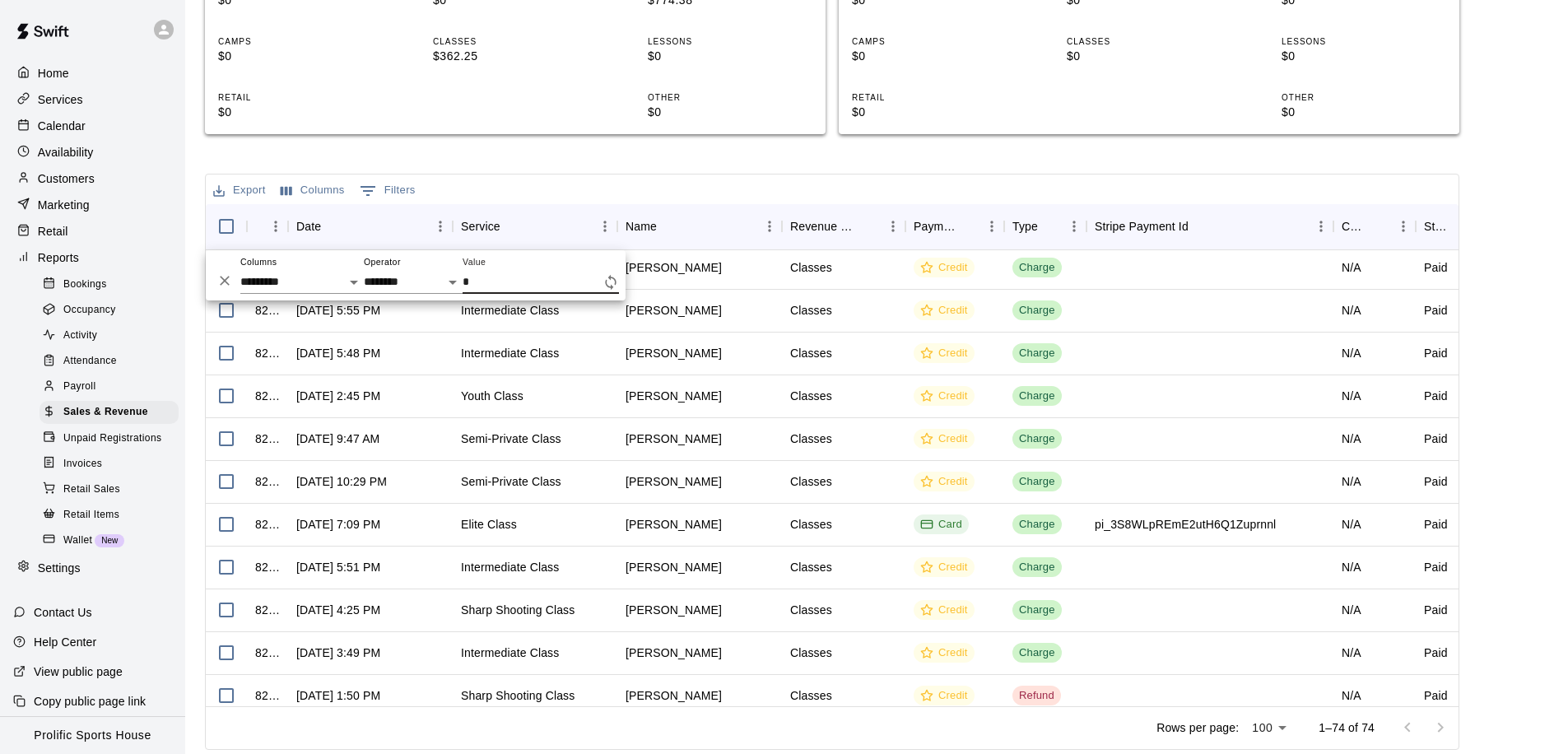
scroll to position [0, 0]
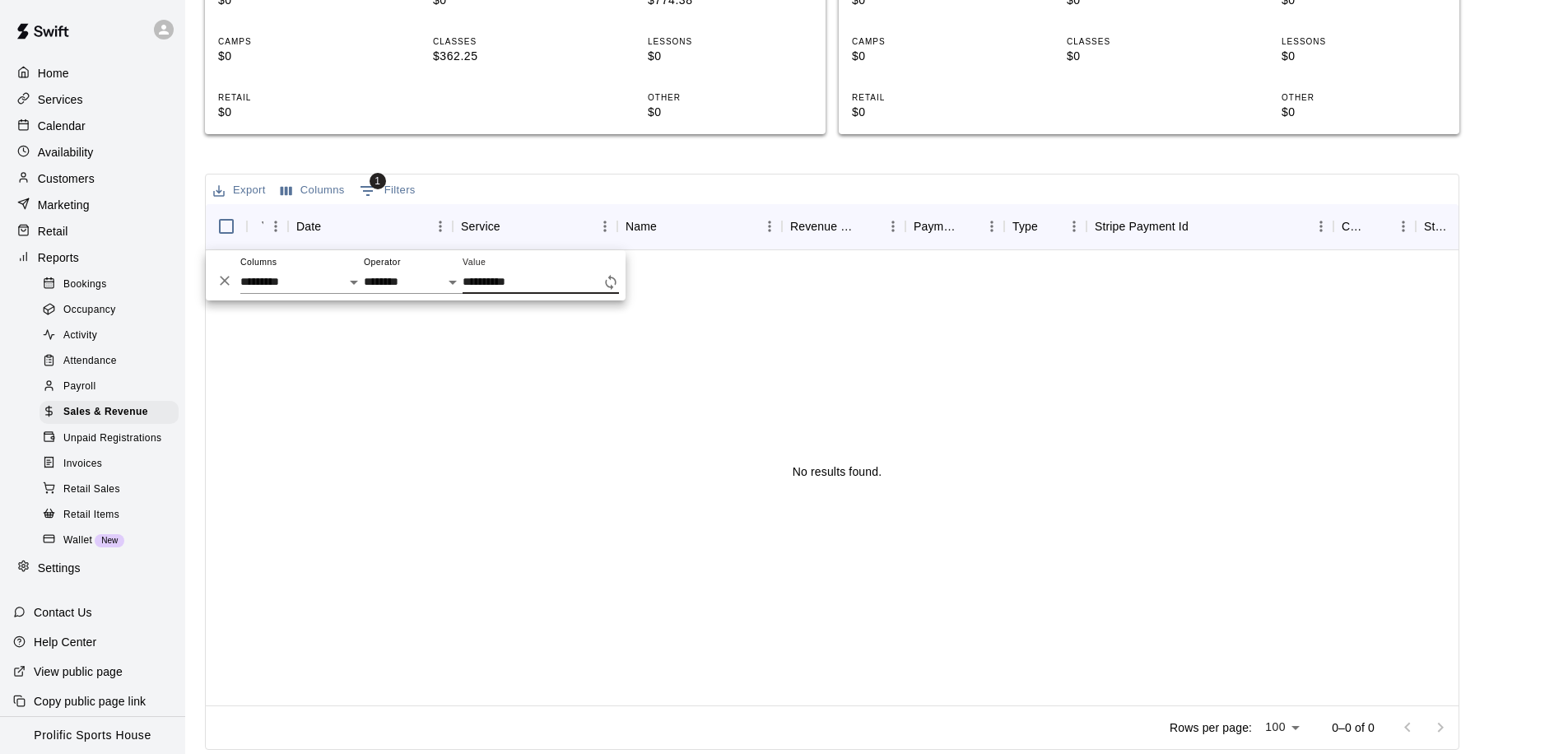
type input "**********"
drag, startPoint x: 554, startPoint y: 280, endPoint x: 425, endPoint y: 275, distance: 129.1
click at [425, 275] on div "**********" at bounding box center [416, 275] width 420 height 50
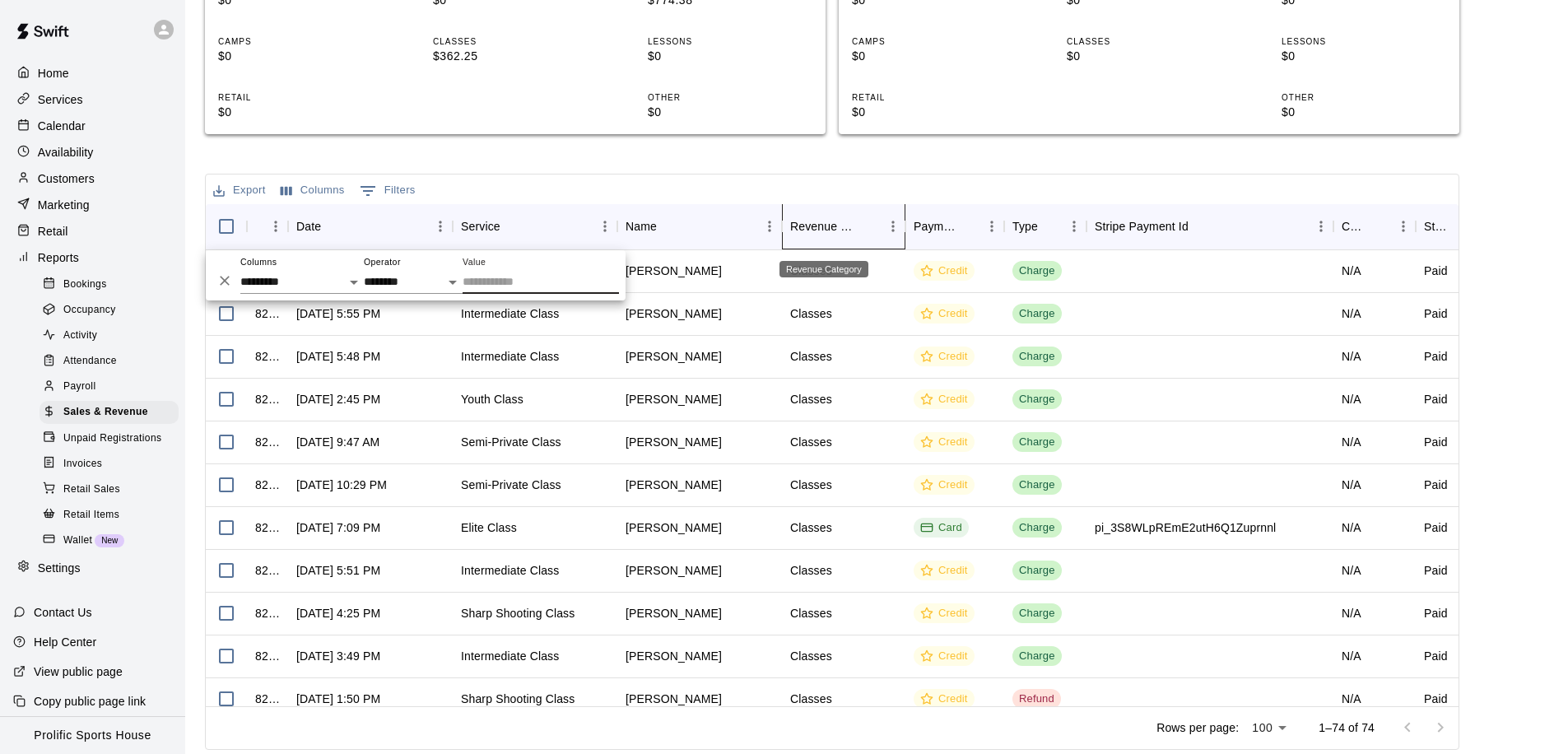
click at [839, 221] on div "Revenue Category" at bounding box center [824, 226] width 67 height 46
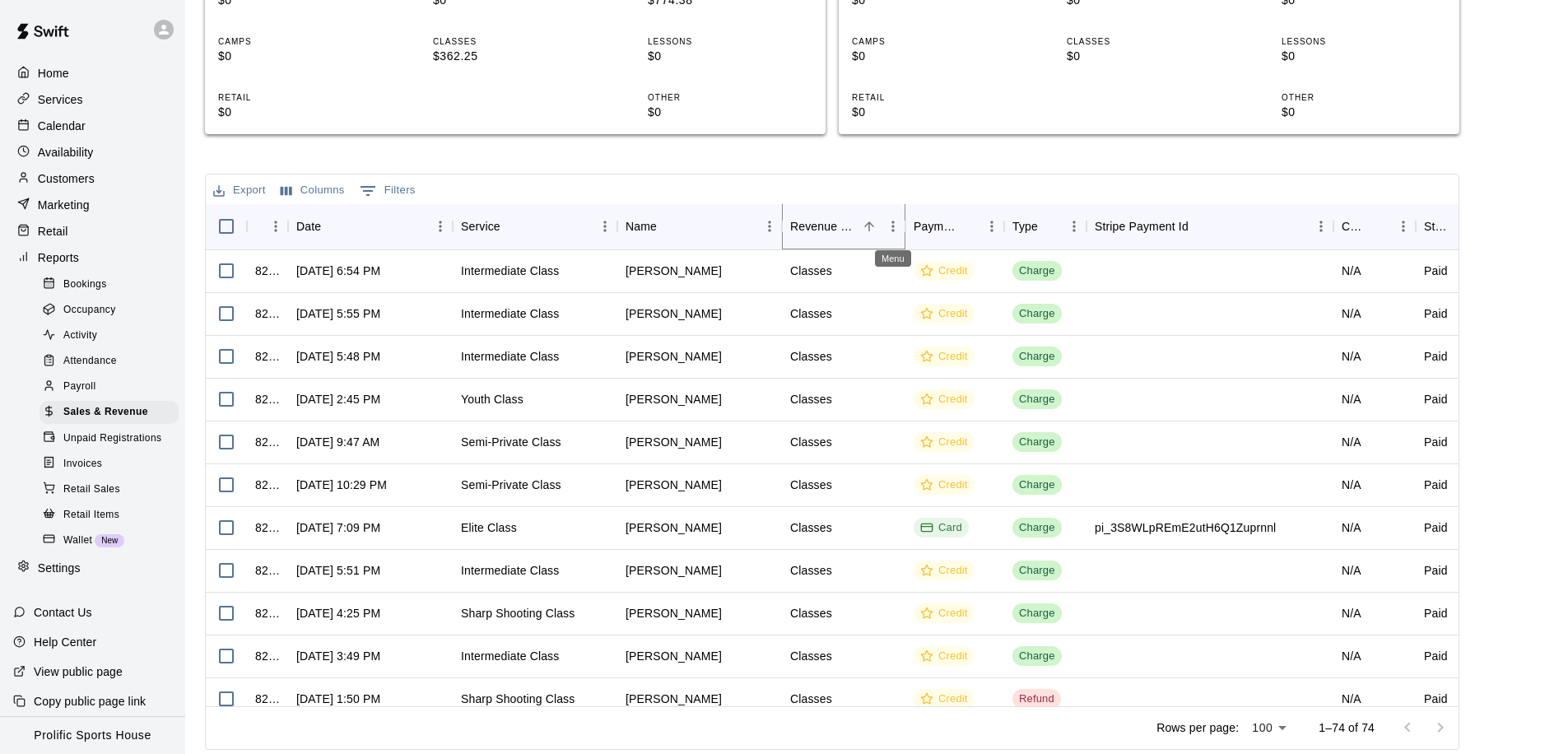
click at [887, 224] on icon "Menu" at bounding box center [893, 226] width 16 height 16
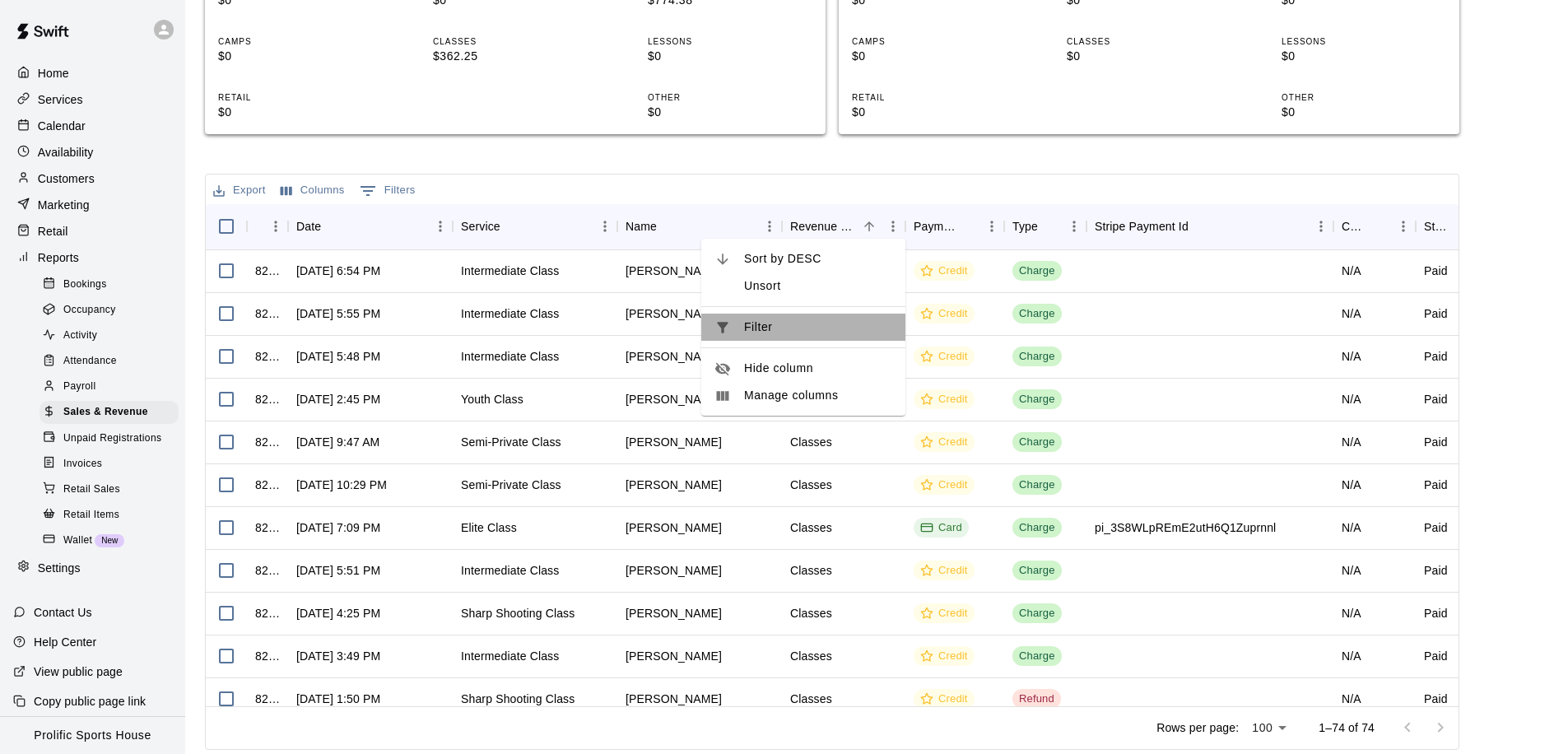
click at [766, 326] on span "Filter" at bounding box center [818, 327] width 148 height 17
select select "********"
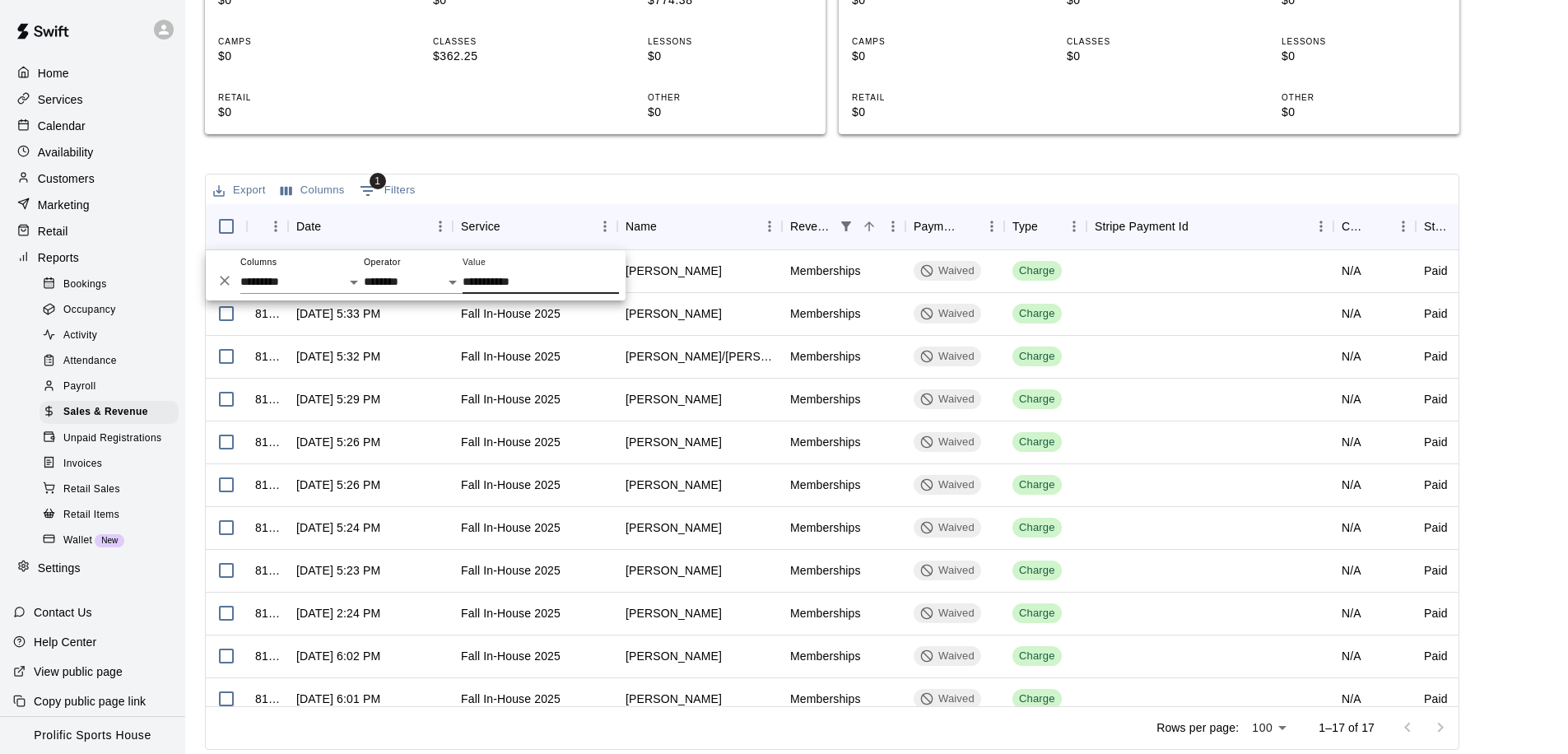
type input "**********"
click at [791, 187] on div "Export Columns 1 Filters" at bounding box center [832, 189] width 1253 height 29
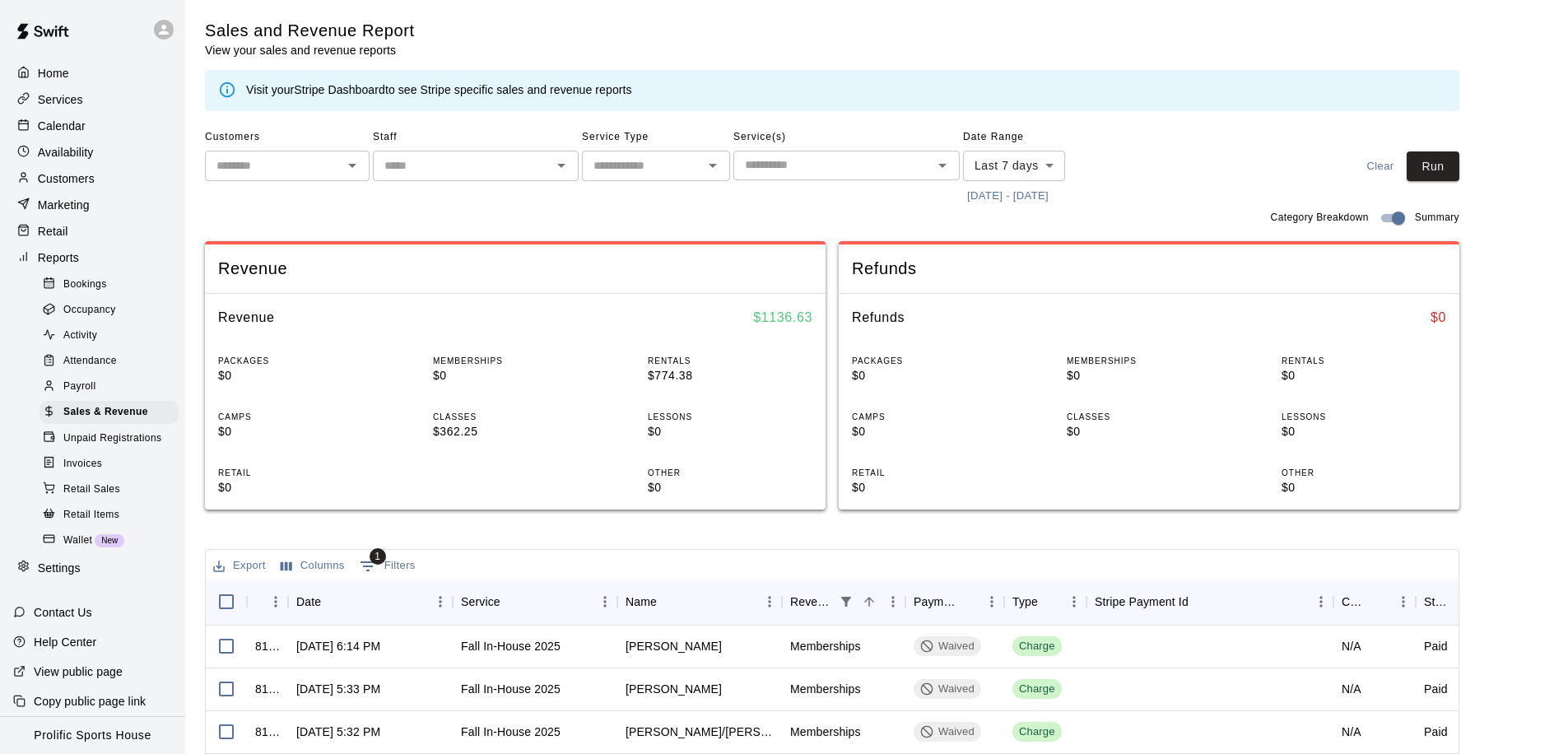
click at [275, 159] on input "text" at bounding box center [273, 166] width 128 height 21
click at [251, 193] on li "[PERSON_NAME]" at bounding box center [287, 201] width 164 height 27
type input "**********"
click at [1029, 161] on body "**********" at bounding box center [784, 566] width 1568 height 1132
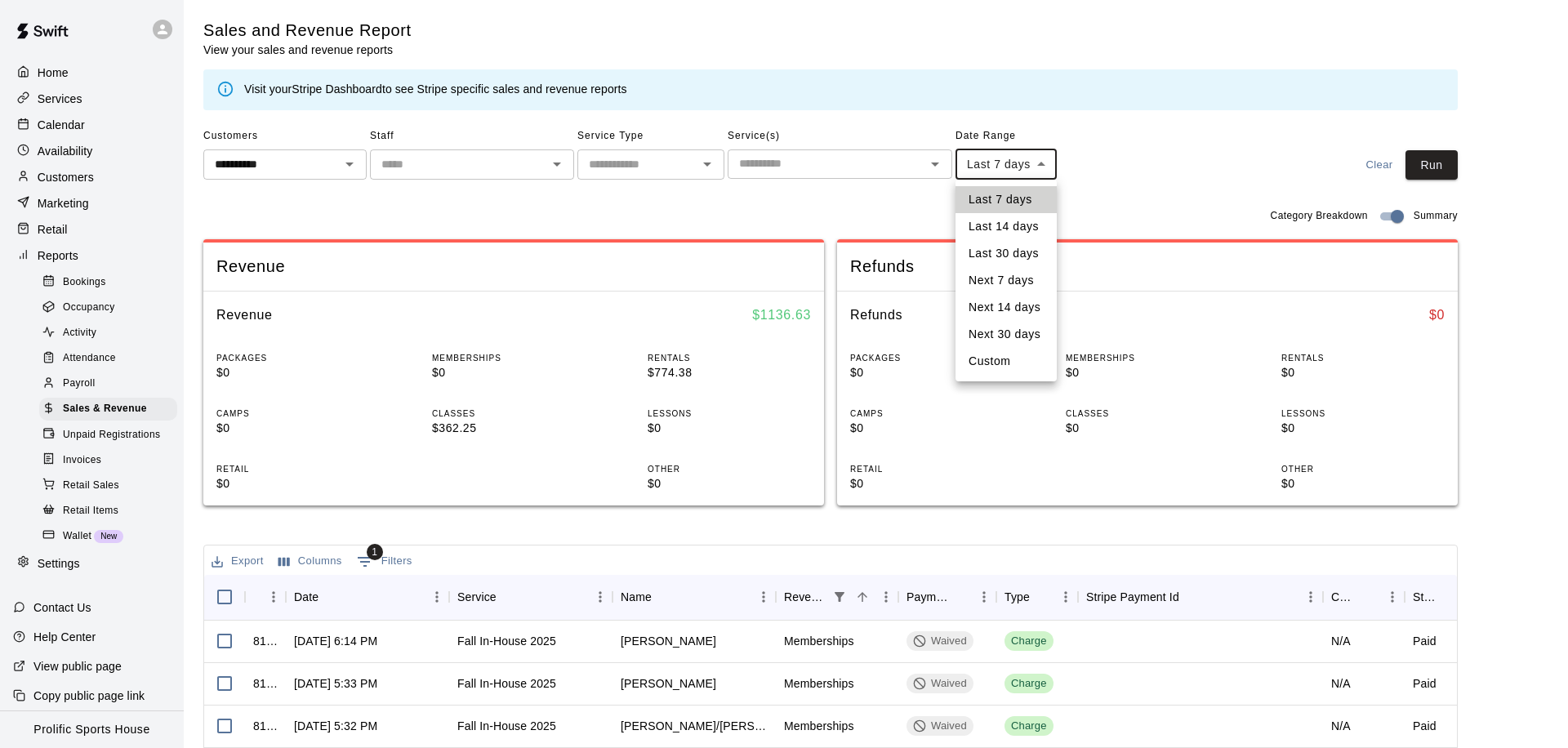
click at [991, 360] on li "Custom" at bounding box center [1007, 361] width 101 height 27
type input "******"
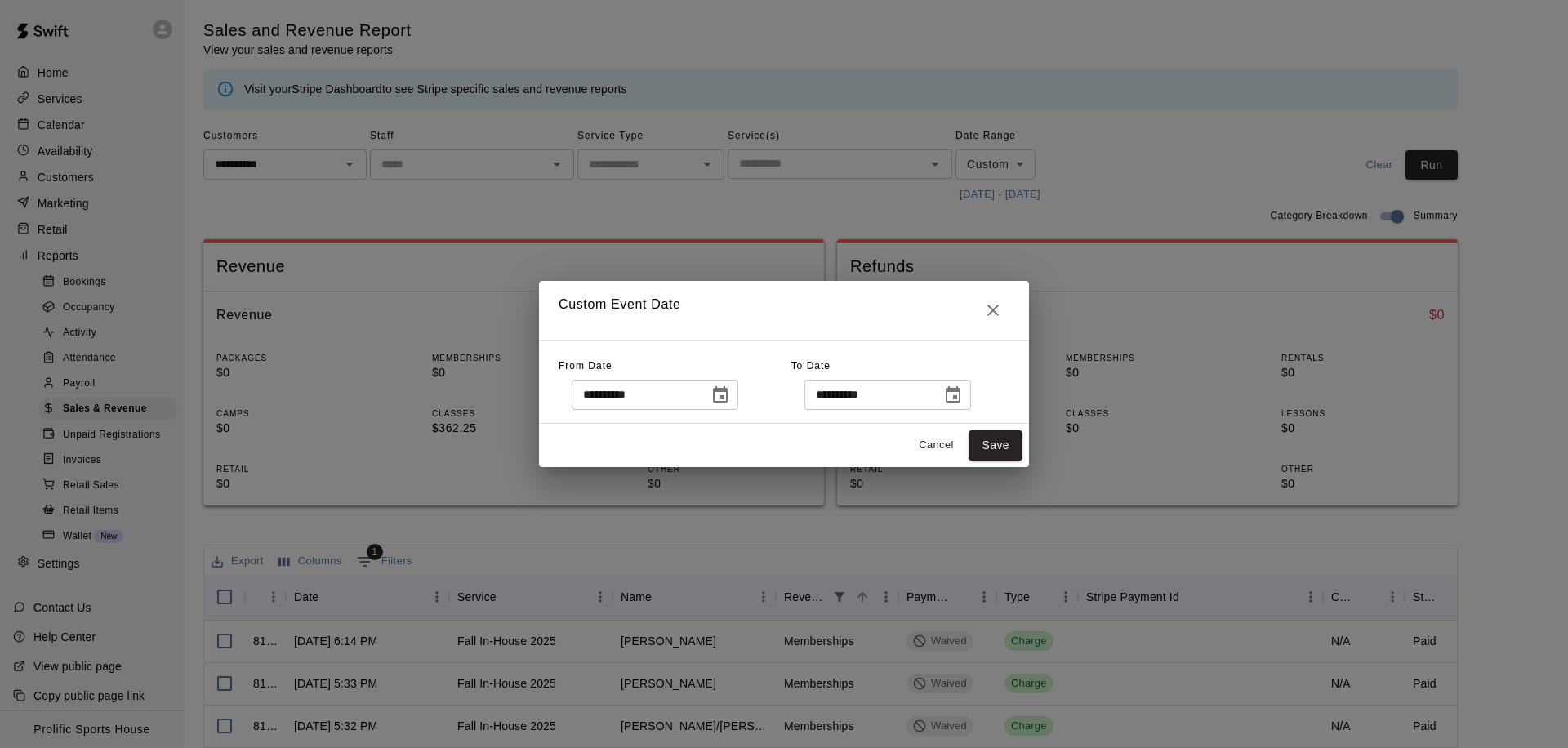
click at [721, 402] on icon "Choose date, selected date is Sep 11, 2025" at bounding box center [721, 394] width 15 height 16
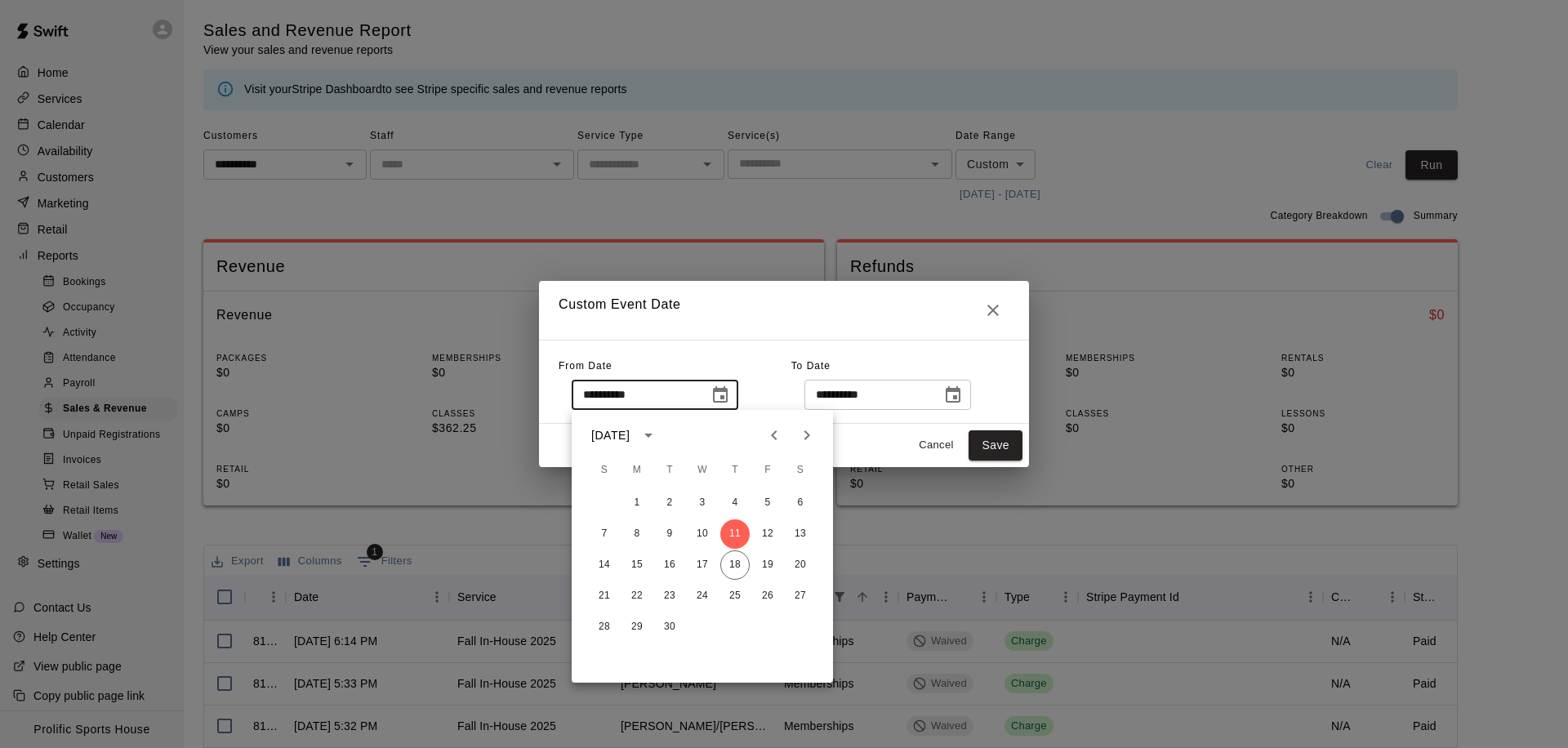
click at [779, 438] on icon "Previous month" at bounding box center [774, 435] width 20 height 20
click at [663, 500] on button "1" at bounding box center [669, 502] width 29 height 29
type input "**********"
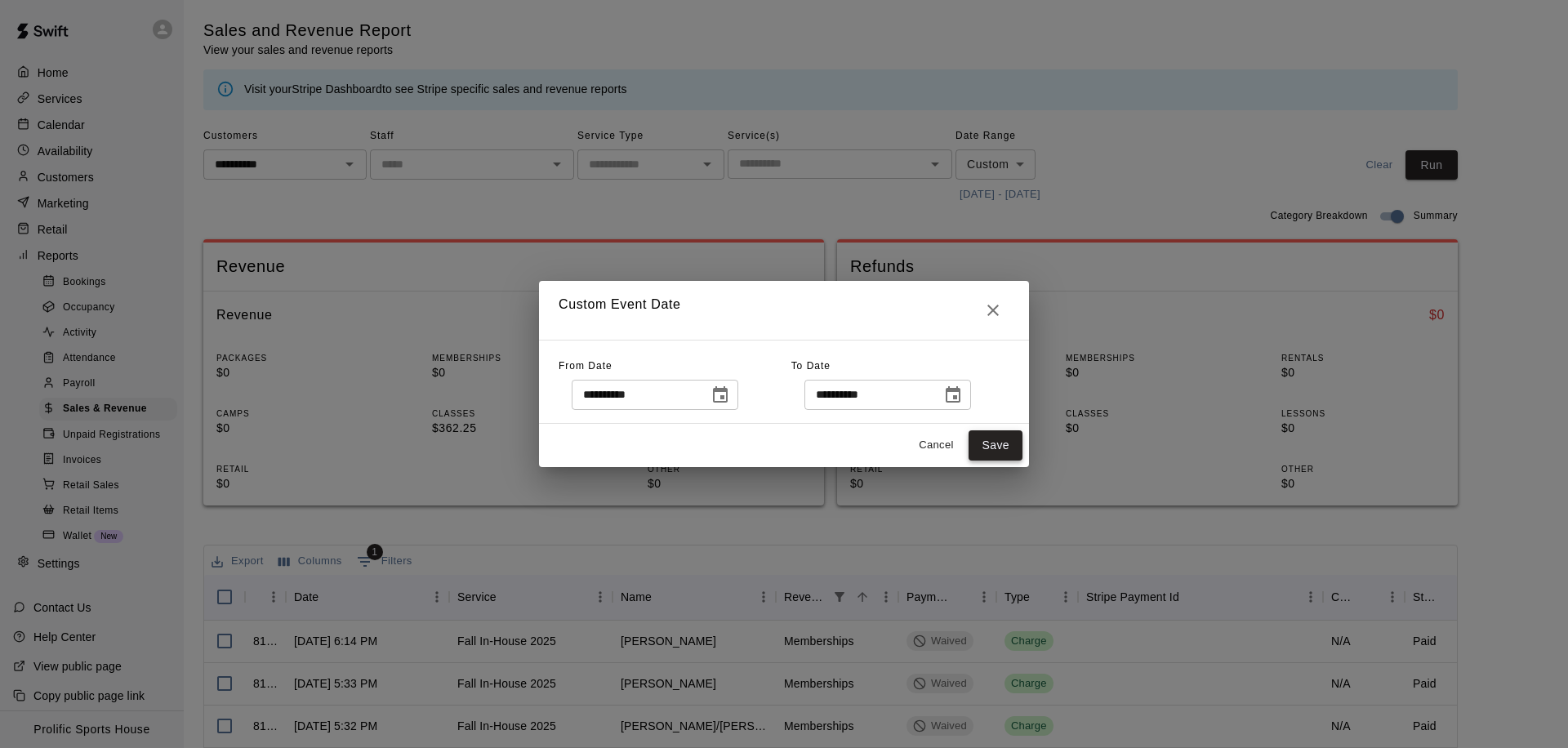
click at [984, 455] on button "Save" at bounding box center [996, 445] width 54 height 30
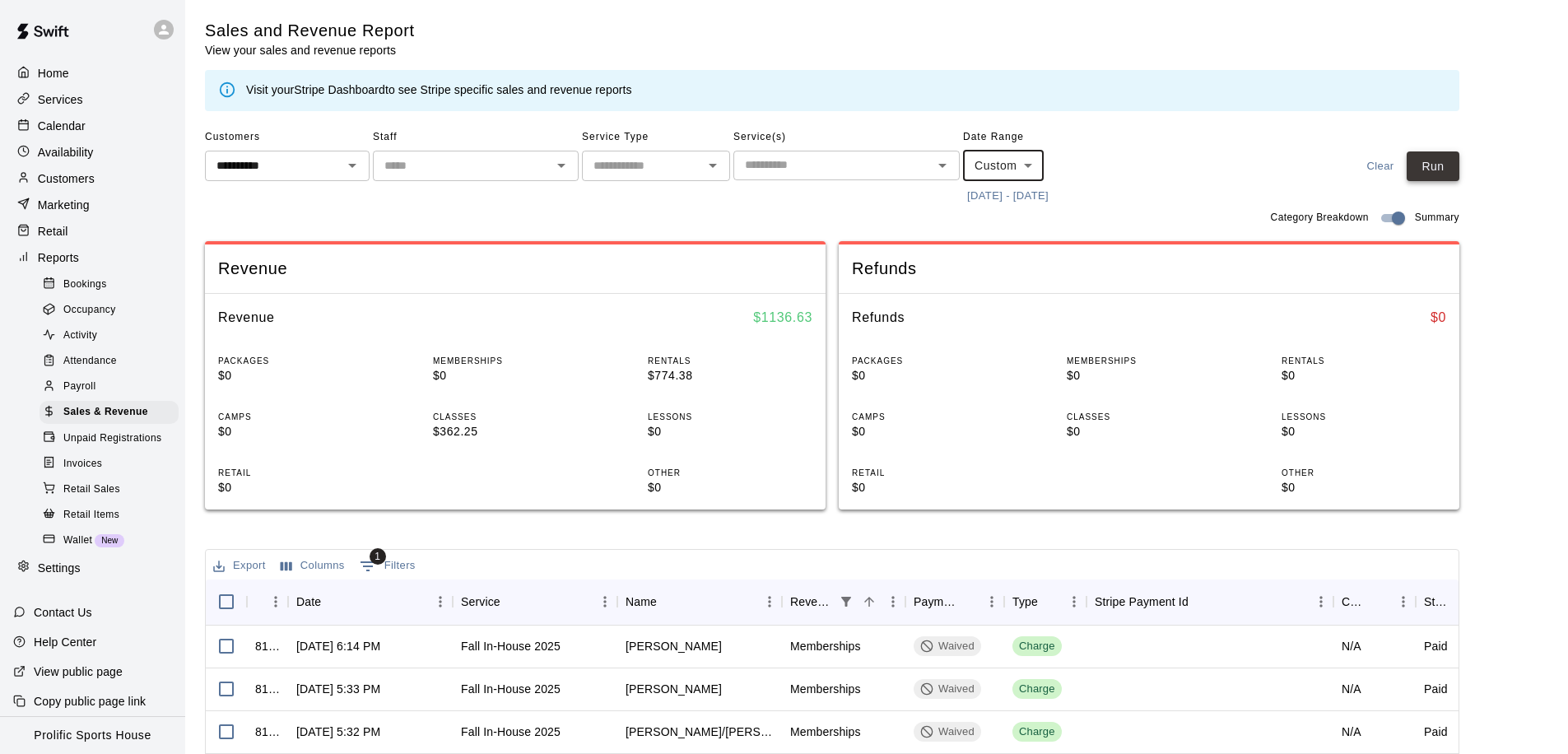
click at [1427, 156] on button "Run" at bounding box center [1434, 166] width 53 height 30
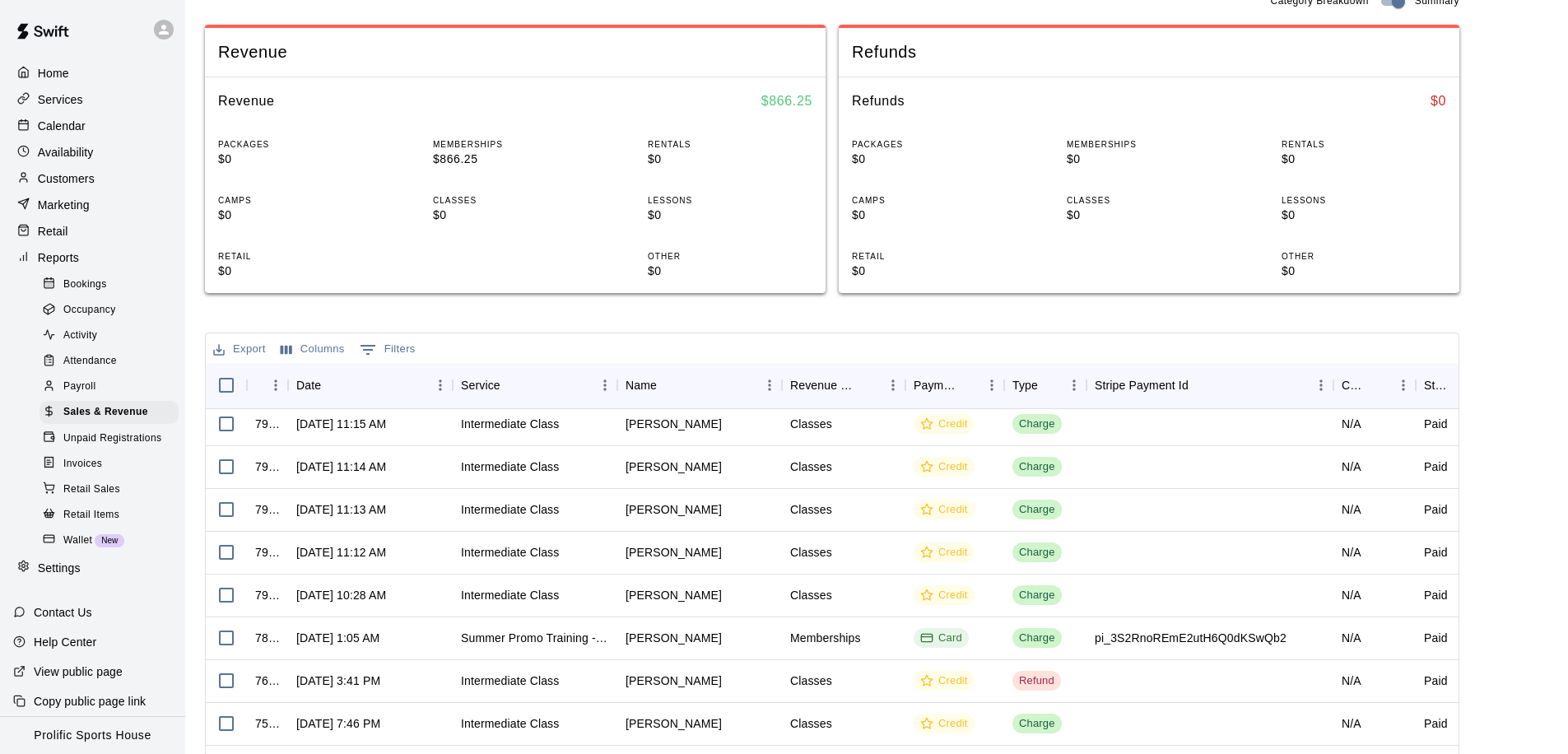
scroll to position [837, 0]
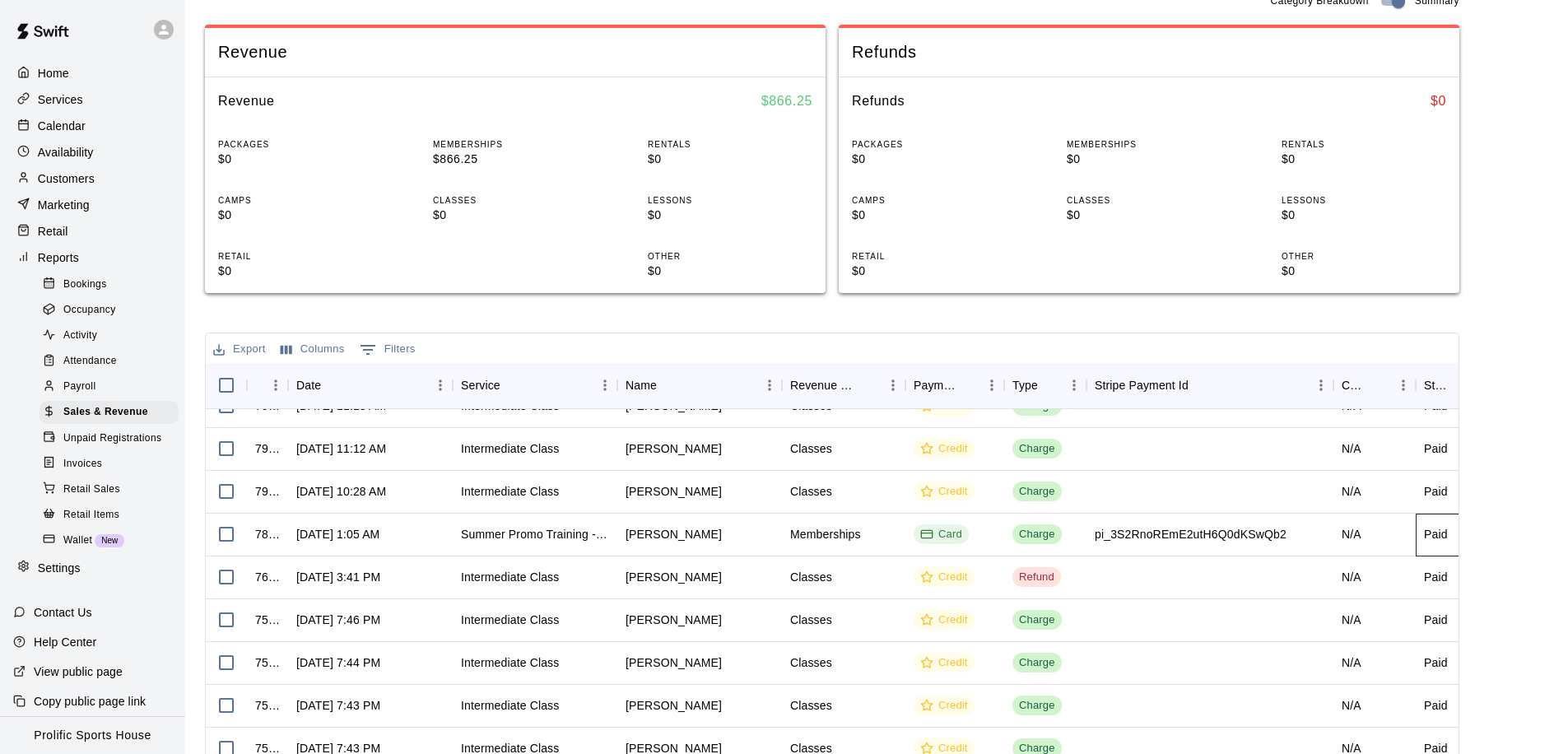
click at [1426, 533] on div "Paid" at bounding box center [1436, 534] width 24 height 16
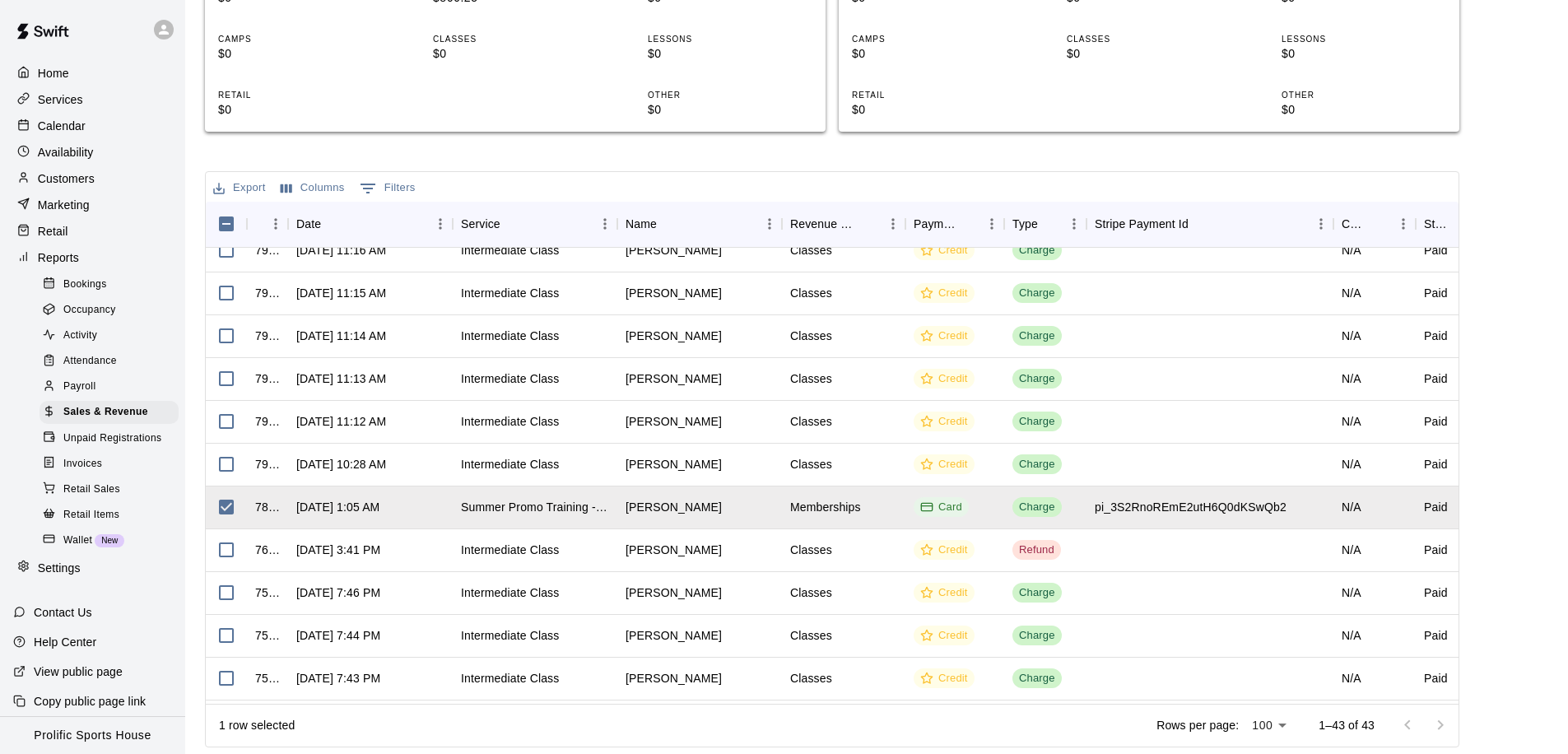
scroll to position [627, 0]
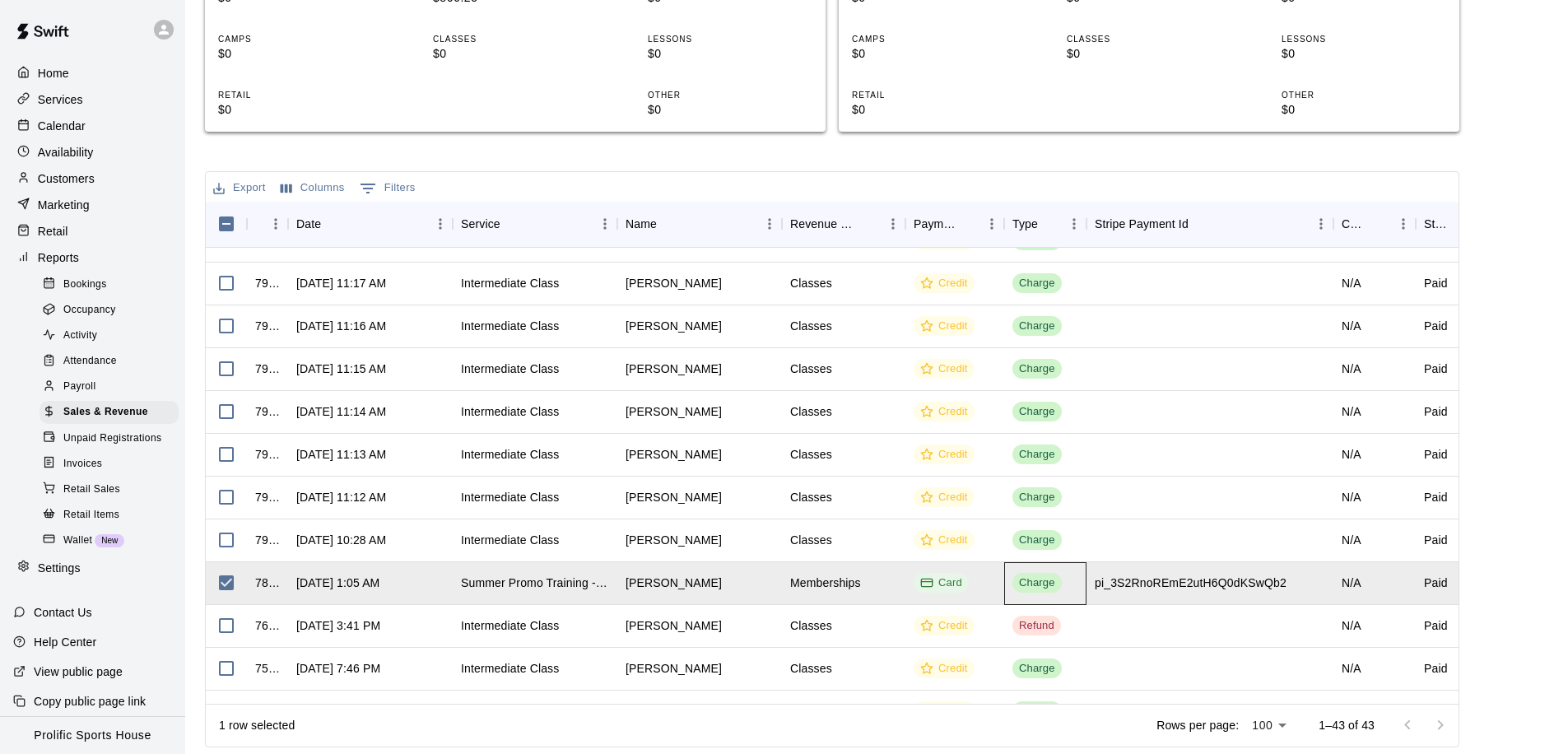
click at [1020, 582] on div "Charge" at bounding box center [1037, 583] width 36 height 16
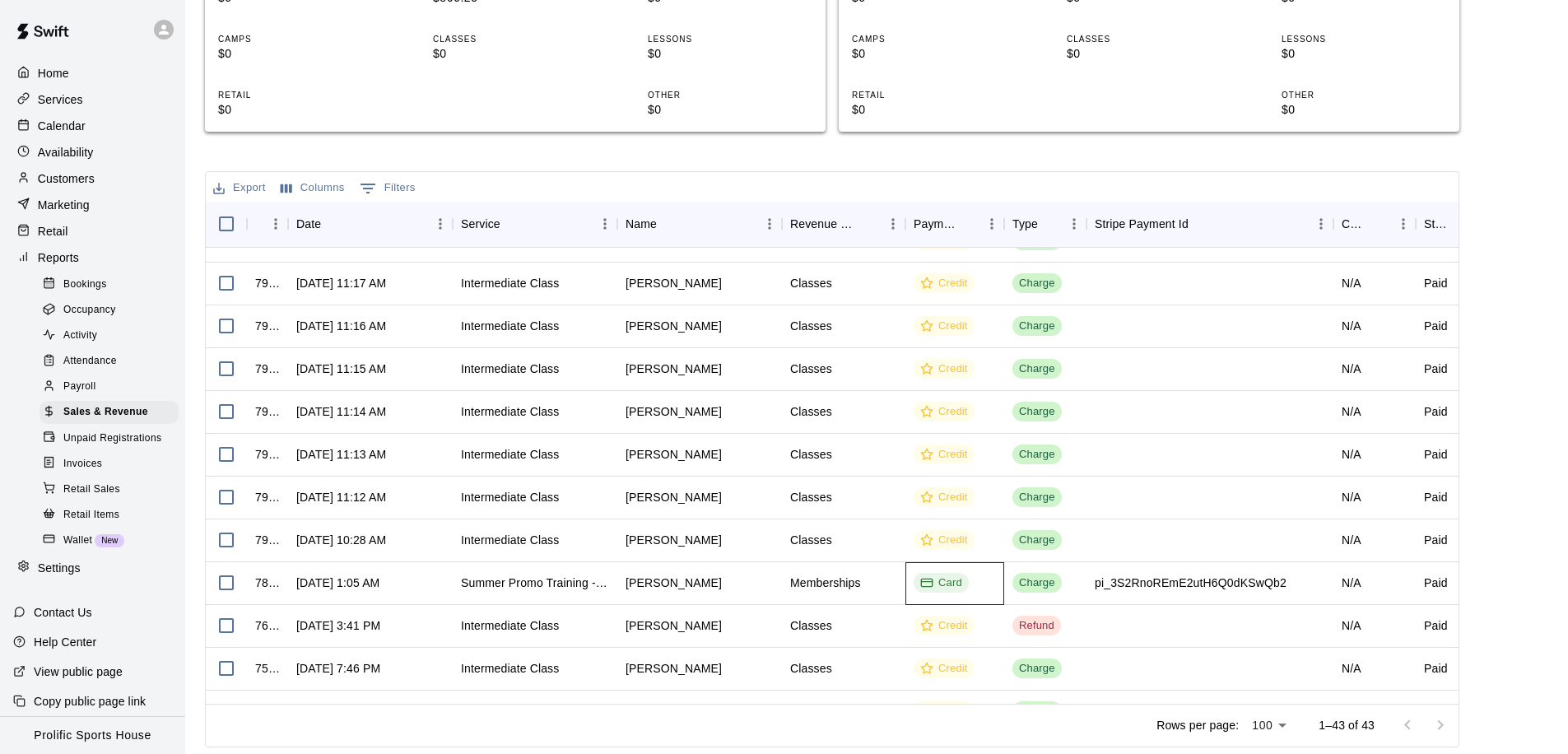
click at [944, 585] on div "Card" at bounding box center [941, 583] width 42 height 16
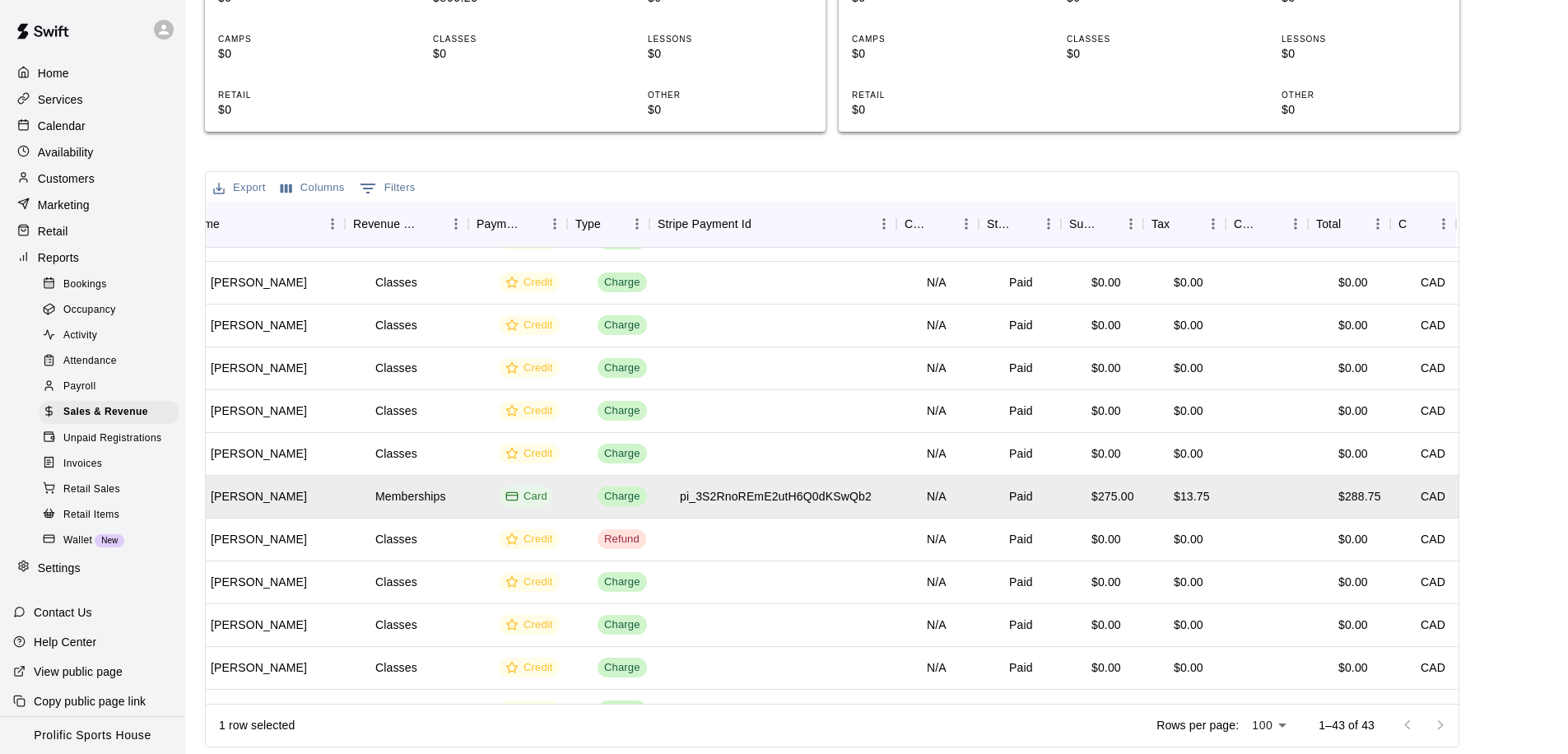
scroll to position [714, 437]
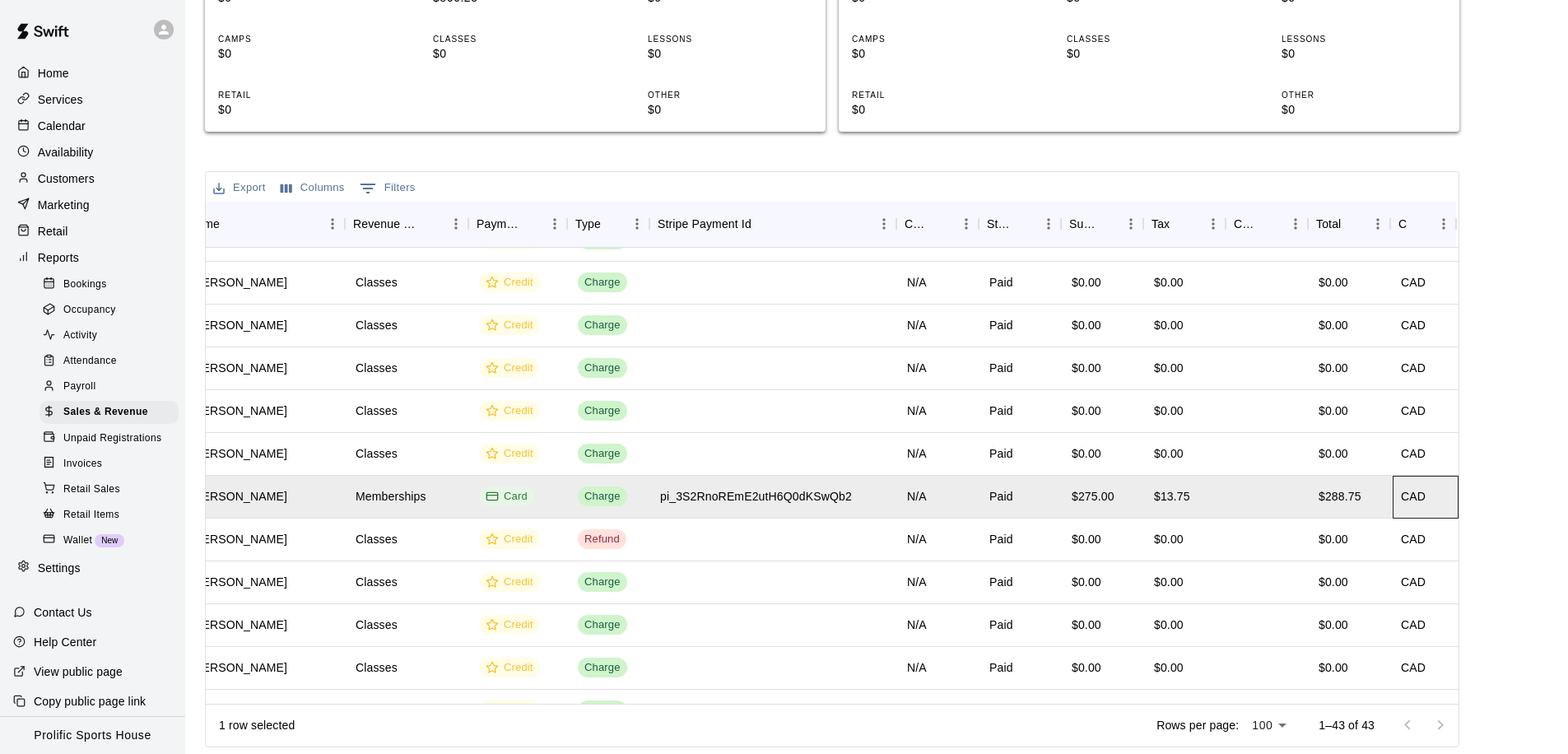
click at [1406, 497] on div "CAD" at bounding box center [1413, 496] width 25 height 16
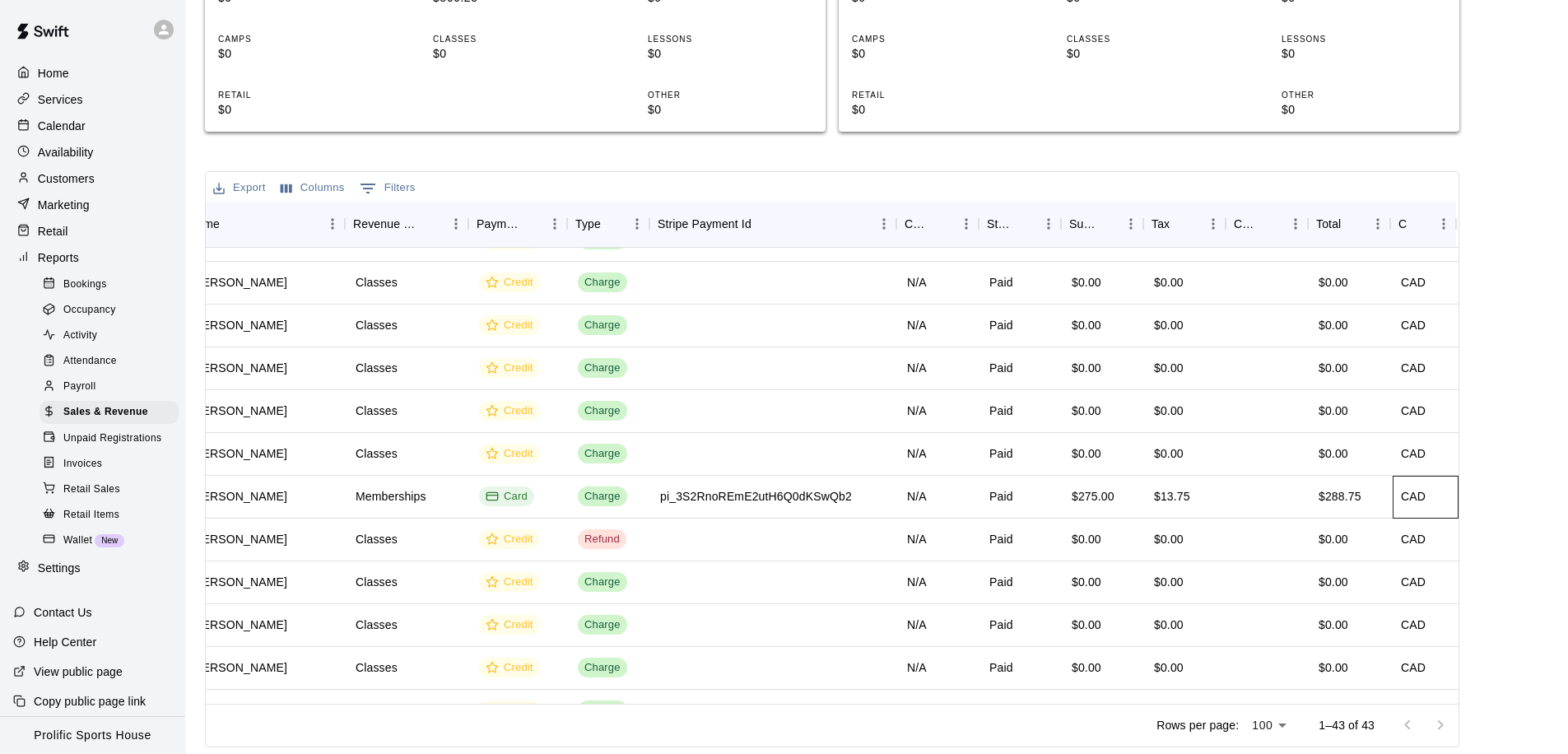
click at [1401, 498] on div "CAD" at bounding box center [1413, 496] width 25 height 16
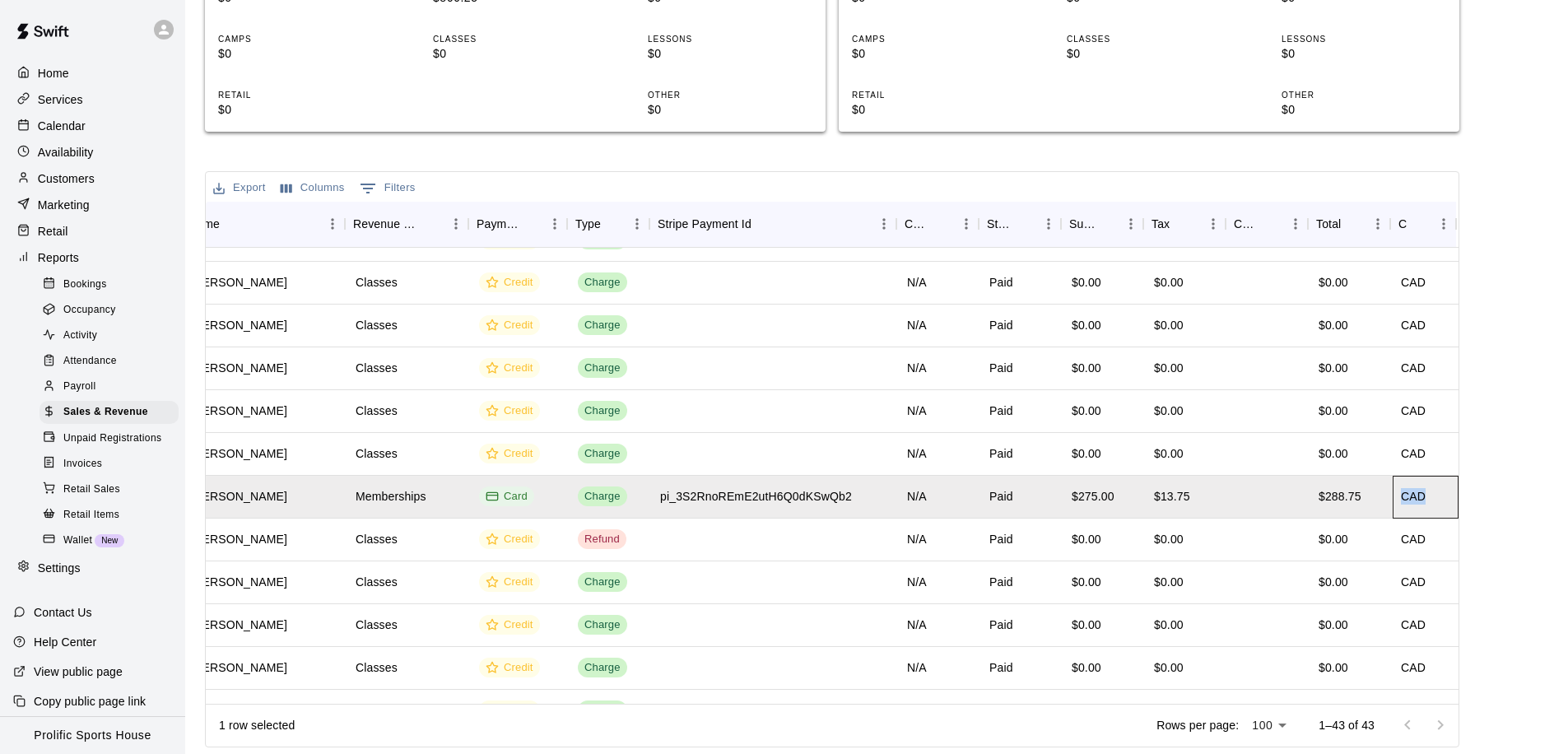
click at [1401, 498] on div "CAD" at bounding box center [1413, 496] width 25 height 16
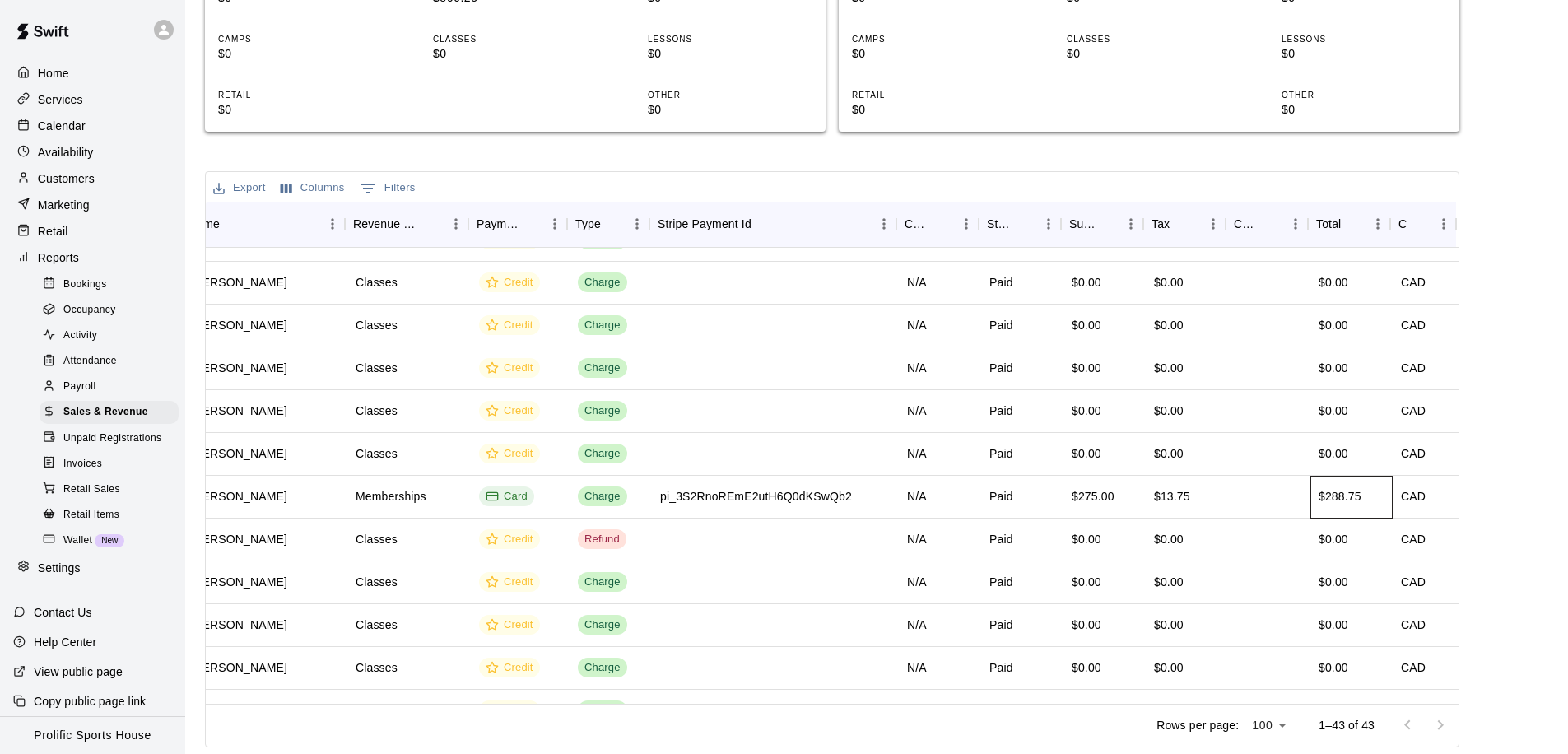
click at [1326, 499] on div "$288.75" at bounding box center [1339, 496] width 43 height 16
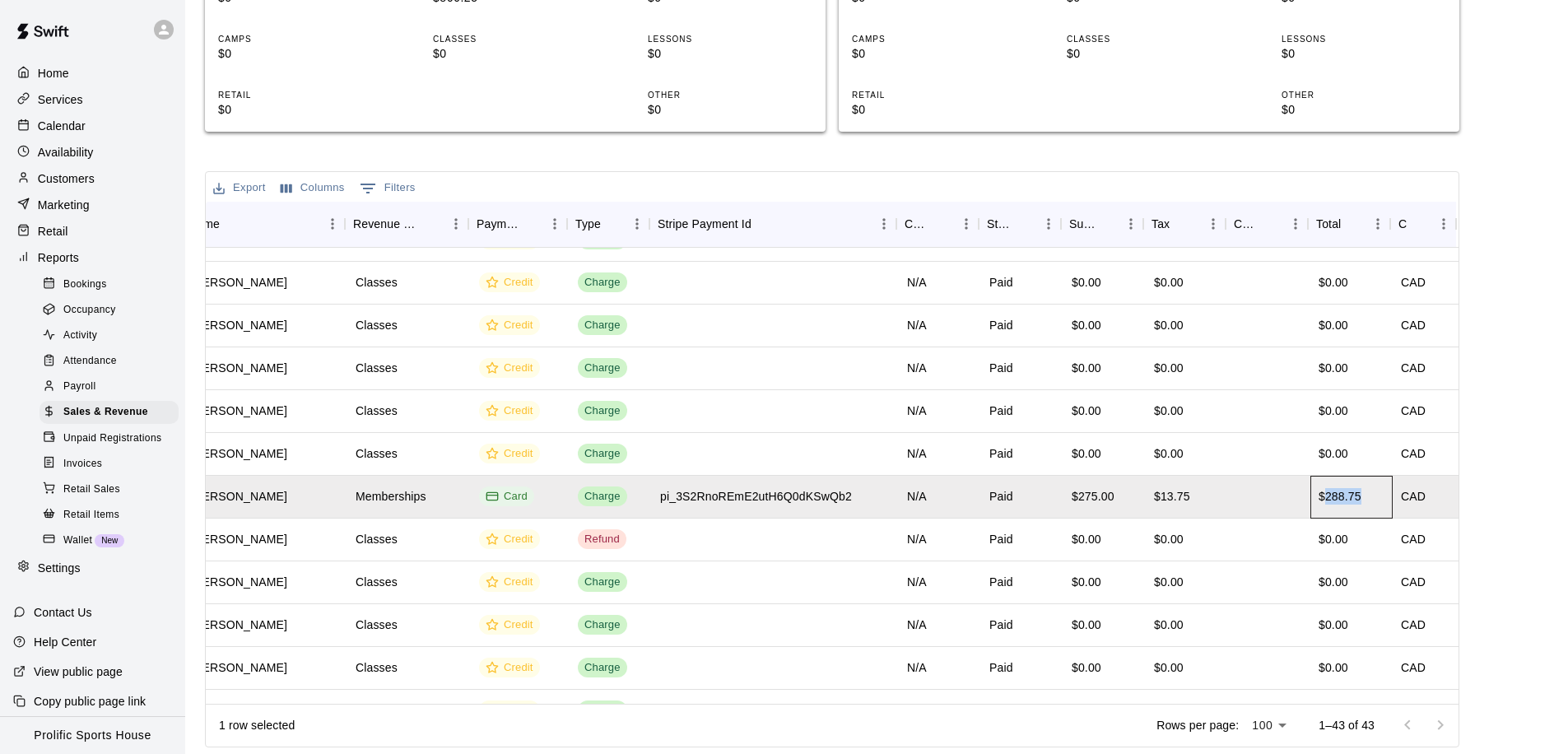
click at [1326, 499] on div "$288.75" at bounding box center [1339, 496] width 43 height 16
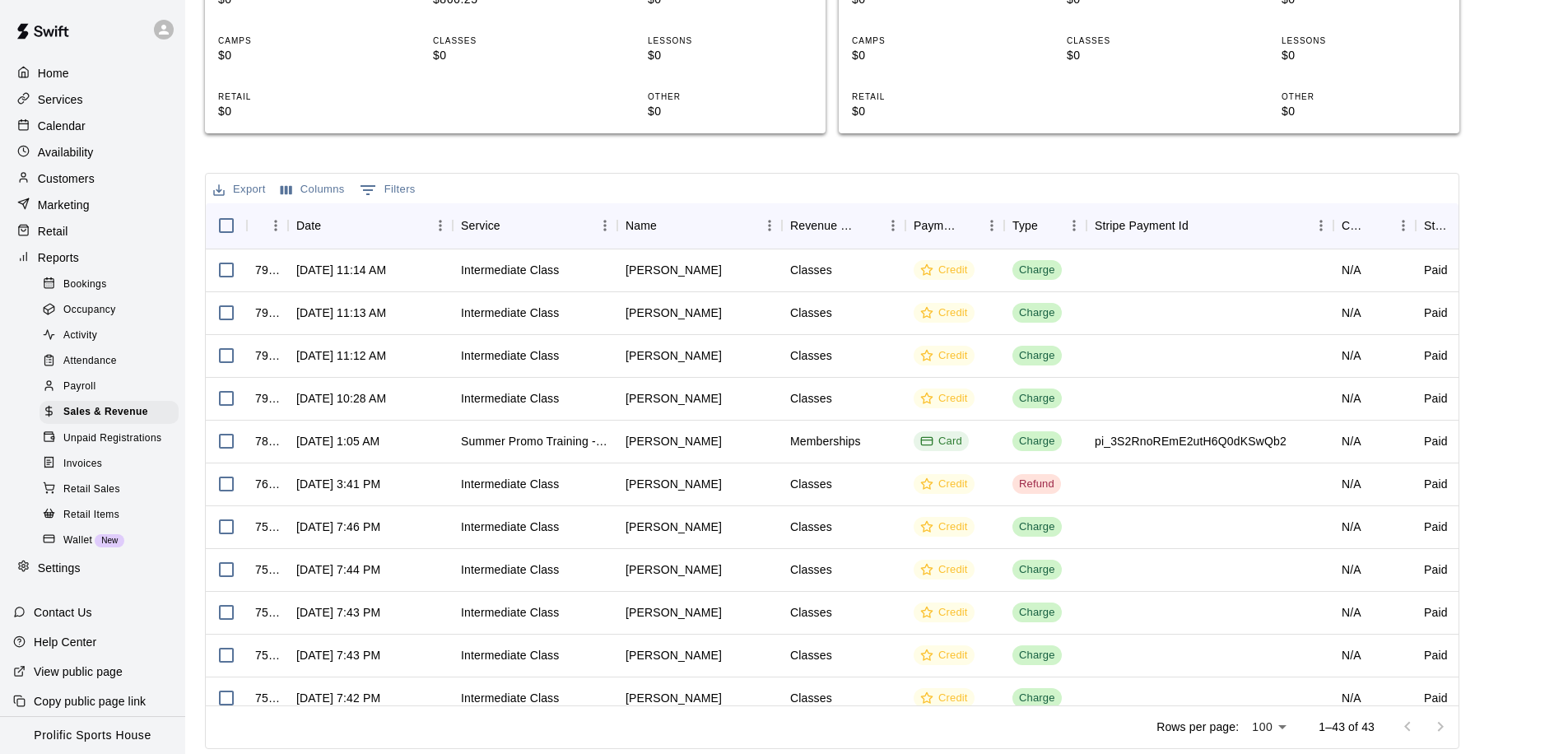
scroll to position [378, 0]
click at [426, 453] on div "[DATE] 1:05 AM" at bounding box center [370, 440] width 164 height 43
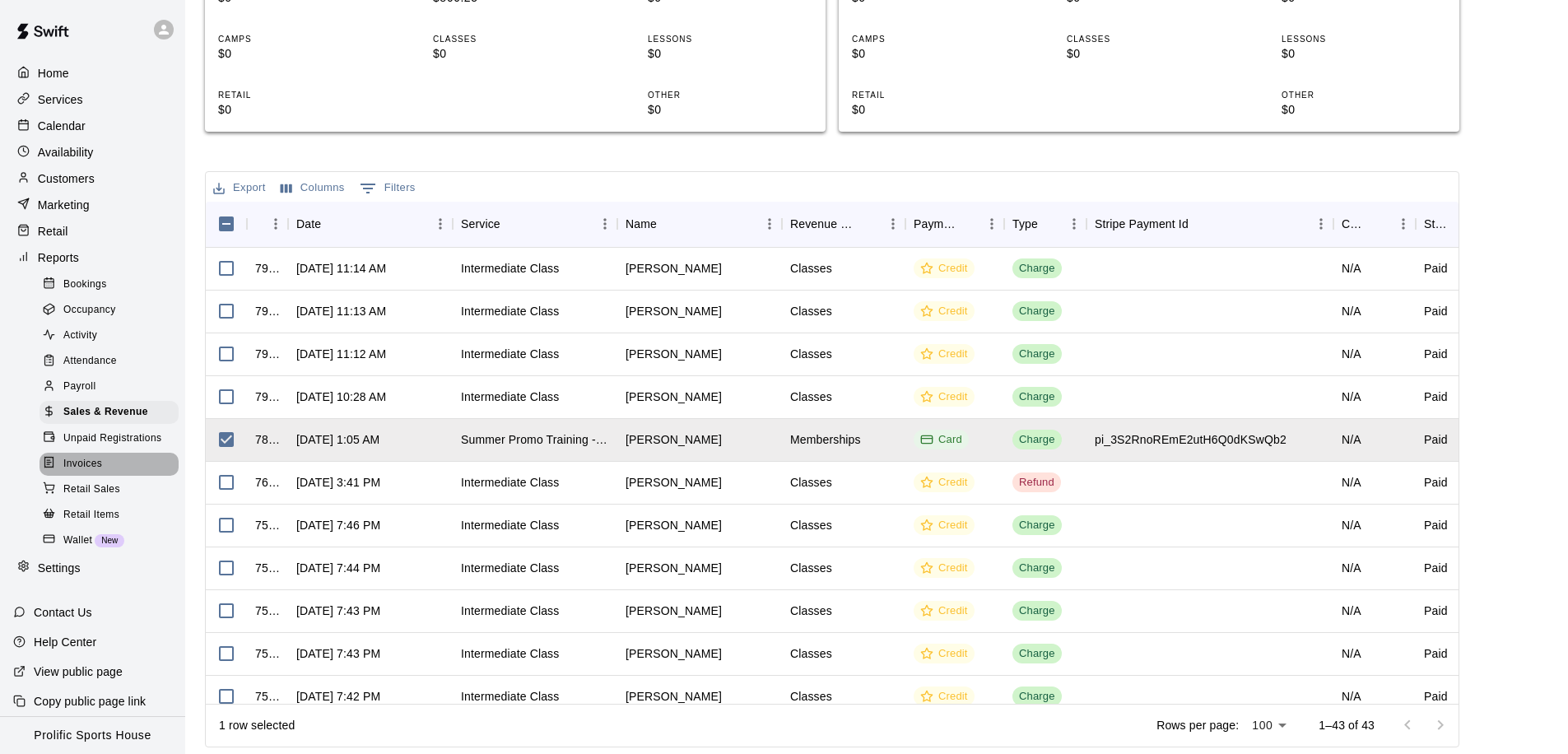
click at [116, 467] on div "Invoices" at bounding box center [109, 464] width 139 height 23
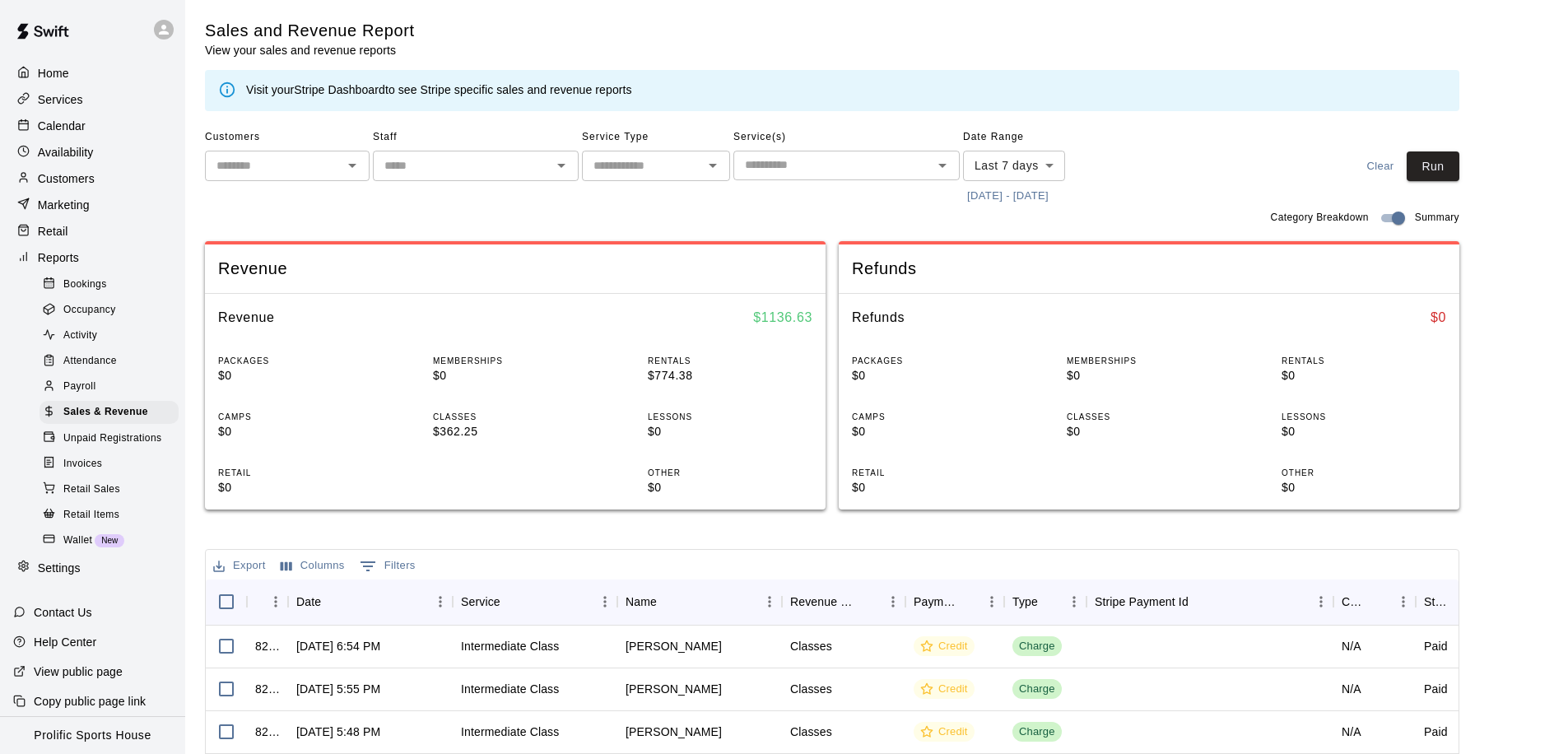
click at [112, 542] on span "New" at bounding box center [109, 540] width 29 height 9
click at [864, 276] on span "Refunds" at bounding box center [1149, 269] width 594 height 23
drag, startPoint x: 868, startPoint y: 273, endPoint x: 970, endPoint y: 273, distance: 102.0
click at [970, 273] on span "Refunds" at bounding box center [1149, 269] width 594 height 23
click at [73, 175] on p "Customers" at bounding box center [66, 178] width 57 height 16
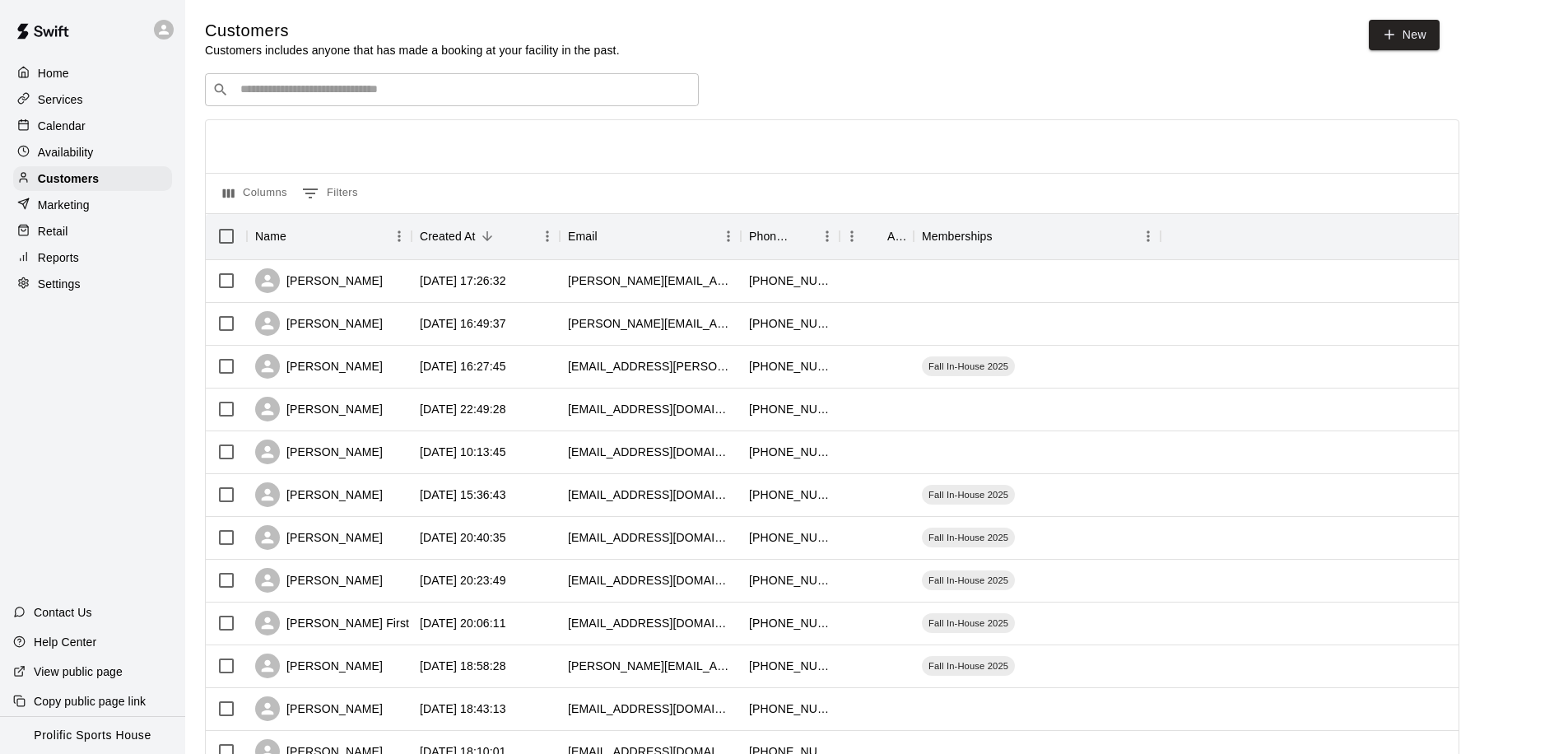
click at [382, 84] on input "Search customers by name or email" at bounding box center [463, 89] width 456 height 16
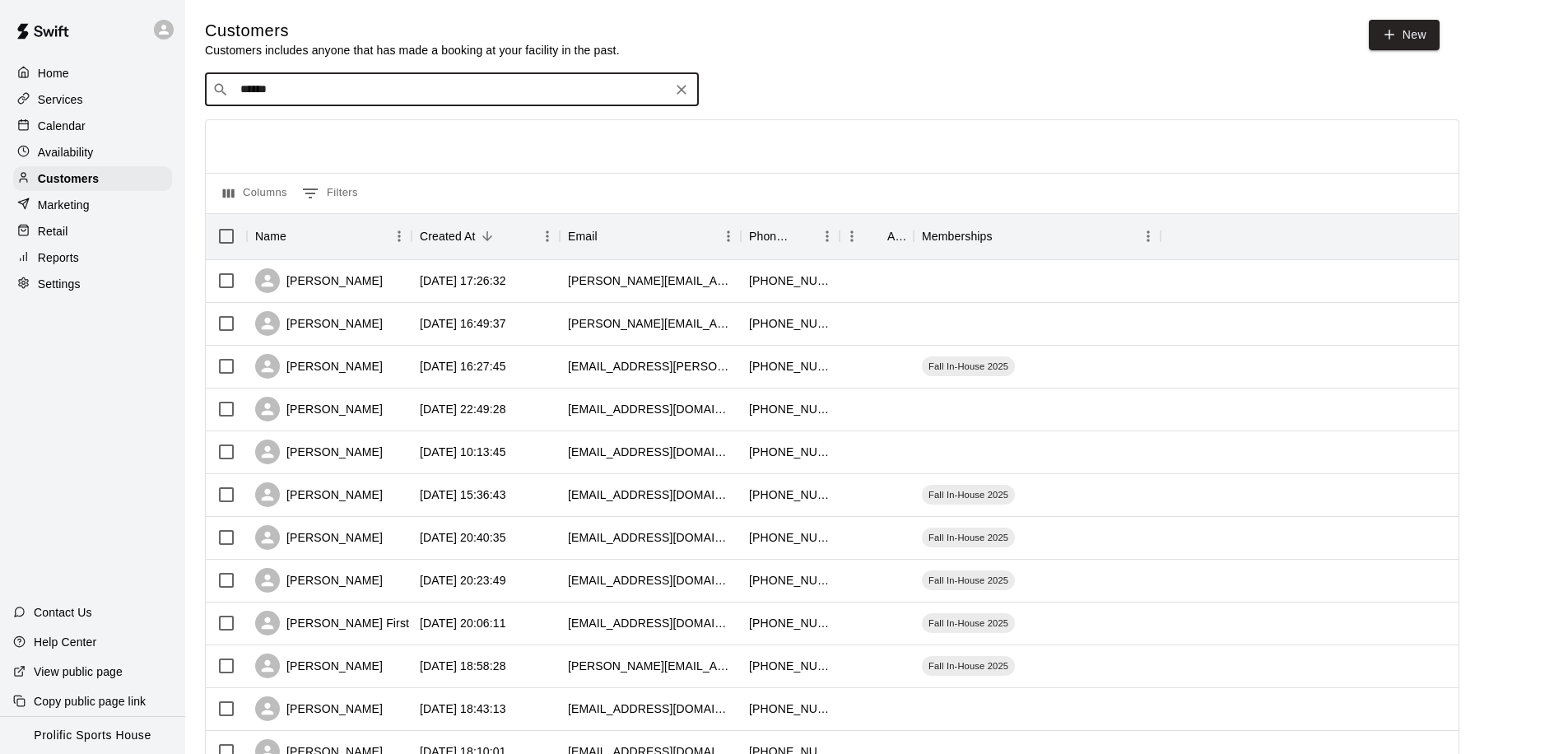
type input "*******"
click at [368, 140] on div "[PERSON_NAME] [EMAIL_ADDRESS][DOMAIN_NAME]" at bounding box center [469, 132] width 435 height 35
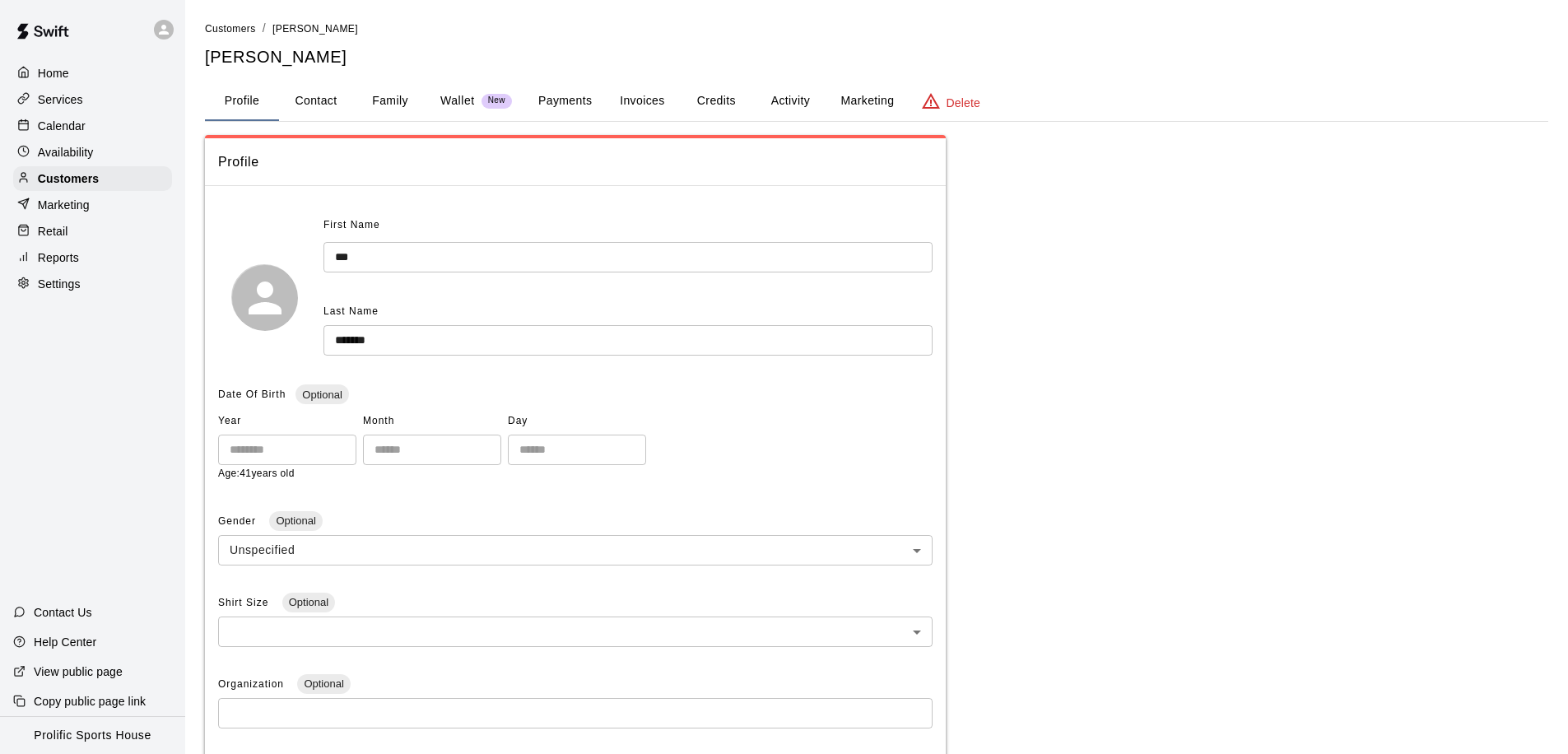
click at [795, 105] on button "Activity" at bounding box center [791, 101] width 74 height 40
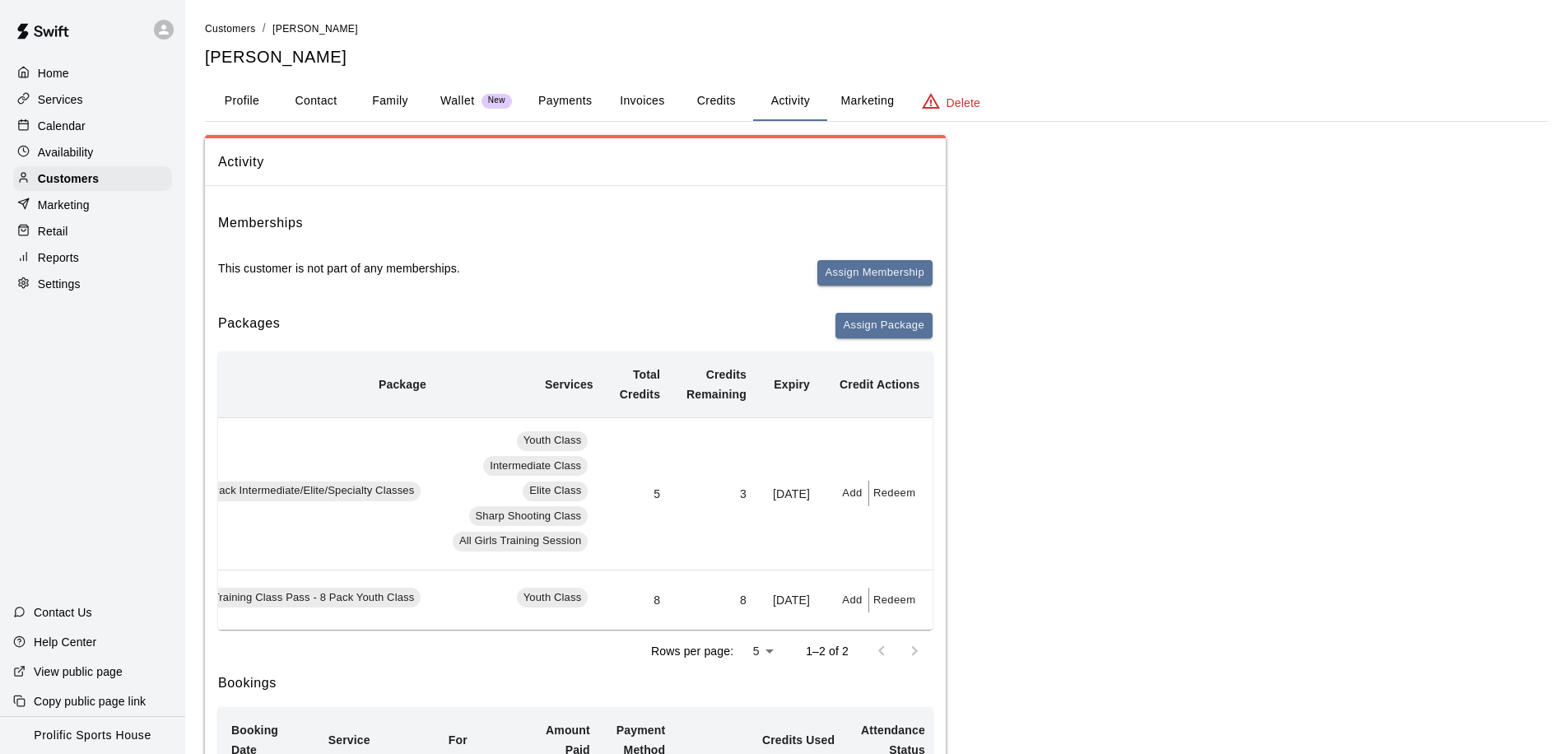
scroll to position [0, 228]
click at [868, 490] on button "Add" at bounding box center [853, 493] width 33 height 26
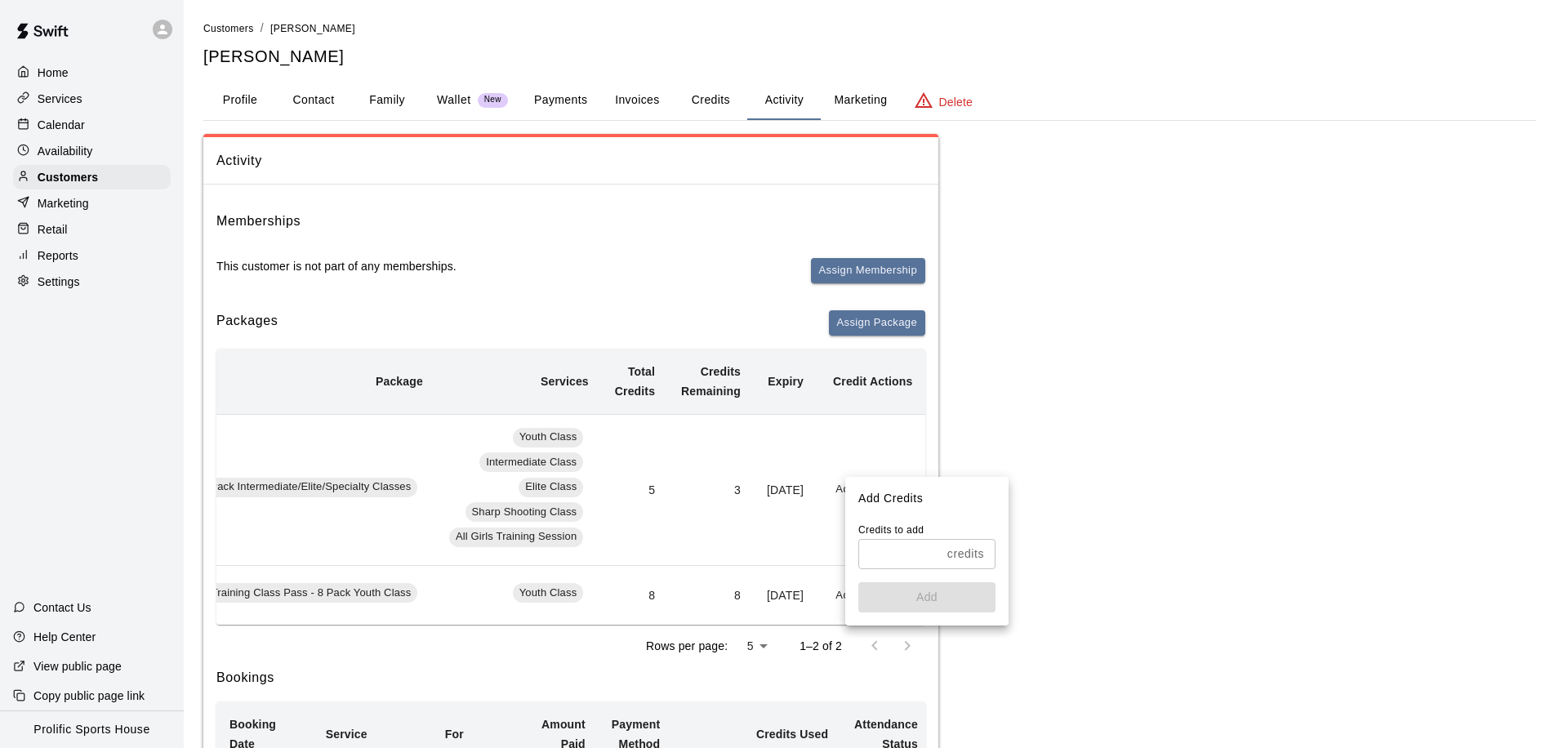
click at [1110, 517] on div at bounding box center [784, 374] width 1568 height 748
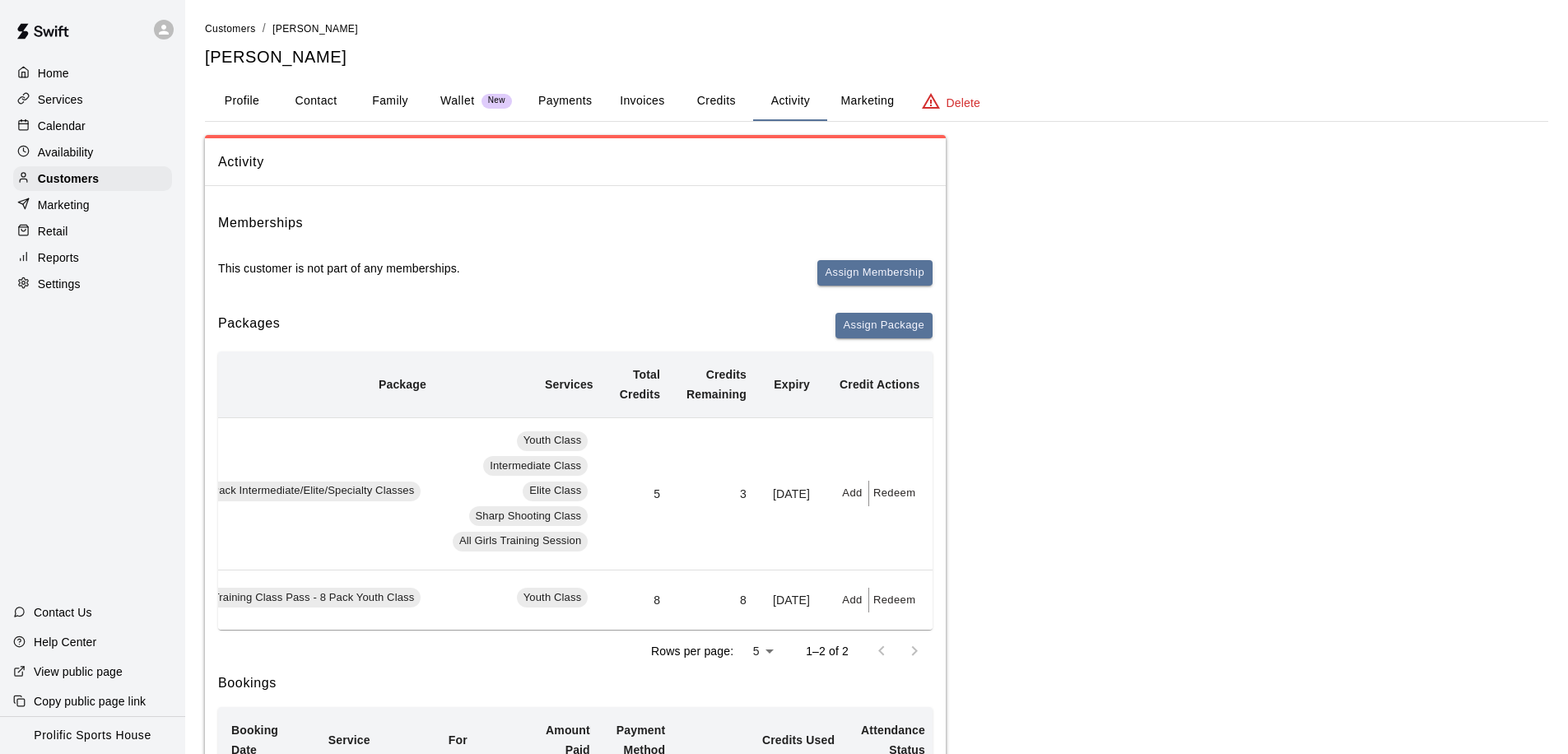
click at [42, 129] on p "Calendar" at bounding box center [61, 126] width 48 height 16
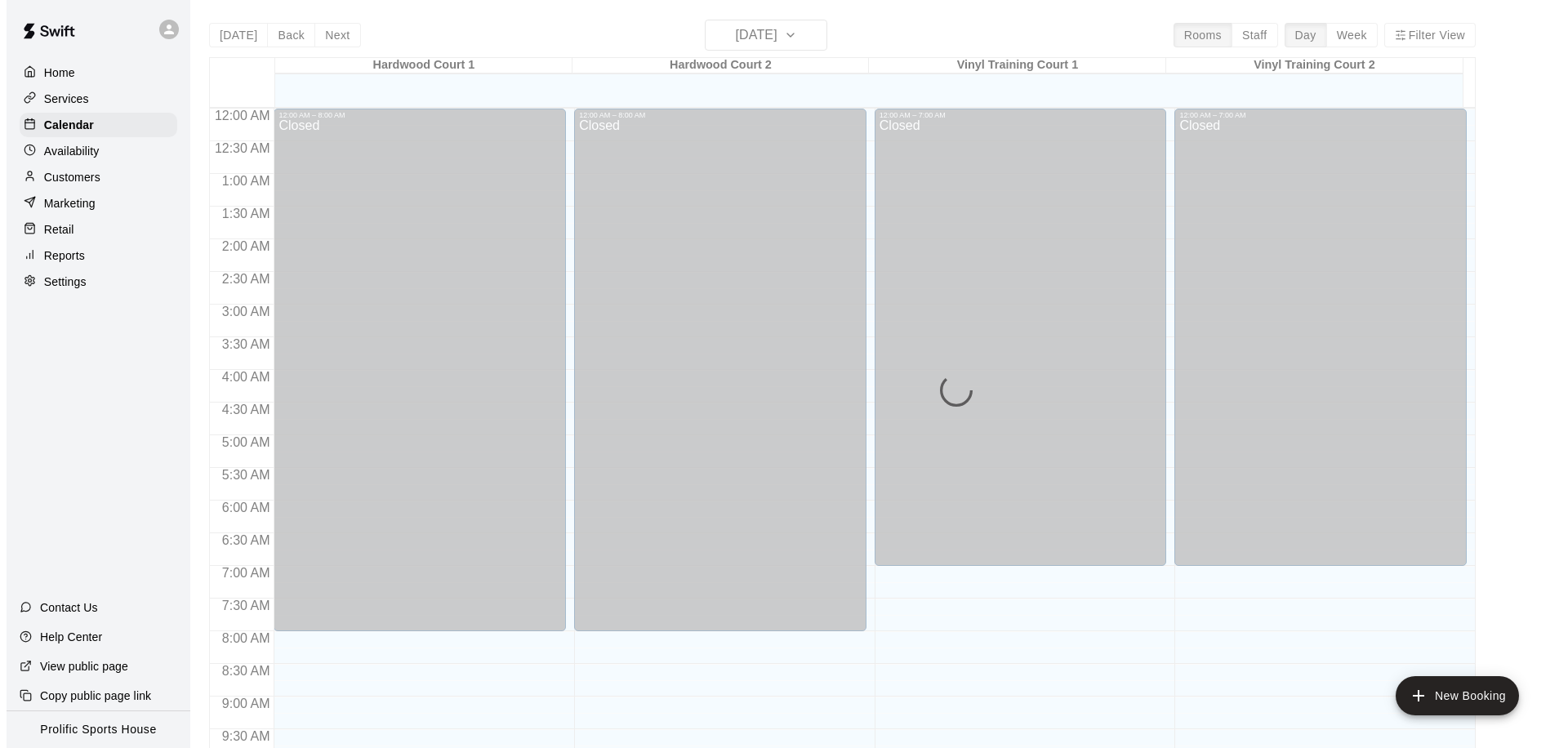
scroll to position [861, 0]
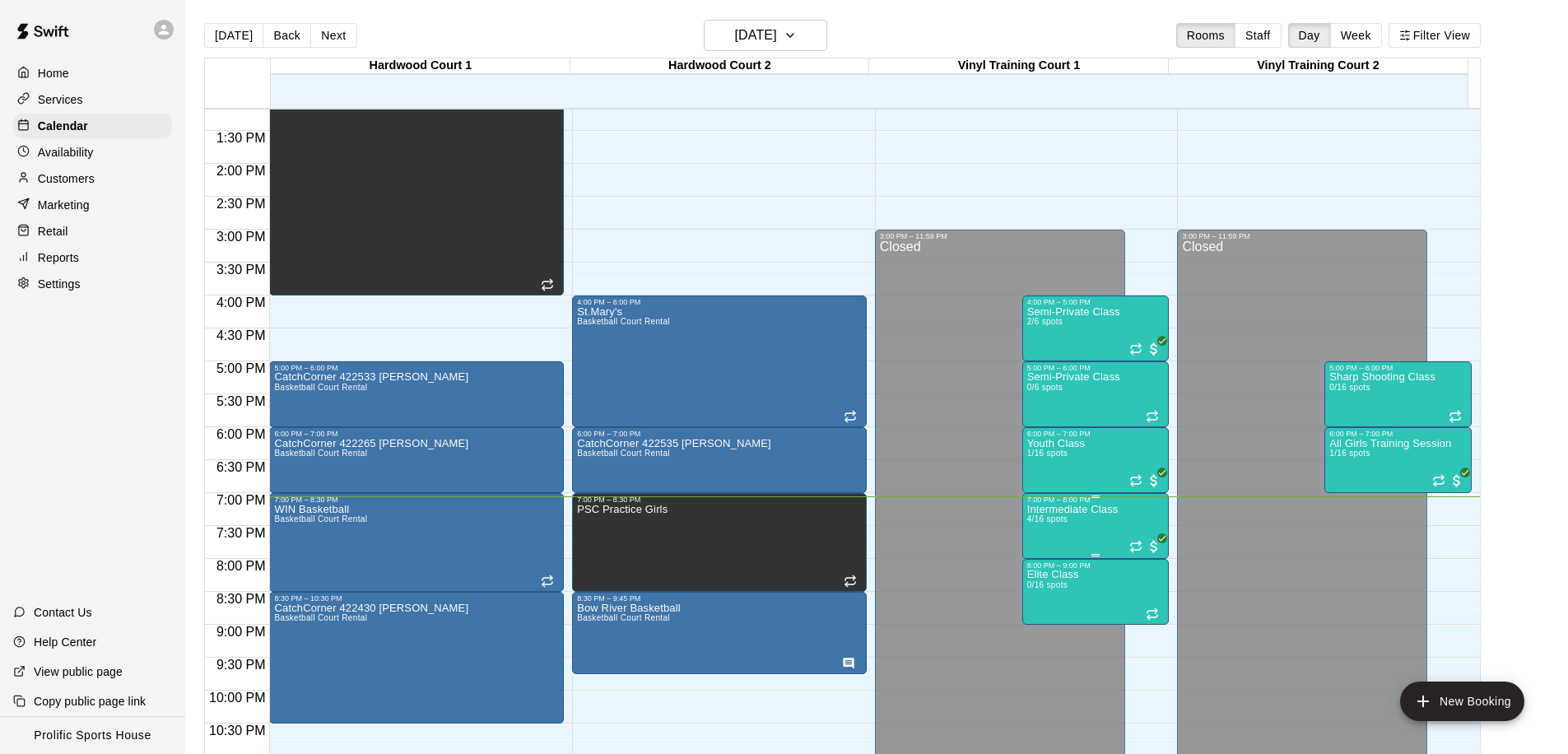
click at [1088, 510] on p "Intermediate Class" at bounding box center [1073, 510] width 92 height 0
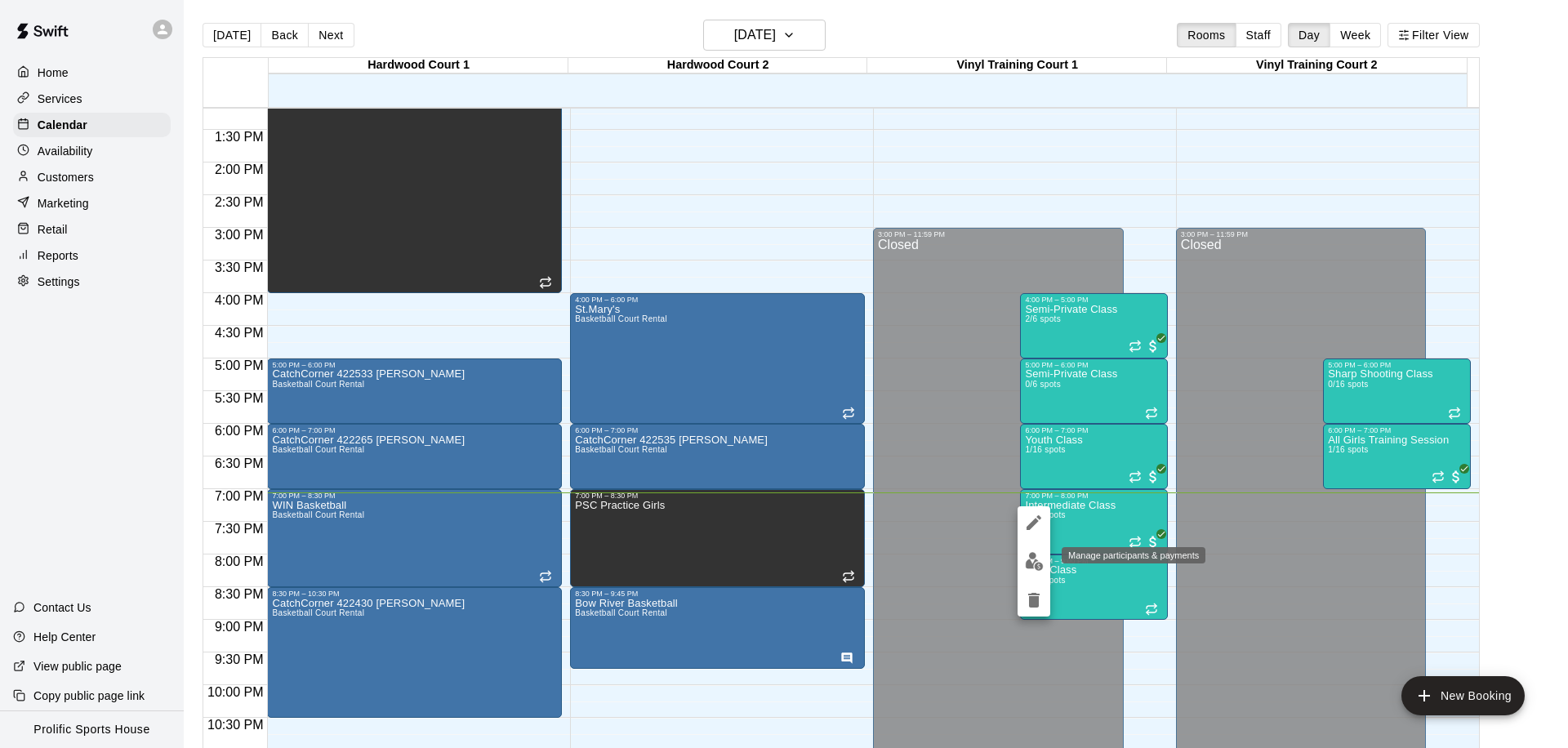
click at [1035, 557] on img "edit" at bounding box center [1035, 561] width 19 height 19
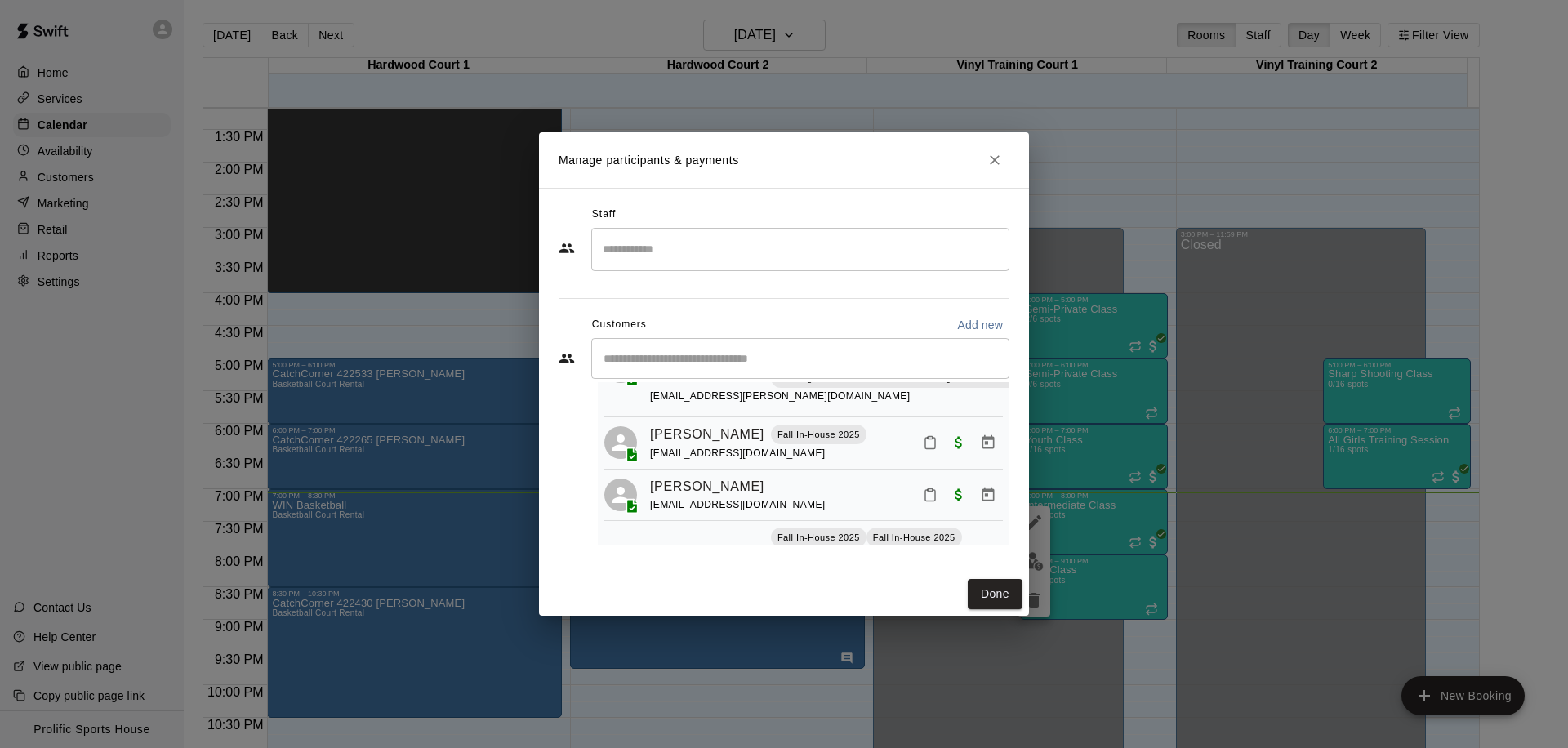
scroll to position [116, 0]
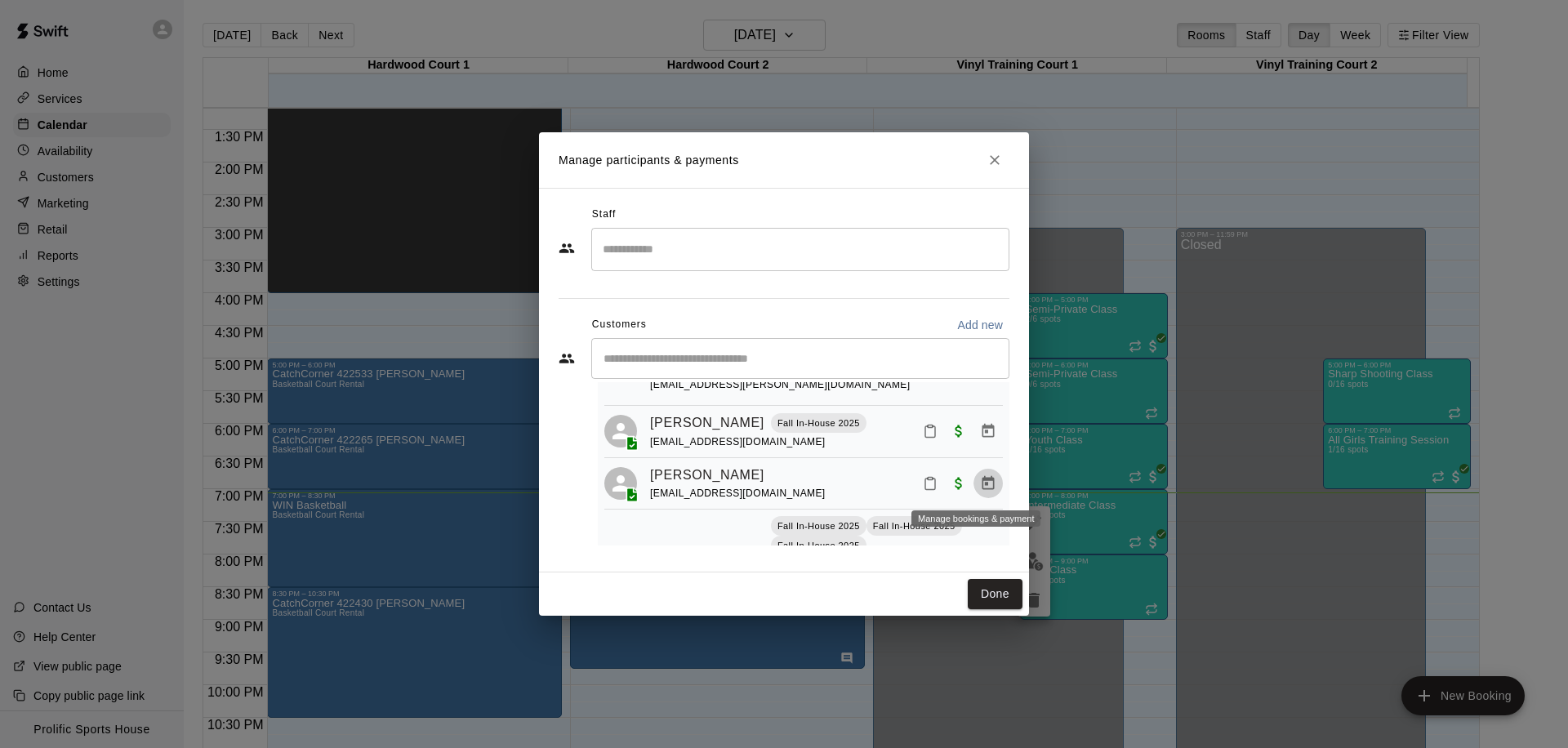
click at [983, 485] on icon "Manage bookings & payment" at bounding box center [989, 483] width 12 height 14
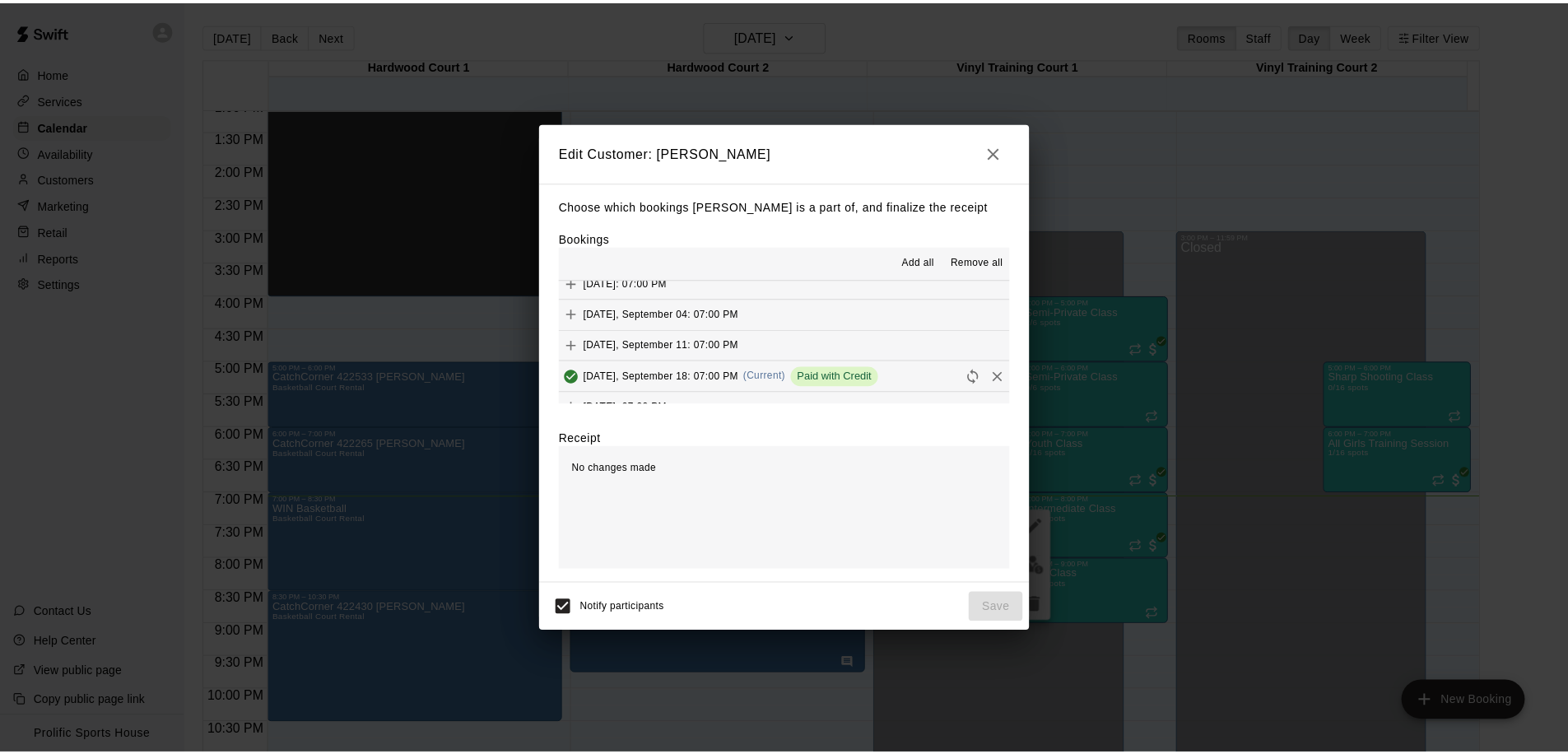
scroll to position [523, 0]
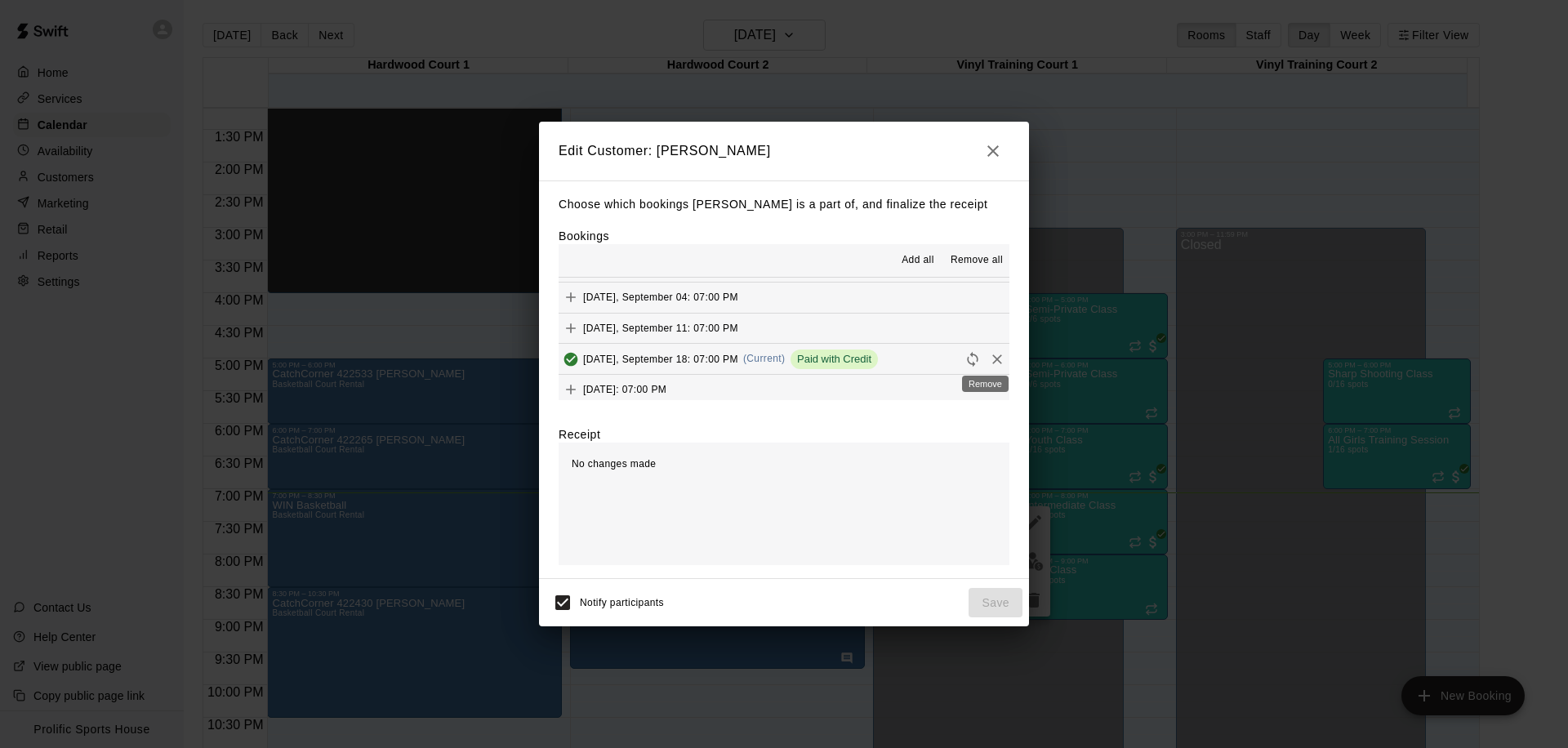
click at [989, 358] on icon "Remove" at bounding box center [996, 359] width 16 height 16
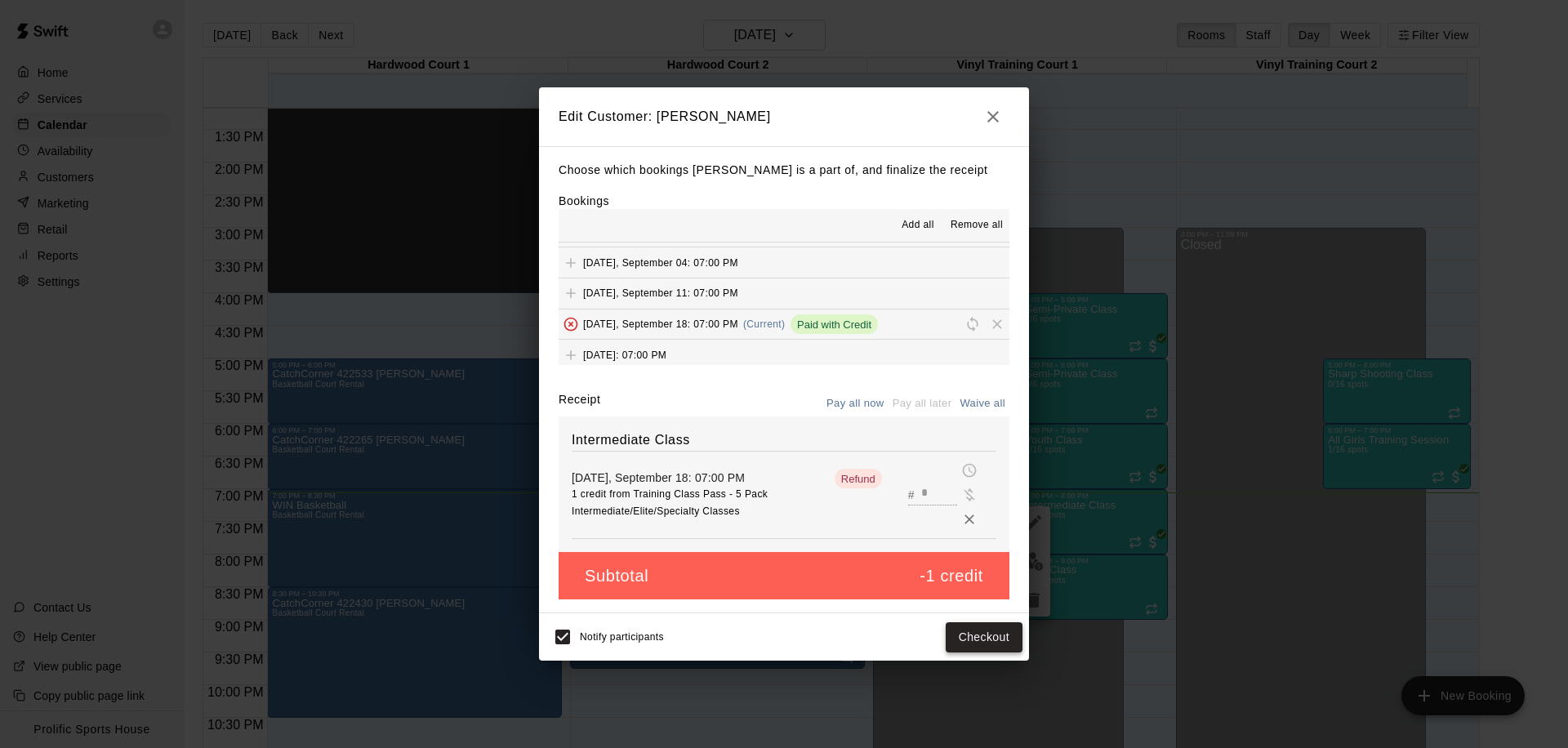
click at [991, 639] on button "Checkout" at bounding box center [984, 637] width 77 height 30
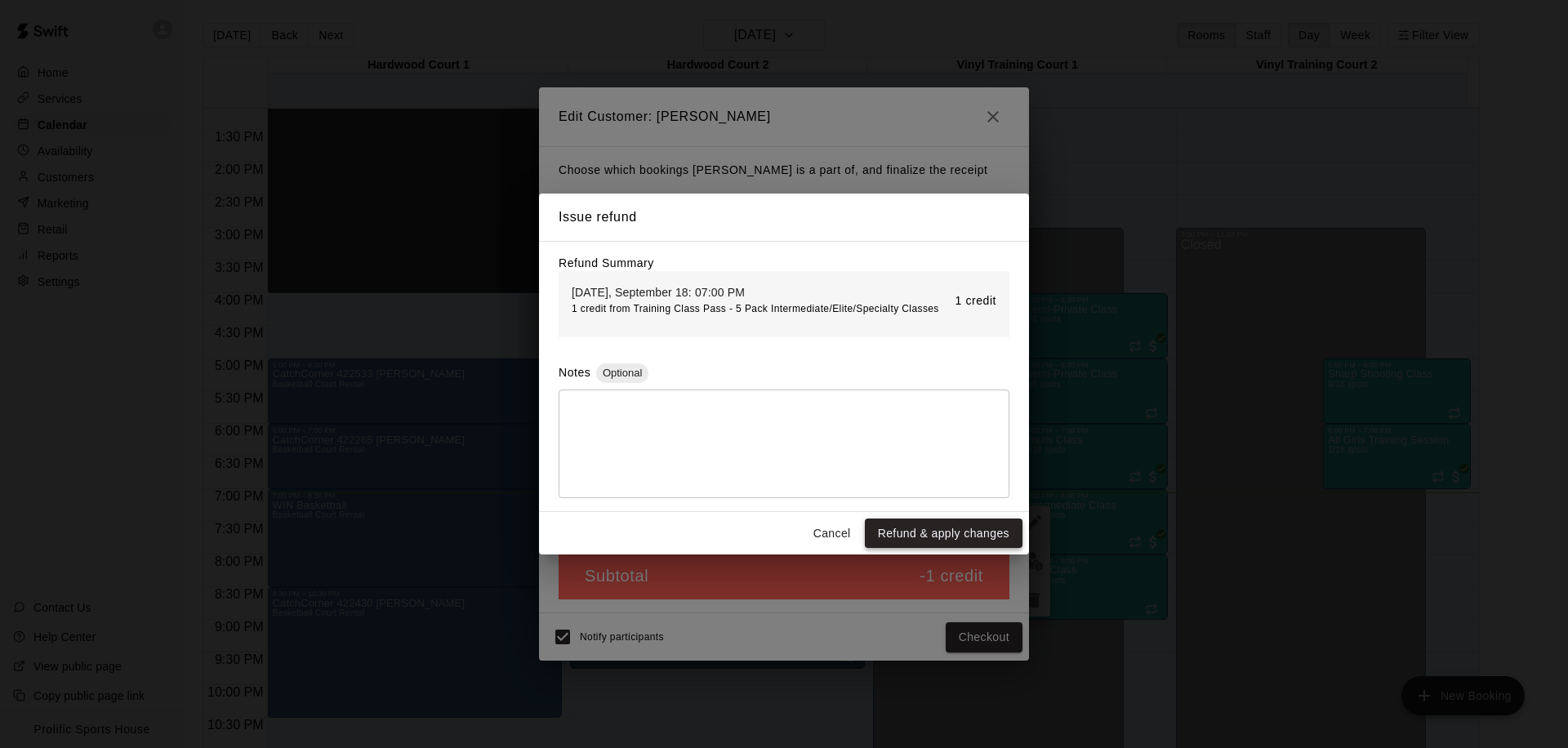
click at [936, 541] on button "Refund & apply changes" at bounding box center [944, 533] width 157 height 30
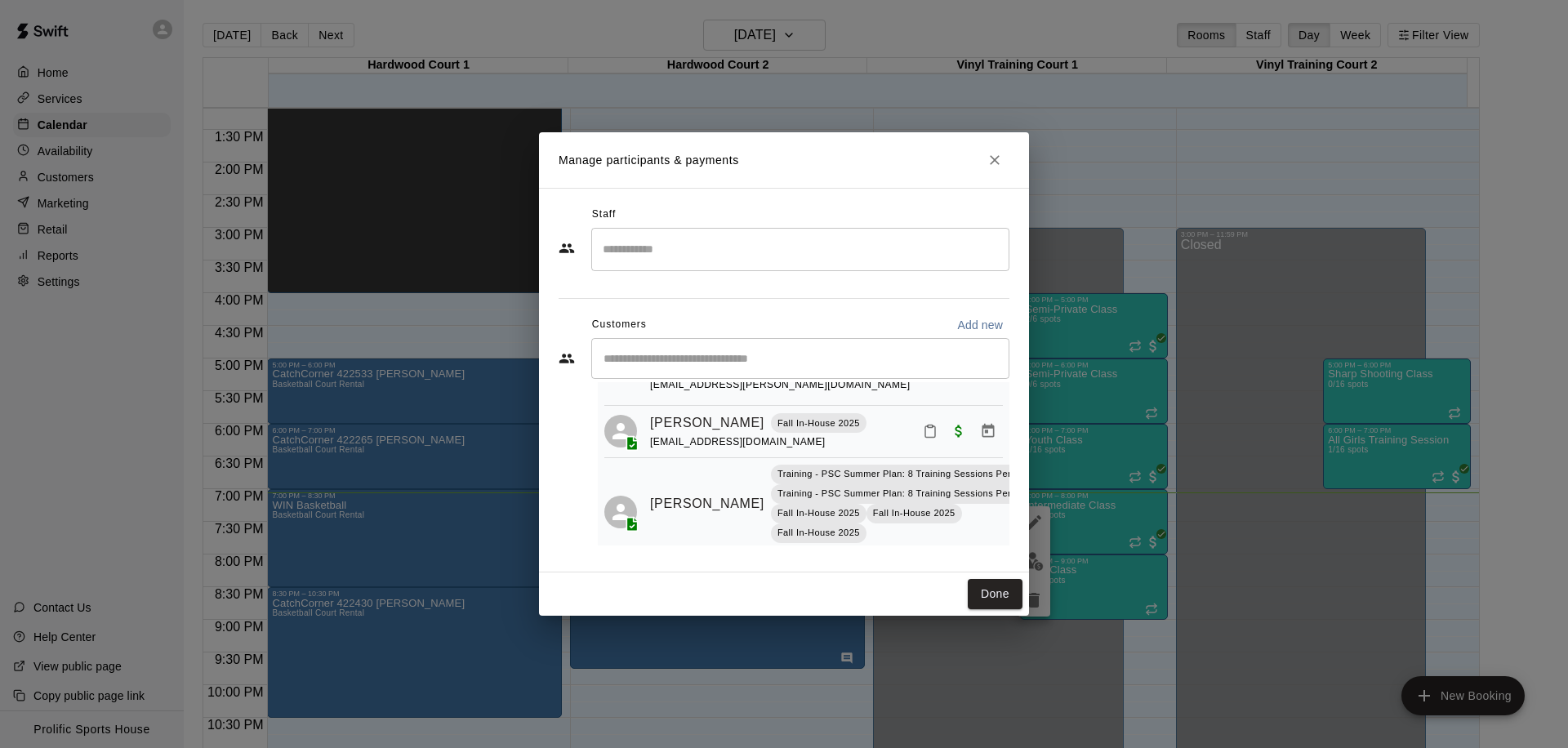
click at [843, 115] on div "Manage participants & payments Staff ​ Customers Add new ​ 3 customers (Capacit…" at bounding box center [784, 374] width 1568 height 748
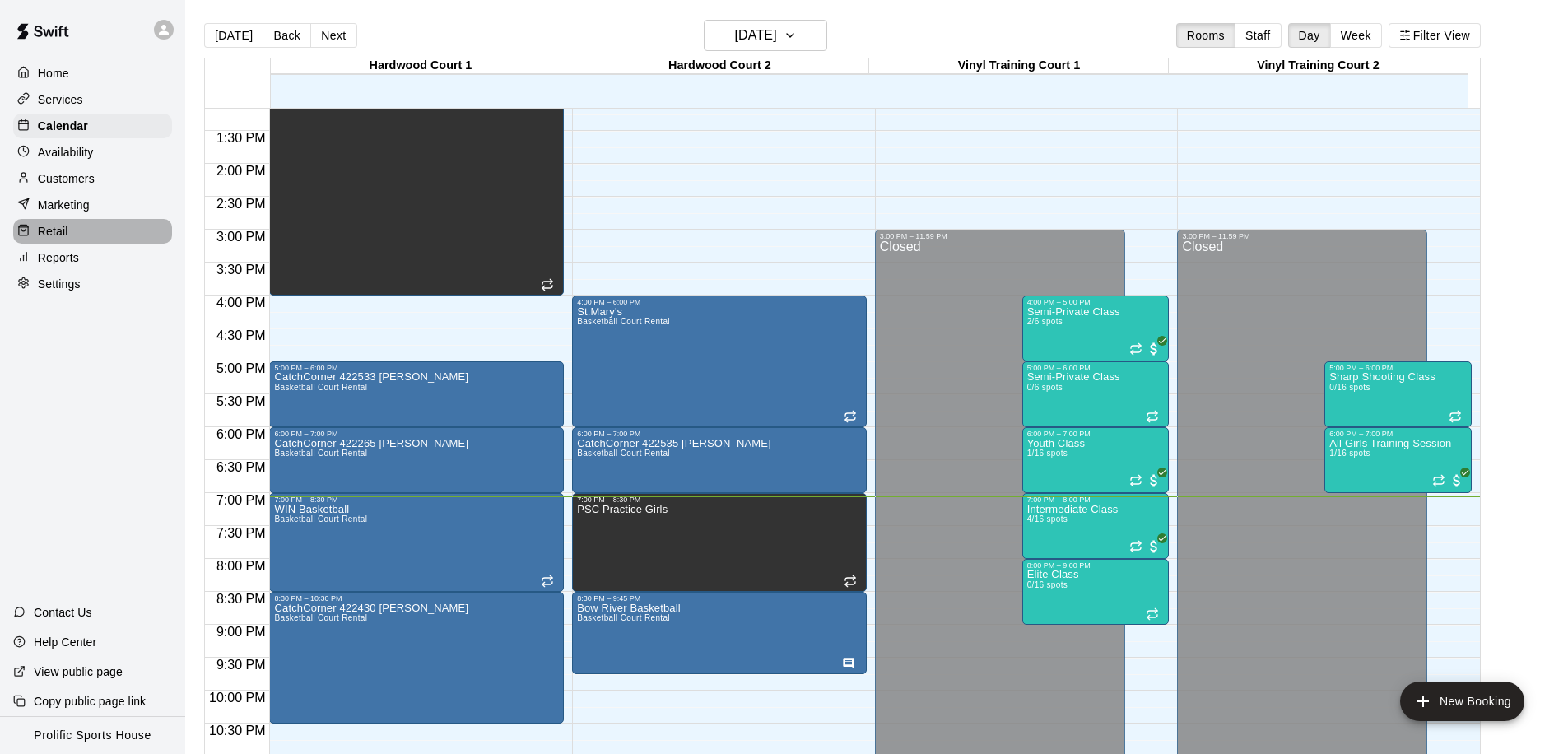
click at [81, 231] on div "Retail" at bounding box center [93, 231] width 159 height 25
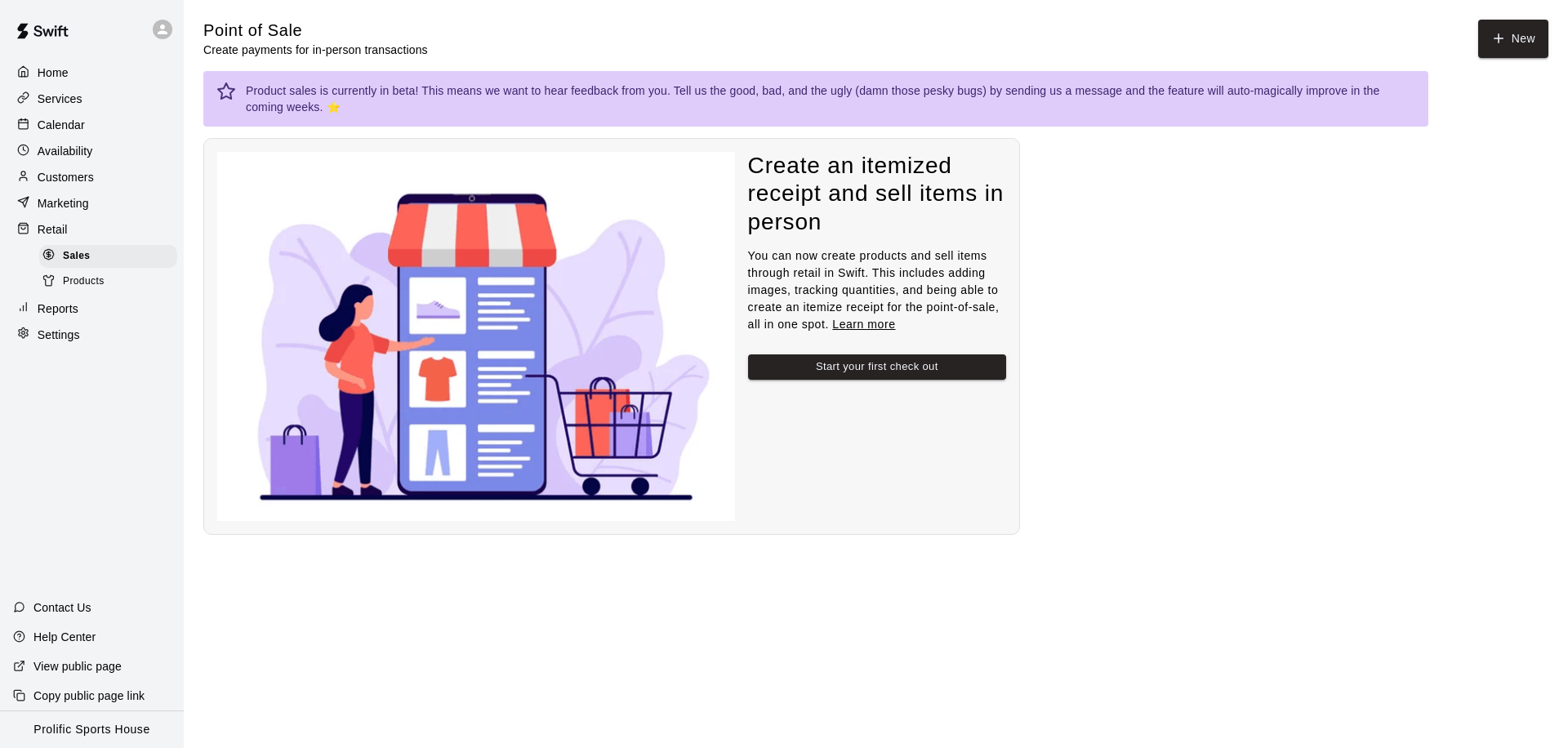
click at [72, 315] on p "Reports" at bounding box center [58, 308] width 41 height 16
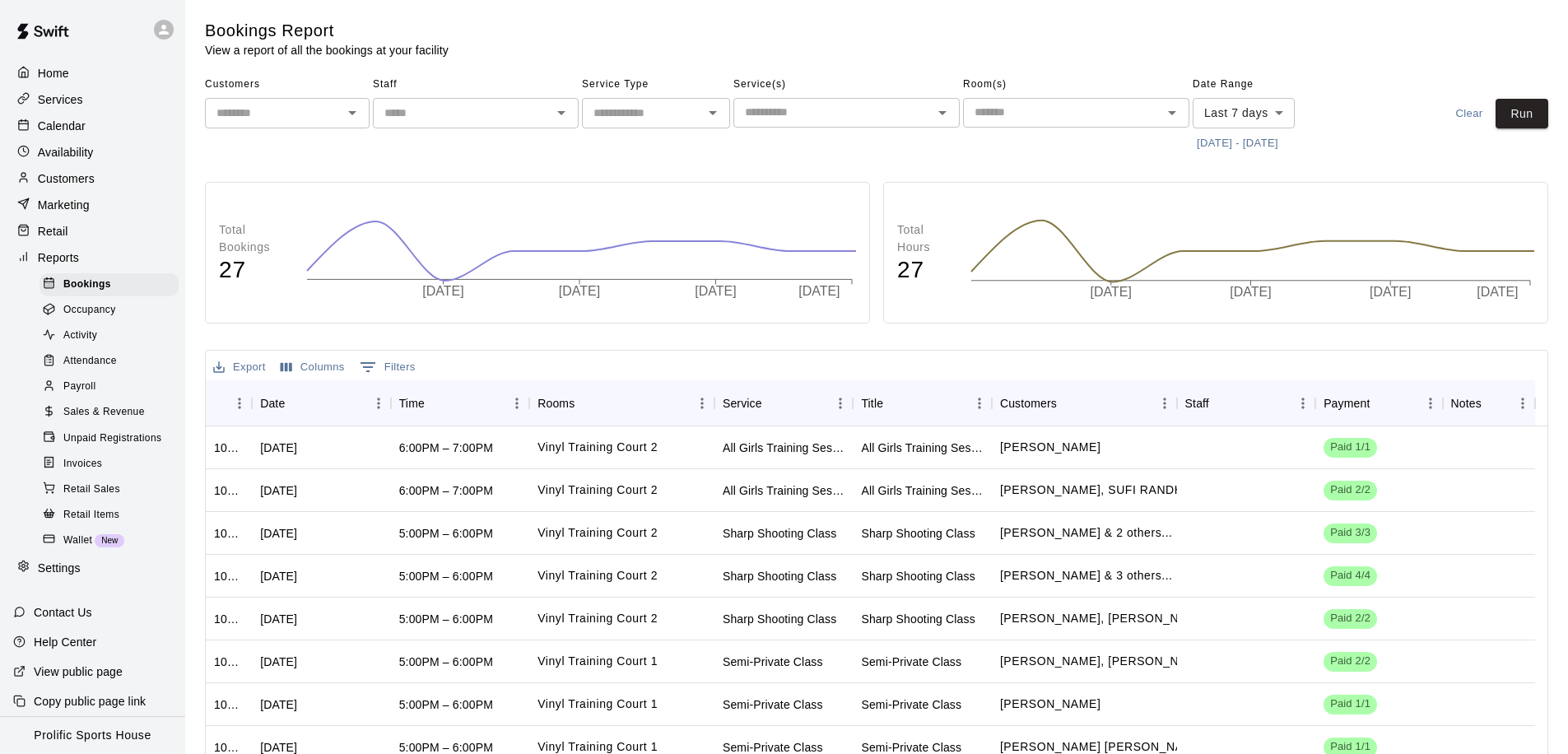
click at [103, 411] on span "Sales & Revenue" at bounding box center [104, 412] width 81 height 16
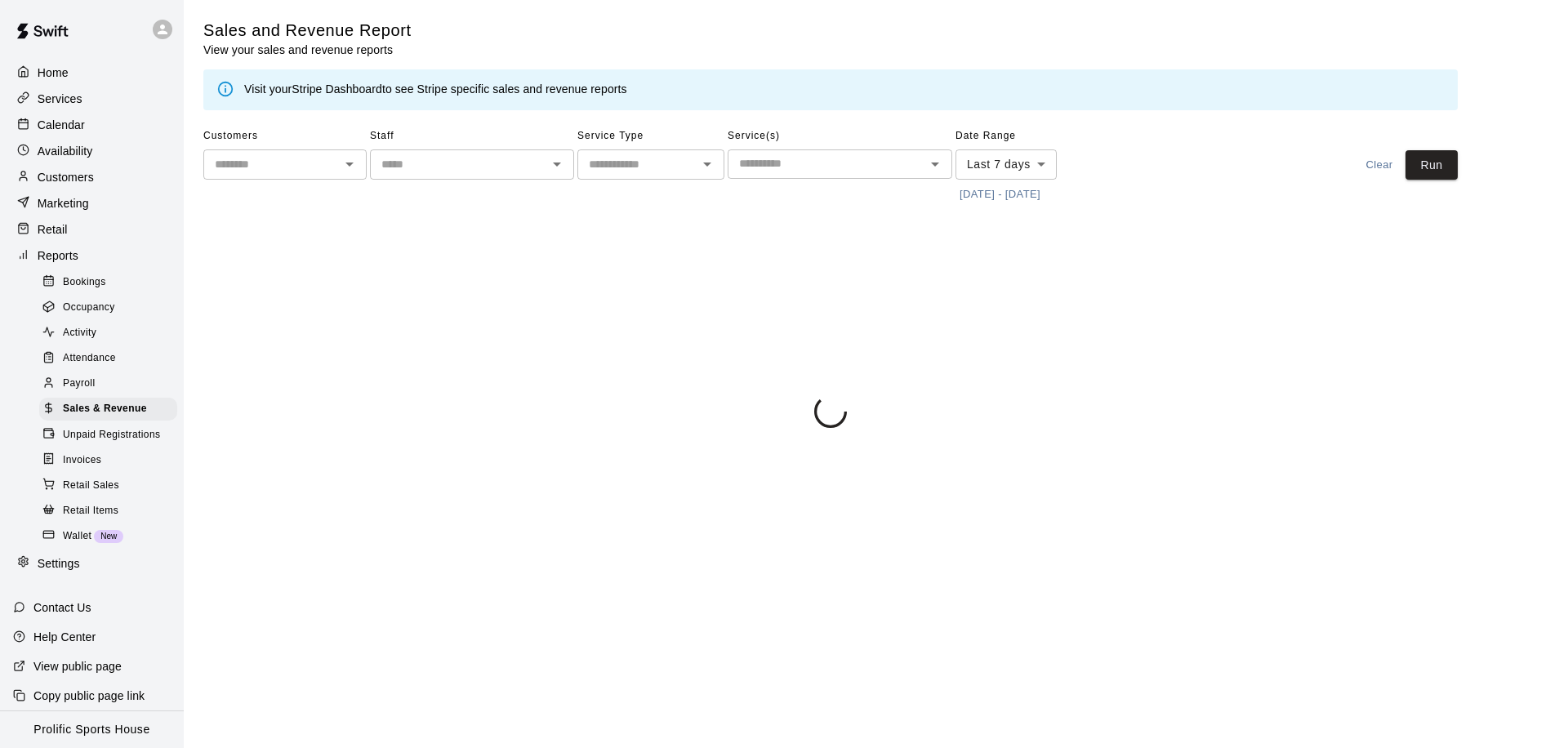
click at [262, 159] on input "text" at bounding box center [271, 165] width 127 height 21
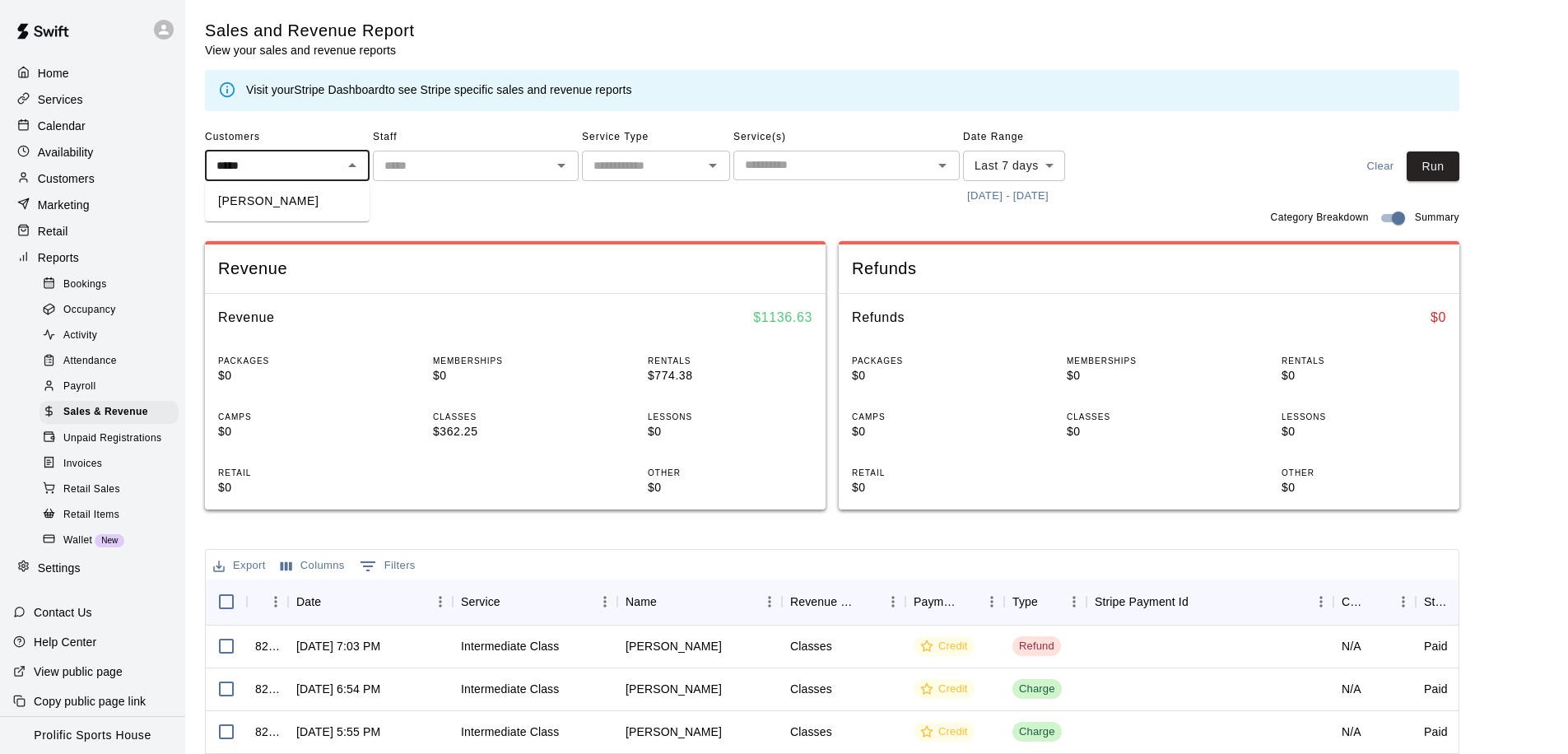
click at [276, 199] on li "[PERSON_NAME]" at bounding box center [287, 201] width 164 height 27
type input "**********"
click at [997, 161] on body "**********" at bounding box center [784, 566] width 1568 height 1132
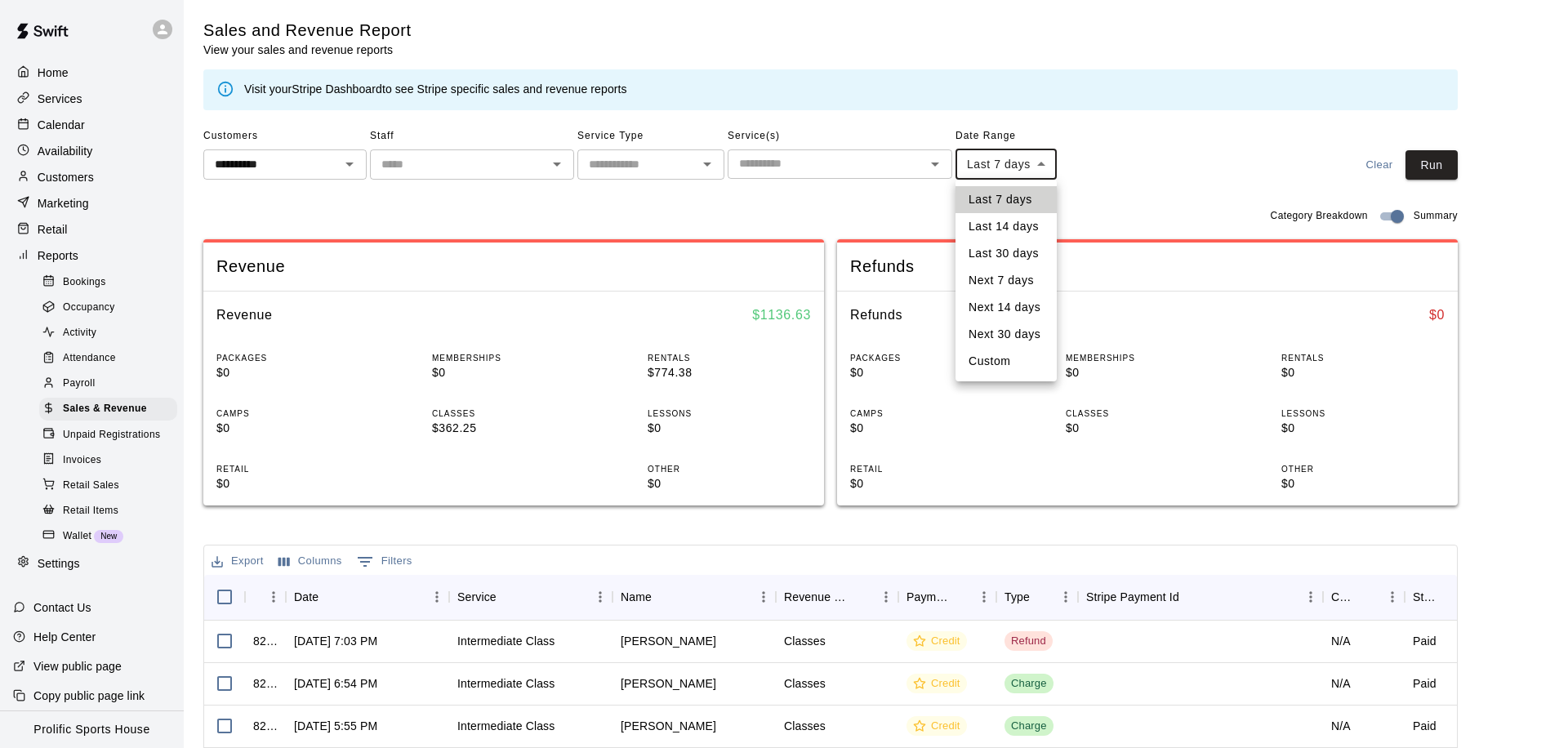
click at [995, 352] on li "Custom" at bounding box center [1007, 361] width 101 height 27
type input "******"
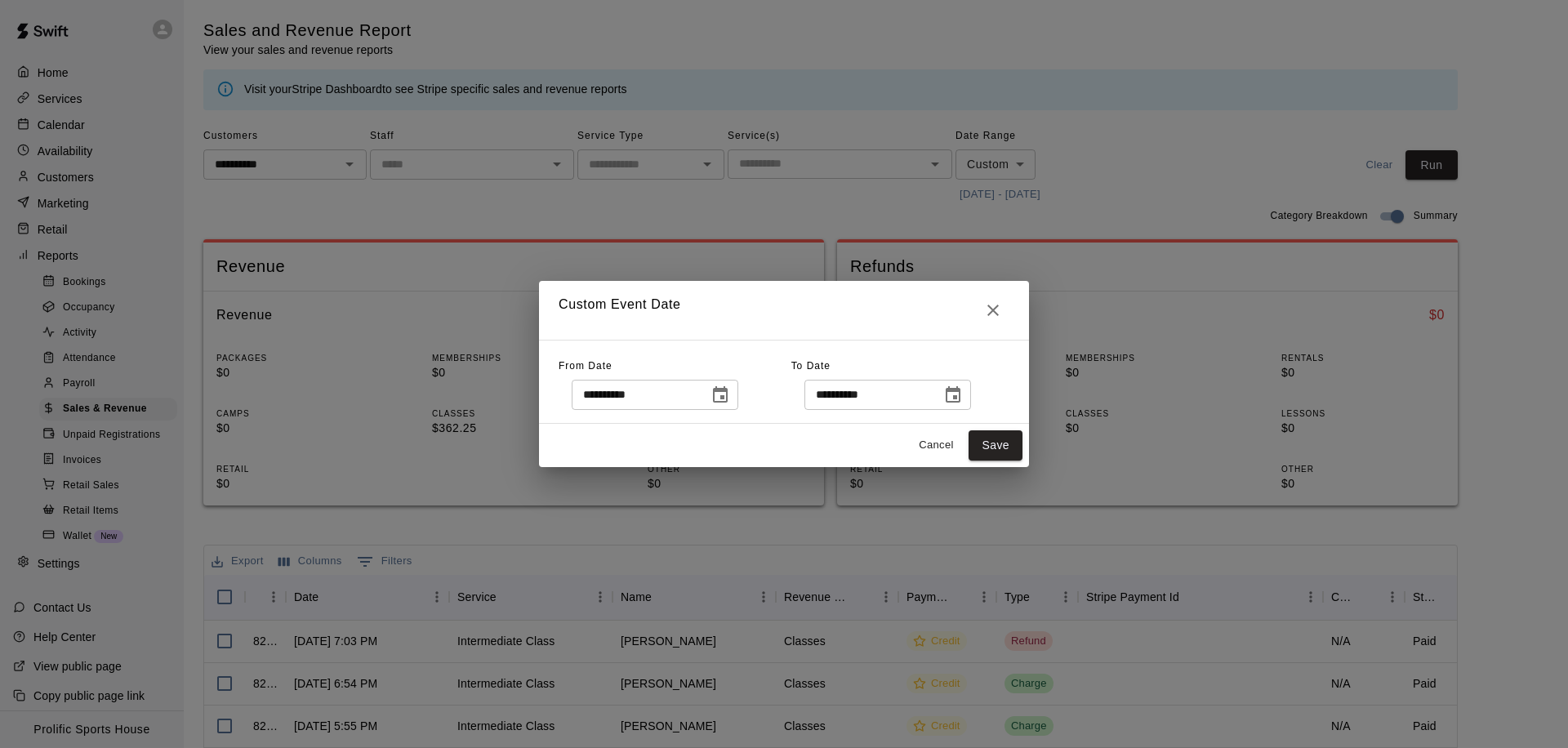
click at [714, 401] on button "Choose date, selected date is Sep 11, 2025" at bounding box center [720, 395] width 33 height 33
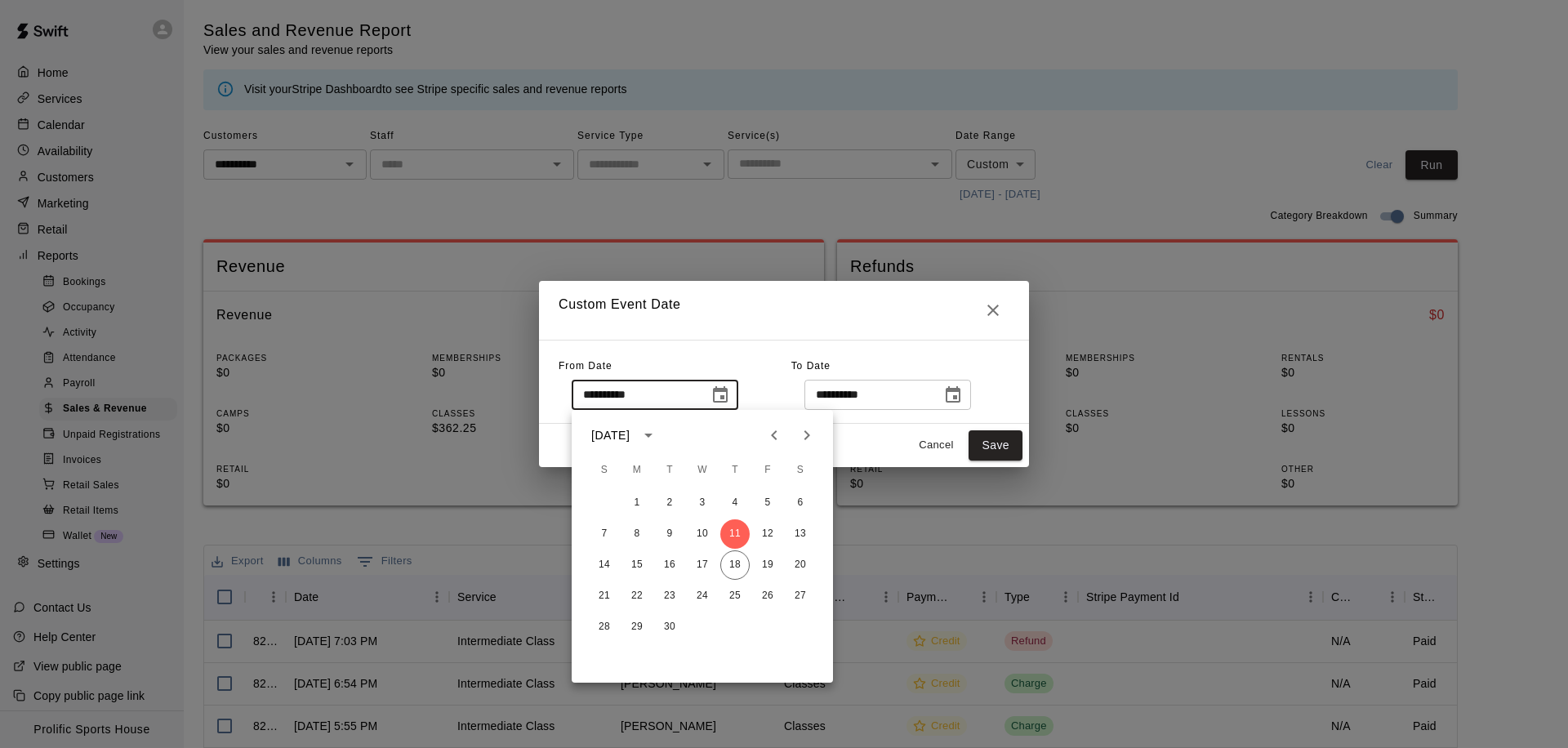
click at [772, 436] on icon "Previous month" at bounding box center [774, 435] width 6 height 9
click at [665, 501] on button "1" at bounding box center [669, 502] width 29 height 29
type input "**********"
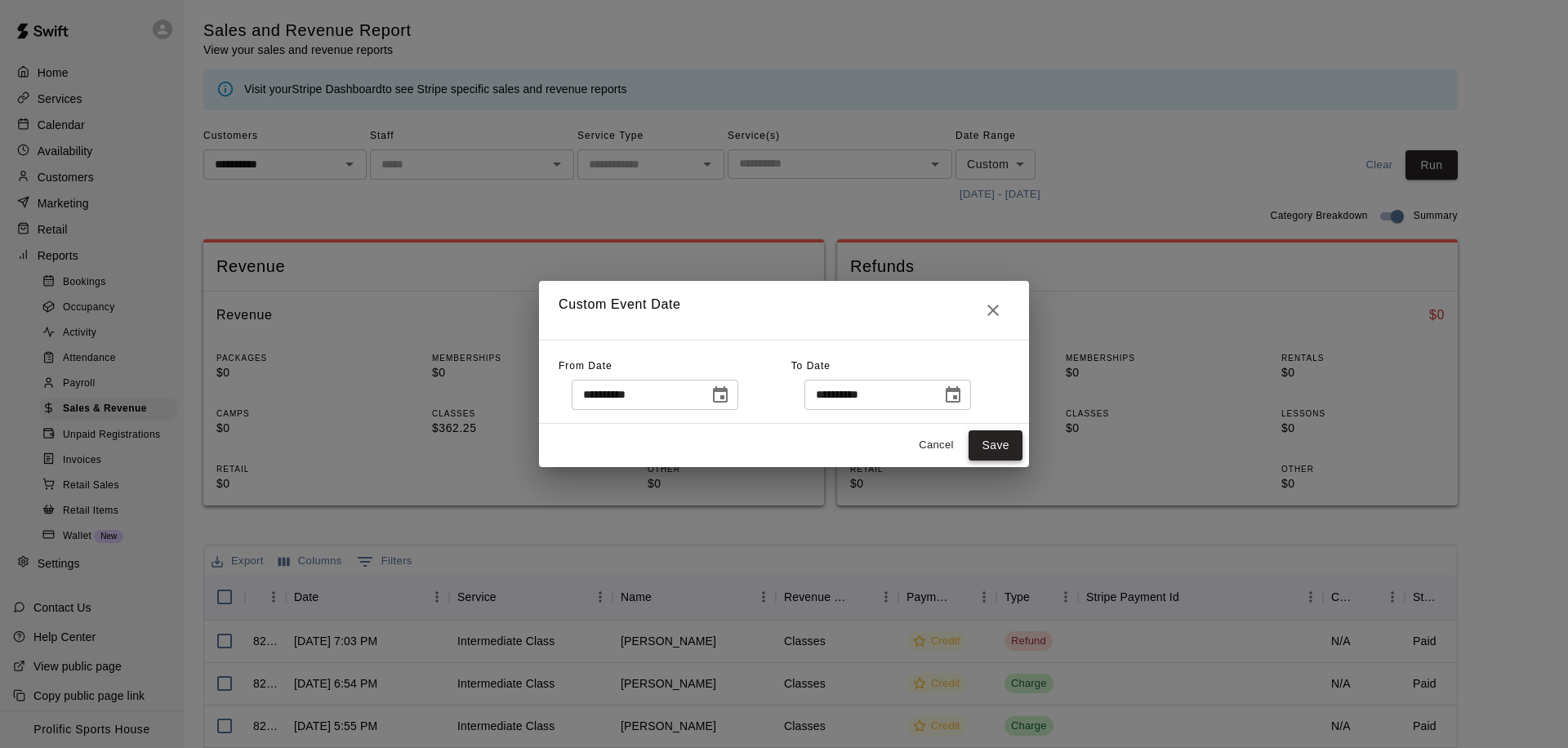
click at [970, 442] on button "Save" at bounding box center [996, 445] width 54 height 30
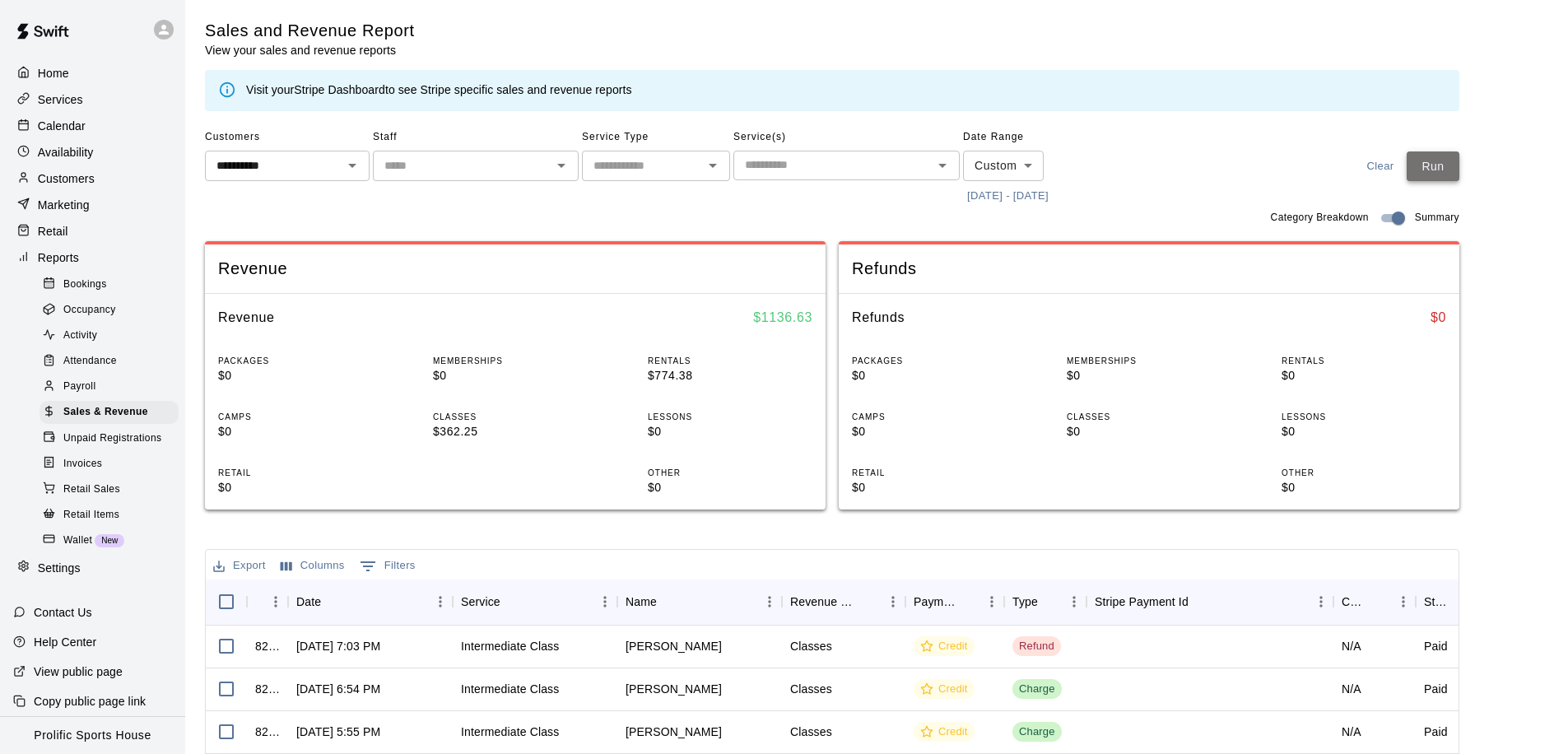
click at [1427, 165] on button "Run" at bounding box center [1434, 166] width 53 height 30
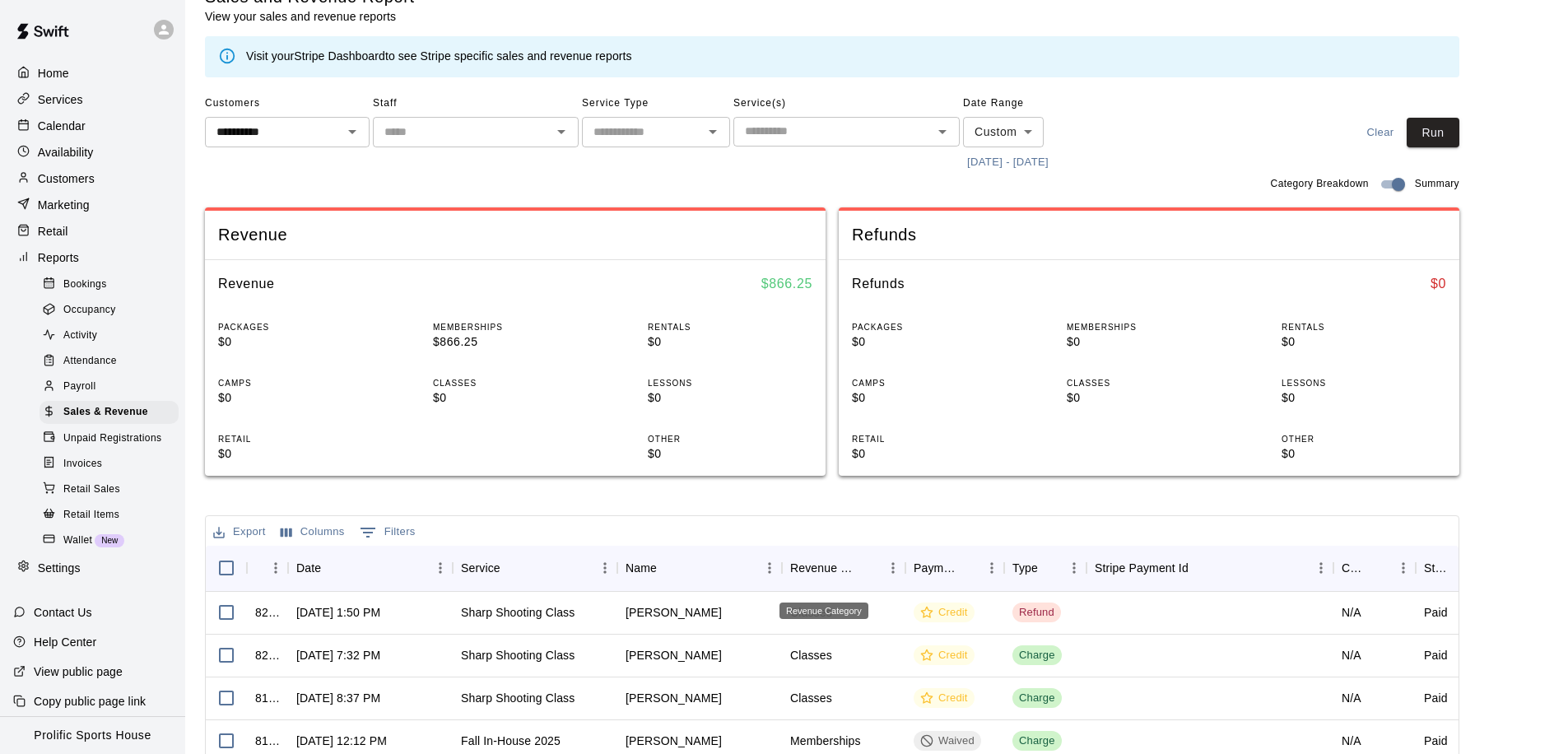
scroll to position [35, 0]
click at [838, 568] on div "Revenue Category" at bounding box center [824, 566] width 67 height 46
click at [885, 568] on icon "Menu" at bounding box center [893, 566] width 16 height 16
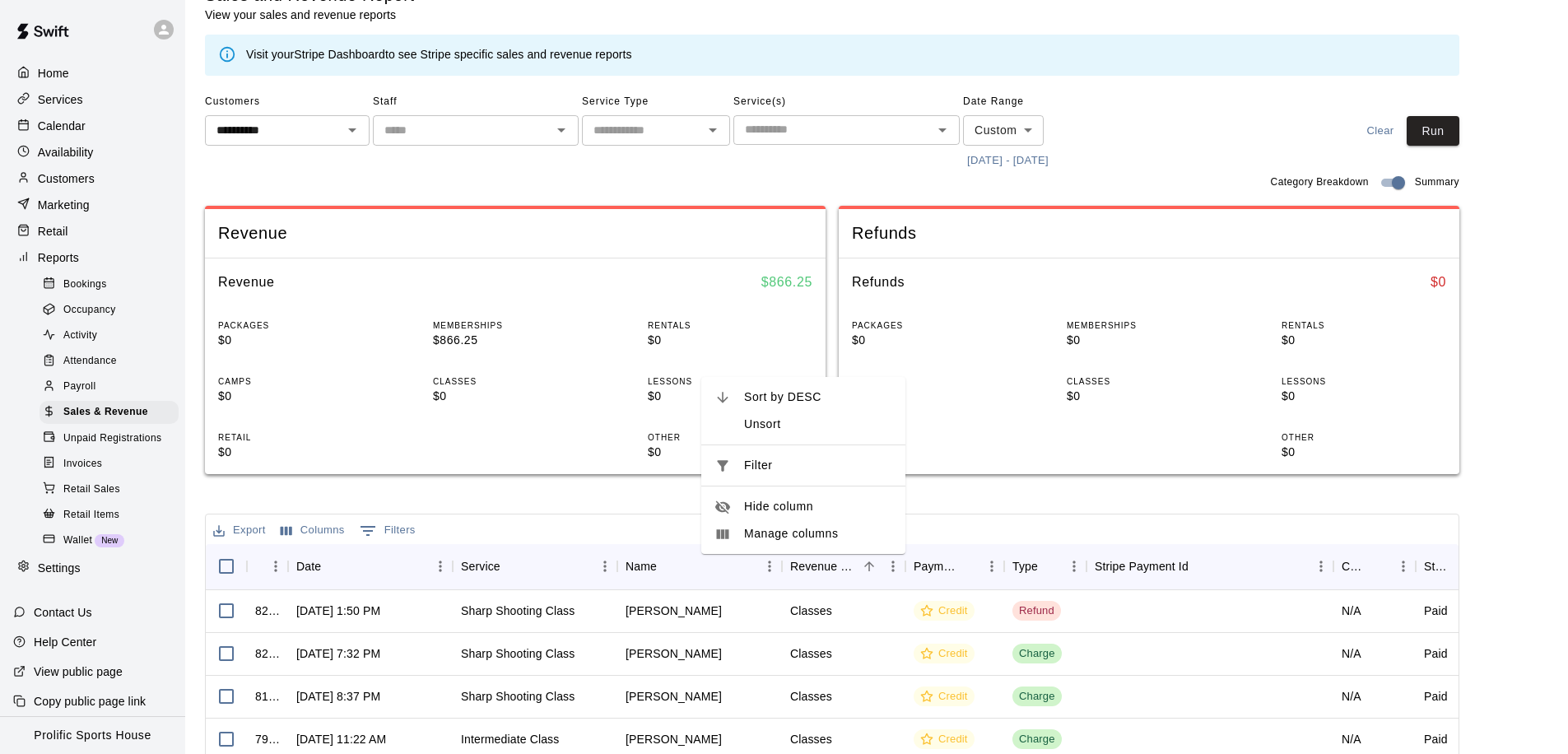
click at [733, 473] on li "Filter" at bounding box center [804, 466] width 204 height 27
select select "********"
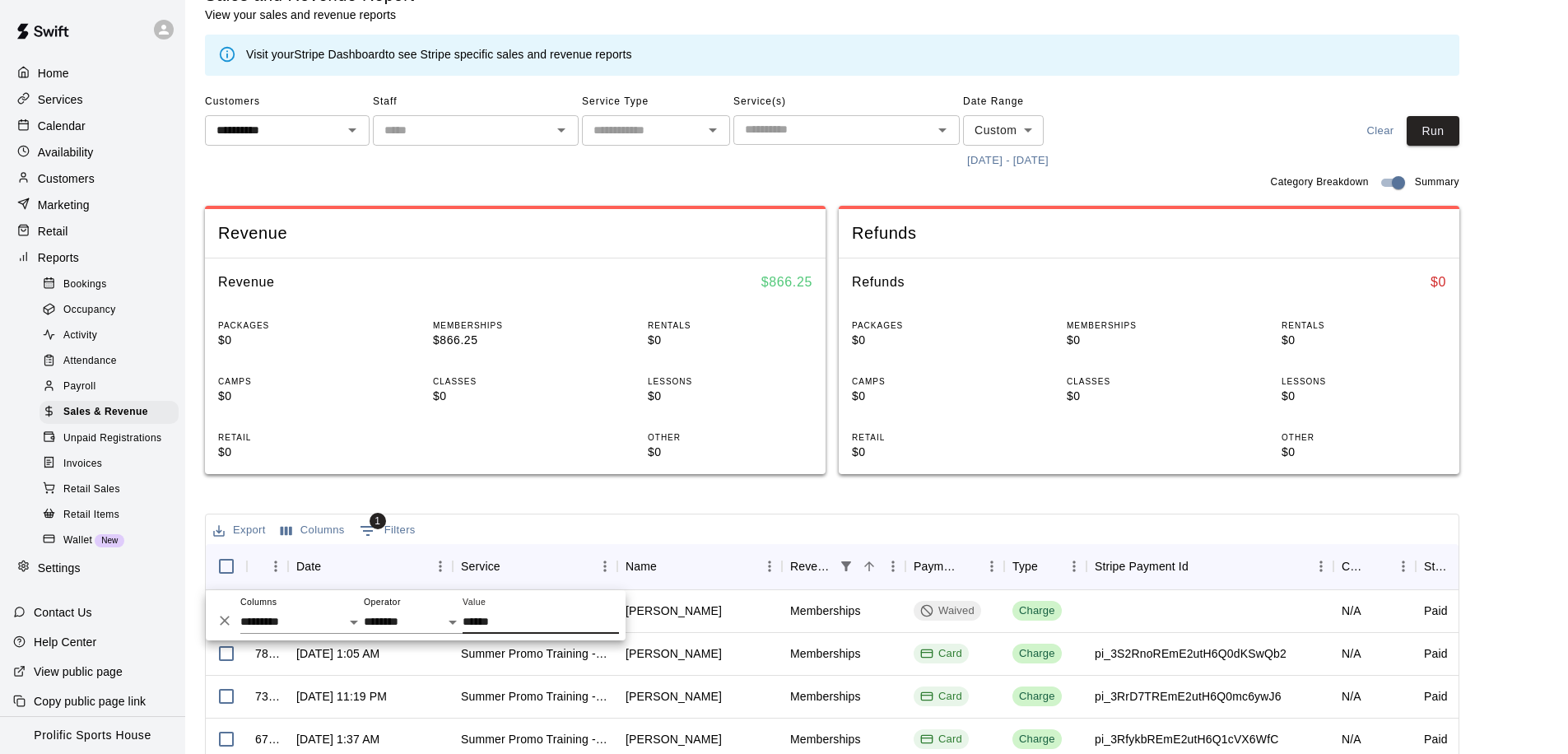
type input "******"
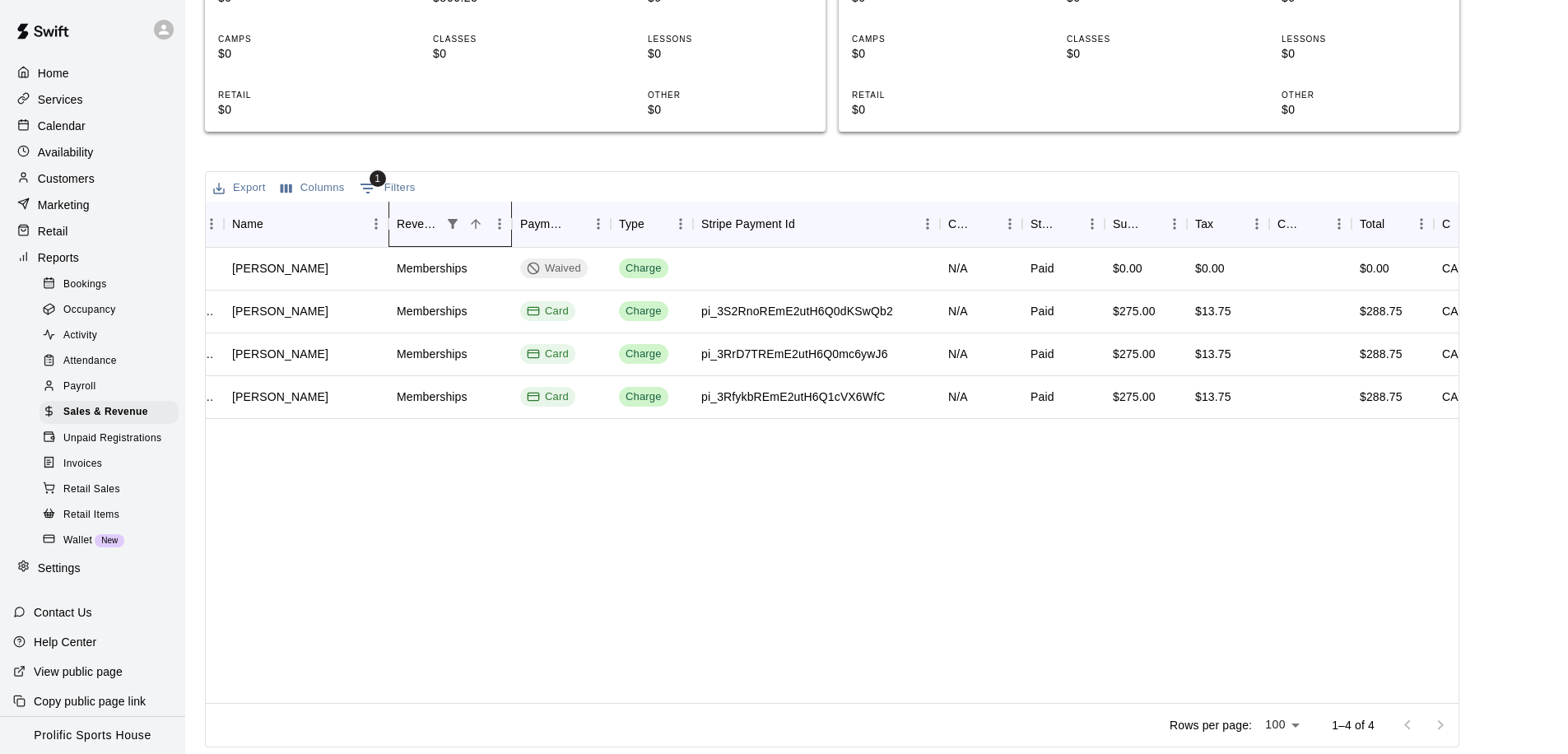
scroll to position [0, 425]
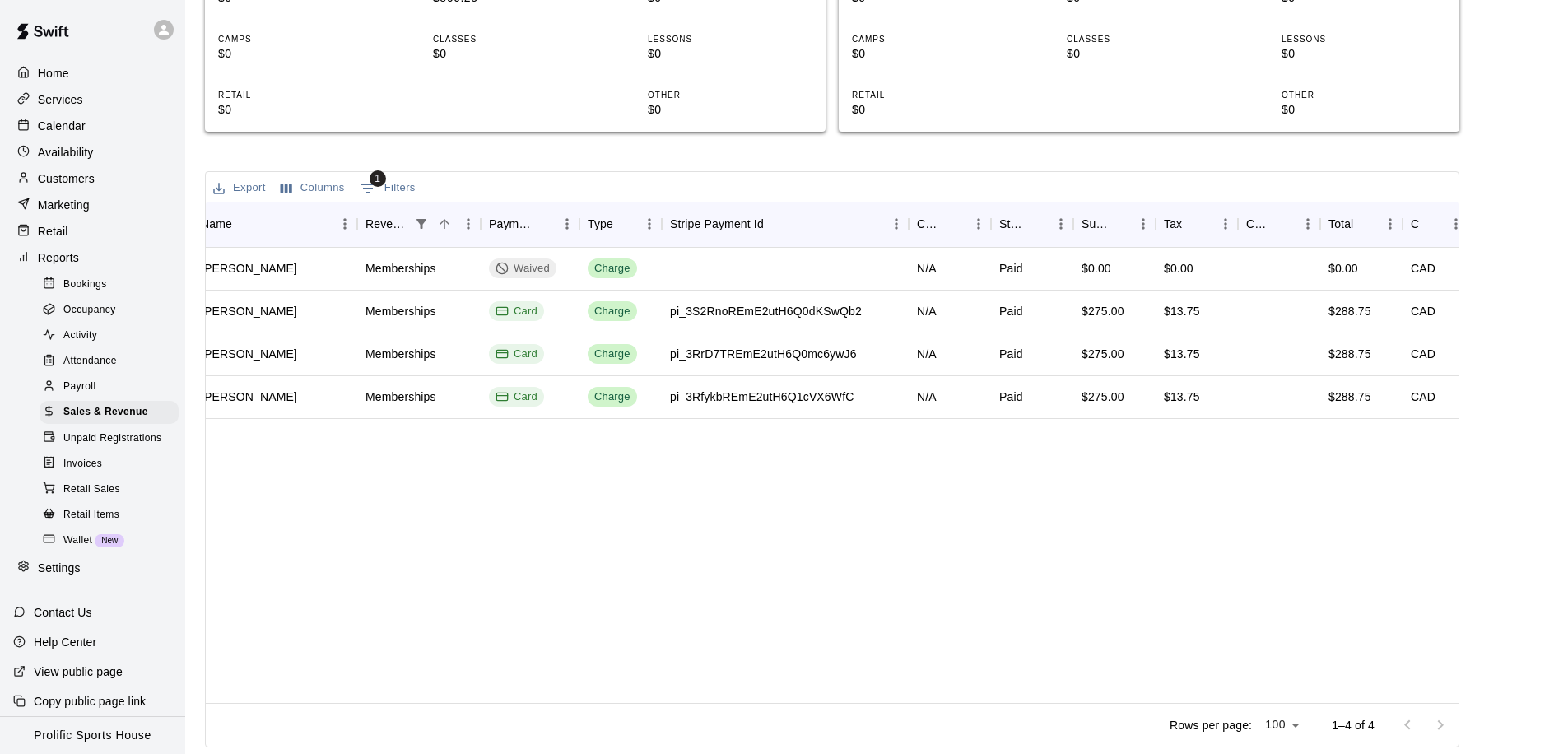
click at [76, 78] on div "Home" at bounding box center [93, 73] width 159 height 25
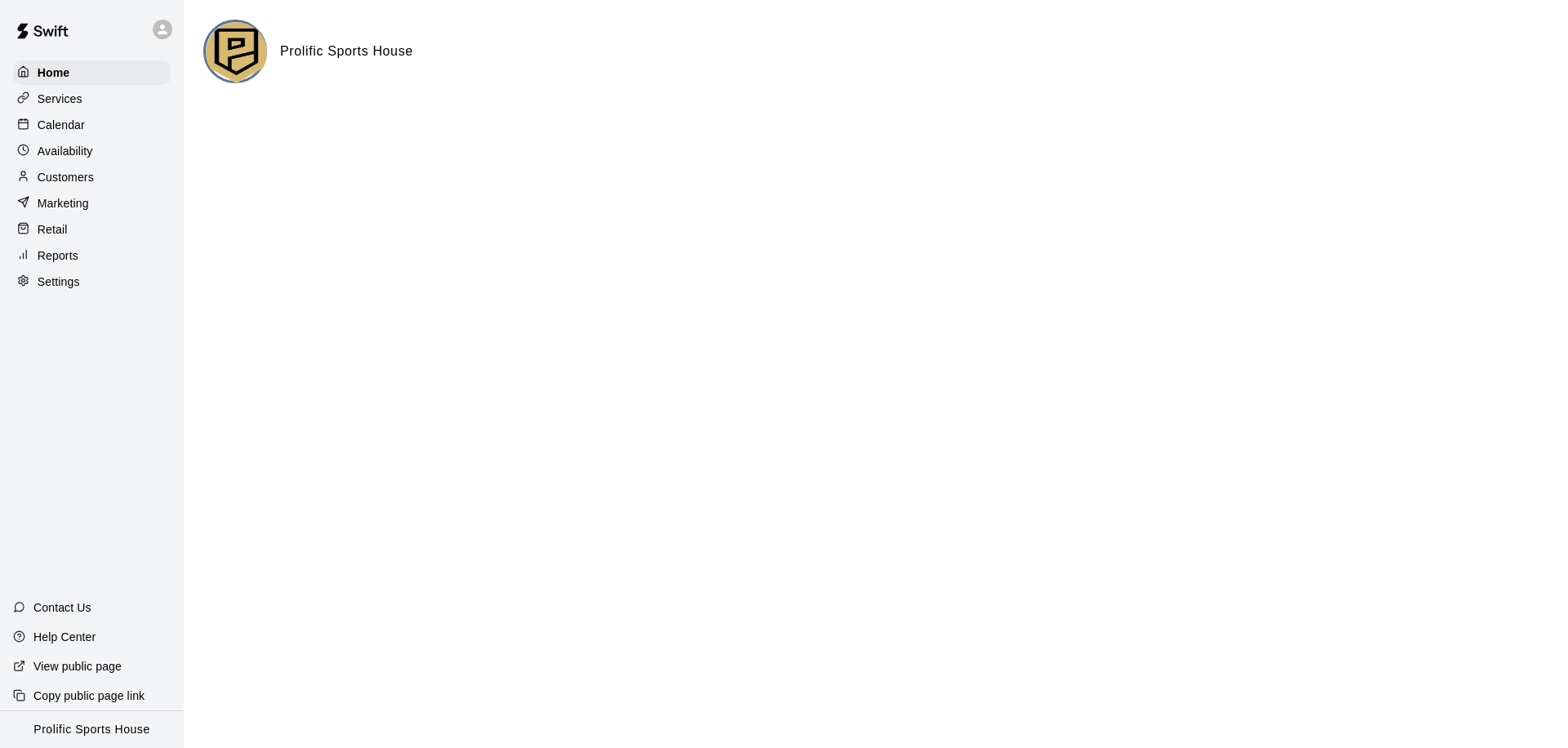
click at [82, 122] on p "Calendar" at bounding box center [61, 125] width 48 height 16
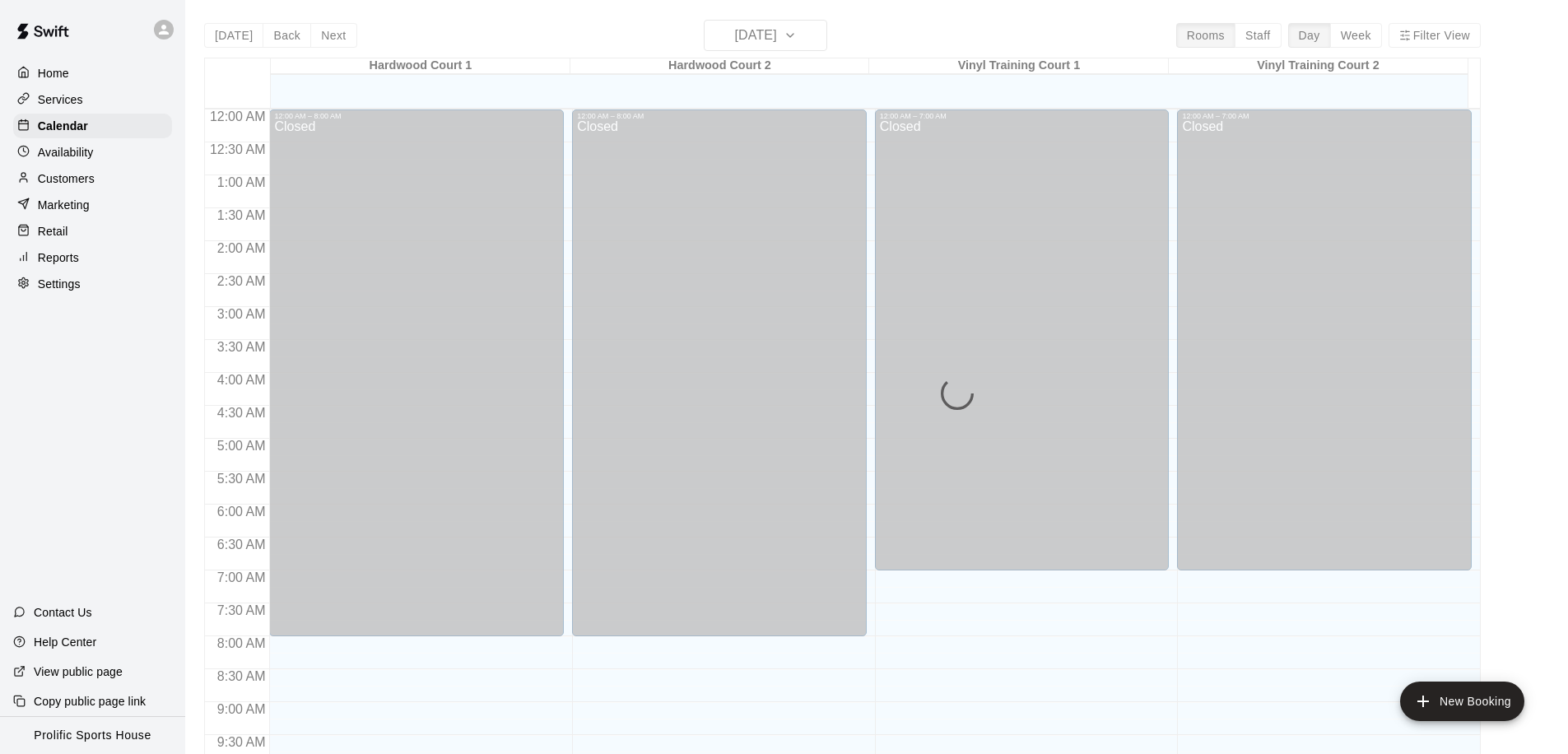
scroll to position [868, 0]
